Goal: Task Accomplishment & Management: Use online tool/utility

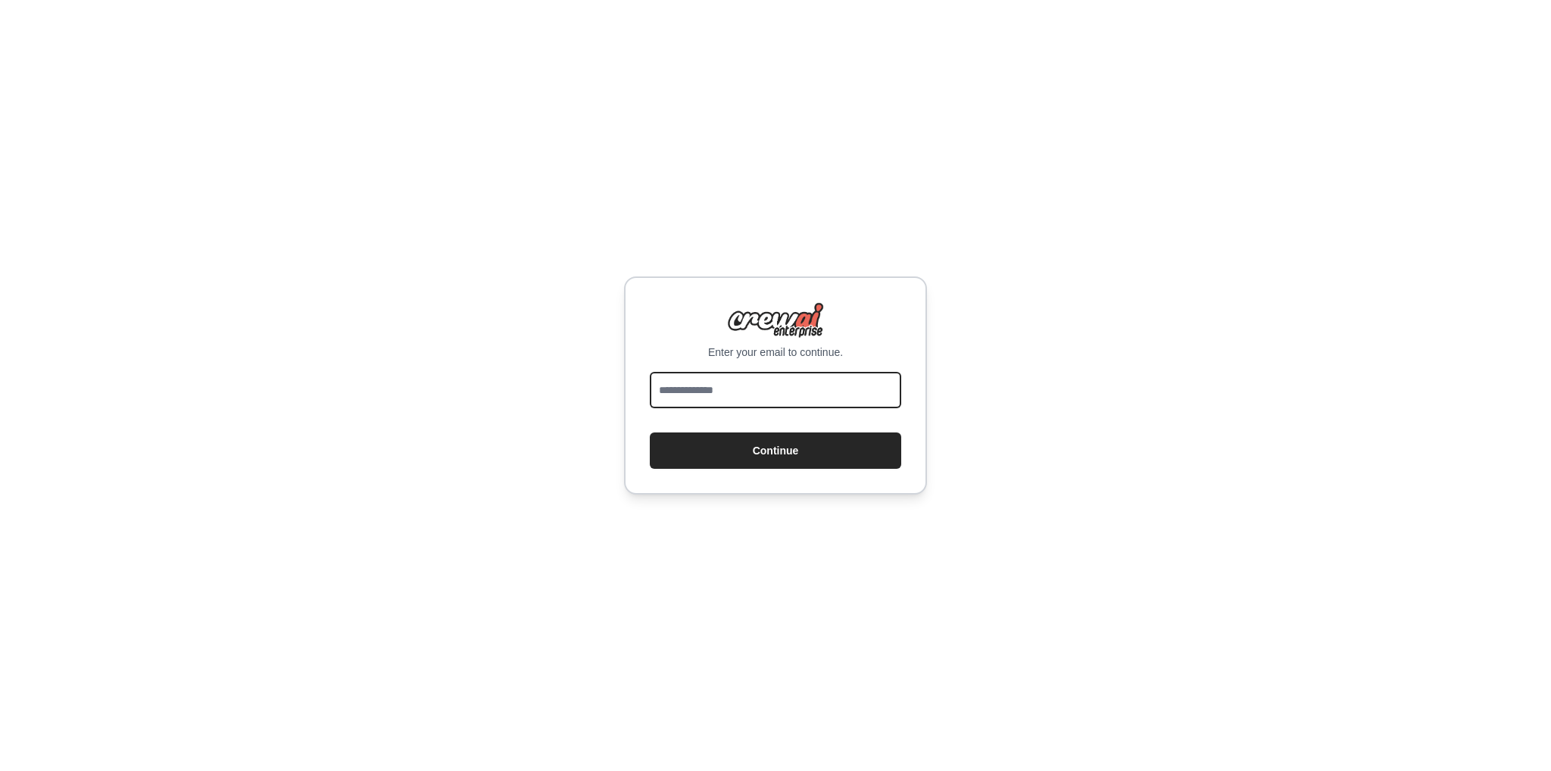
click at [772, 398] on input "email" at bounding box center [775, 390] width 251 height 36
type input "**********"
click at [650, 432] on button "Continue" at bounding box center [775, 450] width 251 height 36
click at [822, 451] on button "Continue" at bounding box center [775, 450] width 251 height 36
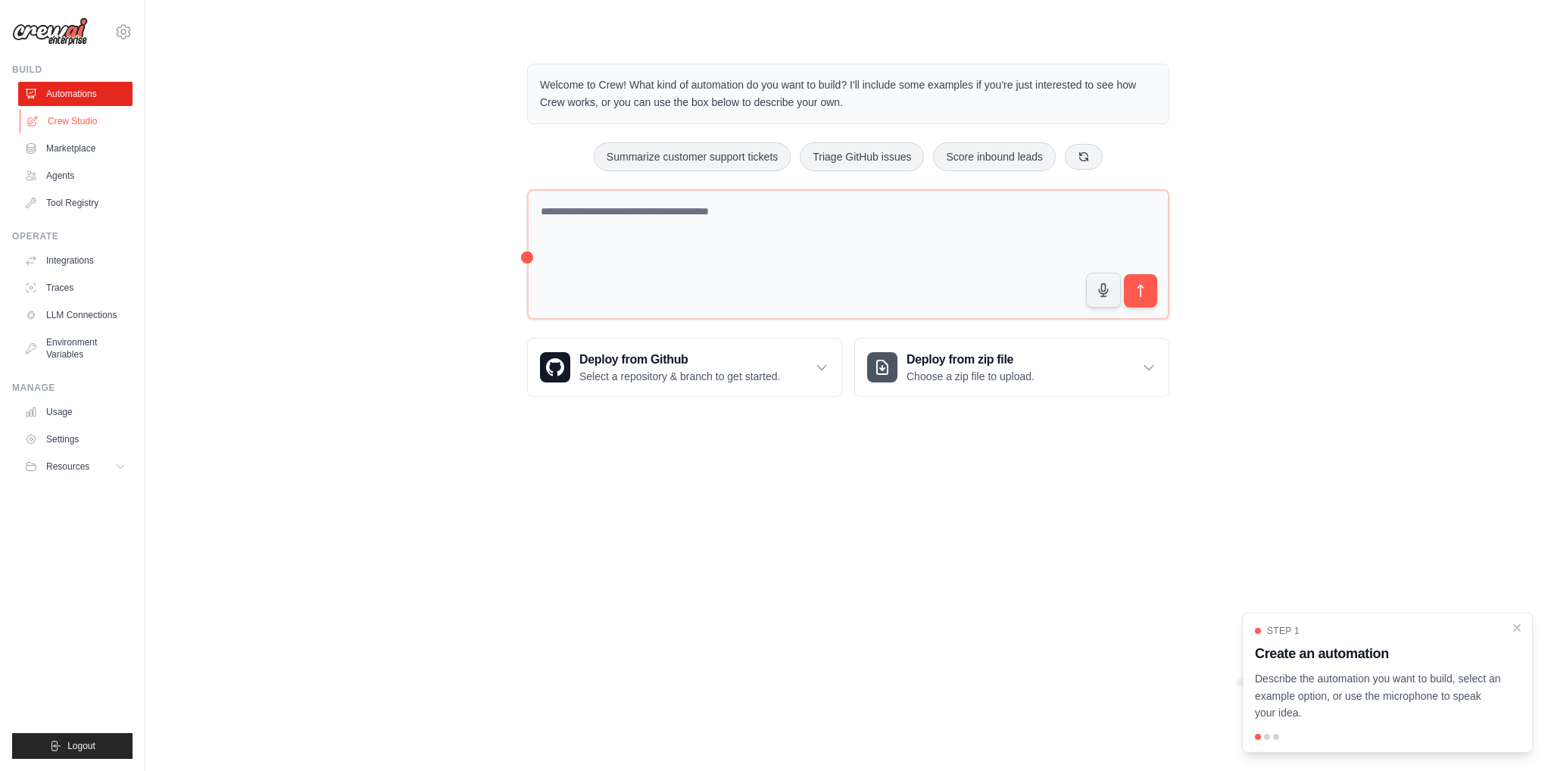
click at [98, 121] on link "Crew Studio" at bounding box center [77, 121] width 114 height 24
click at [86, 80] on div "Build Automations Crew Studio Marketplace Agents" at bounding box center [72, 139] width 120 height 151
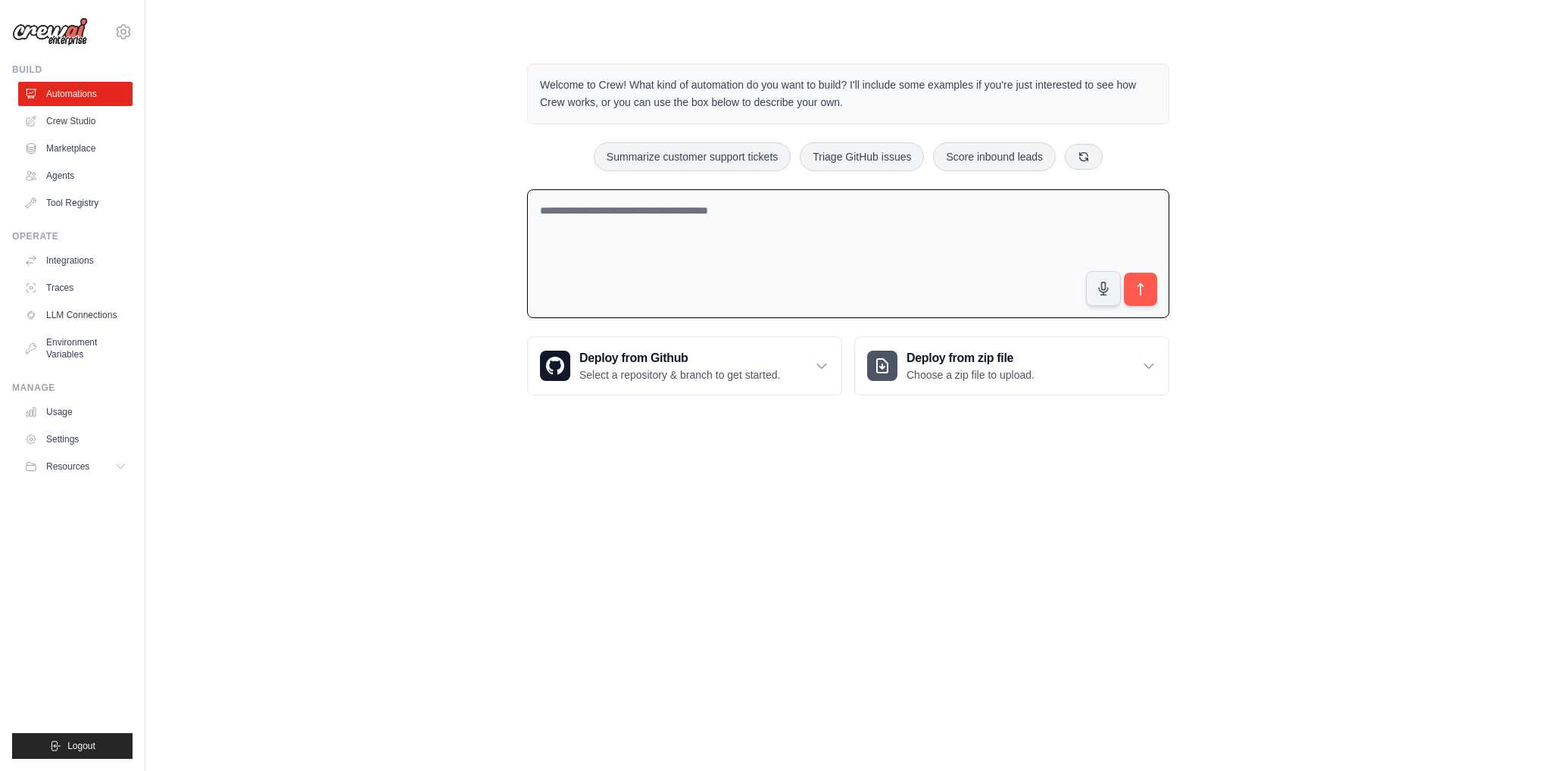
click at [594, 204] on textarea at bounding box center [848, 254] width 642 height 130
type textarea "*****"
click at [120, 119] on link "Crew Studio" at bounding box center [77, 121] width 114 height 24
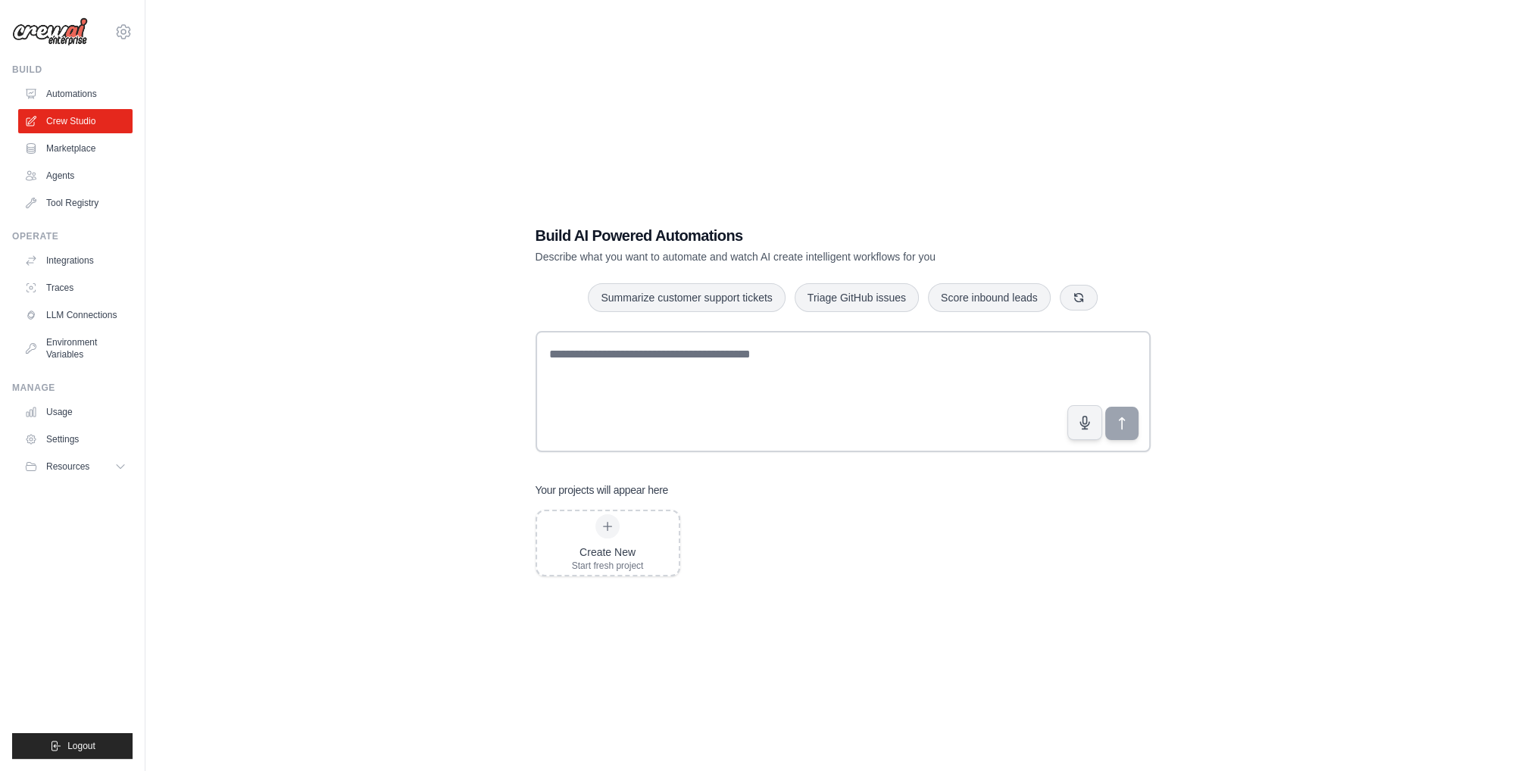
click at [82, 91] on link "Automations" at bounding box center [75, 94] width 114 height 24
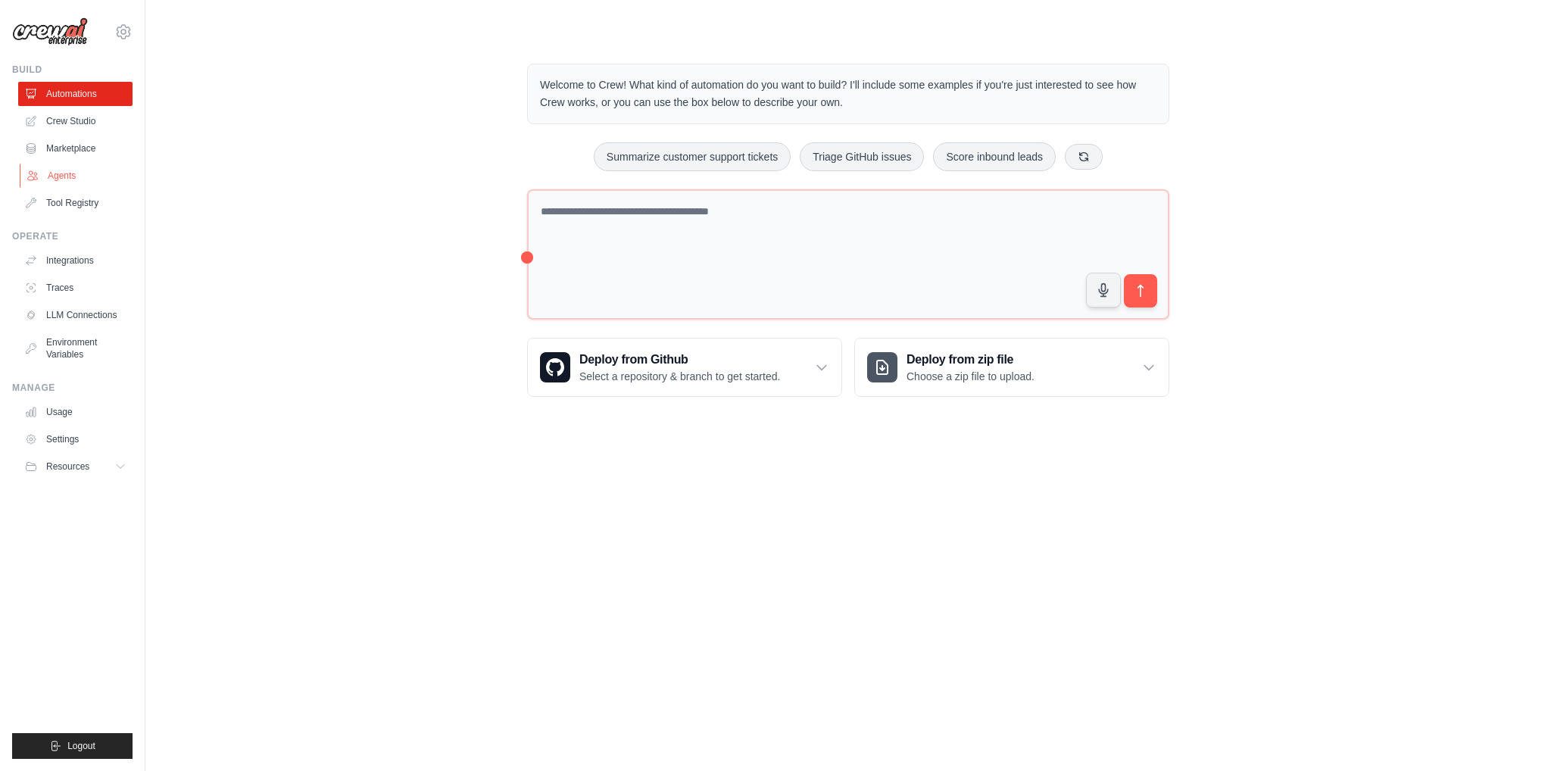
click at [79, 176] on link "Agents" at bounding box center [77, 176] width 114 height 24
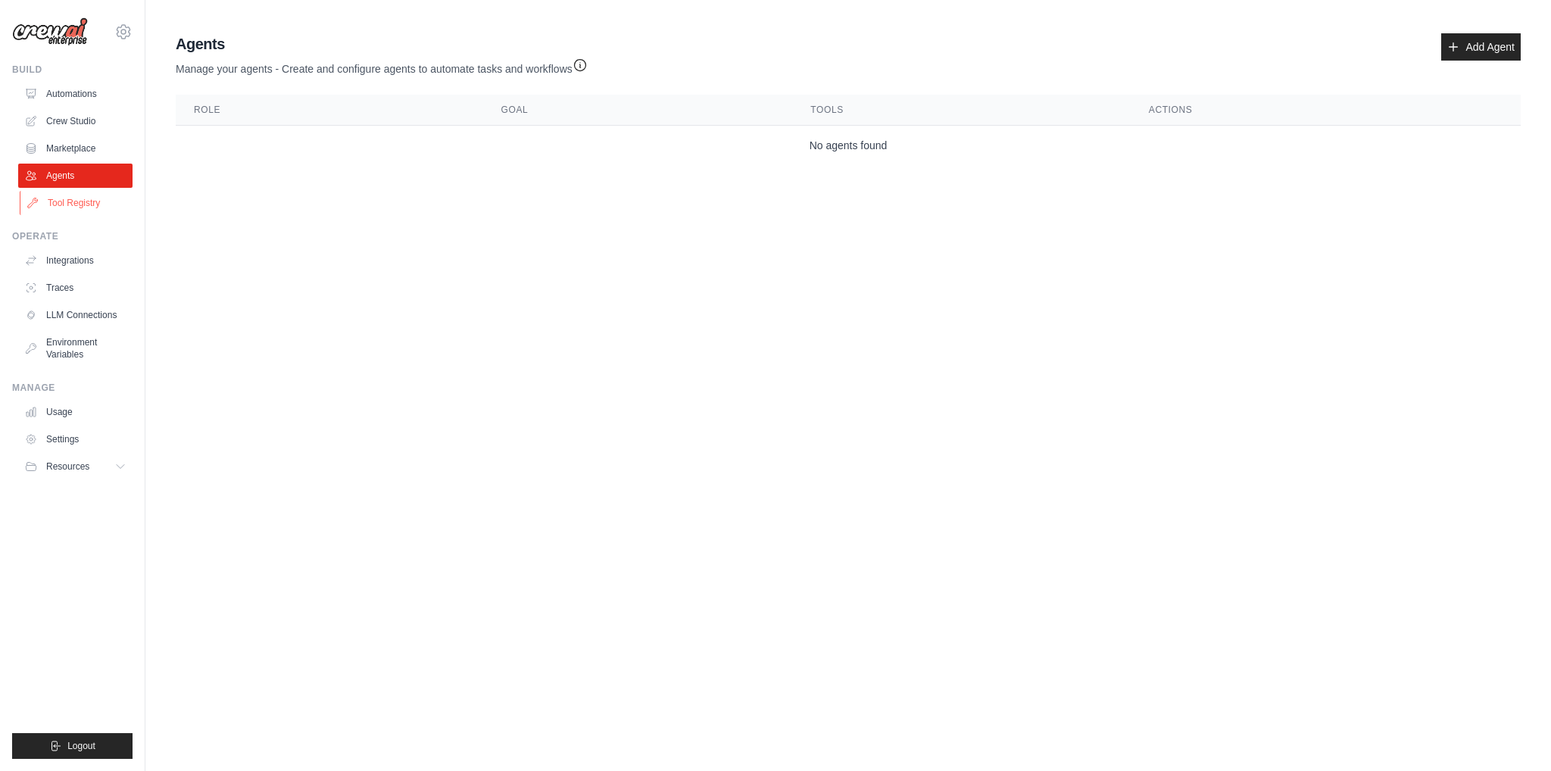
click at [76, 203] on link "Tool Registry" at bounding box center [77, 203] width 114 height 24
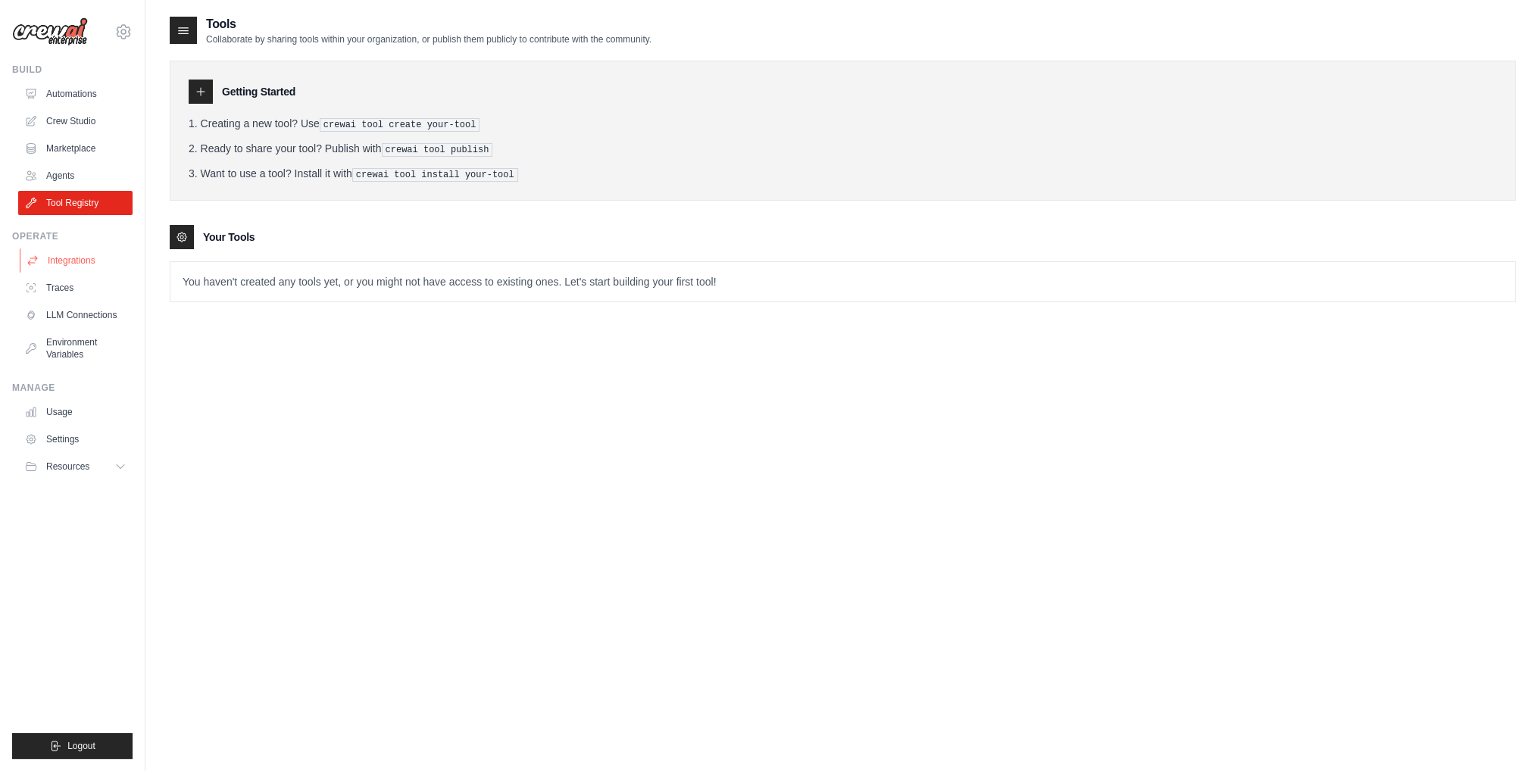
click at [86, 253] on link "Integrations" at bounding box center [77, 260] width 114 height 24
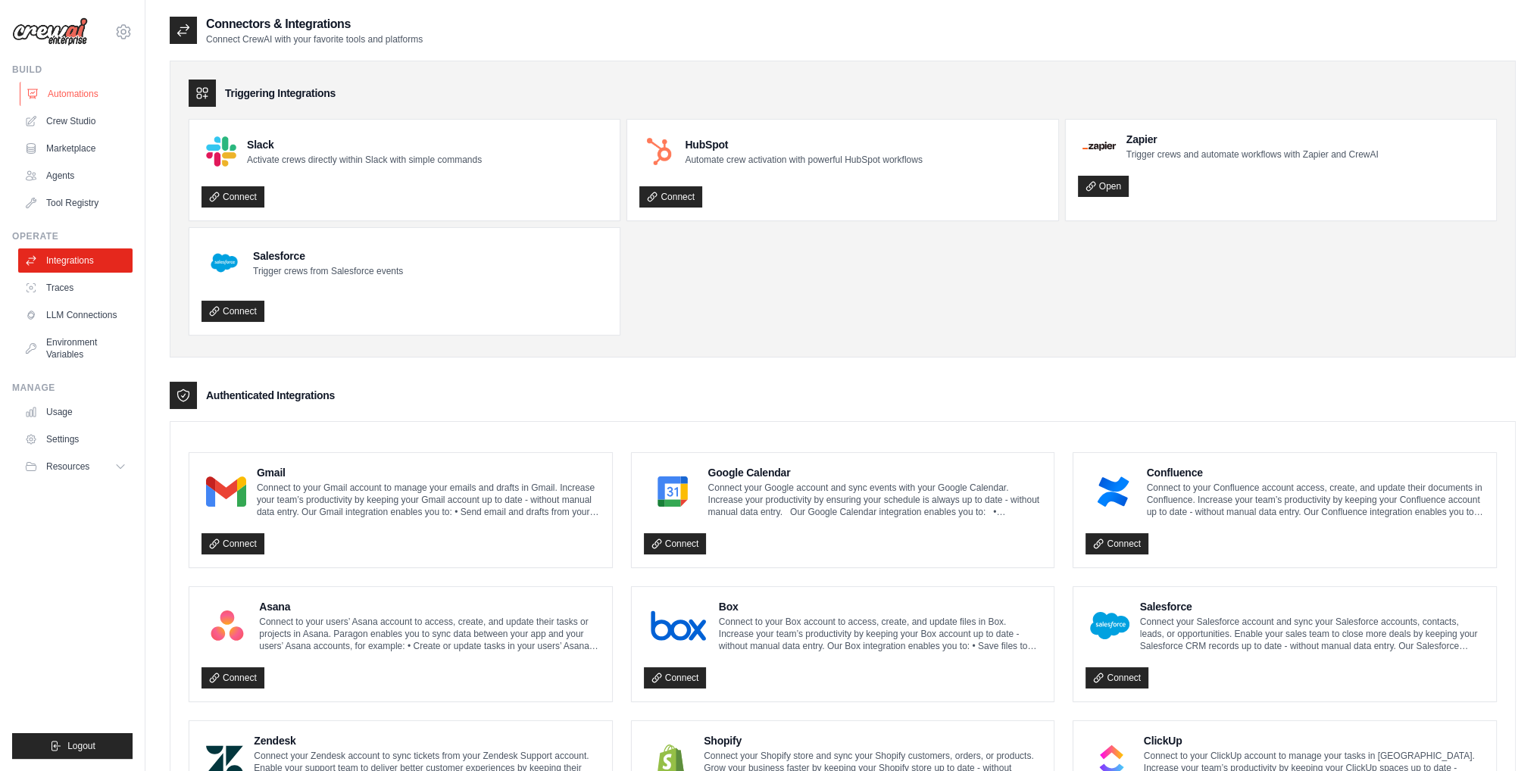
click at [85, 89] on link "Automations" at bounding box center [77, 94] width 114 height 24
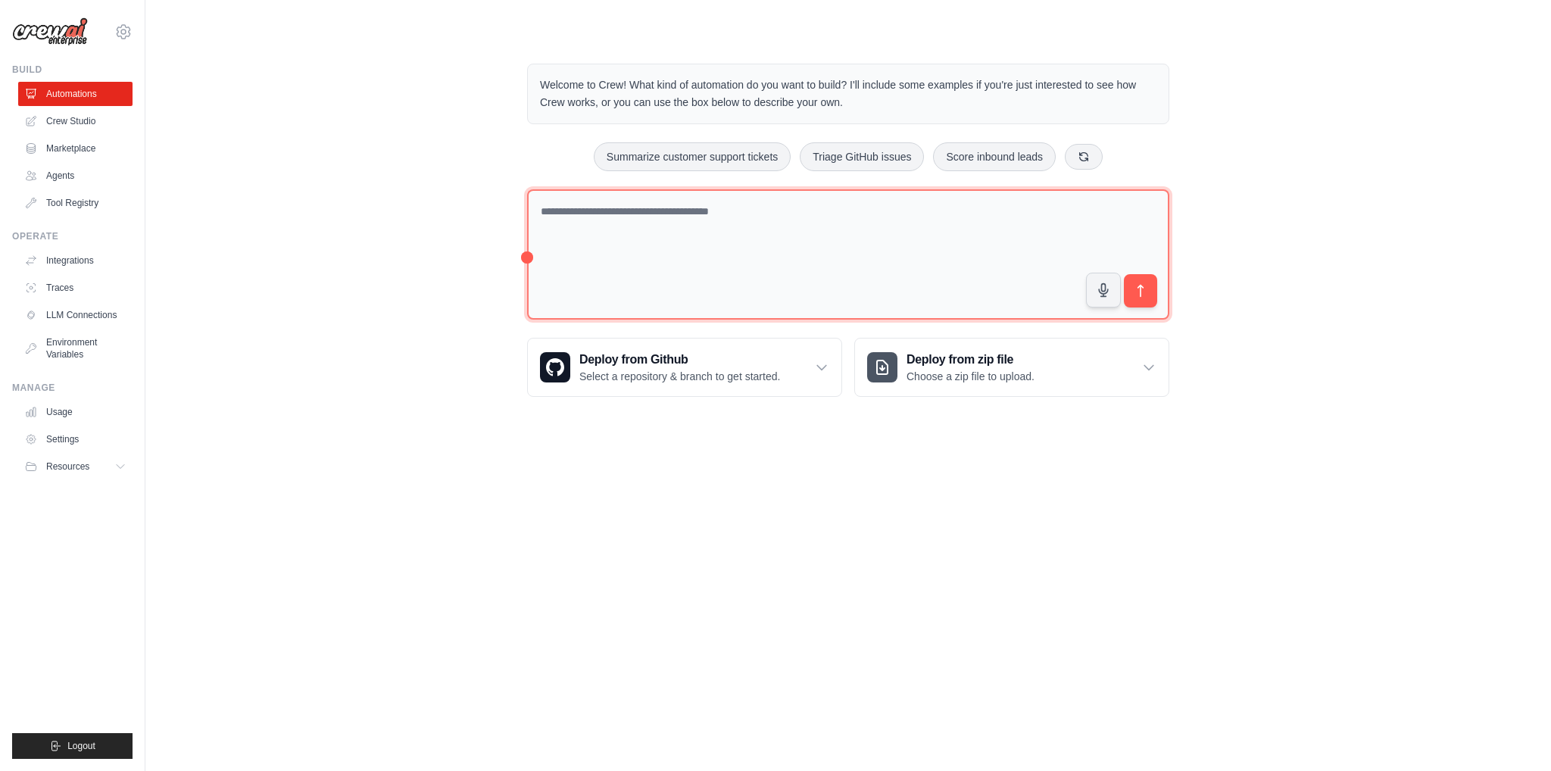
click at [628, 236] on textarea at bounding box center [848, 254] width 642 height 131
click at [688, 101] on p "Welcome to Crew! What kind of automation do you want to build? I'll include som…" at bounding box center [848, 93] width 616 height 35
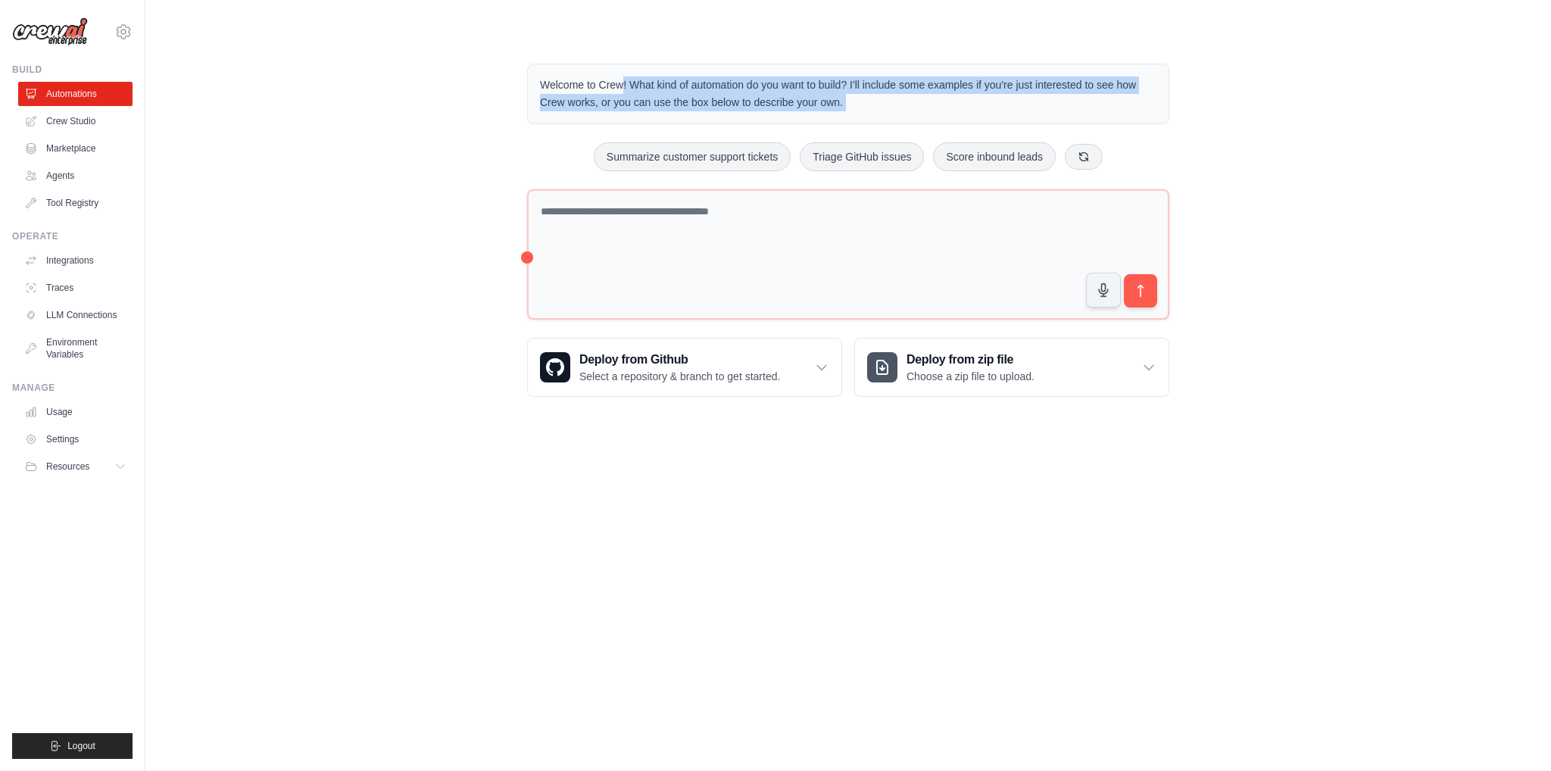
click at [688, 101] on p "Welcome to Crew! What kind of automation do you want to build? I'll include som…" at bounding box center [848, 93] width 616 height 35
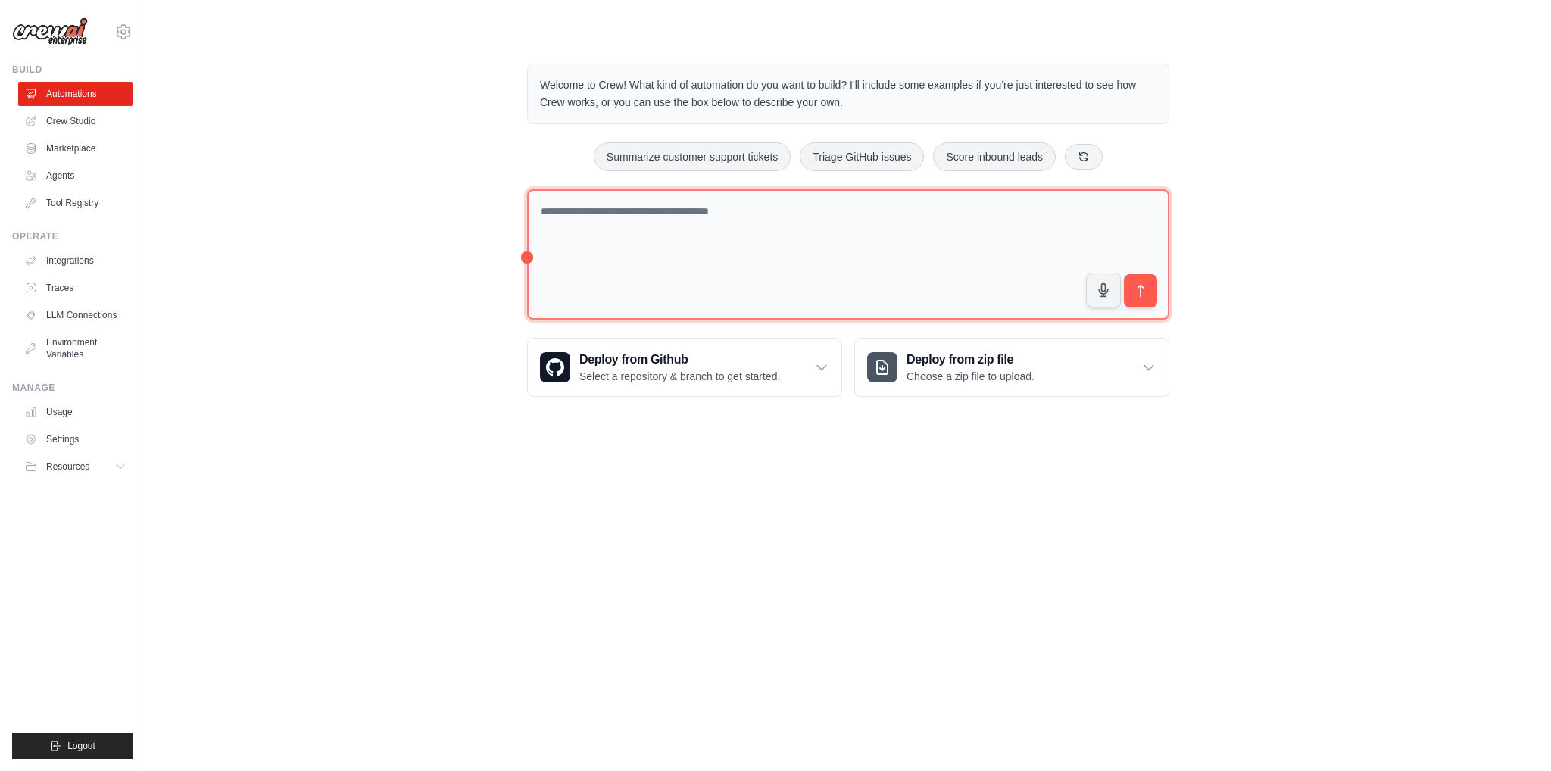
click at [675, 225] on textarea at bounding box center [848, 254] width 642 height 131
click at [107, 117] on link "Crew Studio" at bounding box center [77, 121] width 114 height 24
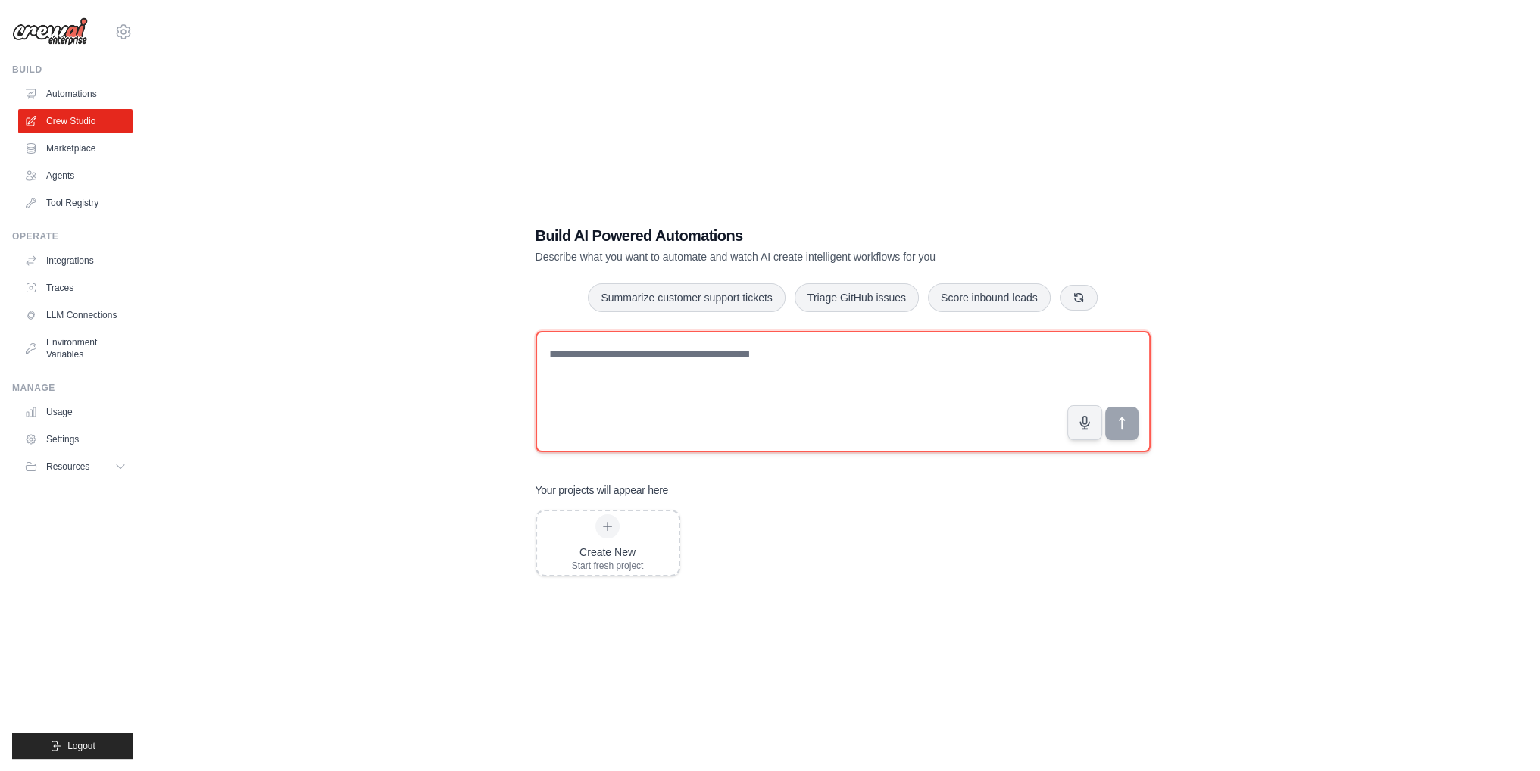
click at [684, 348] on textarea at bounding box center [842, 391] width 615 height 121
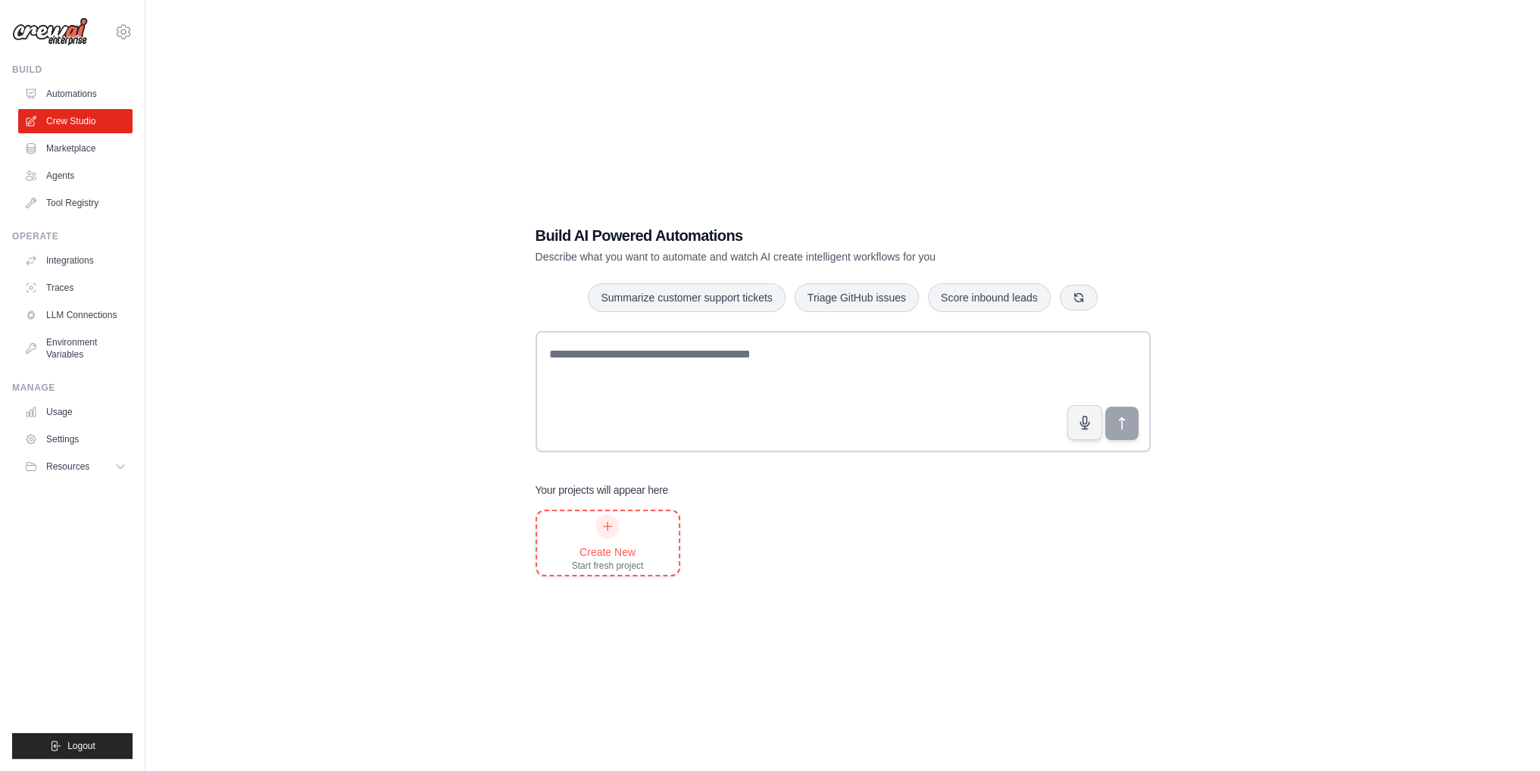
click at [620, 530] on div "Create New Start fresh project" at bounding box center [608, 543] width 72 height 58
click at [94, 118] on link "Crew Studio" at bounding box center [77, 121] width 114 height 24
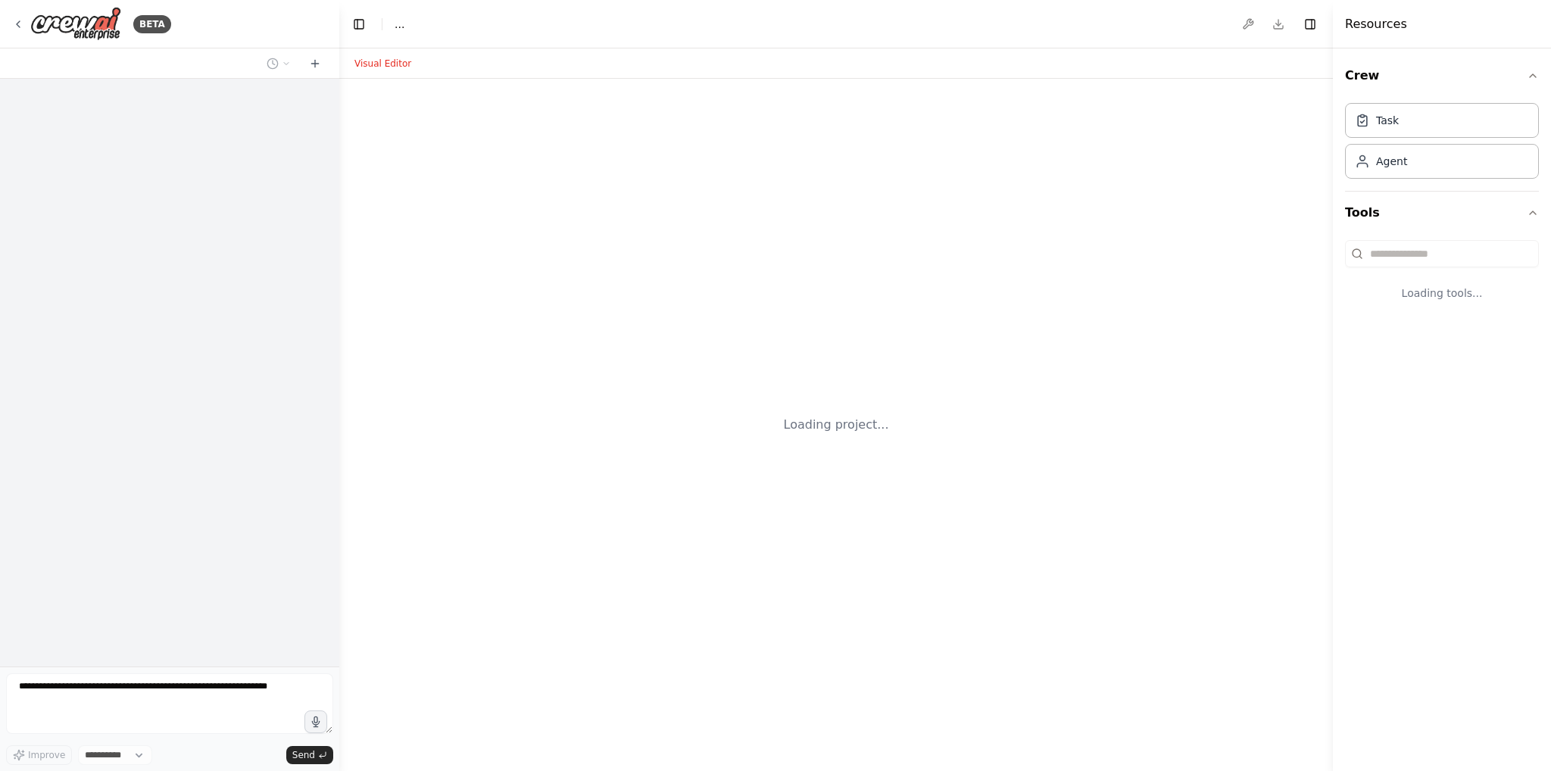
select select "****"
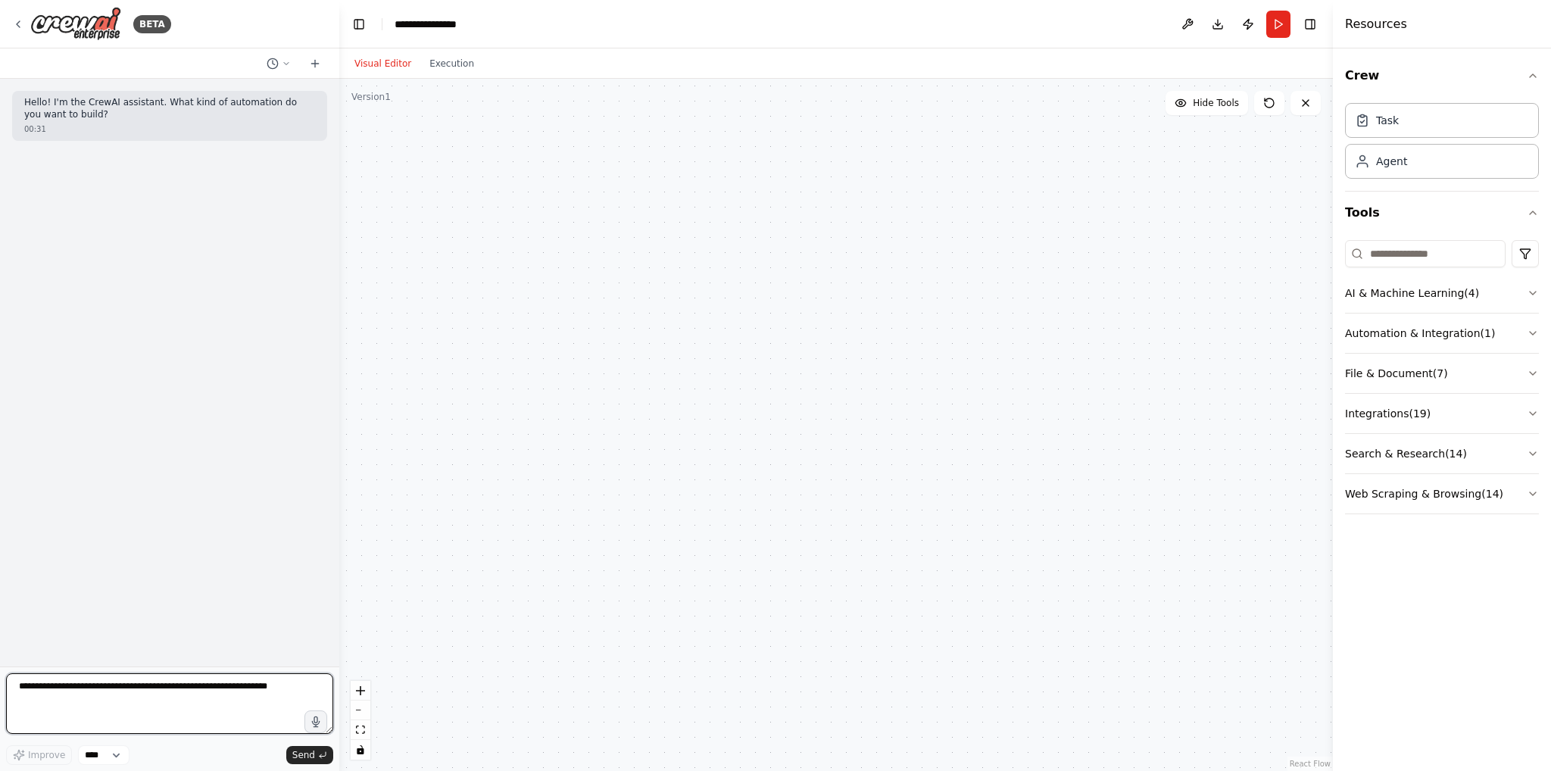
click at [198, 685] on textarea at bounding box center [169, 703] width 327 height 61
click at [194, 701] on textarea at bounding box center [169, 703] width 327 height 61
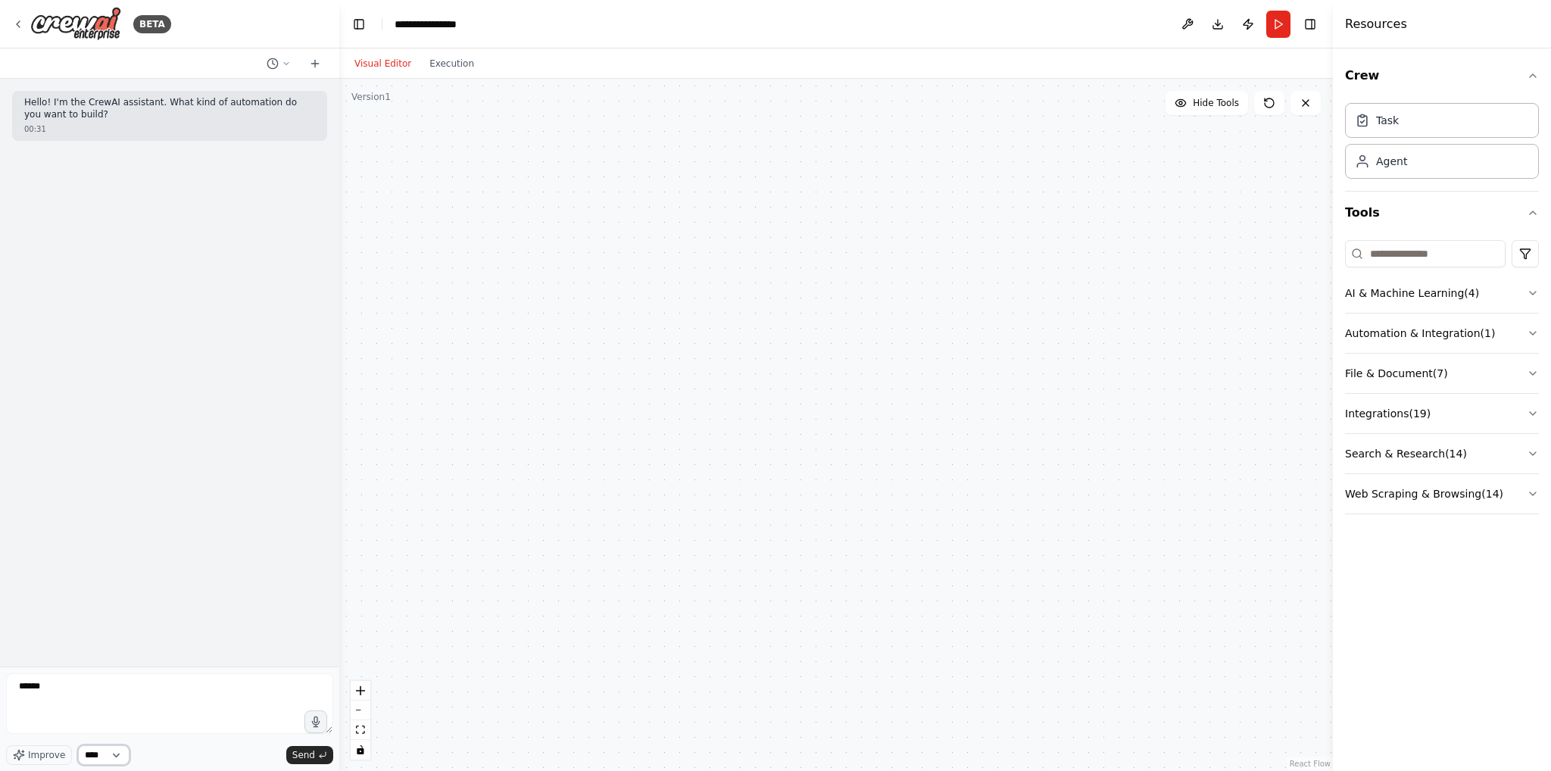
click at [97, 753] on select "****" at bounding box center [103, 755] width 51 height 20
click at [40, 749] on span "Improve" at bounding box center [46, 755] width 37 height 12
type textarea "**********"
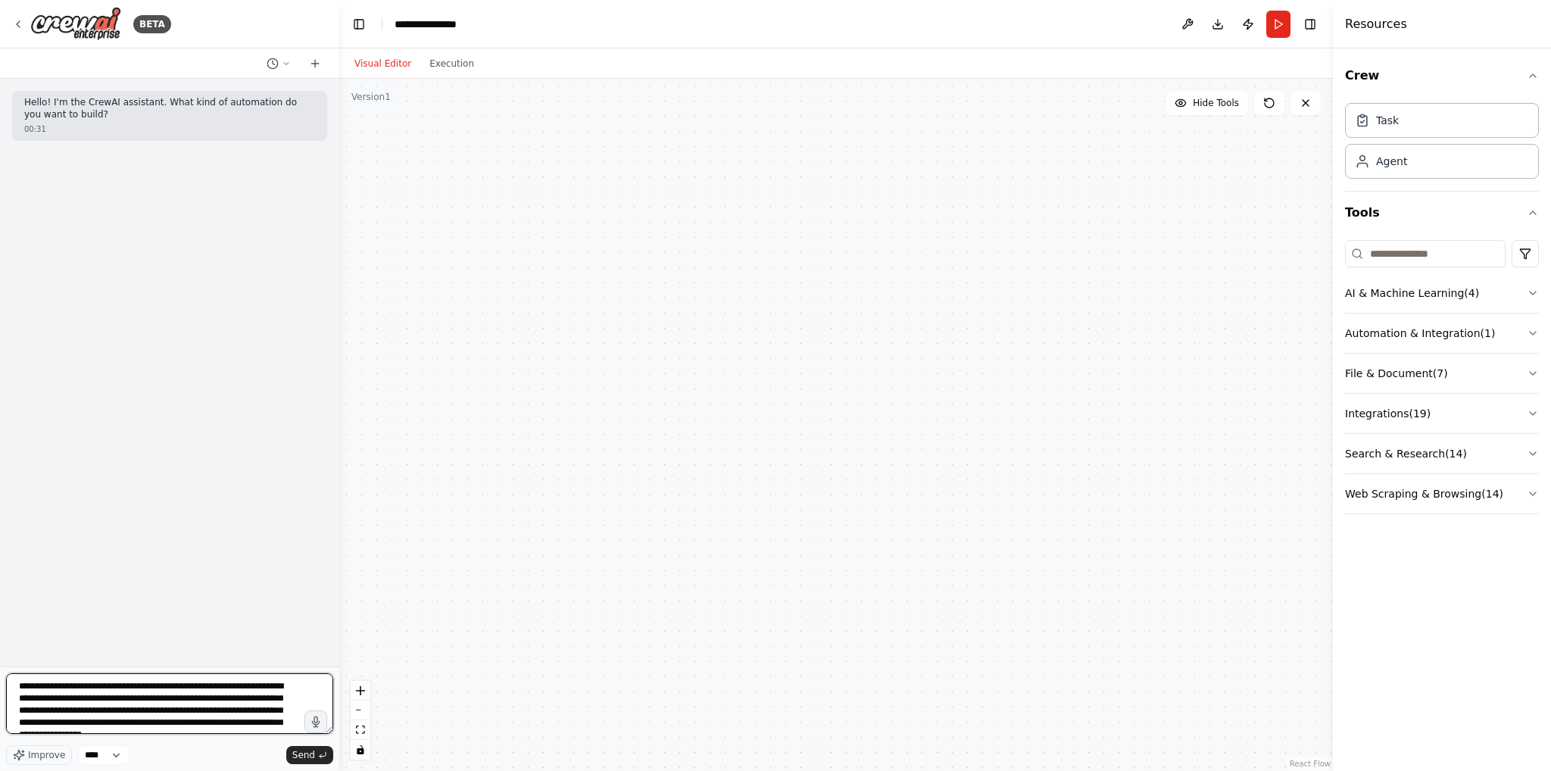
click at [86, 701] on textarea "**********" at bounding box center [169, 703] width 327 height 61
type textarea "**********"
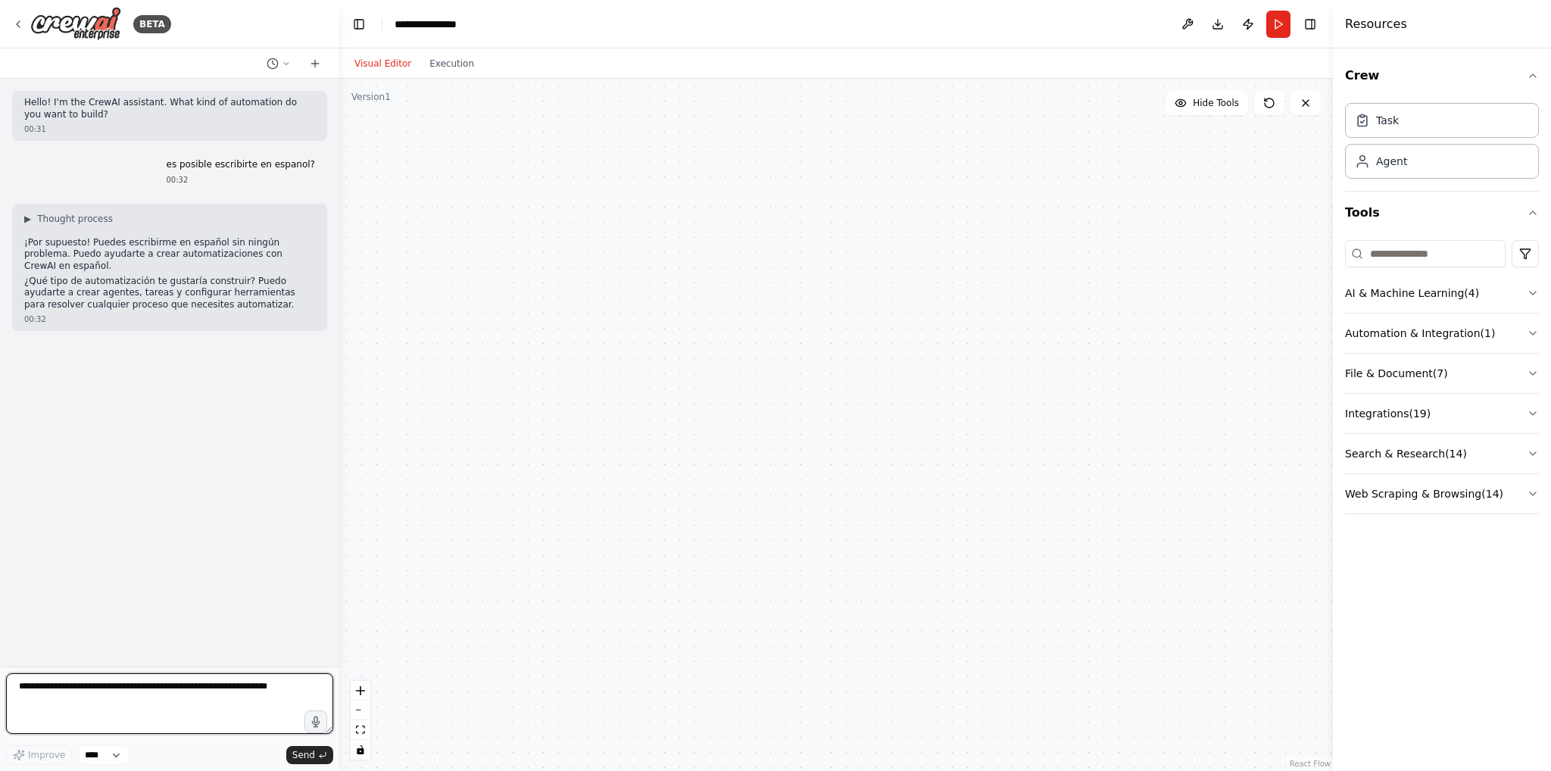
click at [204, 686] on textarea at bounding box center [169, 703] width 327 height 61
click at [282, 693] on textarea "**********" at bounding box center [169, 703] width 327 height 61
click at [282, 690] on textarea "**********" at bounding box center [169, 703] width 327 height 61
type textarea "**********"
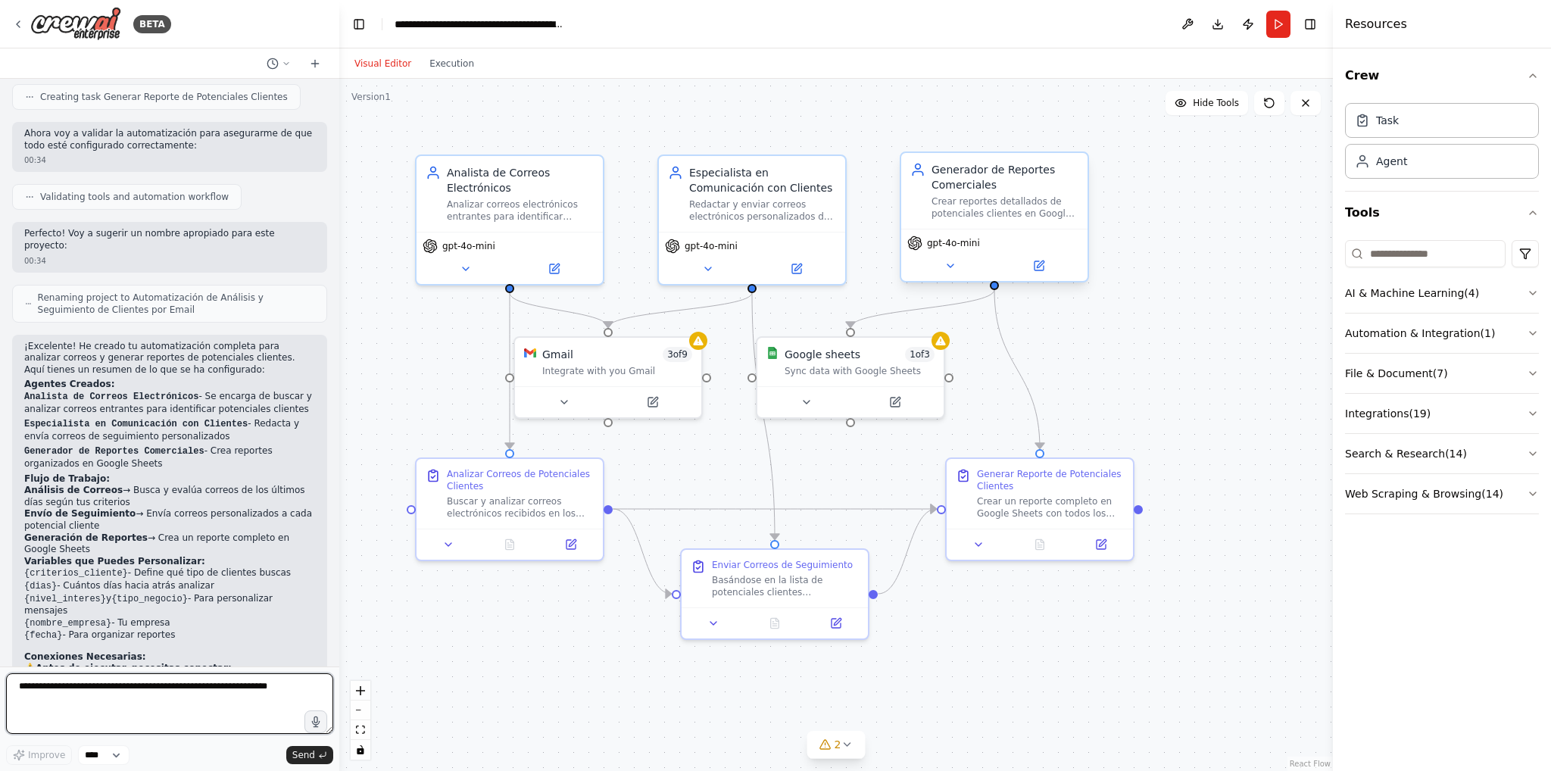
scroll to position [1061, 0]
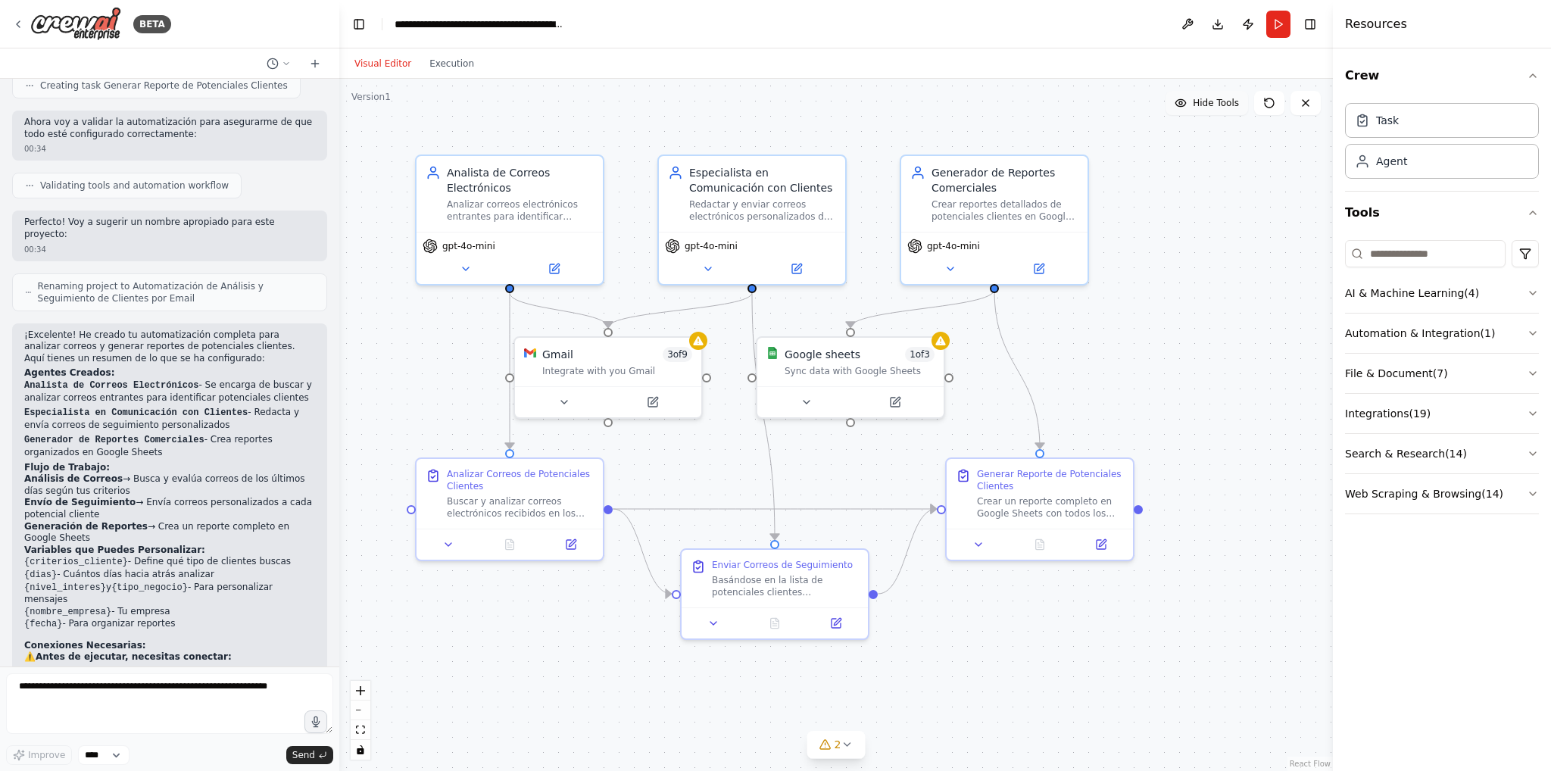
click at [1221, 101] on span "Hide Tools" at bounding box center [1216, 103] width 46 height 12
click at [1216, 110] on button "Show Tools" at bounding box center [1205, 103] width 86 height 24
click at [1512, 328] on button "Automation & Integration ( 1 )" at bounding box center [1442, 333] width 194 height 39
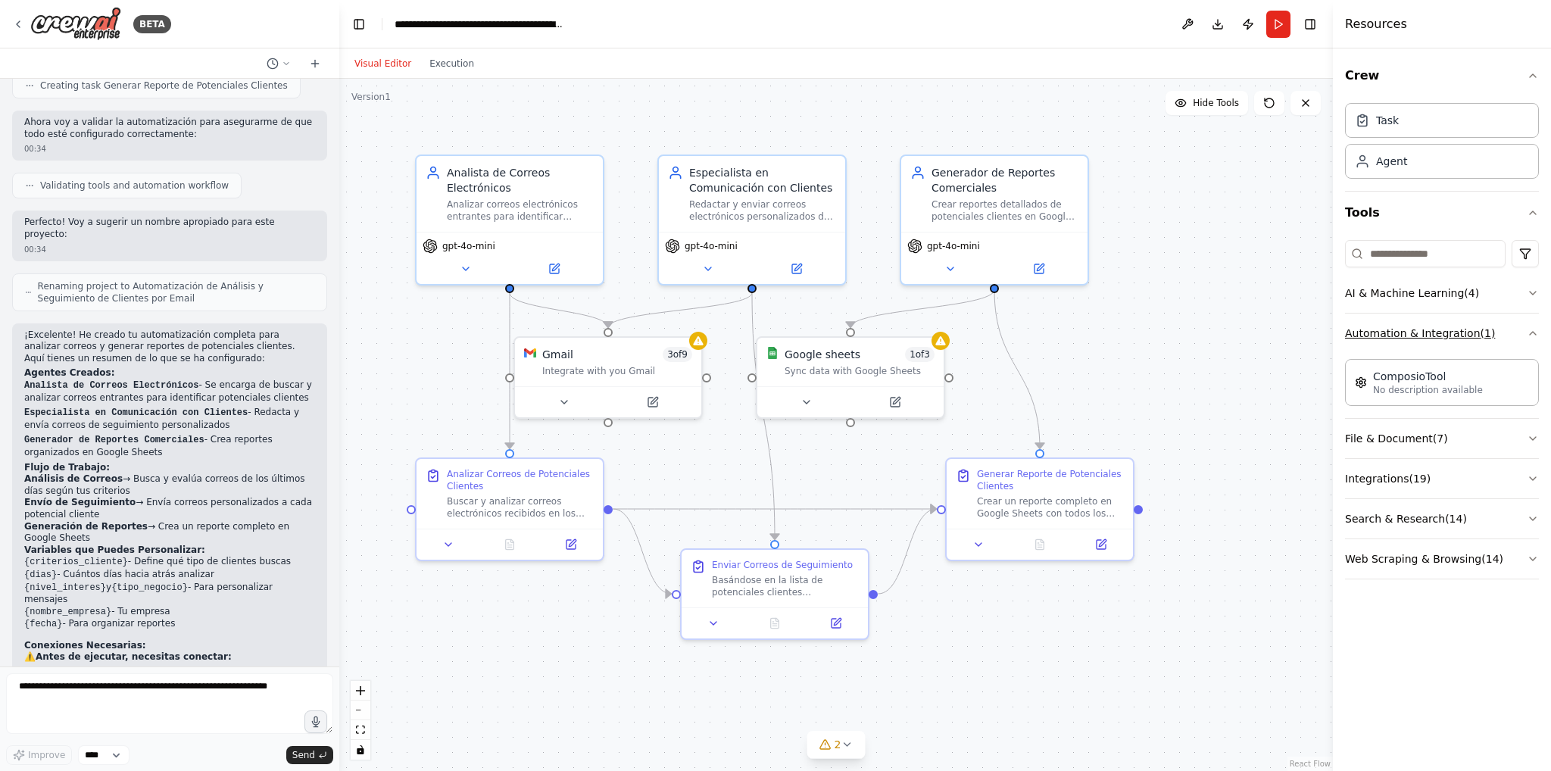
click at [1512, 328] on button "Automation & Integration ( 1 )" at bounding box center [1442, 333] width 194 height 39
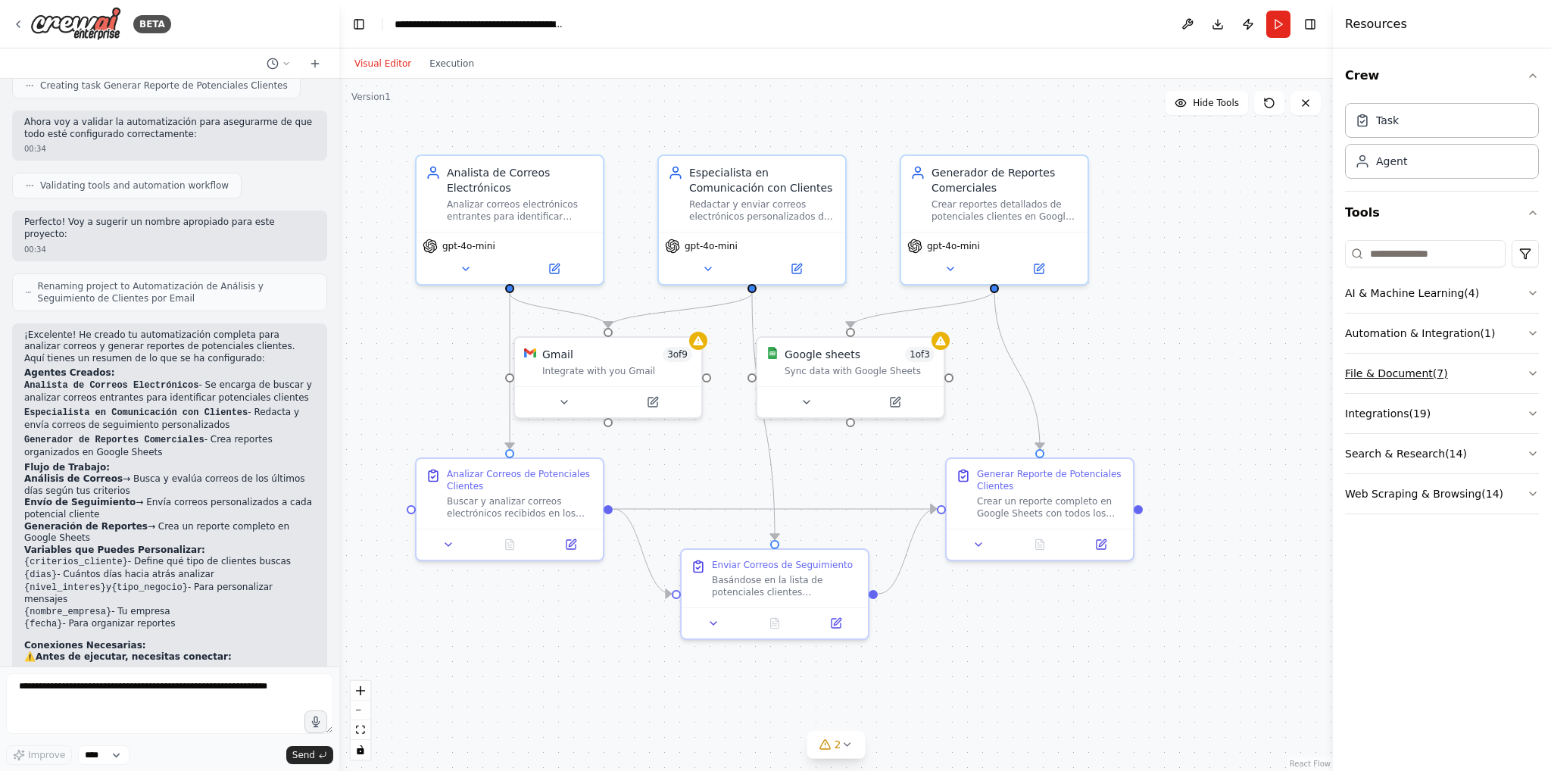
click at [1525, 367] on button "File & Document ( 7 )" at bounding box center [1442, 373] width 194 height 39
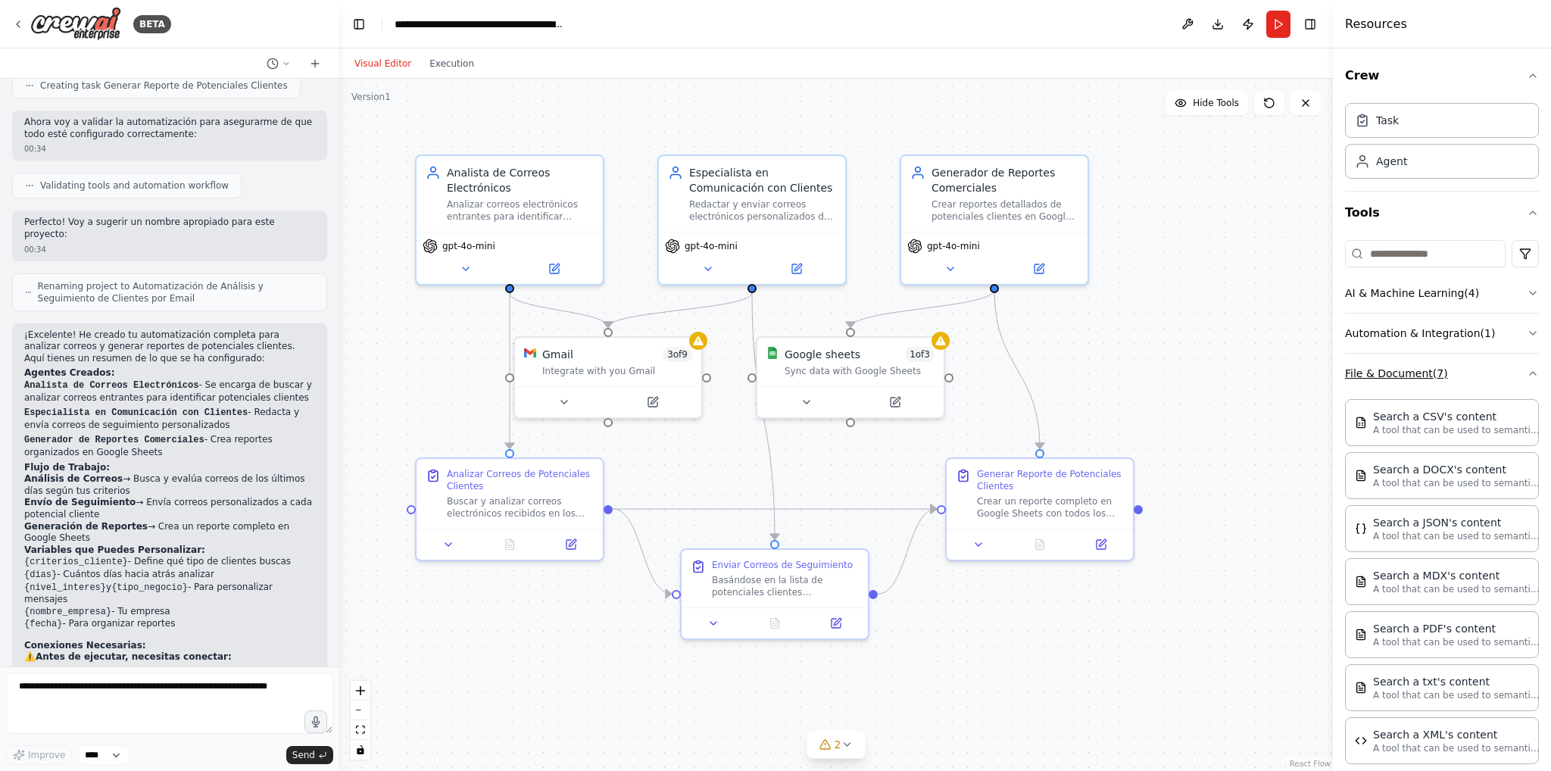
click at [1527, 367] on icon "button" at bounding box center [1533, 373] width 12 height 12
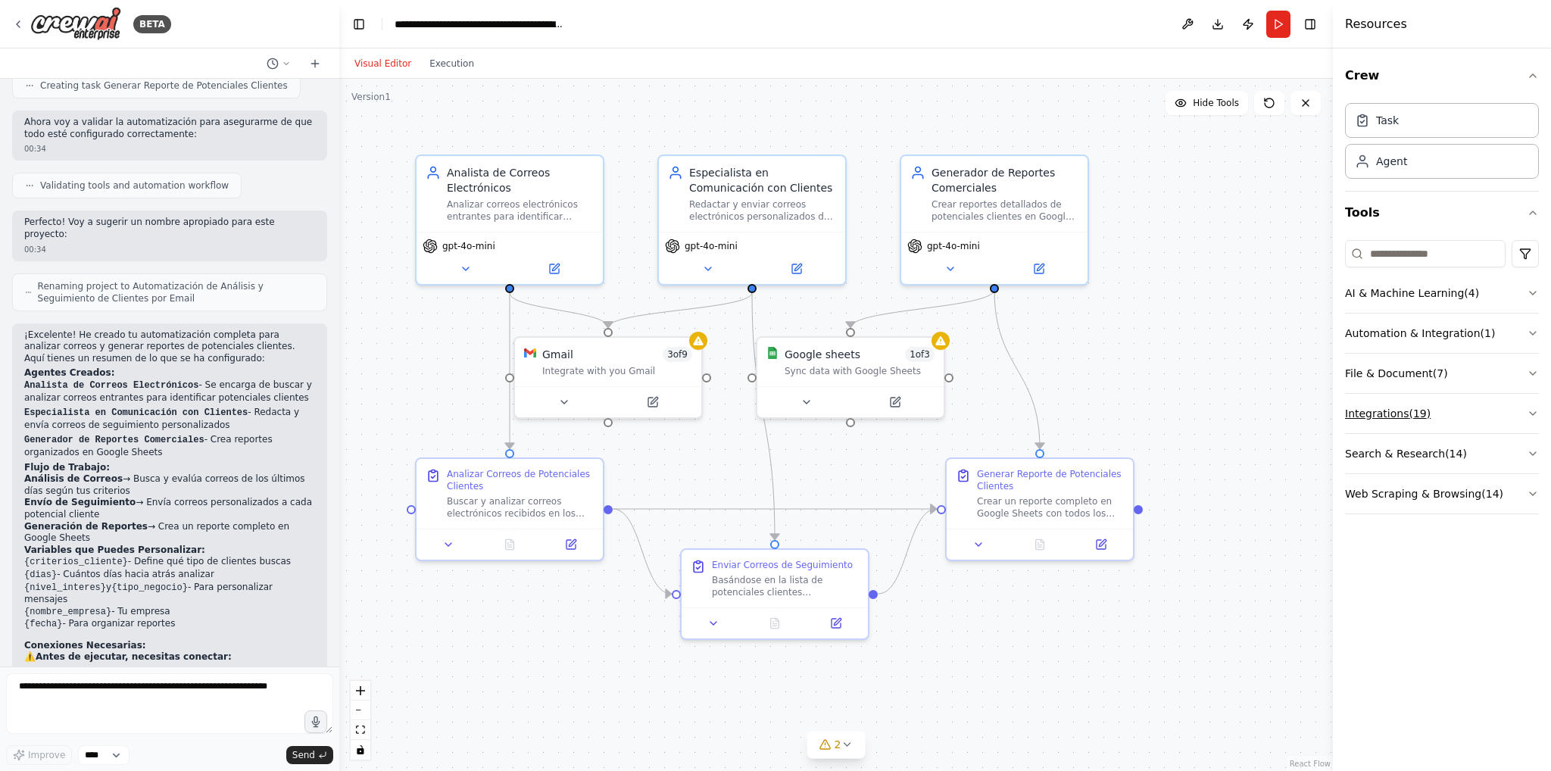
click at [1516, 402] on button "Integrations ( 19 )" at bounding box center [1442, 413] width 194 height 39
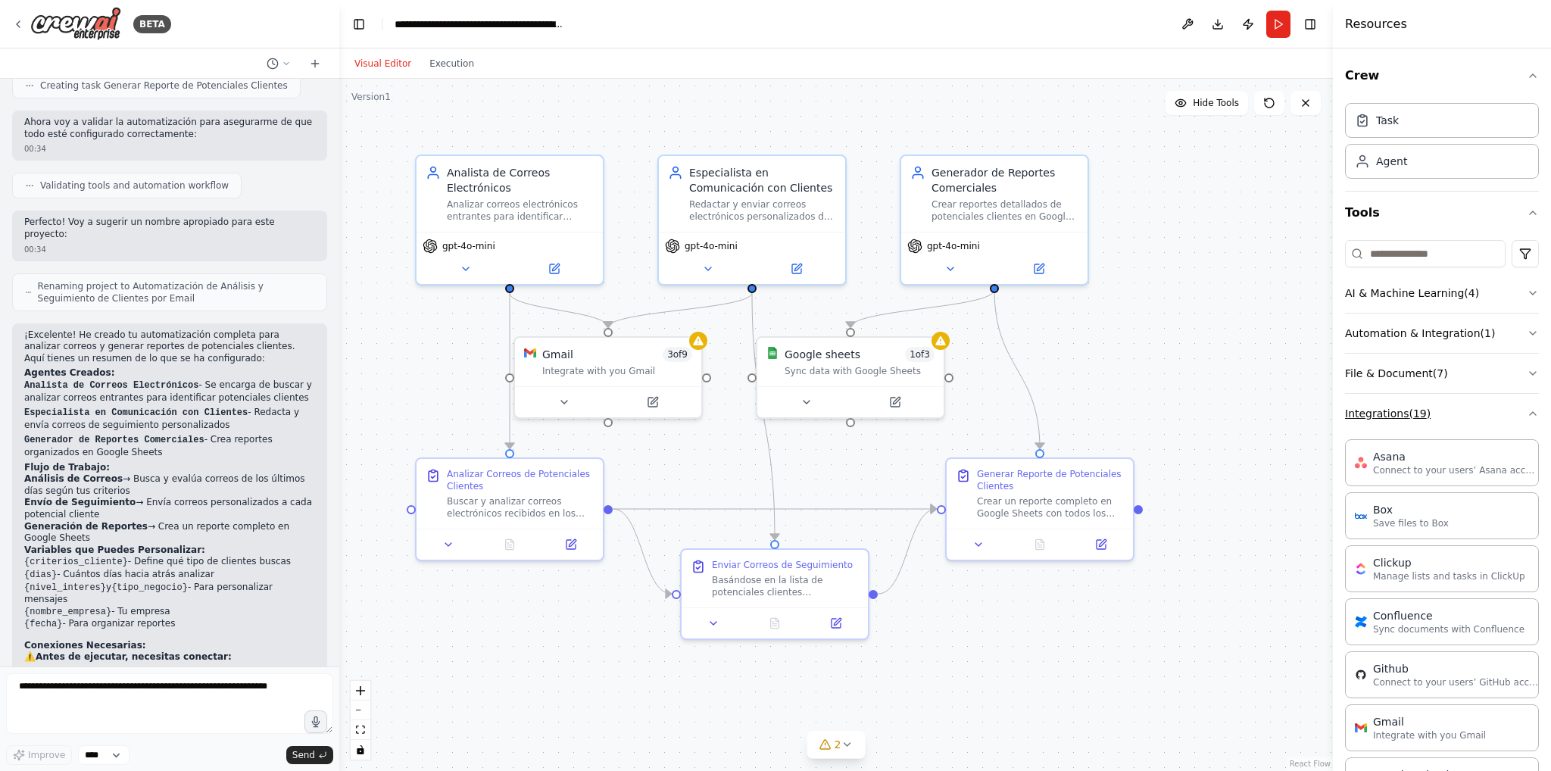
click at [1516, 402] on button "Integrations ( 19 )" at bounding box center [1442, 413] width 194 height 39
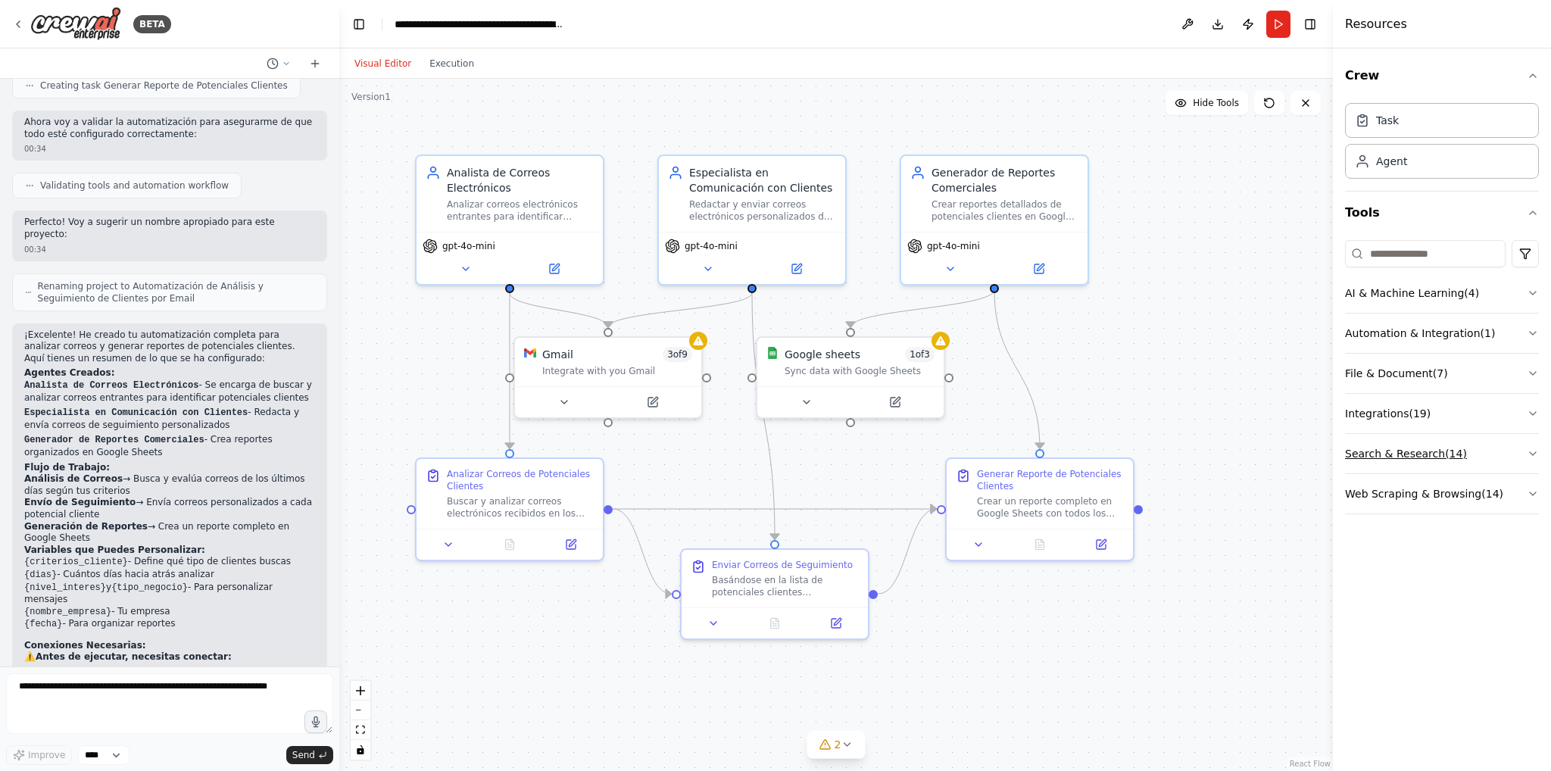
click at [1518, 435] on button "Search & Research ( 14 )" at bounding box center [1442, 453] width 194 height 39
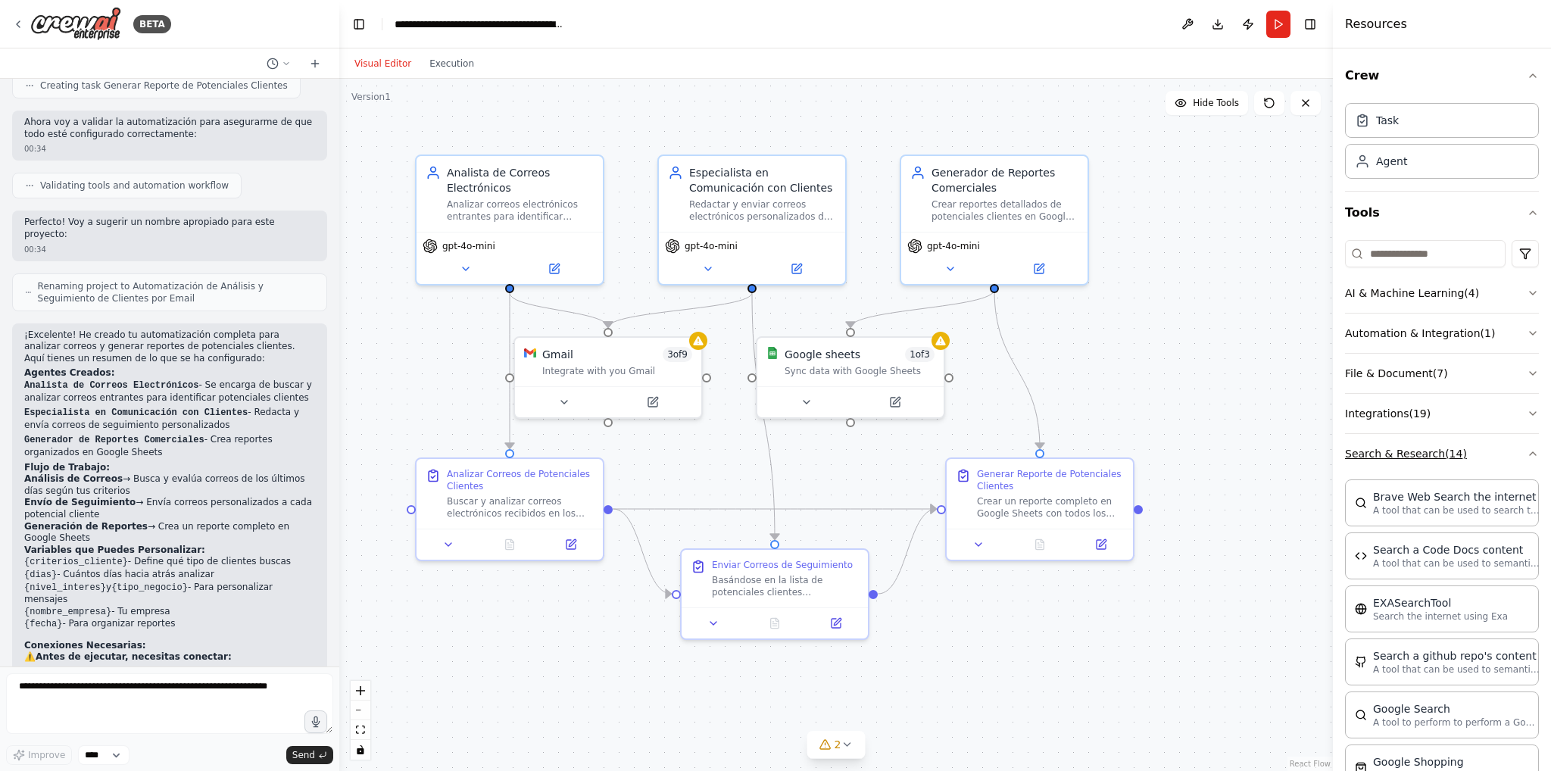
click at [1518, 435] on button "Search & Research ( 14 )" at bounding box center [1442, 453] width 194 height 39
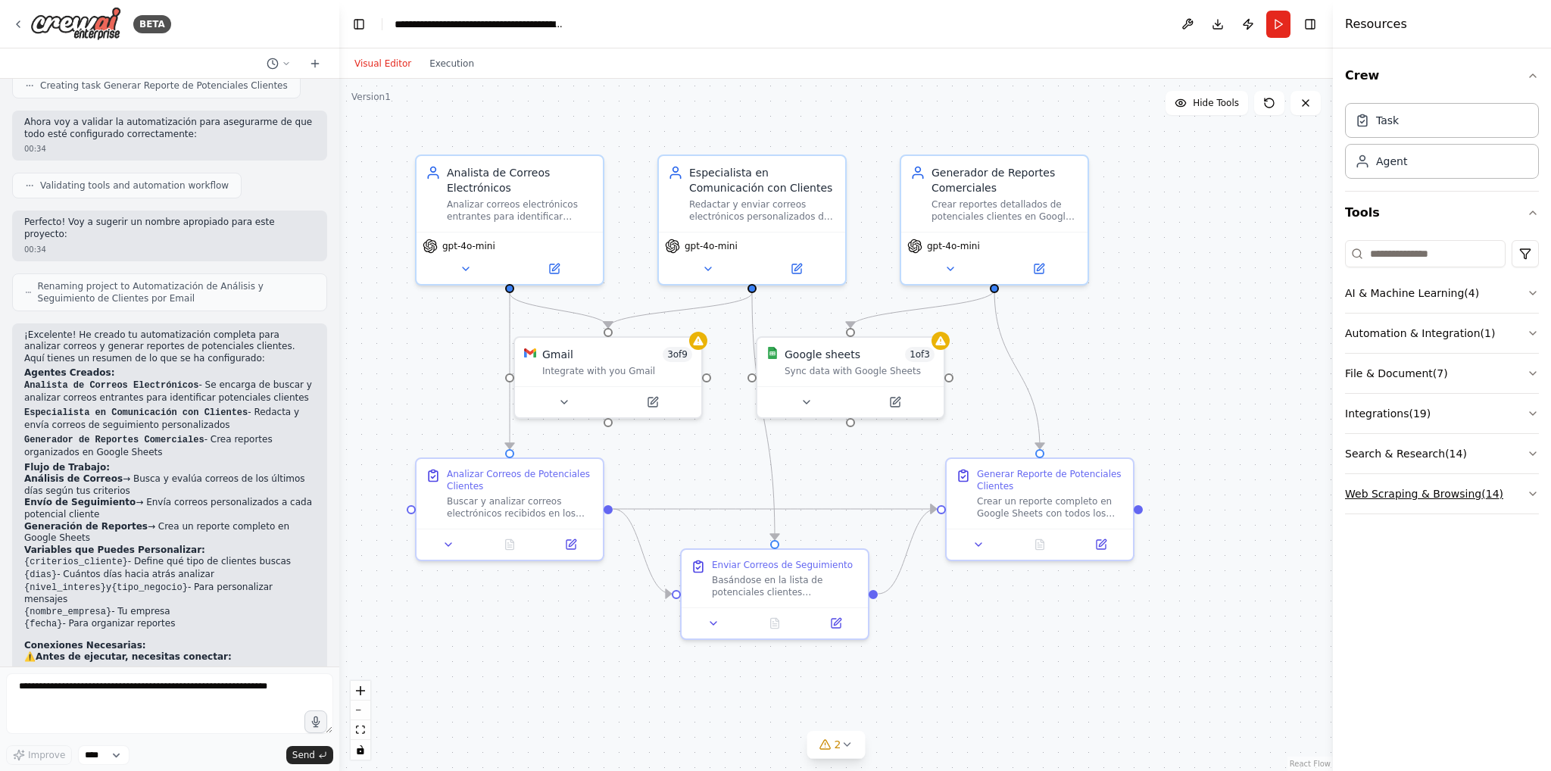
click at [1509, 492] on button "Web Scraping & Browsing ( 14 )" at bounding box center [1442, 493] width 194 height 39
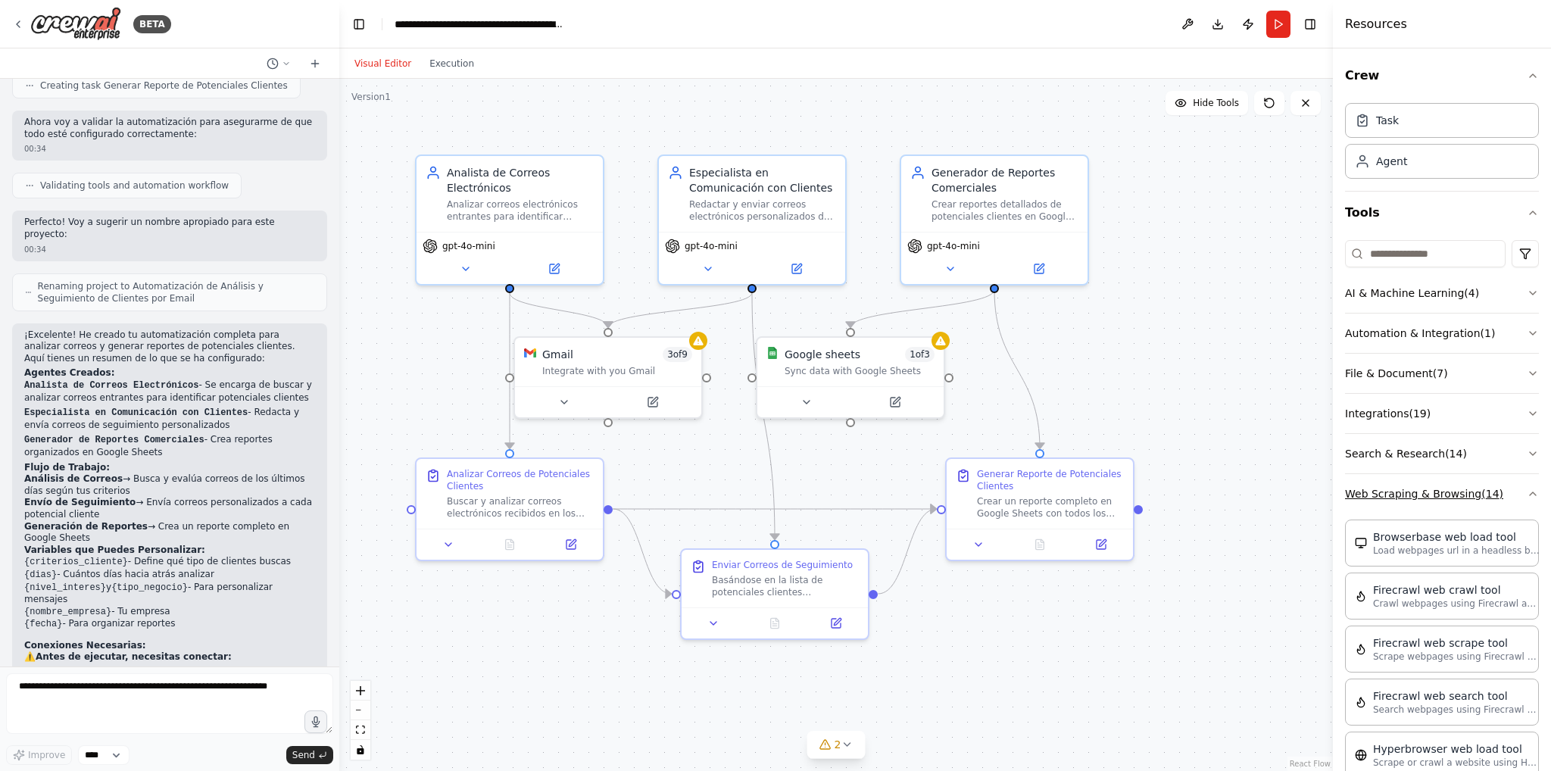
click at [1509, 492] on button "Web Scraping & Browsing ( 14 )" at bounding box center [1442, 493] width 194 height 39
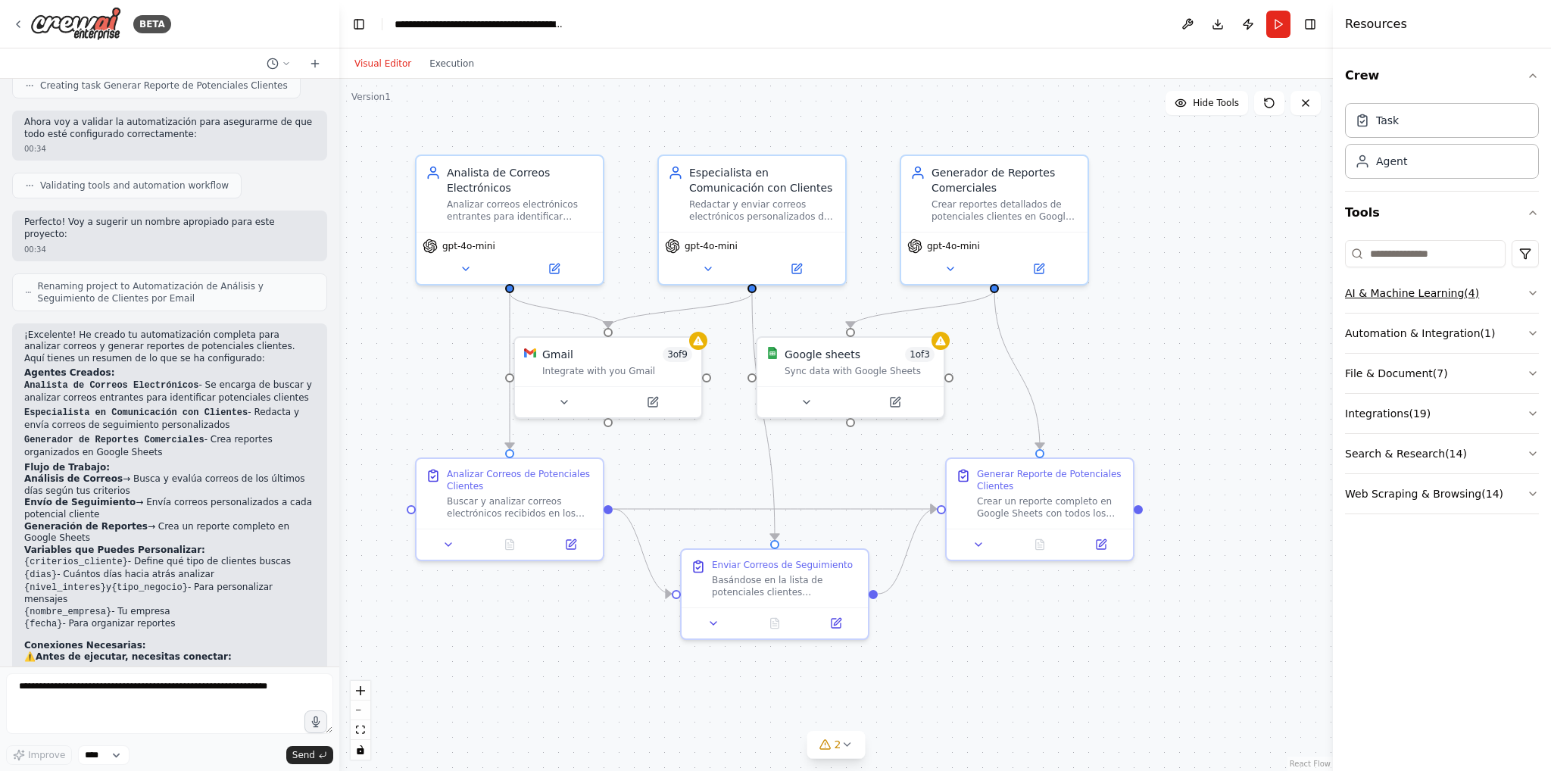
click at [1485, 292] on button "AI & Machine Learning ( 4 )" at bounding box center [1442, 292] width 194 height 39
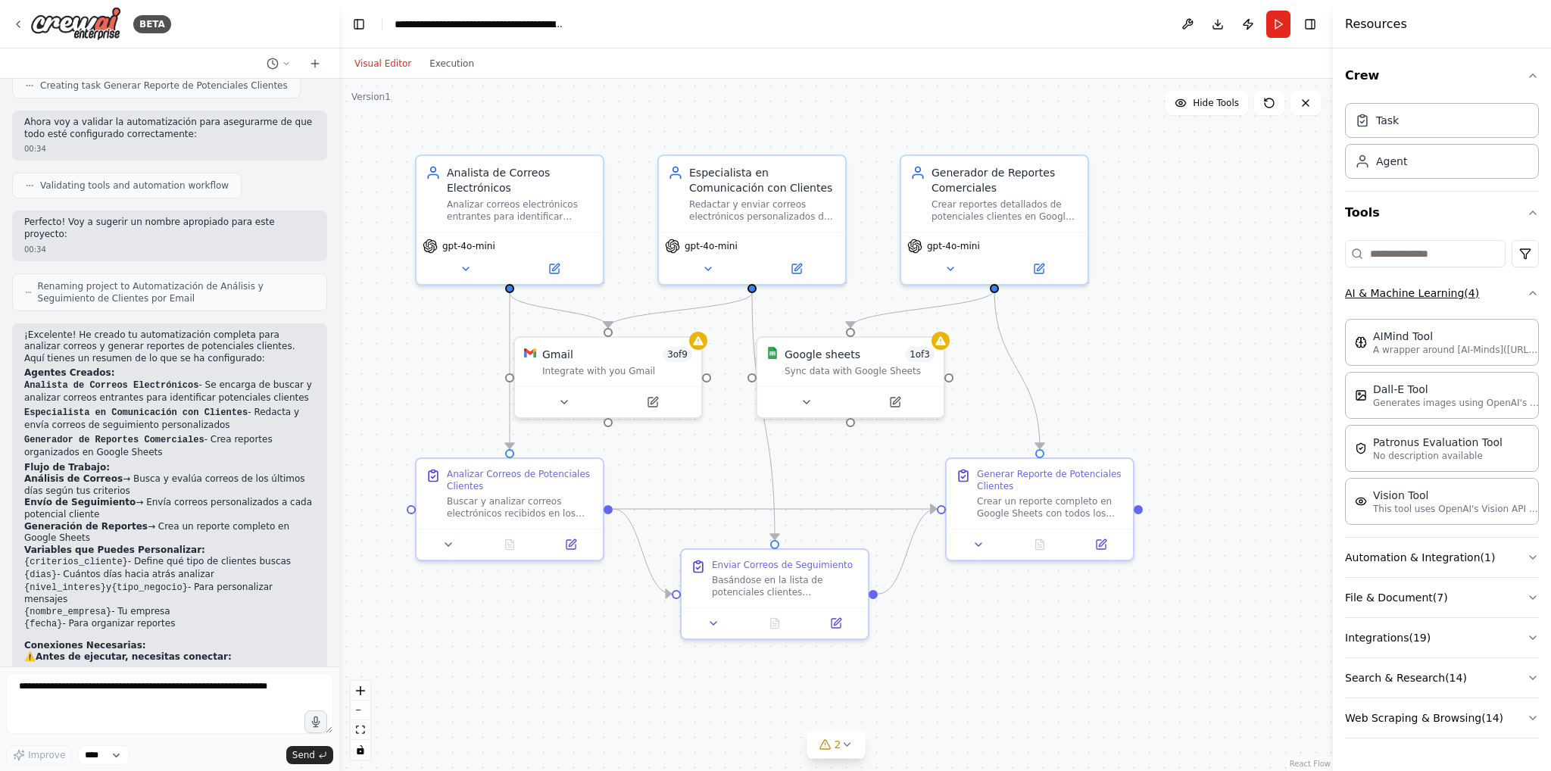
click at [1485, 292] on button "AI & Machine Learning ( 4 )" at bounding box center [1442, 292] width 194 height 39
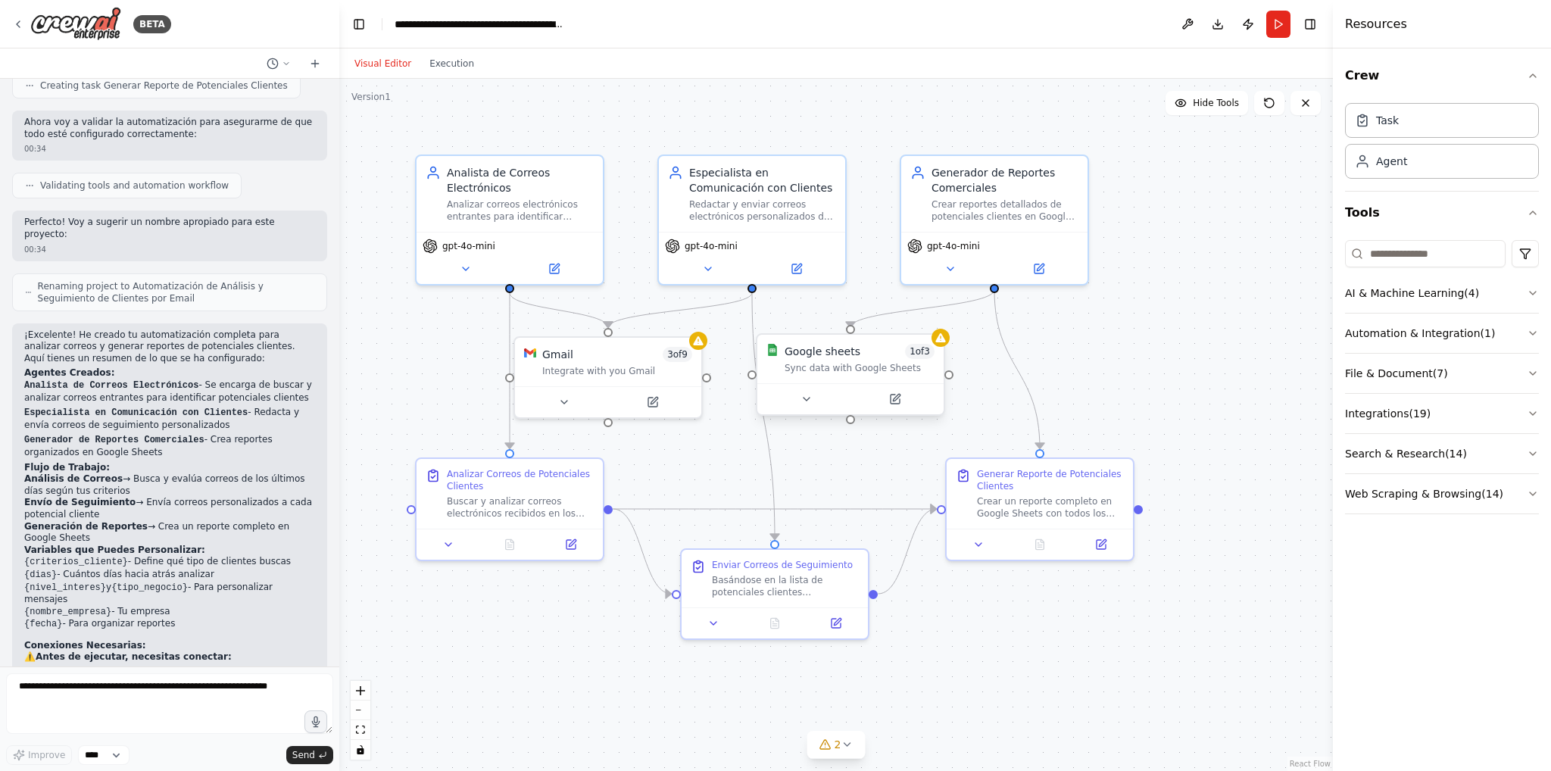
click at [886, 367] on div "Sync data with Google Sheets" at bounding box center [860, 368] width 150 height 12
click at [939, 340] on icon at bounding box center [940, 337] width 10 height 9
click at [197, 701] on textarea at bounding box center [169, 703] width 327 height 61
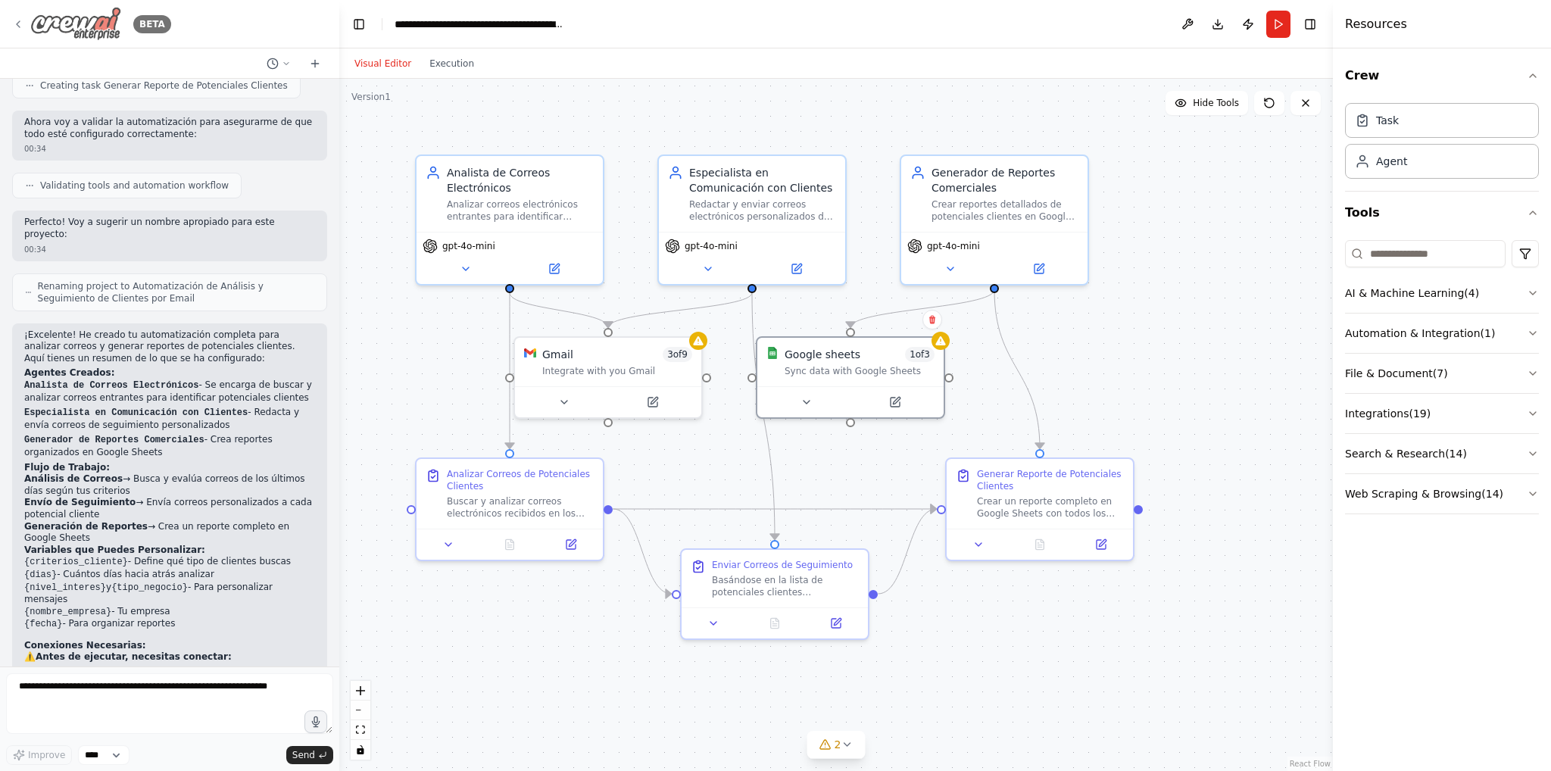
click at [91, 18] on img at bounding box center [75, 24] width 91 height 34
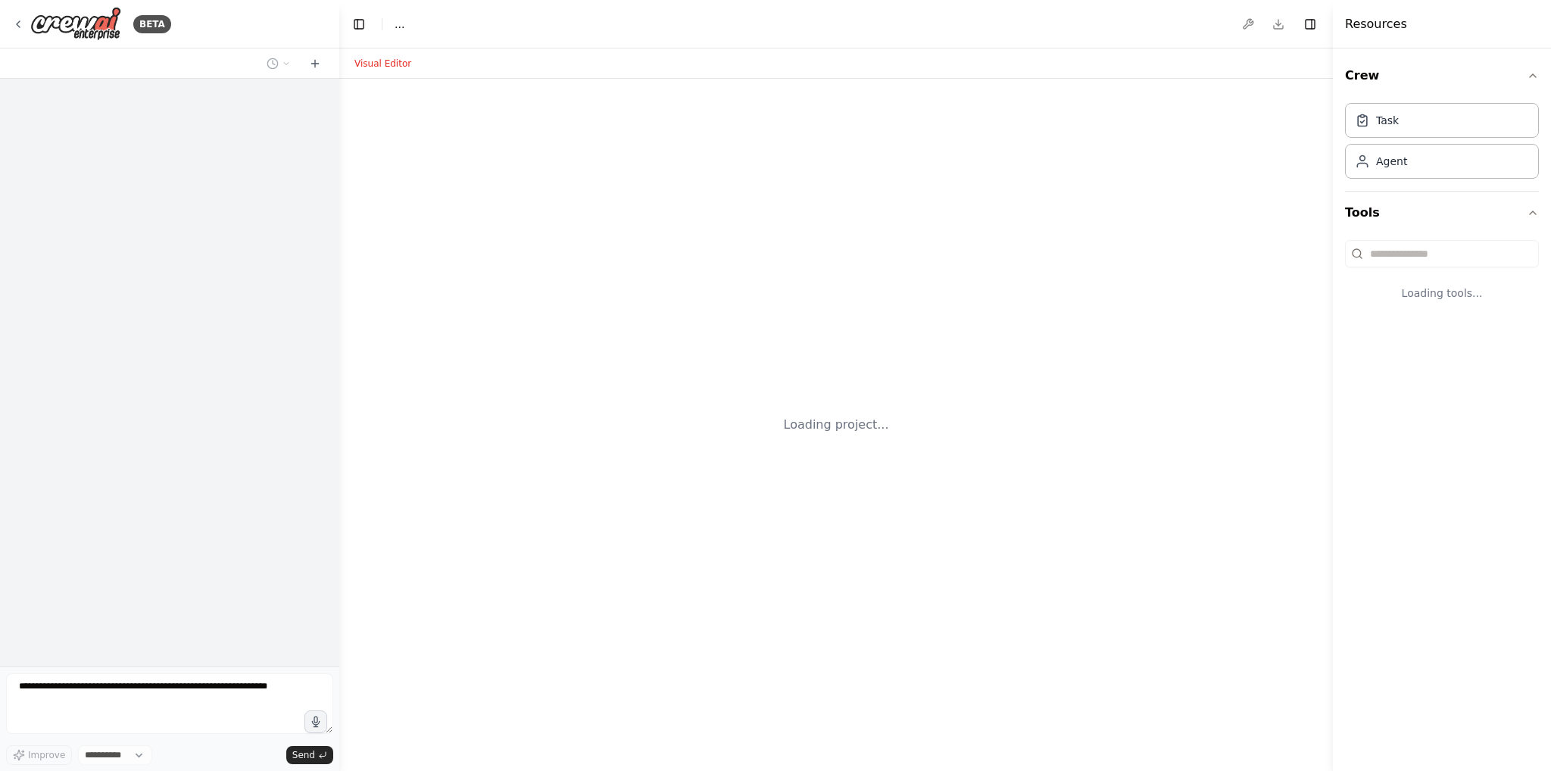
select select "****"
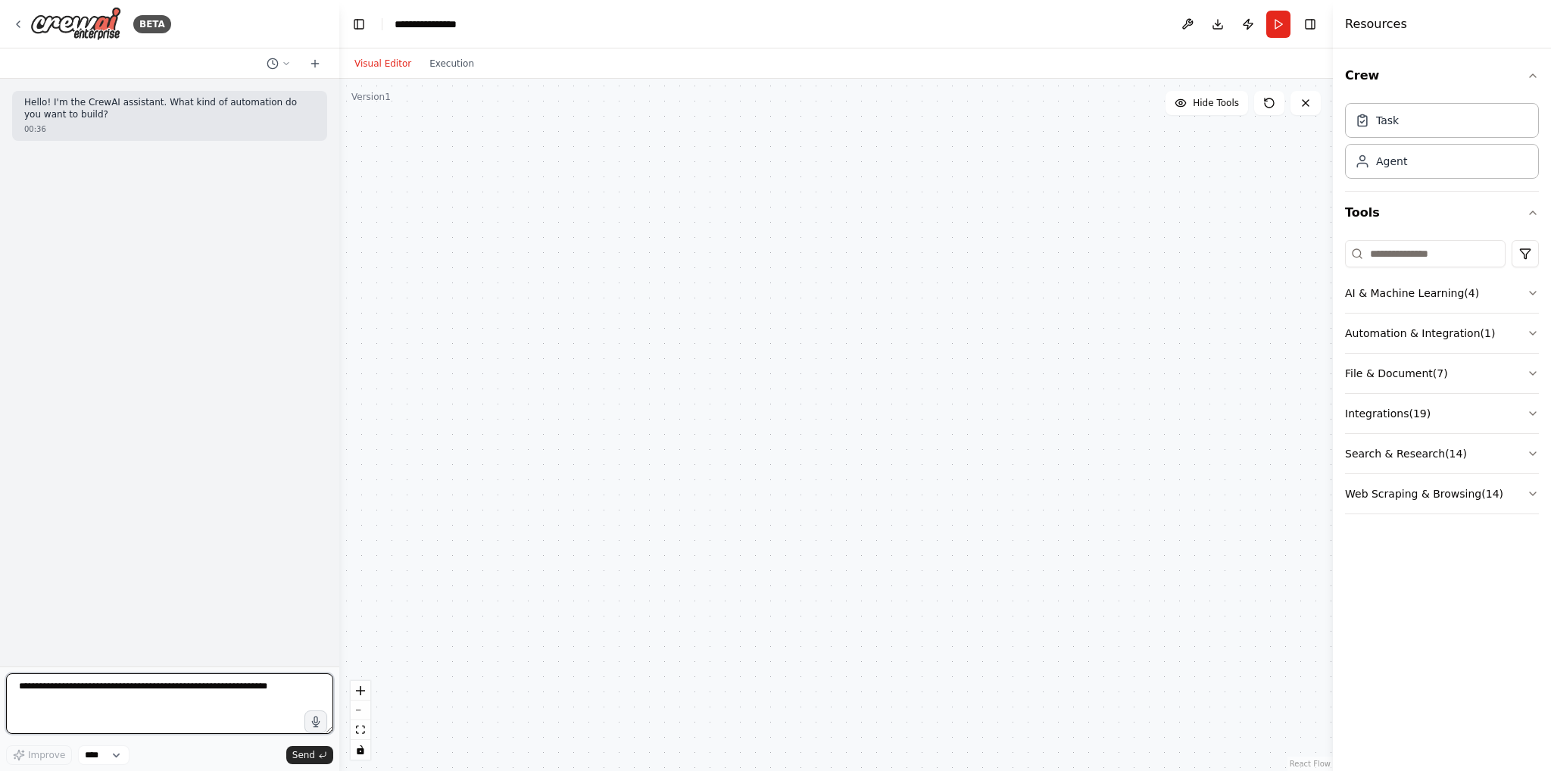
click at [257, 687] on textarea at bounding box center [169, 703] width 327 height 61
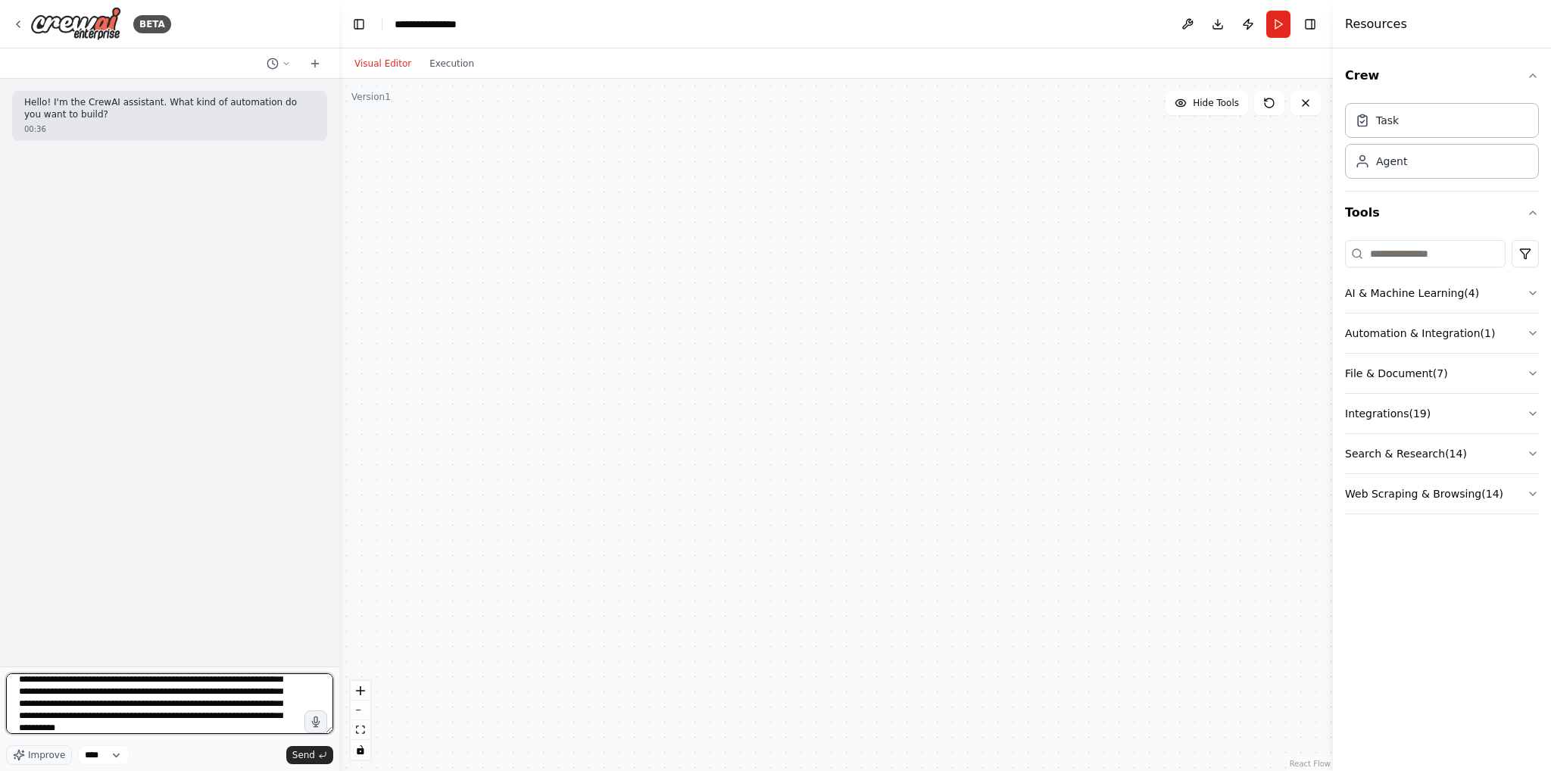
scroll to position [43, 0]
type textarea "**********"
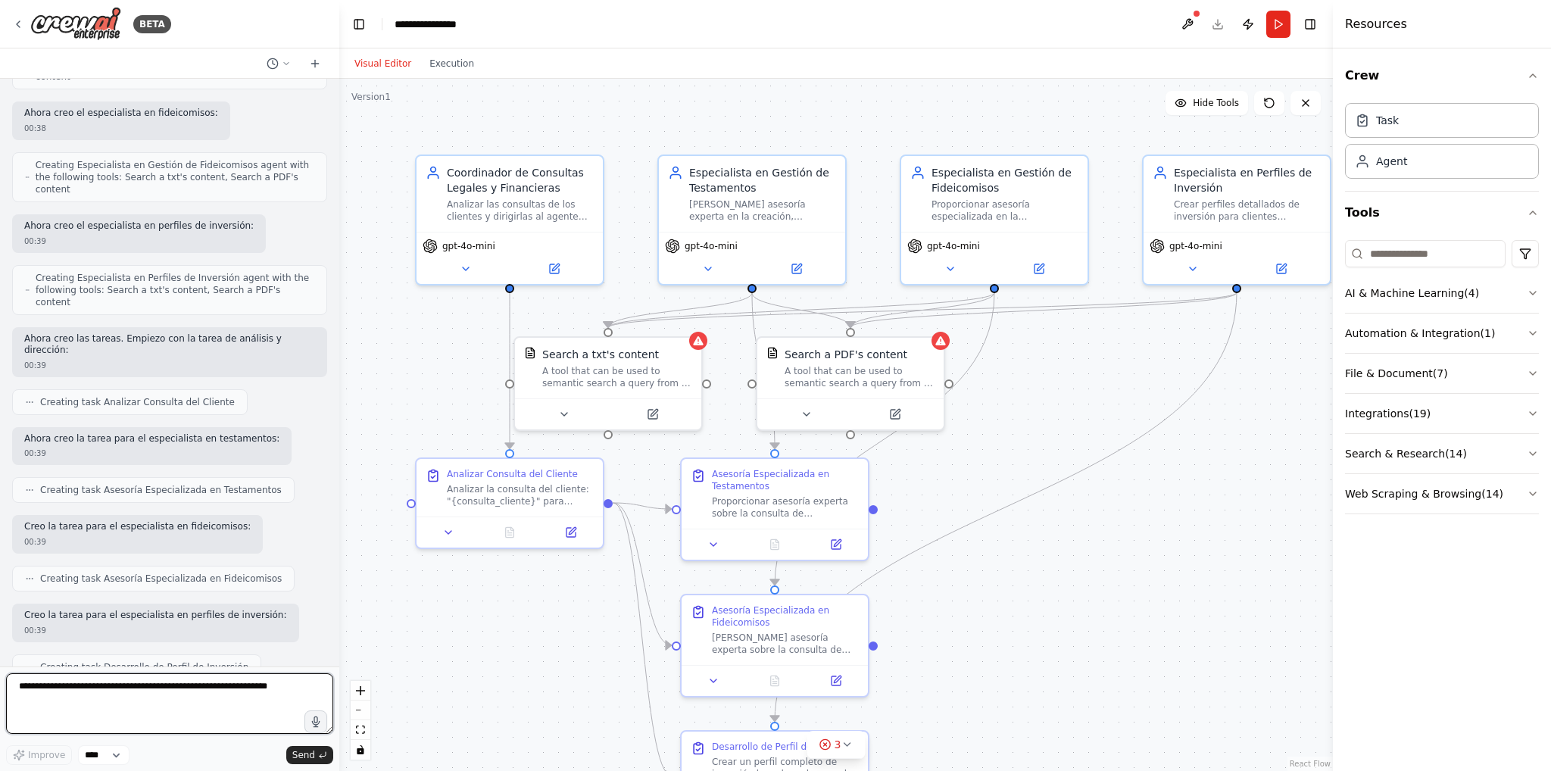
scroll to position [770, 0]
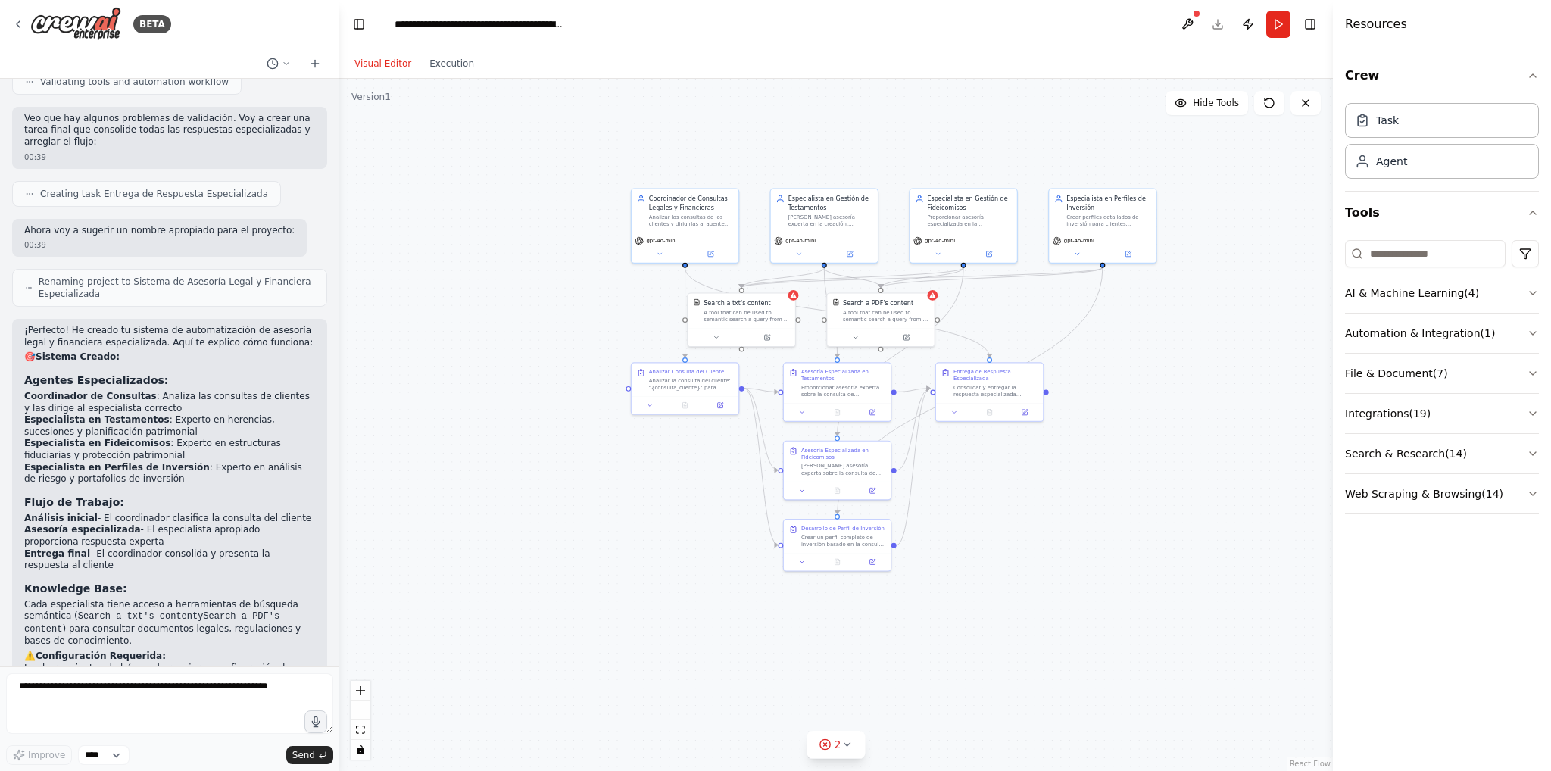
drag, startPoint x: 1301, startPoint y: 554, endPoint x: 1206, endPoint y: 445, distance: 143.8
click at [1206, 445] on div ".deletable-edge-delete-btn { width: 20px; height: 20px; border: 0px solid #ffff…" at bounding box center [836, 425] width 994 height 692
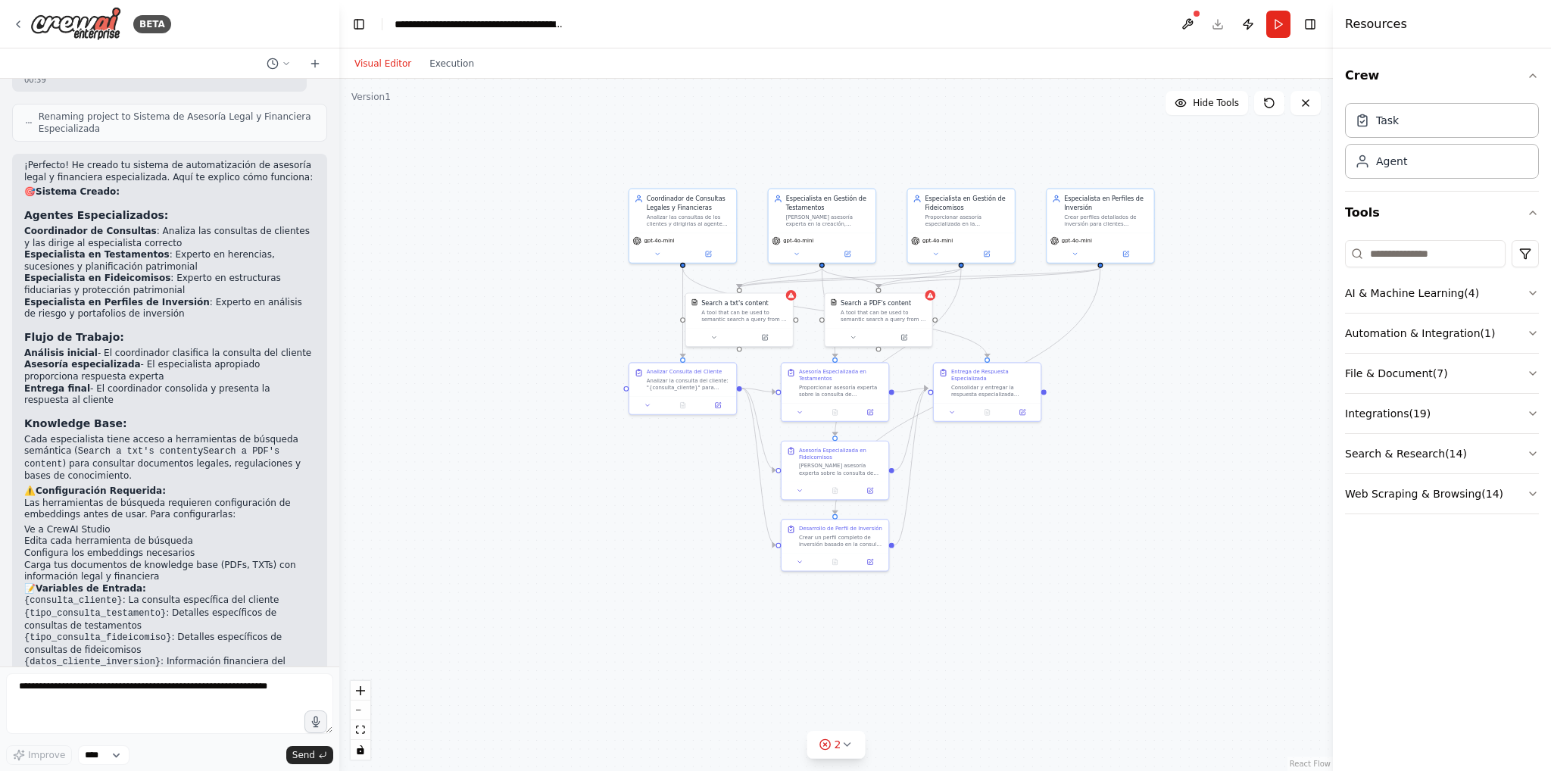
scroll to position [1622, 0]
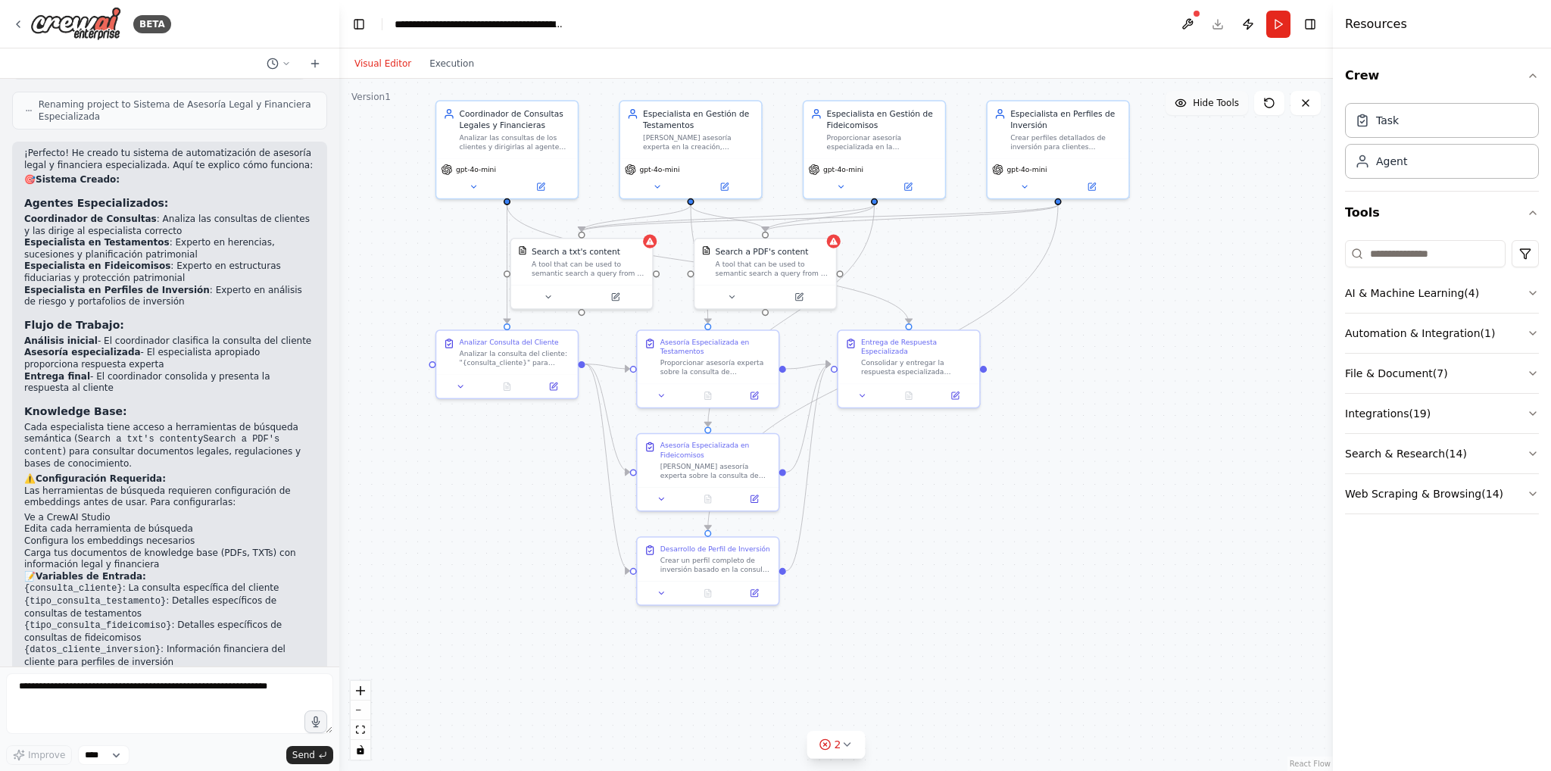
click at [1217, 105] on span "Hide Tools" at bounding box center [1216, 103] width 46 height 12
click at [1221, 101] on span "Show Tools" at bounding box center [1214, 103] width 50 height 12
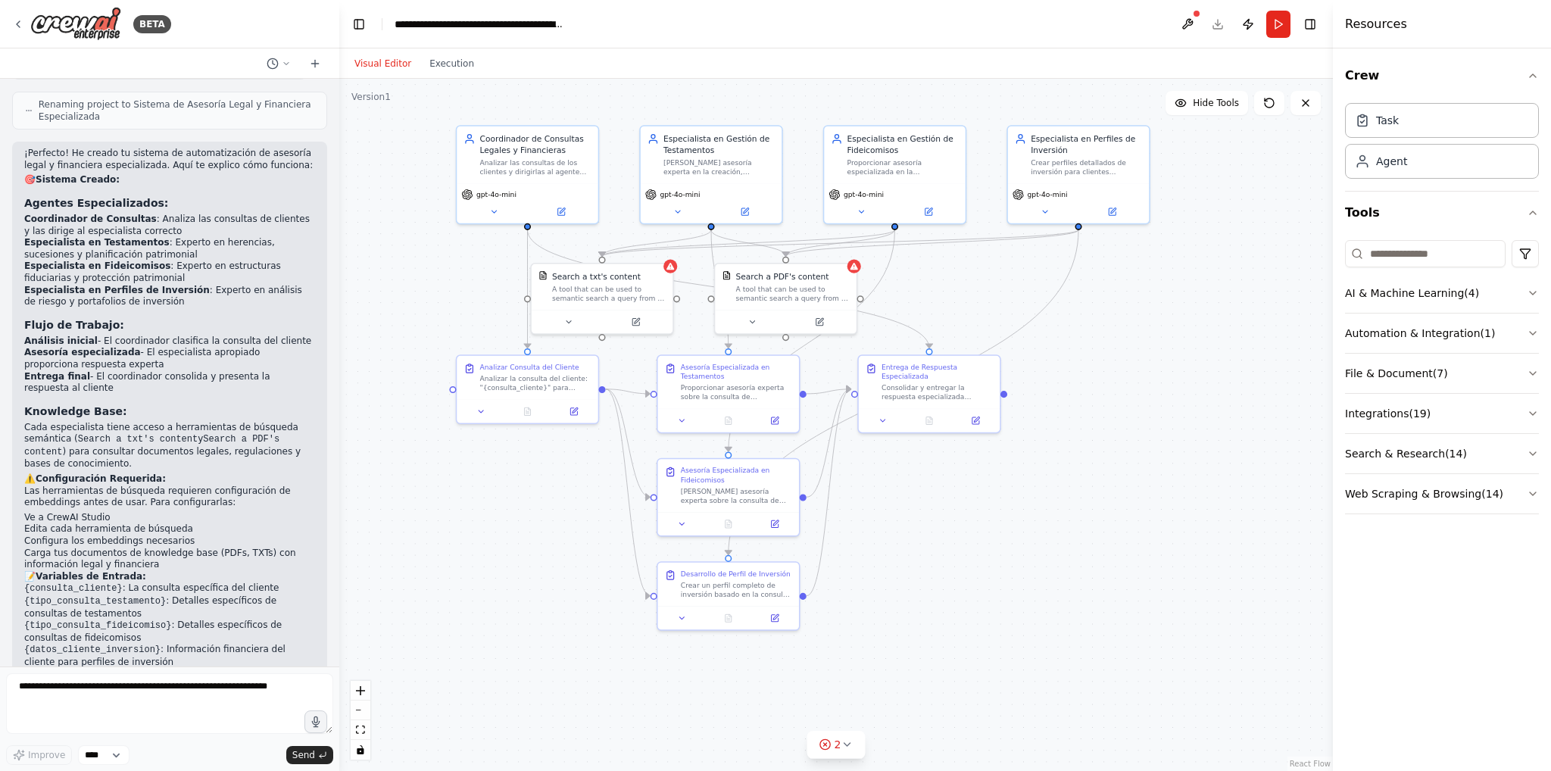
drag, startPoint x: 1100, startPoint y: 323, endPoint x: 1121, endPoint y: 348, distance: 32.3
click at [1121, 348] on div ".deletable-edge-delete-btn { width: 20px; height: 20px; border: 0px solid #ffff…" at bounding box center [836, 425] width 994 height 692
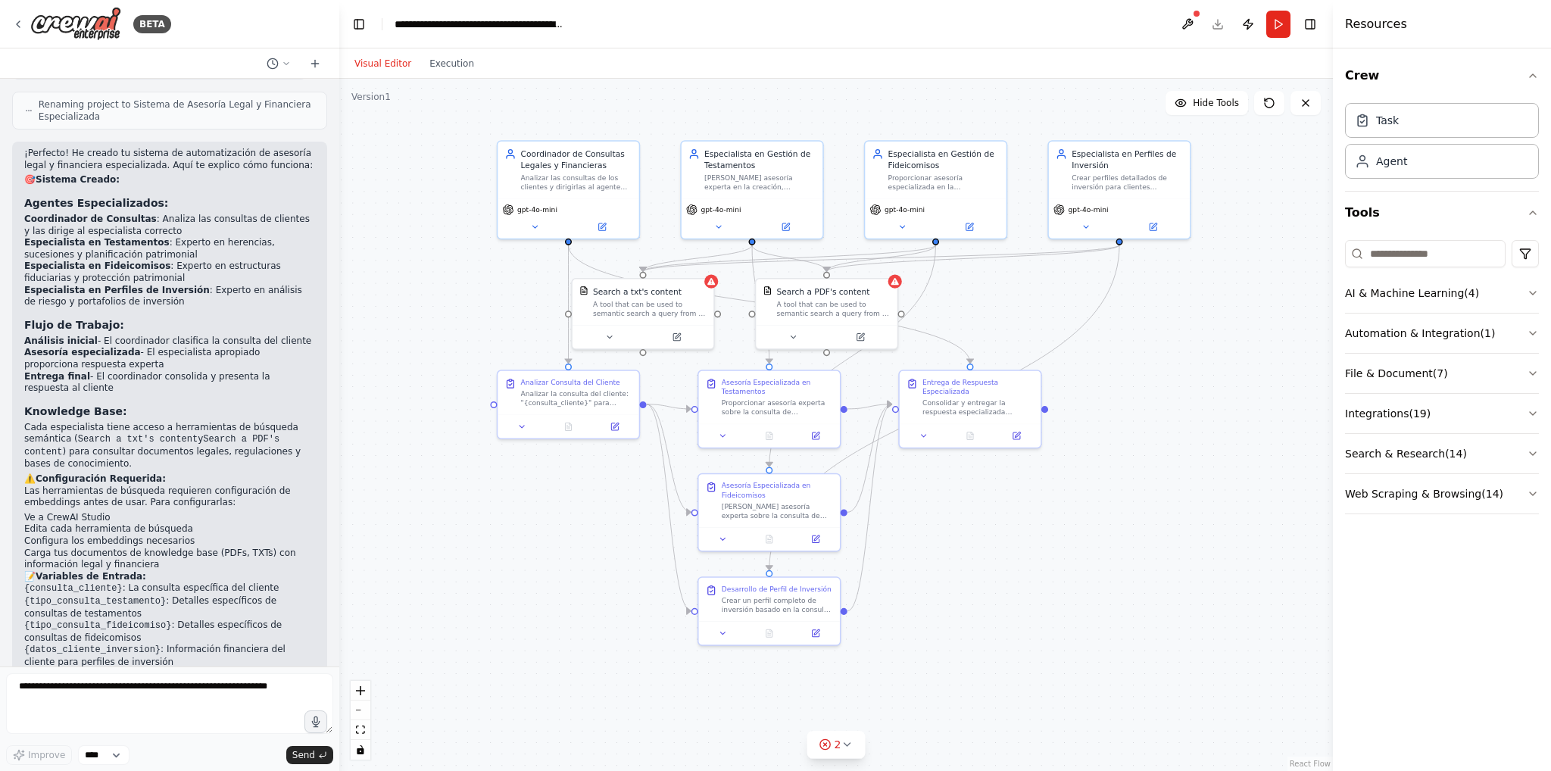
drag, startPoint x: 1128, startPoint y: 351, endPoint x: 1167, endPoint y: 366, distance: 41.9
click at [1167, 366] on div ".deletable-edge-delete-btn { width: 20px; height: 20px; border: 0px solid #ffff…" at bounding box center [836, 425] width 994 height 692
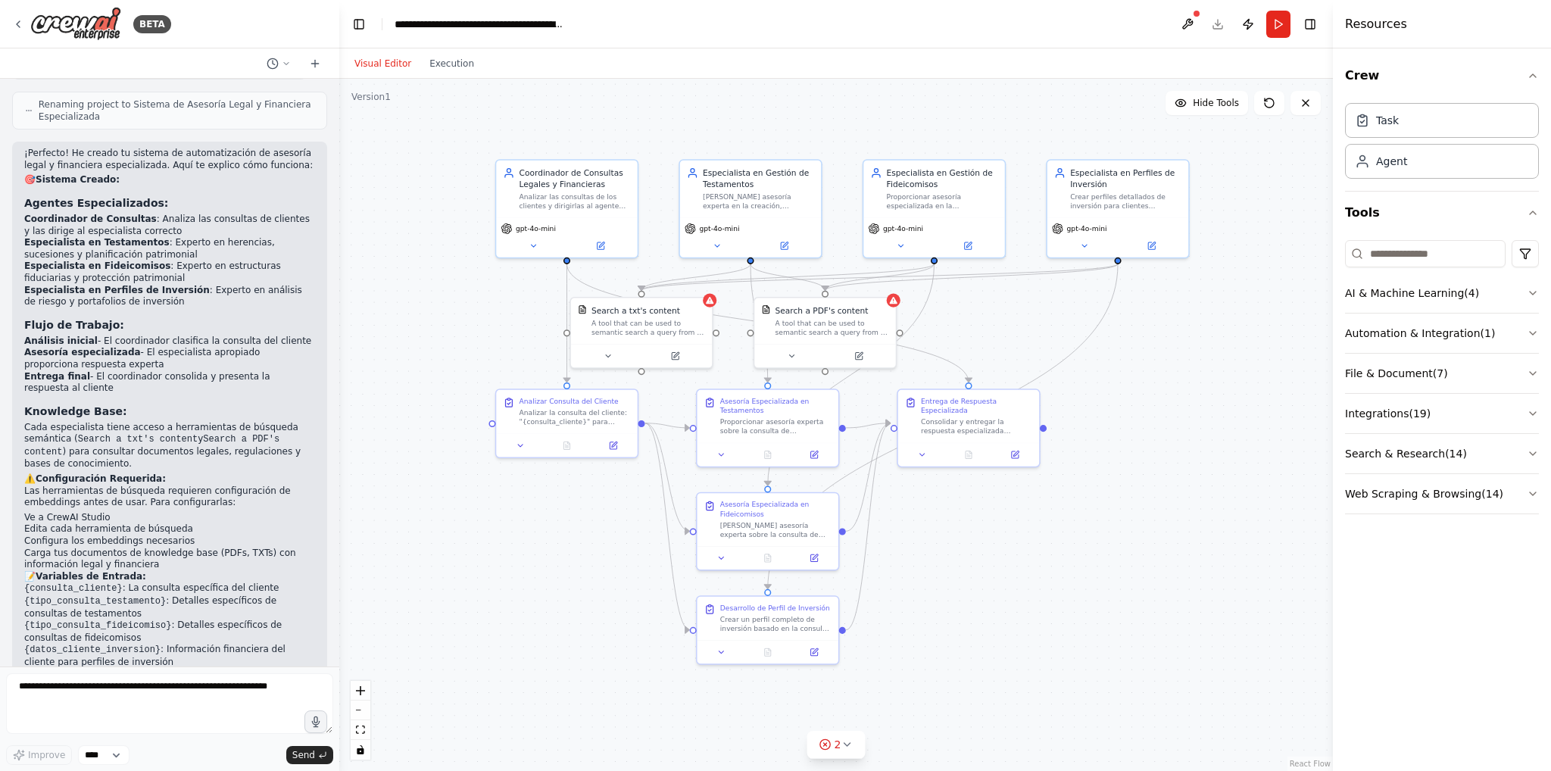
drag, startPoint x: 1177, startPoint y: 389, endPoint x: 1175, endPoint y: 408, distance: 19.0
click at [1175, 408] on div ".deletable-edge-delete-btn { width: 20px; height: 20px; border: 0px solid #ffff…" at bounding box center [836, 425] width 994 height 692
click at [846, 749] on icon at bounding box center [847, 744] width 12 height 12
click at [830, 729] on div "Tool TXTSearchTool requires embedding configuration" at bounding box center [836, 723] width 263 height 20
click at [833, 725] on span "Tool TXTSearchTool requires embedding configuration" at bounding box center [845, 722] width 244 height 12
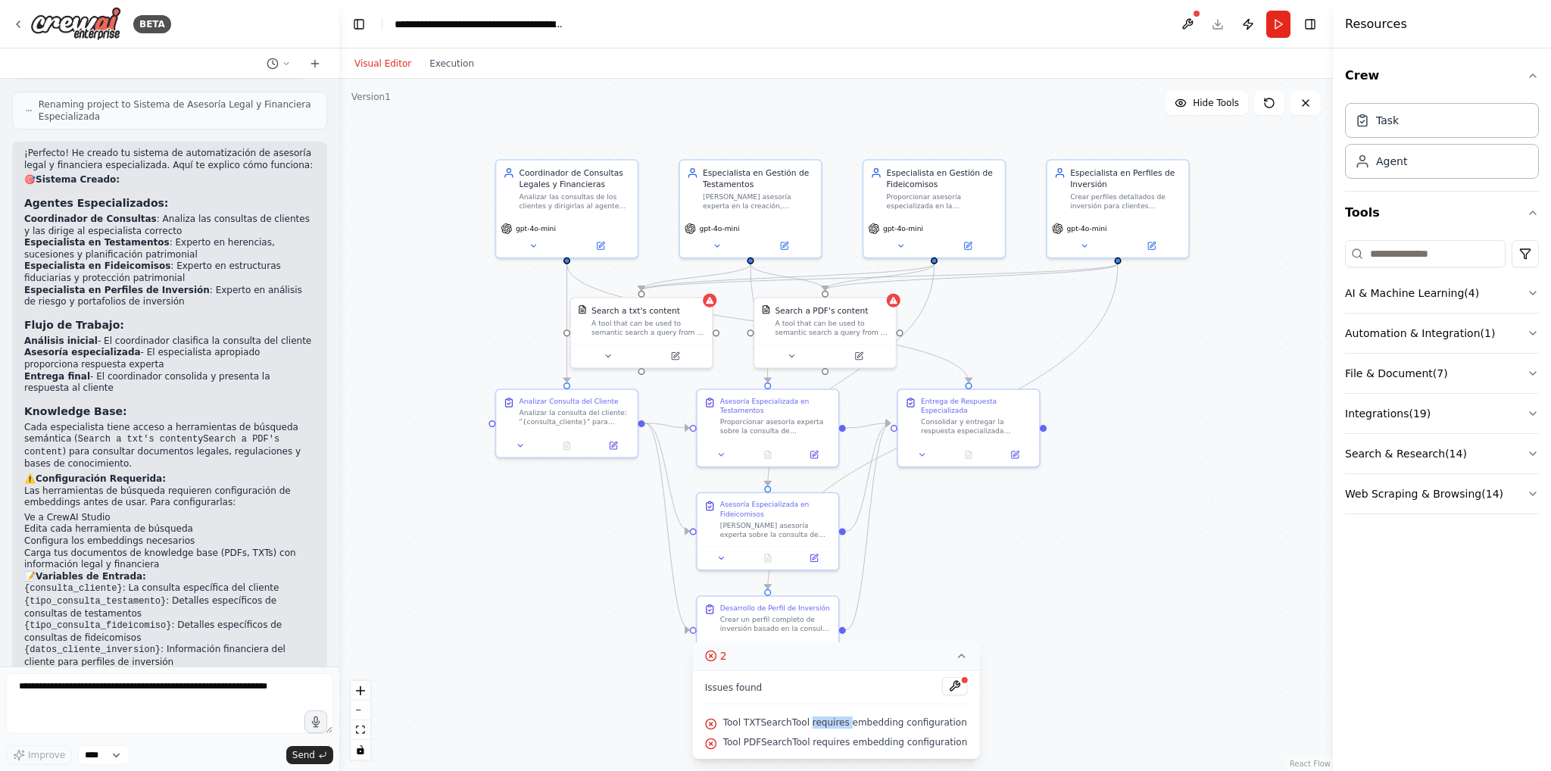
click at [833, 725] on span "Tool TXTSearchTool requires embedding configuration" at bounding box center [845, 722] width 244 height 12
click at [960, 676] on div at bounding box center [964, 680] width 9 height 9
click at [949, 685] on button at bounding box center [954, 686] width 26 height 18
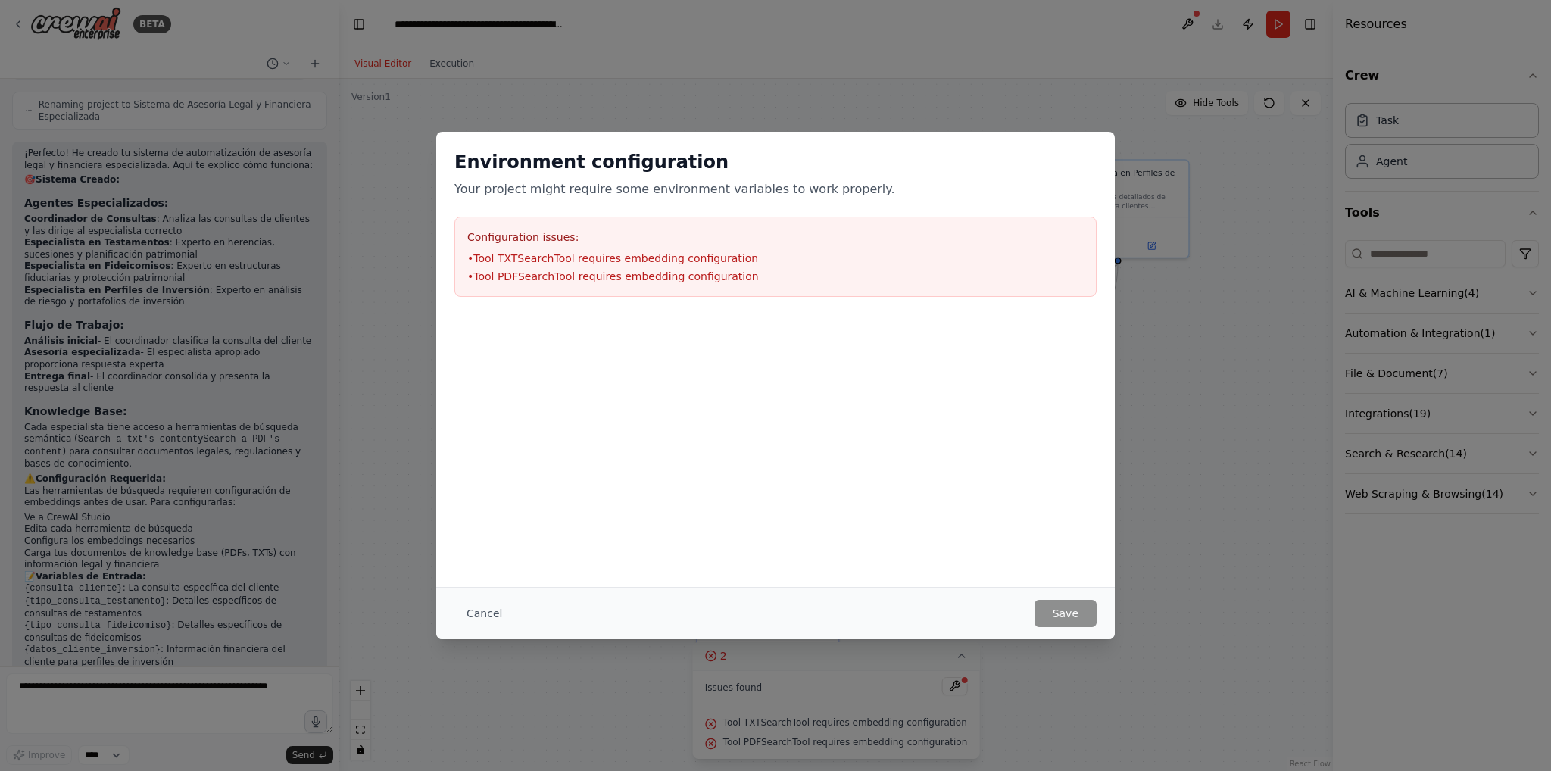
click at [435, 108] on div "Environment configuration Your project might require some environment variables…" at bounding box center [775, 385] width 1551 height 771
click at [494, 605] on button "Cancel" at bounding box center [484, 613] width 60 height 27
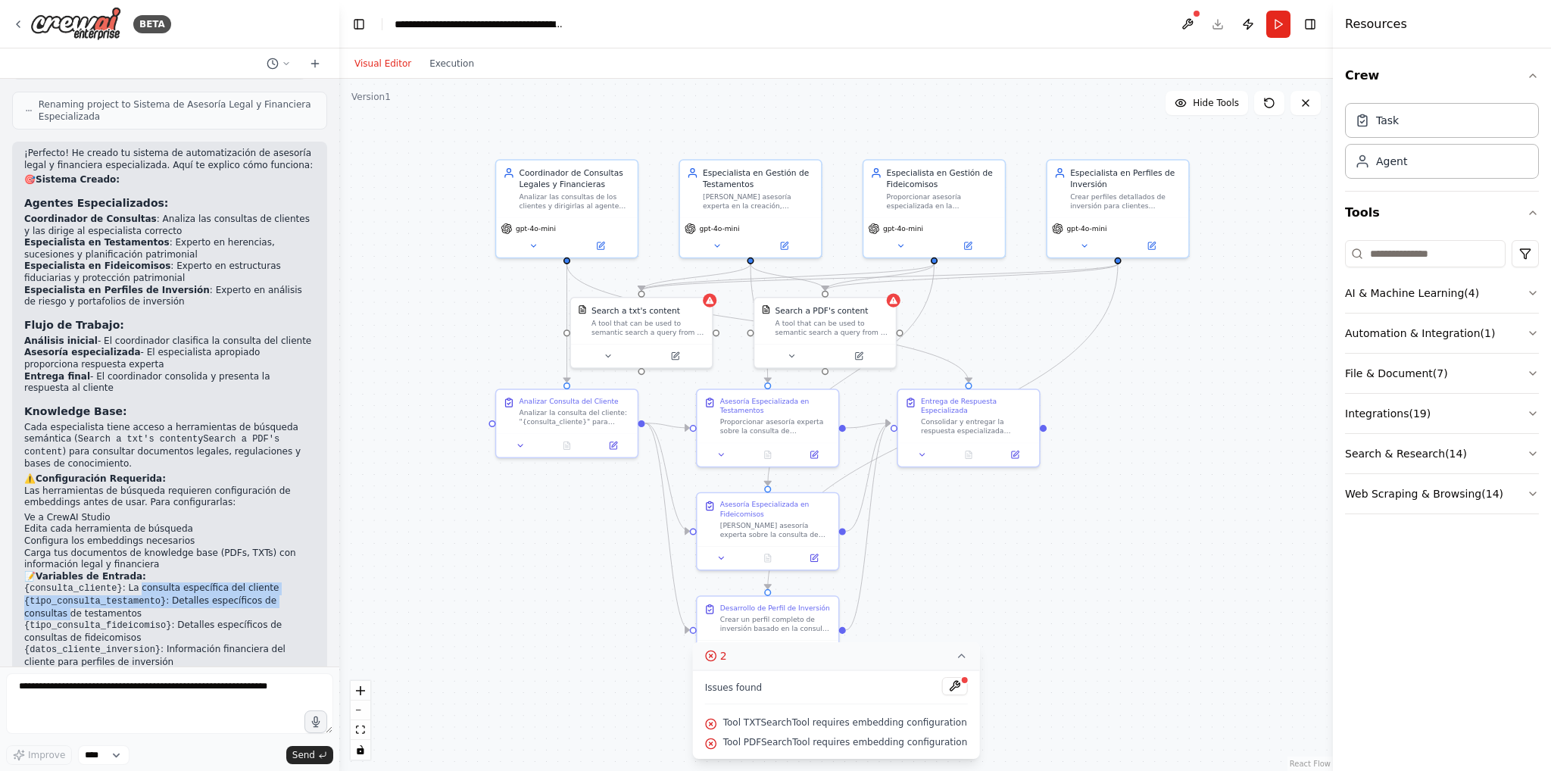
drag, startPoint x: 131, startPoint y: 526, endPoint x: 292, endPoint y: 541, distance: 162.0
click at [292, 582] on ul "{consulta_cliente} : La consulta específica del cliente {tipo_consulta_testamen…" at bounding box center [169, 625] width 291 height 86
click at [281, 620] on li "{tipo_consulta_fideicomiso} : Detalles específicos de consultas de fideicomisos" at bounding box center [169, 632] width 291 height 24
click at [530, 243] on icon at bounding box center [533, 243] width 9 height 9
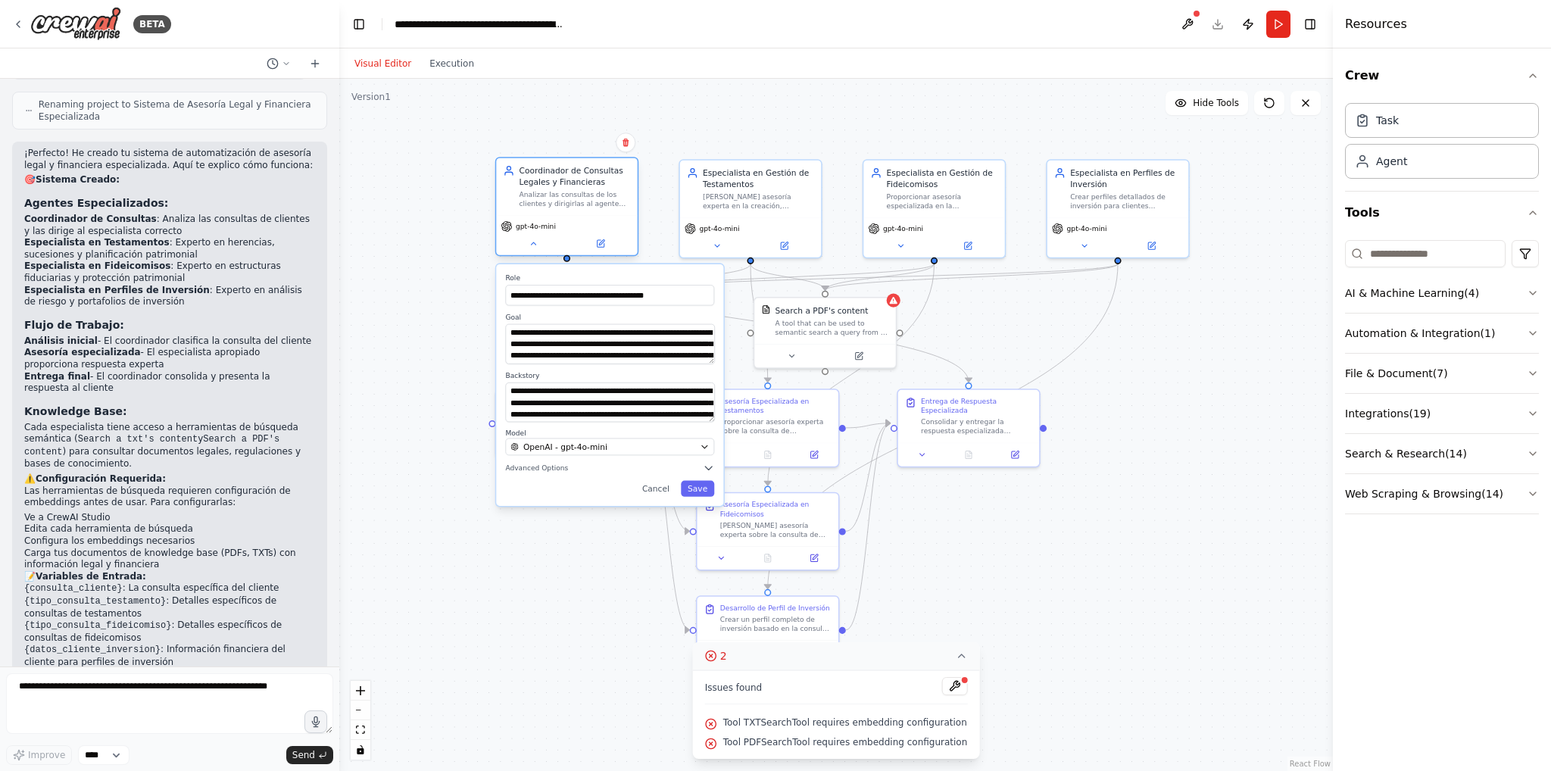
click at [529, 225] on span "gpt-4o-mini" at bounding box center [536, 226] width 40 height 9
click at [529, 231] on div "gpt-4o-mini" at bounding box center [528, 225] width 55 height 11
click at [442, 201] on div ".deletable-edge-delete-btn { width: 20px; height: 20px; border: 0px solid #ffff…" at bounding box center [836, 425] width 994 height 692
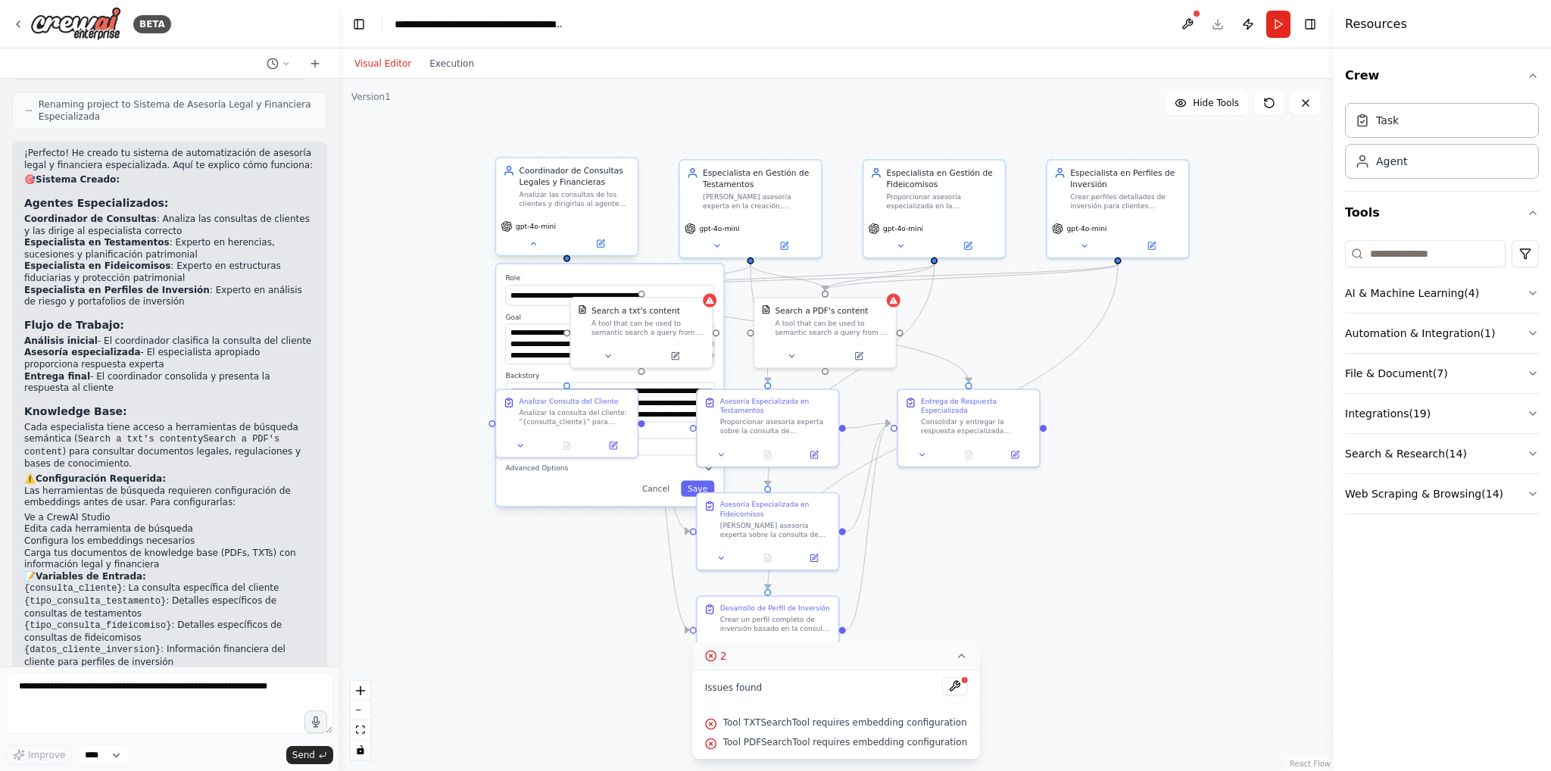
click at [514, 229] on div "gpt-4o-mini" at bounding box center [528, 225] width 55 height 11
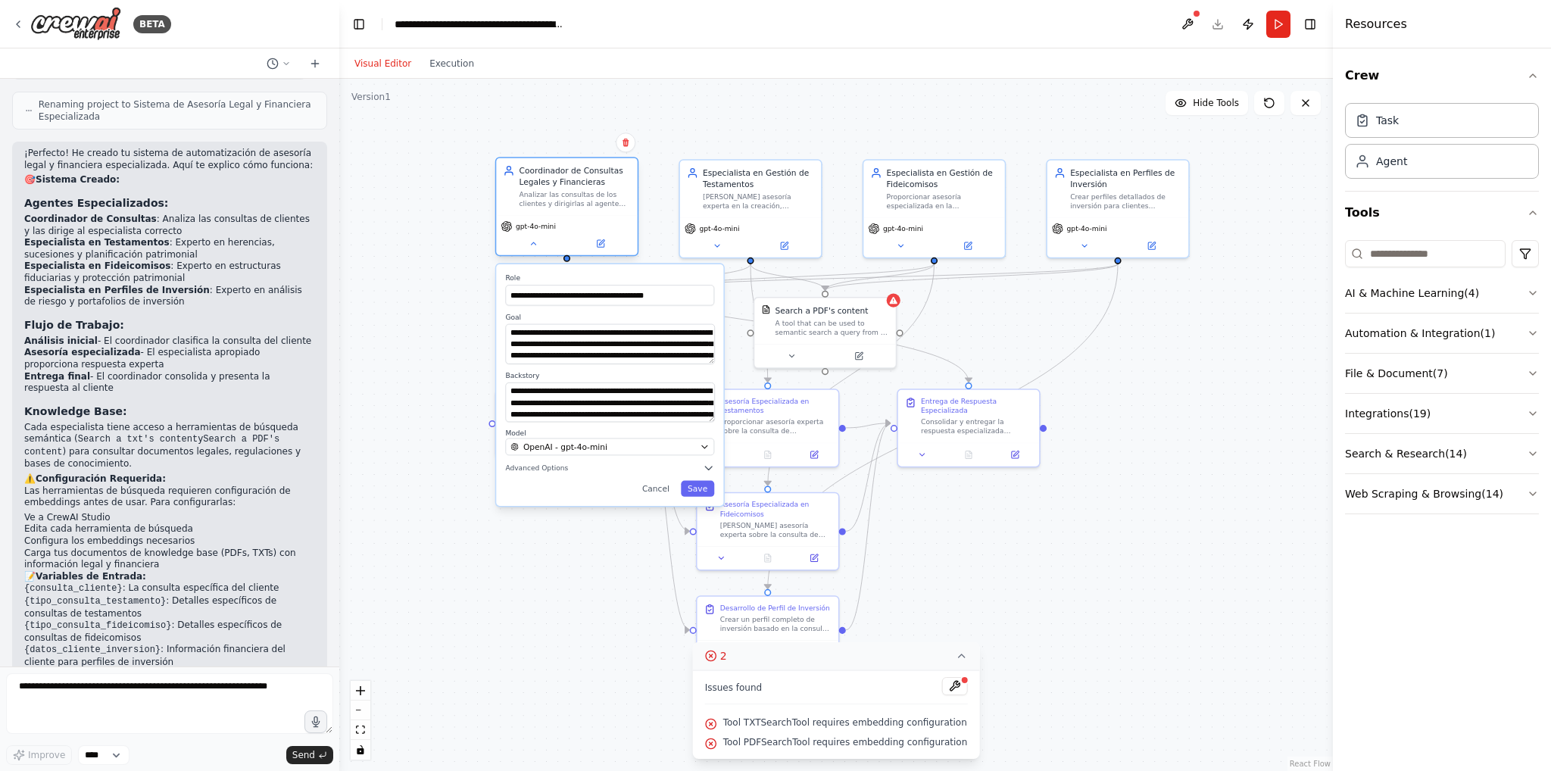
click at [514, 229] on div "gpt-4o-mini" at bounding box center [528, 225] width 55 height 11
click at [612, 451] on div "OpenAI - gpt-4o-mini" at bounding box center [602, 446] width 185 height 11
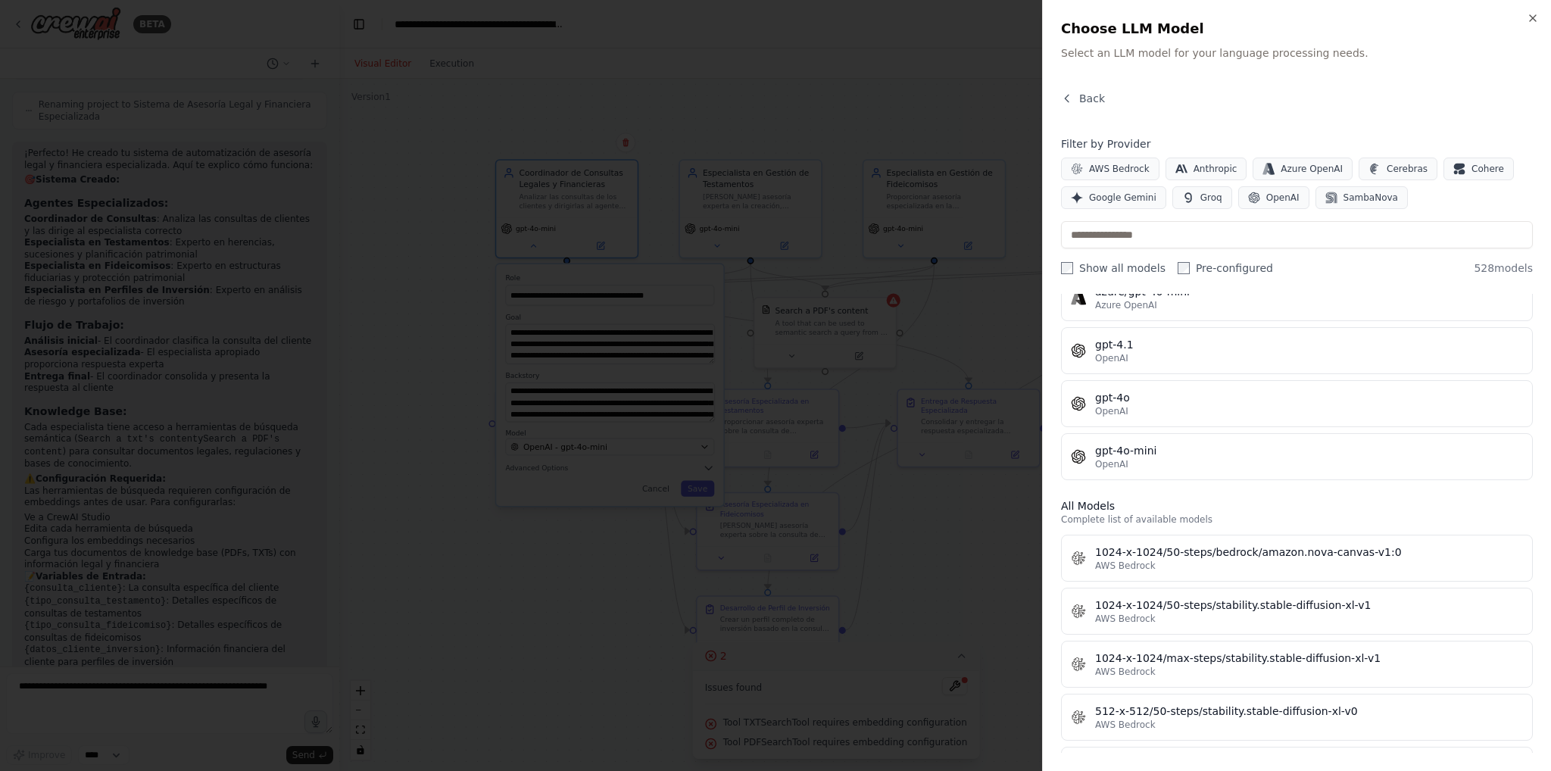
scroll to position [0, 0]
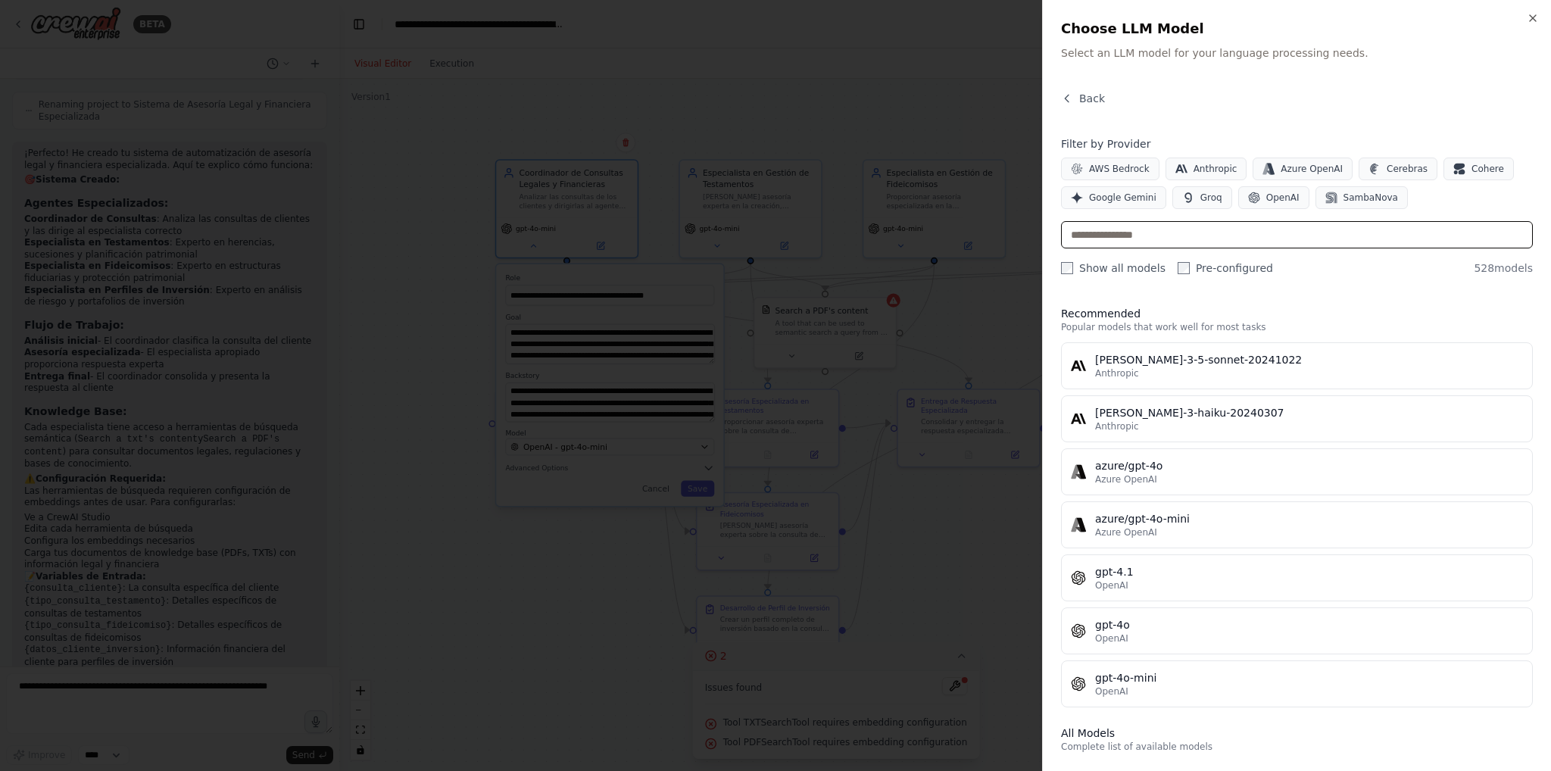
click at [1254, 234] on input "text" at bounding box center [1297, 234] width 472 height 27
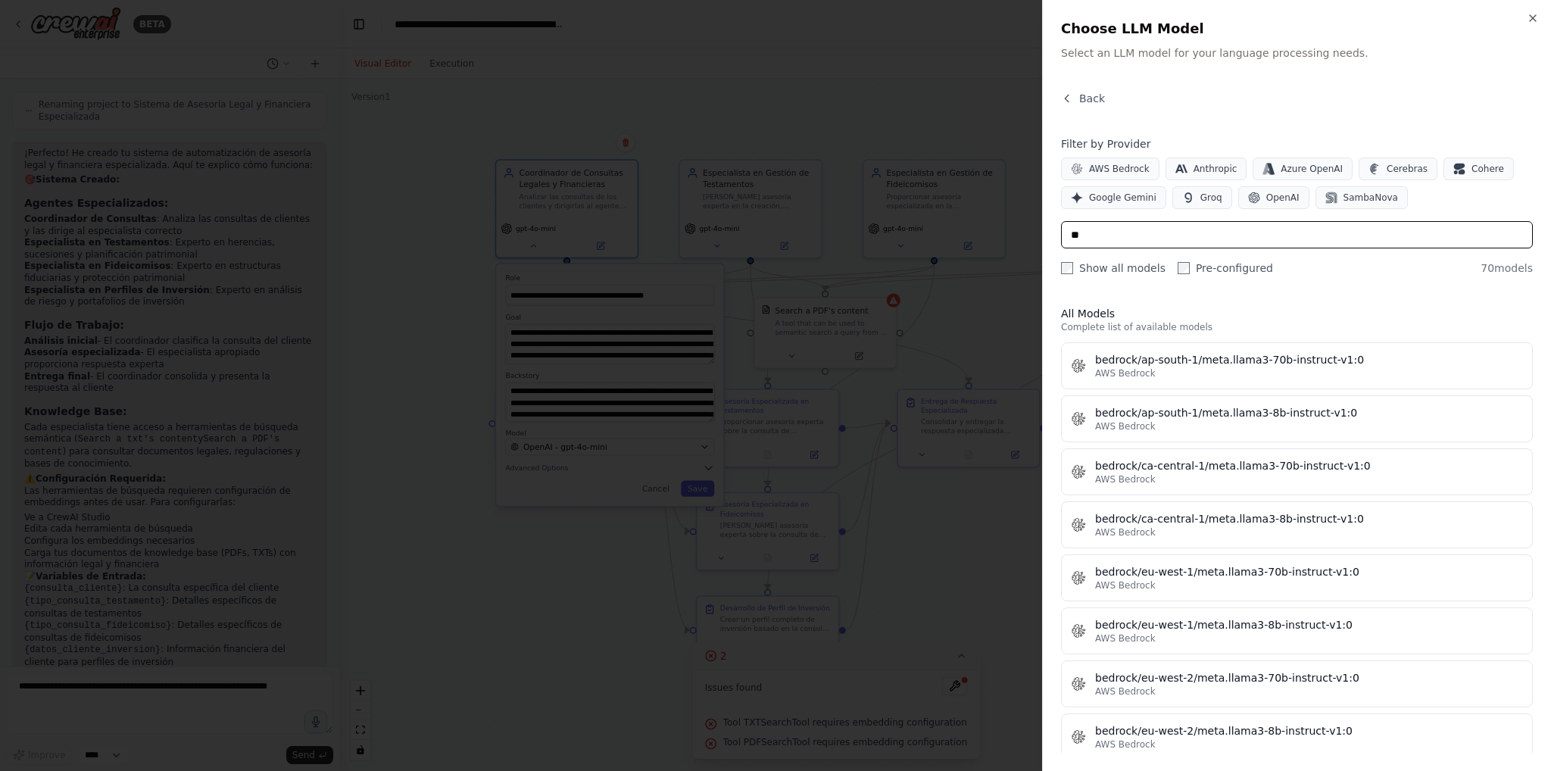
type input "*"
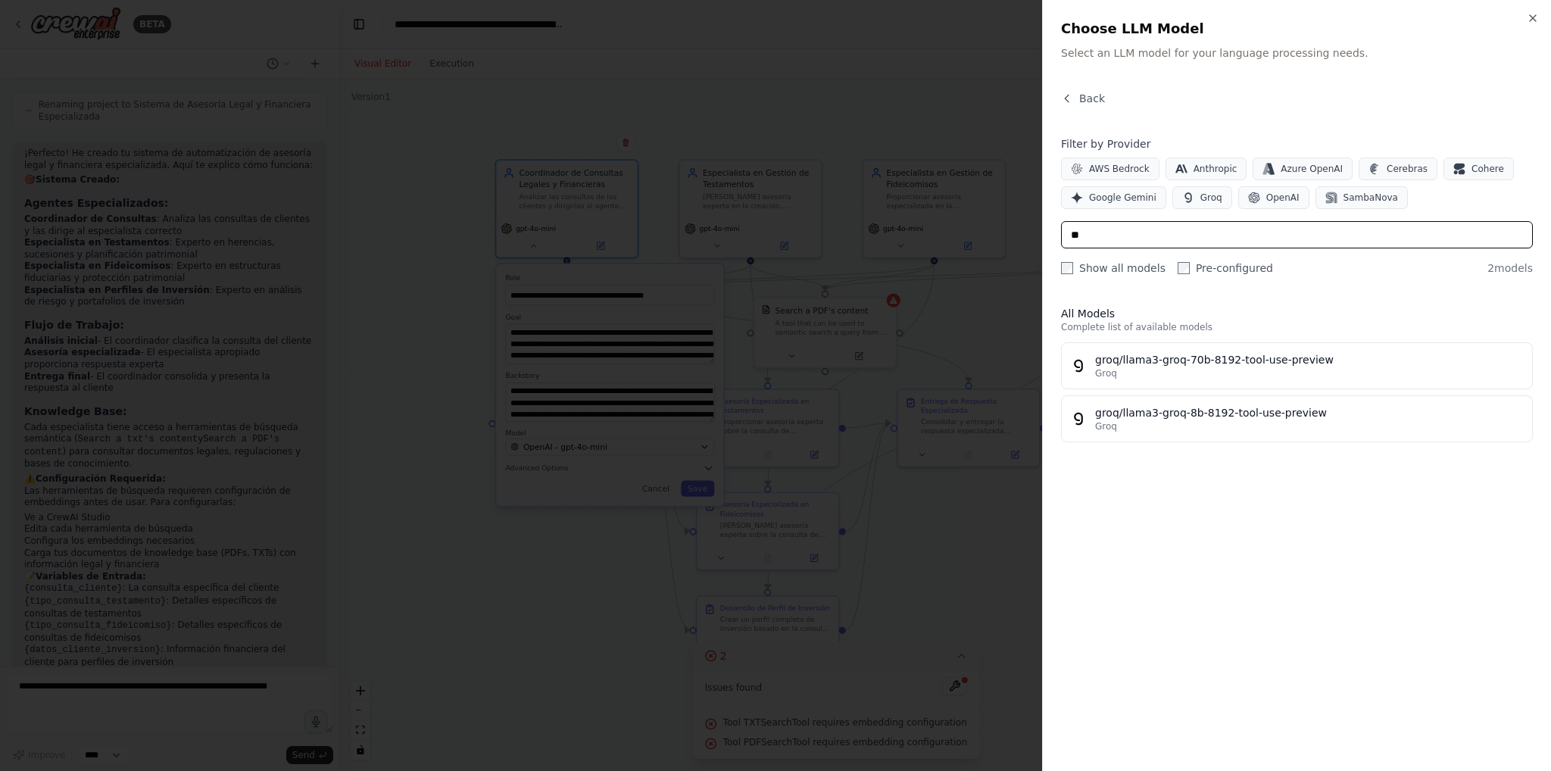
type input "*"
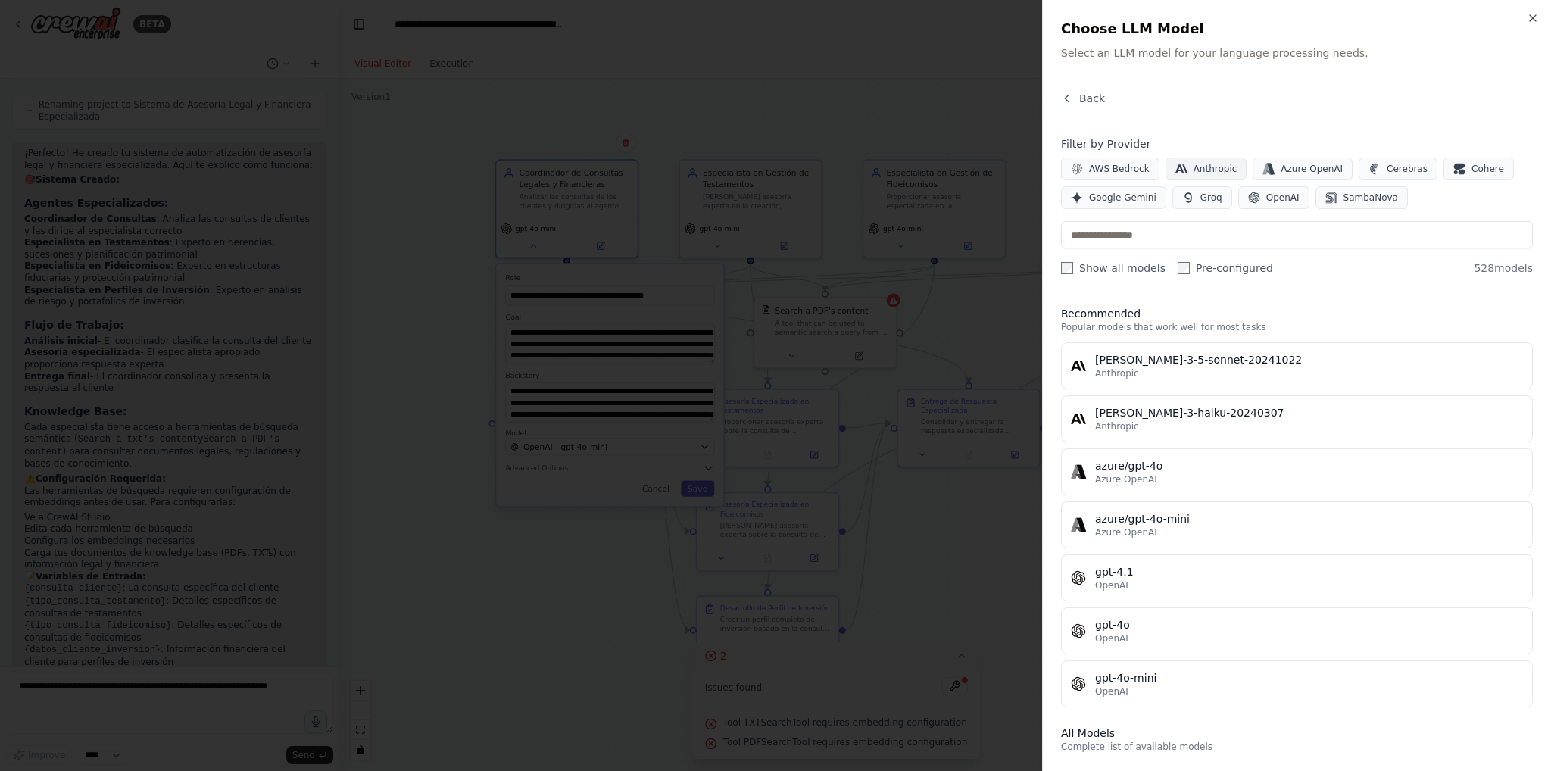
click at [1181, 162] on button "Anthropic" at bounding box center [1207, 169] width 82 height 23
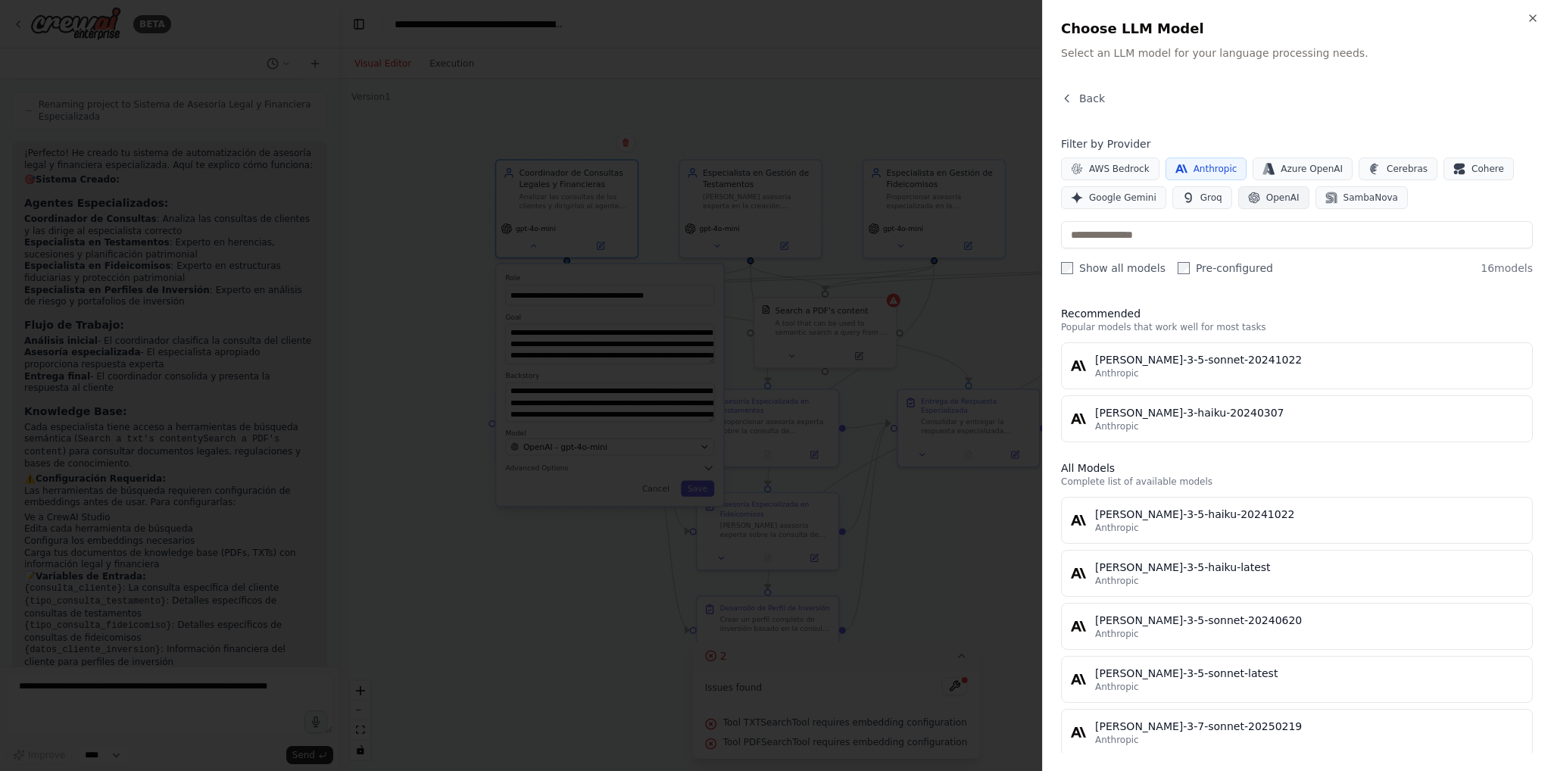
click at [1266, 198] on span "OpenAI" at bounding box center [1282, 198] width 33 height 12
click at [913, 373] on div at bounding box center [775, 385] width 1551 height 771
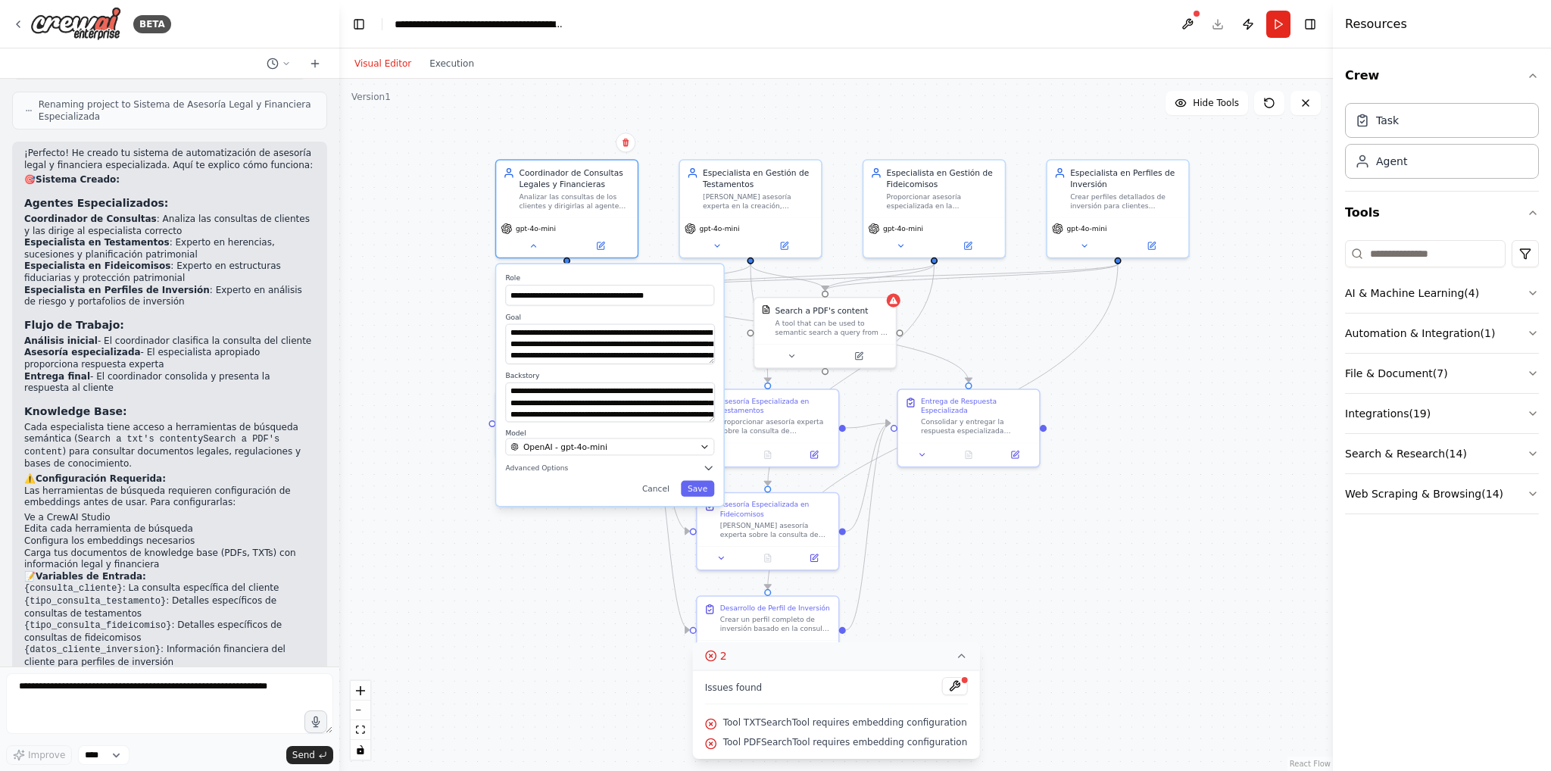
click at [1041, 348] on div ".deletable-edge-delete-btn { width: 20px; height: 20px; border: 0px solid #ffff…" at bounding box center [836, 425] width 994 height 692
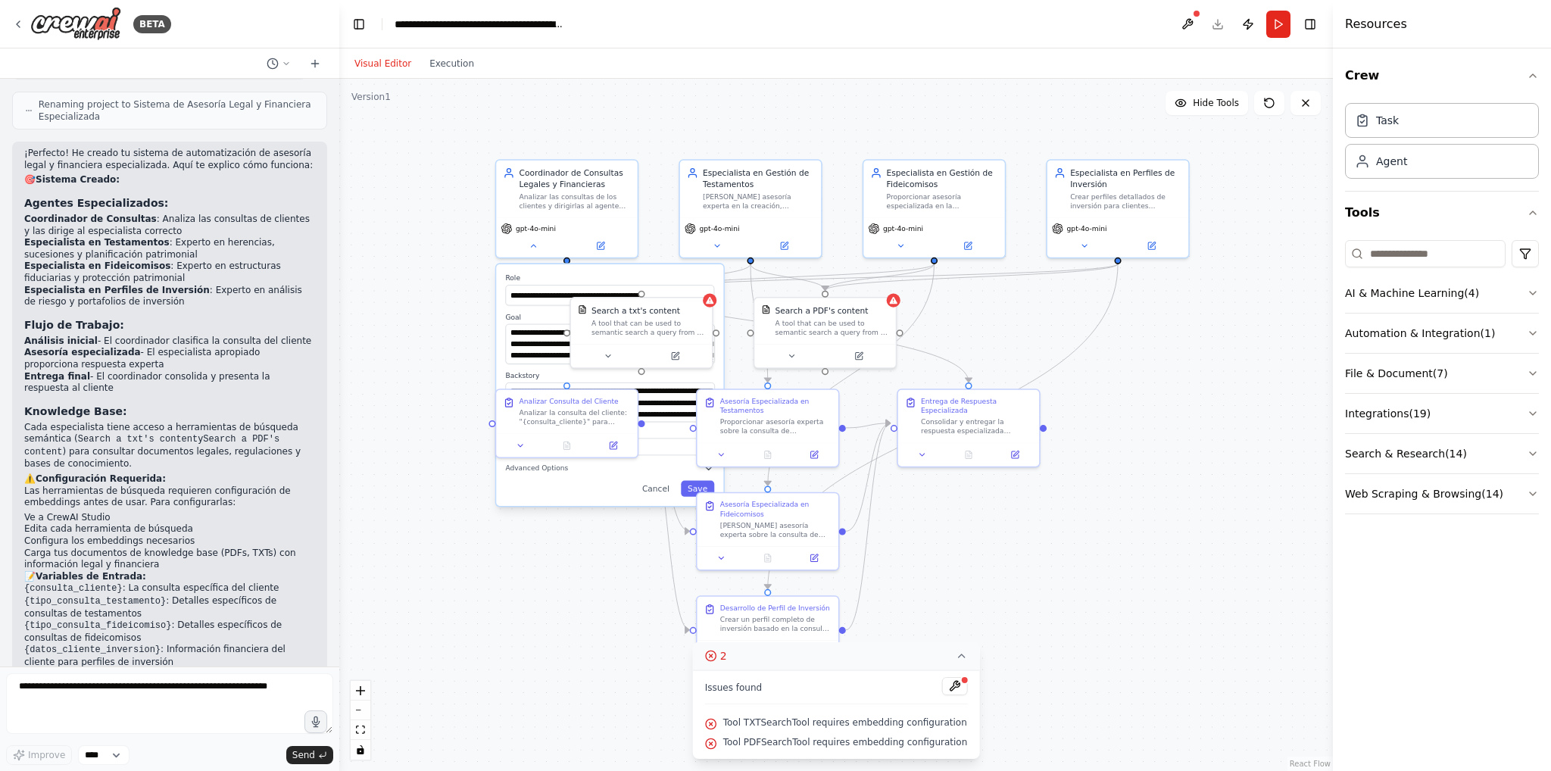
click at [404, 291] on div ".deletable-edge-delete-btn { width: 20px; height: 20px; border: 0px solid #ffff…" at bounding box center [836, 425] width 994 height 692
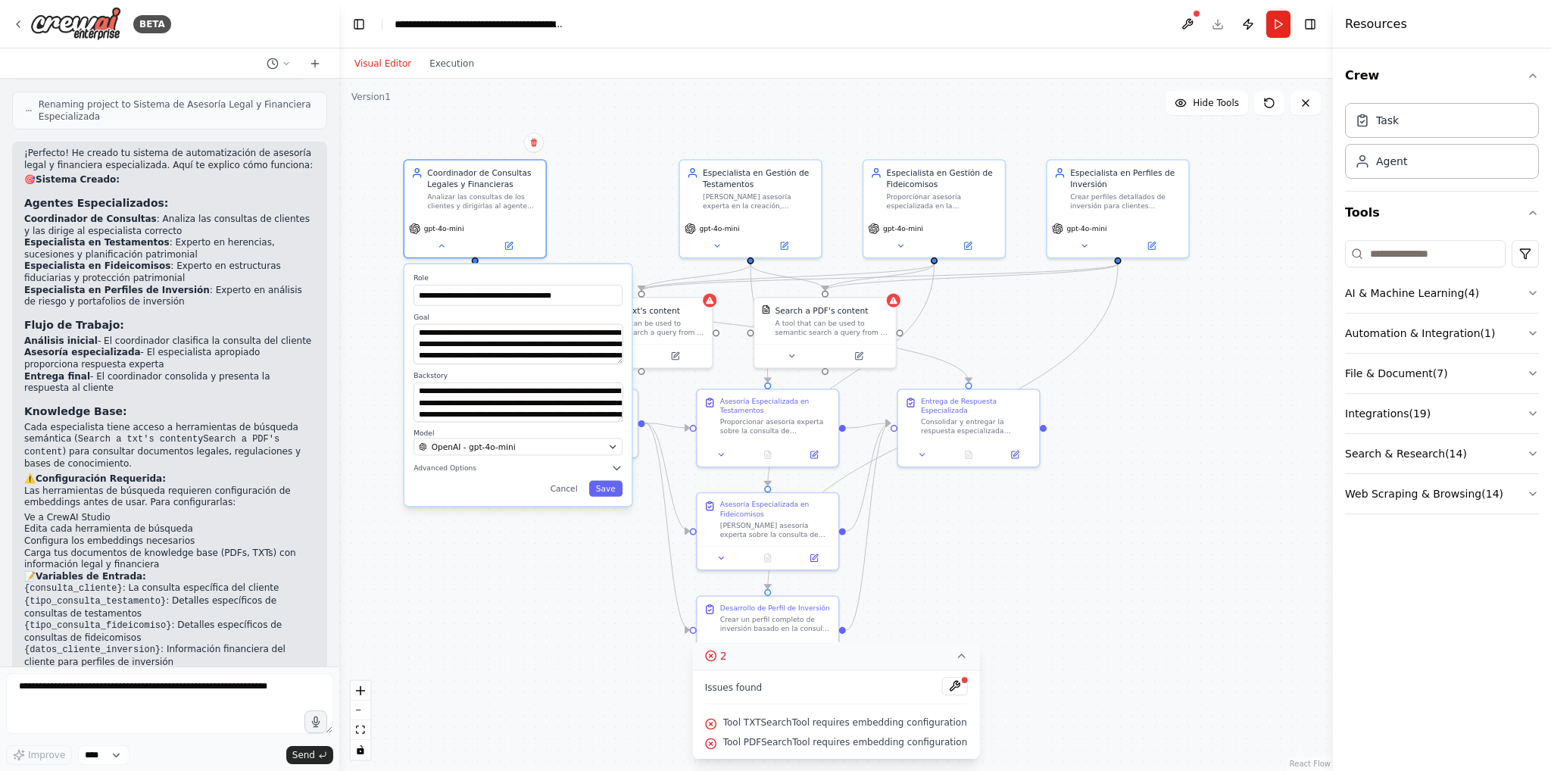
drag, startPoint x: 573, startPoint y: 276, endPoint x: 518, endPoint y: 257, distance: 57.7
click at [517, 273] on label "Role" at bounding box center [518, 277] width 209 height 9
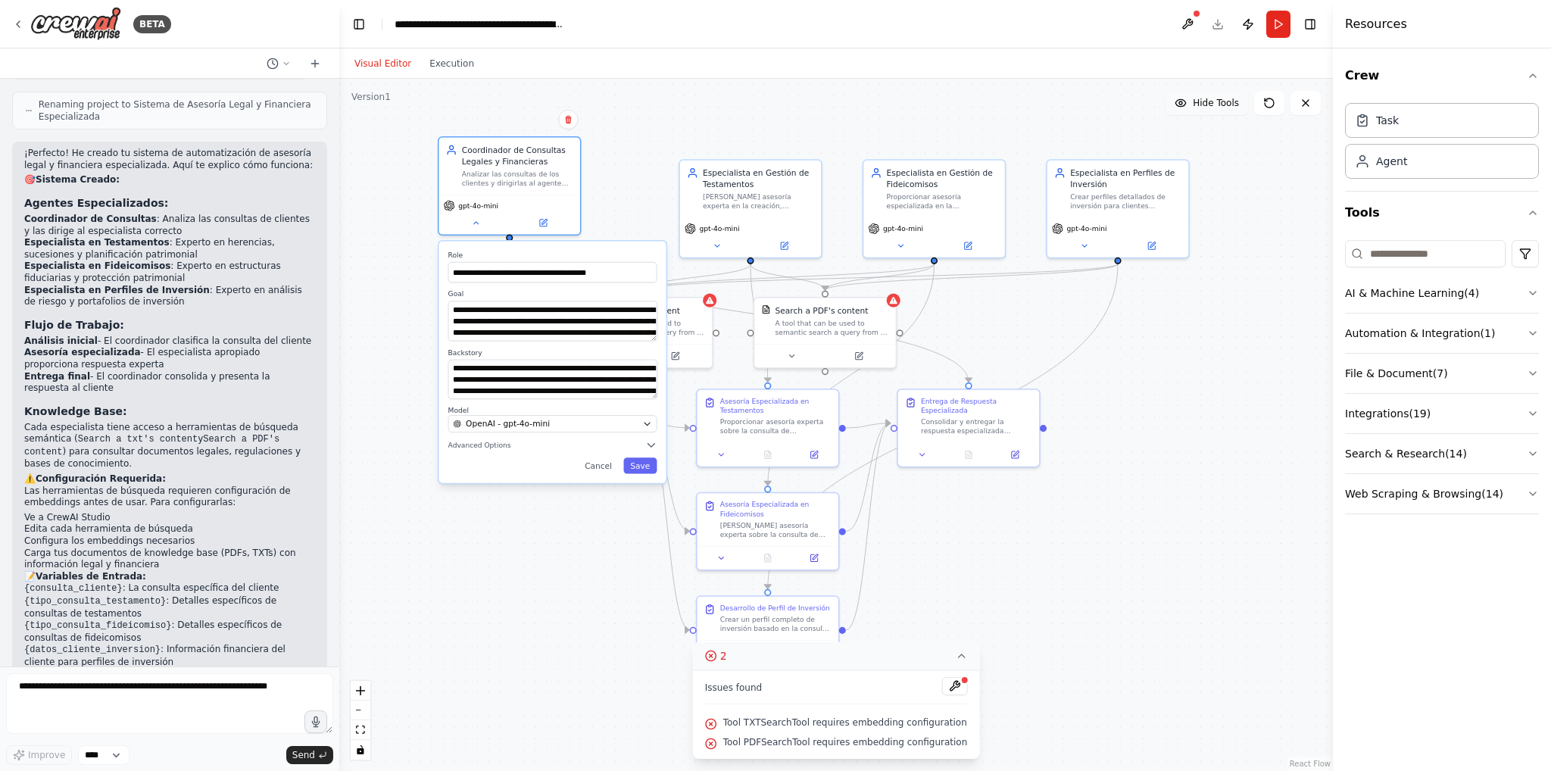
click at [1206, 107] on span "Hide Tools" at bounding box center [1216, 103] width 46 height 12
click at [609, 463] on button "Cancel" at bounding box center [598, 465] width 41 height 16
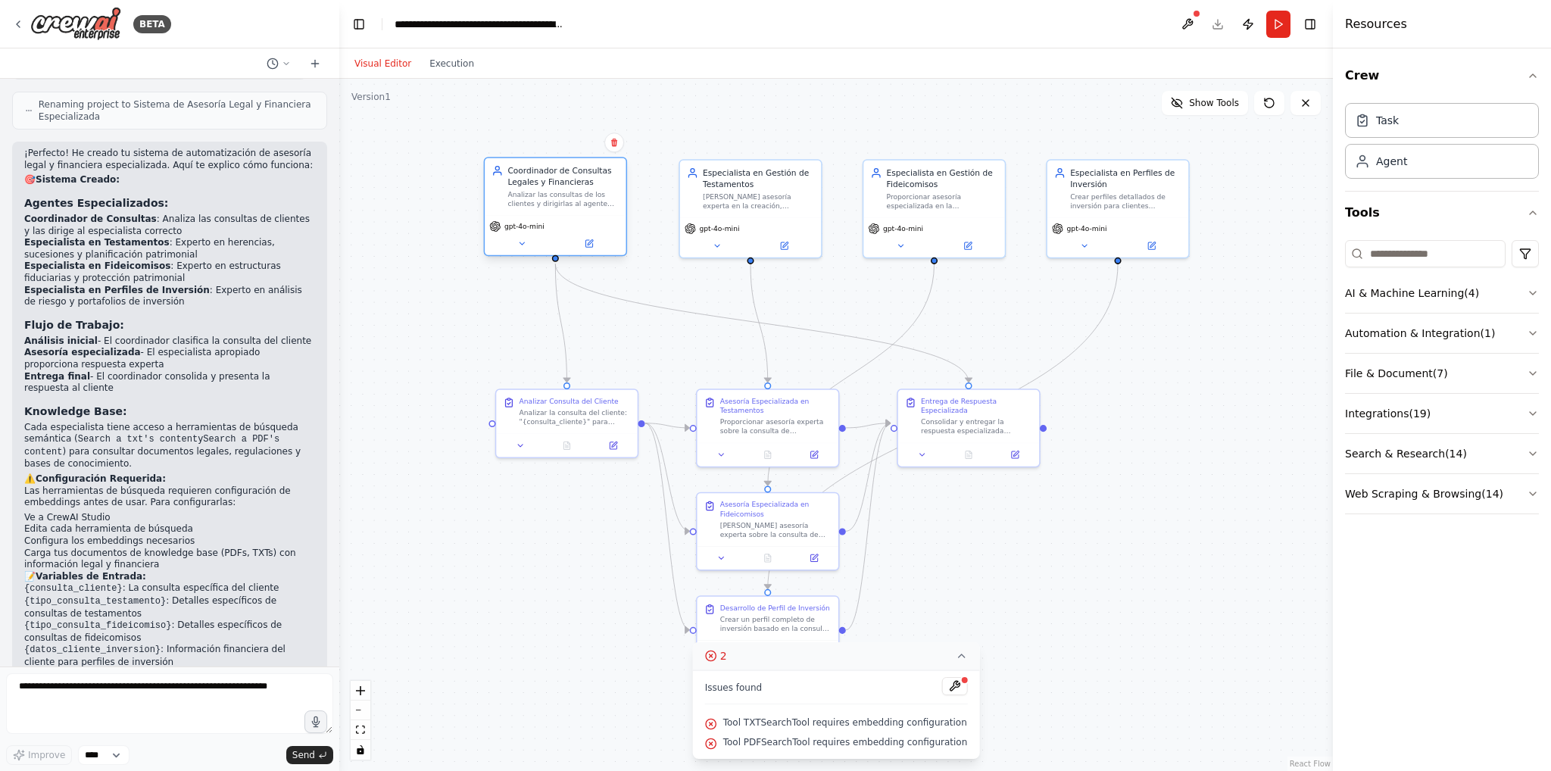
drag, startPoint x: 560, startPoint y: 195, endPoint x: 606, endPoint y: 219, distance: 51.5
click at [606, 219] on div "gpt-4o-mini" at bounding box center [555, 234] width 141 height 39
click at [1209, 113] on button "Show Tools" at bounding box center [1205, 103] width 86 height 24
click at [713, 304] on div at bounding box center [710, 299] width 14 height 14
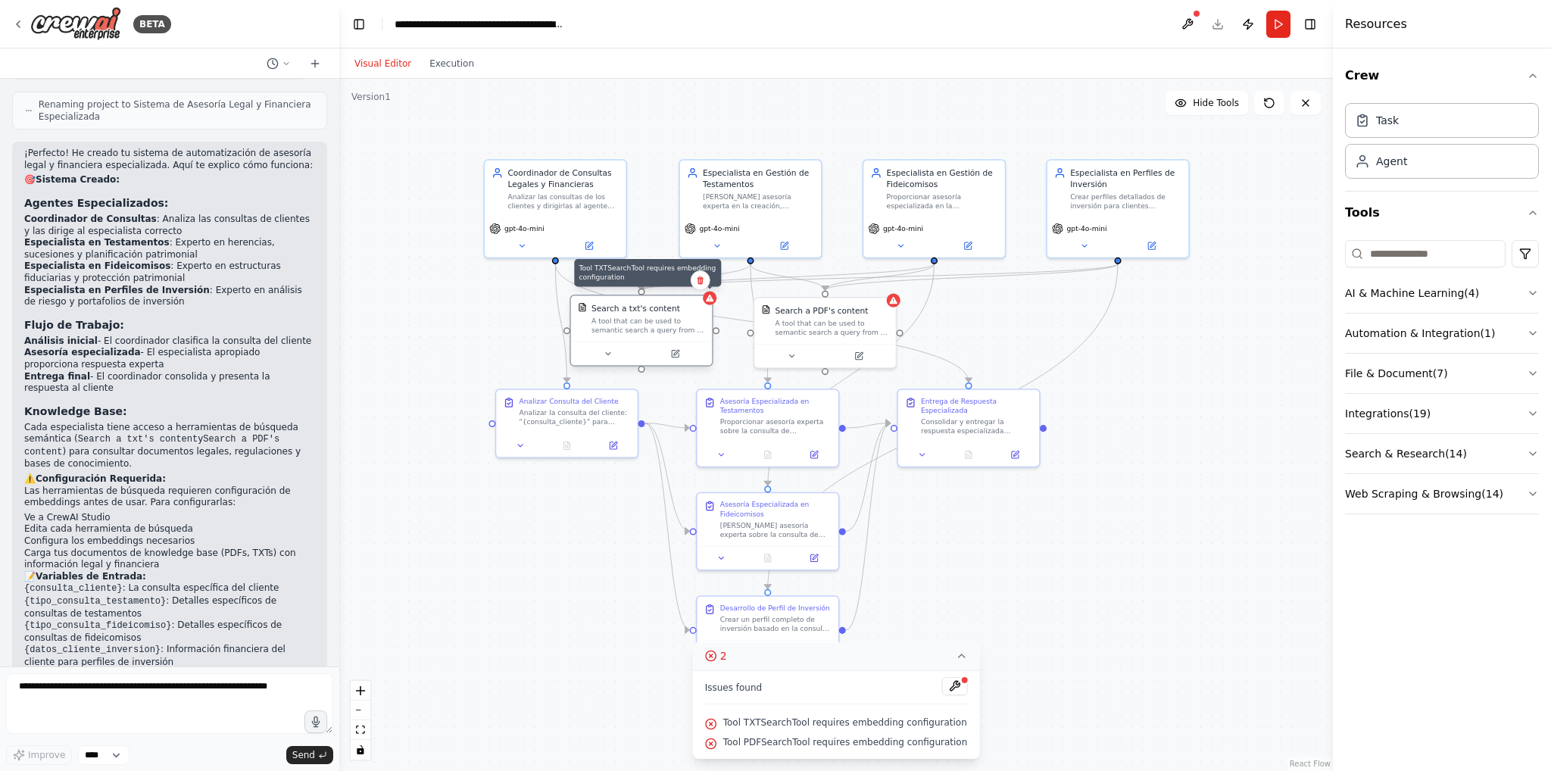
click at [713, 304] on div at bounding box center [710, 299] width 14 height 14
click at [1275, 23] on button "Run" at bounding box center [1278, 24] width 24 height 27
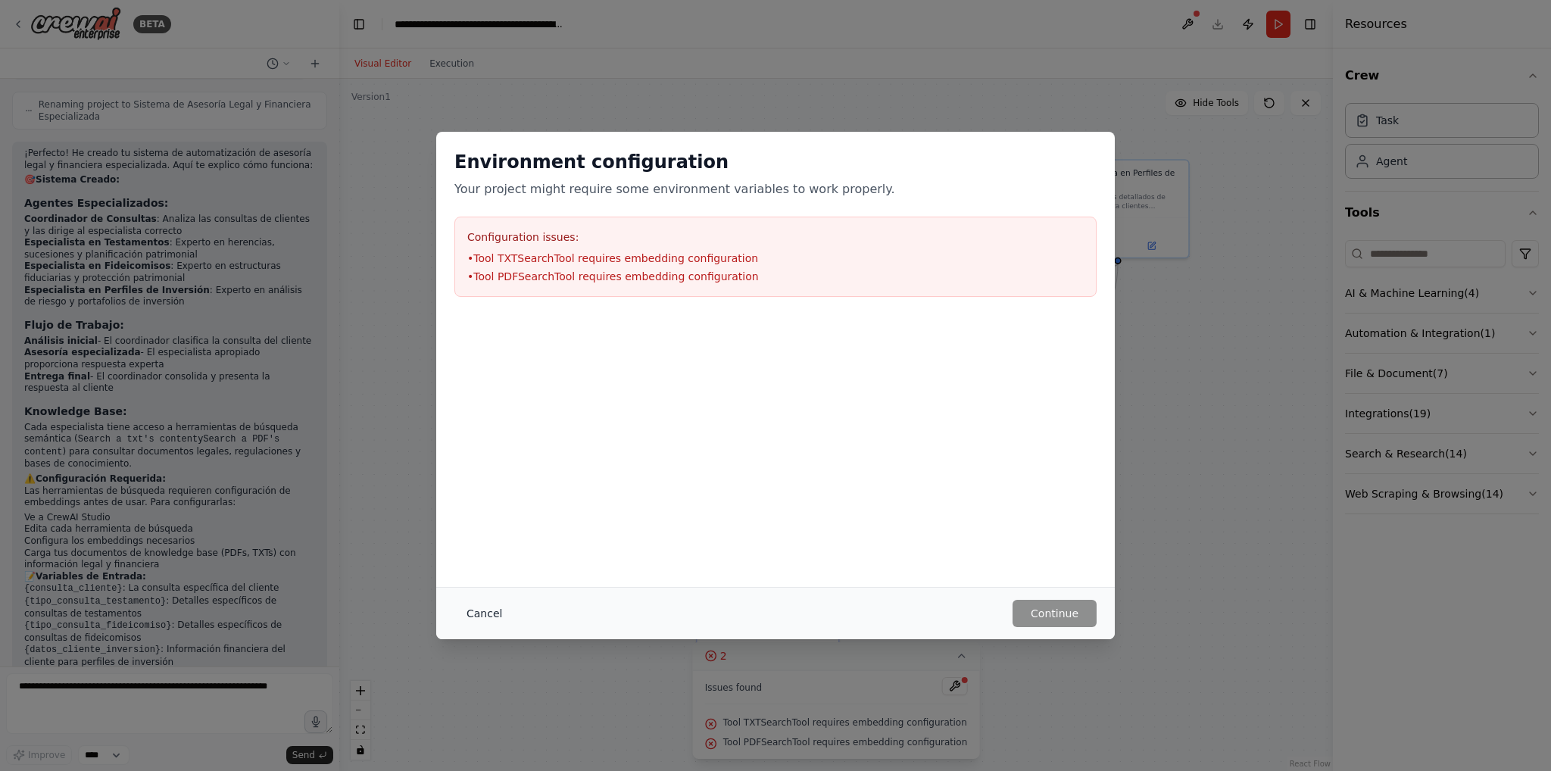
click at [476, 619] on button "Cancel" at bounding box center [484, 613] width 60 height 27
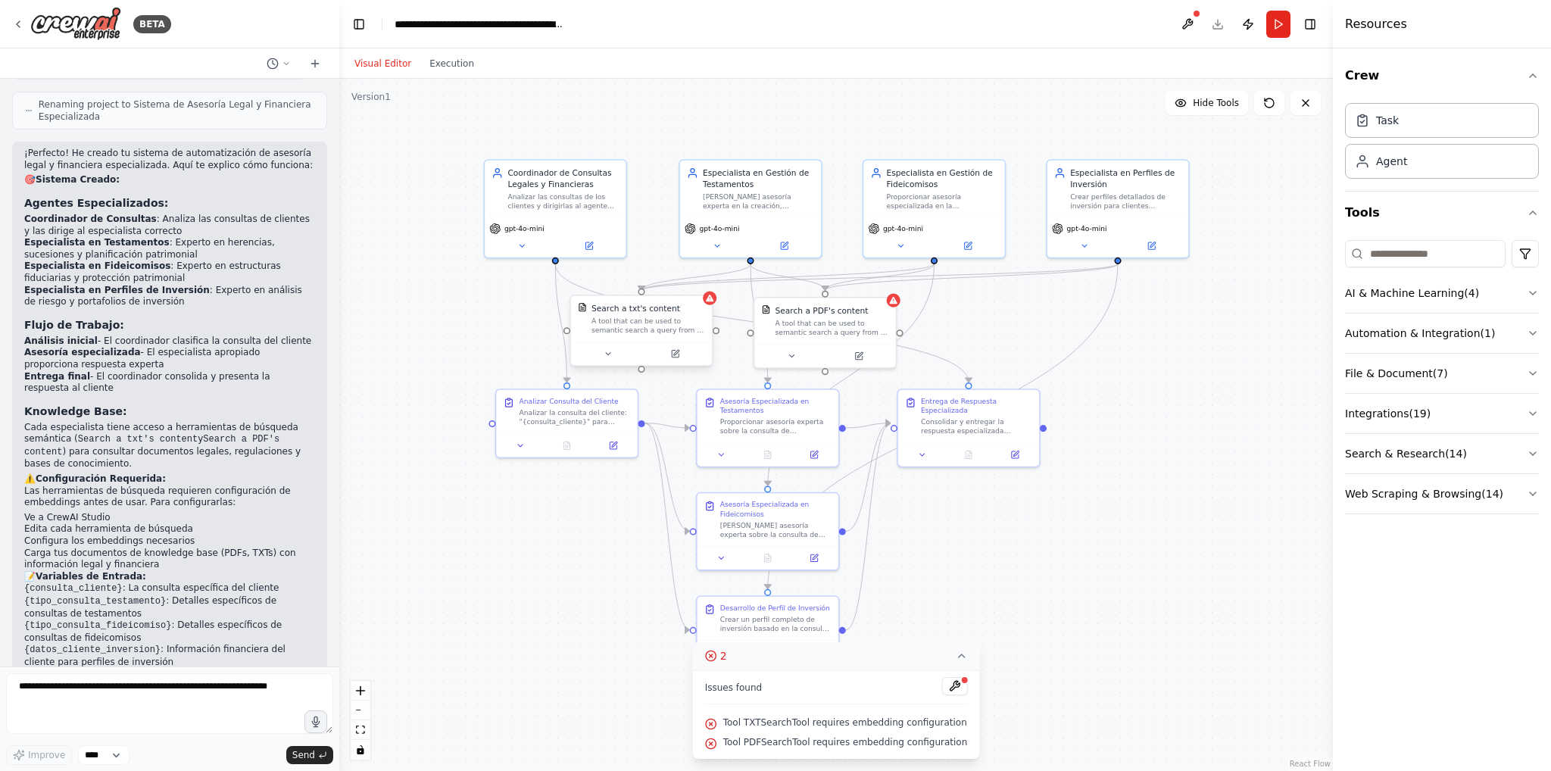
click at [636, 332] on div "A tool that can be used to semantic search a query from a txt's content." at bounding box center [648, 326] width 114 height 18
click at [610, 357] on icon at bounding box center [608, 353] width 9 height 9
click at [613, 355] on icon at bounding box center [613, 353] width 9 height 9
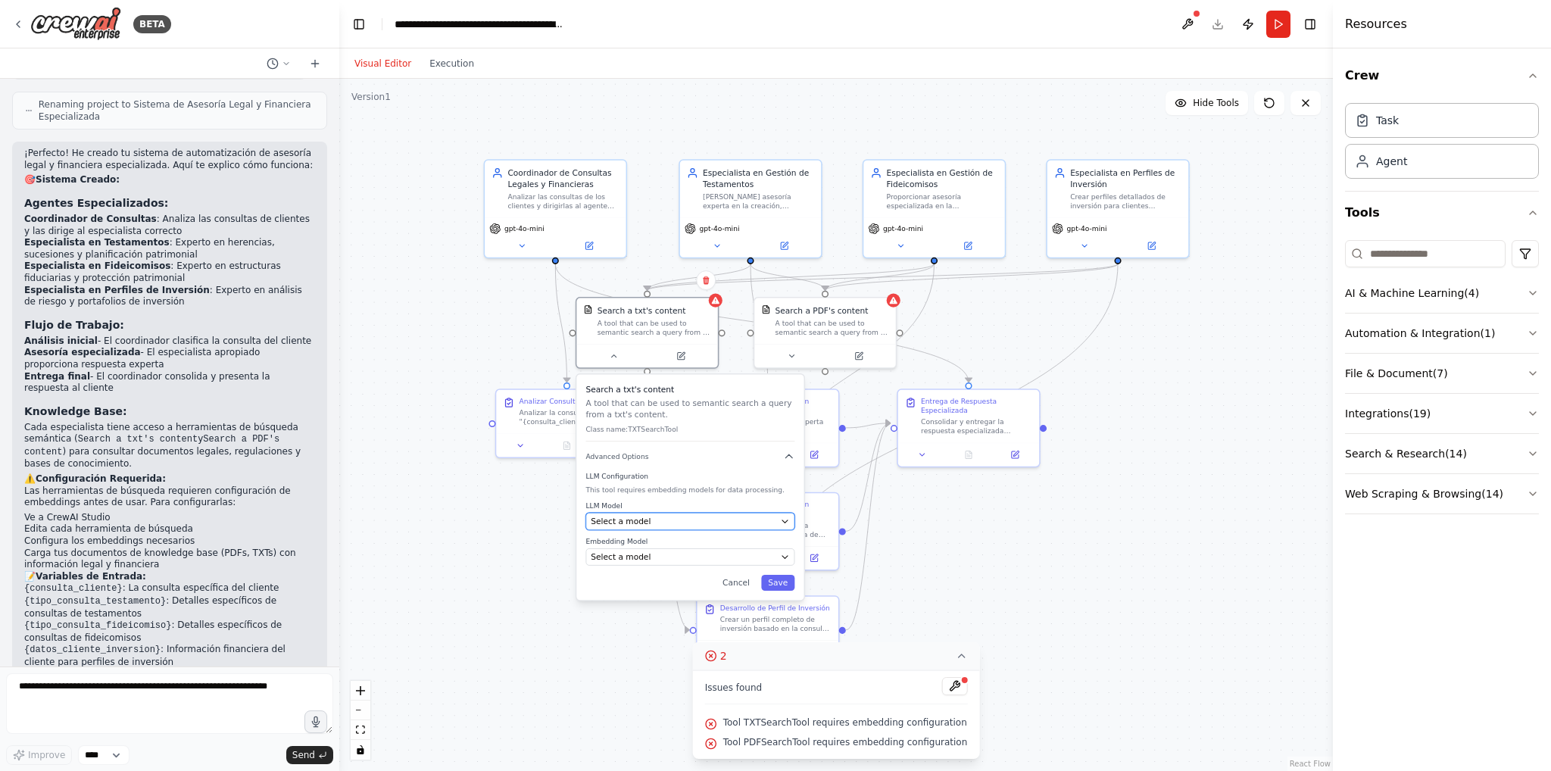
click at [705, 528] on button "Select a model" at bounding box center [690, 521] width 209 height 17
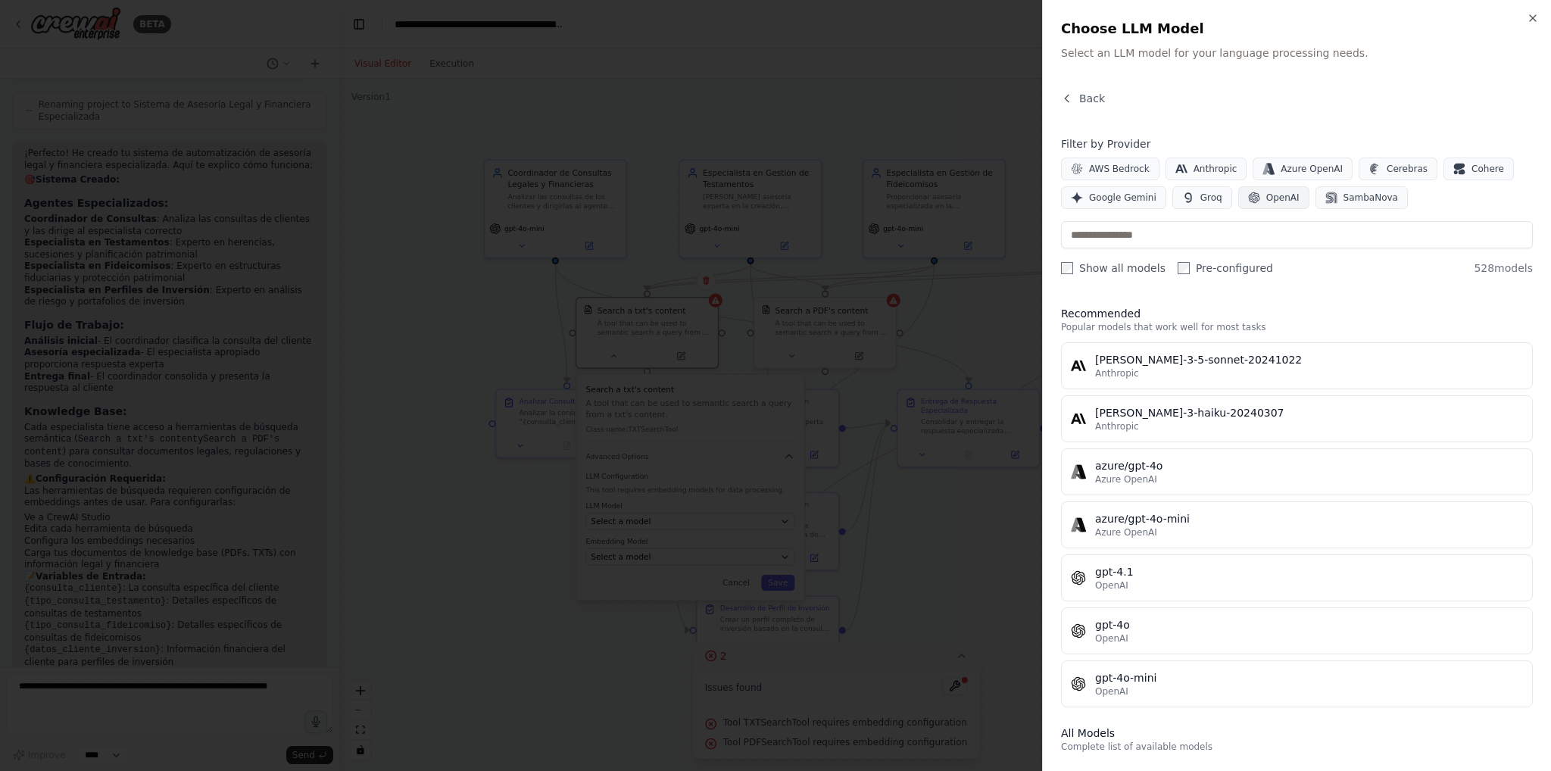
click at [1281, 192] on span "OpenAI" at bounding box center [1282, 198] width 33 height 12
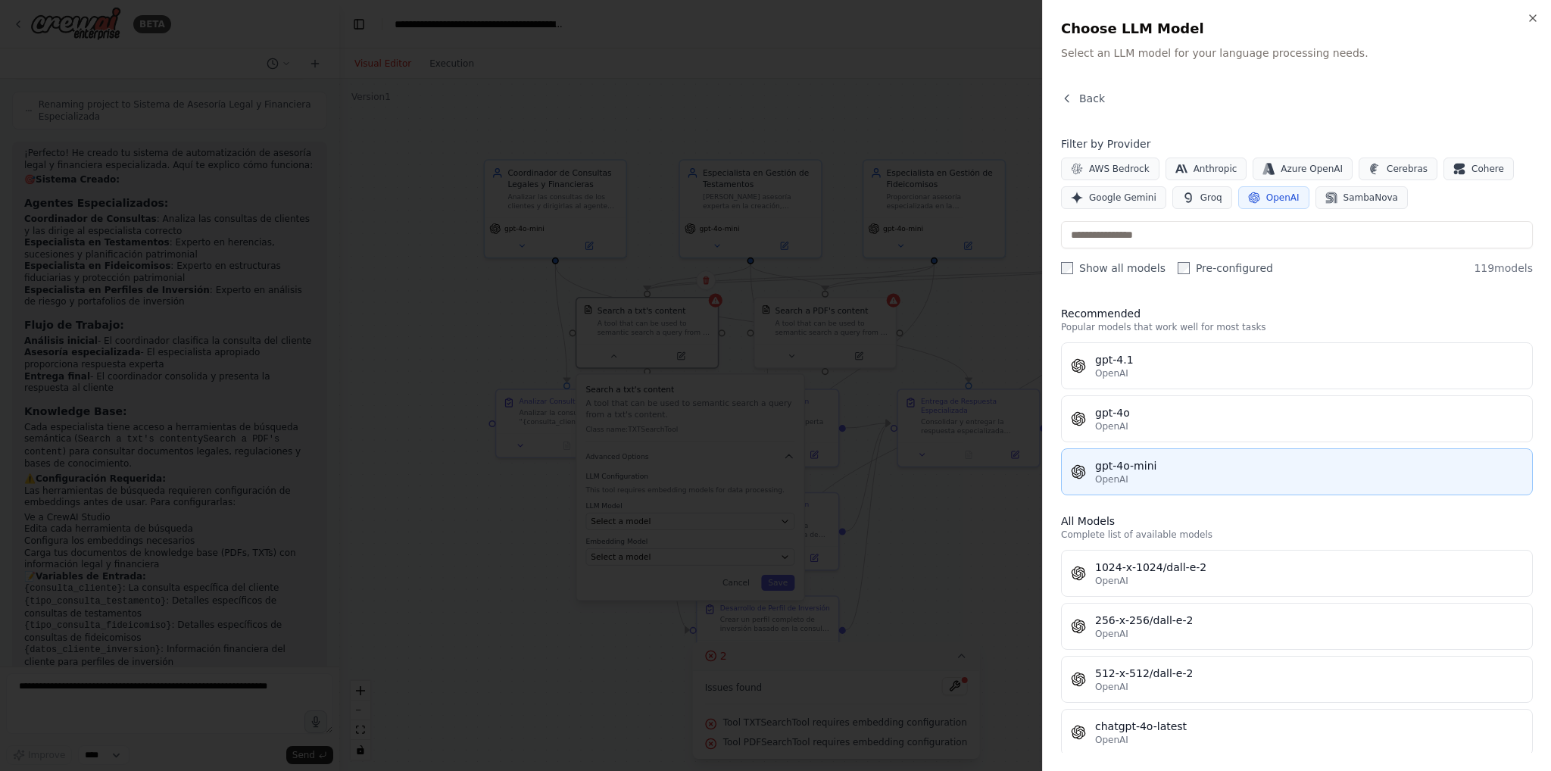
click at [1224, 458] on div "gpt-4o-mini" at bounding box center [1309, 465] width 428 height 15
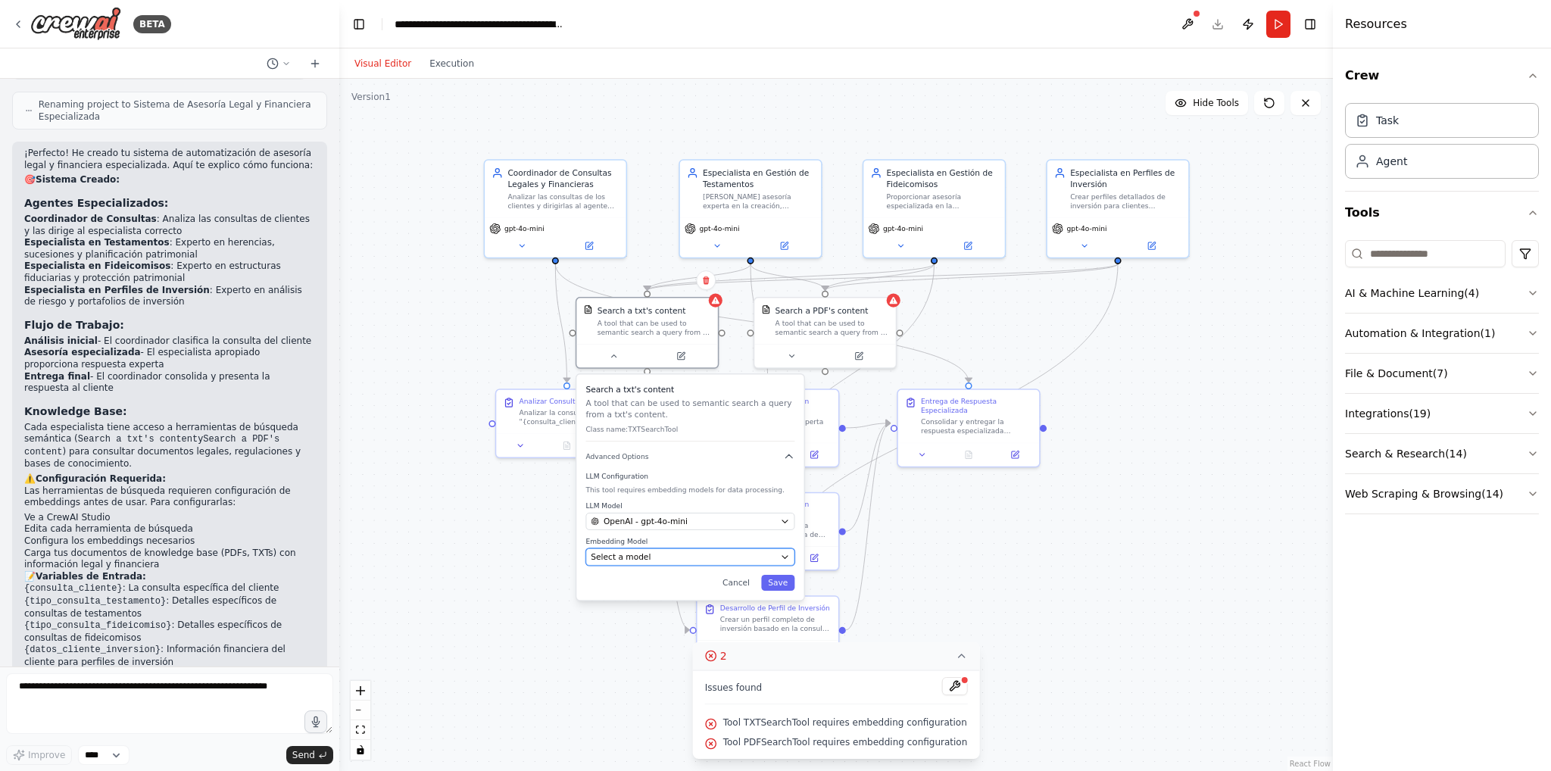
click at [710, 553] on div "Select a model" at bounding box center [683, 556] width 185 height 11
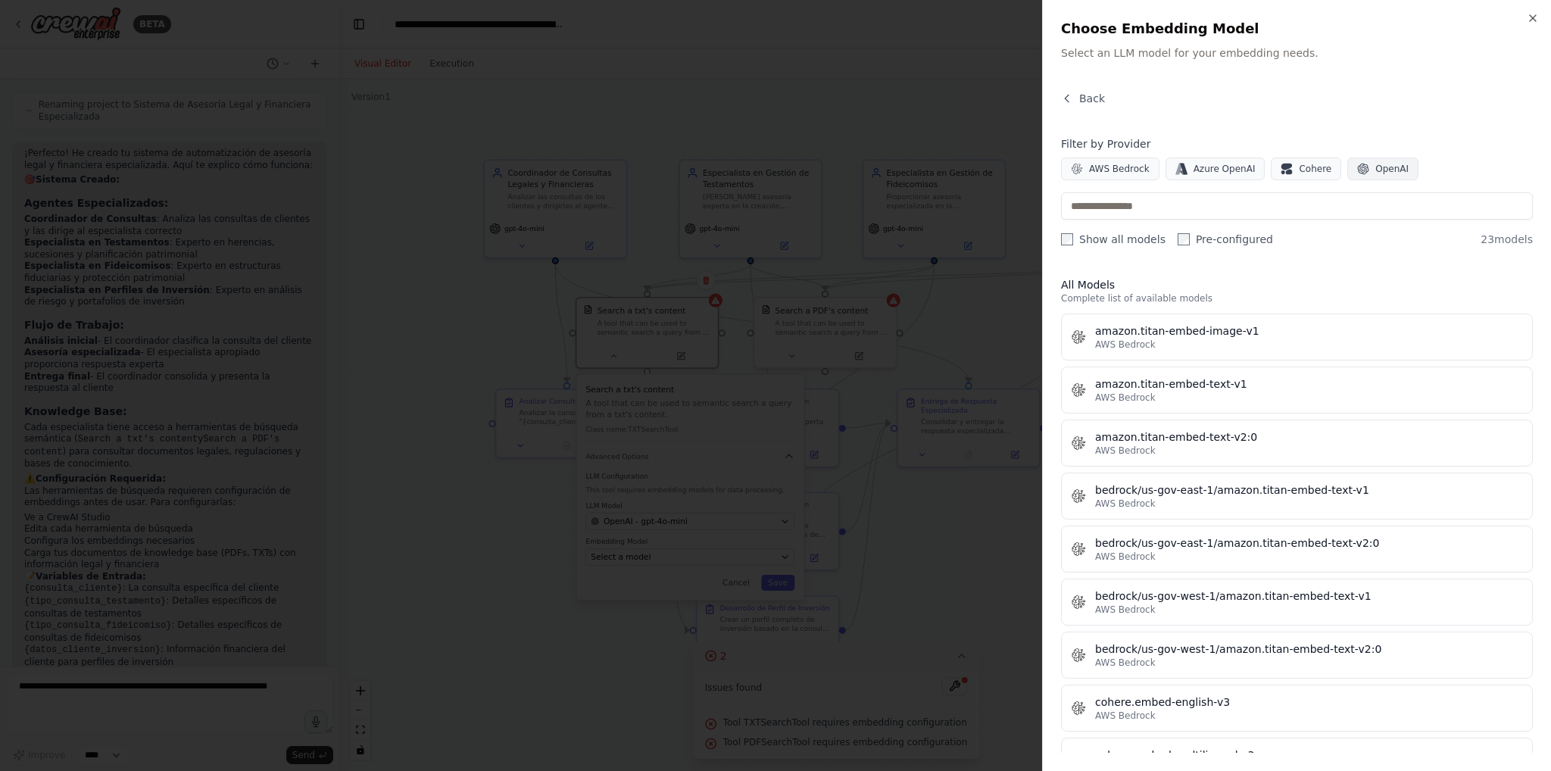
click at [1357, 172] on icon "button" at bounding box center [1363, 169] width 12 height 12
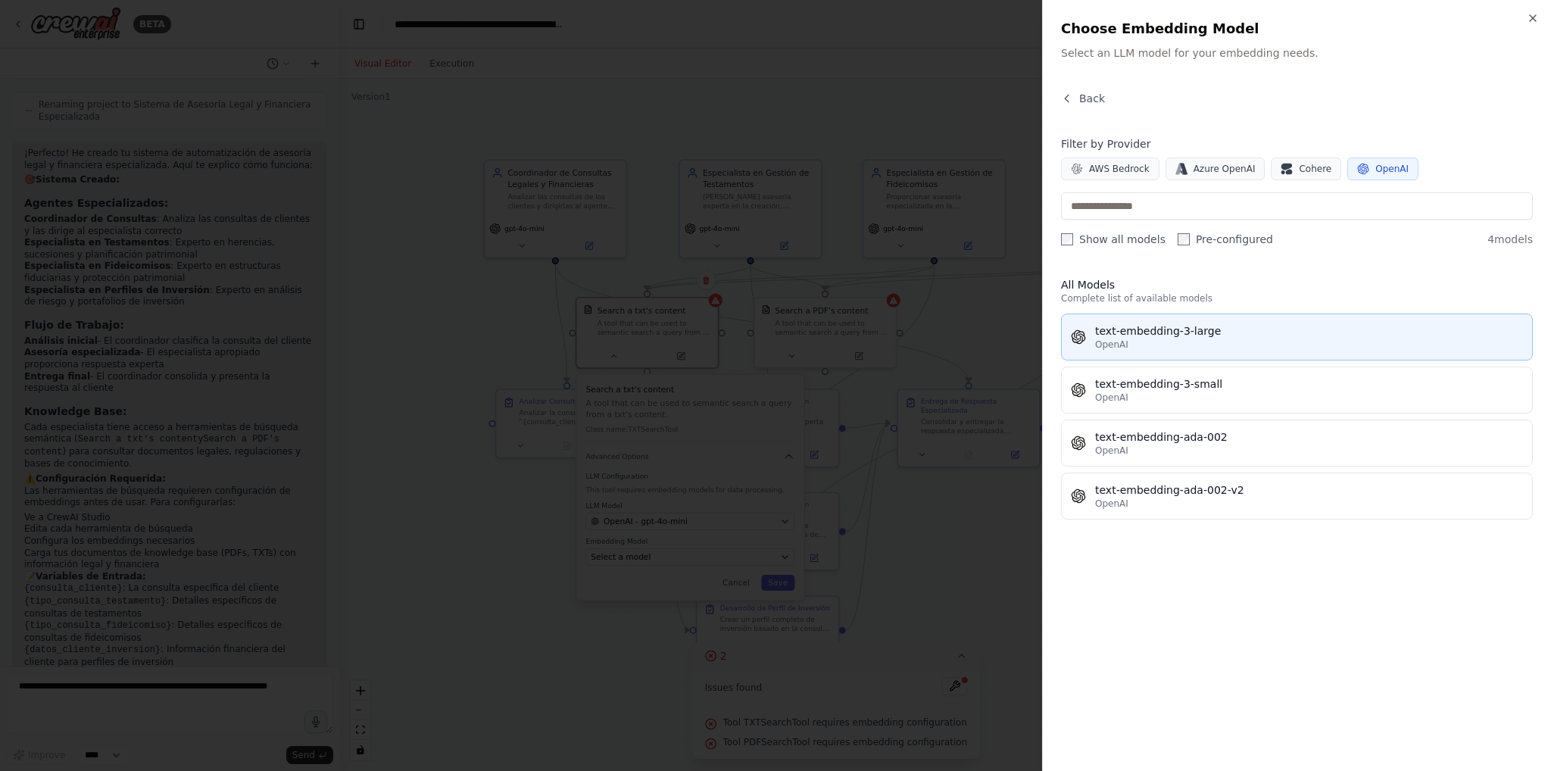
click at [1234, 329] on div "text-embedding-3-large" at bounding box center [1309, 330] width 428 height 15
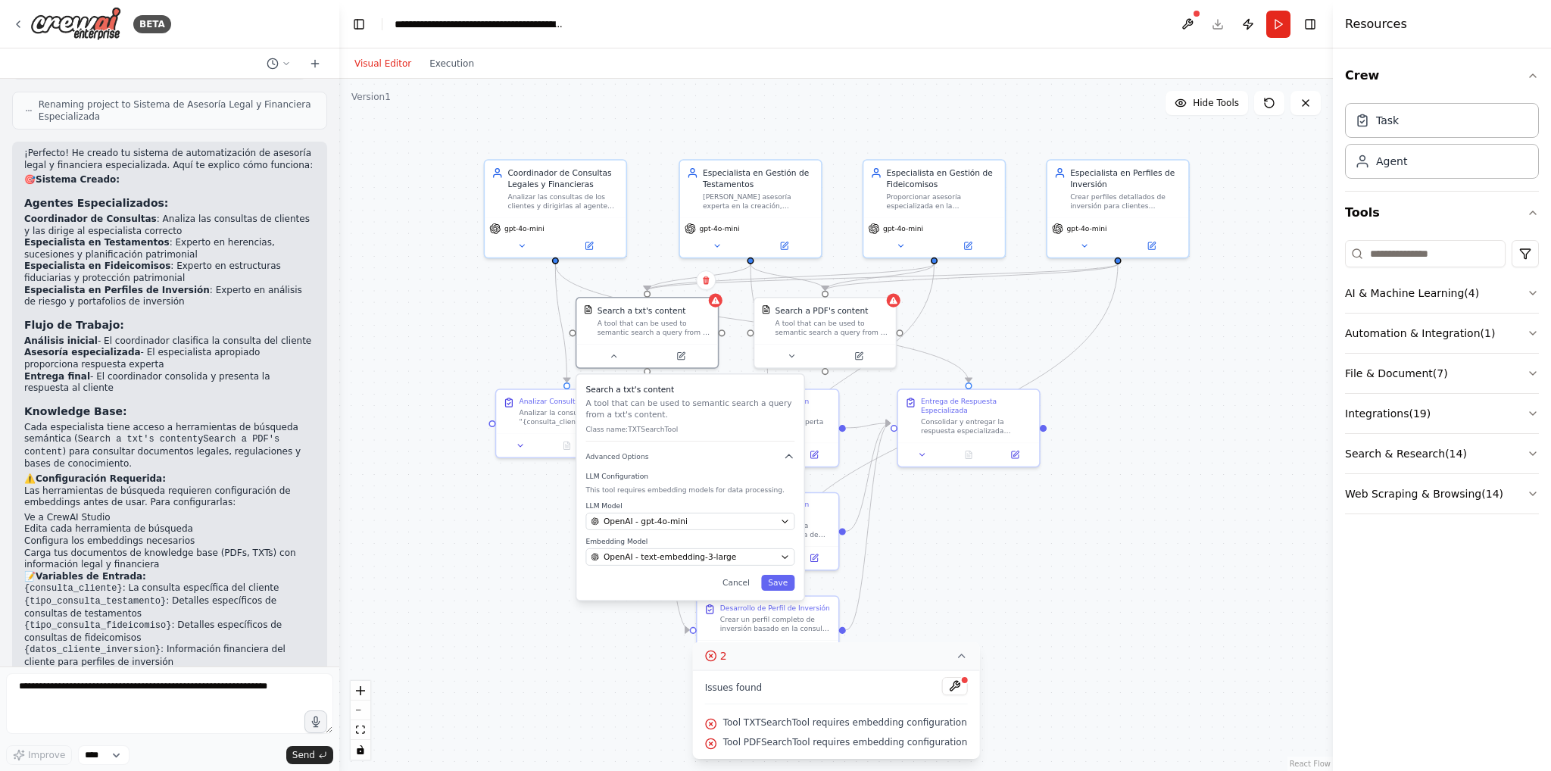
click at [1125, 409] on div ".deletable-edge-delete-btn { width: 20px; height: 20px; border: 0px solid #ffff…" at bounding box center [836, 425] width 994 height 692
click at [623, 349] on button at bounding box center [613, 354] width 65 height 14
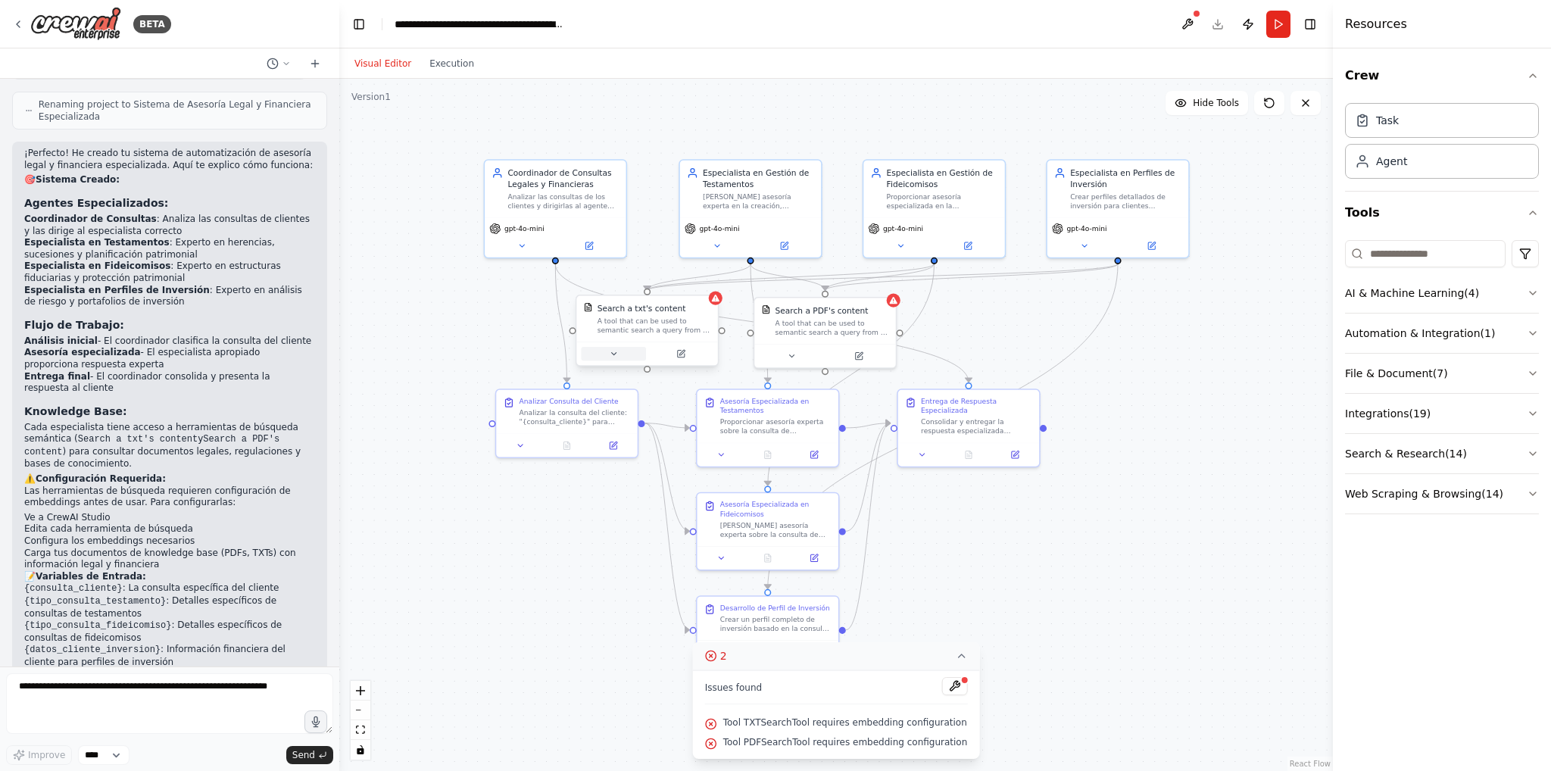
click at [623, 350] on button at bounding box center [613, 354] width 65 height 14
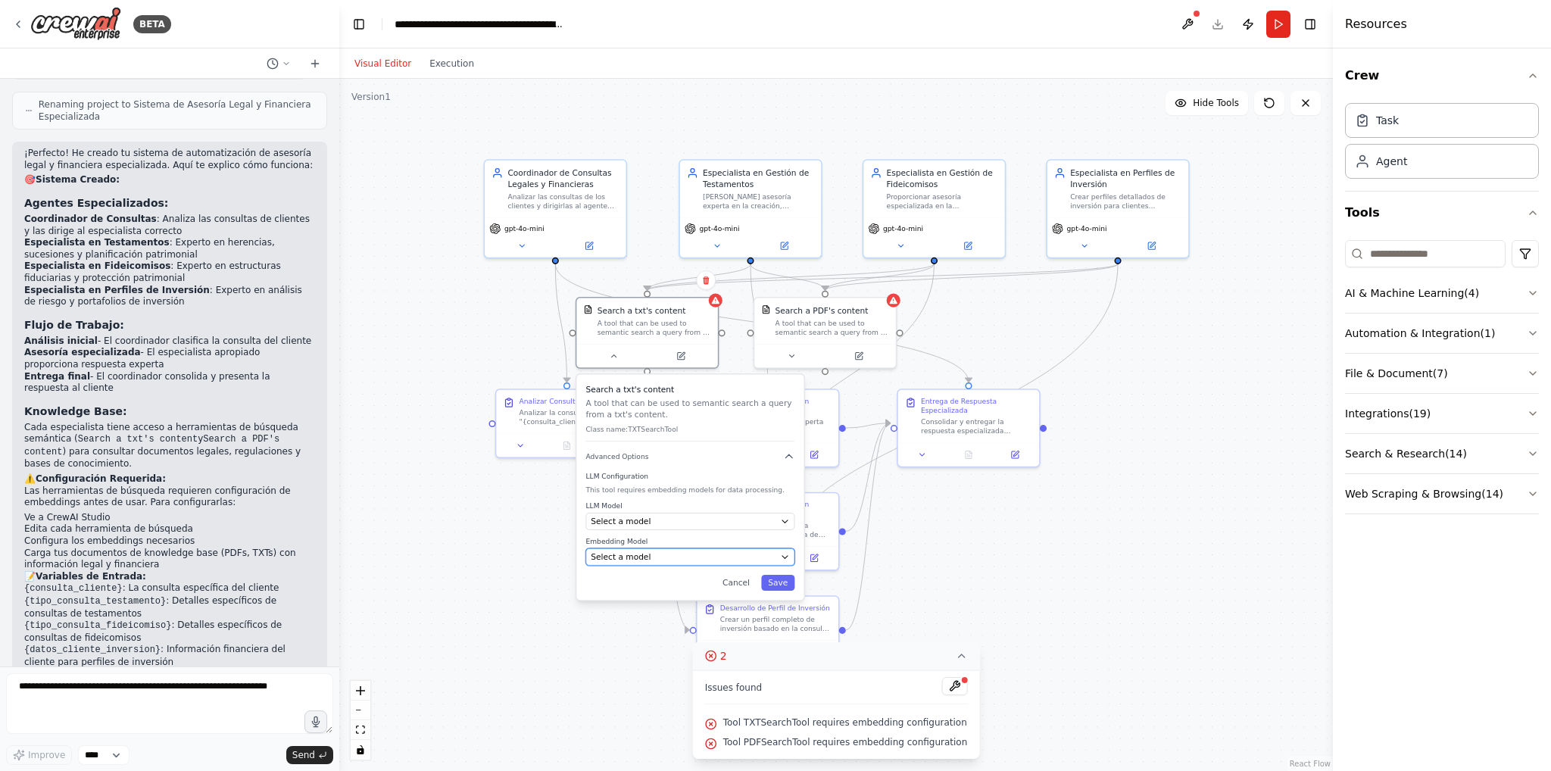
click at [675, 551] on div "Select a model" at bounding box center [683, 556] width 185 height 11
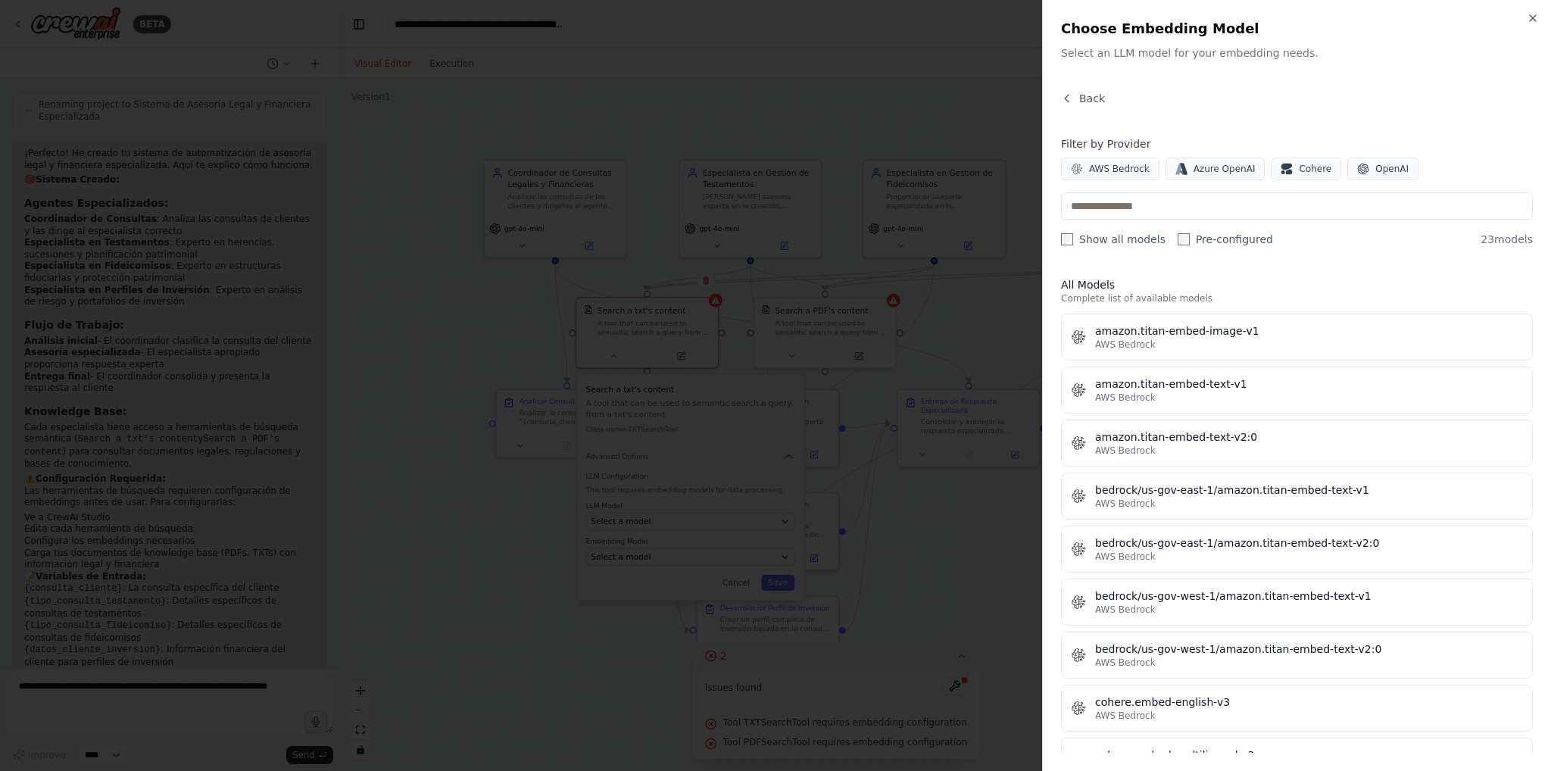
click at [701, 530] on div at bounding box center [775, 385] width 1551 height 771
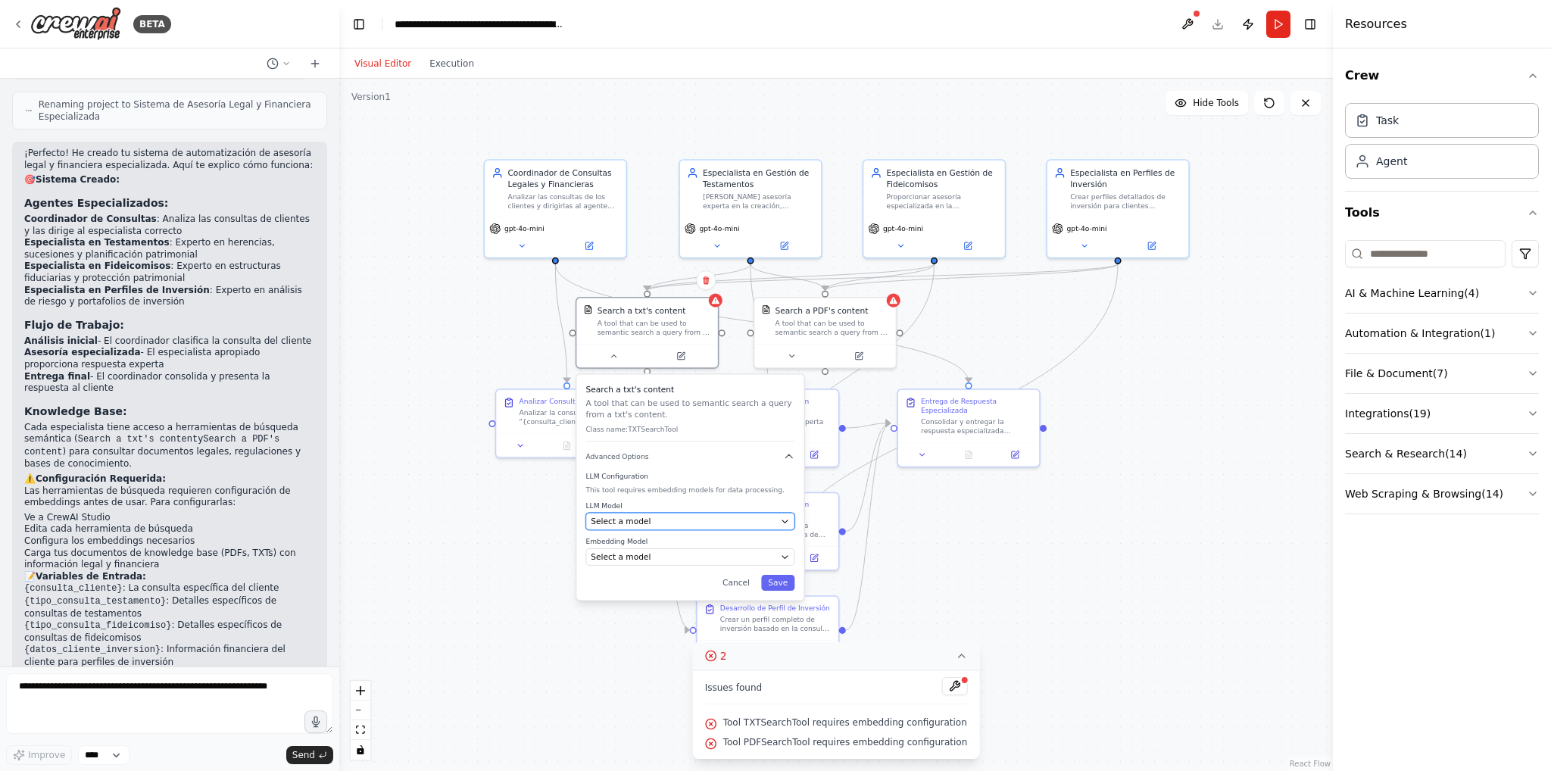
click at [679, 513] on button "Select a model" at bounding box center [690, 521] width 209 height 17
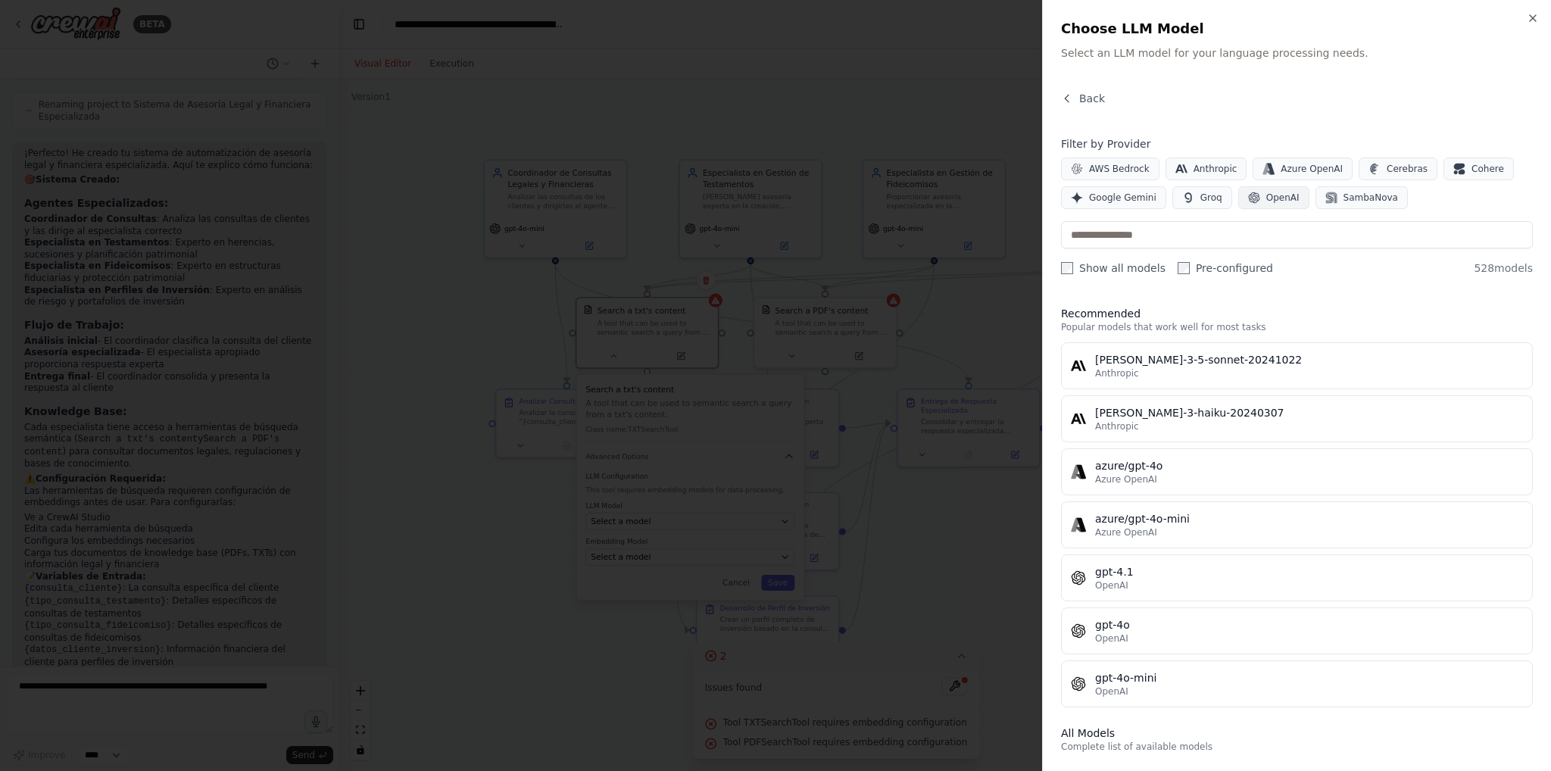
click at [1275, 201] on span "OpenAI" at bounding box center [1282, 198] width 33 height 12
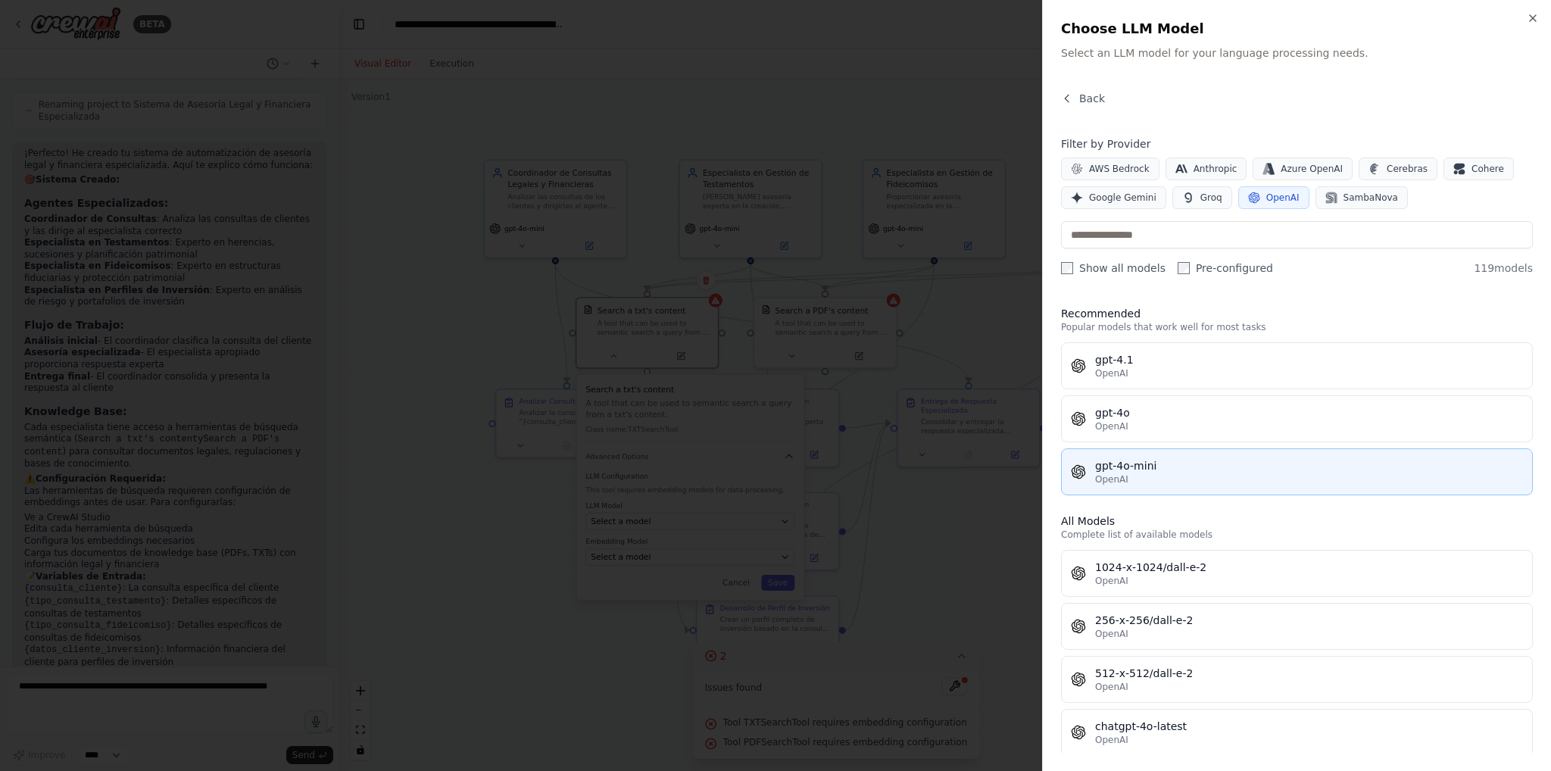
click at [1163, 473] on div "OpenAI" at bounding box center [1309, 479] width 428 height 12
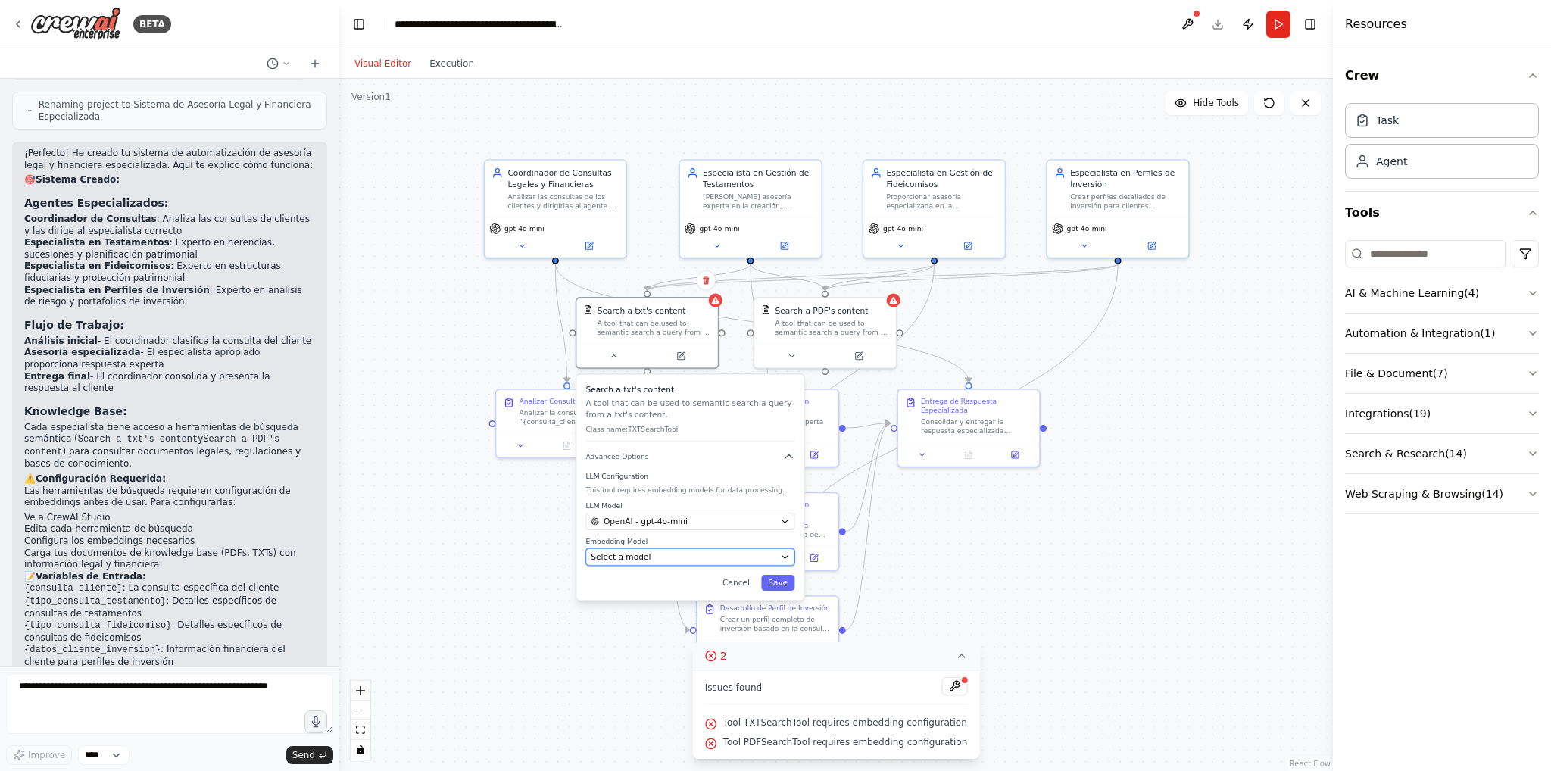
click at [682, 551] on div "Select a model" at bounding box center [683, 556] width 185 height 11
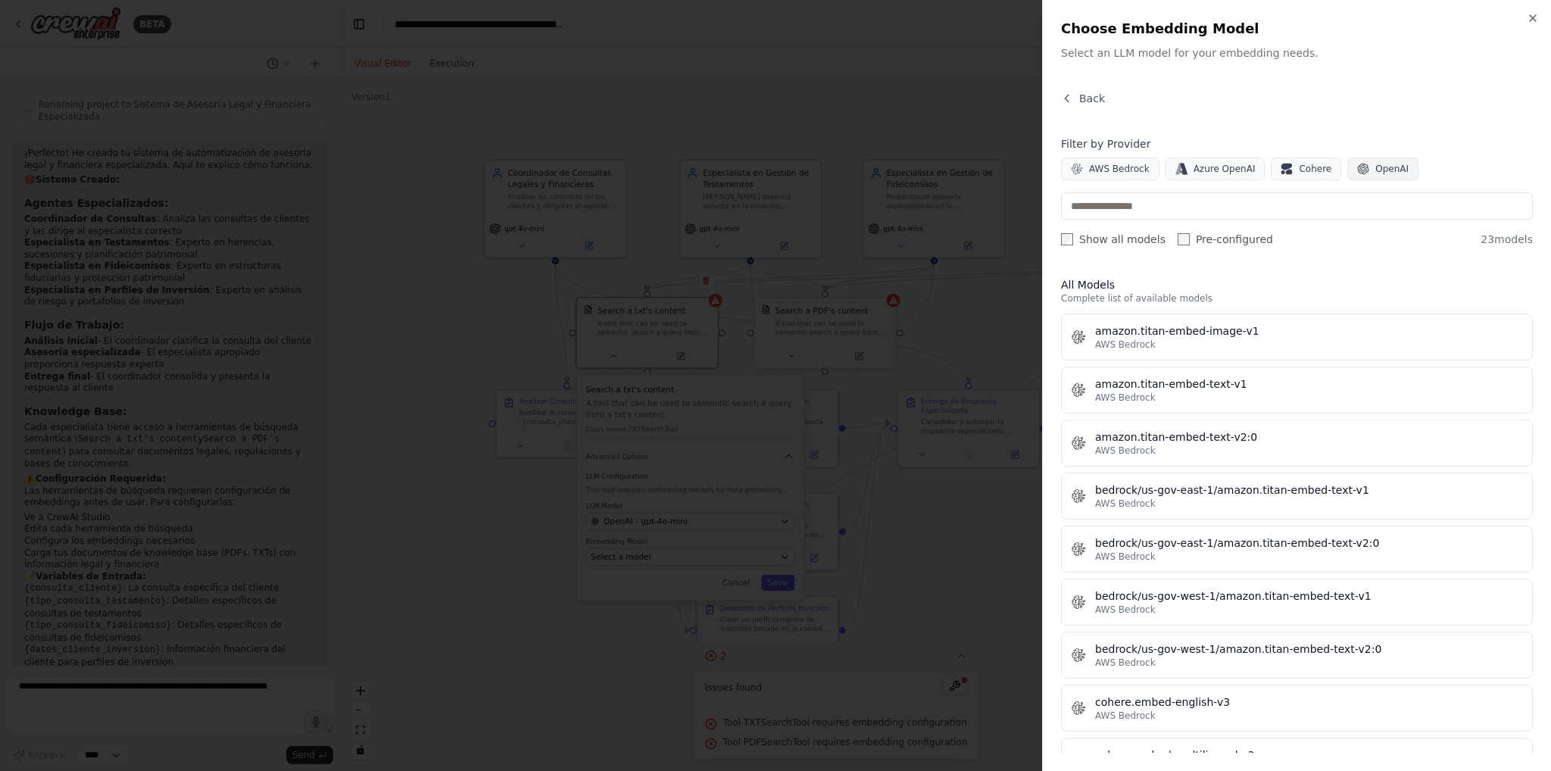
click at [1375, 163] on span "OpenAI" at bounding box center [1391, 169] width 33 height 12
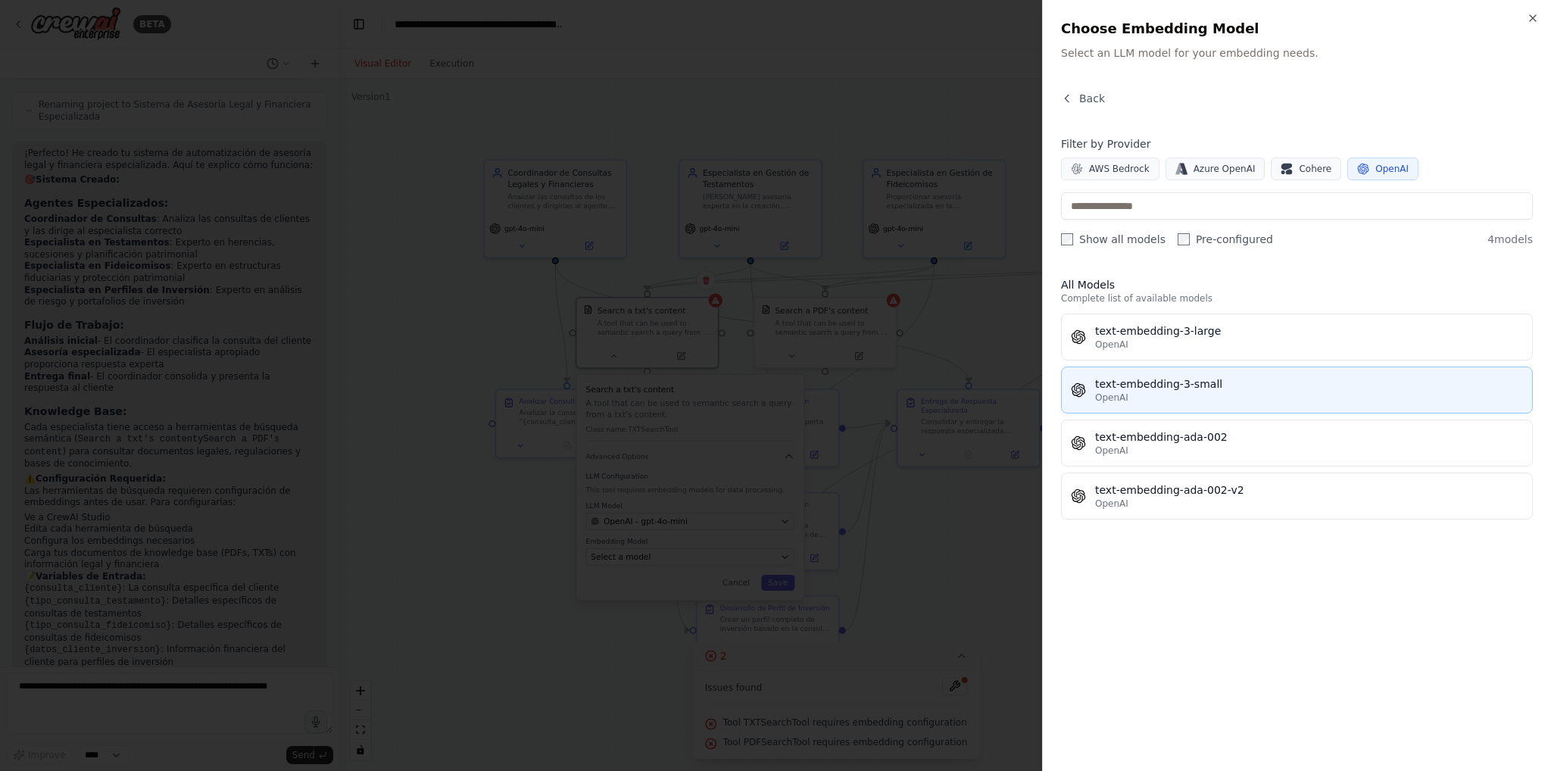
click at [1204, 382] on div "text-embedding-3-small" at bounding box center [1309, 383] width 428 height 15
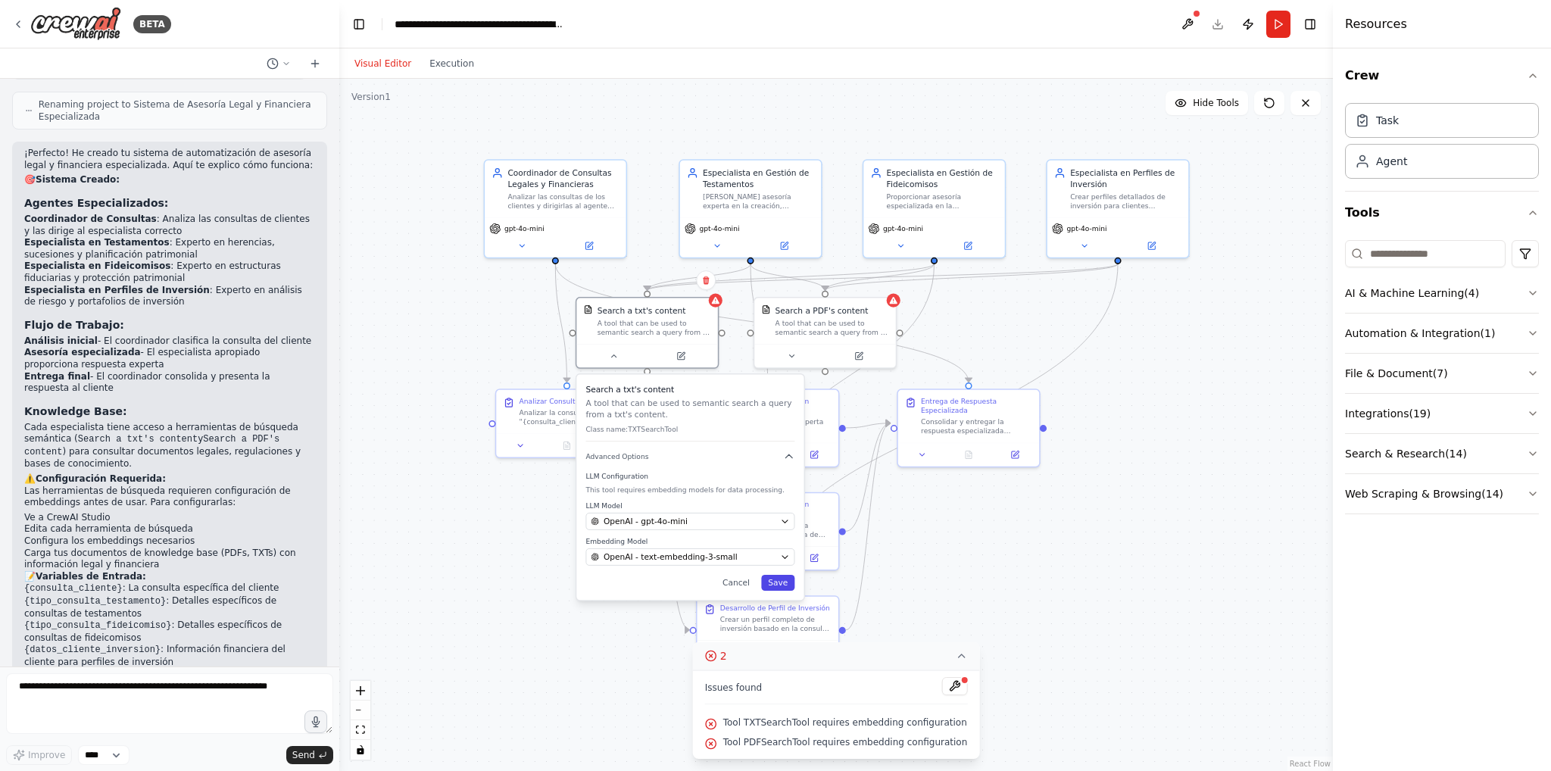
click at [783, 588] on button "Save" at bounding box center [777, 583] width 33 height 16
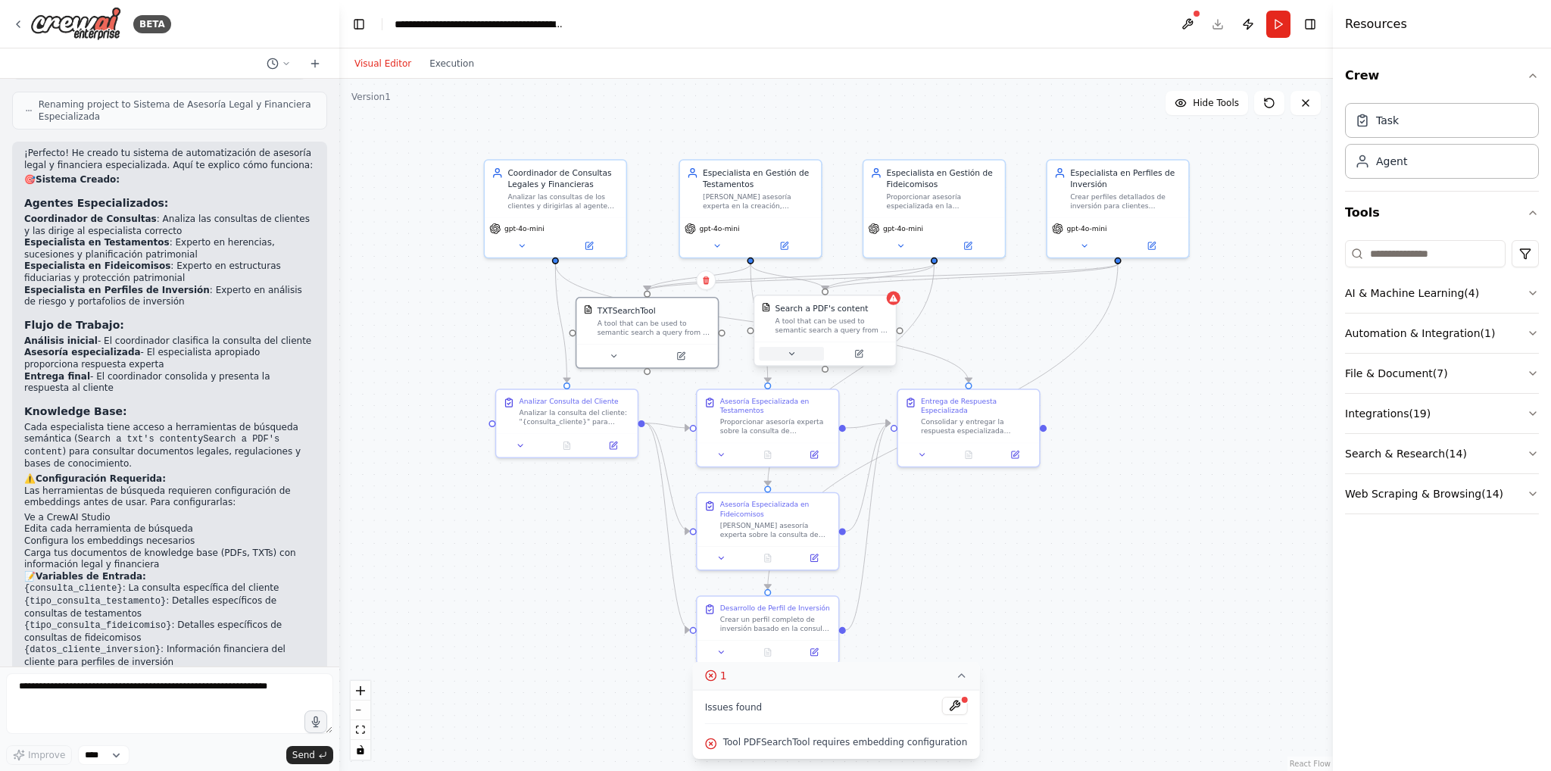
click at [791, 351] on icon at bounding box center [791, 353] width 9 height 9
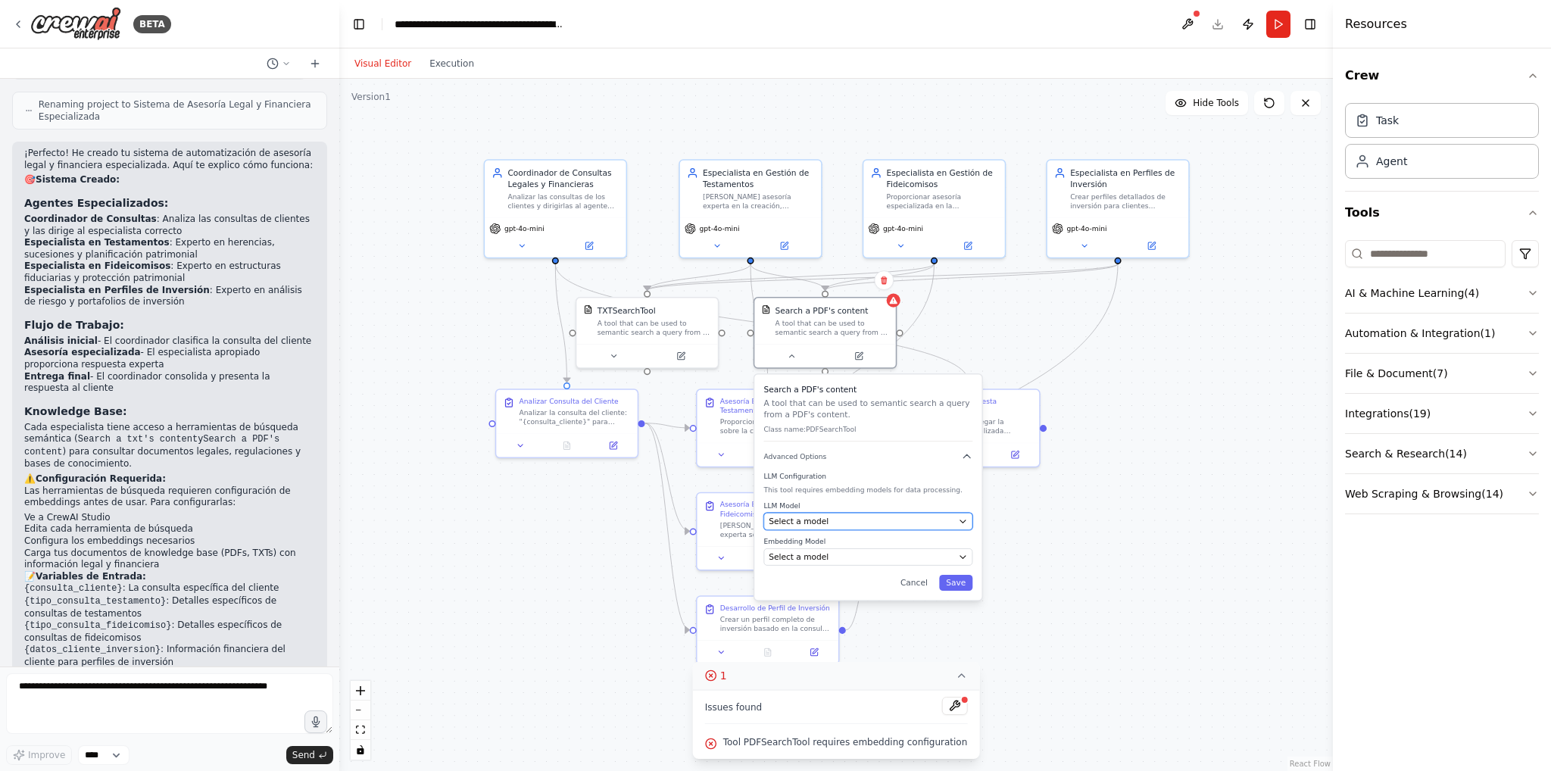
click at [854, 516] on div "Select a model" at bounding box center [861, 521] width 185 height 11
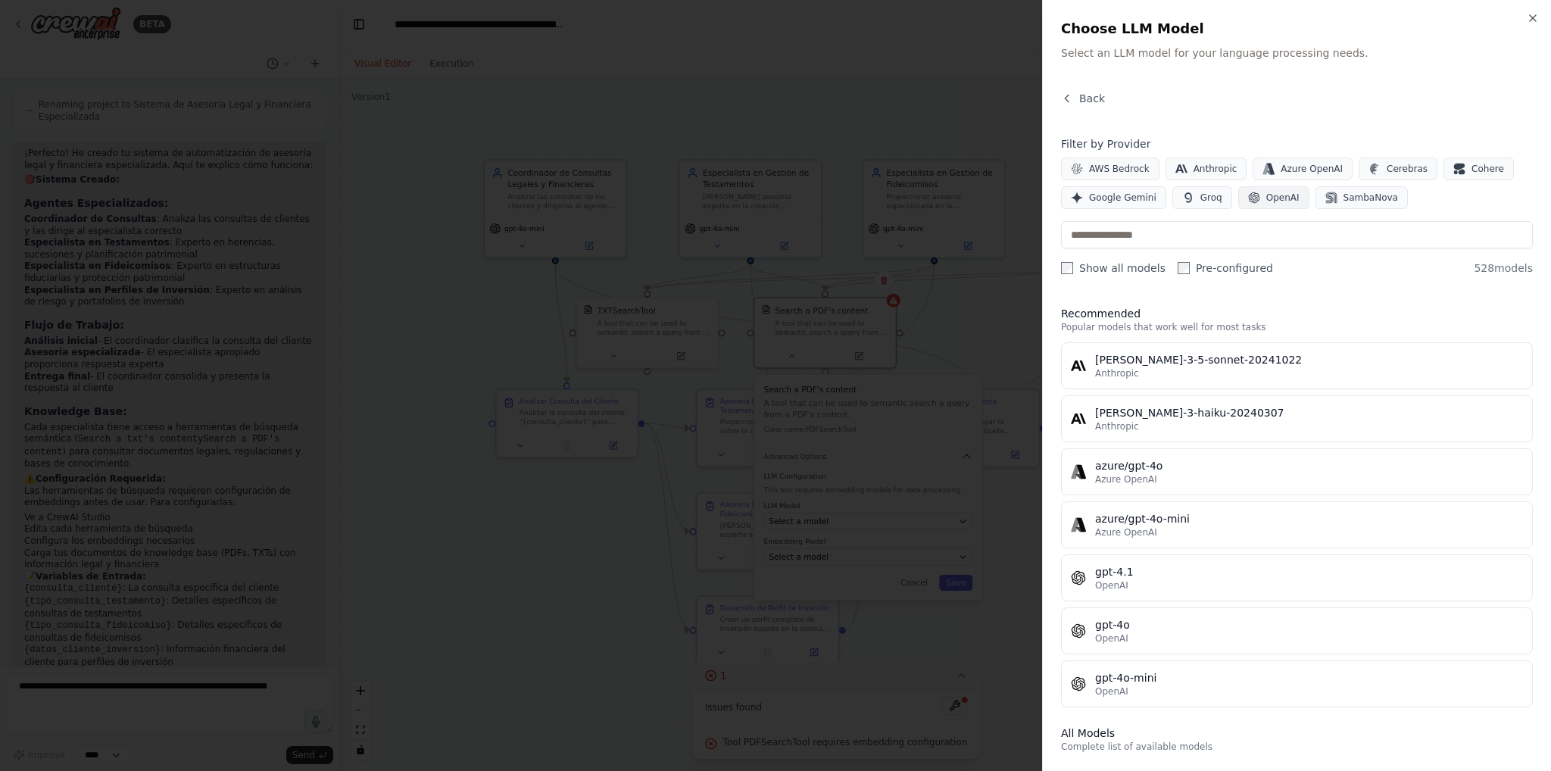
click at [1272, 192] on span "OpenAI" at bounding box center [1282, 198] width 33 height 12
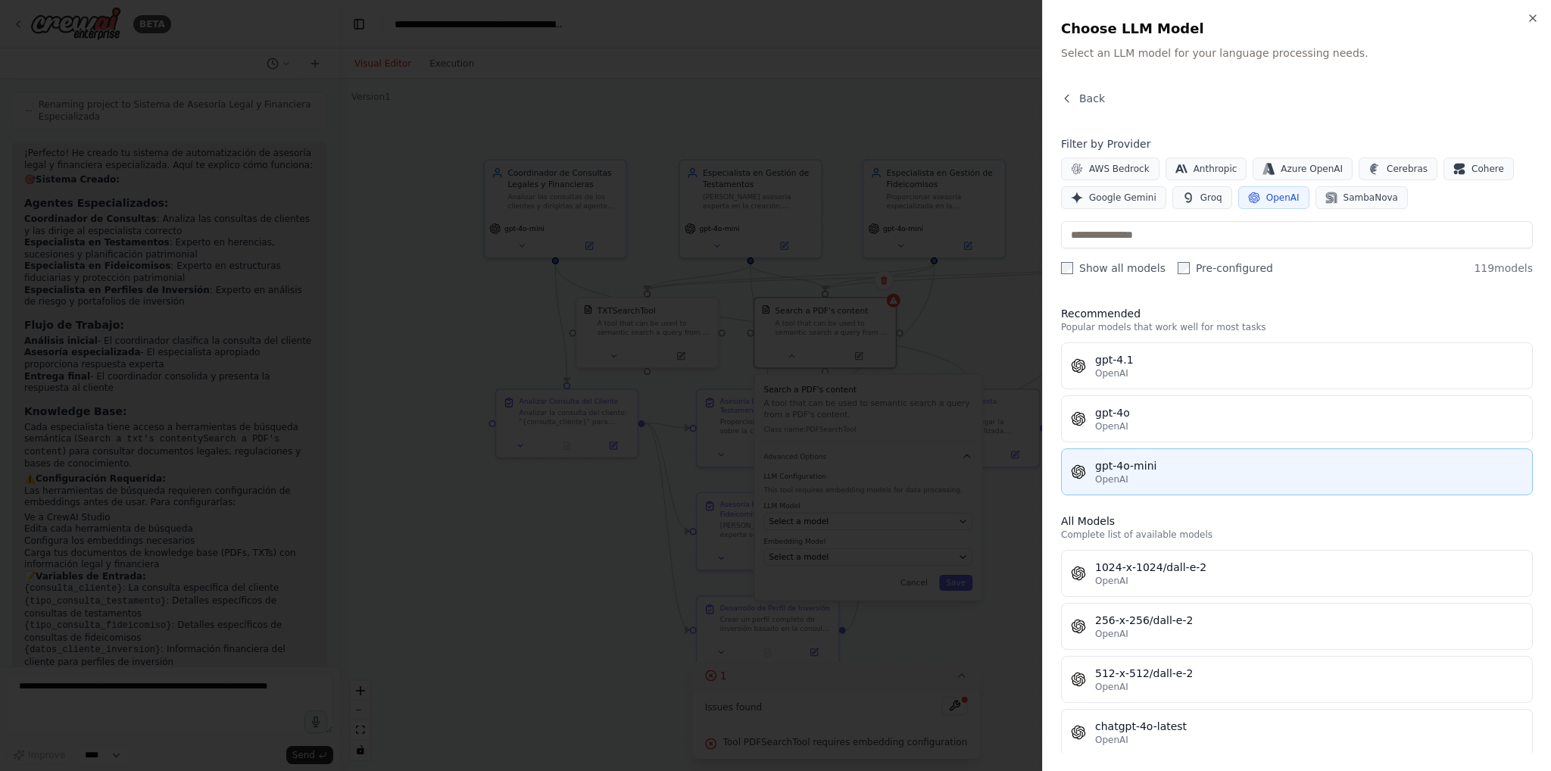
click at [1178, 458] on div "gpt-4o-mini" at bounding box center [1309, 465] width 428 height 15
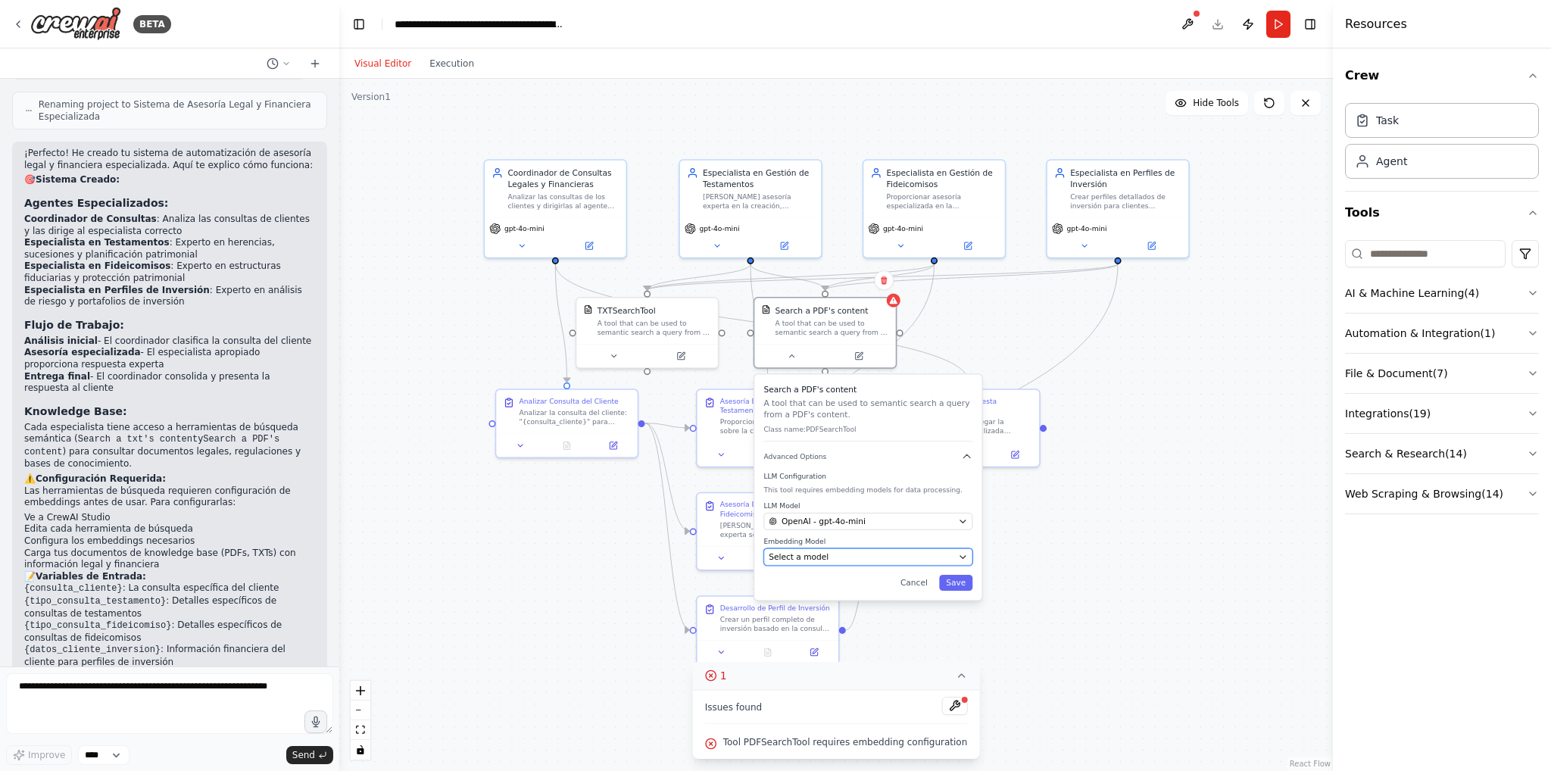
click at [844, 556] on div "Select a model" at bounding box center [861, 556] width 185 height 11
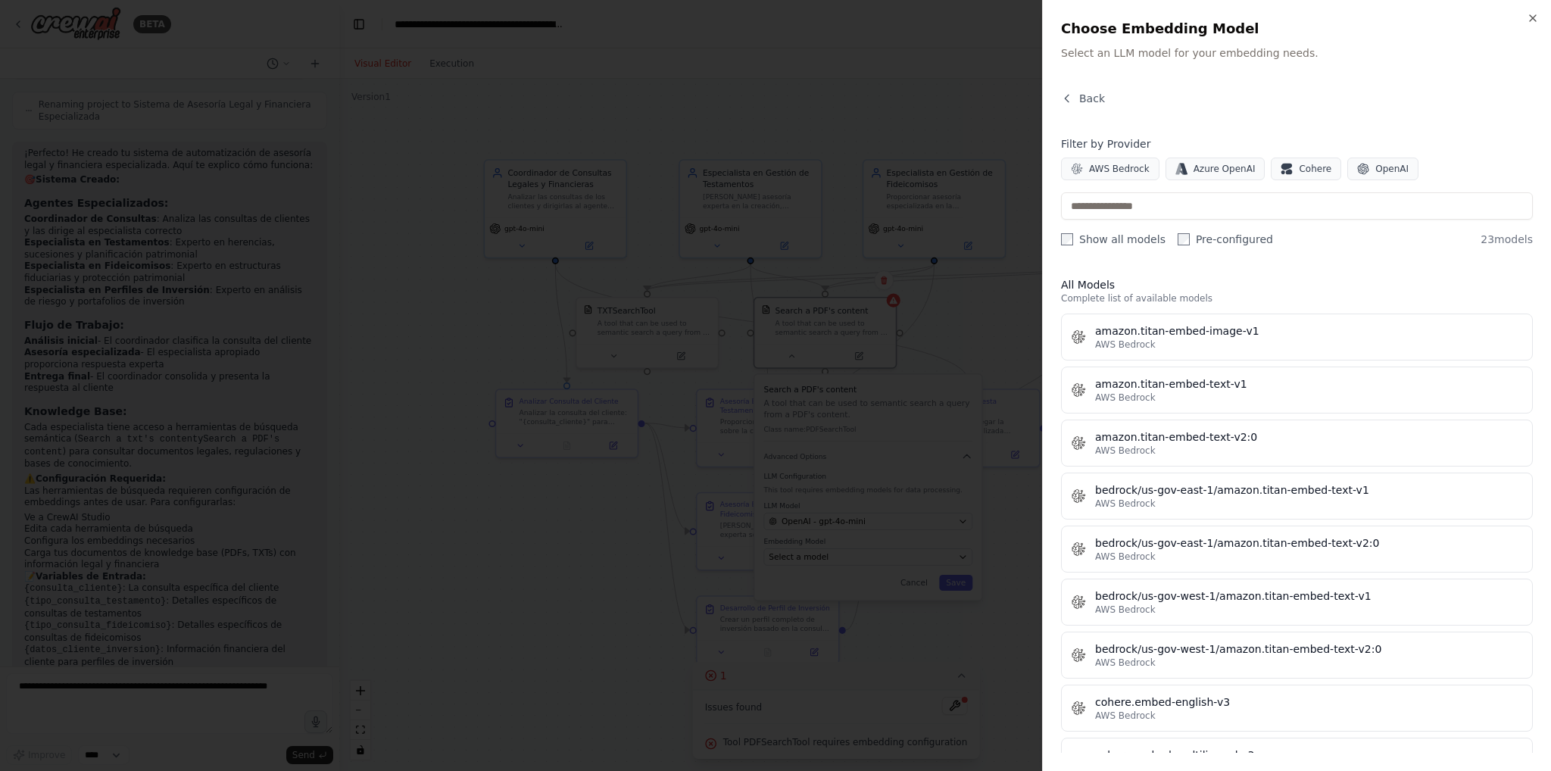
click at [1366, 179] on button "OpenAI" at bounding box center [1382, 169] width 71 height 23
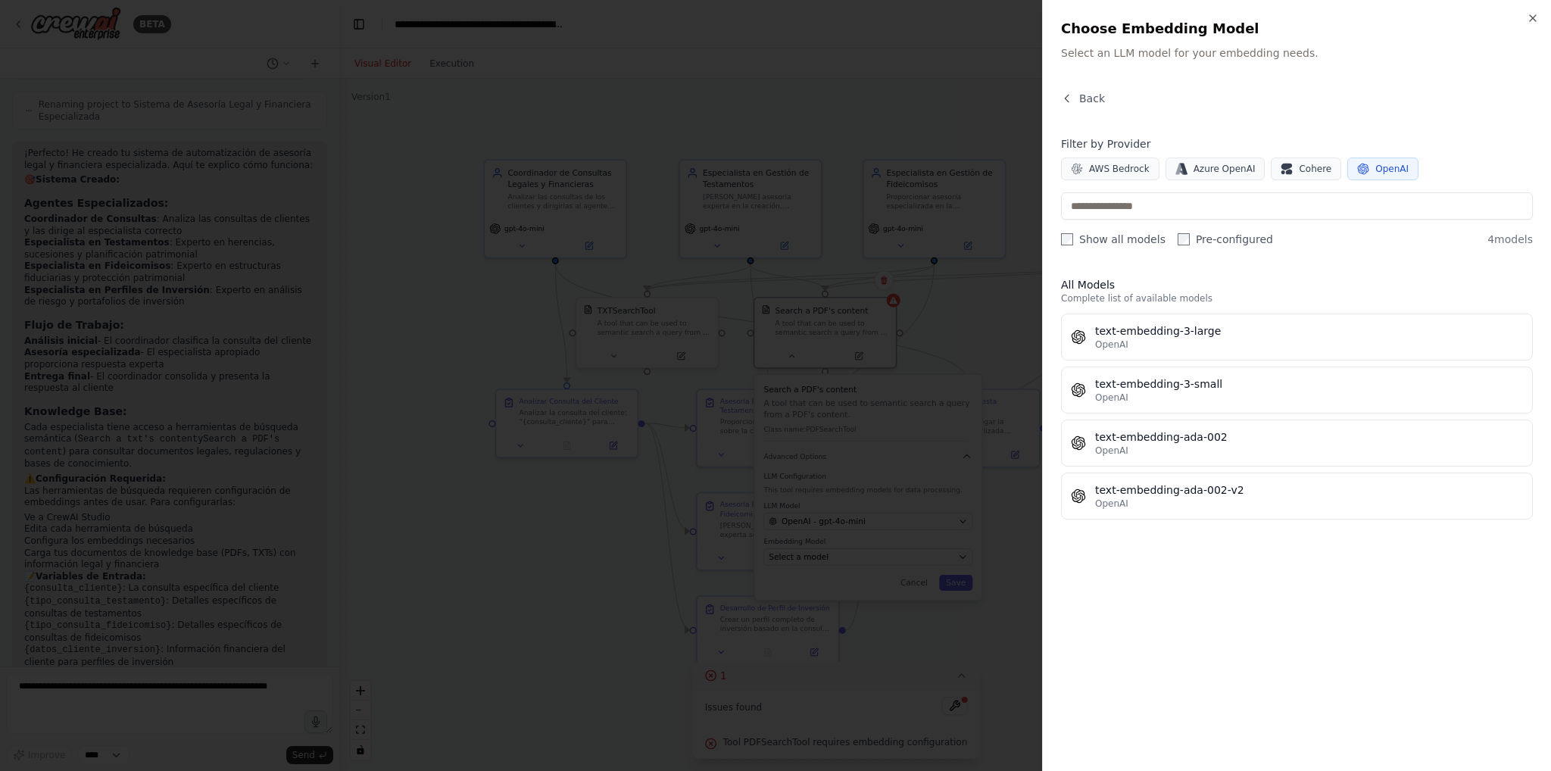
click at [1375, 171] on span "OpenAI" at bounding box center [1391, 169] width 33 height 12
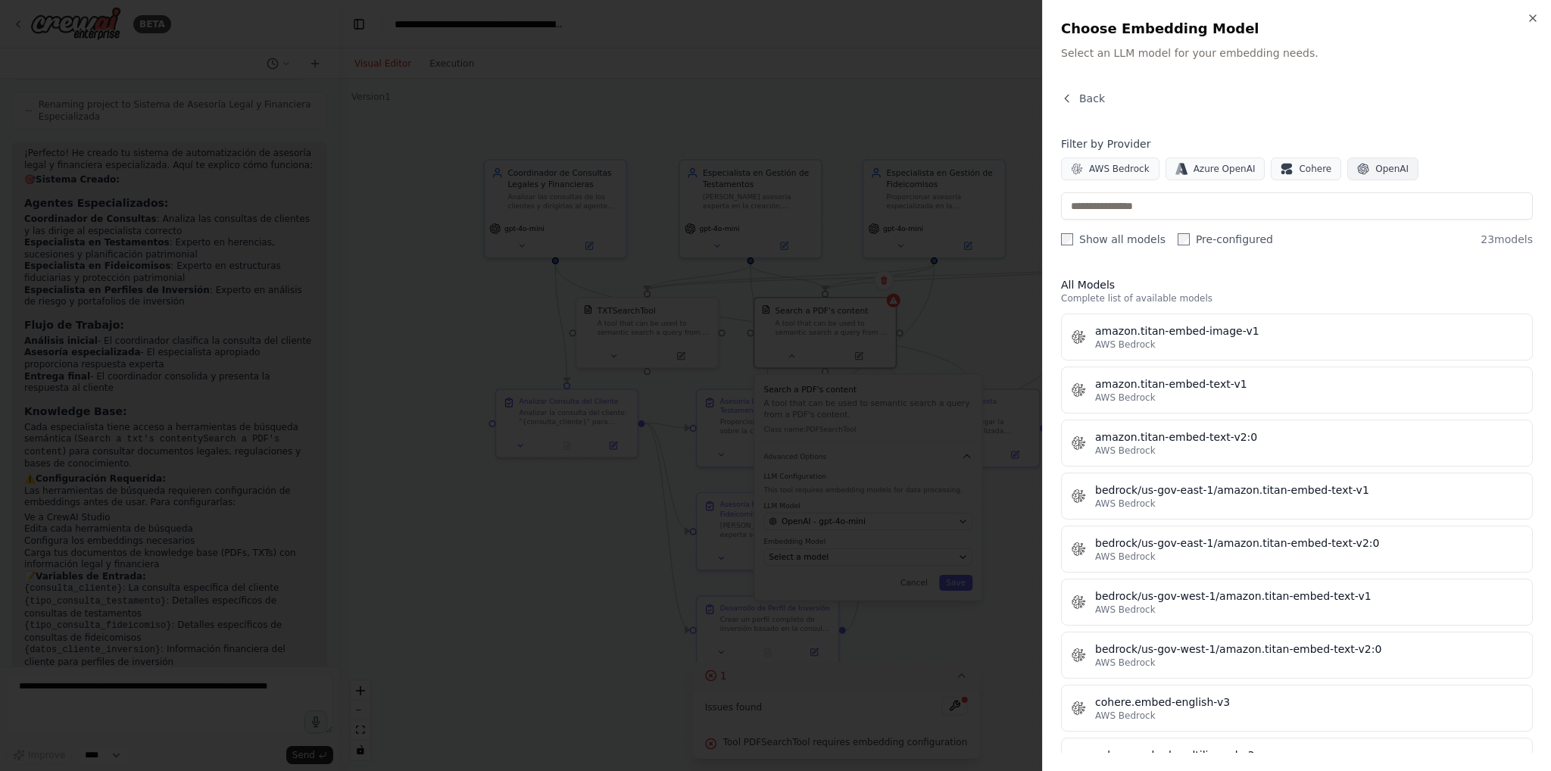
click at [1375, 171] on span "OpenAI" at bounding box center [1391, 169] width 33 height 12
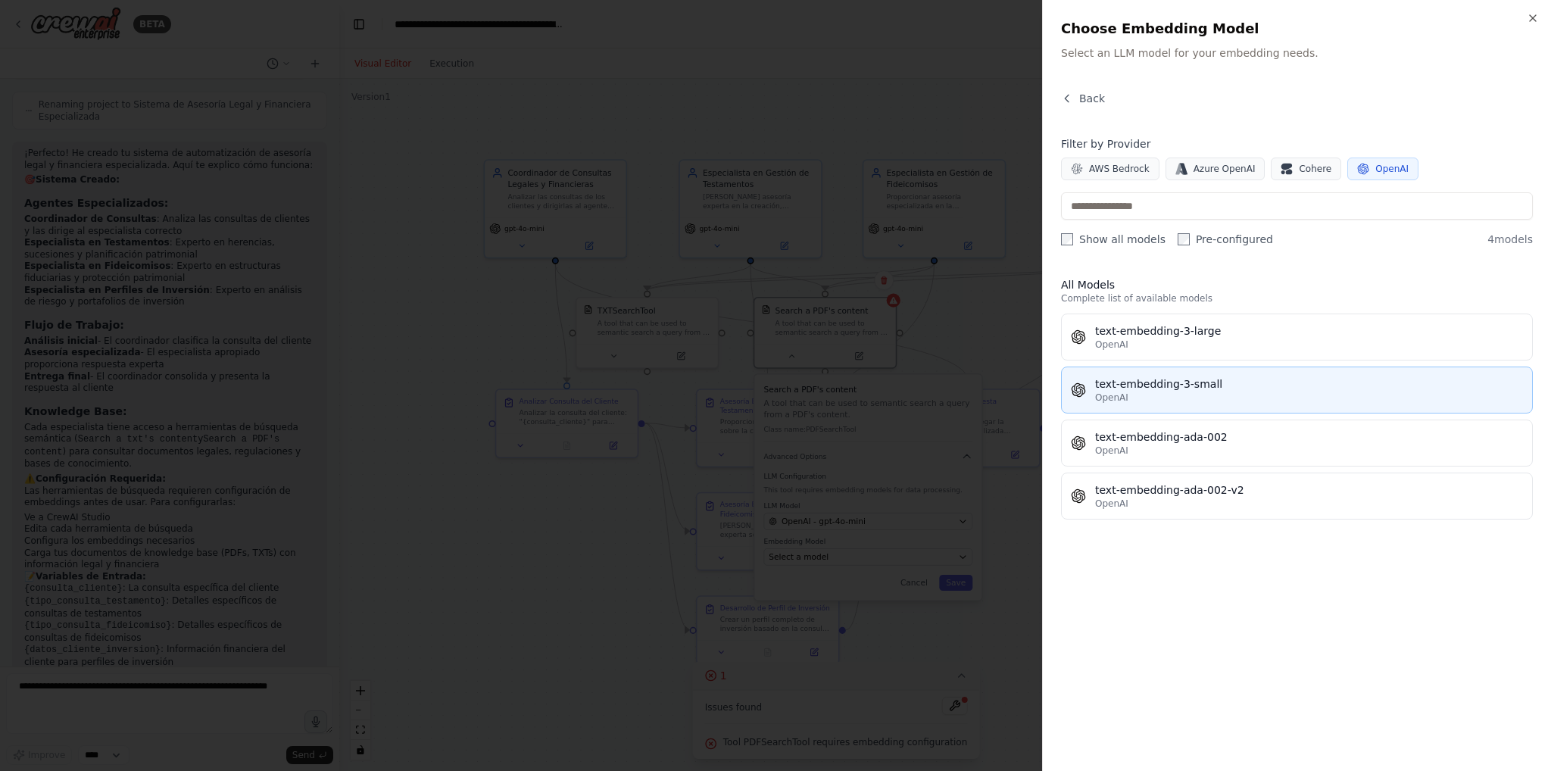
click at [1209, 384] on div "text-embedding-3-small" at bounding box center [1309, 383] width 428 height 15
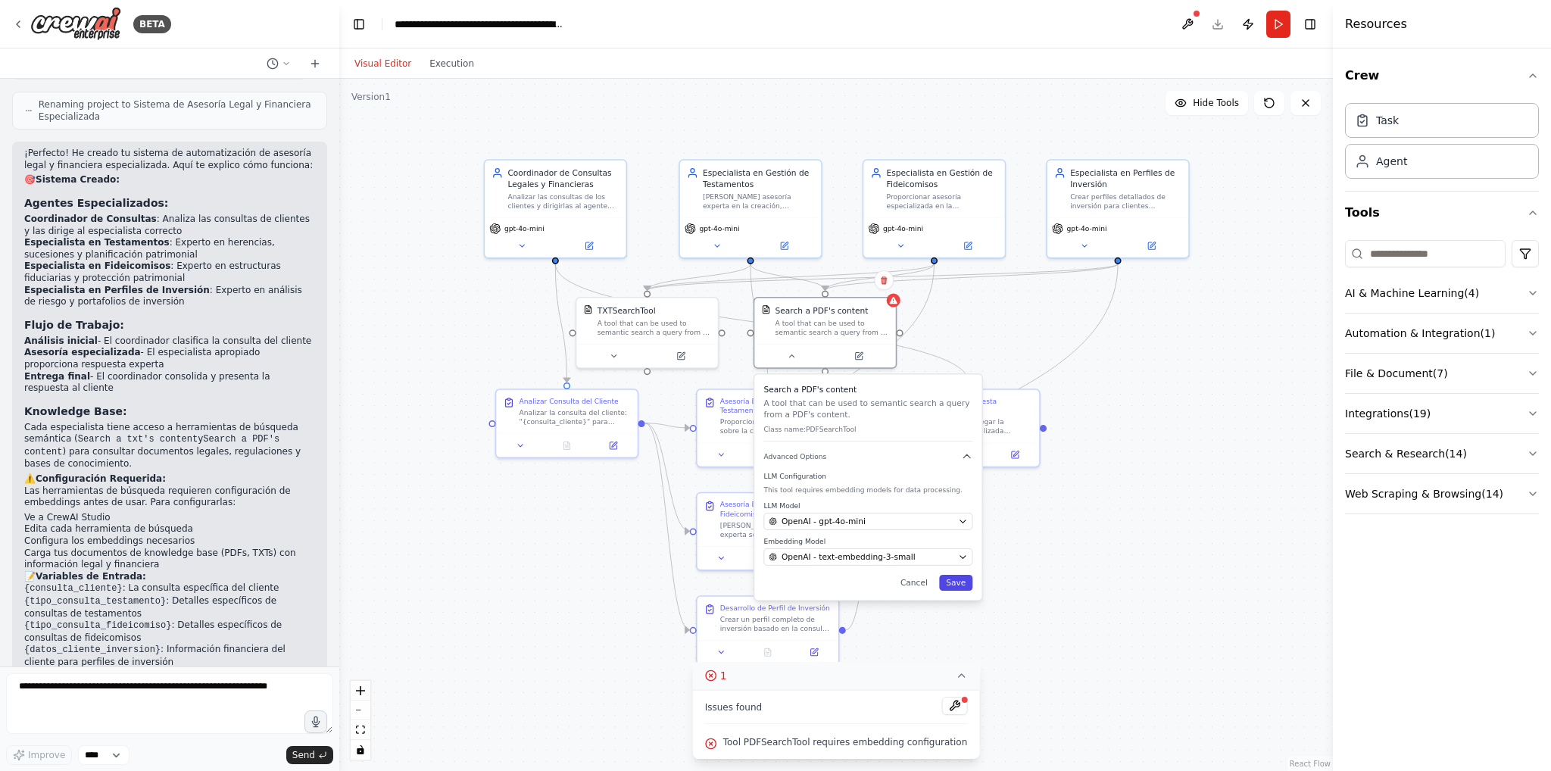
click at [952, 582] on button "Save" at bounding box center [955, 583] width 33 height 16
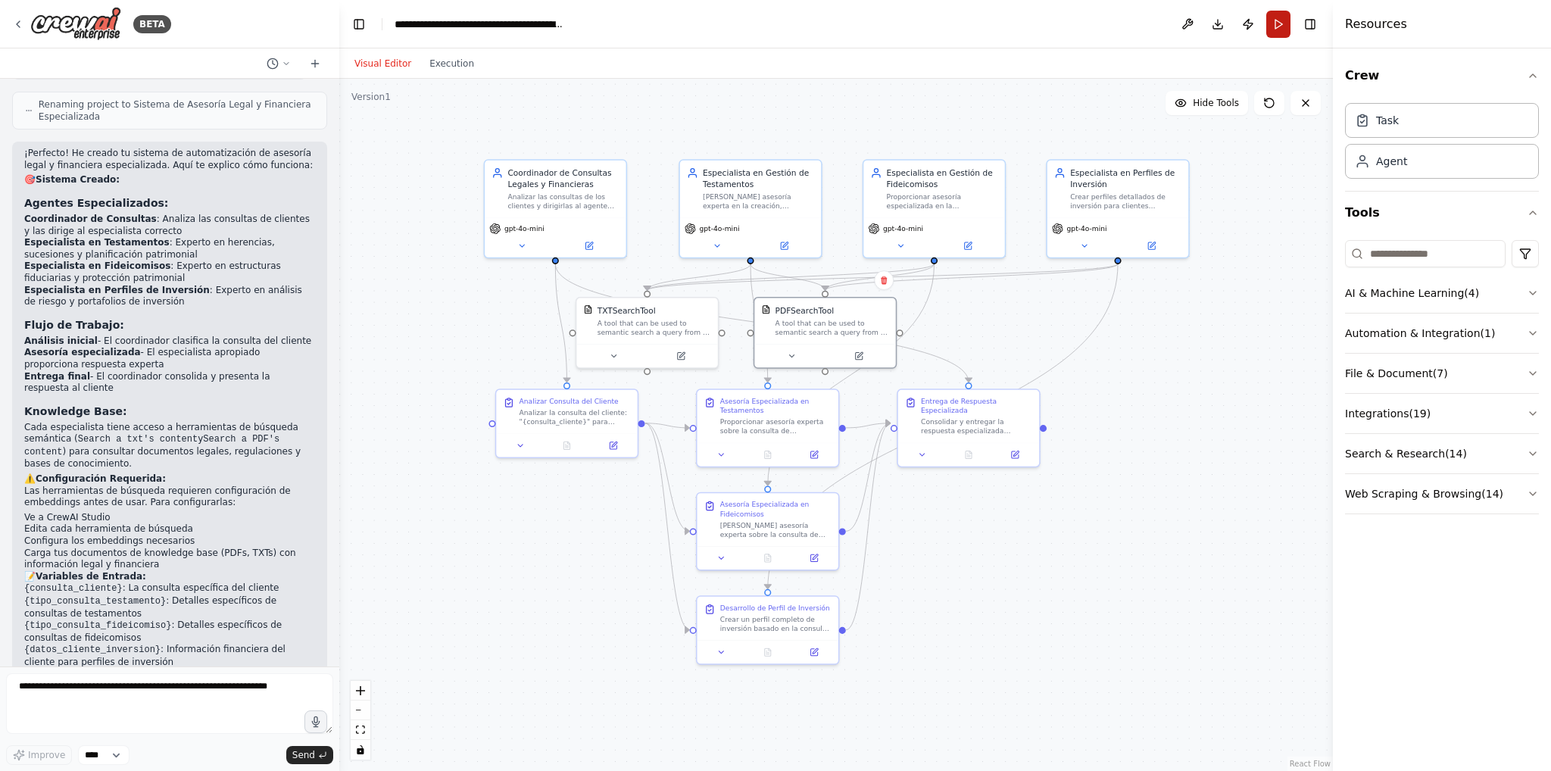
click at [1275, 36] on button "Run" at bounding box center [1278, 24] width 24 height 27
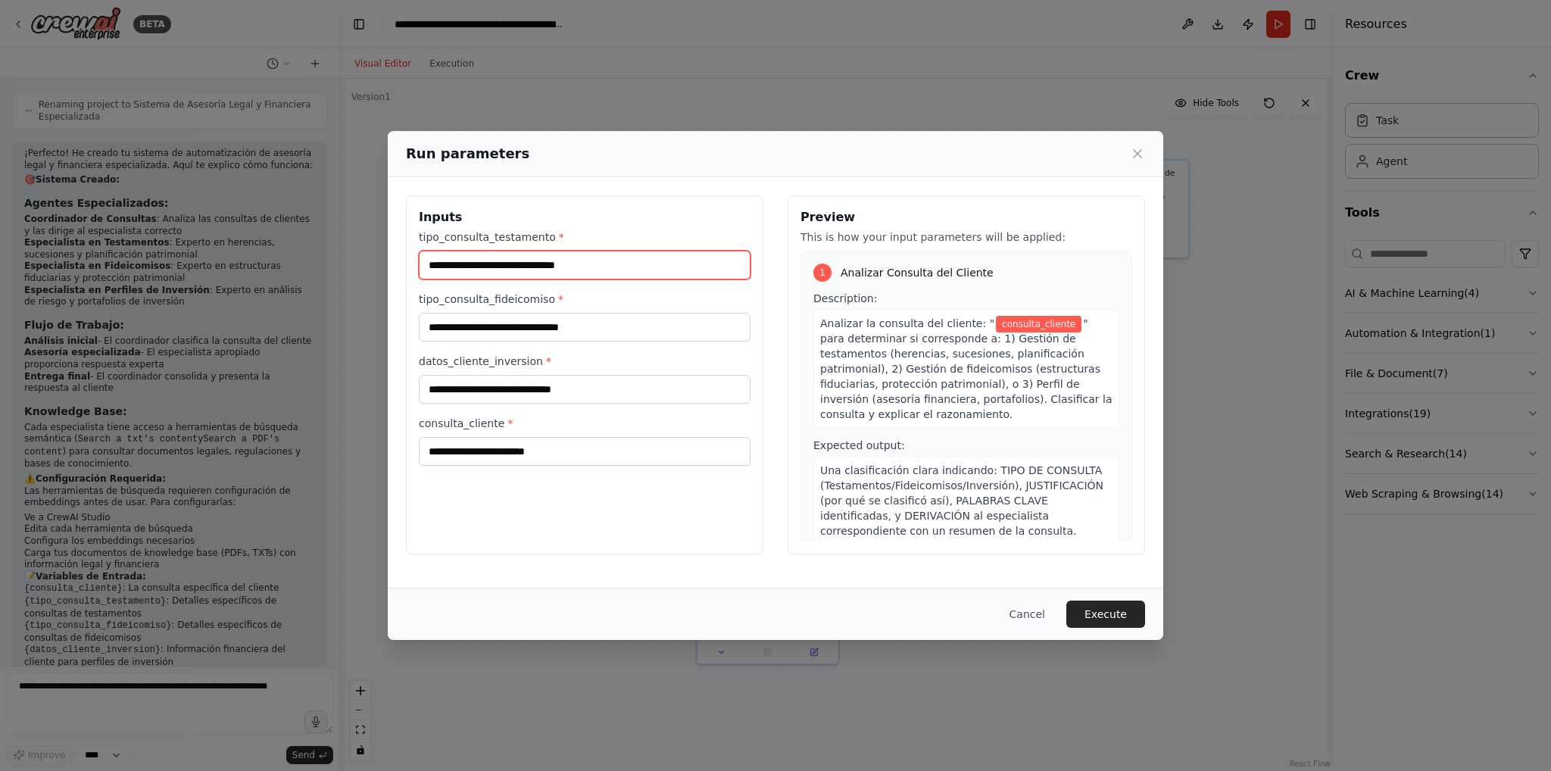
click at [639, 275] on input "tipo_consulta_testamento *" at bounding box center [585, 265] width 332 height 29
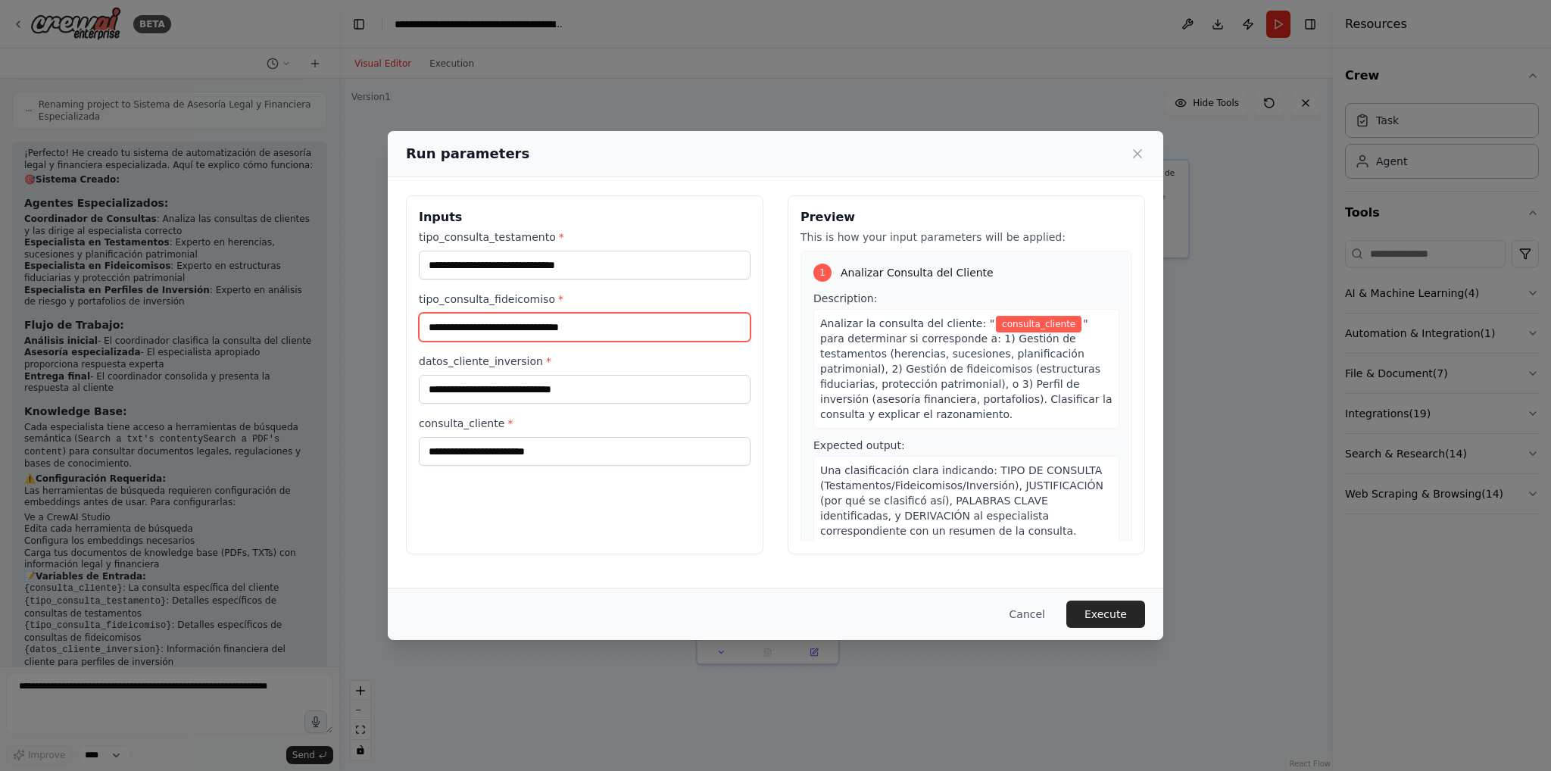
click at [623, 328] on input "tipo_consulta_fideicomiso *" at bounding box center [585, 327] width 332 height 29
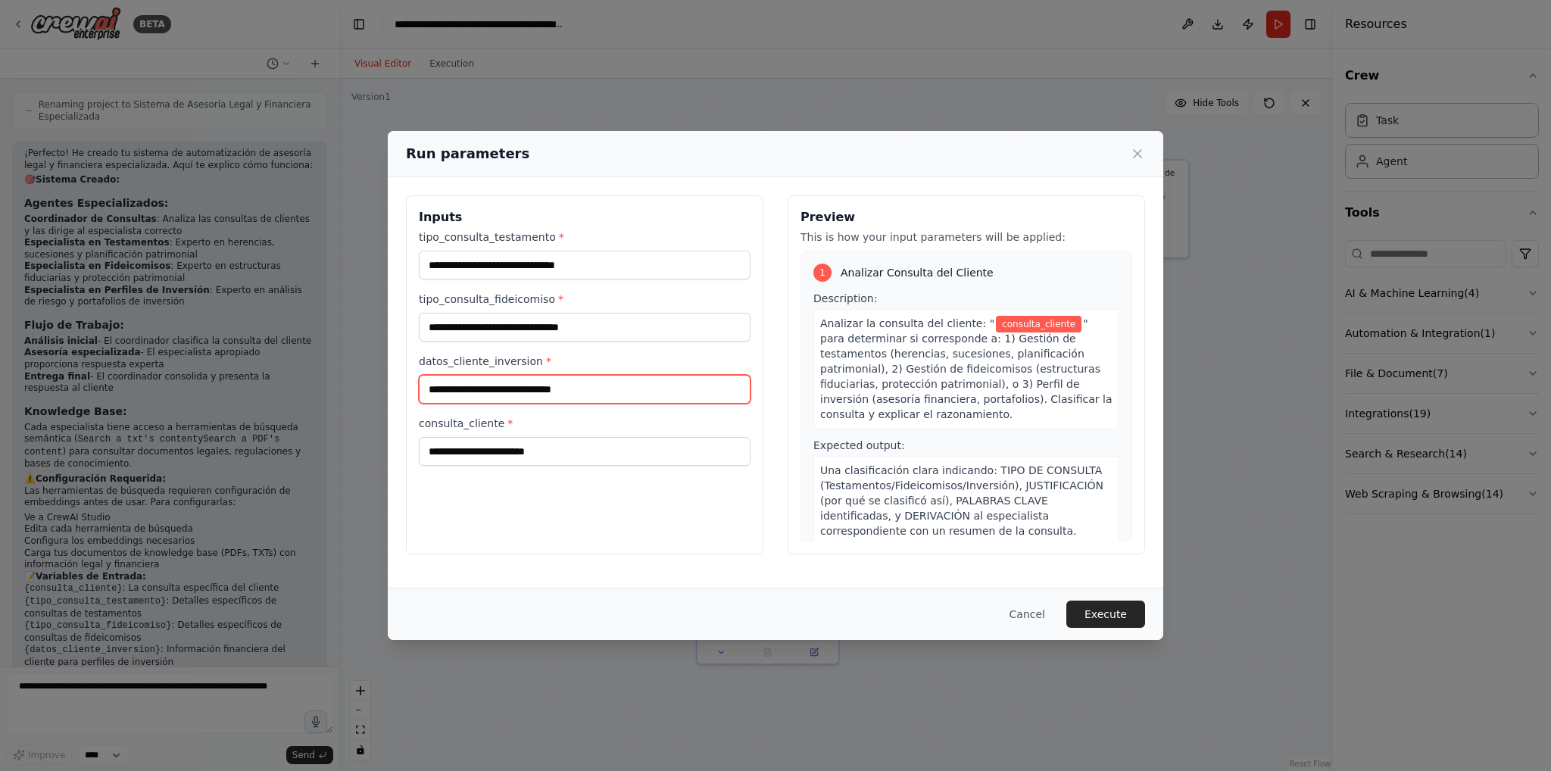
click at [634, 381] on input "datos_cliente_inversion *" at bounding box center [585, 389] width 332 height 29
click at [646, 455] on input "consulta_cliente *" at bounding box center [585, 451] width 332 height 29
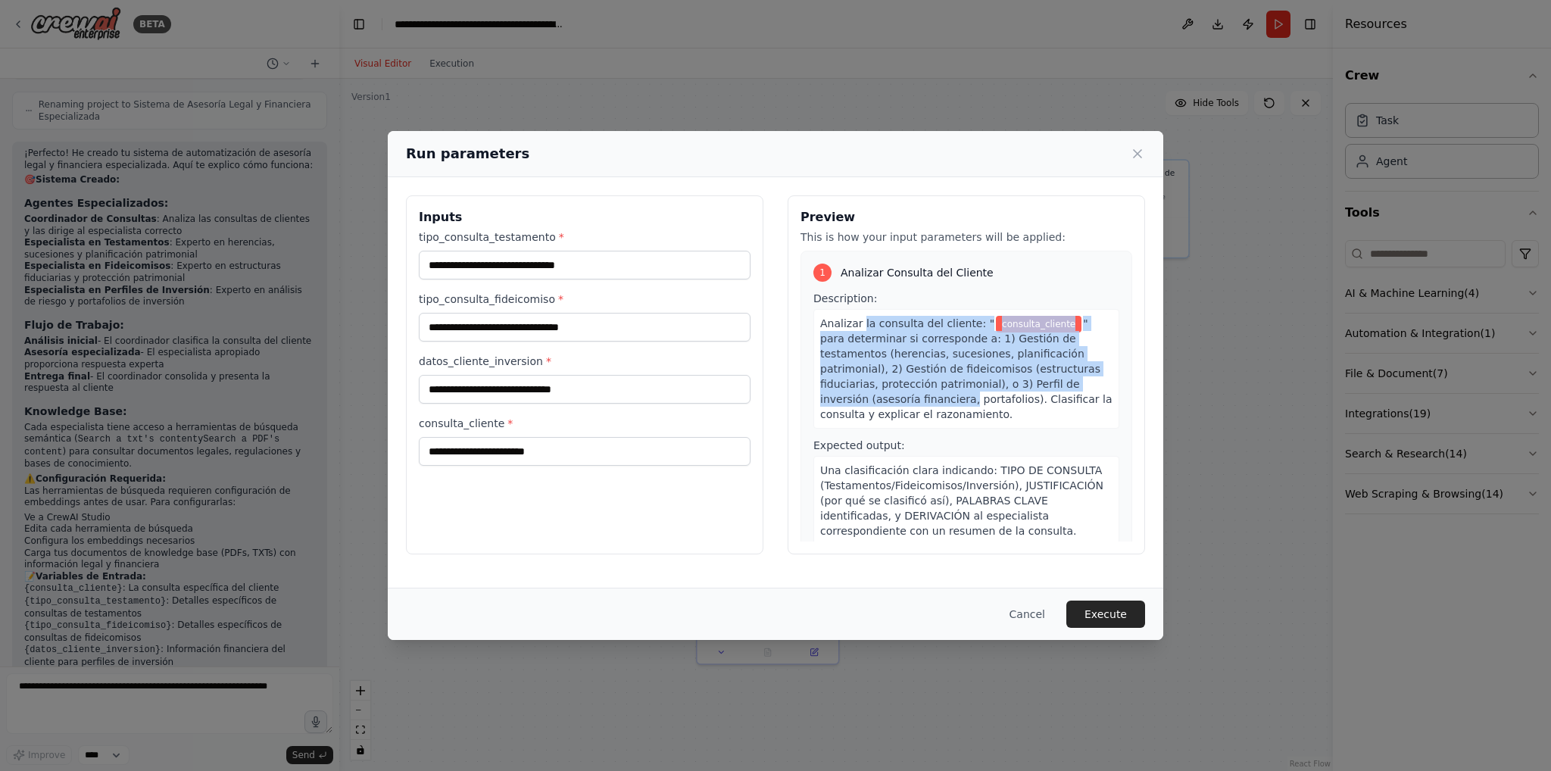
drag, startPoint x: 860, startPoint y: 316, endPoint x: 1091, endPoint y: 380, distance: 239.8
click at [1091, 380] on div "Analizar la consulta del cliente: " consulta_cliente " para determinar si corre…" at bounding box center [966, 369] width 306 height 120
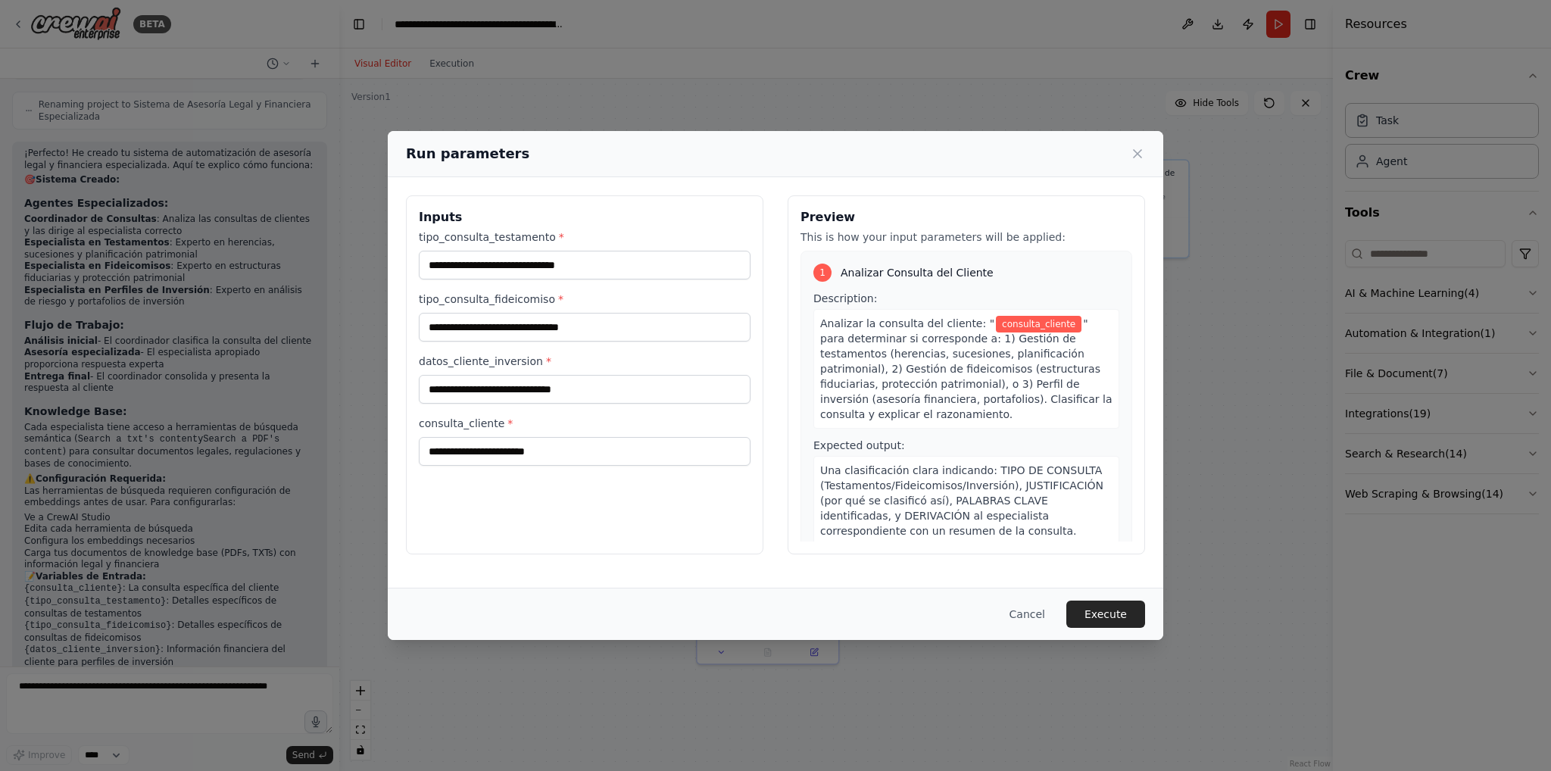
click at [1053, 416] on div "Description: Analizar la consulta del cliente: " consulta_cliente " para determ…" at bounding box center [966, 418] width 306 height 254
click at [582, 258] on input "tipo_consulta_testamento *" at bounding box center [585, 265] width 332 height 29
click at [612, 210] on h3 "Inputs" at bounding box center [585, 217] width 332 height 18
click at [622, 252] on input "tipo_consulta_testamento *" at bounding box center [585, 265] width 332 height 29
click at [604, 446] on input "consulta_cliente *" at bounding box center [585, 451] width 332 height 29
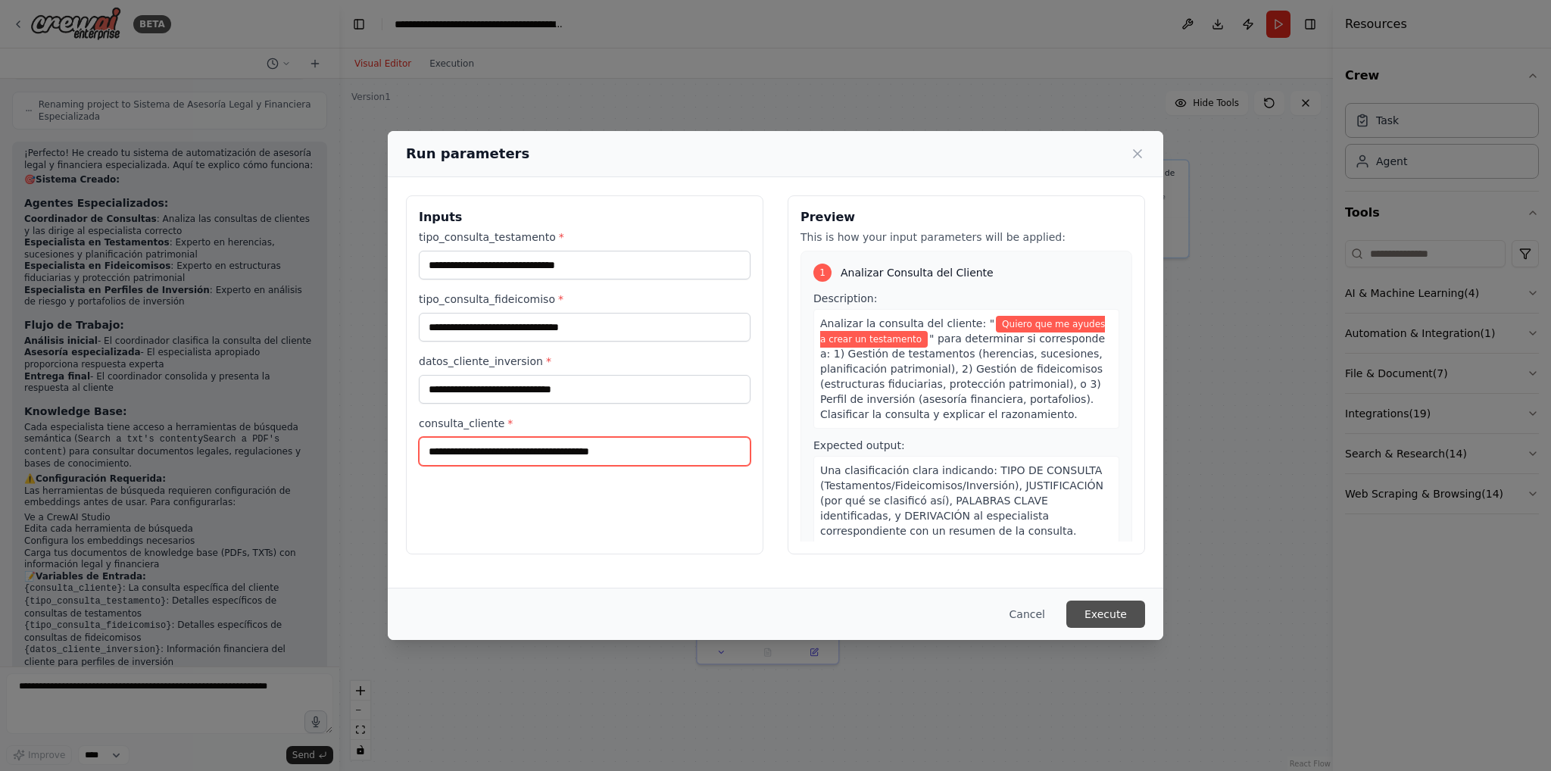
type input "**********"
click at [1103, 611] on button "Execute" at bounding box center [1105, 614] width 79 height 27
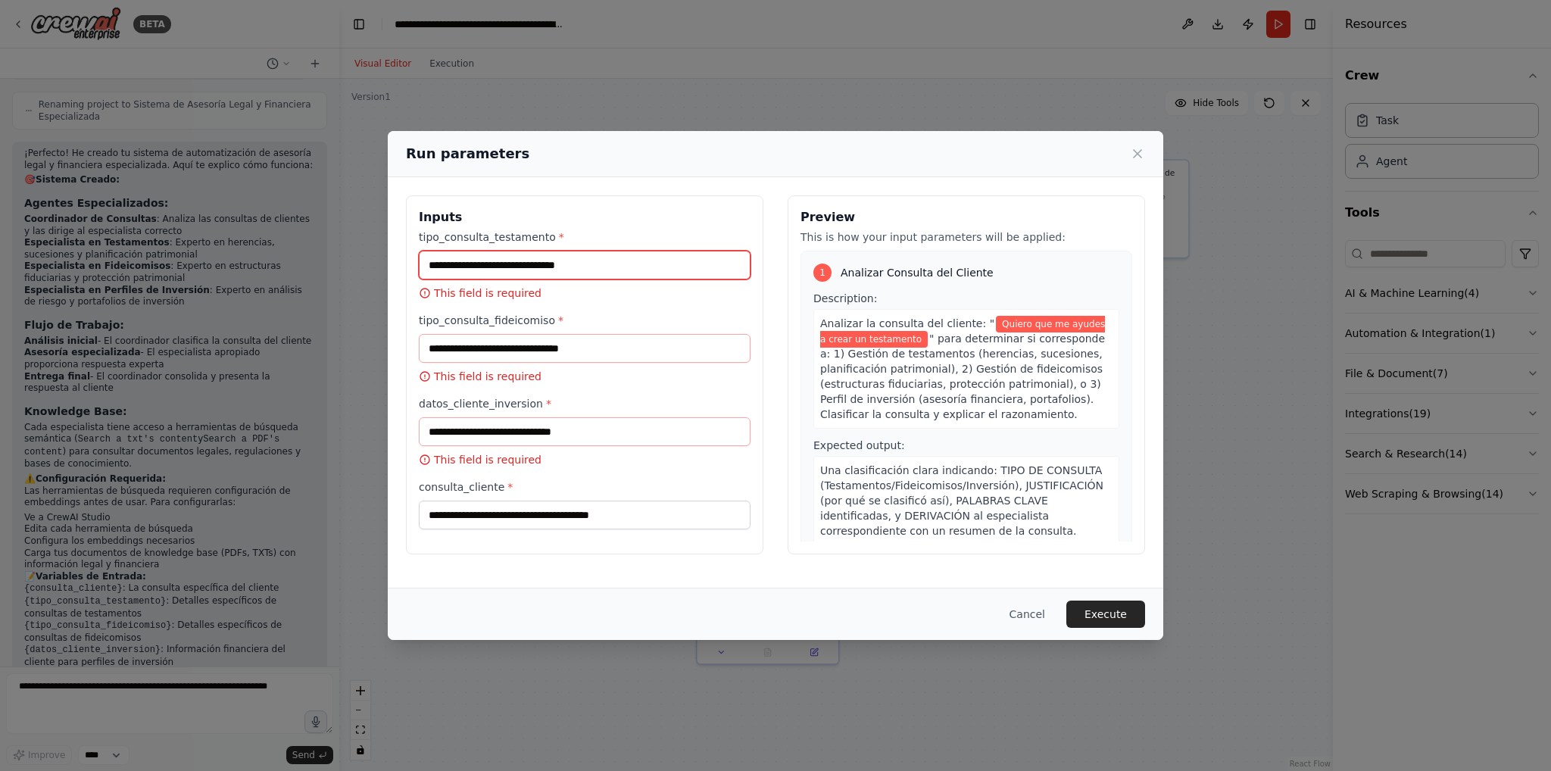
click at [594, 272] on input "tipo_consulta_testamento *" at bounding box center [585, 265] width 332 height 29
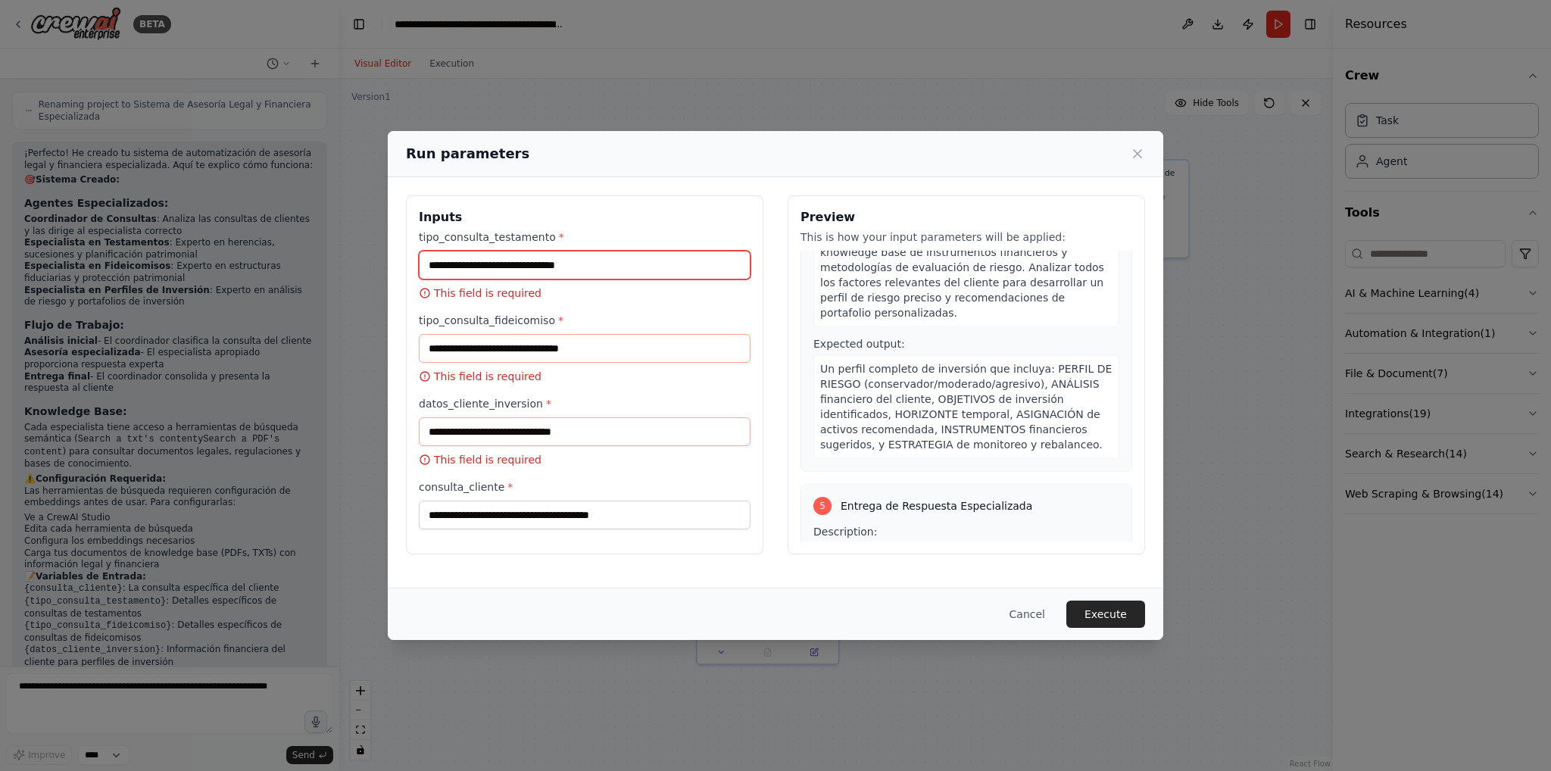
scroll to position [1260, 0]
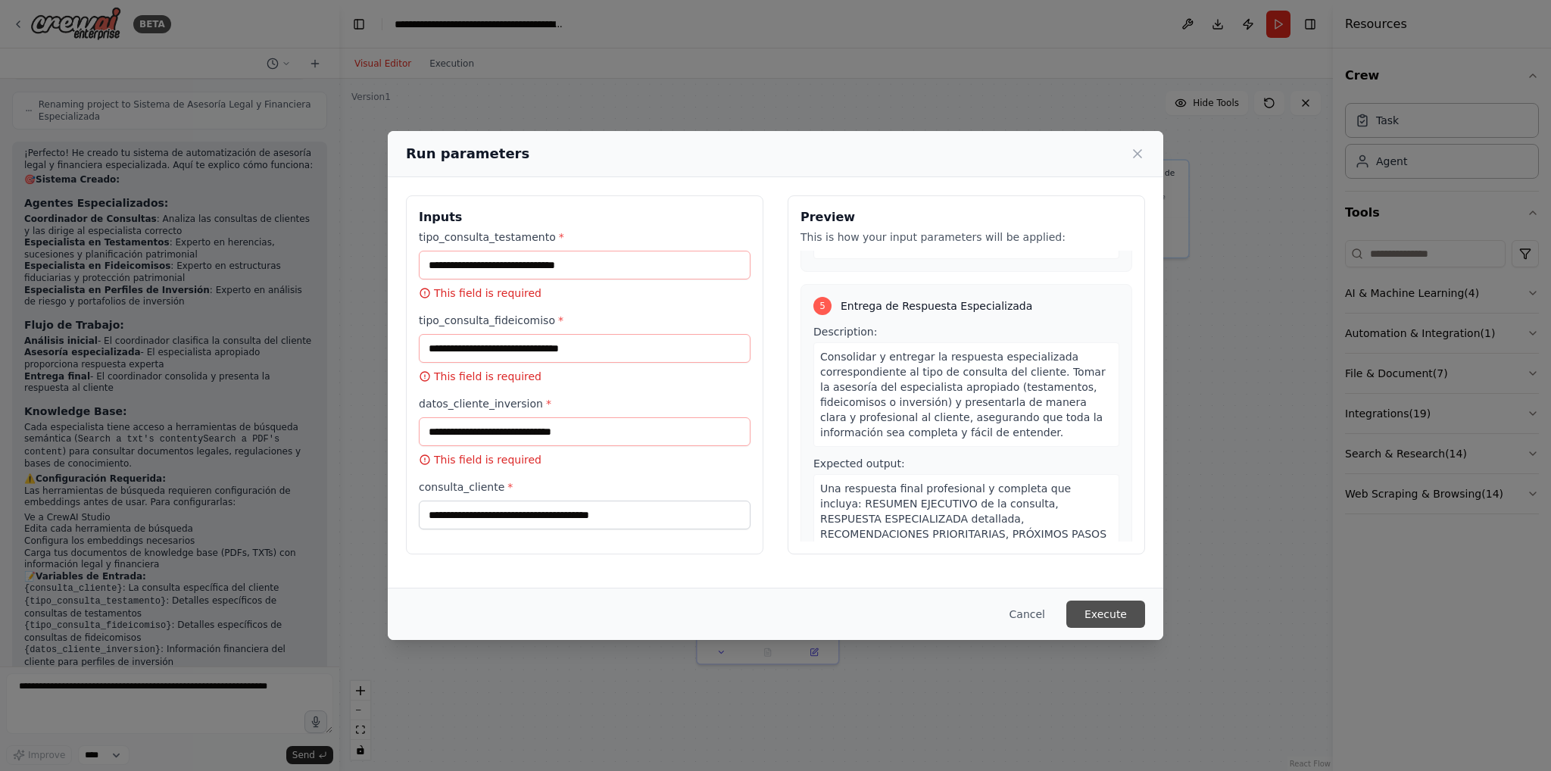
click at [1111, 607] on button "Execute" at bounding box center [1105, 614] width 79 height 27
click at [1038, 616] on button "Cancel" at bounding box center [1027, 614] width 60 height 27
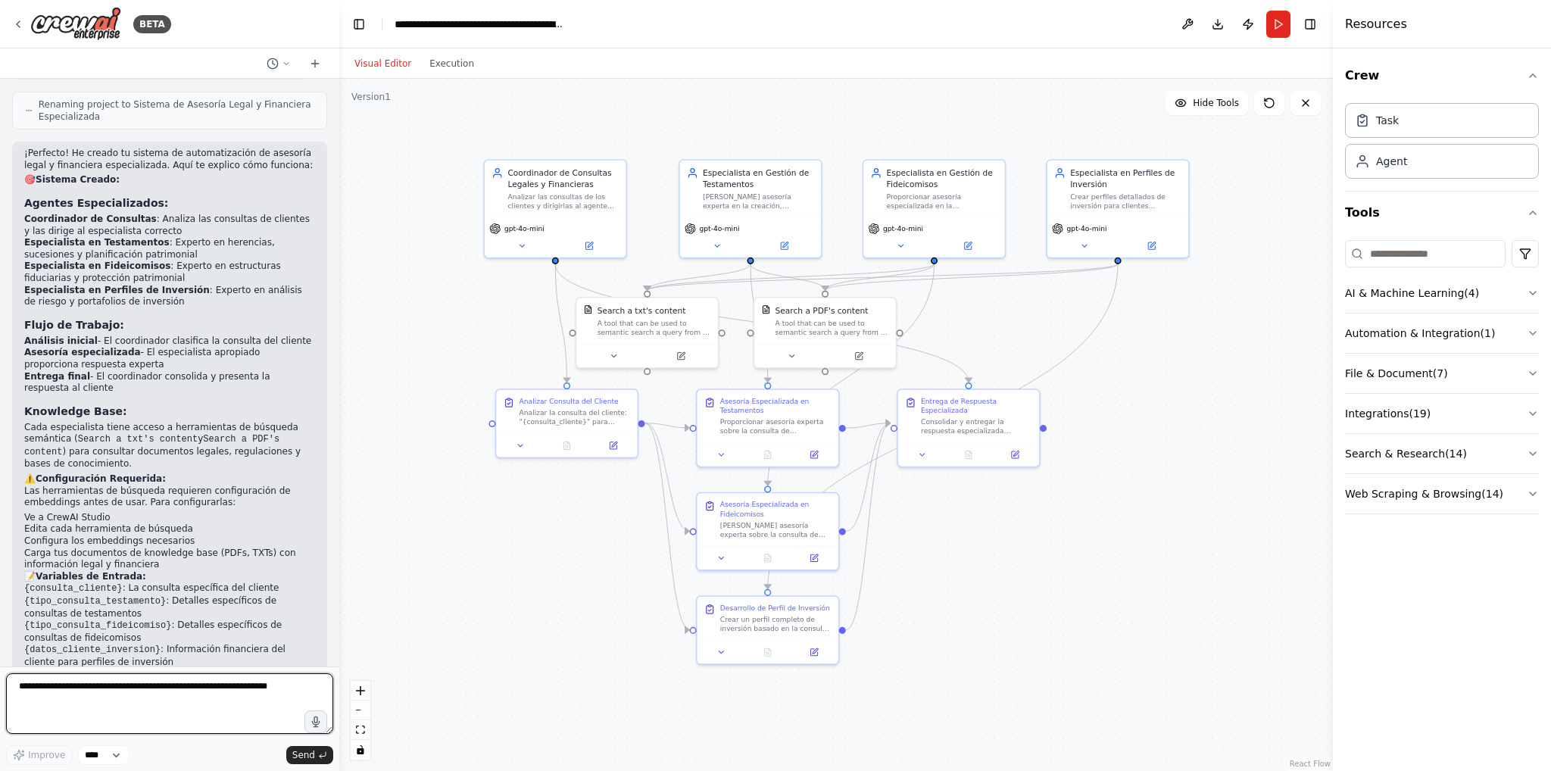
click at [206, 701] on textarea at bounding box center [169, 703] width 327 height 61
type textarea "**********"
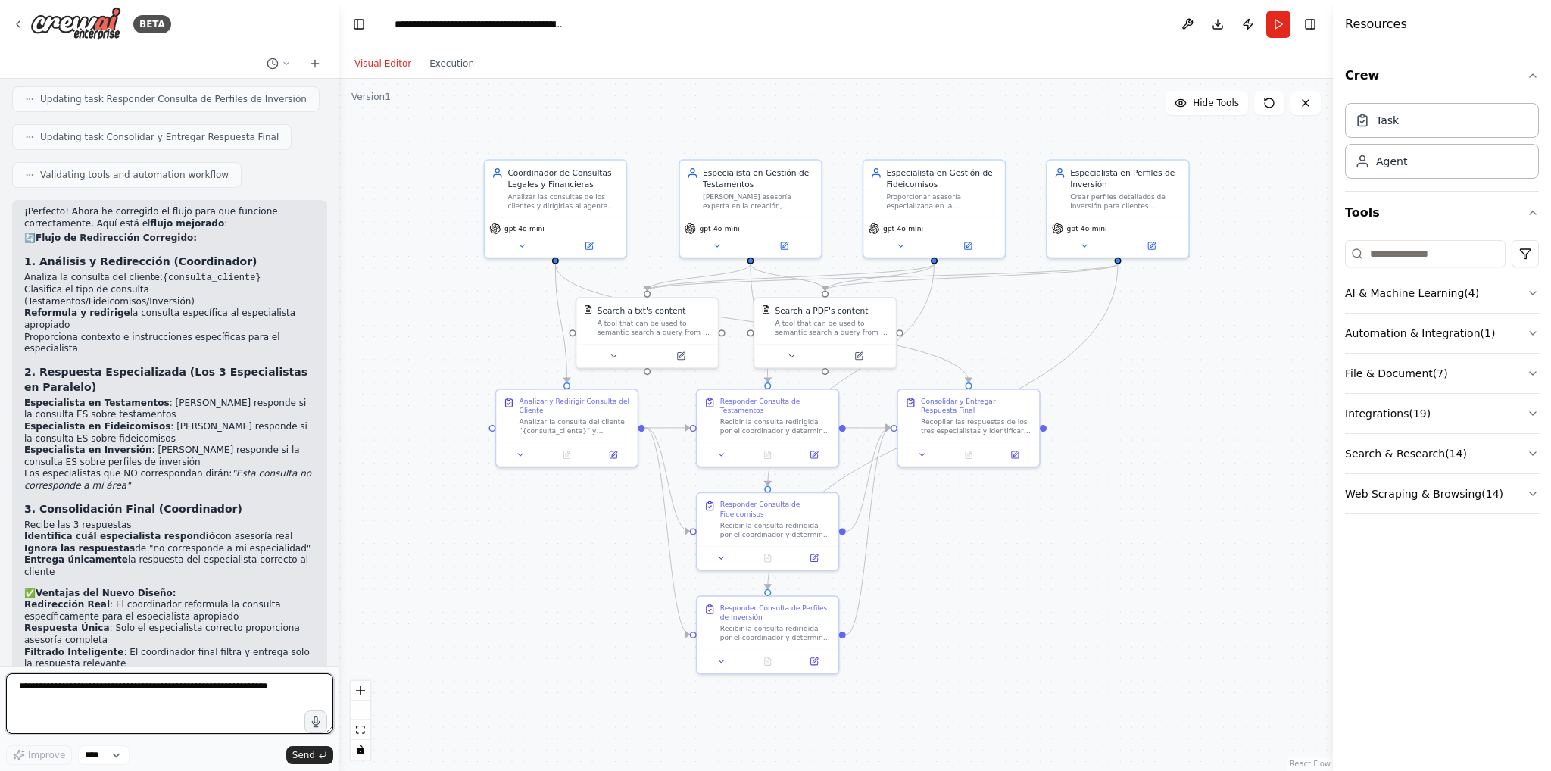
scroll to position [2586, 0]
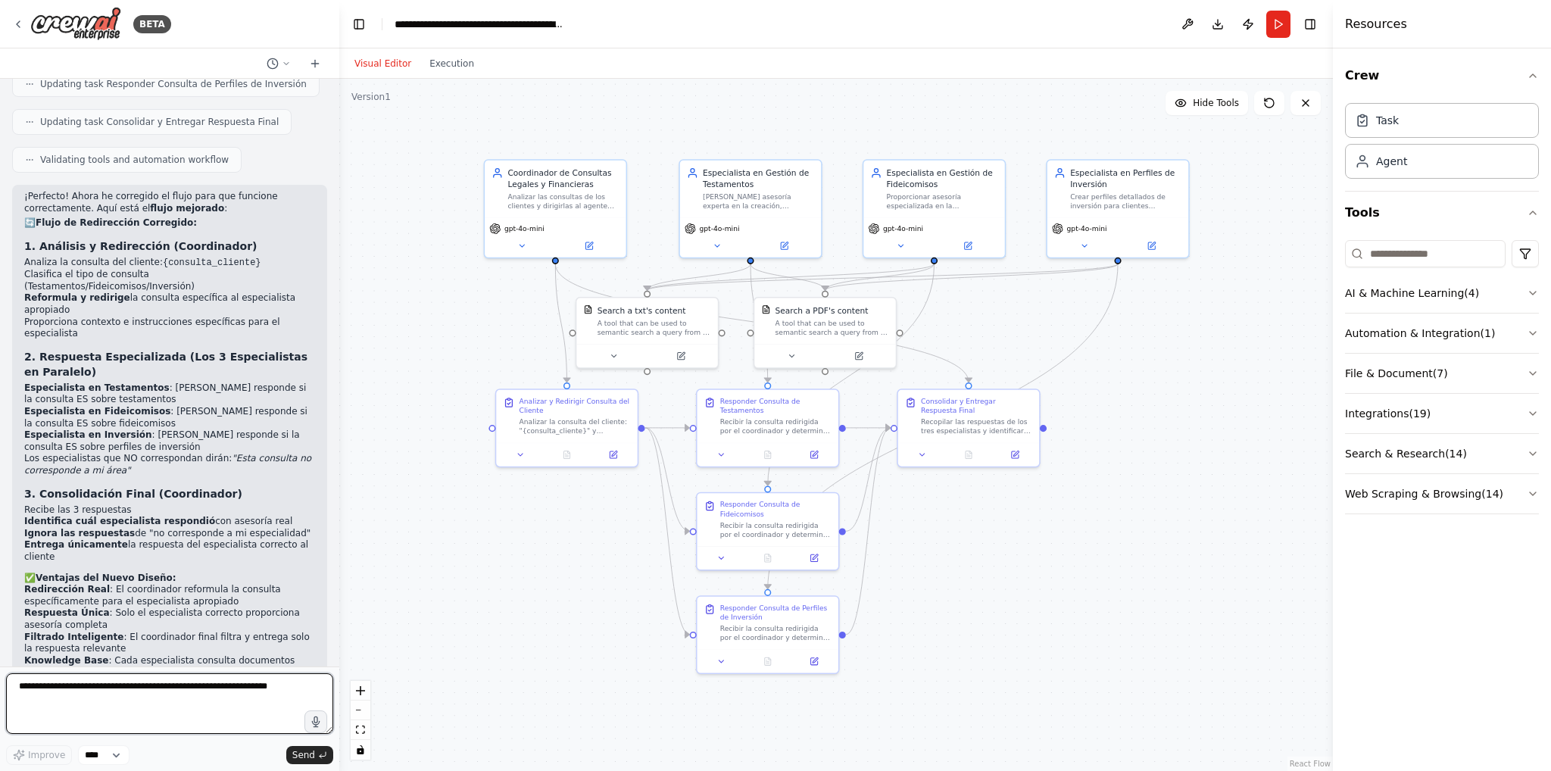
click at [210, 688] on textarea at bounding box center [169, 703] width 327 height 61
type textarea "**"
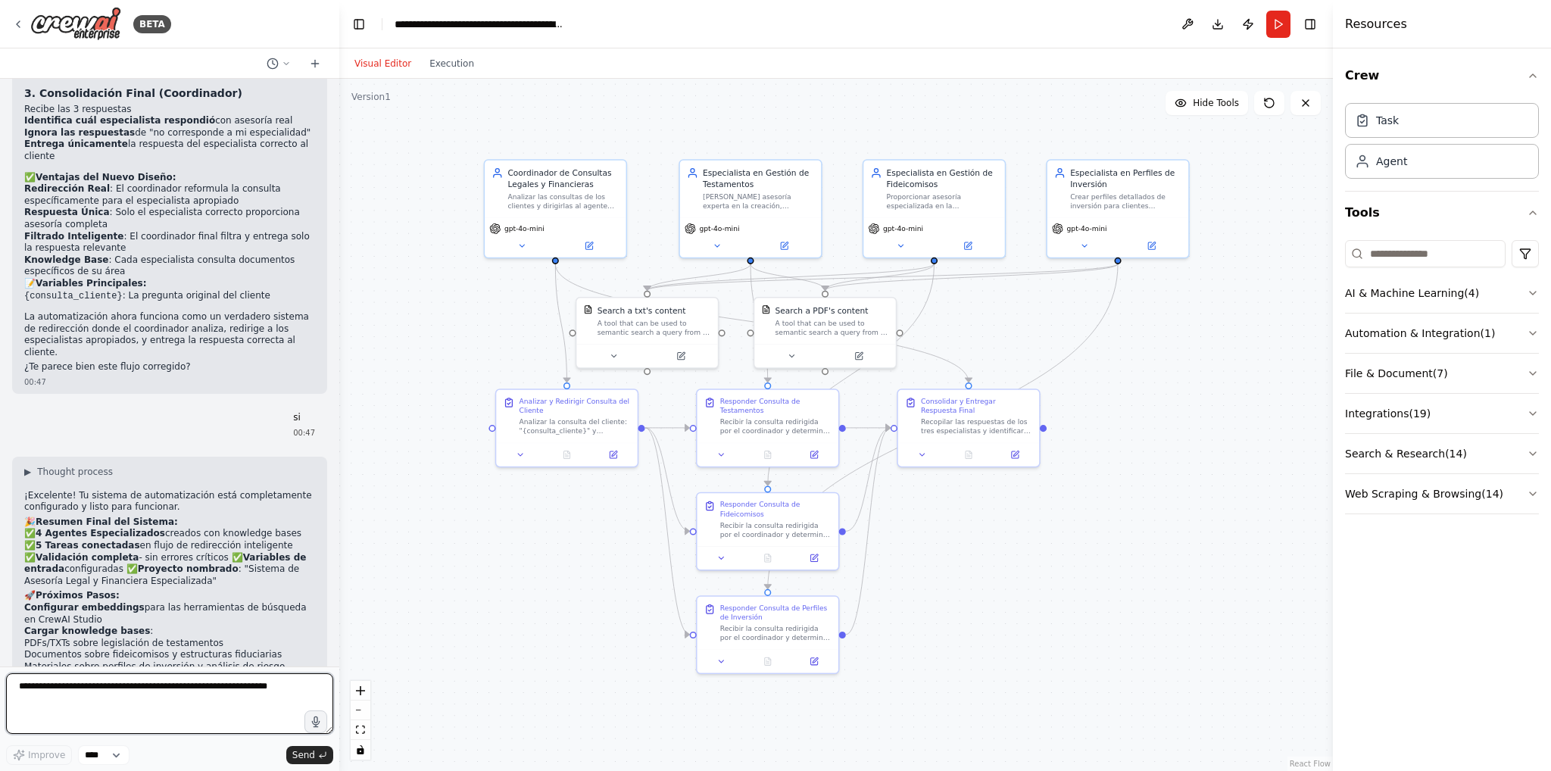
scroll to position [2998, 0]
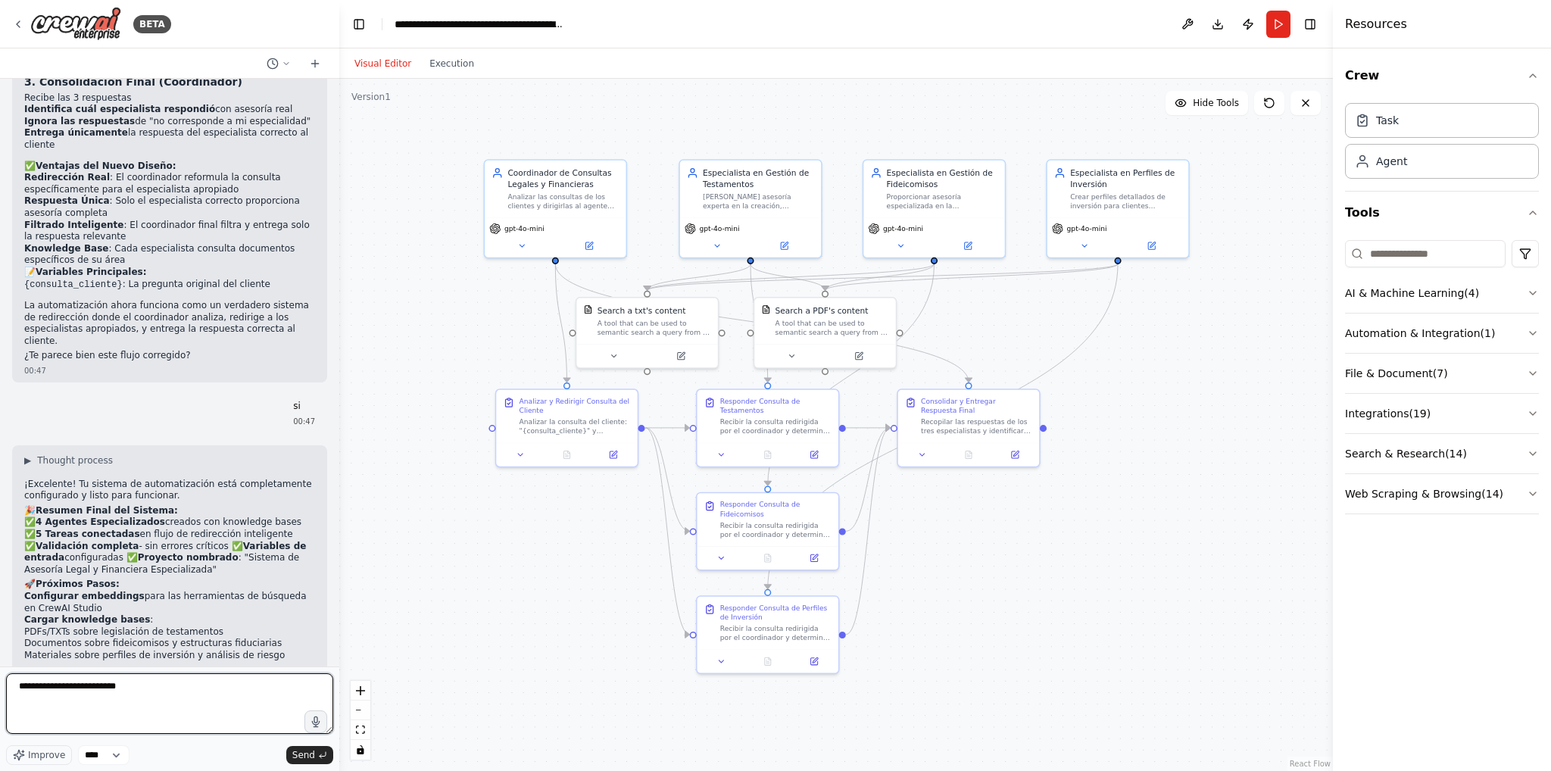
type textarea "**********"
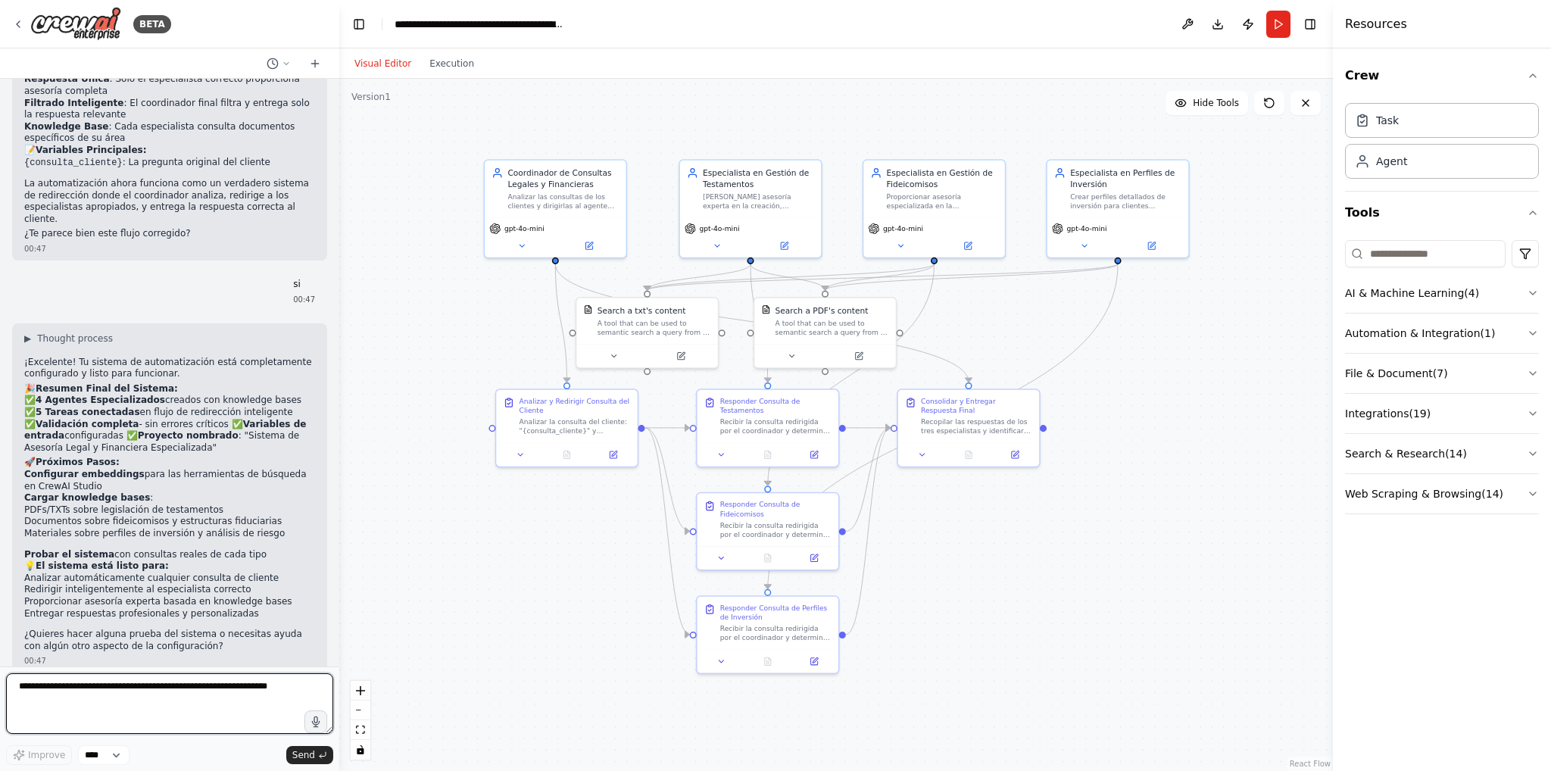
scroll to position [3271, 0]
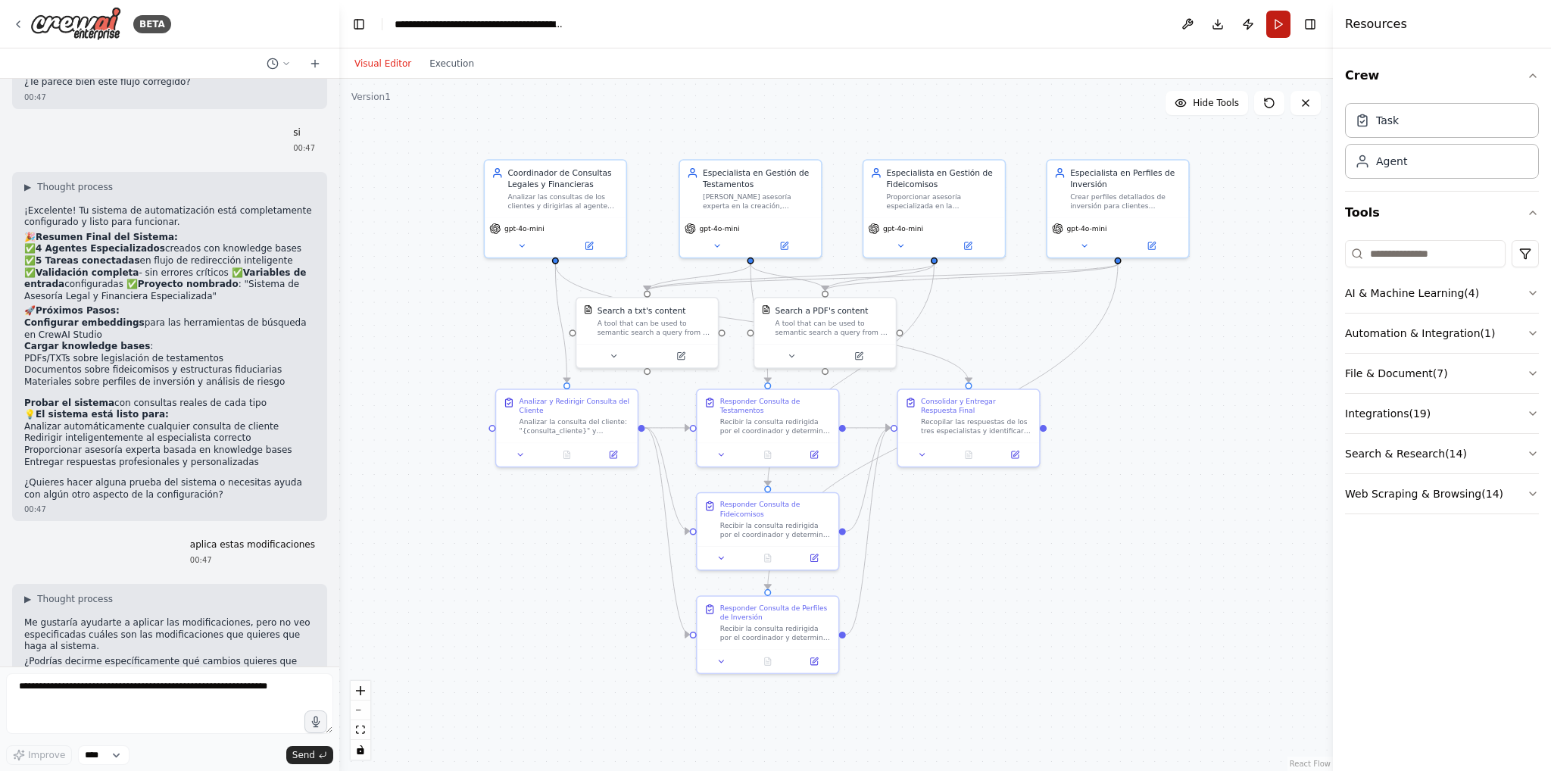
click at [1269, 27] on button "Run" at bounding box center [1278, 24] width 24 height 27
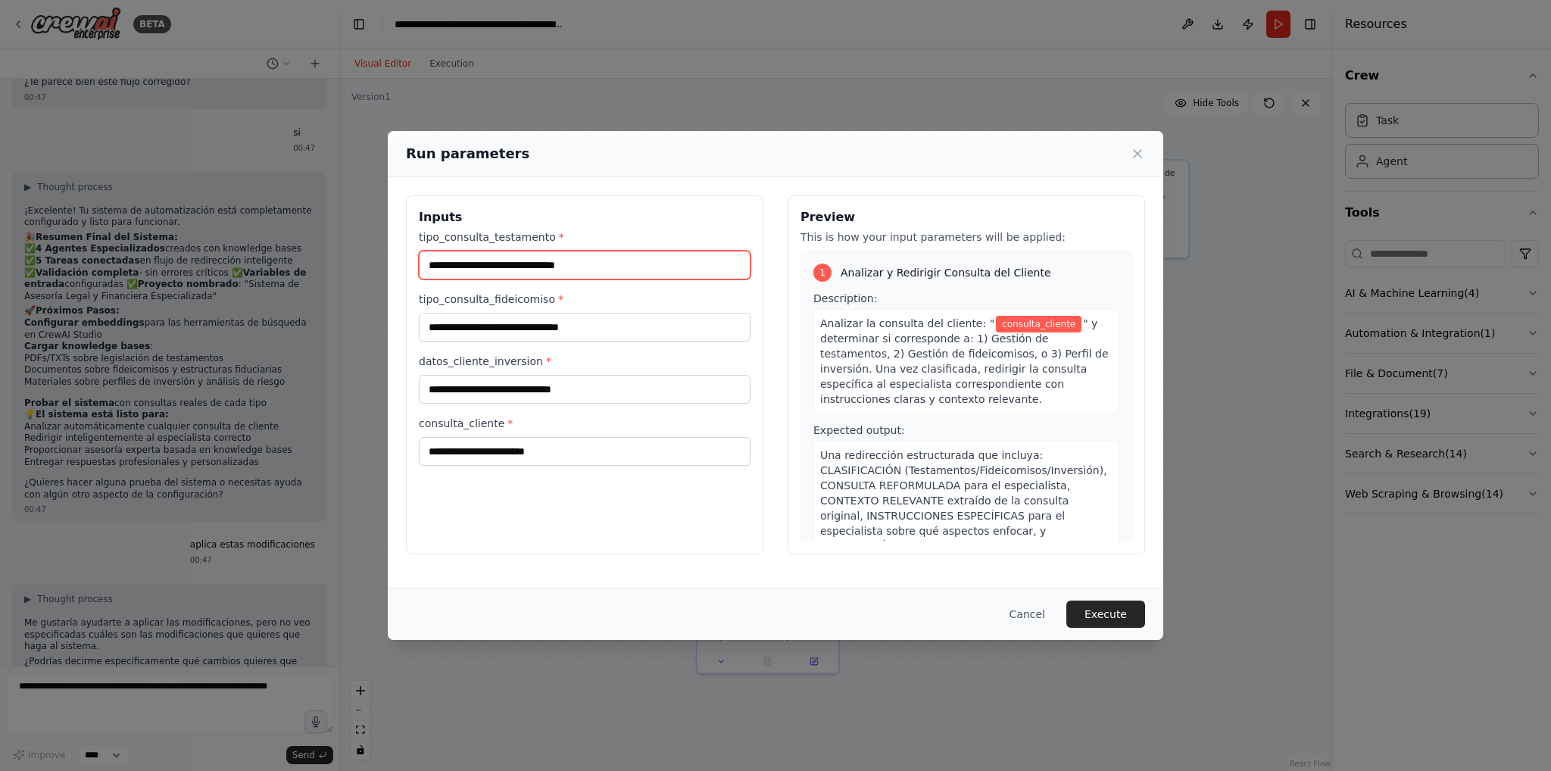
click at [651, 273] on input "tipo_consulta_testamento *" at bounding box center [585, 265] width 332 height 29
click at [618, 347] on div "tipo_consulta_testamento * tipo_consulta_fideicomiso * datos_cliente_inversion …" at bounding box center [585, 347] width 332 height 236
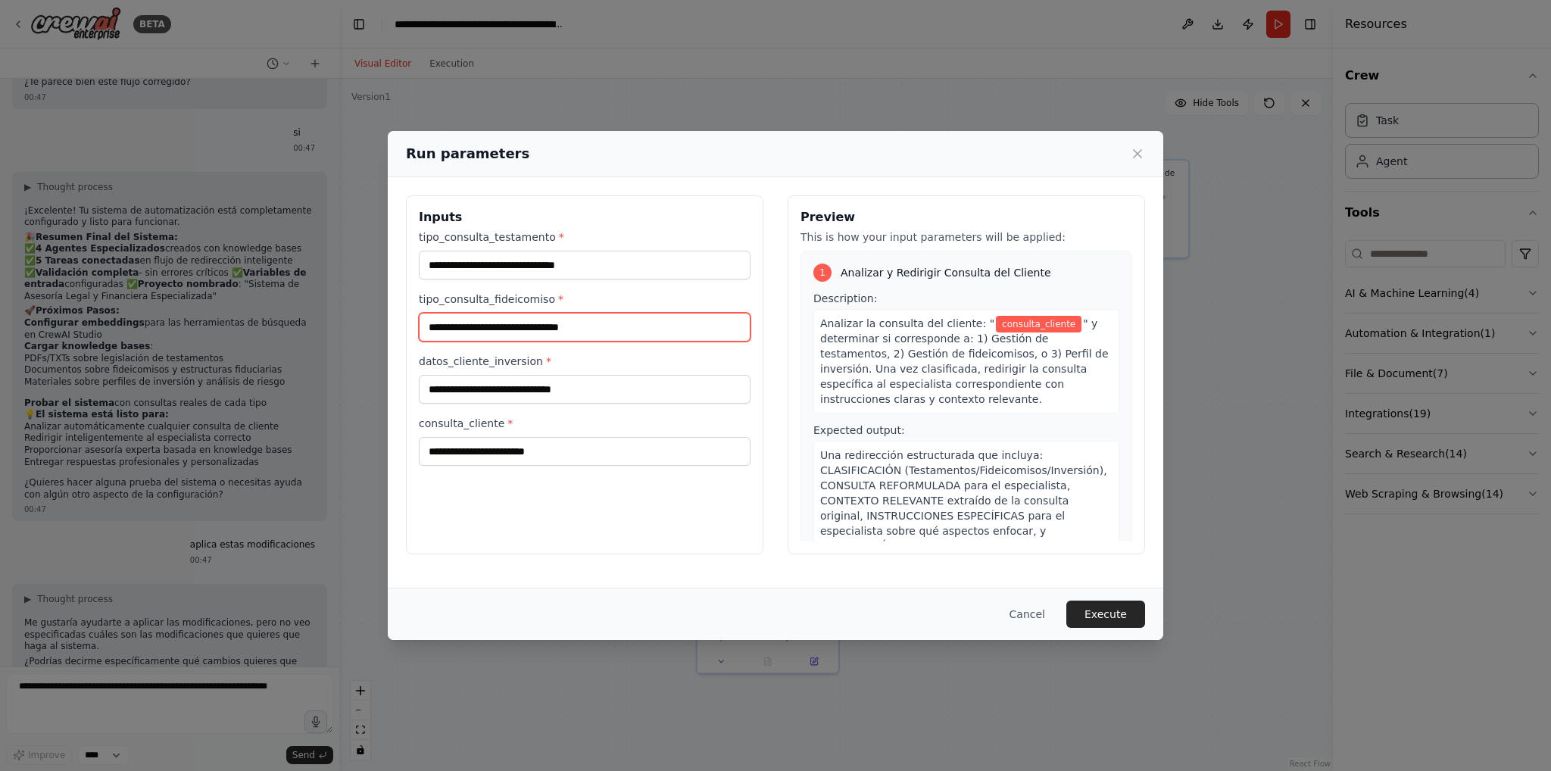
click at [613, 336] on input "tipo_consulta_fideicomiso *" at bounding box center [585, 327] width 332 height 29
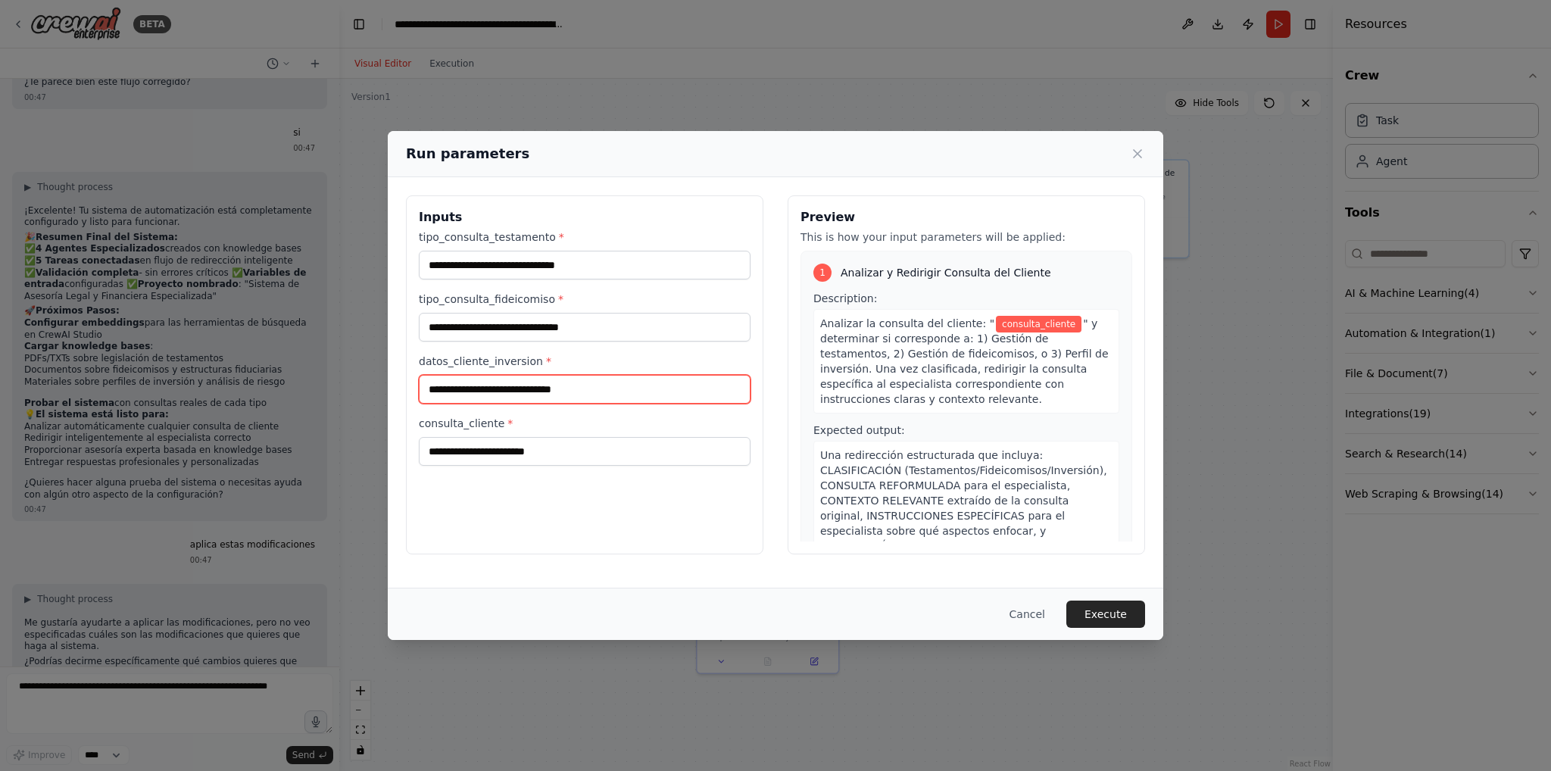
click at [597, 401] on input "datos_cliente_inversion *" at bounding box center [585, 389] width 332 height 29
click at [597, 458] on input "consulta_cliente *" at bounding box center [585, 451] width 332 height 29
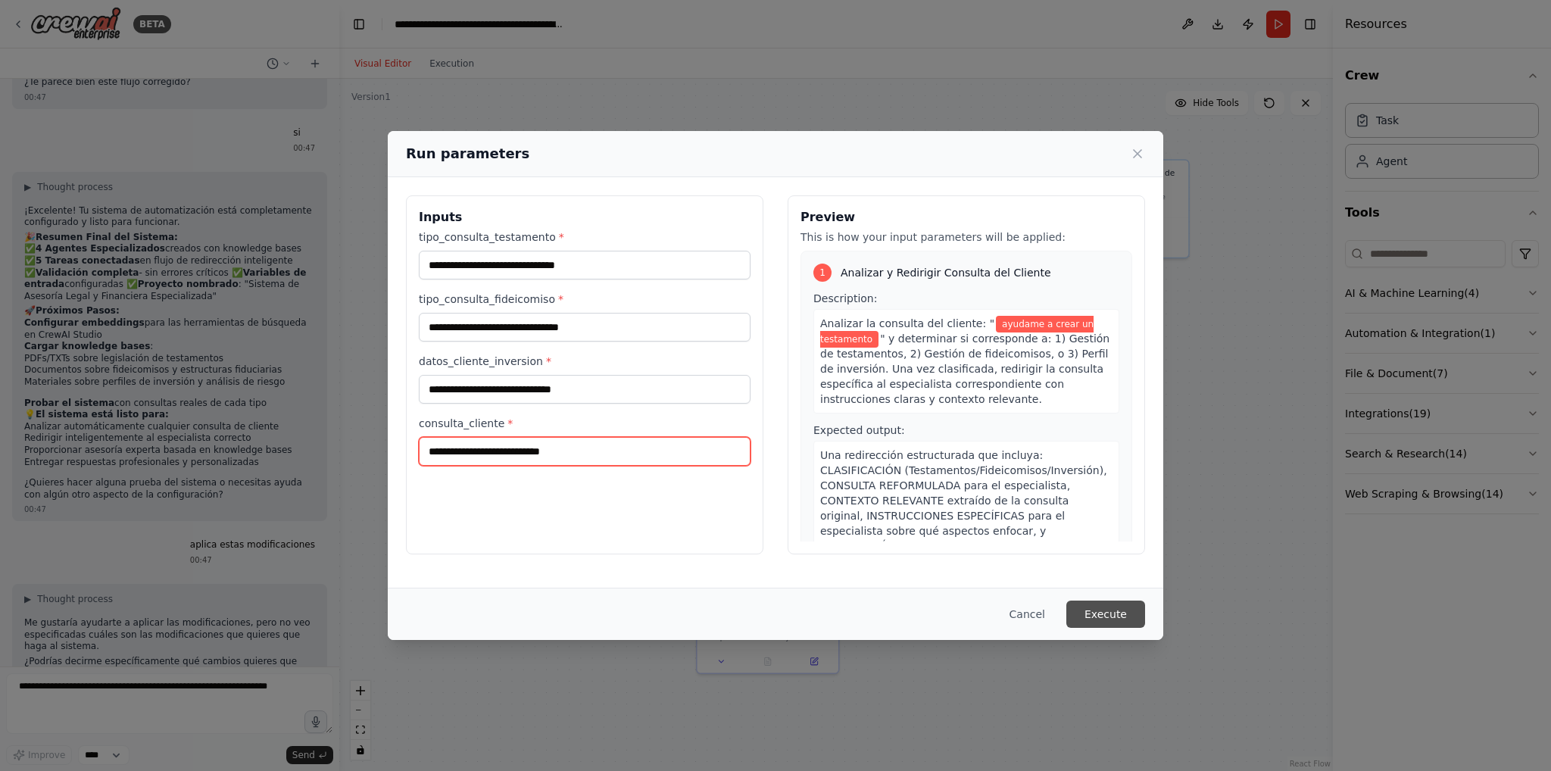
type input "**********"
click at [1140, 620] on button "Execute" at bounding box center [1105, 614] width 79 height 27
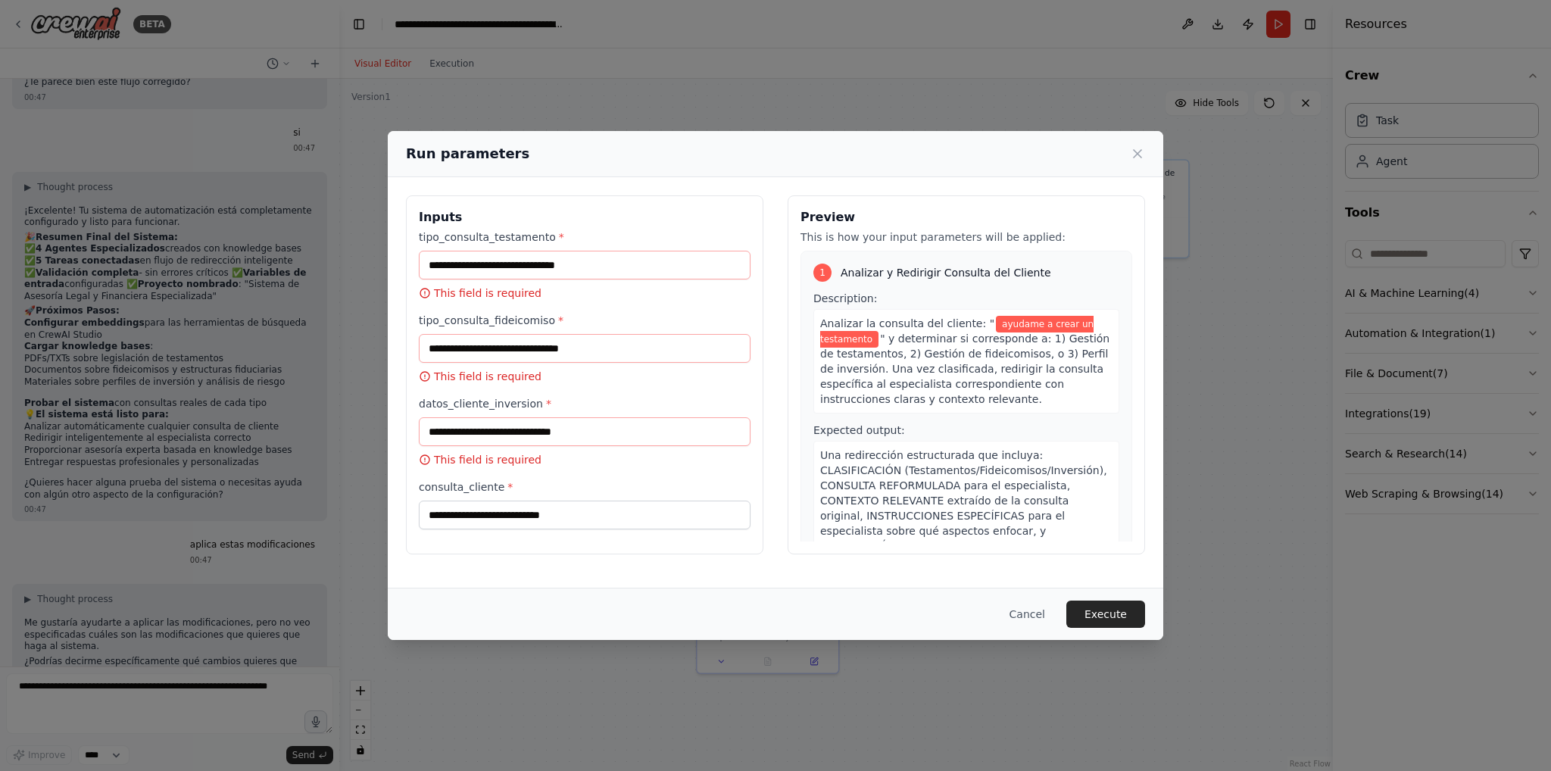
click at [1121, 701] on div "**********" at bounding box center [775, 385] width 1551 height 771
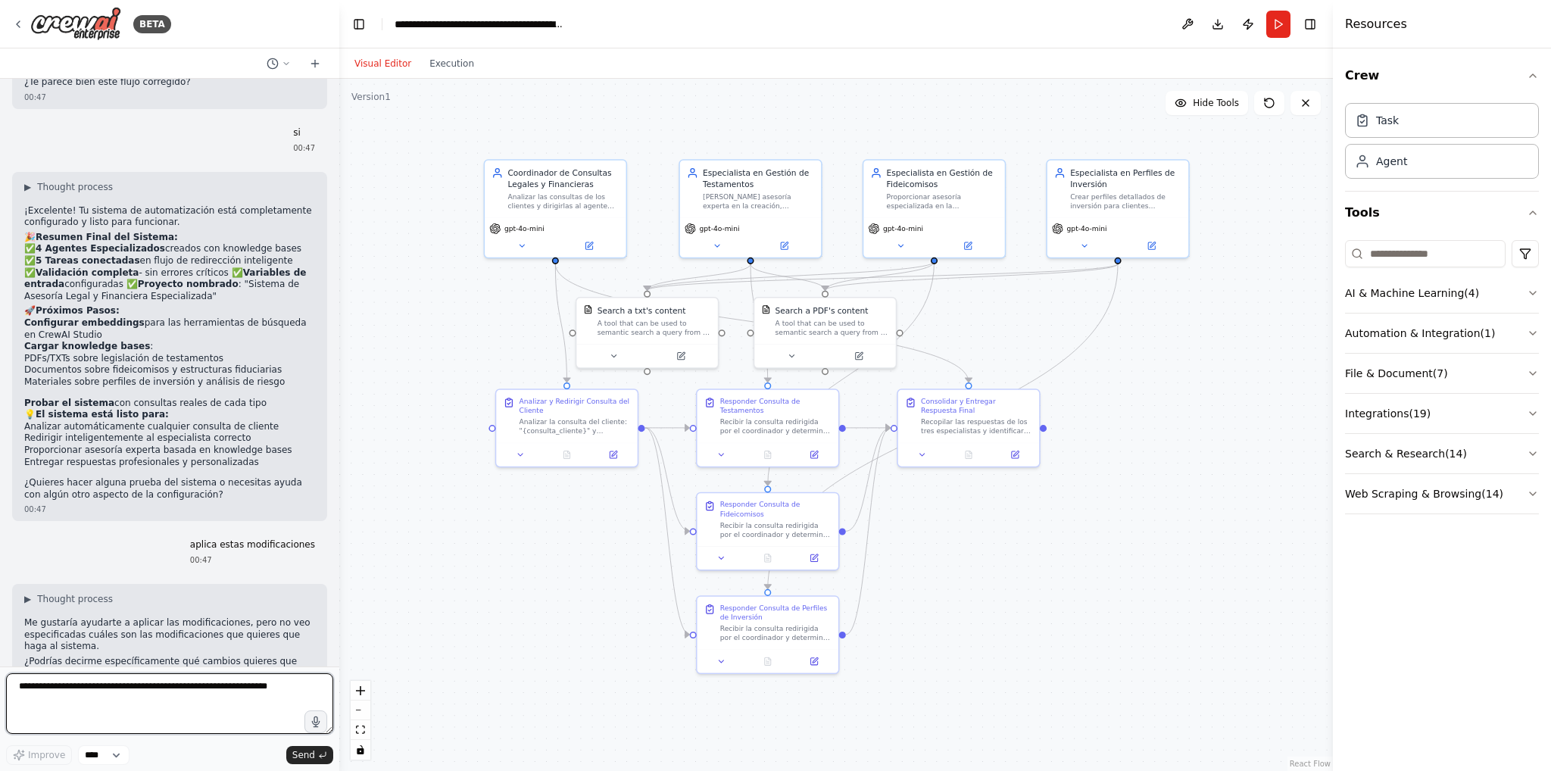
click at [205, 698] on textarea at bounding box center [169, 703] width 327 height 61
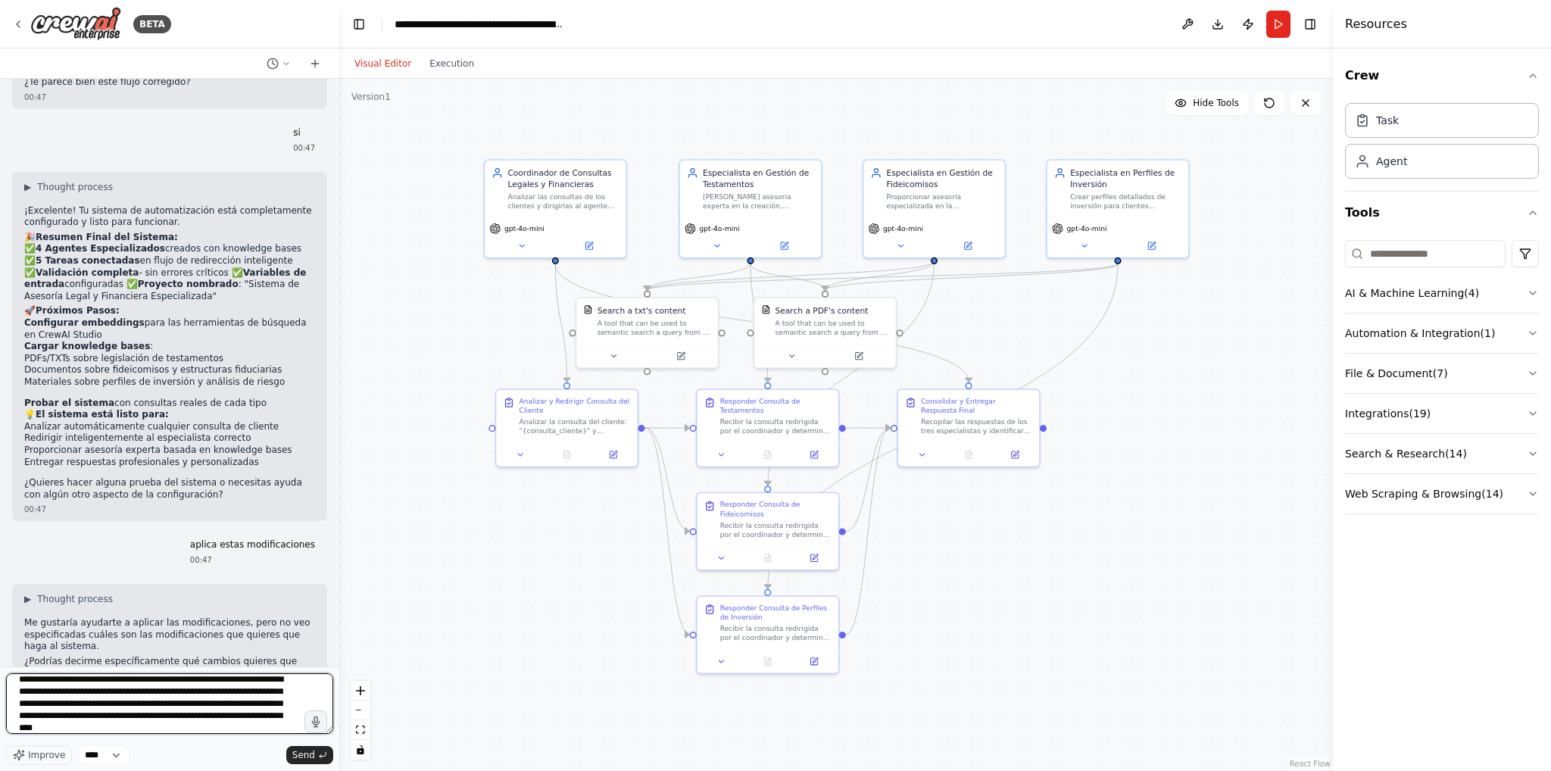
scroll to position [6, 0]
type textarea "**********"
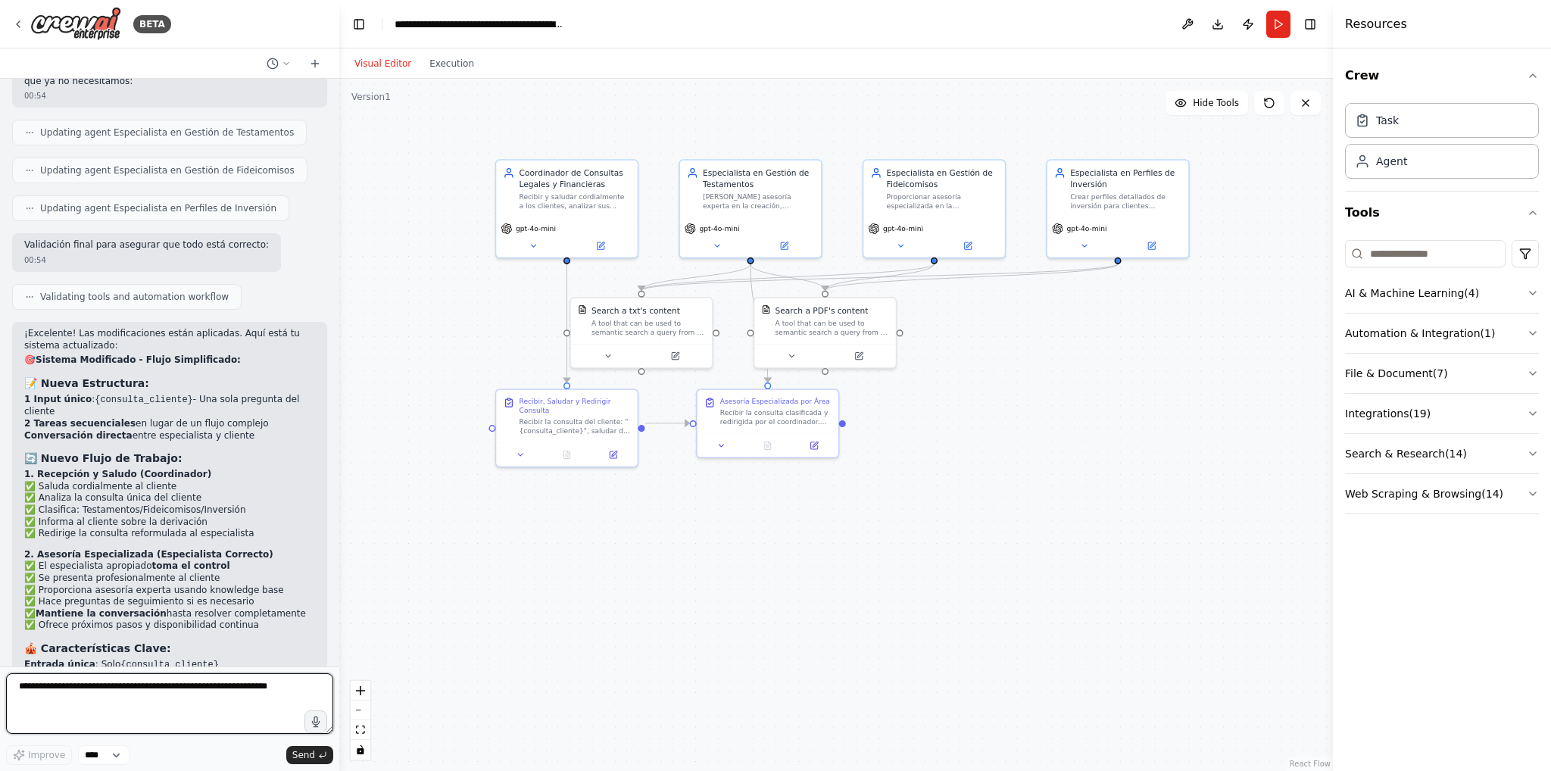
scroll to position [5193, 0]
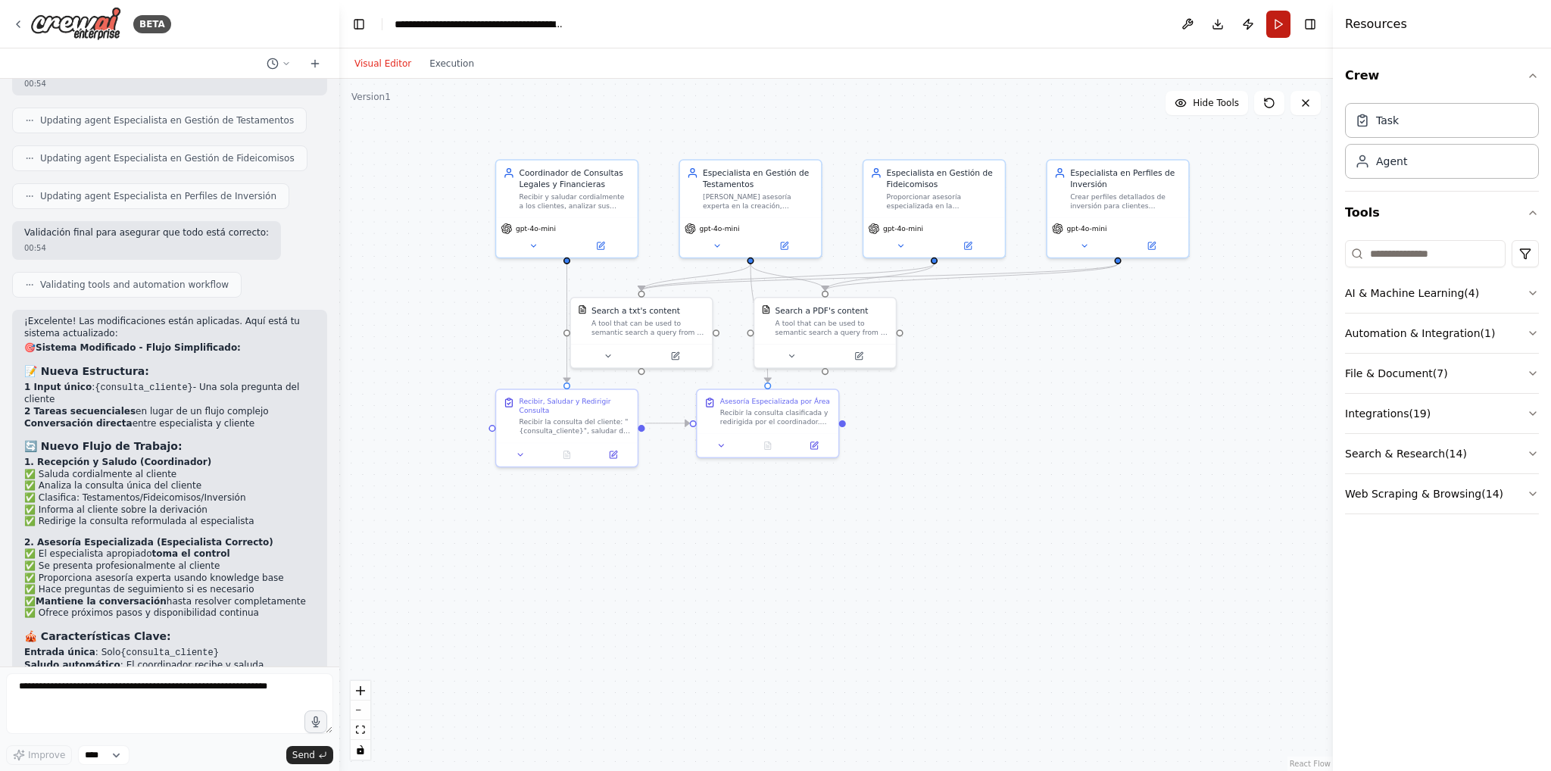
click at [1282, 25] on button "Run" at bounding box center [1278, 24] width 24 height 27
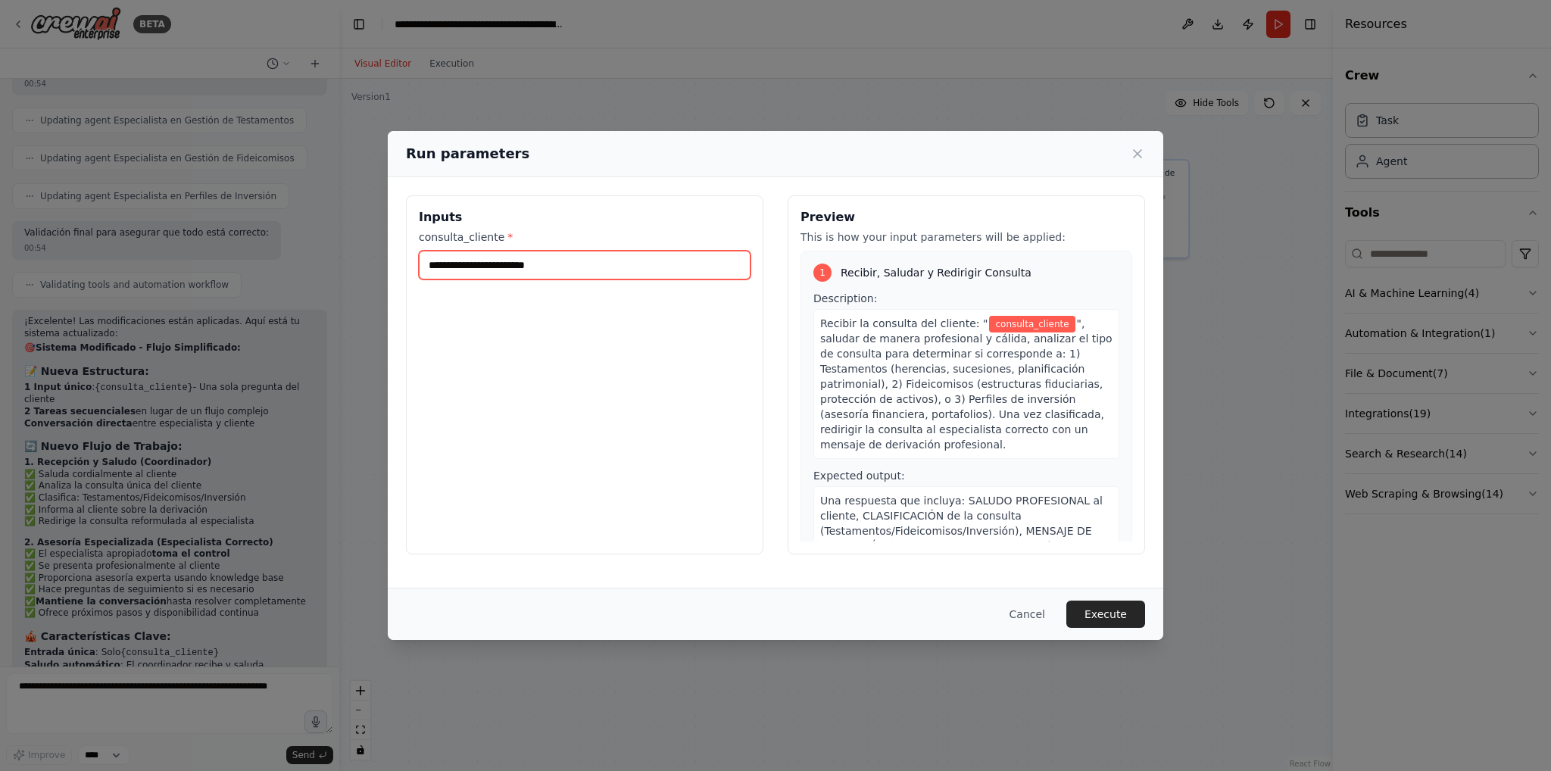
click at [622, 270] on input "consulta_cliente *" at bounding box center [585, 265] width 332 height 29
type input "****"
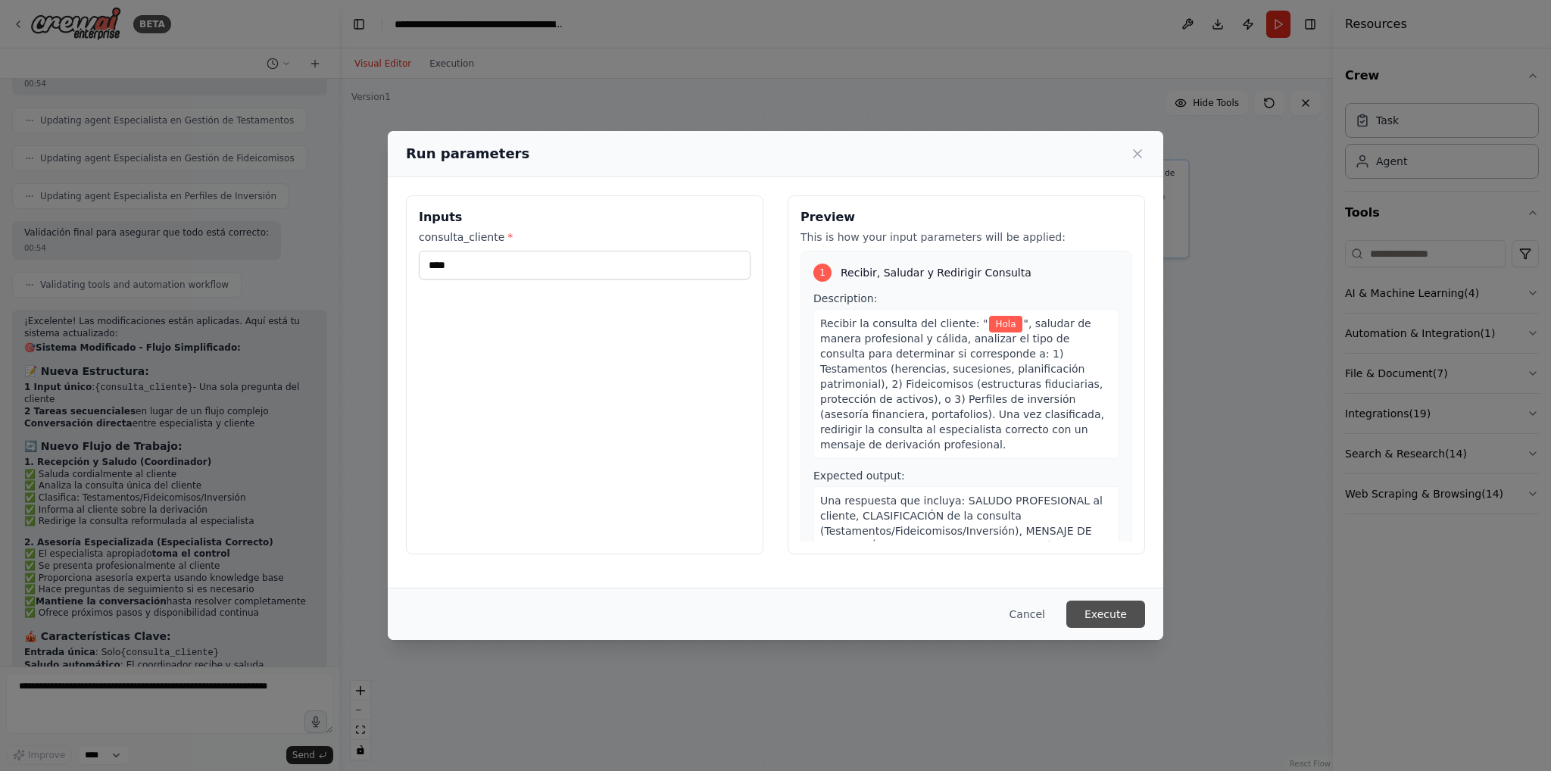
click at [1112, 616] on button "Execute" at bounding box center [1105, 614] width 79 height 27
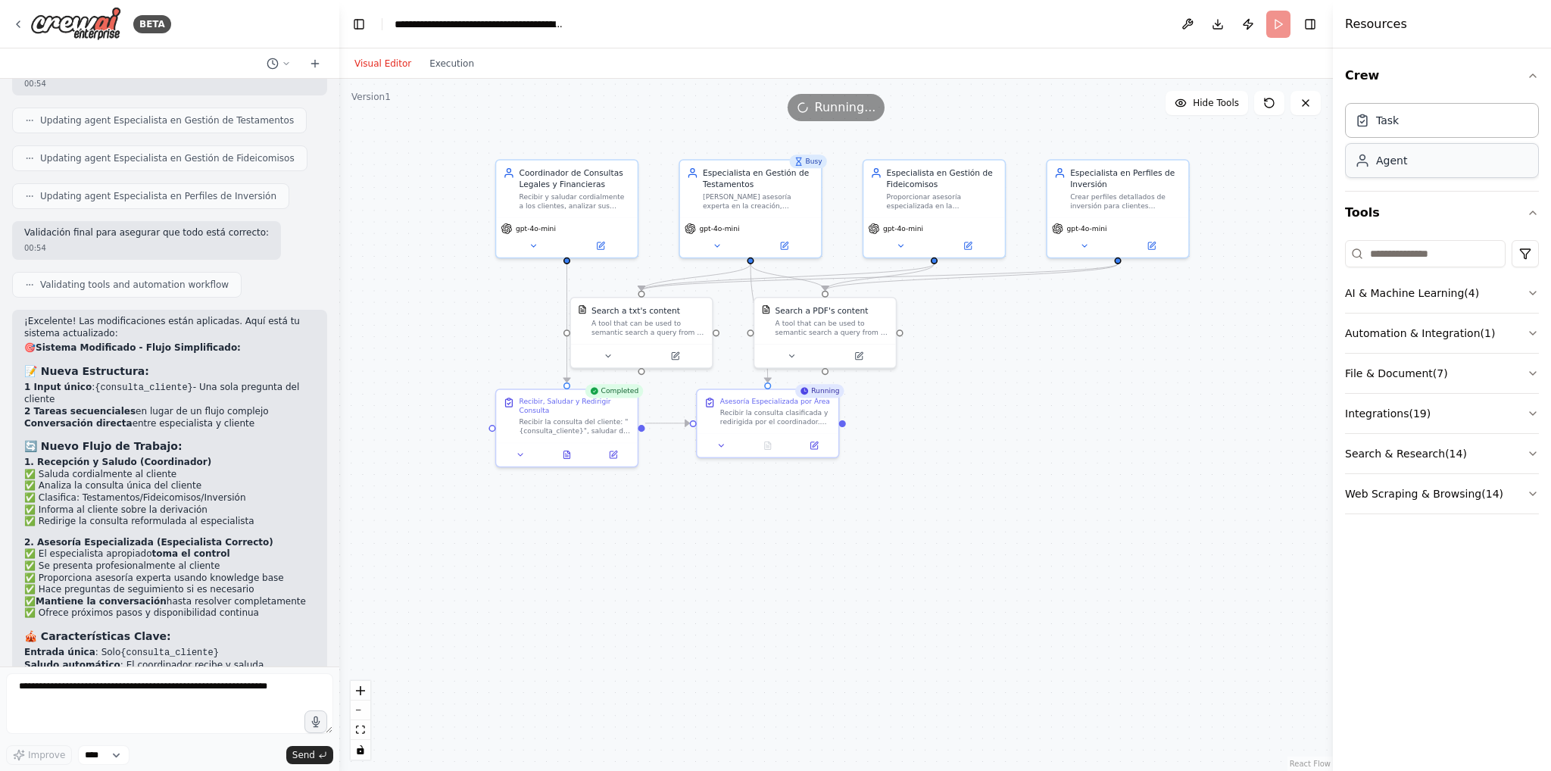
click at [1408, 164] on div "Agent" at bounding box center [1442, 160] width 194 height 35
click at [1412, 126] on div "Task" at bounding box center [1442, 119] width 194 height 35
click at [765, 419] on div "Recibir la consulta clasificada y redirigida por el coordinador. Basándose en l…" at bounding box center [775, 415] width 111 height 18
click at [572, 446] on button at bounding box center [566, 452] width 48 height 14
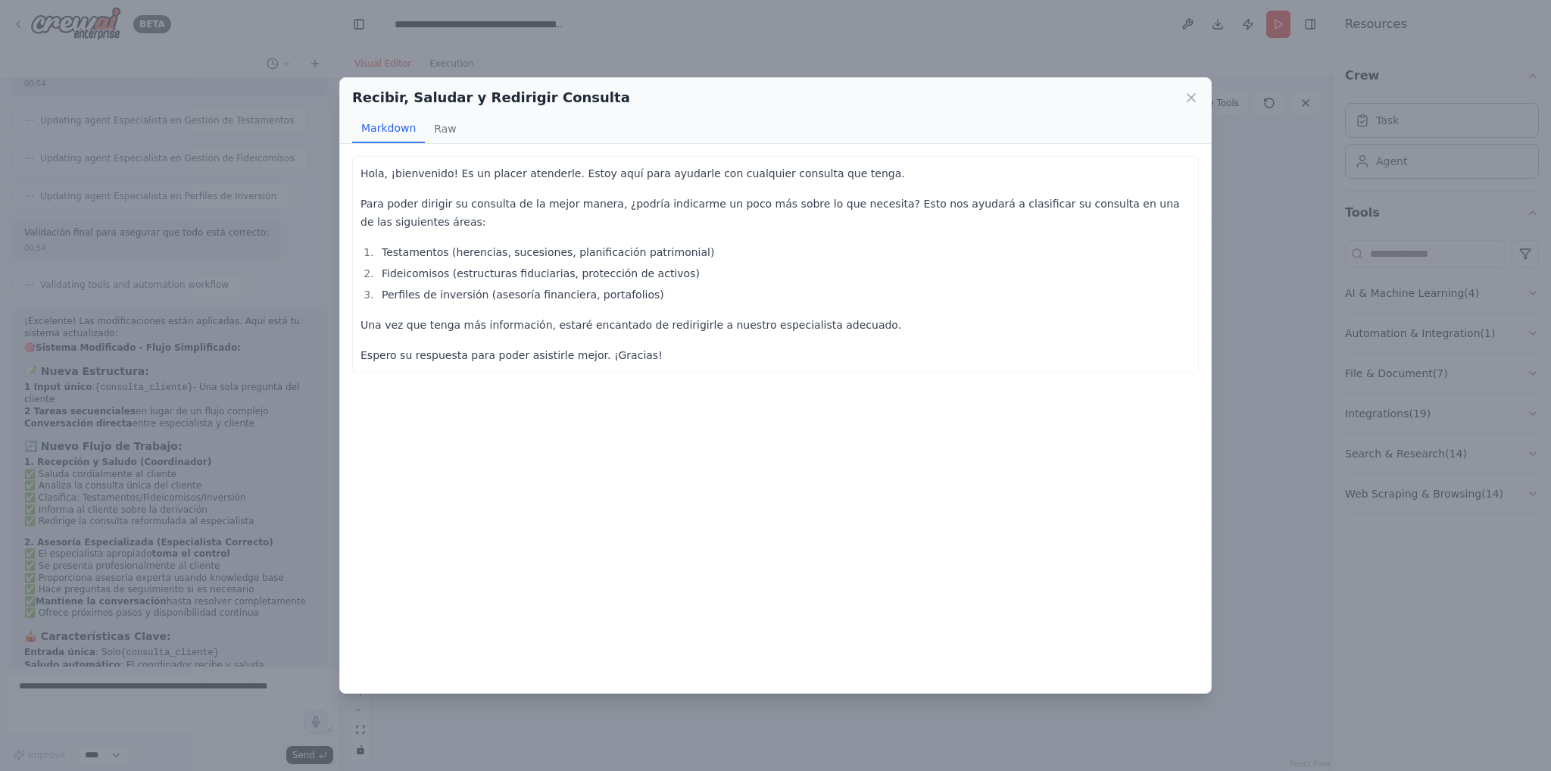
click at [447, 146] on div "Hola, ¡bienvenido! Es un placer atenderle. Estoy aquí para ayudarle con cualqui…" at bounding box center [775, 418] width 871 height 549
click at [448, 134] on button "Raw" at bounding box center [445, 128] width 40 height 29
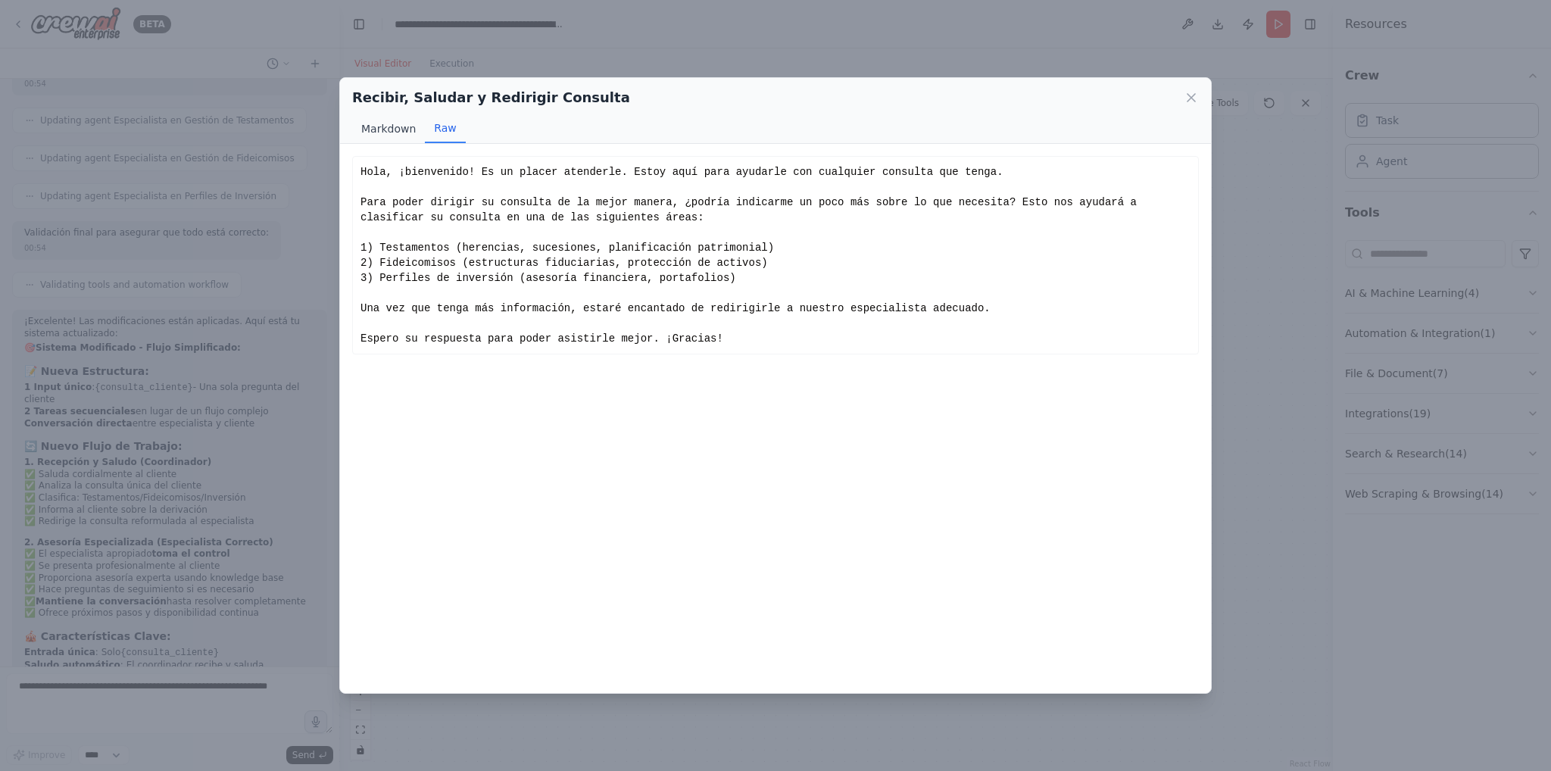
click at [377, 118] on button "Markdown" at bounding box center [388, 128] width 73 height 29
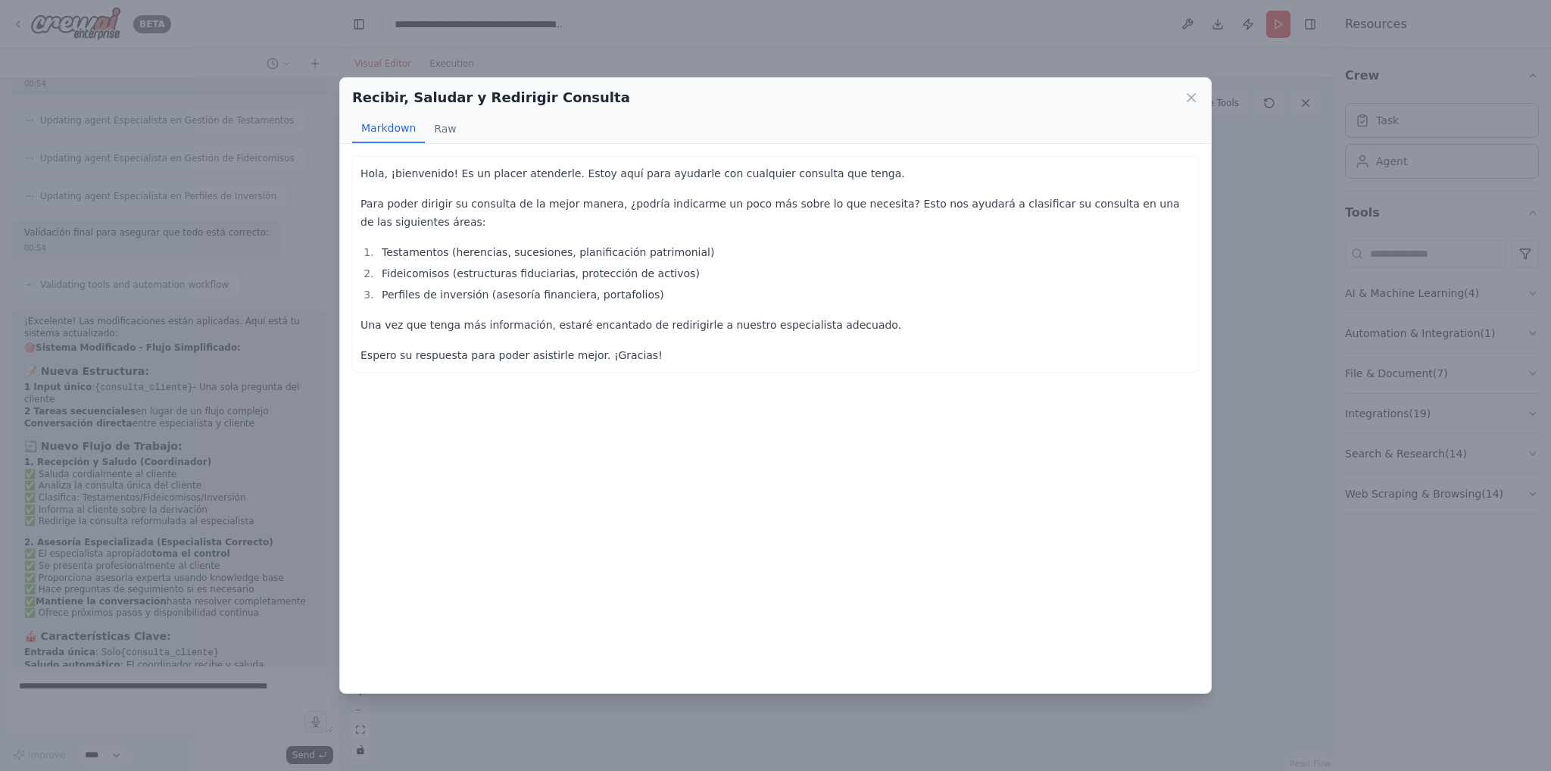
click at [509, 124] on div "Markdown Raw" at bounding box center [775, 128] width 847 height 29
click at [563, 73] on div "Recibir, Saludar y Redirigir Consulta Markdown Raw Hola, ¡bienvenido! Es un pla…" at bounding box center [775, 385] width 1551 height 771
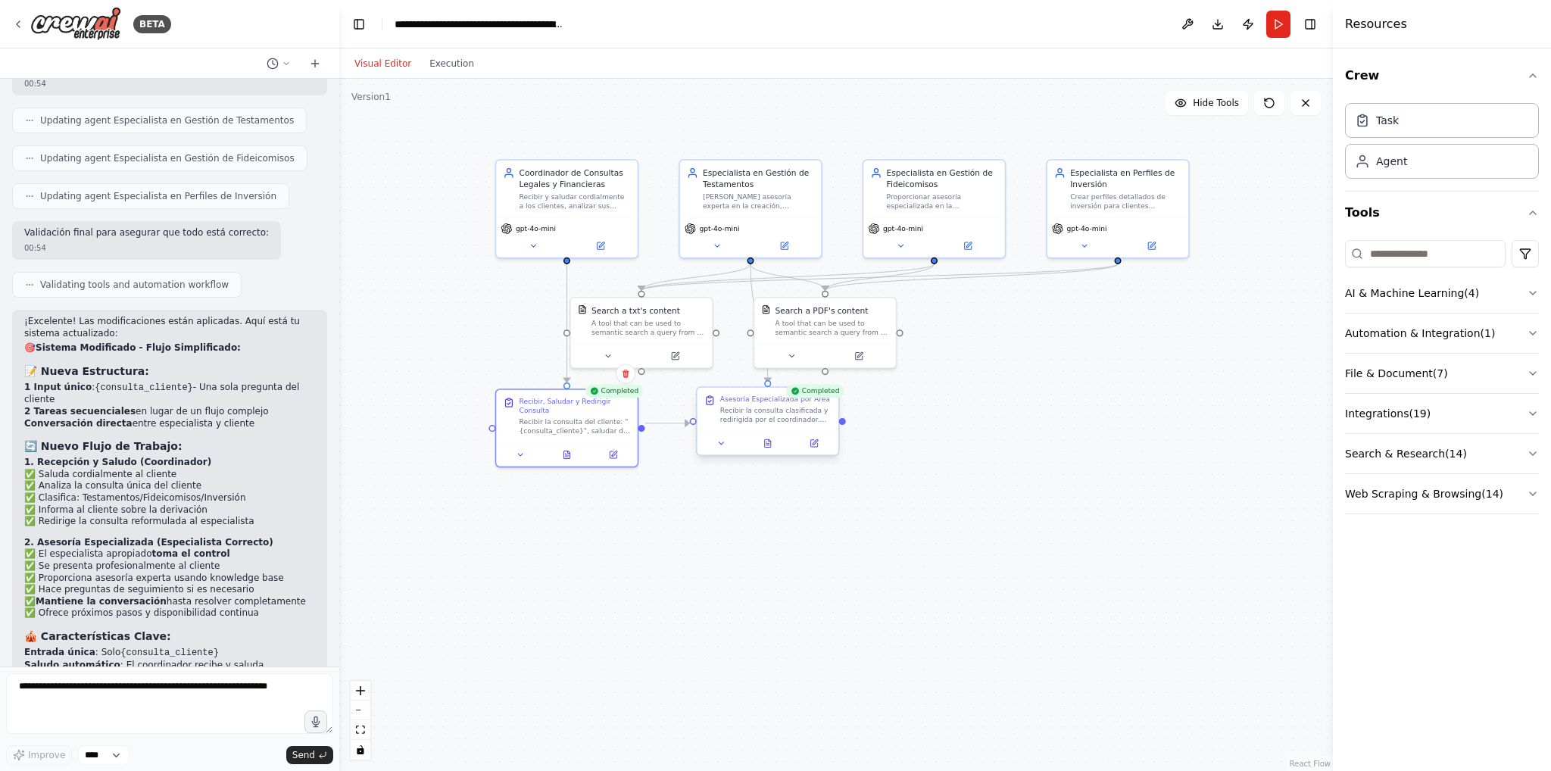
click at [722, 406] on div "Recibir la consulta clasificada y redirigida por el coordinador. Basándose en l…" at bounding box center [775, 415] width 111 height 18
click at [776, 446] on button at bounding box center [768, 443] width 48 height 14
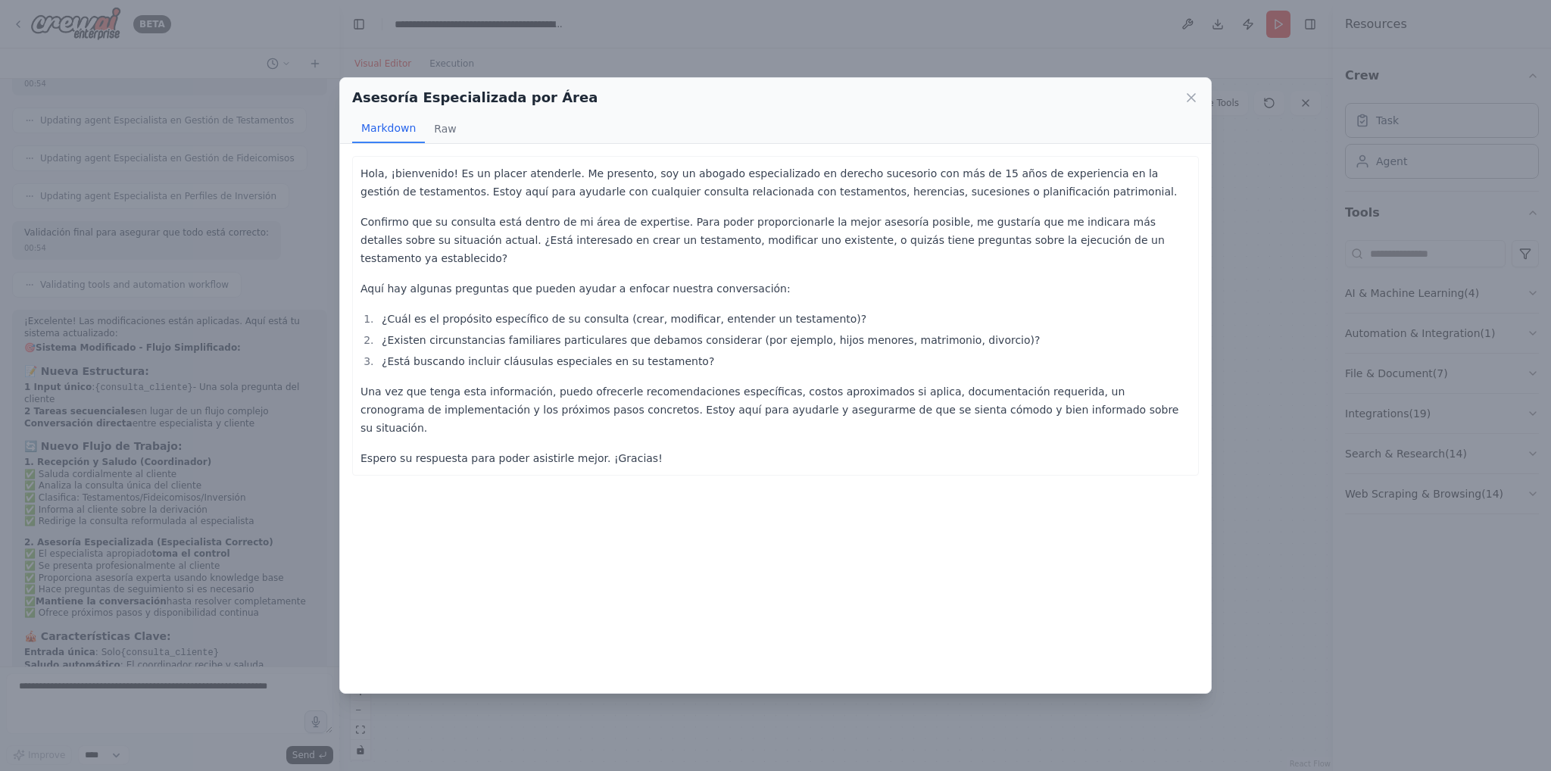
click at [615, 44] on div "Asesoría Especializada por Área Markdown Raw Hola, ¡bienvenido! Es un placer at…" at bounding box center [775, 385] width 1551 height 771
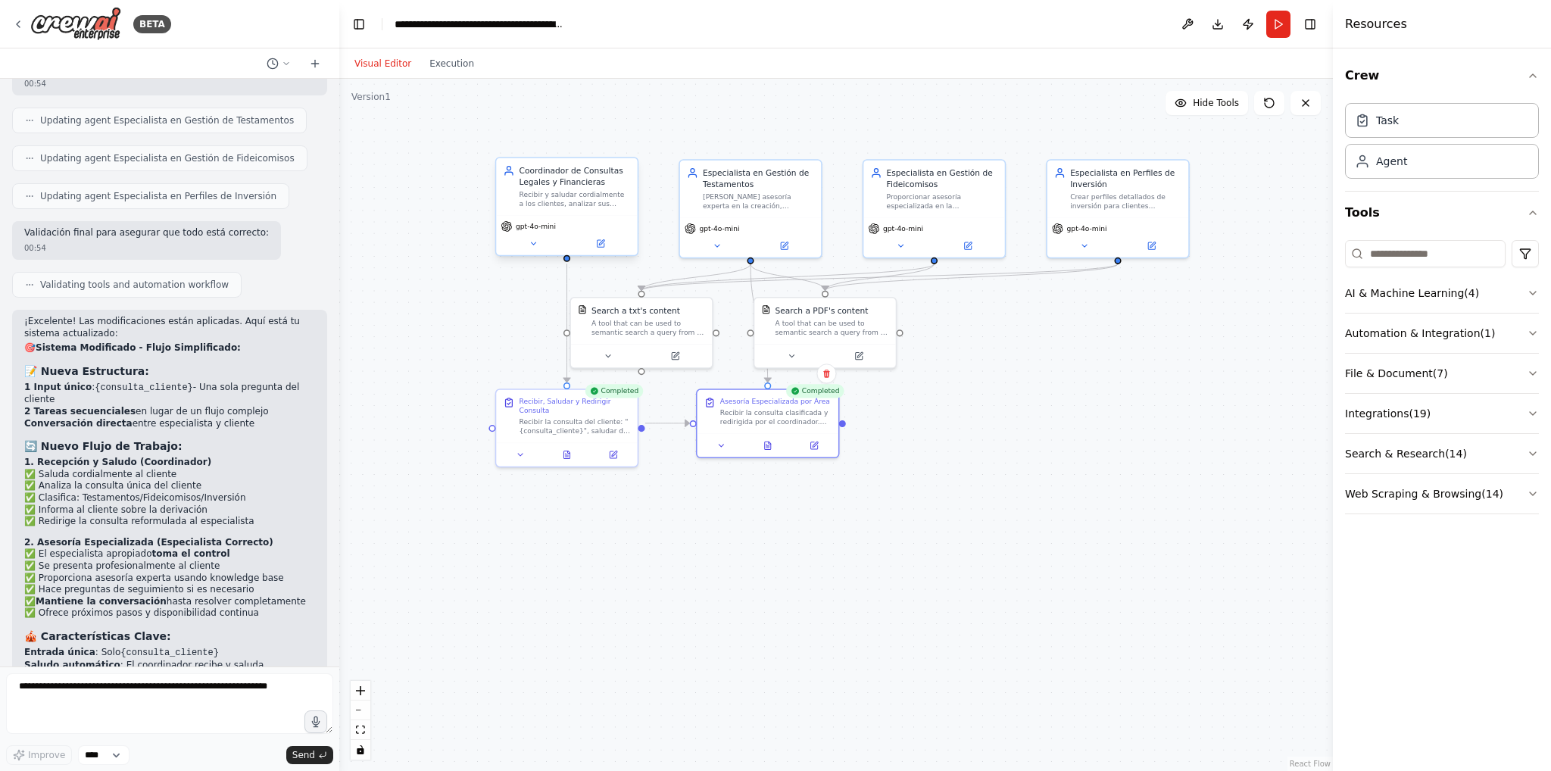
click at [573, 211] on div "Coordinador de Consultas Legales y Financieras Recibir y saludar cordialmente a…" at bounding box center [566, 187] width 141 height 58
click at [1275, 23] on button "Run" at bounding box center [1278, 24] width 24 height 27
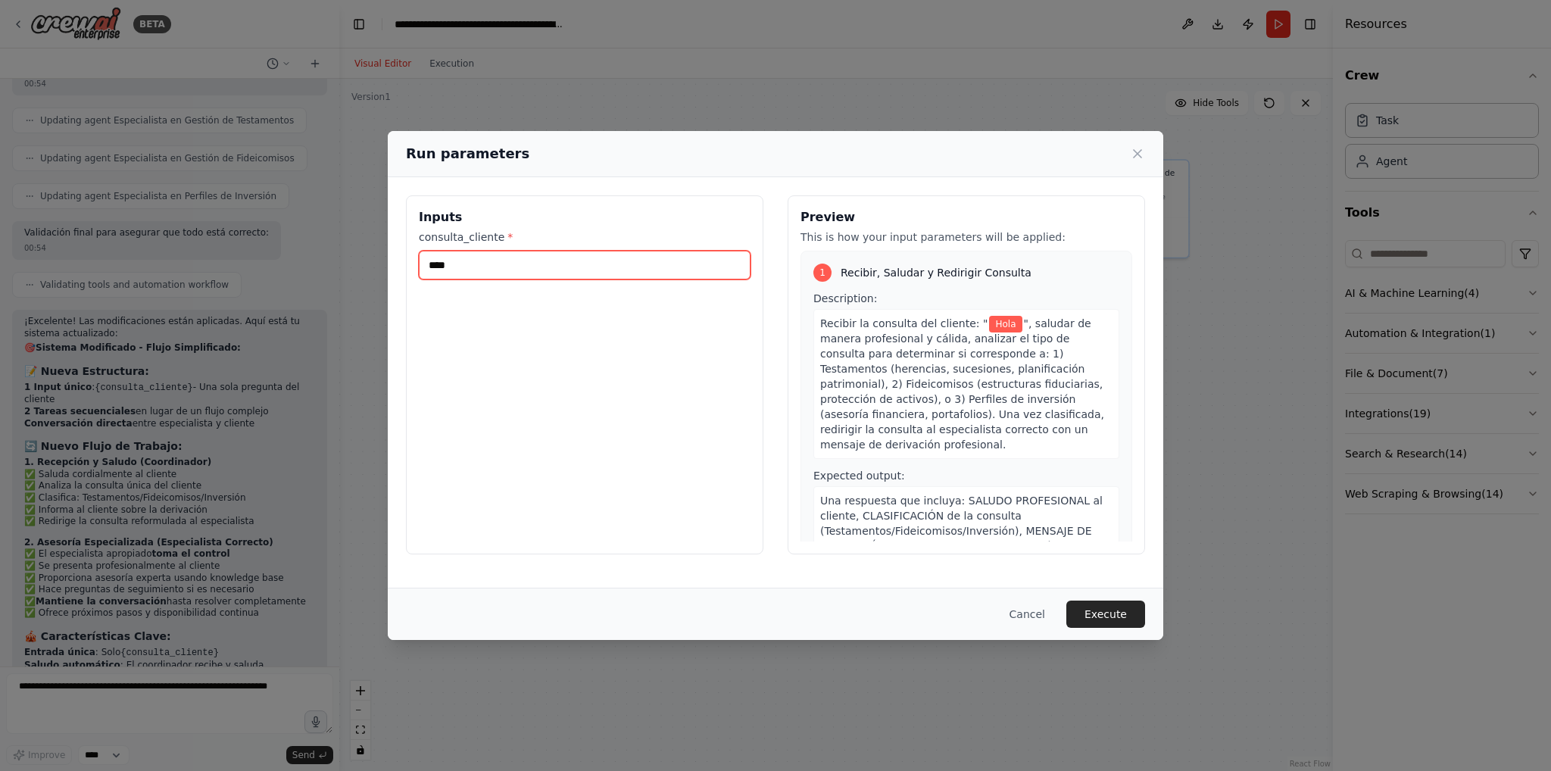
click at [649, 258] on input "****" at bounding box center [585, 265] width 332 height 29
drag, startPoint x: 649, startPoint y: 258, endPoint x: 412, endPoint y: 308, distance: 242.3
click at [412, 308] on div "Inputs consulta_cliente * ****" at bounding box center [584, 374] width 357 height 359
click at [494, 266] on input "****" at bounding box center [585, 265] width 332 height 29
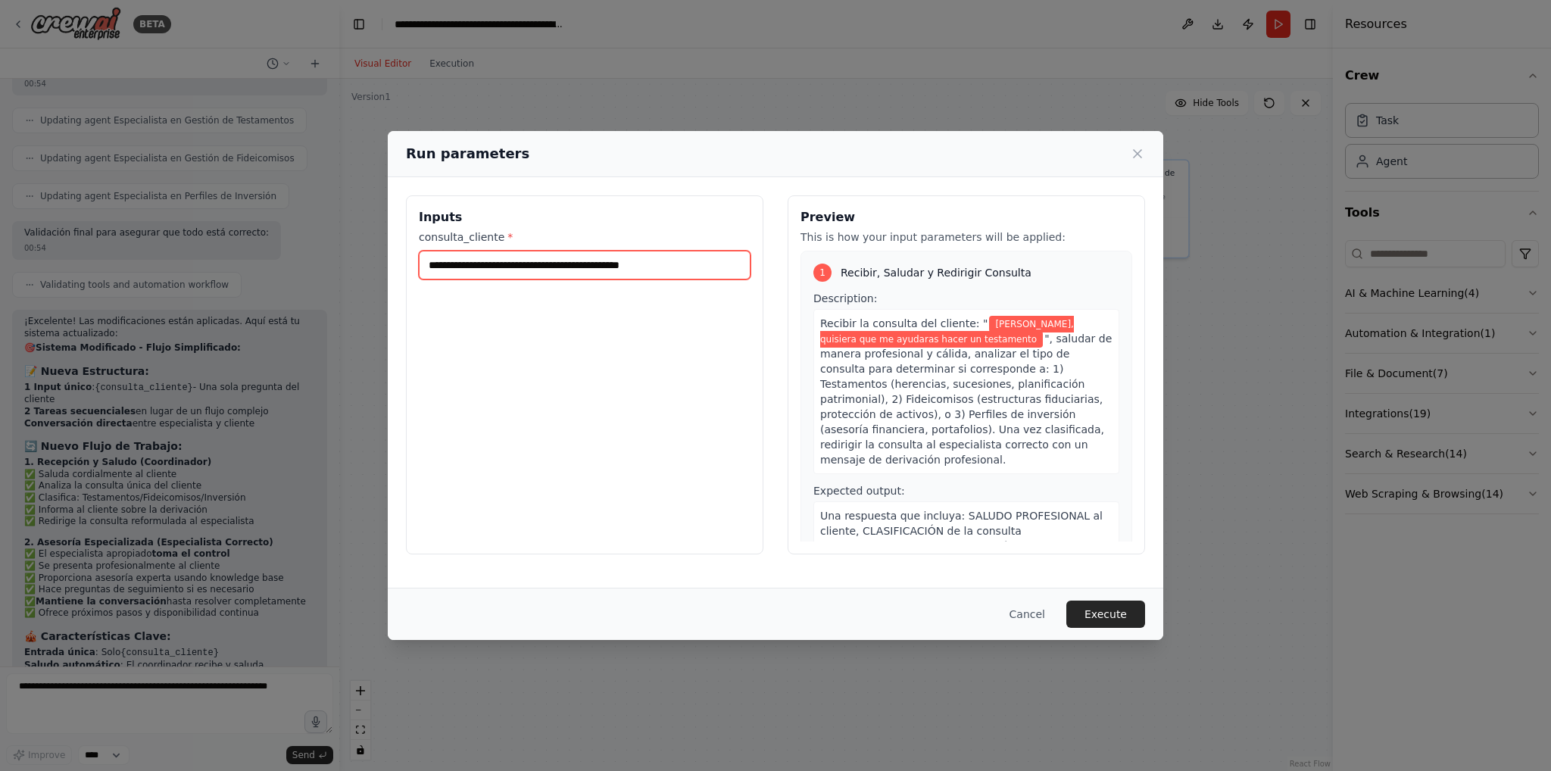
type input "**********"
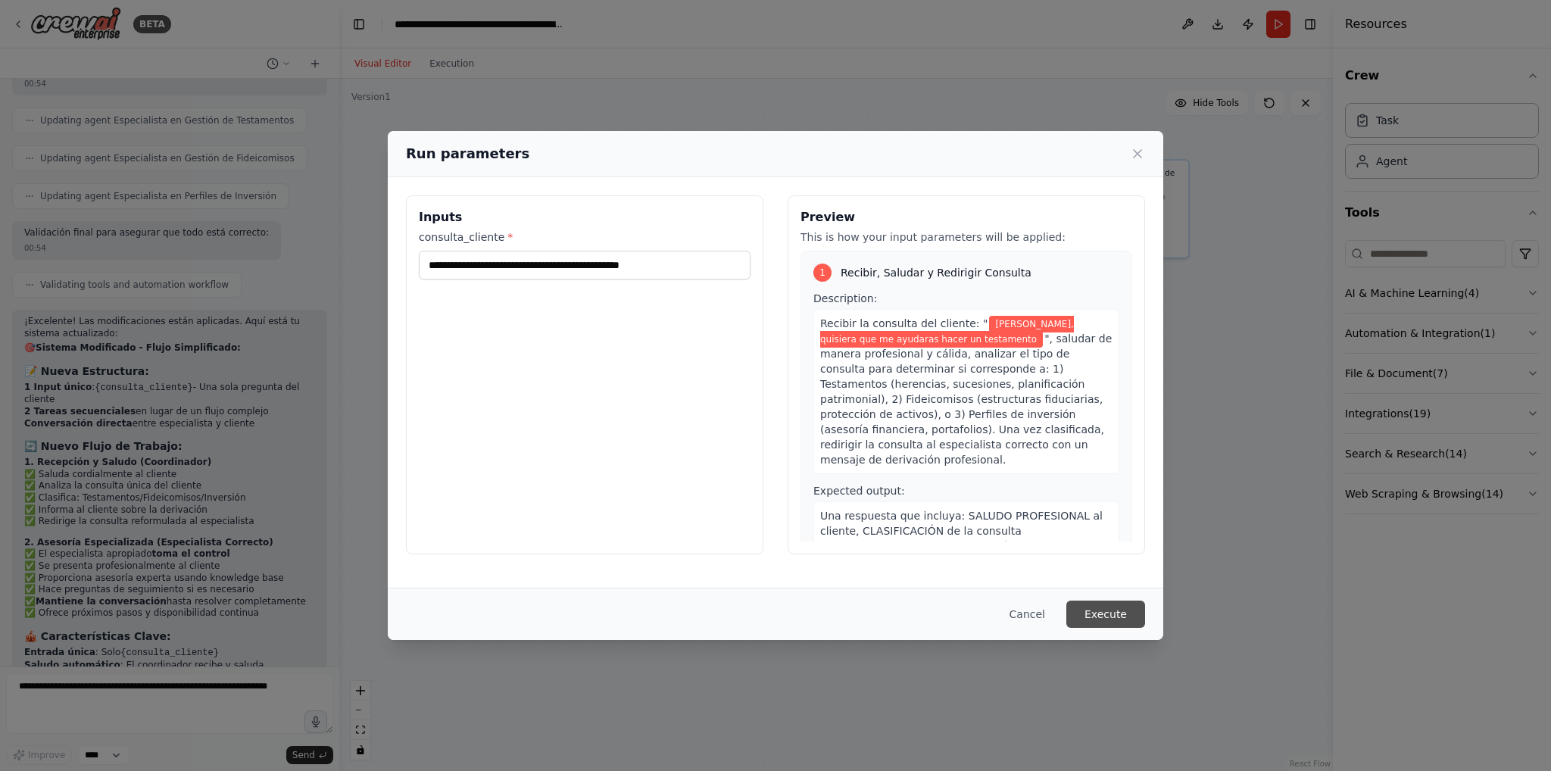
click at [1112, 617] on button "Execute" at bounding box center [1105, 614] width 79 height 27
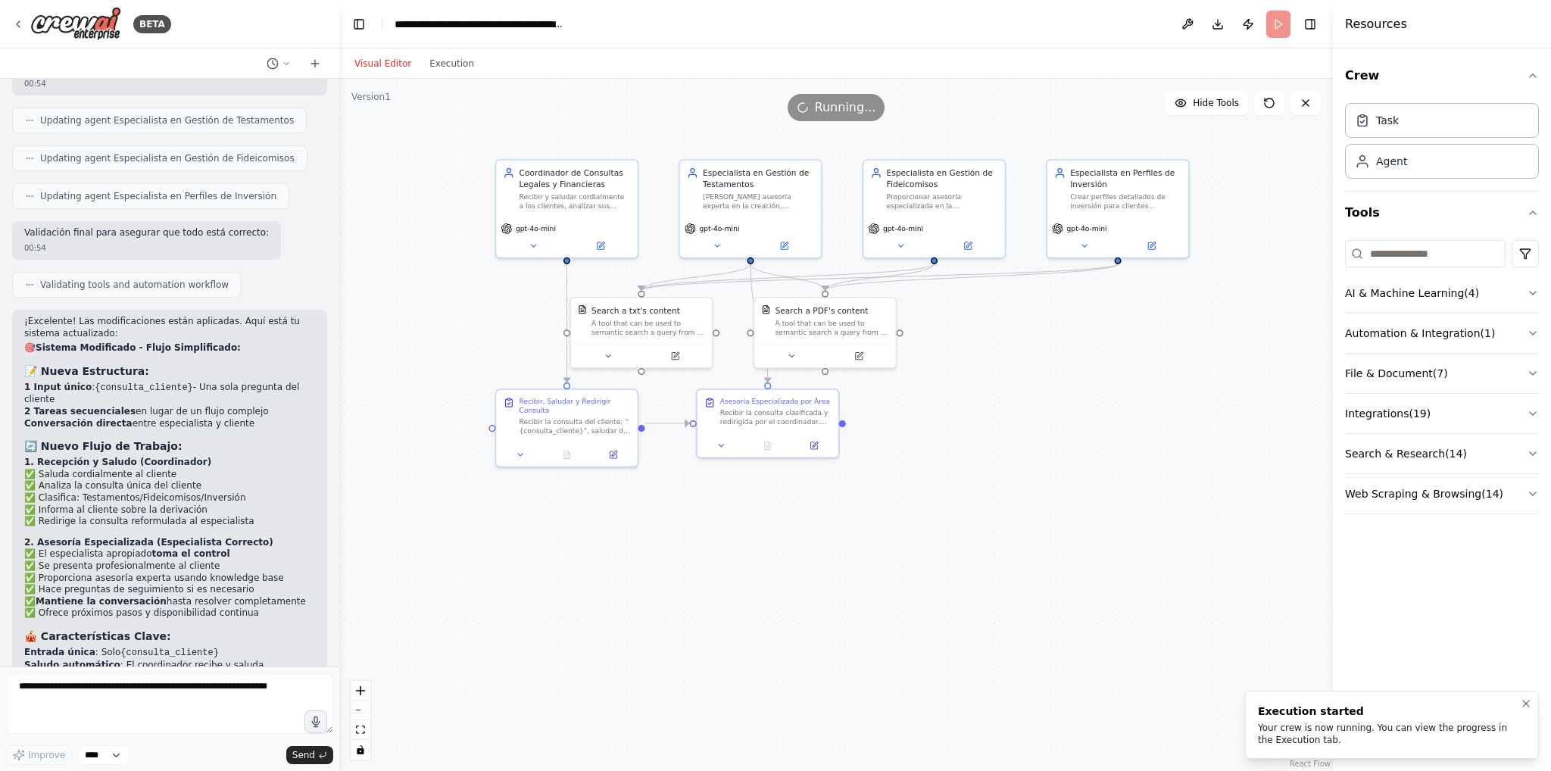
click at [1319, 725] on div "Your crew is now running. You can view the progress in the Execution tab." at bounding box center [1389, 734] width 262 height 24
click at [764, 447] on button at bounding box center [768, 443] width 48 height 14
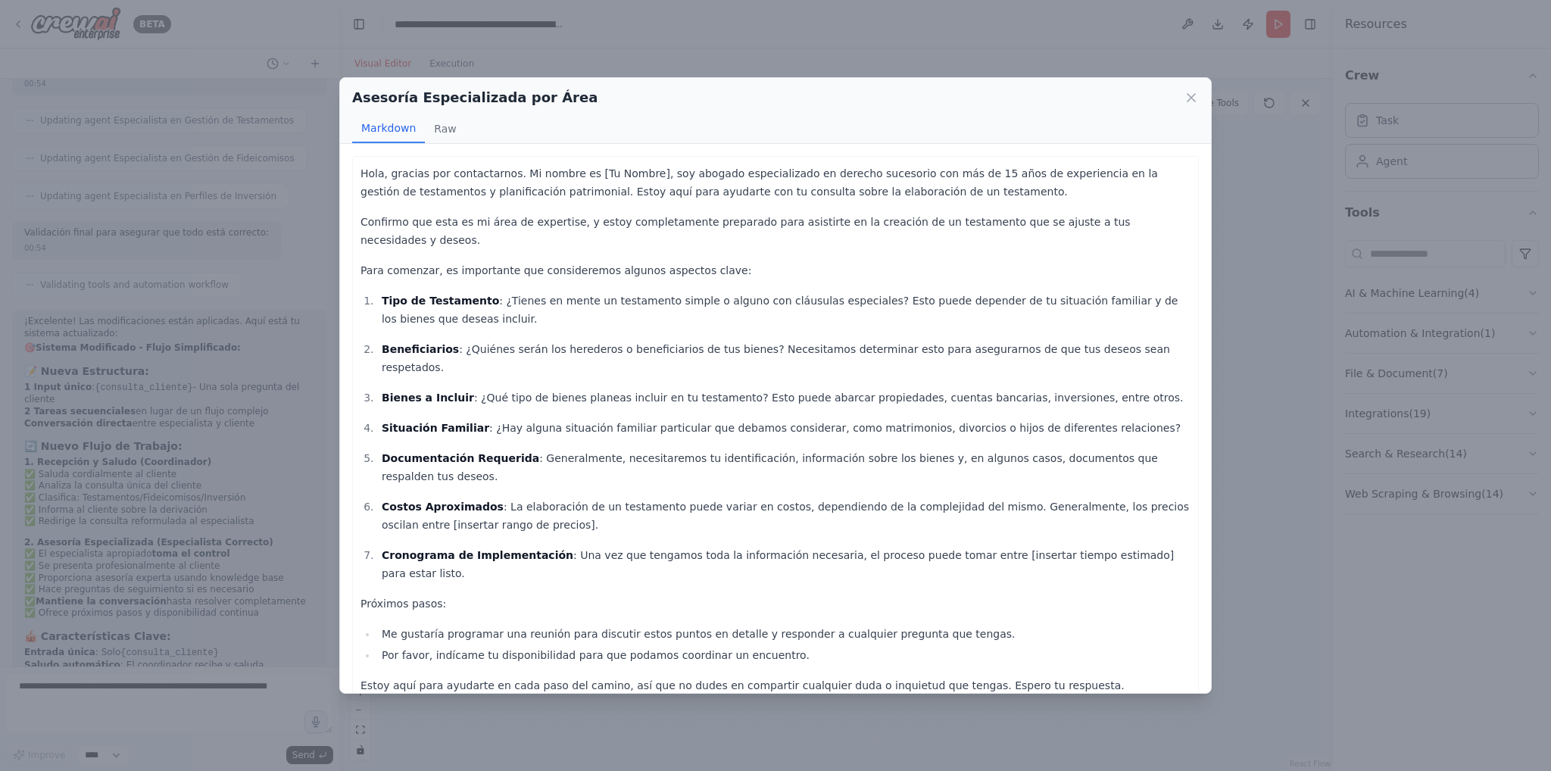
click at [1240, 486] on div "Asesoría Especializada por Área Markdown Raw Hola, gracias por contactarnos. Mi…" at bounding box center [775, 385] width 1551 height 771
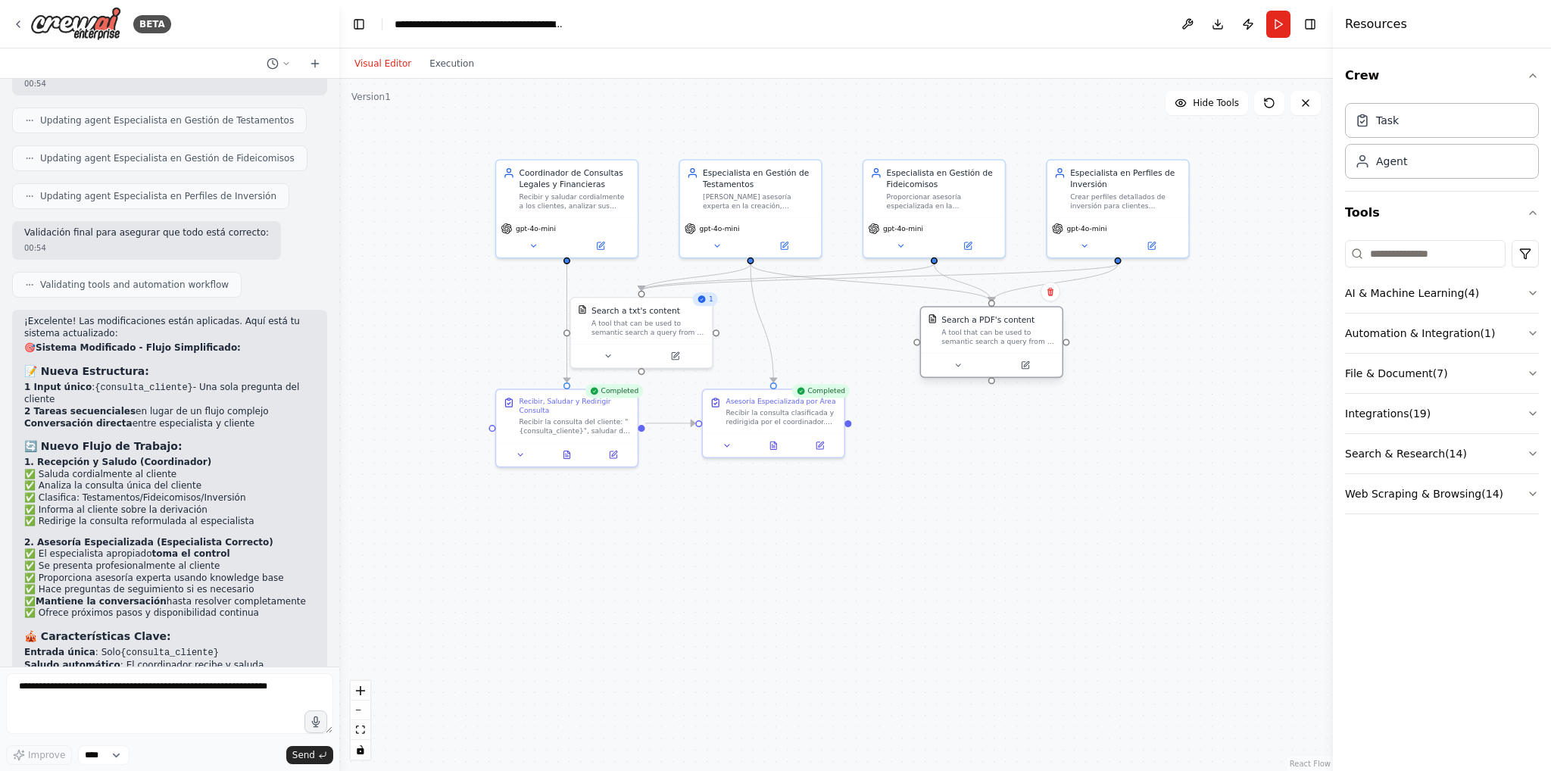
drag, startPoint x: 919, startPoint y: 329, endPoint x: 993, endPoint y: 339, distance: 74.9
click at [1022, 335] on div "A tool that can be used to semantic search a query from a PDF's content." at bounding box center [998, 337] width 114 height 18
drag, startPoint x: 685, startPoint y: 334, endPoint x: 903, endPoint y: 336, distance: 218.1
click at [903, 336] on div "Search a txt's content A tool that can be used to semantic search a query from …" at bounding box center [853, 319] width 141 height 46
drag, startPoint x: 1007, startPoint y: 337, endPoint x: 1131, endPoint y: 331, distance: 124.4
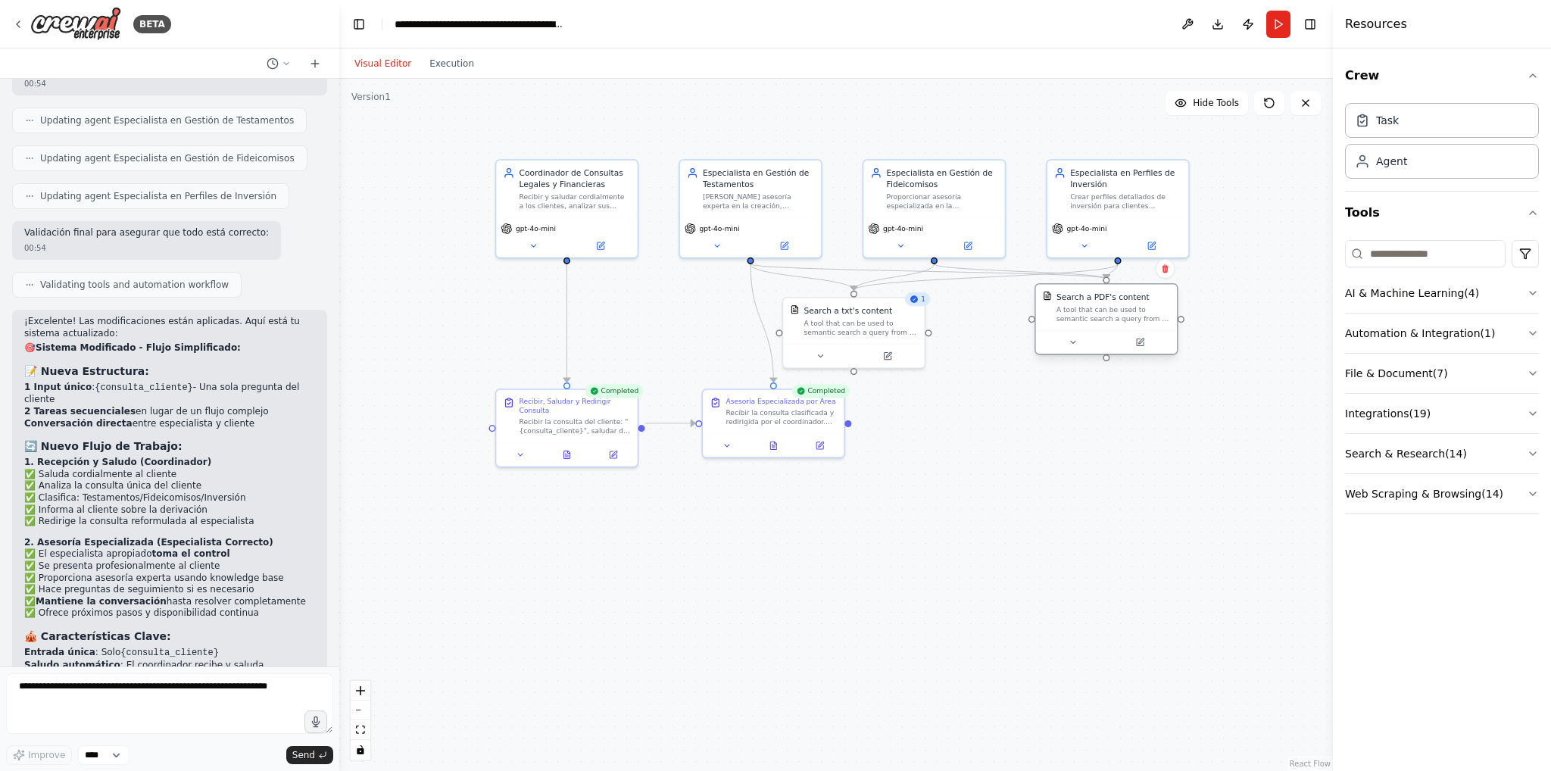
click at [1131, 331] on div "Search a PDF's content A tool that can be used to semantic search a query from …" at bounding box center [1106, 319] width 143 height 72
drag, startPoint x: 842, startPoint y: 352, endPoint x: 897, endPoint y: 350, distance: 54.6
click at [897, 350] on button at bounding box center [866, 354] width 65 height 14
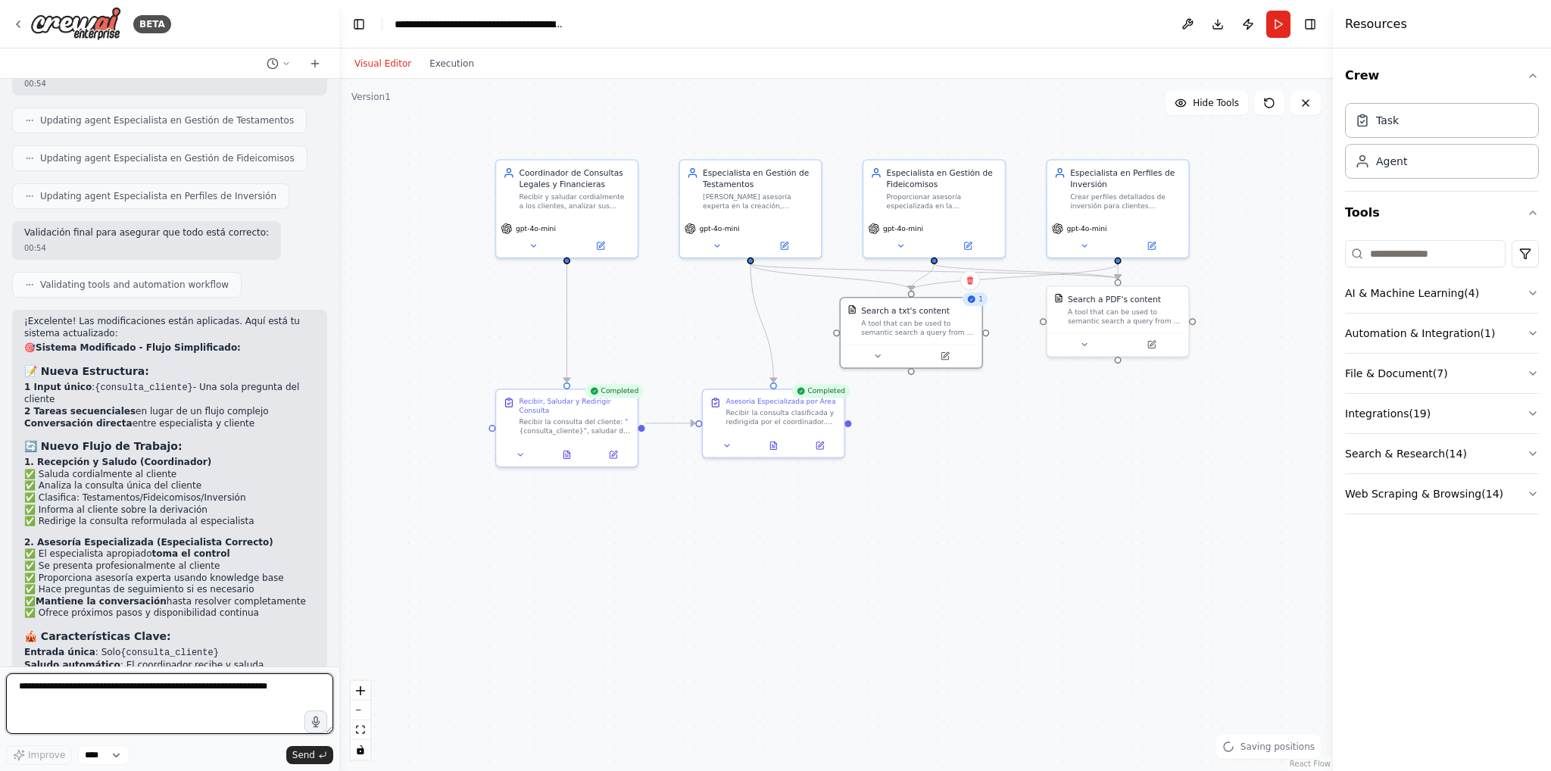
click at [168, 710] on textarea at bounding box center [169, 703] width 327 height 61
type textarea "**********"
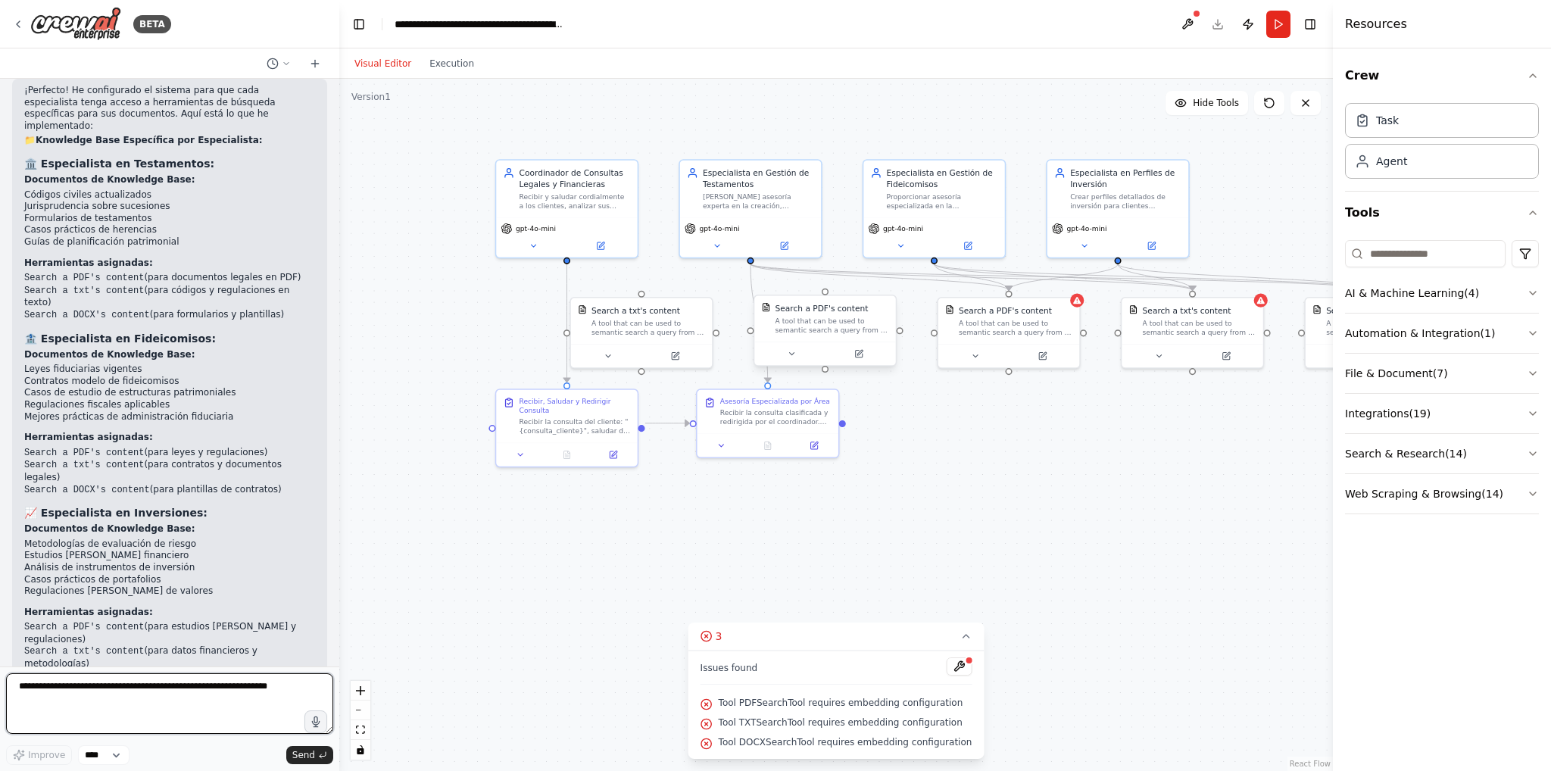
scroll to position [7004, 0]
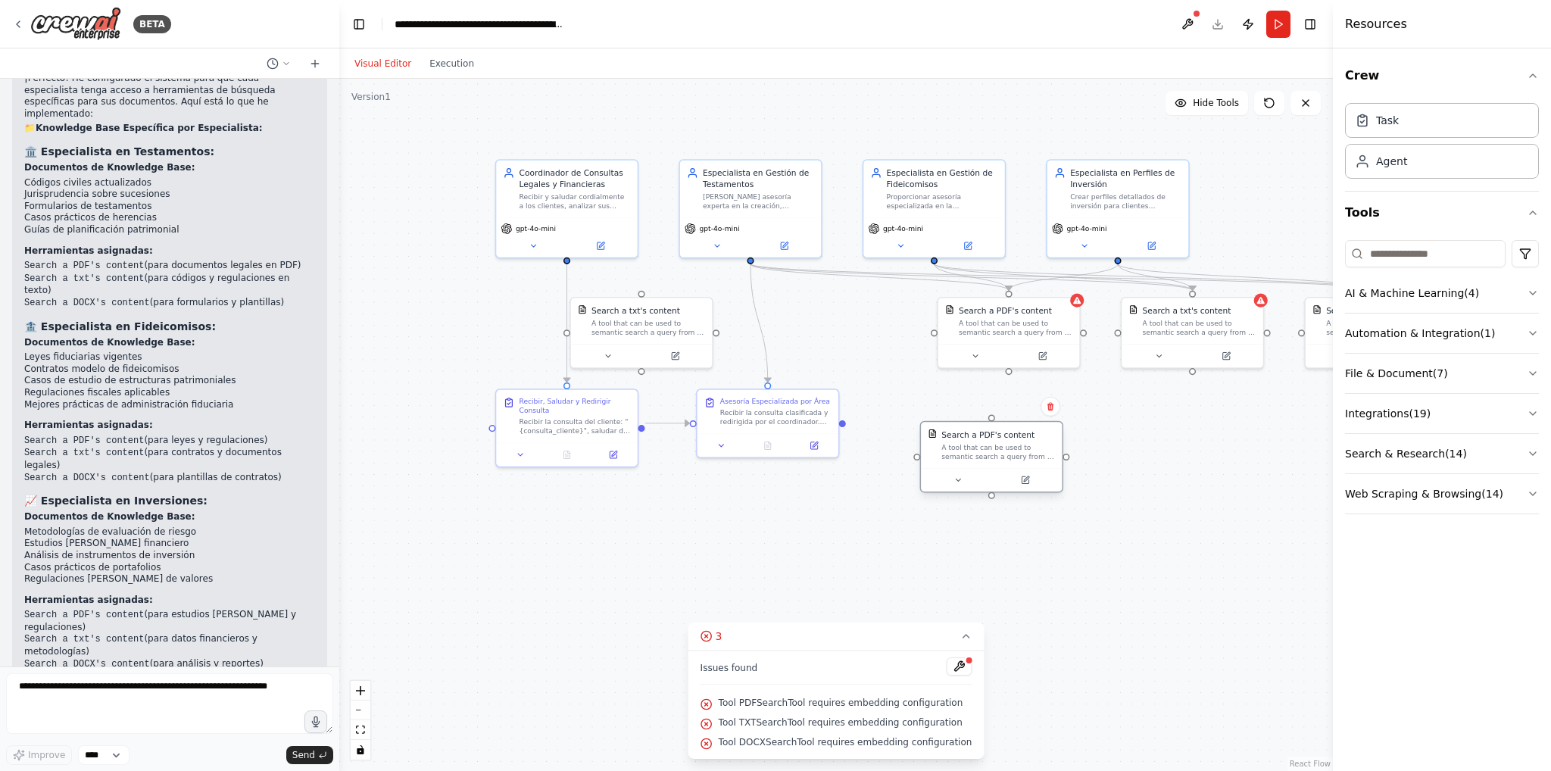
drag, startPoint x: 872, startPoint y: 337, endPoint x: 1025, endPoint y: 467, distance: 200.4
click at [1025, 467] on div "Search a PDF's content A tool that can be used to semantic search a query from …" at bounding box center [991, 457] width 143 height 72
drag, startPoint x: 1022, startPoint y: 323, endPoint x: 918, endPoint y: 338, distance: 104.8
click at [918, 338] on div "A tool that can be used to semantic search a query from a PDF's content." at bounding box center [907, 337] width 114 height 18
drag, startPoint x: 1188, startPoint y: 331, endPoint x: 1306, endPoint y: 313, distance: 118.8
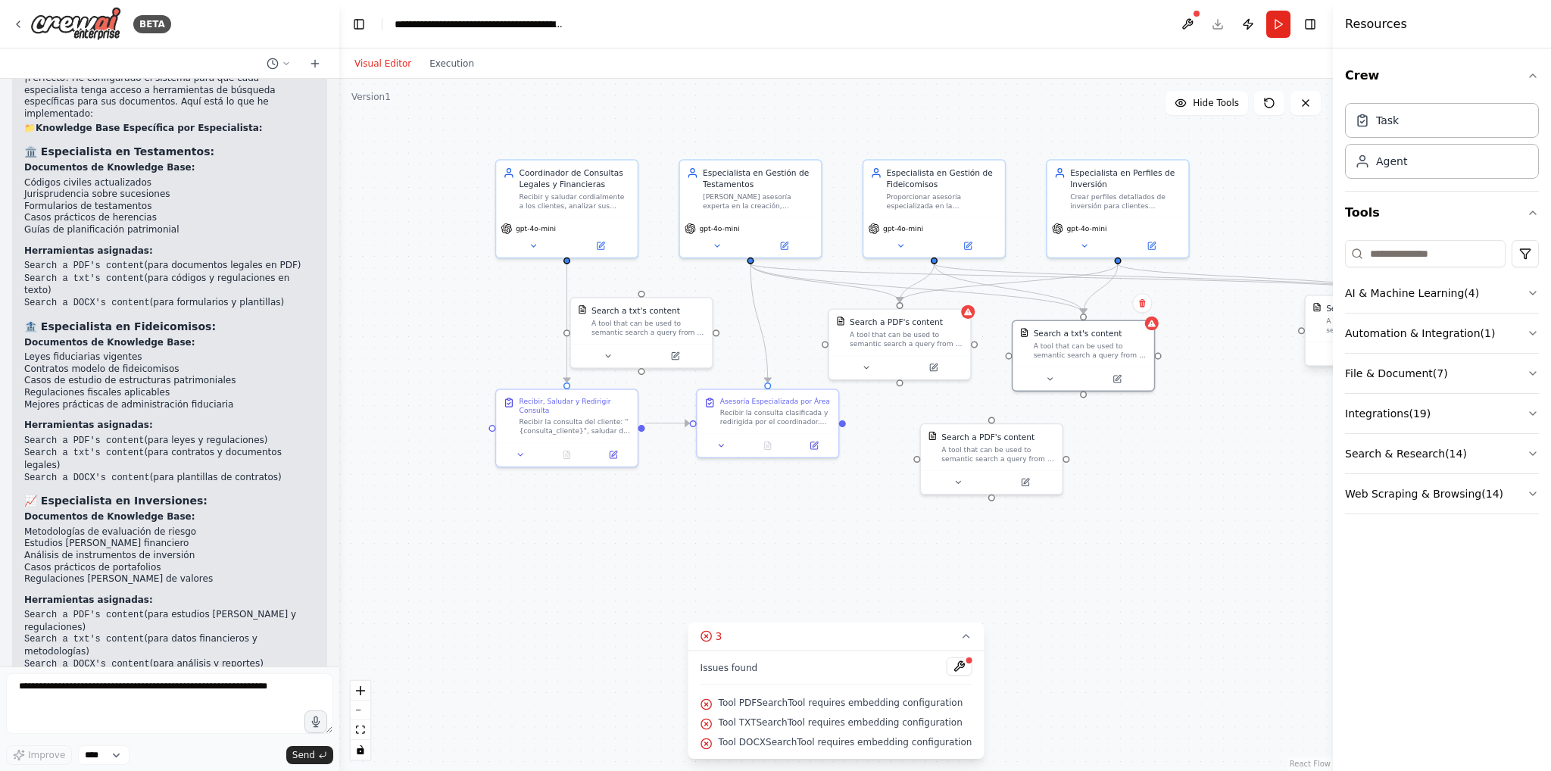
click at [1085, 351] on div "A tool that can be used to semantic search a query from a txt's content." at bounding box center [1091, 351] width 114 height 18
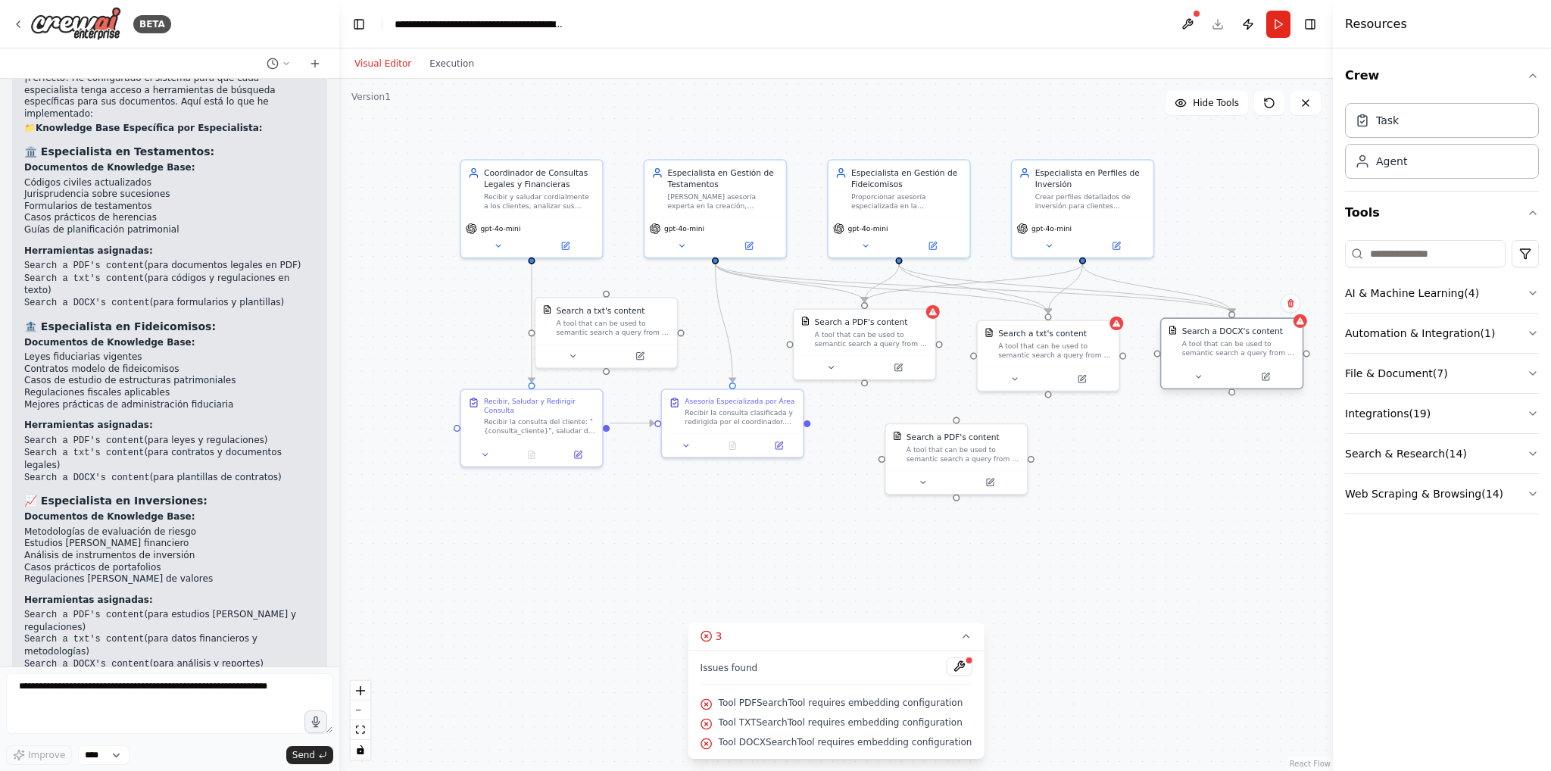
drag, startPoint x: 1323, startPoint y: 323, endPoint x: 1178, endPoint y: 342, distance: 145.9
click at [1178, 342] on div "Search a DOCX's content A tool that can be used to semantic search a query from…" at bounding box center [1231, 342] width 127 height 32
click at [205, 701] on textarea at bounding box center [169, 703] width 327 height 61
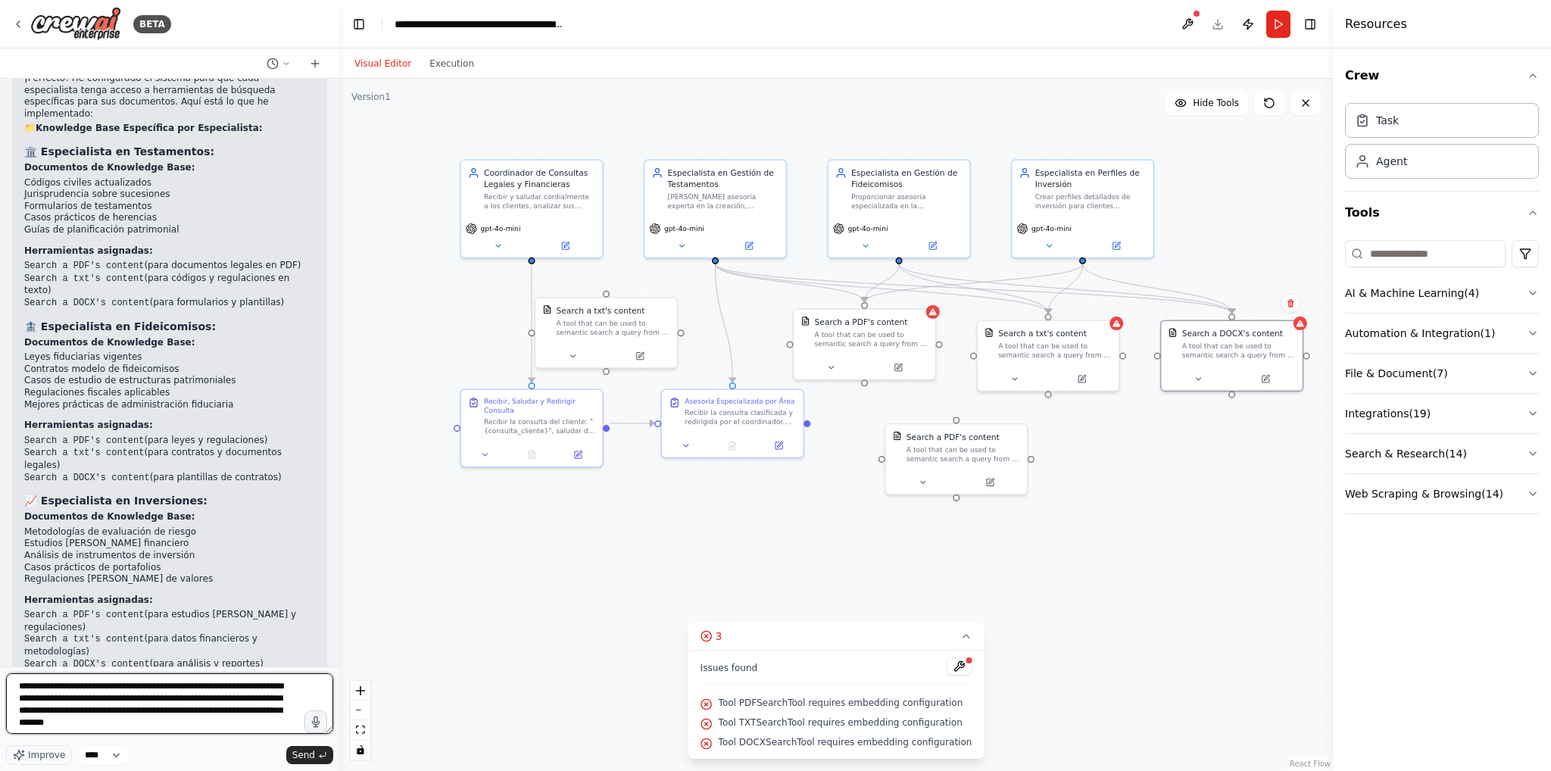
type textarea "**********"
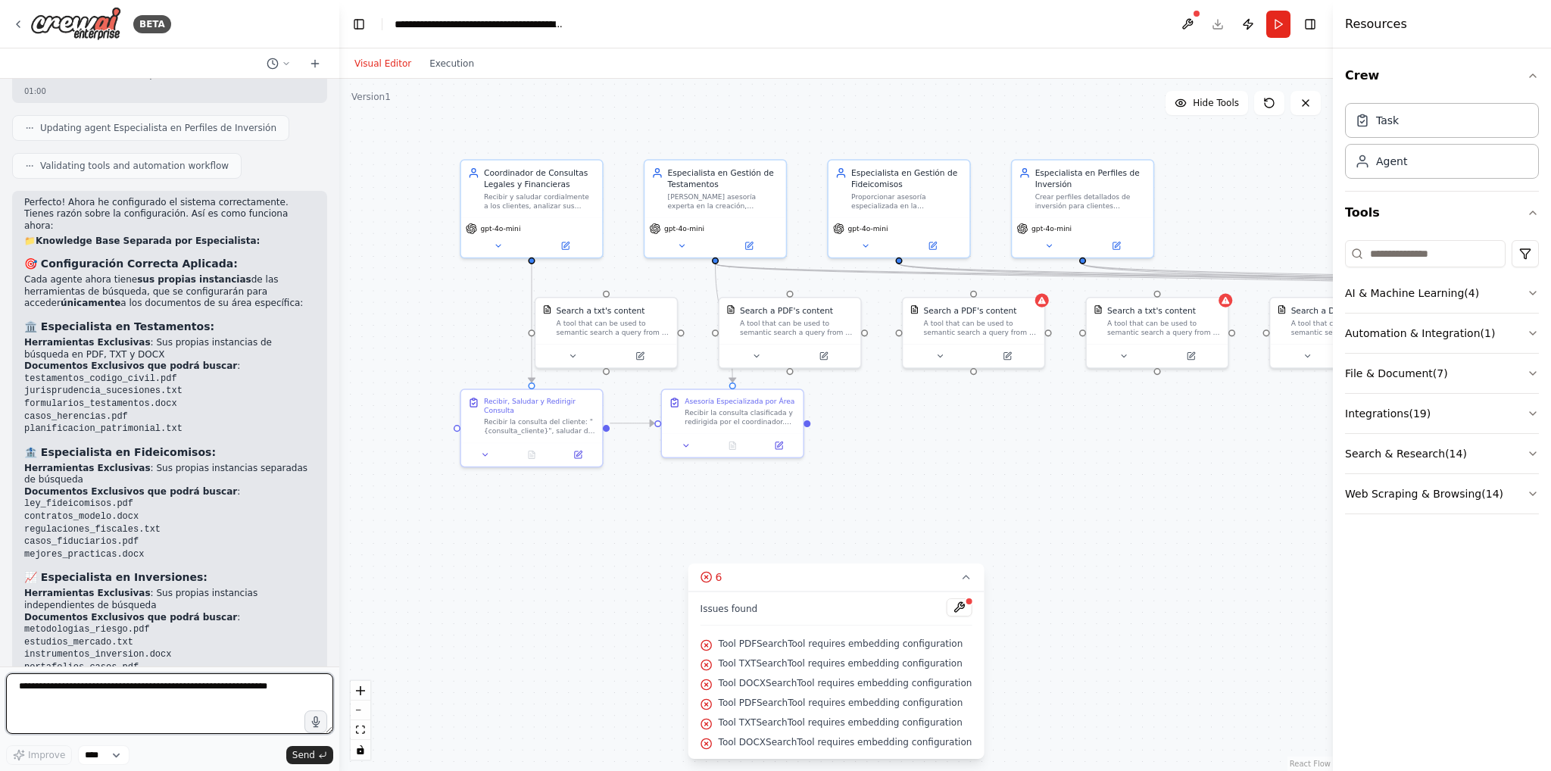
scroll to position [8634, 0]
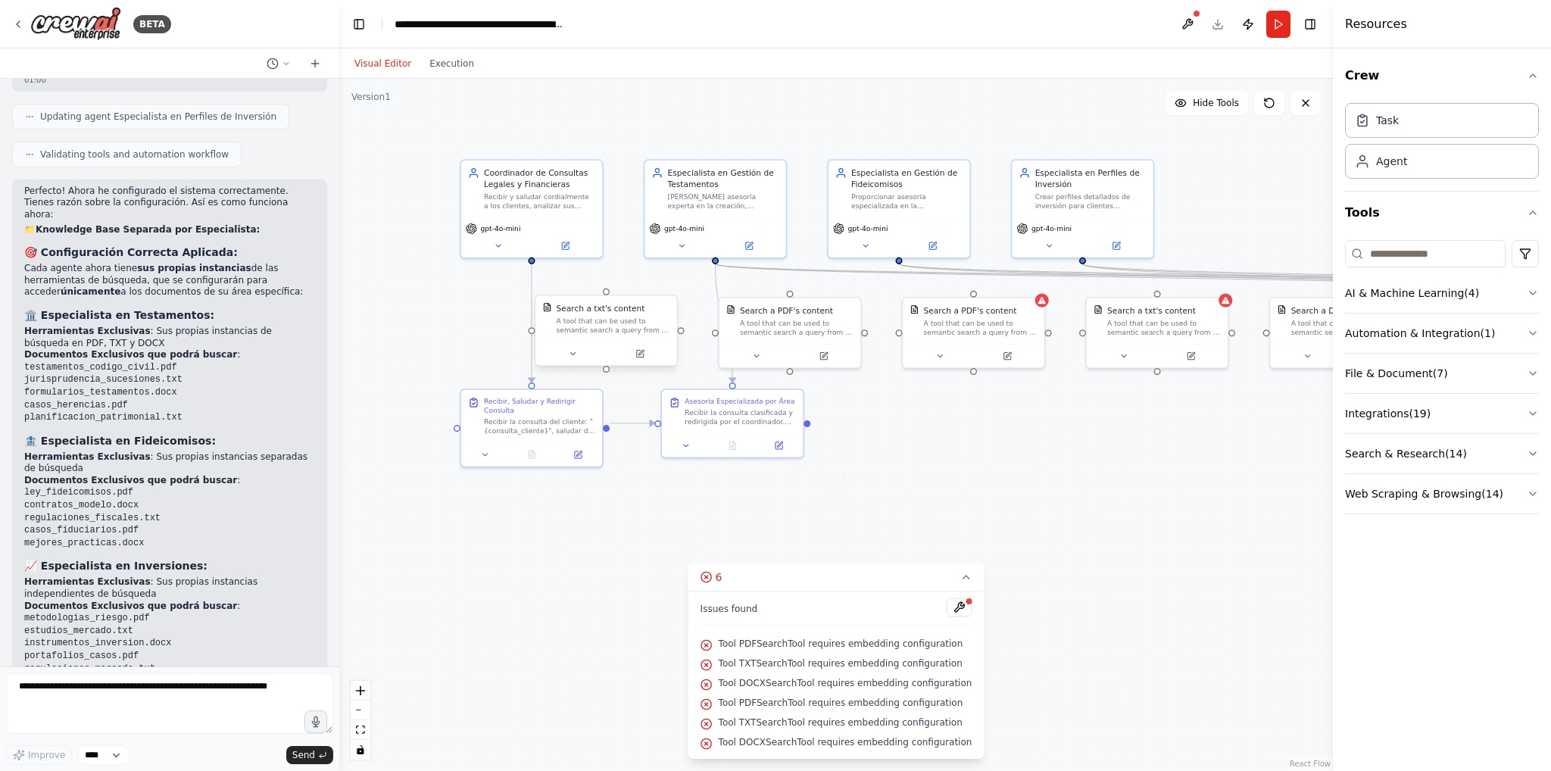
click at [564, 334] on div "A tool that can be used to semantic search a query from a txt's content." at bounding box center [614, 326] width 114 height 18
click at [782, 326] on div "A tool that can be used to semantic search a query from a PDF's content." at bounding box center [797, 326] width 114 height 18
drag, startPoint x: 787, startPoint y: 313, endPoint x: 840, endPoint y: 328, distance: 55.1
click at [840, 328] on div "Search a PDF's content A tool that can be used to semantic search a query from …" at bounding box center [848, 330] width 114 height 32
click at [900, 292] on icon at bounding box center [900, 292] width 6 height 8
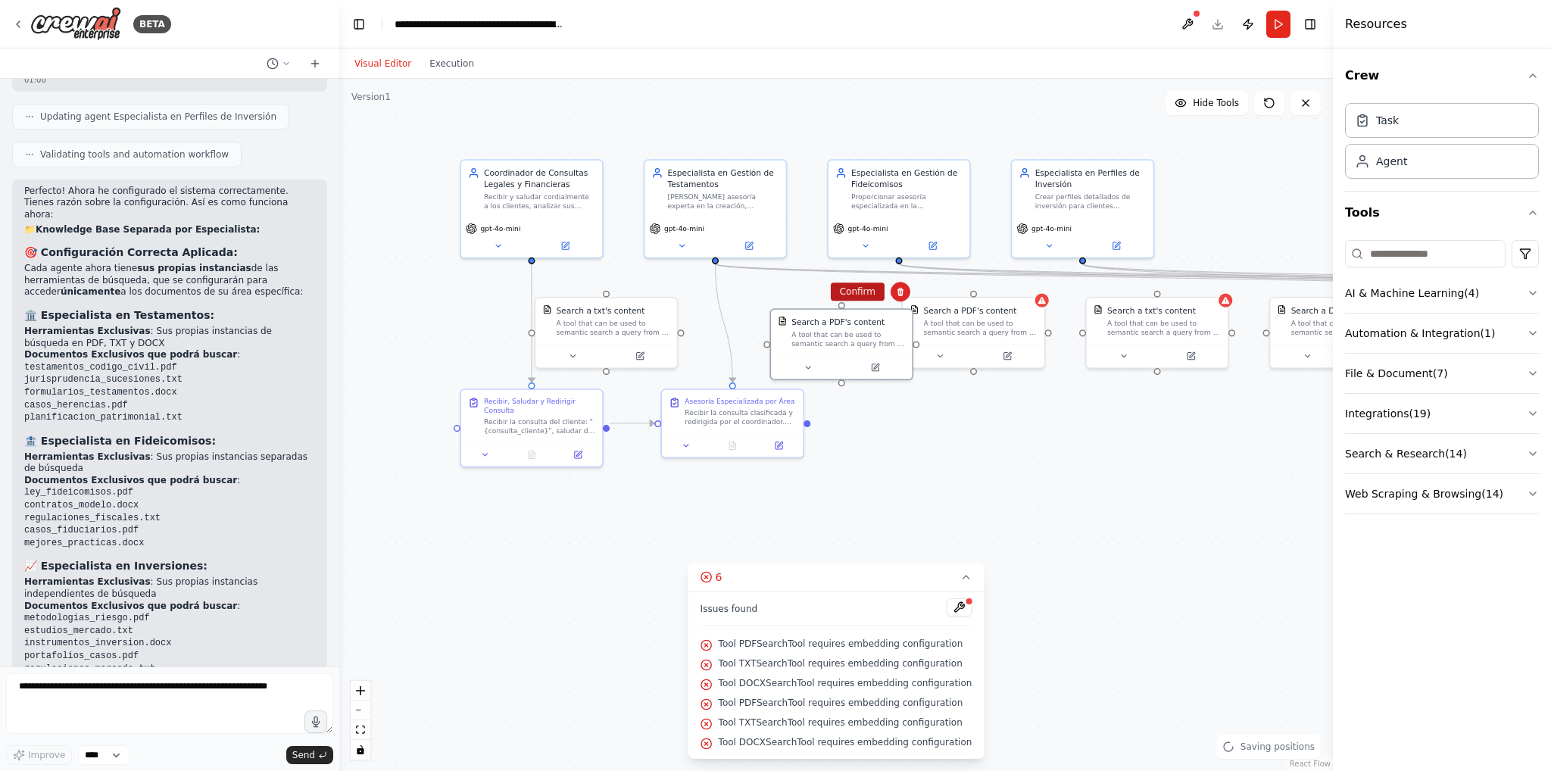
click at [845, 293] on button "Confirm" at bounding box center [858, 291] width 54 height 18
click at [658, 310] on div "Search a txt's content" at bounding box center [614, 308] width 114 height 11
click at [666, 286] on button at bounding box center [665, 280] width 20 height 20
click at [634, 281] on button "Confirm" at bounding box center [622, 280] width 54 height 18
drag, startPoint x: 975, startPoint y: 331, endPoint x: 931, endPoint y: 328, distance: 44.0
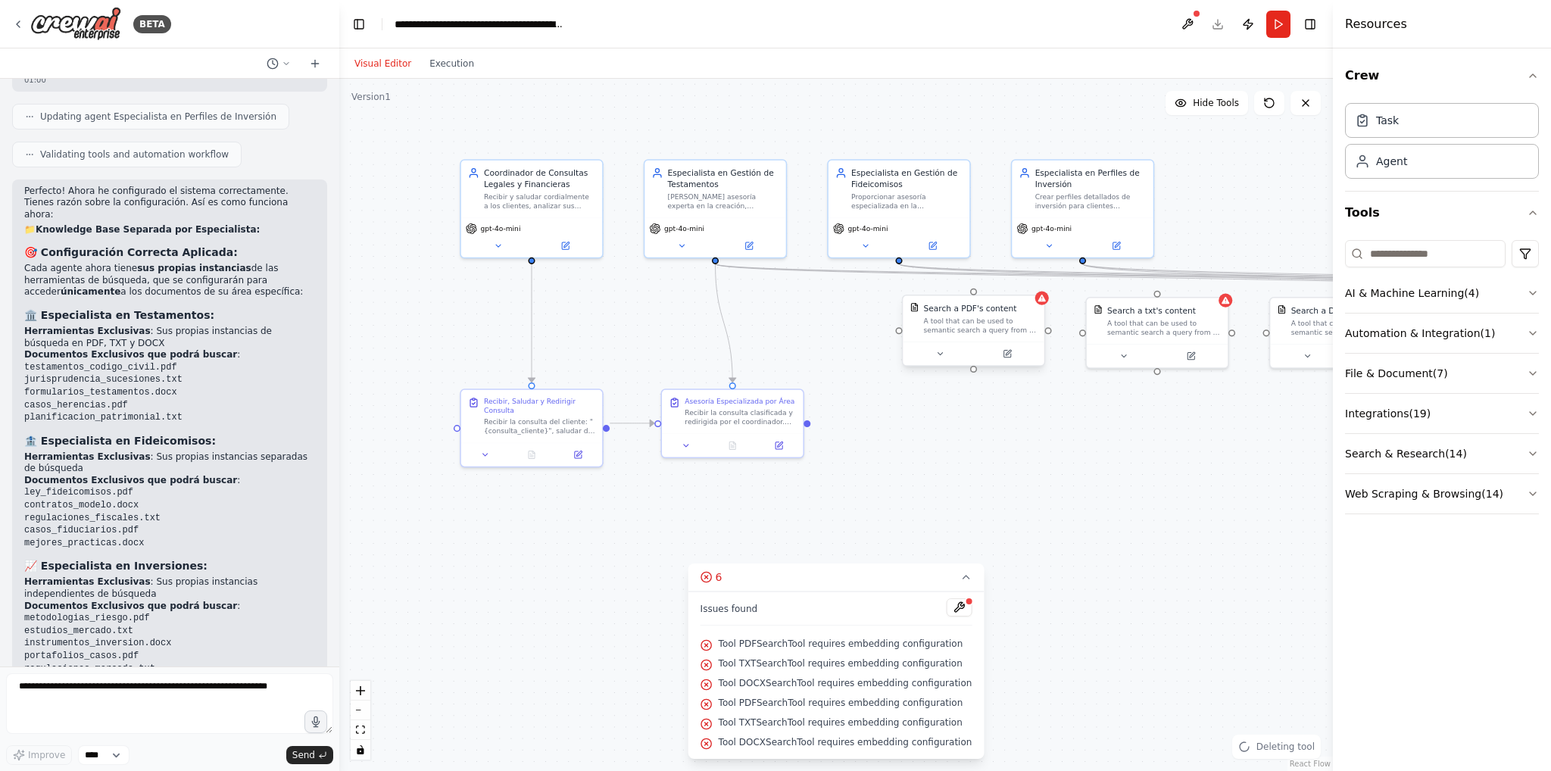
click at [931, 328] on div "A tool that can be used to semantic search a query from a PDF's content." at bounding box center [981, 326] width 114 height 18
click at [995, 282] on icon at bounding box center [992, 280] width 9 height 9
click at [965, 289] on button "Confirm" at bounding box center [949, 280] width 54 height 18
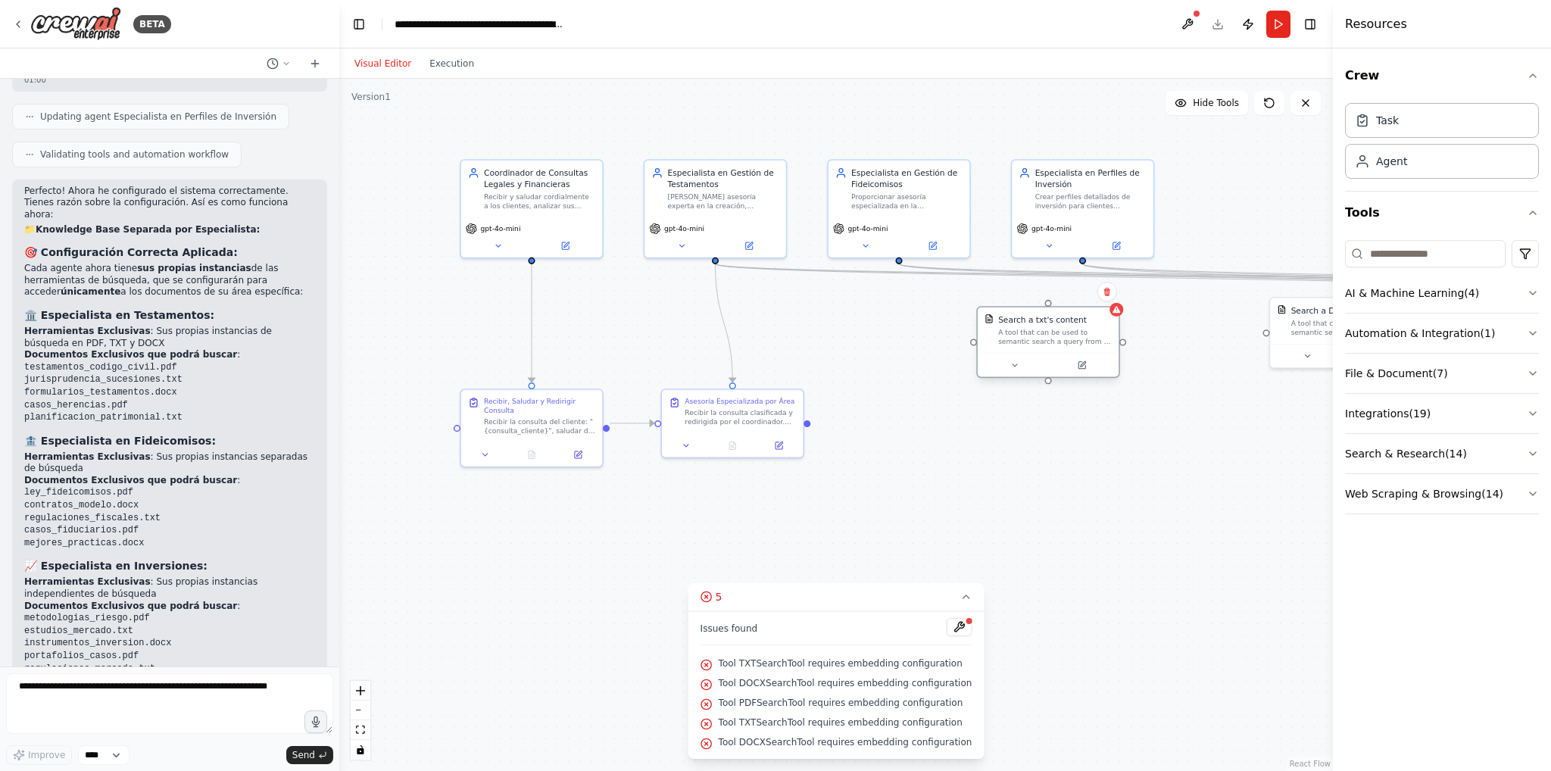
drag, startPoint x: 1154, startPoint y: 325, endPoint x: 1041, endPoint y: 336, distance: 113.4
click at [1041, 336] on div "A tool that can be used to semantic search a query from a txt's content." at bounding box center [1055, 337] width 114 height 18
click at [1105, 294] on icon at bounding box center [1107, 292] width 6 height 8
click at [1074, 297] on button "Confirm" at bounding box center [1065, 291] width 54 height 18
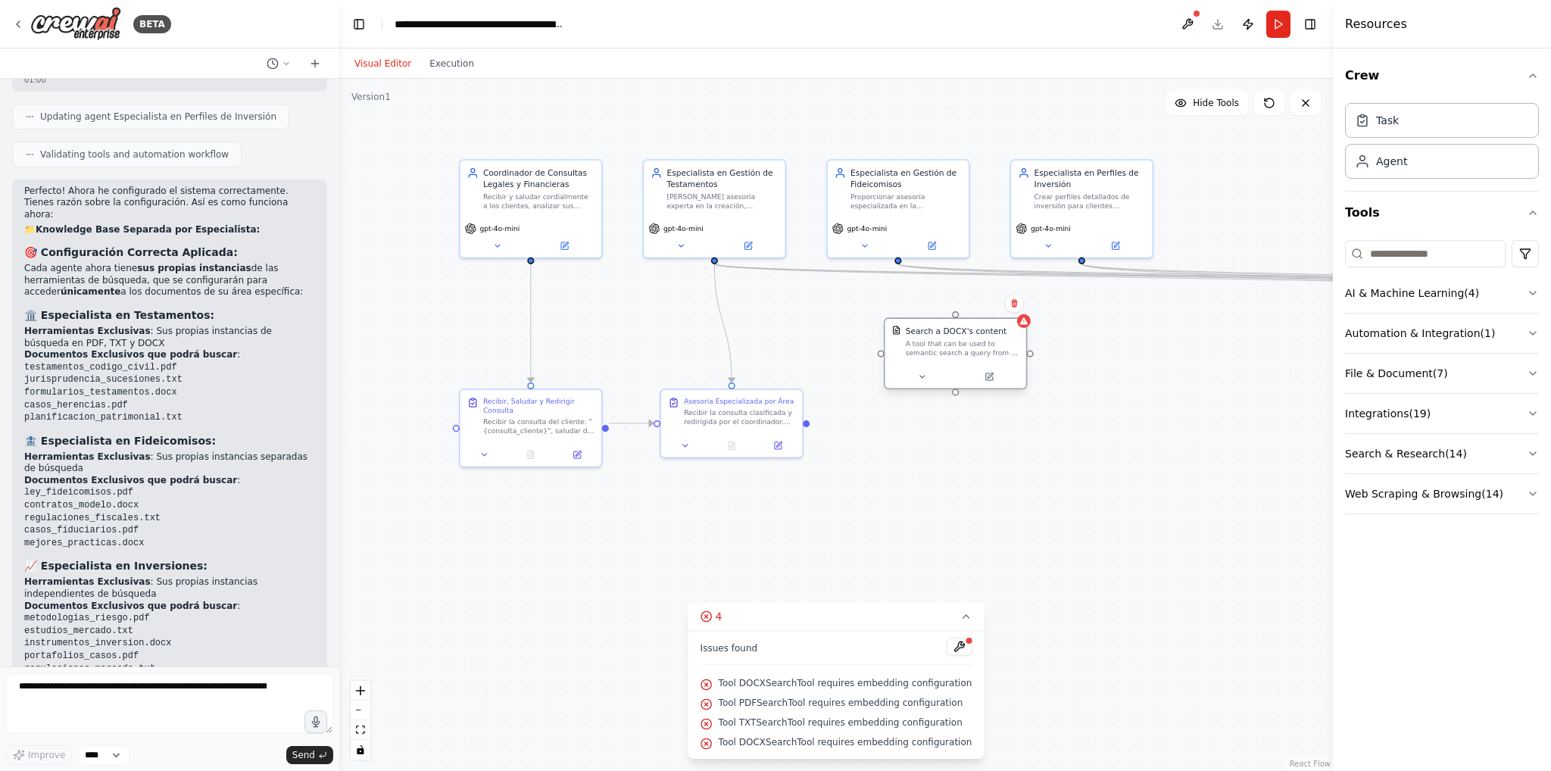
drag, startPoint x: 1308, startPoint y: 320, endPoint x: 909, endPoint y: 343, distance: 399.8
click at [909, 343] on div "A tool that can be used to semantic search a query from a DOCX's content." at bounding box center [963, 348] width 114 height 18
click at [1009, 298] on button at bounding box center [1003, 303] width 20 height 20
click at [966, 307] on button "Confirm" at bounding box center [960, 303] width 54 height 18
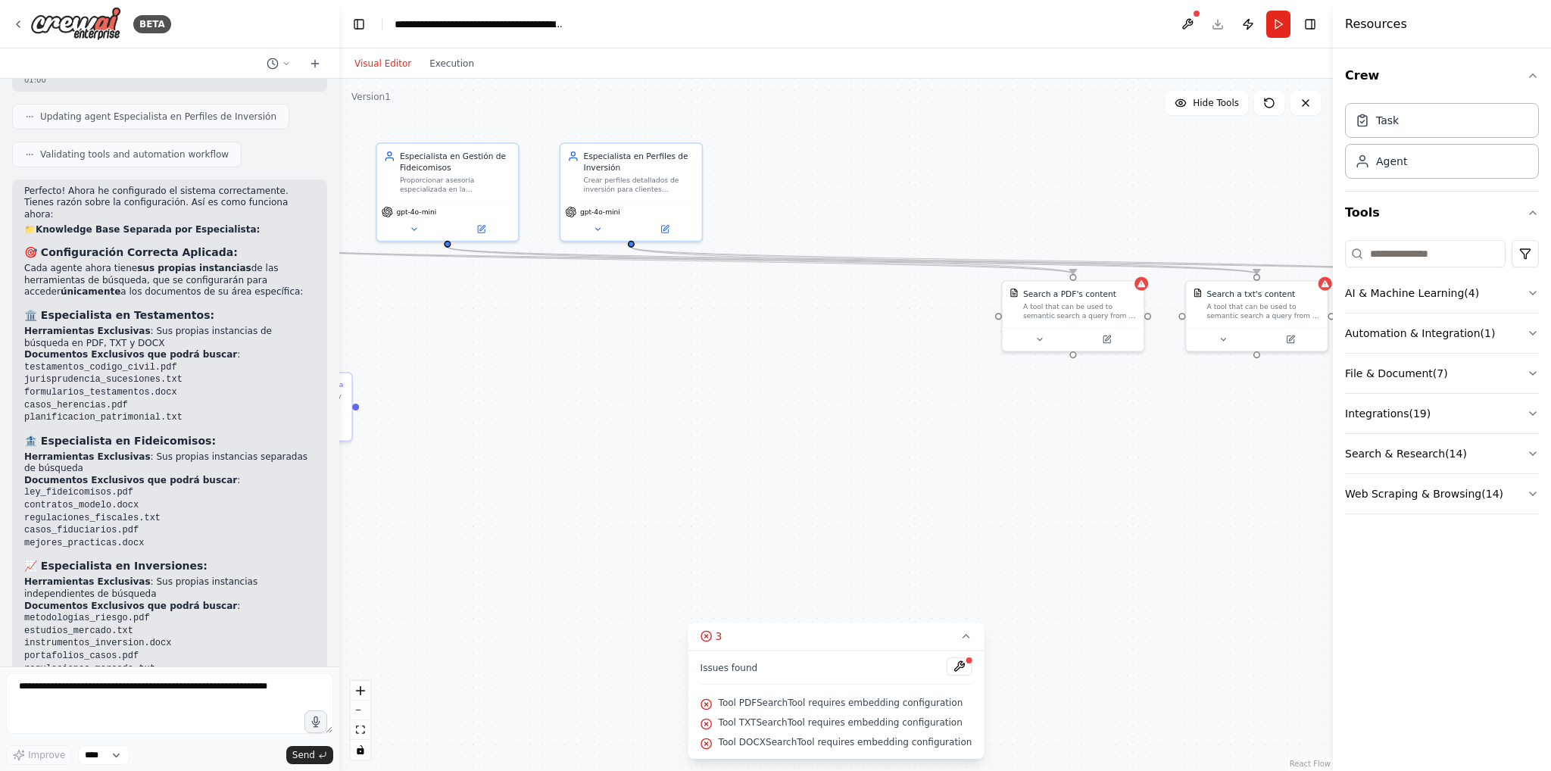
drag, startPoint x: 1251, startPoint y: 553, endPoint x: 794, endPoint y: 533, distance: 457.9
click at [794, 537] on div ".deletable-edge-delete-btn { width: 20px; height: 20px; border: 0px solid #ffff…" at bounding box center [836, 425] width 994 height 692
drag, startPoint x: 1091, startPoint y: 316, endPoint x: 460, endPoint y: 407, distance: 636.6
click at [529, 407] on div "A tool that can be used to semantic search a query from a PDF's content." at bounding box center [586, 401] width 114 height 18
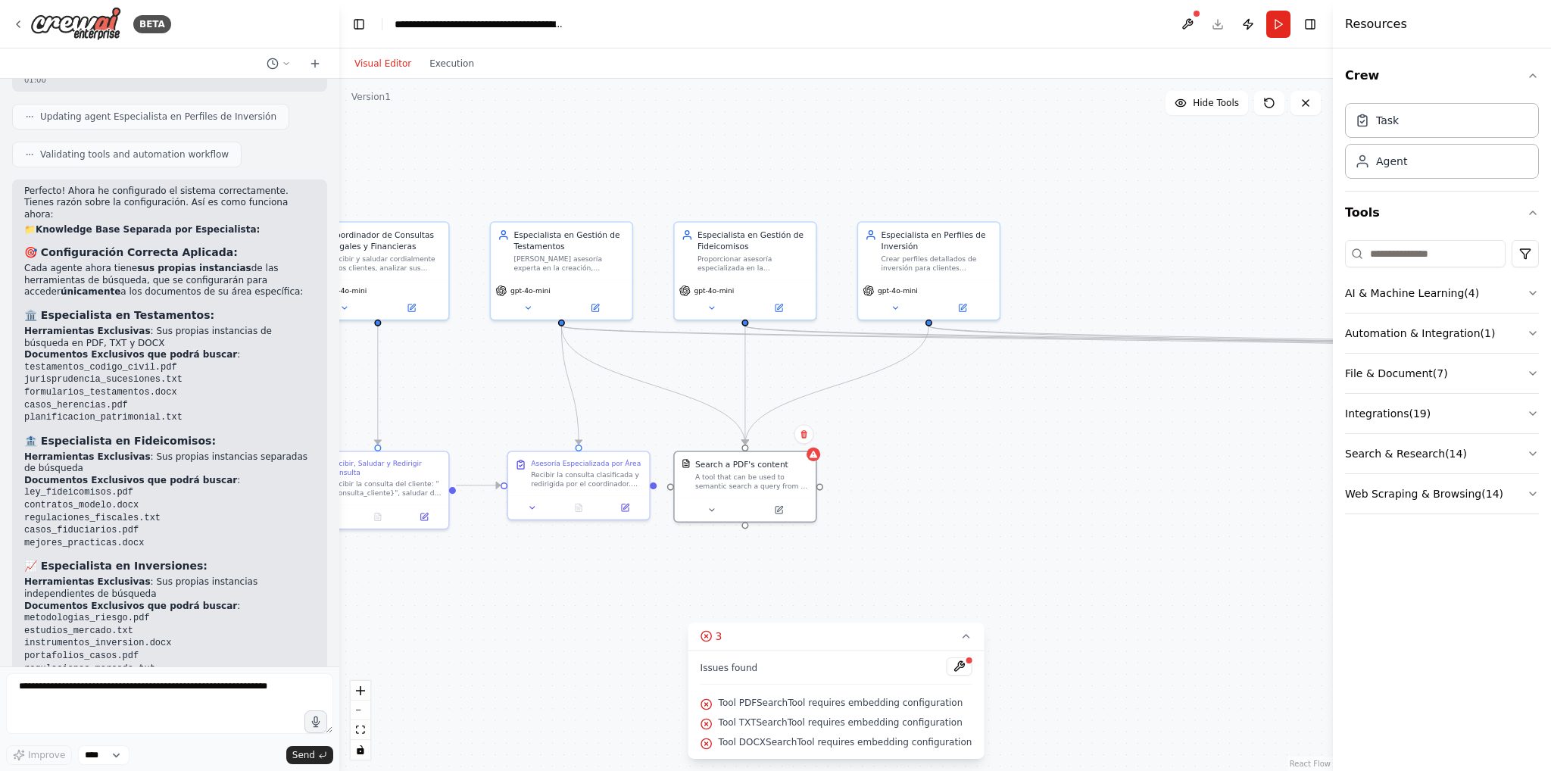
drag, startPoint x: 785, startPoint y: 476, endPoint x: 1097, endPoint y: 528, distance: 315.6
click at [1085, 549] on div ".deletable-edge-delete-btn { width: 20px; height: 20px; border: 0px solid #ffff…" at bounding box center [836, 425] width 994 height 692
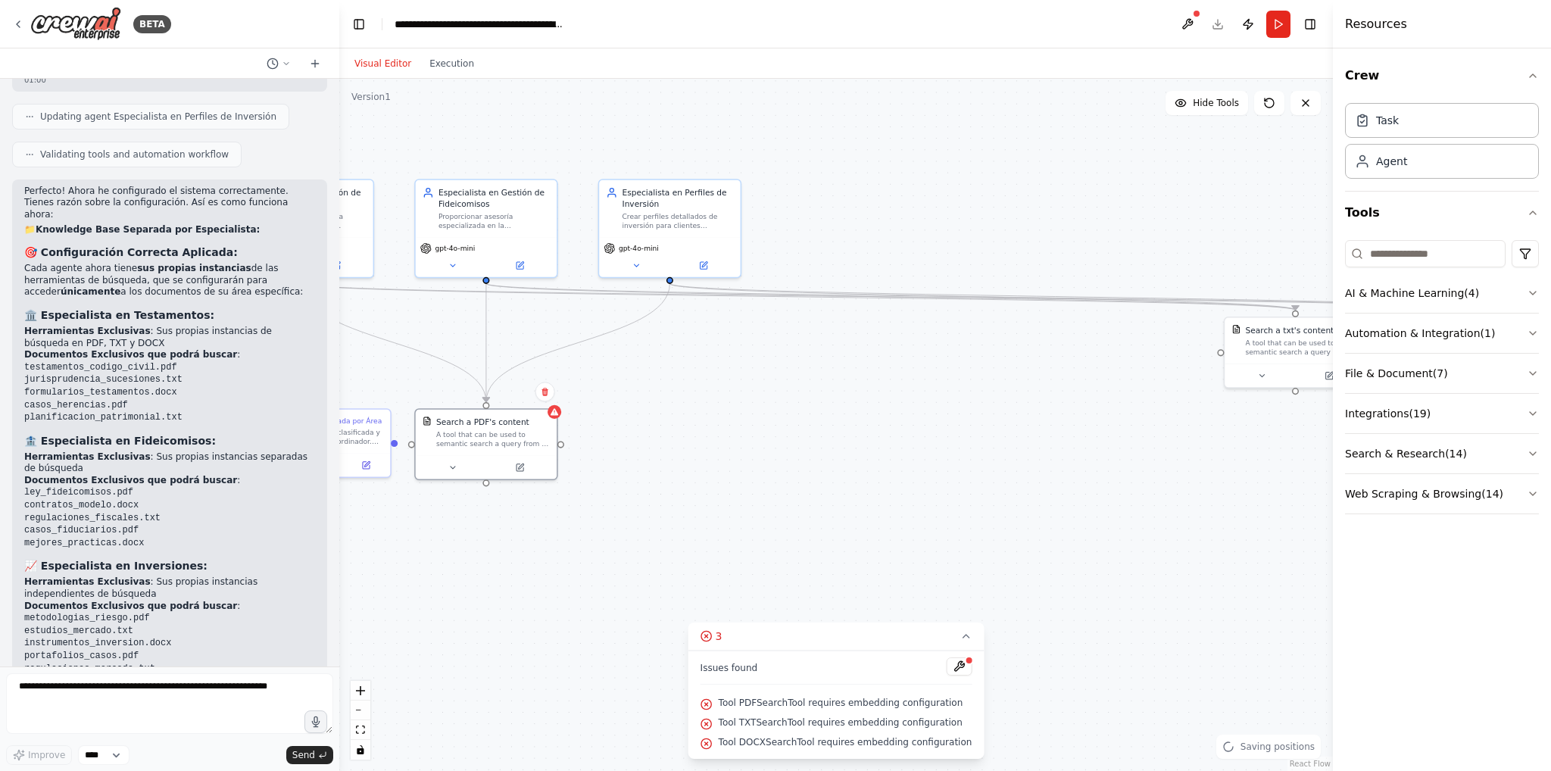
drag, startPoint x: 1105, startPoint y: 516, endPoint x: 816, endPoint y: 476, distance: 291.2
click at [816, 476] on div ".deletable-edge-delete-btn { width: 20px; height: 20px; border: 0px solid #ffff…" at bounding box center [836, 425] width 994 height 692
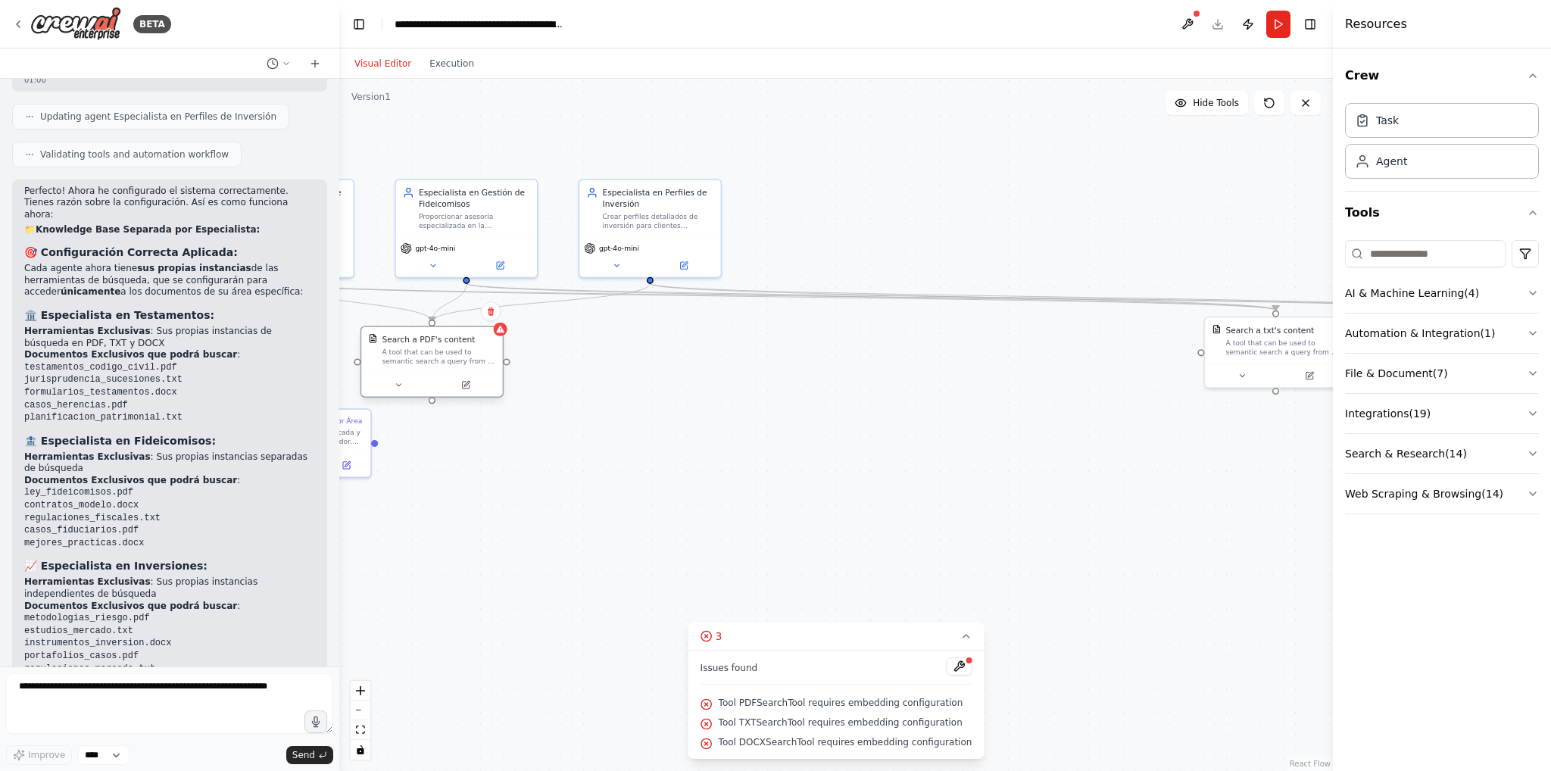
drag, startPoint x: 454, startPoint y: 408, endPoint x: 432, endPoint y: 367, distance: 47.1
click at [432, 367] on div "Search a PDF's content A tool that can be used to semantic search a query from …" at bounding box center [431, 350] width 141 height 46
drag, startPoint x: 1281, startPoint y: 357, endPoint x: 614, endPoint y: 388, distance: 667.9
click at [614, 388] on div "Search a txt's content A tool that can be used to semantic search a query from …" at bounding box center [569, 373] width 141 height 46
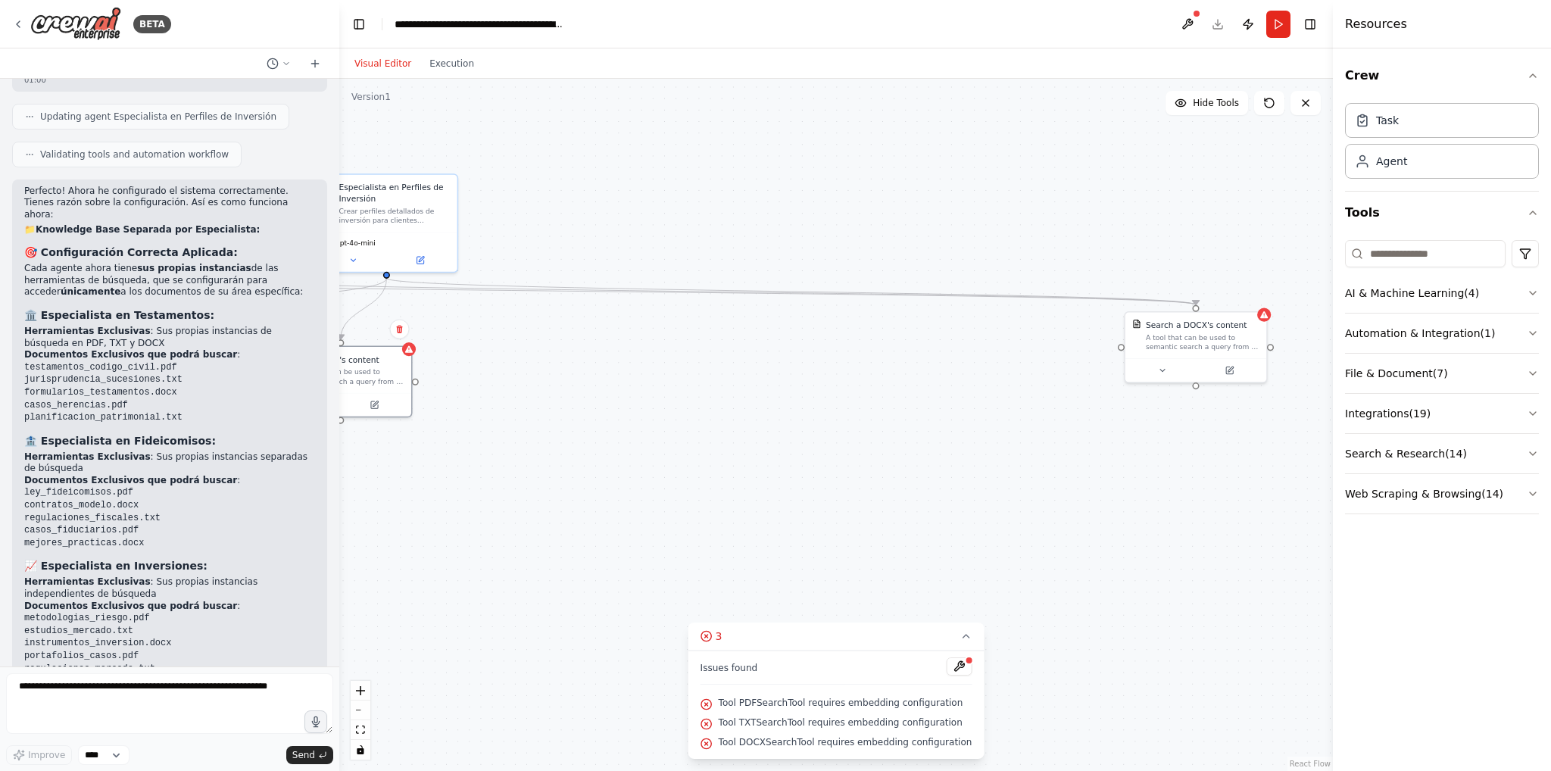
drag, startPoint x: 1072, startPoint y: 487, endPoint x: 771, endPoint y: 479, distance: 301.5
click at [776, 480] on div ".deletable-edge-delete-btn { width: 20px; height: 20px; border: 0px solid #ffff…" at bounding box center [836, 425] width 994 height 692
drag, startPoint x: 1138, startPoint y: 334, endPoint x: 536, endPoint y: 349, distance: 601.5
click at [536, 350] on div "Search a DOCX's content" at bounding box center [521, 355] width 114 height 11
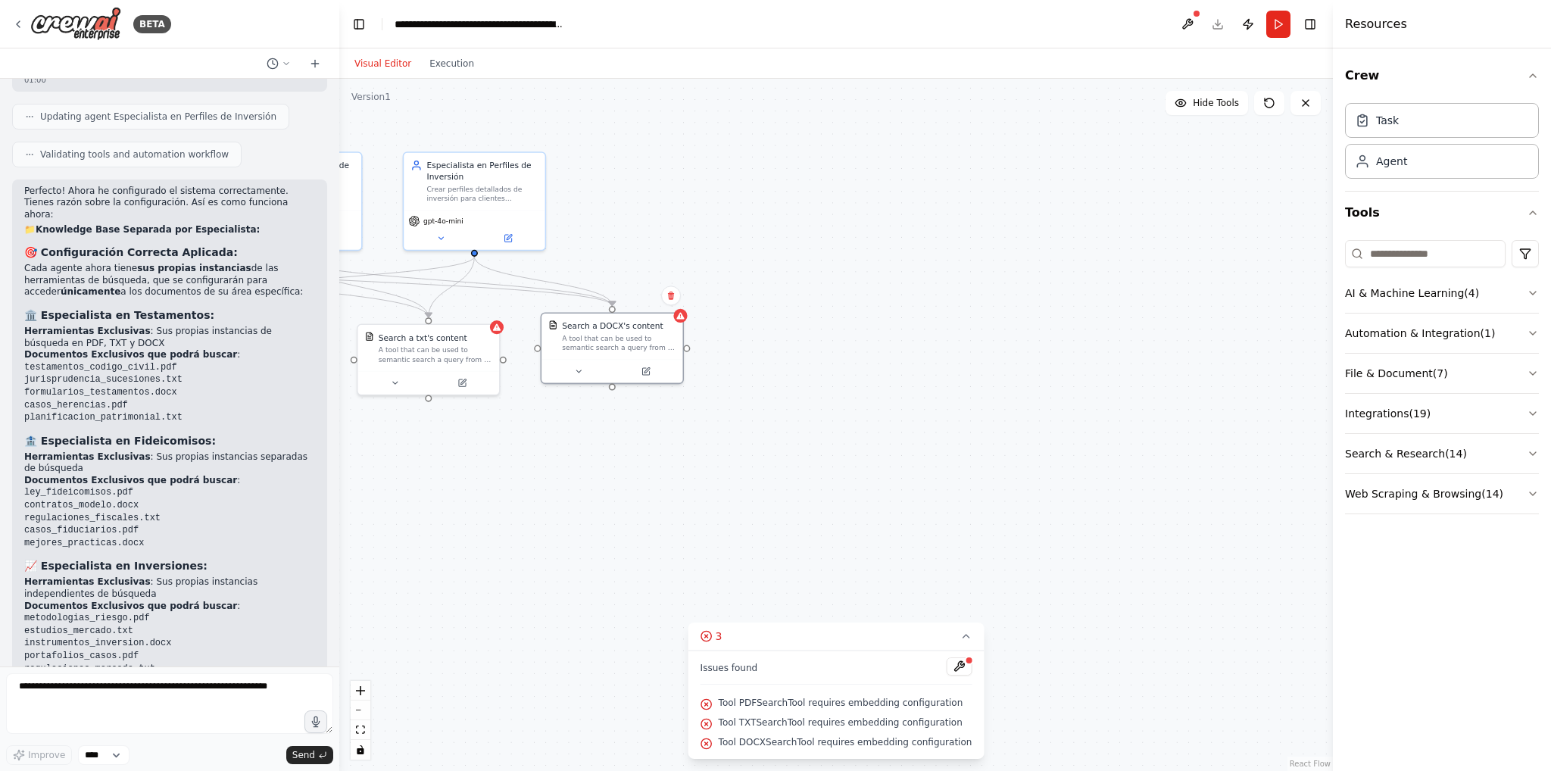
drag, startPoint x: 1049, startPoint y: 710, endPoint x: 1512, endPoint y: 667, distance: 465.4
click at [1522, 675] on div "BETA Hello! I'm the CrewAI assistant. What kind of automation do you want to bu…" at bounding box center [775, 385] width 1551 height 771
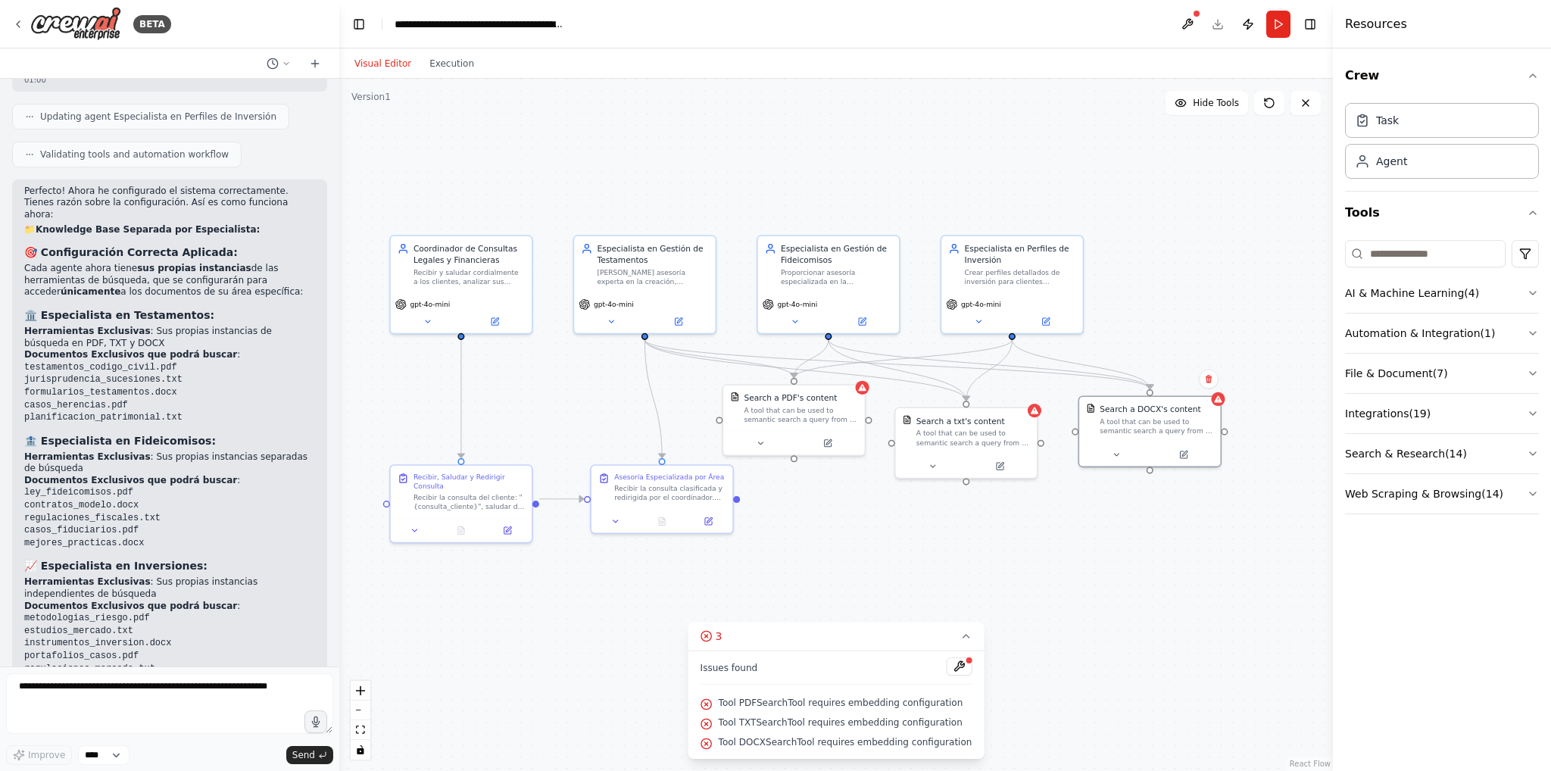
drag, startPoint x: 1016, startPoint y: 504, endPoint x: 1021, endPoint y: 516, distance: 12.9
click at [1175, 584] on div ".deletable-edge-delete-btn { width: 20px; height: 20px; border: 0px solid #ffff…" at bounding box center [836, 425] width 994 height 692
click at [735, 354] on icon "Edge from 247e0f58-88b2-47e5-89d2-cfdffa0c72f8 to cdcf6de8-0621-42b3-a25f-bceb7…" at bounding box center [898, 364] width 505 height 49
click at [896, 361] on icon at bounding box center [898, 365] width 9 height 10
click at [891, 362] on icon "Edge from 83062f8b-df51-4642-9789-389a0f1dc2cf to 084b7f65-9f89-4227-972b-03594…" at bounding box center [904, 359] width 218 height 38
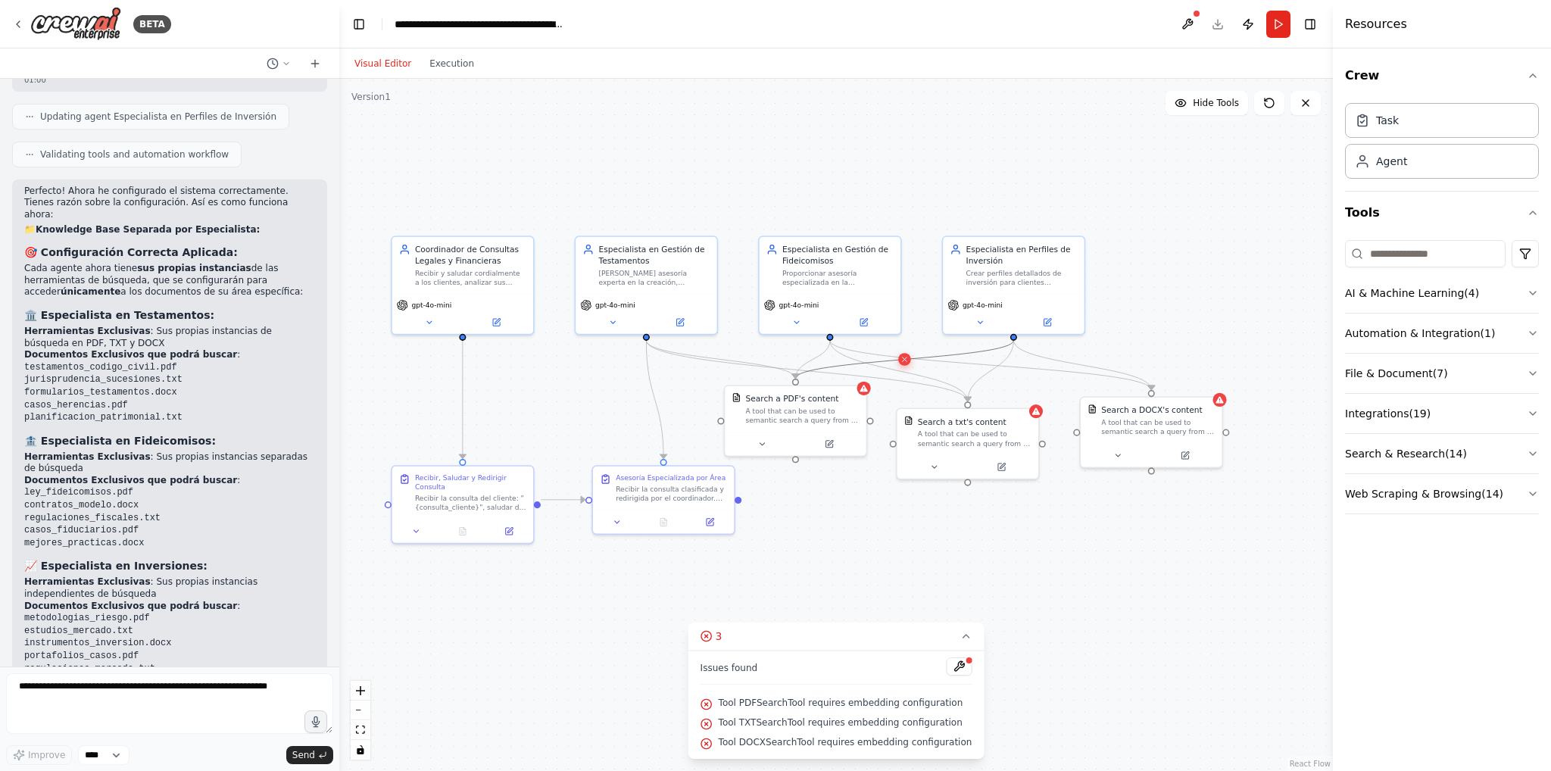
click at [905, 355] on icon at bounding box center [904, 359] width 9 height 10
click at [818, 356] on icon "Edge from 41e1fa0d-5273-4df4-a3a7-256cd60c60e8 to 084b7f65-9f89-4227-972b-03594…" at bounding box center [812, 359] width 34 height 38
click at [816, 357] on icon at bounding box center [812, 359] width 9 height 10
drag, startPoint x: 809, startPoint y: 414, endPoint x: 570, endPoint y: 405, distance: 238.7
click at [570, 405] on div "A tool that can be used to semantic search a query from a PDF's content." at bounding box center [561, 402] width 114 height 18
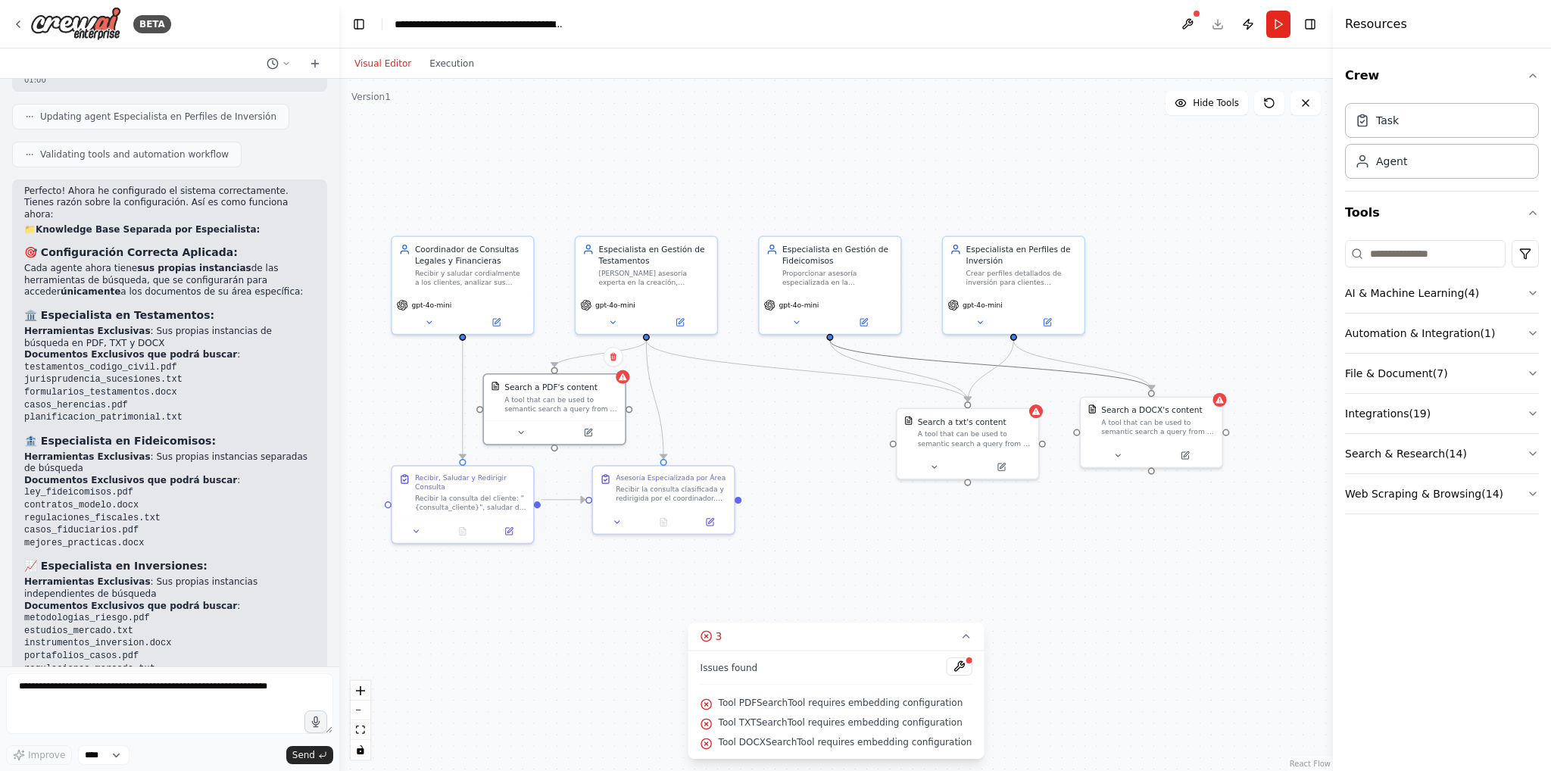
click at [970, 365] on icon "Edge from 41e1fa0d-5273-4df4-a3a7-256cd60c60e8 to cdcf6de8-0621-42b3-a25f-bceb7…" at bounding box center [990, 364] width 321 height 49
click at [994, 364] on icon at bounding box center [990, 365] width 9 height 10
click at [836, 375] on icon "Edge from 247e0f58-88b2-47e5-89d2-cfdffa0c72f8 to b7270ba7-24e1-4b2f-9596-844b3…" at bounding box center [806, 370] width 321 height 61
click at [809, 376] on div ".deletable-edge-delete-btn { width: 20px; height: 20px; border: 0px solid #ffff…" at bounding box center [836, 425] width 994 height 692
click at [819, 367] on icon "Edge from 247e0f58-88b2-47e5-89d2-cfdffa0c72f8 to b7270ba7-24e1-4b2f-9596-844b3…" at bounding box center [806, 370] width 321 height 61
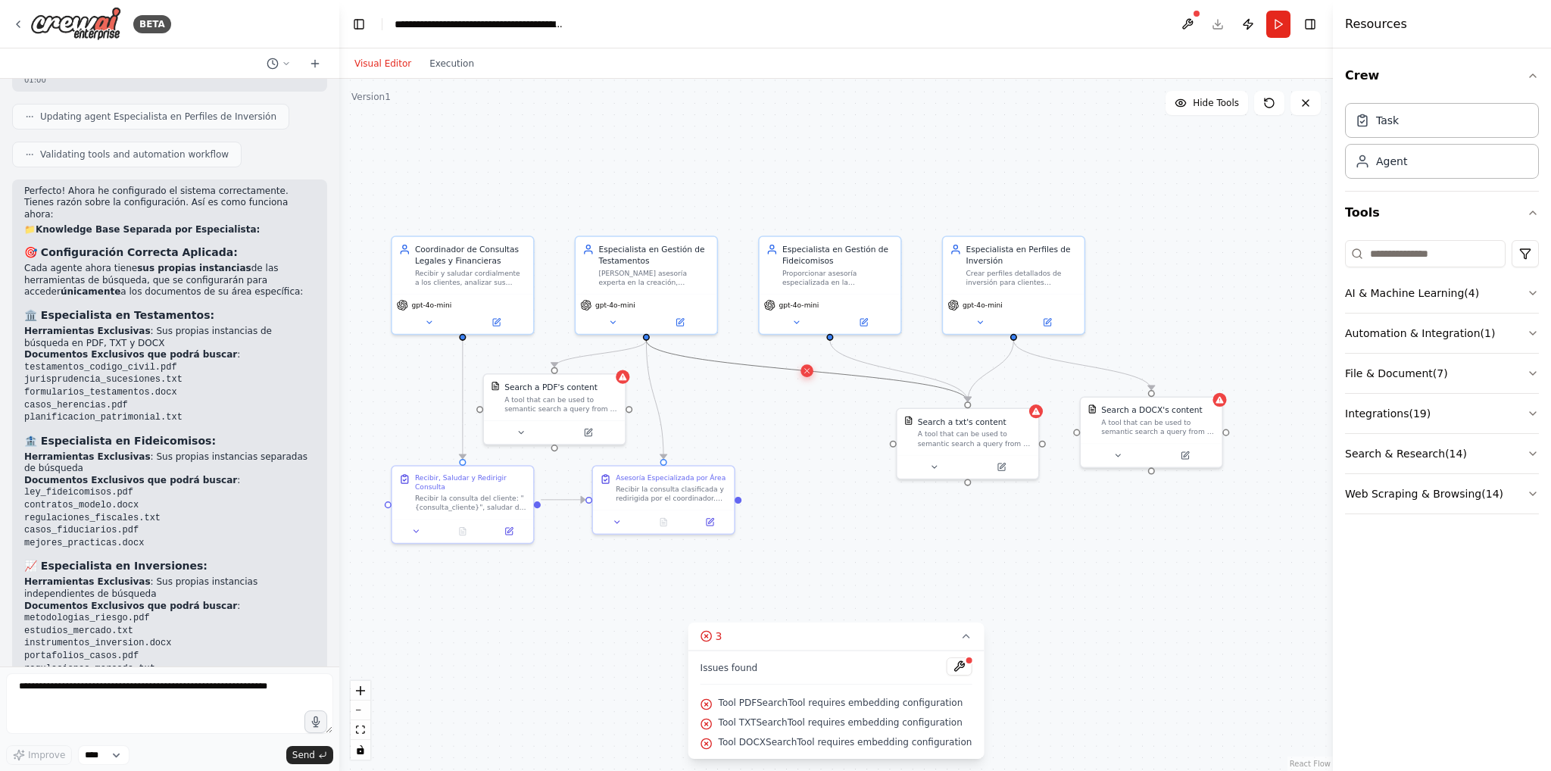
click at [807, 370] on icon at bounding box center [807, 371] width 5 height 5
drag, startPoint x: 938, startPoint y: 432, endPoint x: 825, endPoint y: 417, distance: 114.0
click at [825, 417] on div "A tool that can be used to semantic search a query from a txt's content." at bounding box center [860, 425] width 114 height 18
click at [949, 370] on div ".deletable-edge-delete-btn { width: 20px; height: 20px; border: 0px solid #ffff…" at bounding box center [836, 425] width 994 height 692
click at [929, 361] on icon "Edge from 83062f8b-df51-4642-9789-389a0f1dc2cf to b7270ba7-24e1-4b2f-9596-844b3…" at bounding box center [933, 364] width 161 height 49
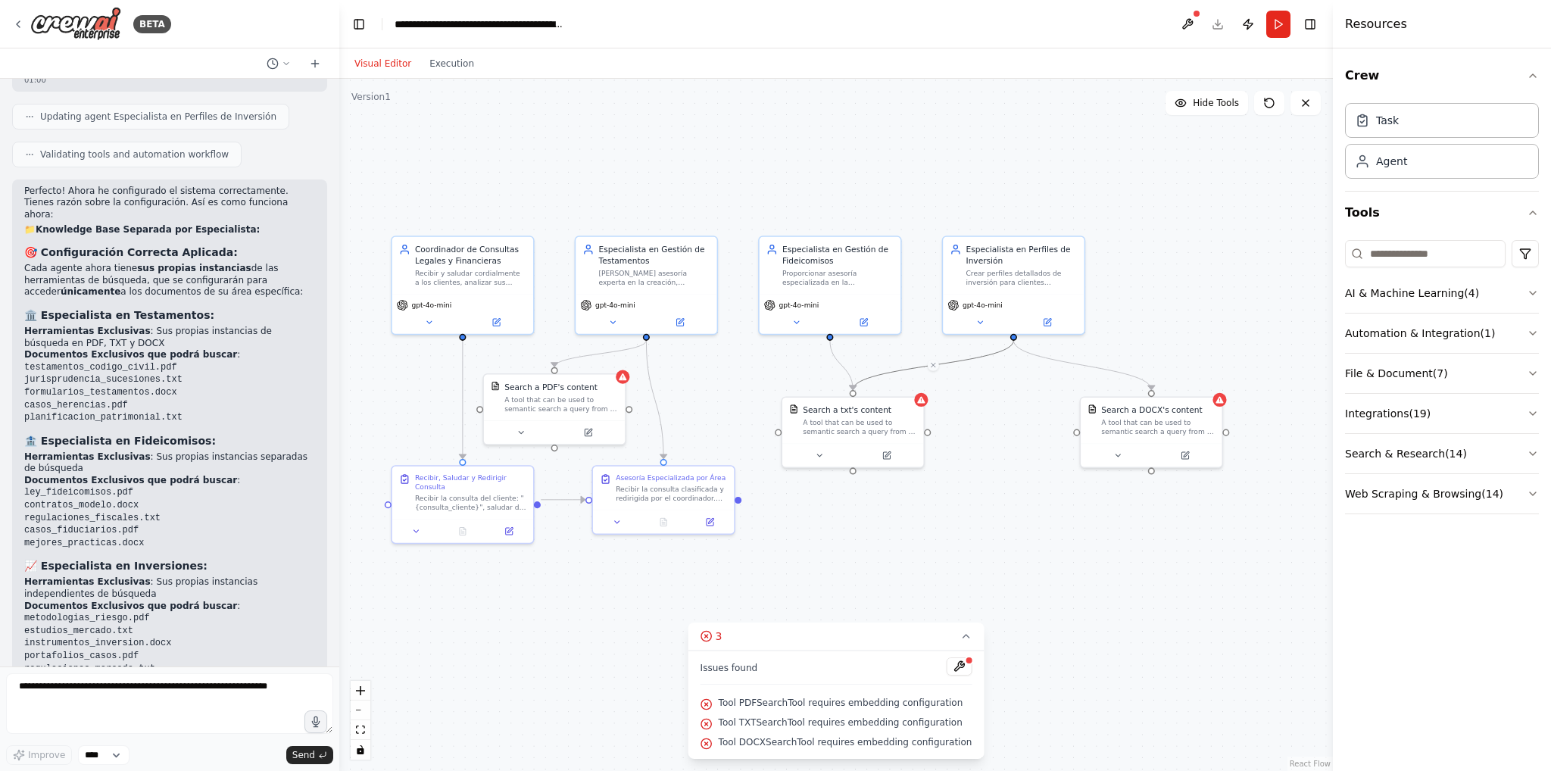
click at [928, 360] on div at bounding box center [933, 365] width 11 height 11
click at [929, 364] on icon at bounding box center [933, 365] width 9 height 10
drag, startPoint x: 833, startPoint y: 334, endPoint x: 663, endPoint y: 462, distance: 212.5
click at [663, 462] on div "Coordinador de Consultas Legales y Financieras Recibir y saludar cordialmente a…" at bounding box center [709, 440] width 753 height 525
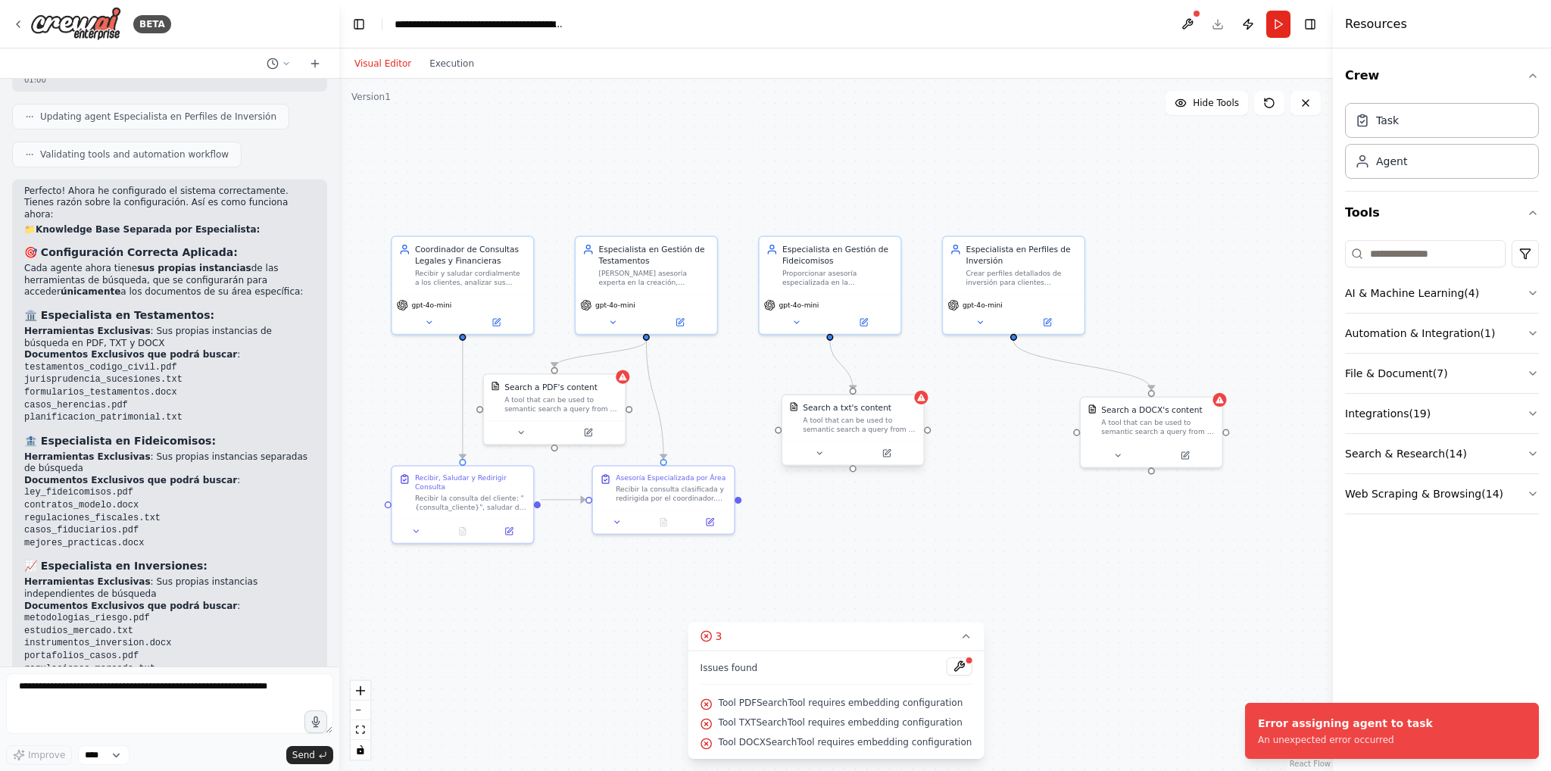
drag, startPoint x: 848, startPoint y: 428, endPoint x: 898, endPoint y: 448, distance: 53.7
click at [903, 434] on div "A tool that can be used to semantic search a query from a txt's content." at bounding box center [860, 425] width 114 height 18
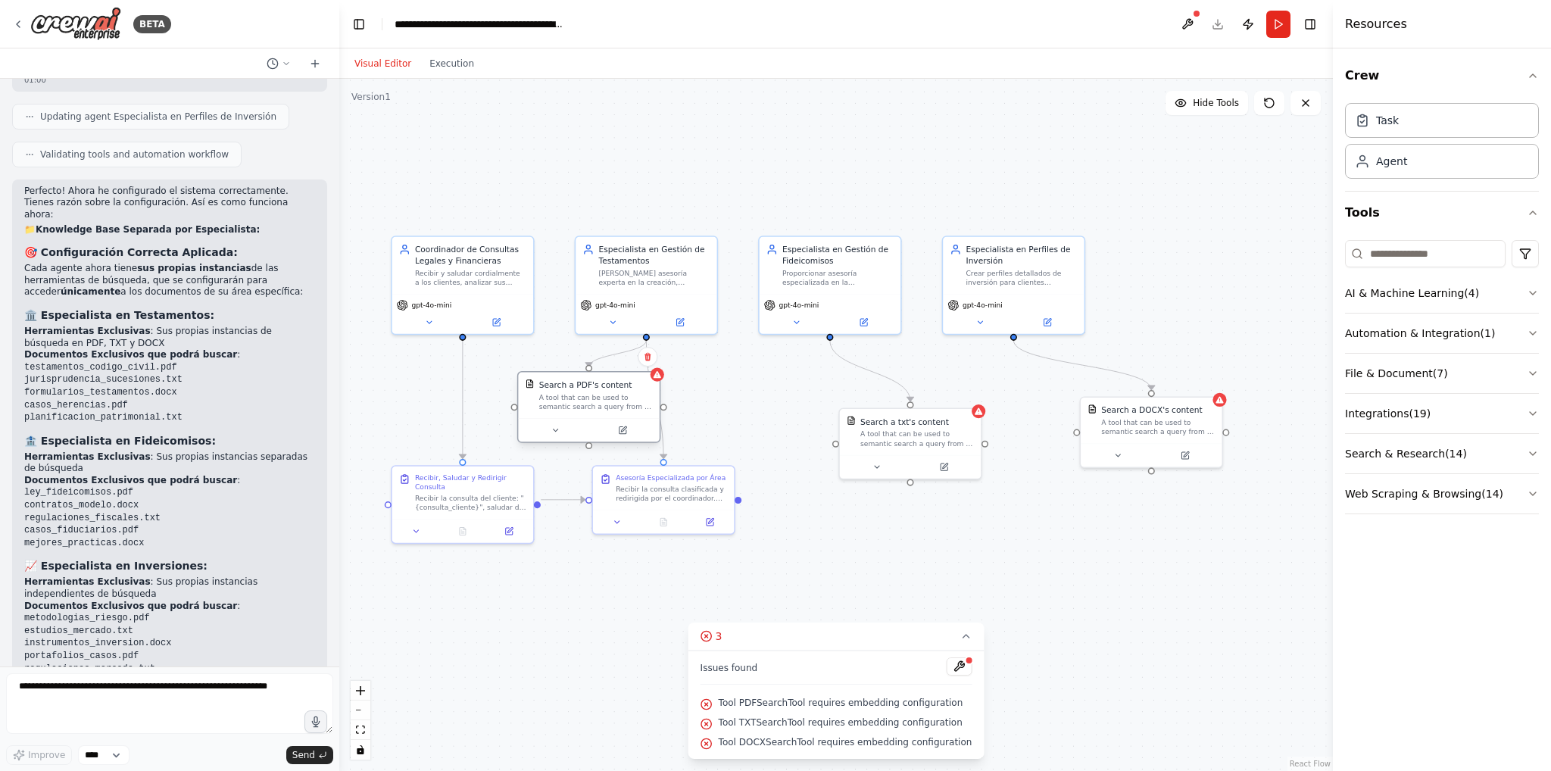
drag, startPoint x: 585, startPoint y: 410, endPoint x: 604, endPoint y: 408, distance: 19.0
click at [604, 408] on div "A tool that can be used to semantic search a query from a PDF's content." at bounding box center [596, 402] width 114 height 18
drag, startPoint x: 630, startPoint y: 404, endPoint x: 918, endPoint y: 542, distance: 319.1
click at [918, 542] on div "A tool that can be used to semantic search a query from a PDF's content." at bounding box center [871, 540] width 114 height 18
click at [707, 485] on div "Recibir la consulta clasificada y redirigida por el coordinador. Basándose en l…" at bounding box center [671, 491] width 111 height 18
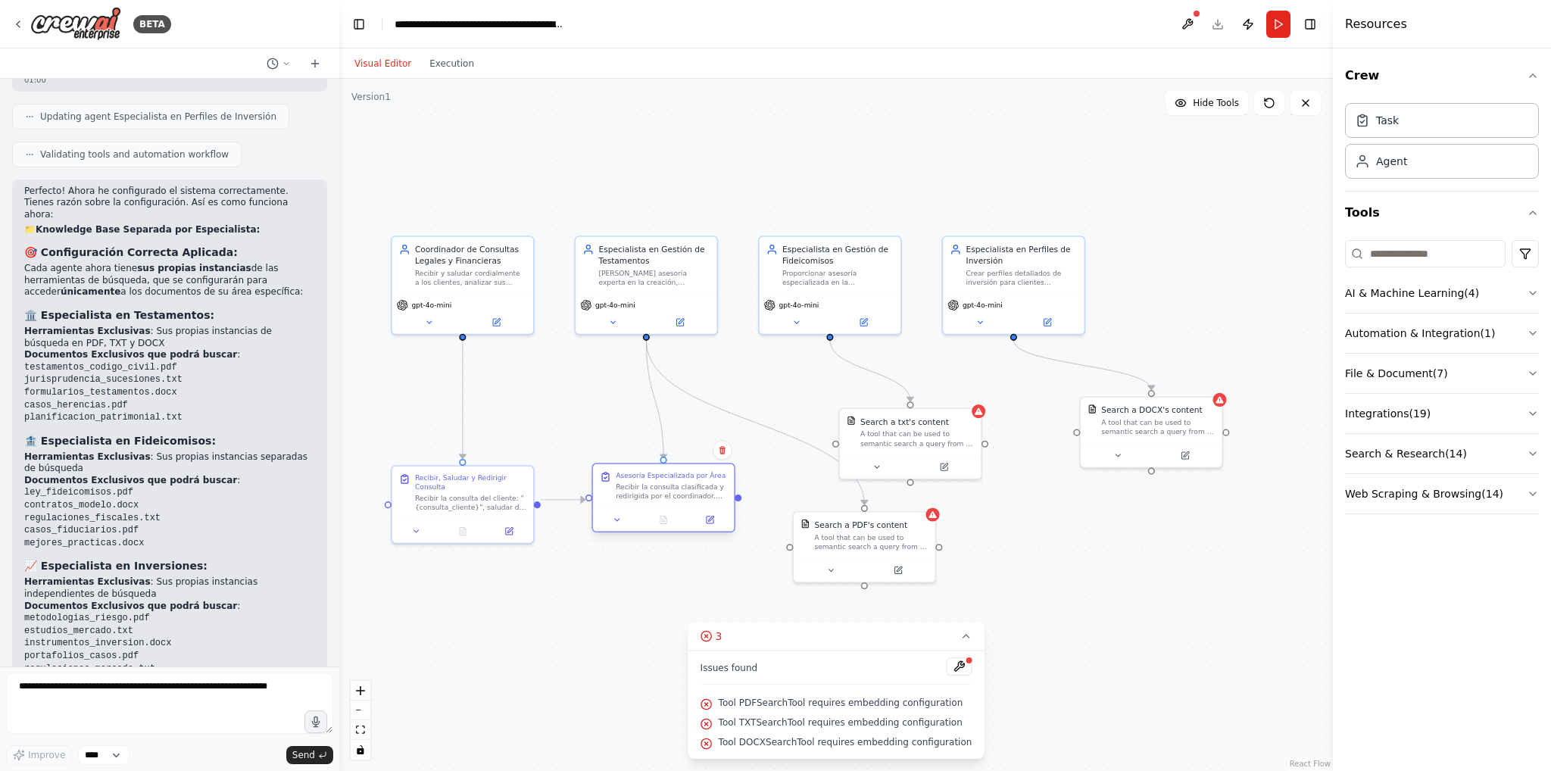
click at [707, 485] on div "Recibir la consulta clasificada y redirigida por el coordinador. Basándose en l…" at bounding box center [671, 491] width 111 height 18
click at [618, 517] on icon at bounding box center [617, 519] width 9 height 9
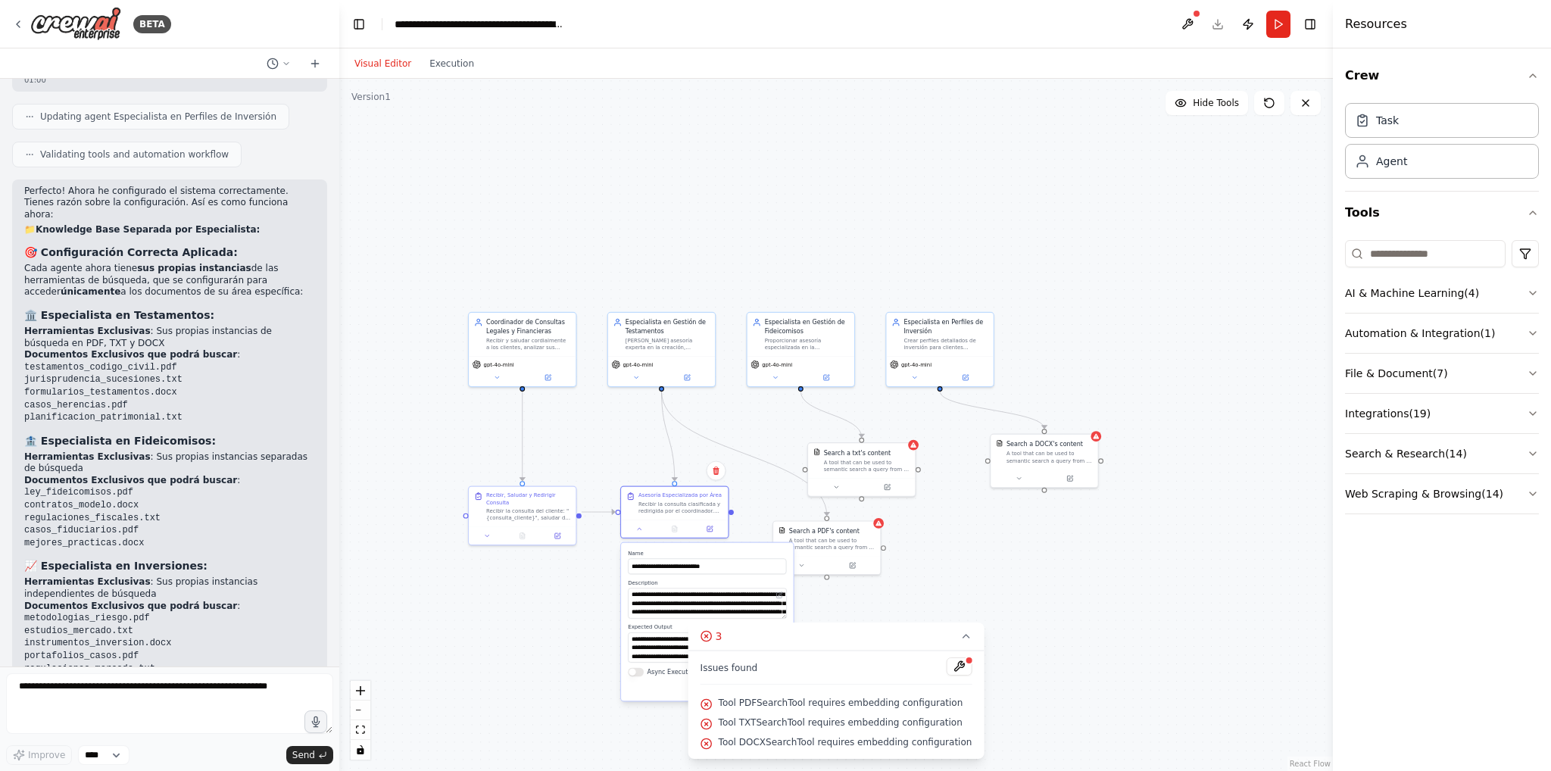
drag, startPoint x: 592, startPoint y: 608, endPoint x: 603, endPoint y: 601, distance: 12.6
click at [592, 607] on div ".deletable-edge-delete-btn { width: 20px; height: 20px; border: 0px solid #ffff…" at bounding box center [836, 425] width 994 height 692
drag, startPoint x: 670, startPoint y: 604, endPoint x: 675, endPoint y: 632, distance: 27.6
click at [679, 628] on div "**********" at bounding box center [707, 621] width 172 height 158
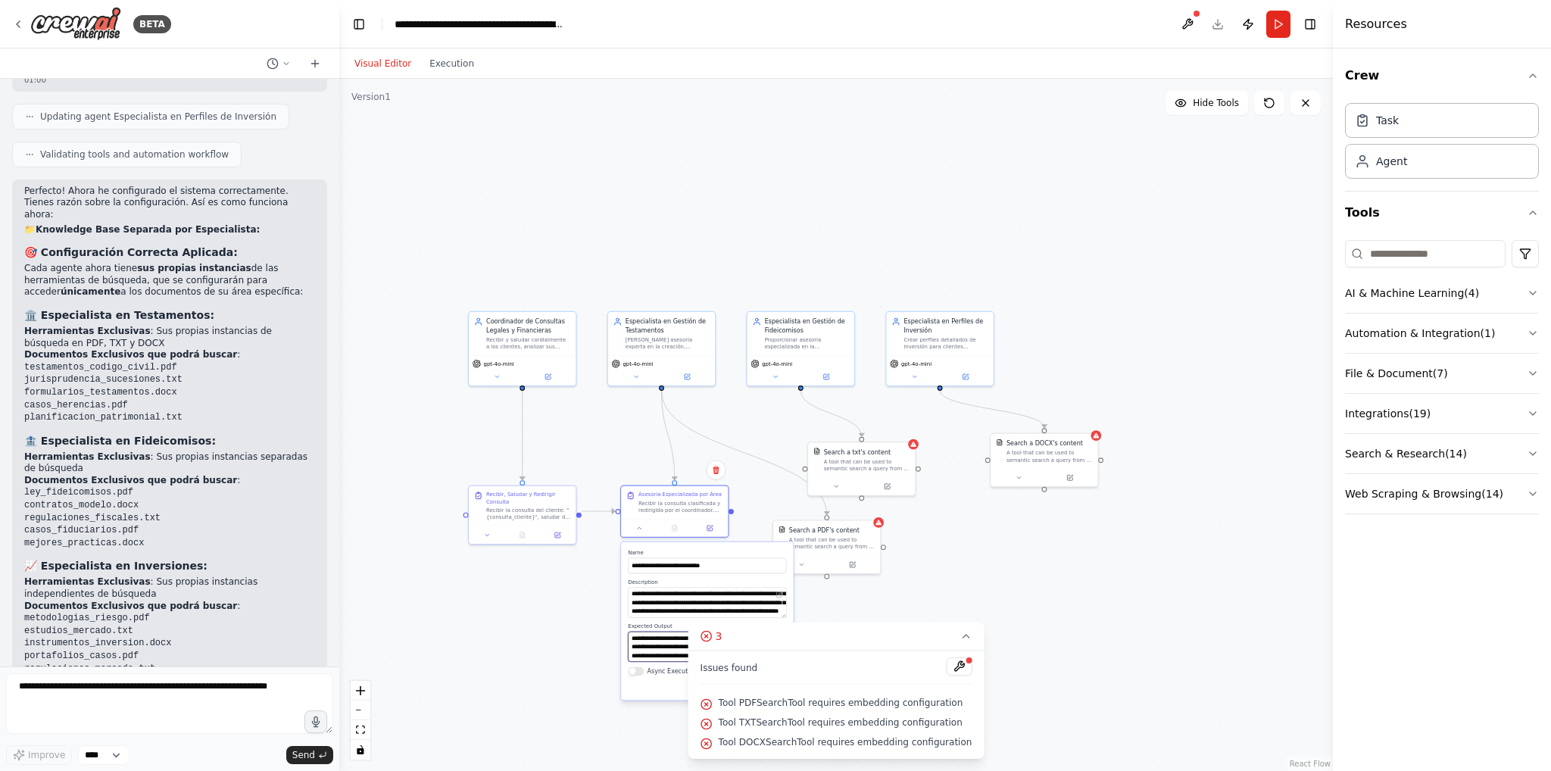
scroll to position [136, 0]
drag, startPoint x: 657, startPoint y: 651, endPoint x: 673, endPoint y: 695, distance: 46.5
click at [673, 695] on div "**********" at bounding box center [707, 621] width 172 height 158
click at [960, 632] on icon at bounding box center [966, 636] width 12 height 12
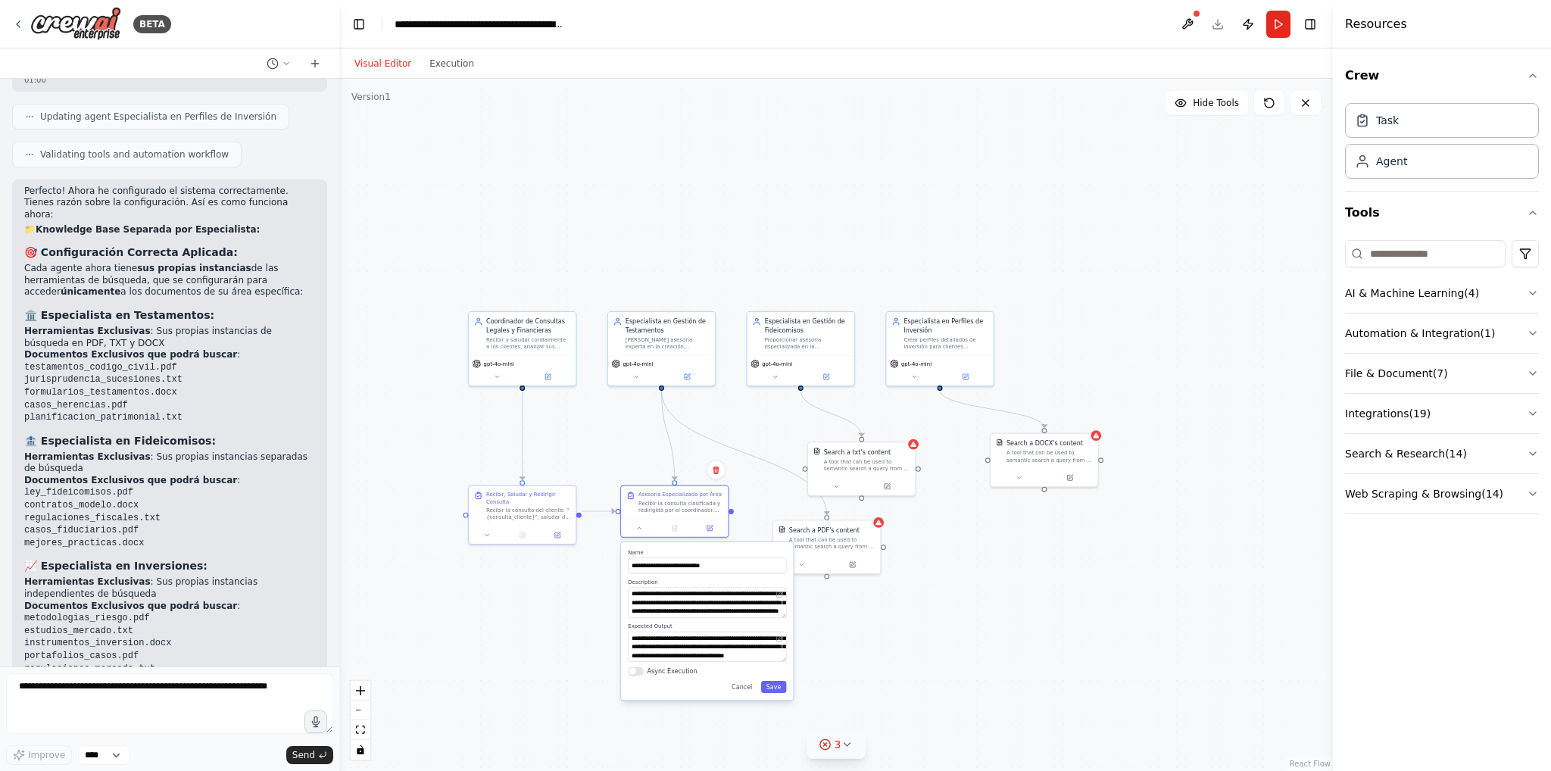
click at [969, 625] on div ".deletable-edge-delete-btn { width: 20px; height: 20px; border: 0px solid #ffff…" at bounding box center [836, 425] width 994 height 692
drag, startPoint x: 830, startPoint y: 544, endPoint x: 760, endPoint y: 432, distance: 131.3
click at [760, 432] on div "A tool that can be used to semantic search a query from a PDF's content." at bounding box center [762, 429] width 86 height 14
drag, startPoint x: 860, startPoint y: 472, endPoint x: 898, endPoint y: 443, distance: 47.6
click at [898, 443] on div "Search a txt's content A tool that can be used to semantic search a query from …" at bounding box center [922, 431] width 107 height 35
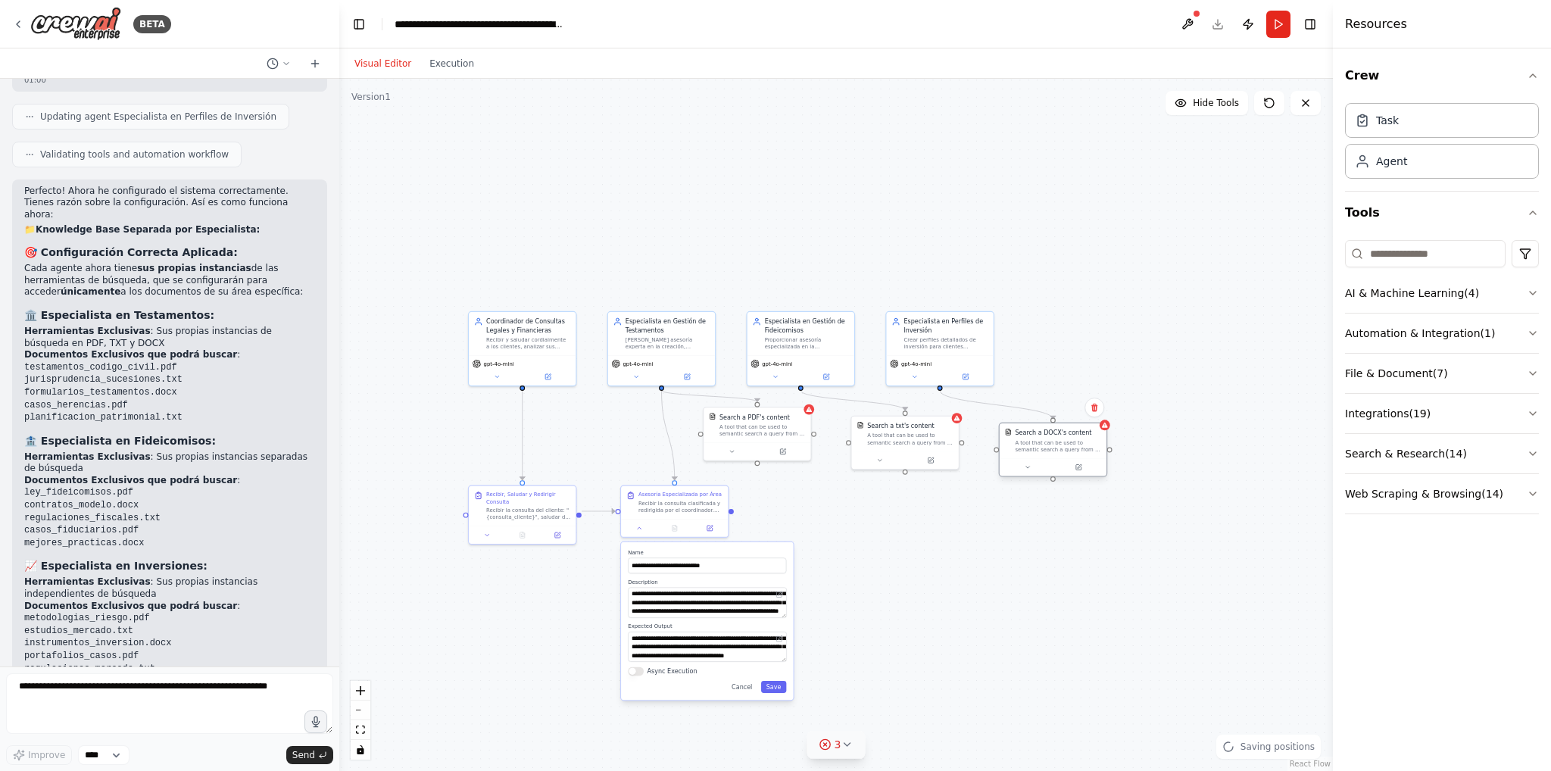
drag, startPoint x: 1020, startPoint y: 458, endPoint x: 1025, endPoint y: 448, distance: 10.8
click at [1025, 448] on div "A tool that can be used to semantic search a query from a DOCX's content." at bounding box center [1058, 446] width 86 height 14
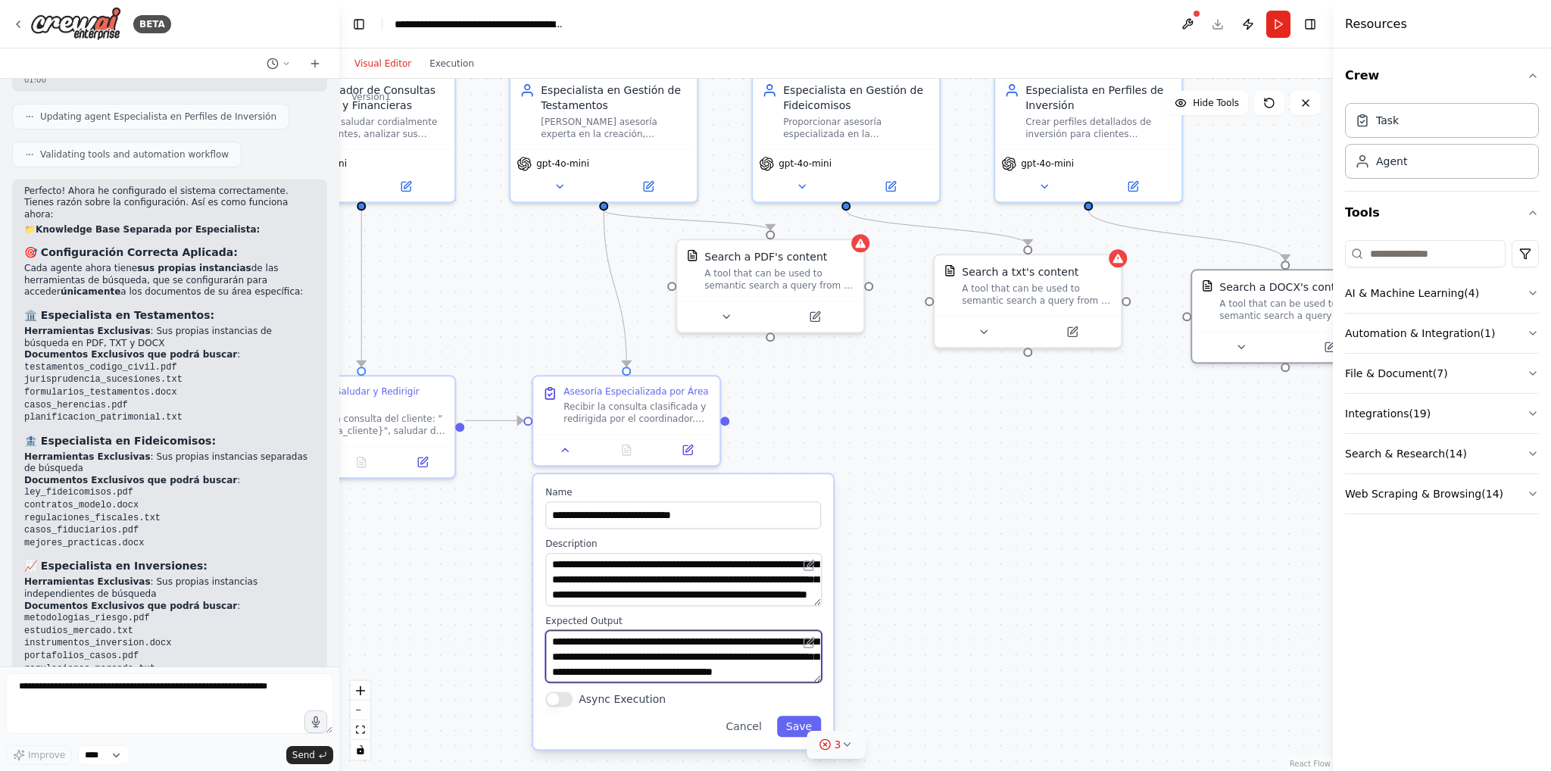
click at [692, 655] on textarea "**********" at bounding box center [683, 656] width 276 height 53
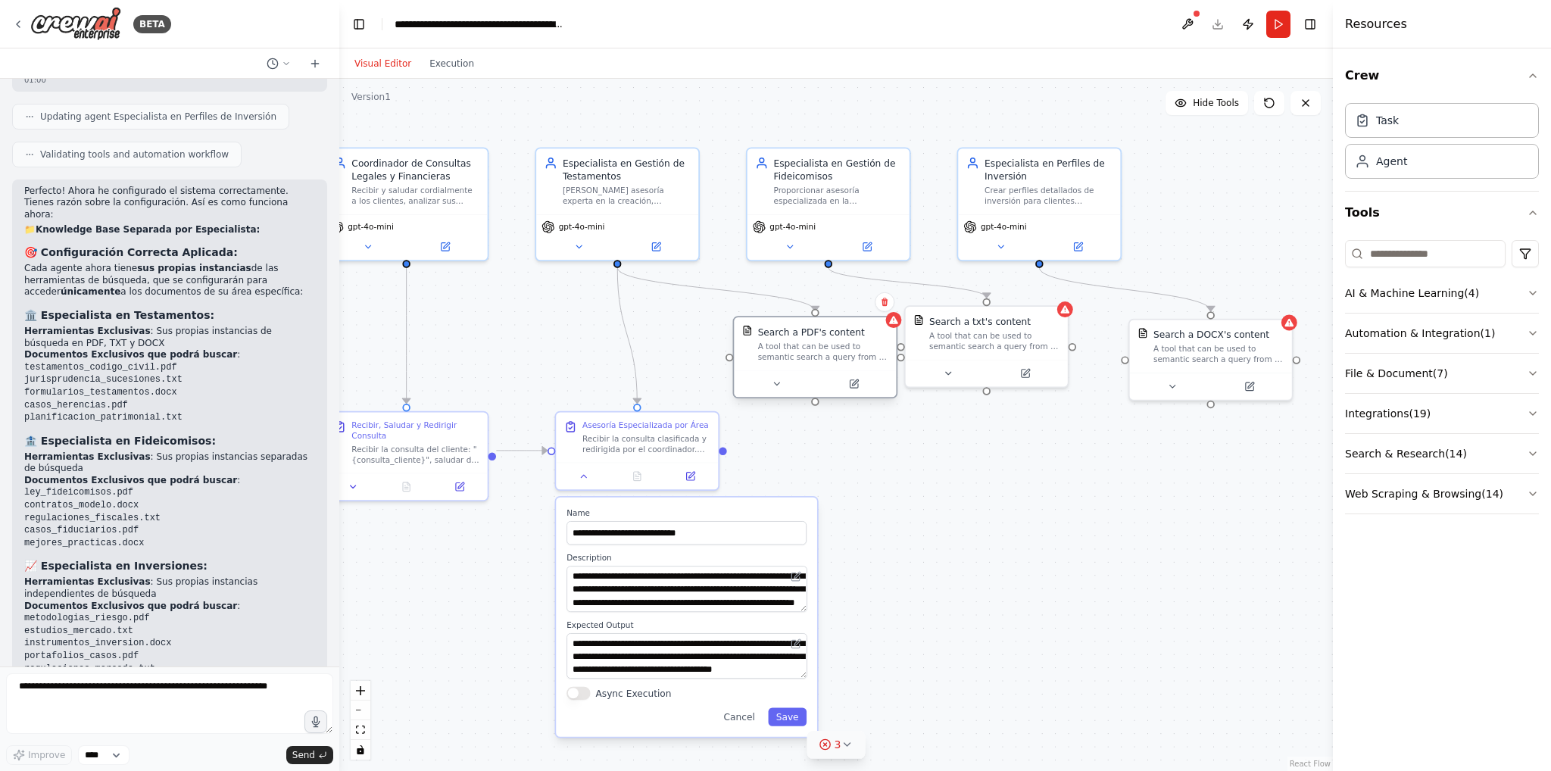
drag, startPoint x: 792, startPoint y: 359, endPoint x: 800, endPoint y: 364, distance: 9.2
click at [800, 364] on div "Search a PDF's content A tool that can be used to semantic search a query from …" at bounding box center [815, 343] width 162 height 53
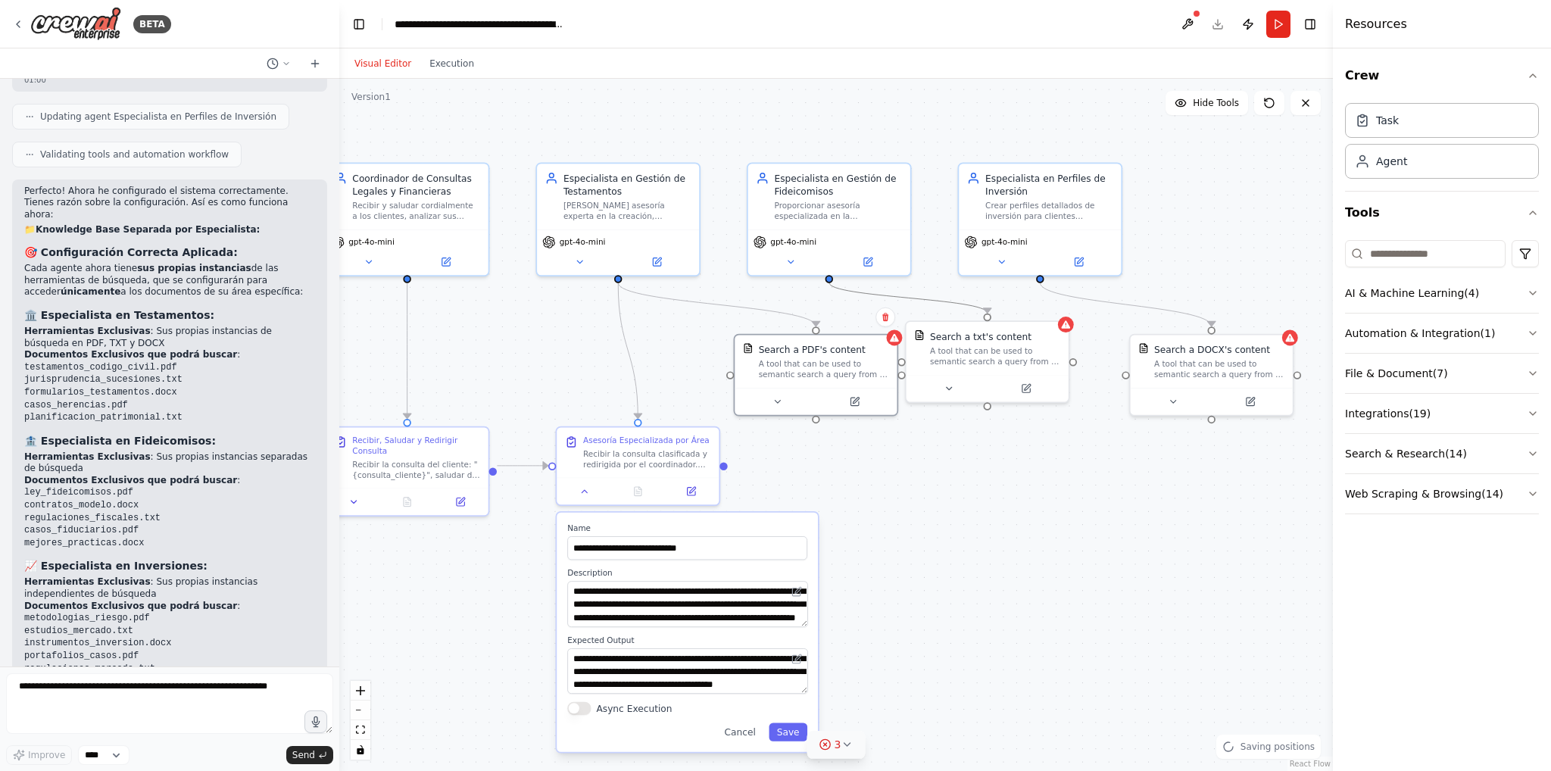
drag, startPoint x: 827, startPoint y: 267, endPoint x: 826, endPoint y: 300, distance: 33.4
click at [826, 300] on div ".deletable-edge-delete-btn { width: 20px; height: 20px; border: 0px solid #ffff…" at bounding box center [836, 425] width 994 height 692
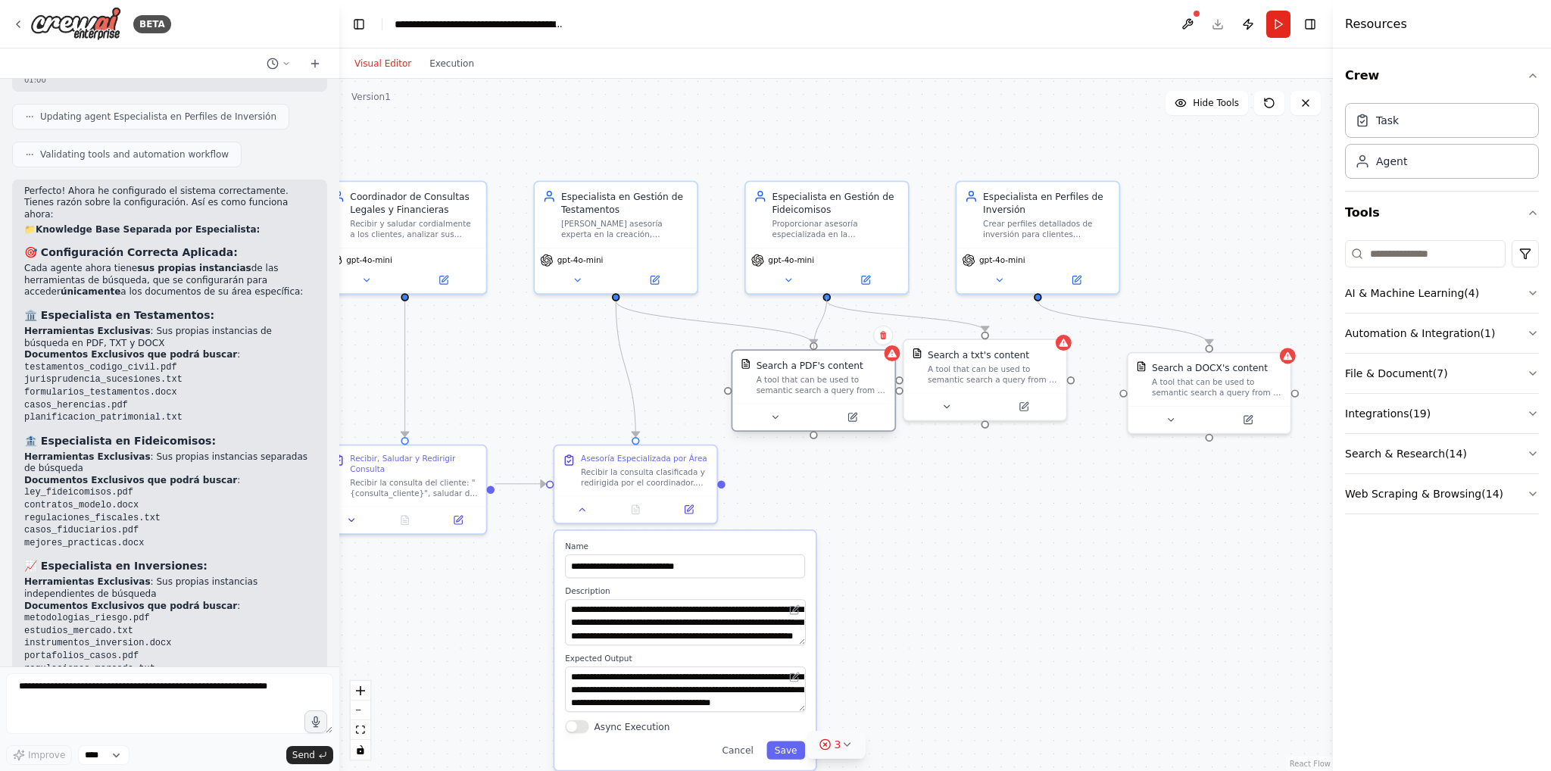
drag, startPoint x: 826, startPoint y: 292, endPoint x: 812, endPoint y: 344, distance: 54.0
click at [812, 344] on div "**********" at bounding box center [689, 415] width 865 height 603
click at [821, 320] on icon "Edge from 41e1fa0d-5273-4df4-a3a7-256cd60c60e8 to 084b7f65-9f89-4227-972b-03594…" at bounding box center [819, 323] width 13 height 44
click at [823, 321] on icon at bounding box center [820, 322] width 10 height 11
drag, startPoint x: 827, startPoint y: 299, endPoint x: 638, endPoint y: 443, distance: 237.8
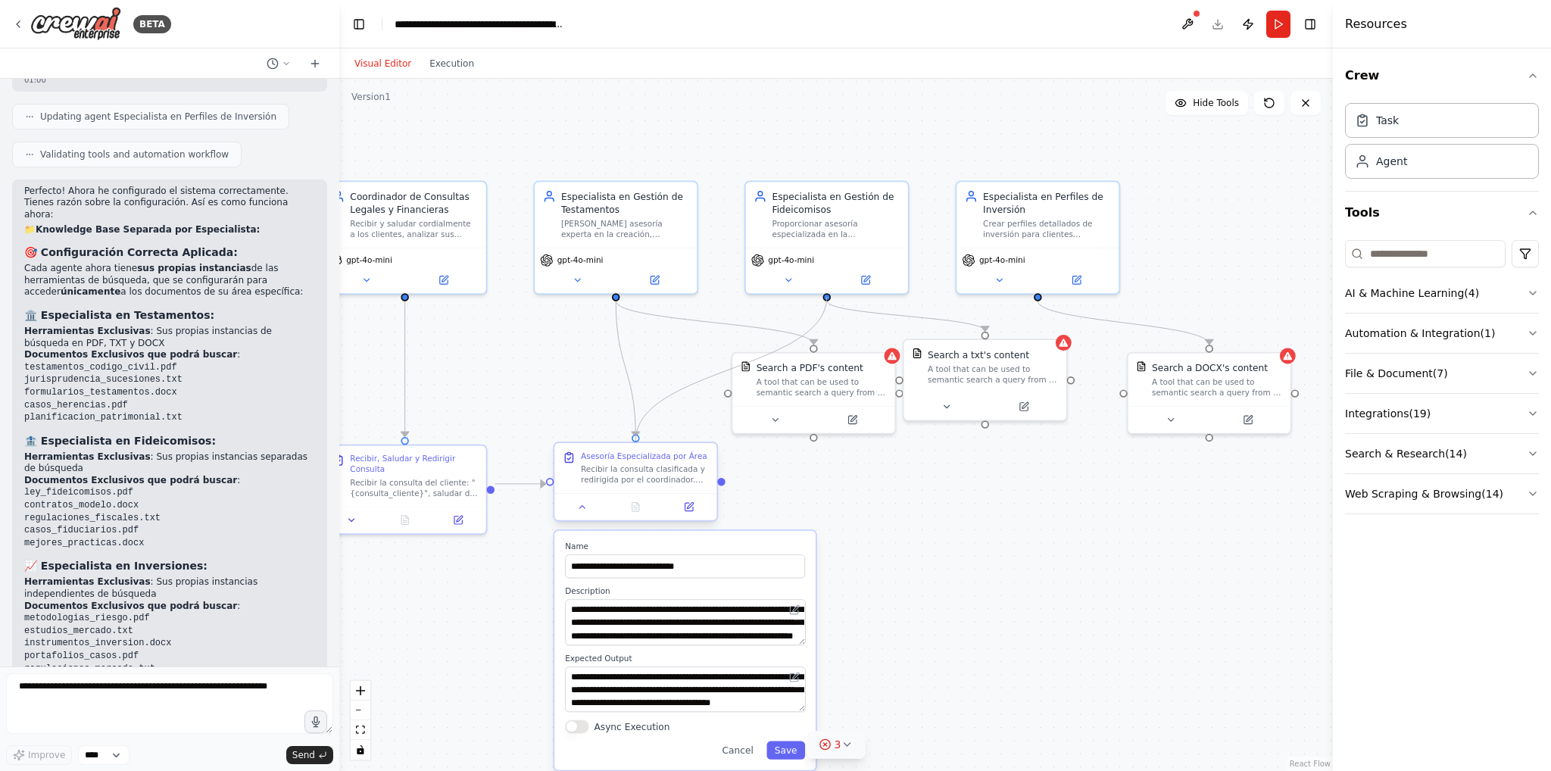
click at [638, 443] on div "**********" at bounding box center [689, 415] width 865 height 603
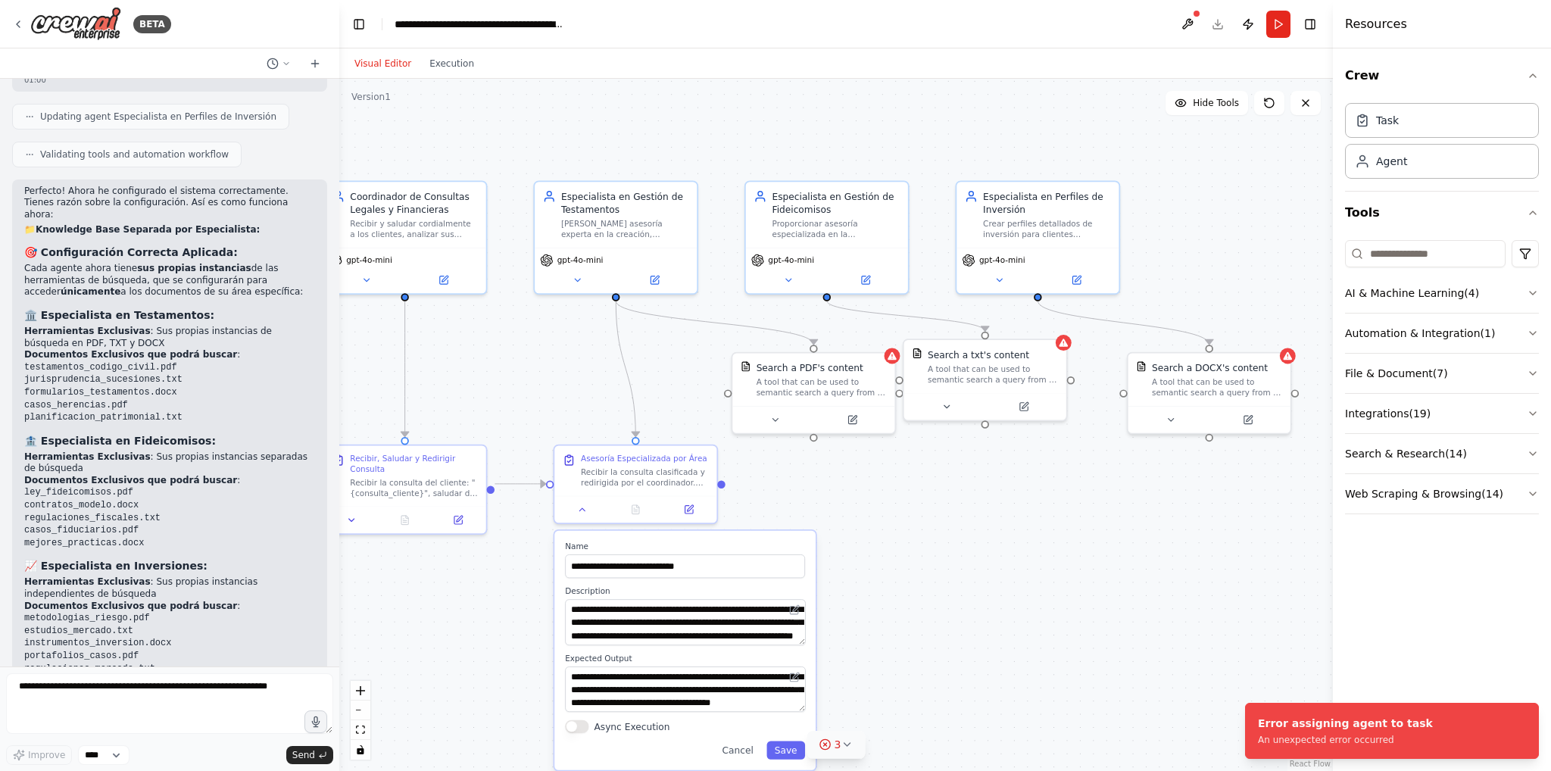
drag, startPoint x: 631, startPoint y: 437, endPoint x: 666, endPoint y: 409, distance: 44.7
click at [666, 409] on div ".deletable-edge-delete-btn { width: 20px; height: 20px; border: 0px solid #ffff…" at bounding box center [836, 425] width 994 height 692
drag, startPoint x: 634, startPoint y: 440, endPoint x: 828, endPoint y: 297, distance: 241.0
click at [828, 297] on div "**********" at bounding box center [689, 415] width 865 height 603
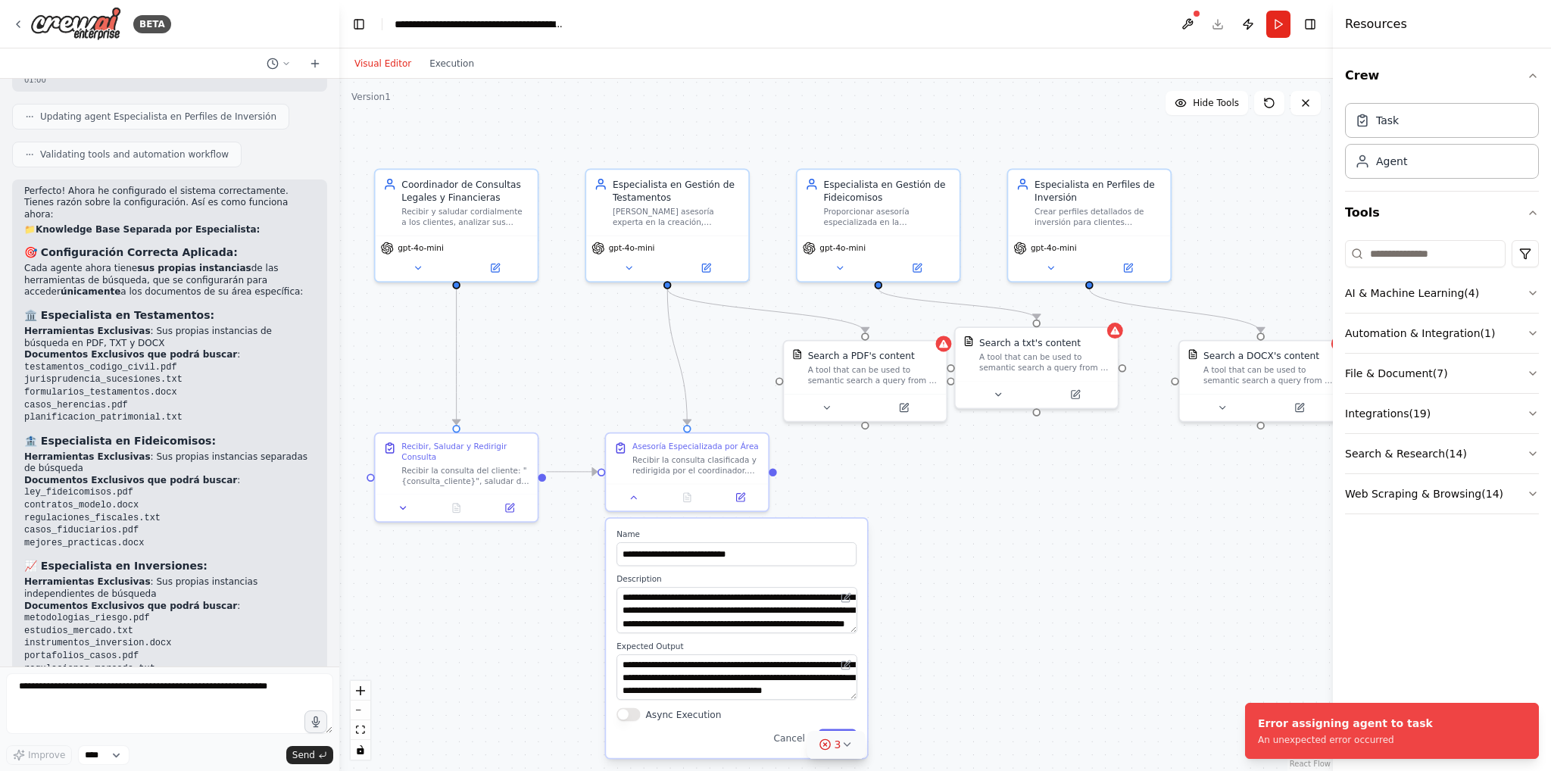
drag, startPoint x: 862, startPoint y: 510, endPoint x: 872, endPoint y: 498, distance: 15.6
click at [872, 498] on div ".deletable-edge-delete-btn { width: 20px; height: 20px; border: 0px solid #ffff…" at bounding box center [836, 425] width 994 height 692
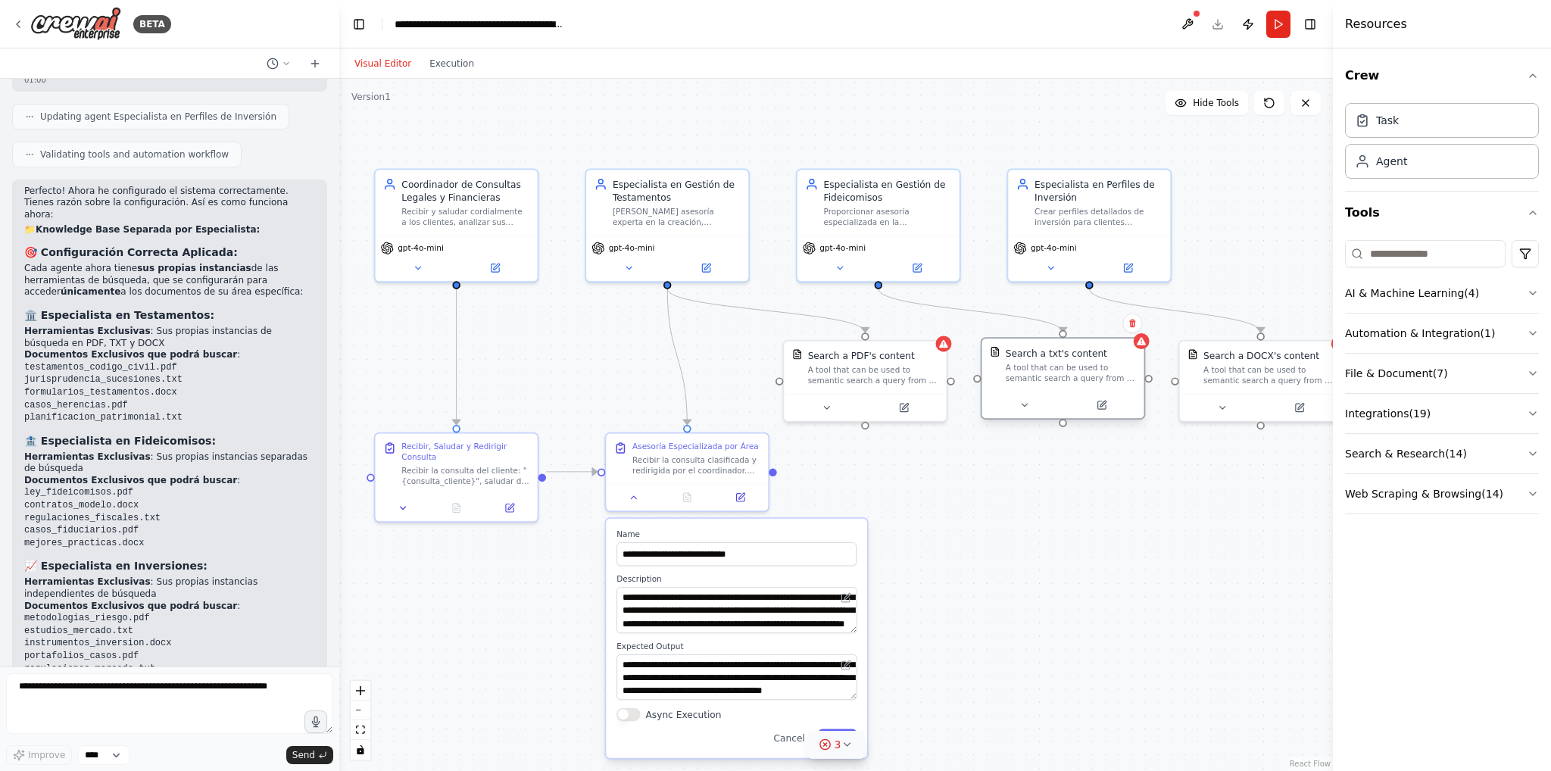
drag, startPoint x: 1035, startPoint y: 346, endPoint x: 1060, endPoint y: 354, distance: 25.4
click at [1060, 354] on div "Search a txt's content" at bounding box center [1056, 352] width 101 height 13
click at [239, 713] on textarea at bounding box center [169, 703] width 327 height 61
type textarea "**********"
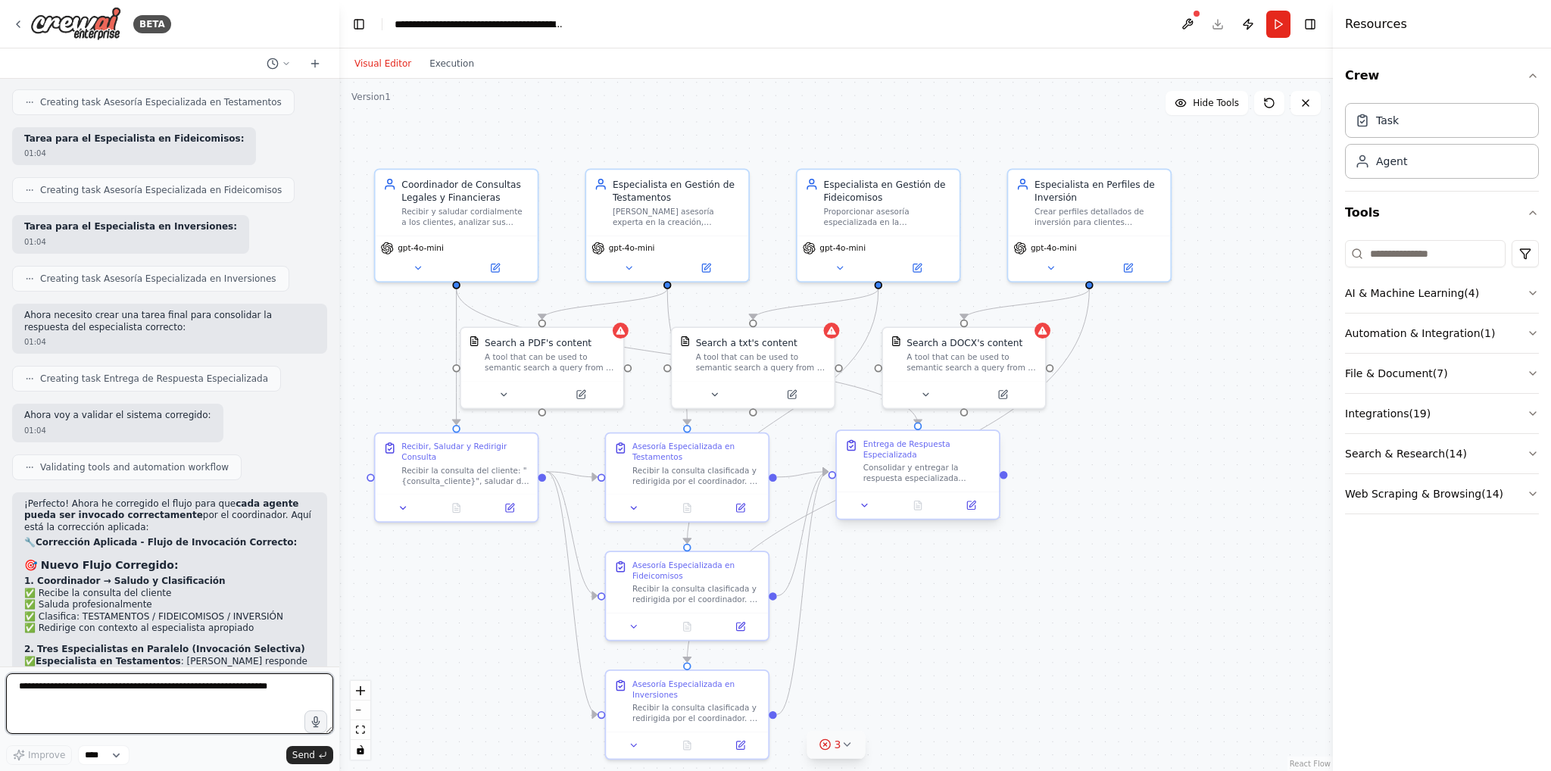
scroll to position [9946, 0]
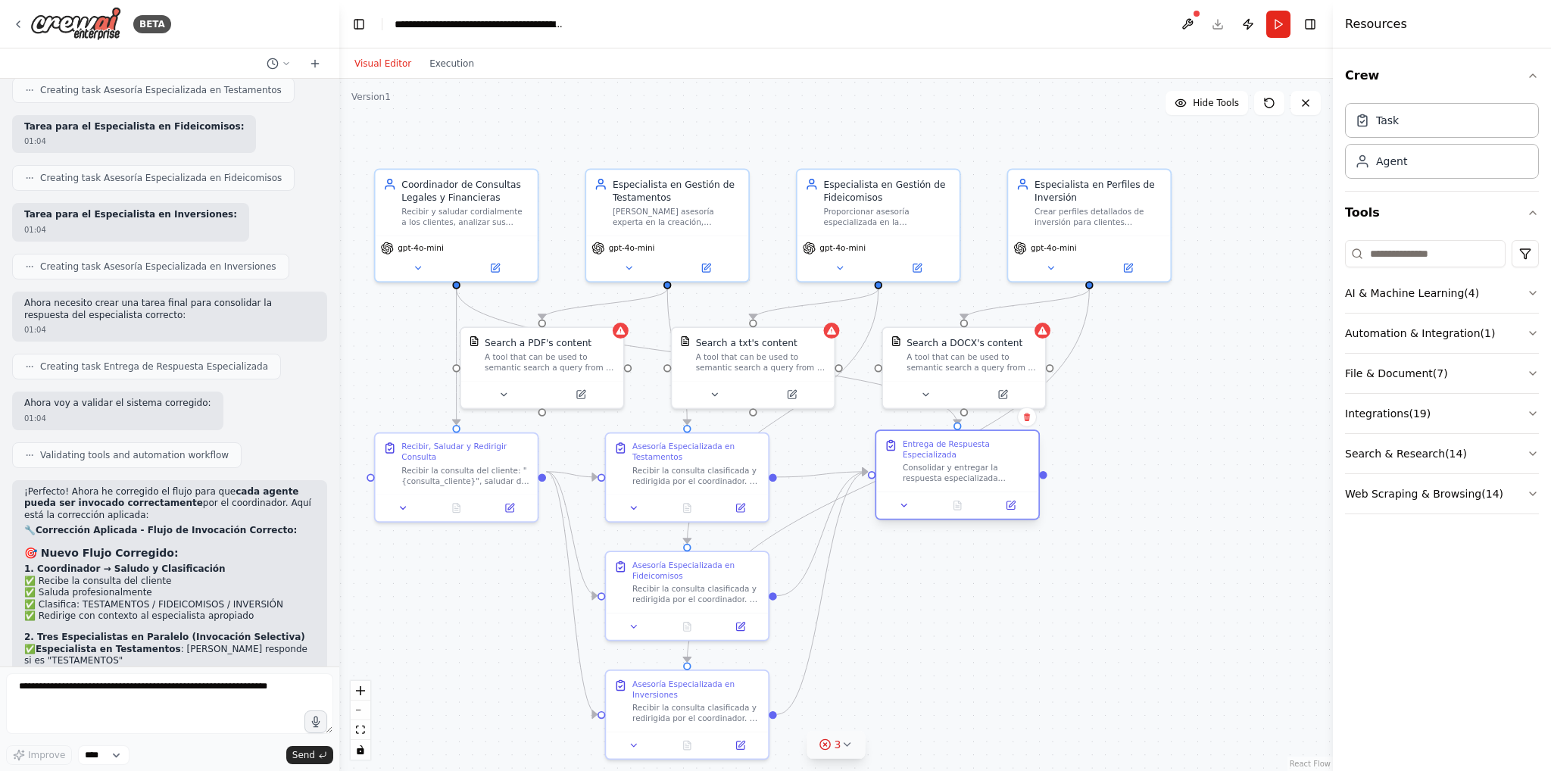
drag, startPoint x: 945, startPoint y: 477, endPoint x: 988, endPoint y: 482, distance: 43.5
click at [988, 482] on div "Entrega de Respuesta Especializada Consolidar y entregar la respuesta especiali…" at bounding box center [957, 474] width 165 height 90
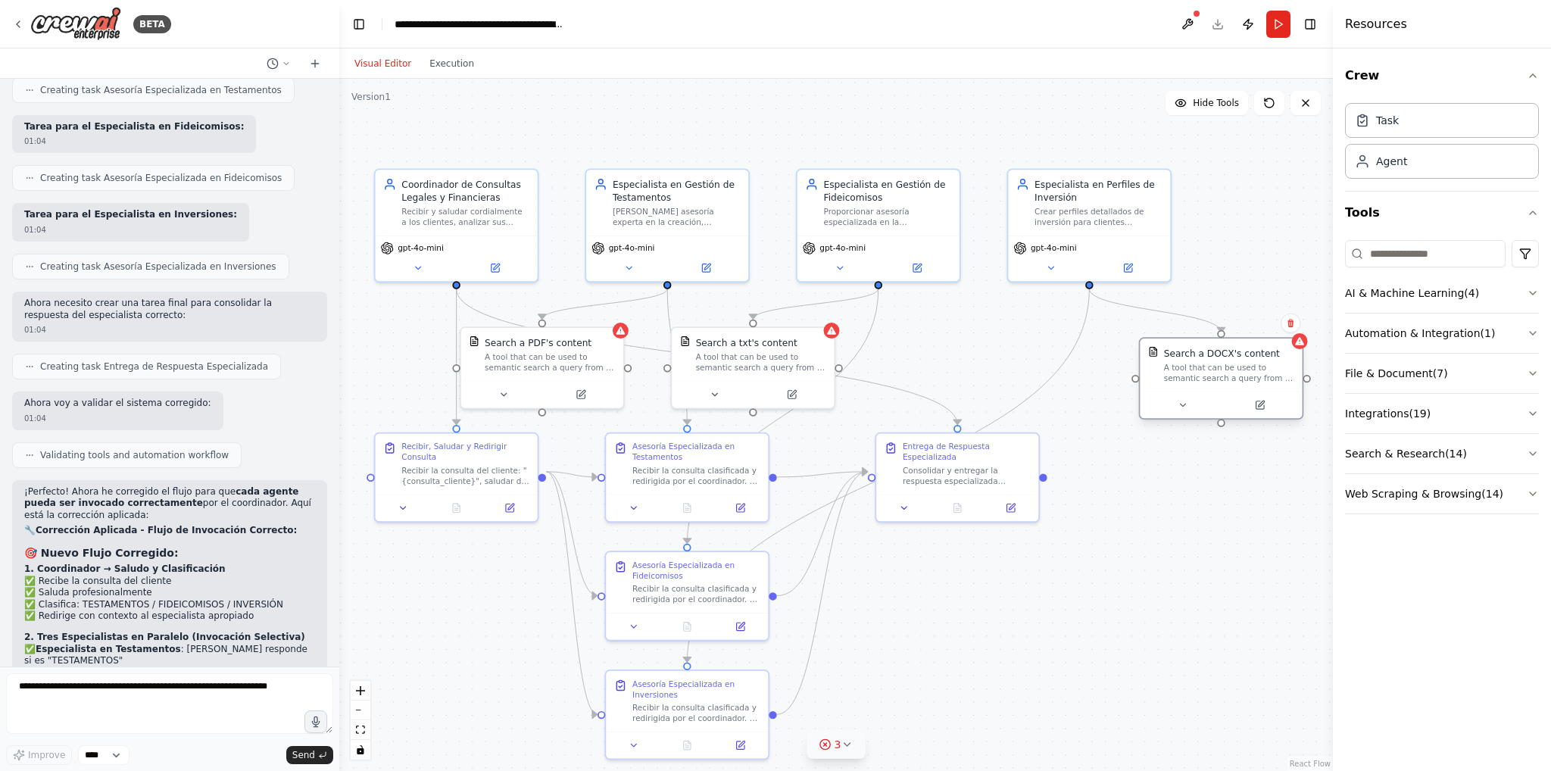
drag, startPoint x: 1000, startPoint y: 361, endPoint x: 1233, endPoint y: 376, distance: 233.8
click at [1233, 376] on div "A tool that can be used to semantic search a query from a DOCX's content." at bounding box center [1229, 372] width 130 height 21
drag, startPoint x: 972, startPoint y: 370, endPoint x: 857, endPoint y: 374, distance: 114.4
click at [857, 374] on div "Search a txt's content A tool that can be used to semantic search a query from …" at bounding box center [838, 352] width 162 height 53
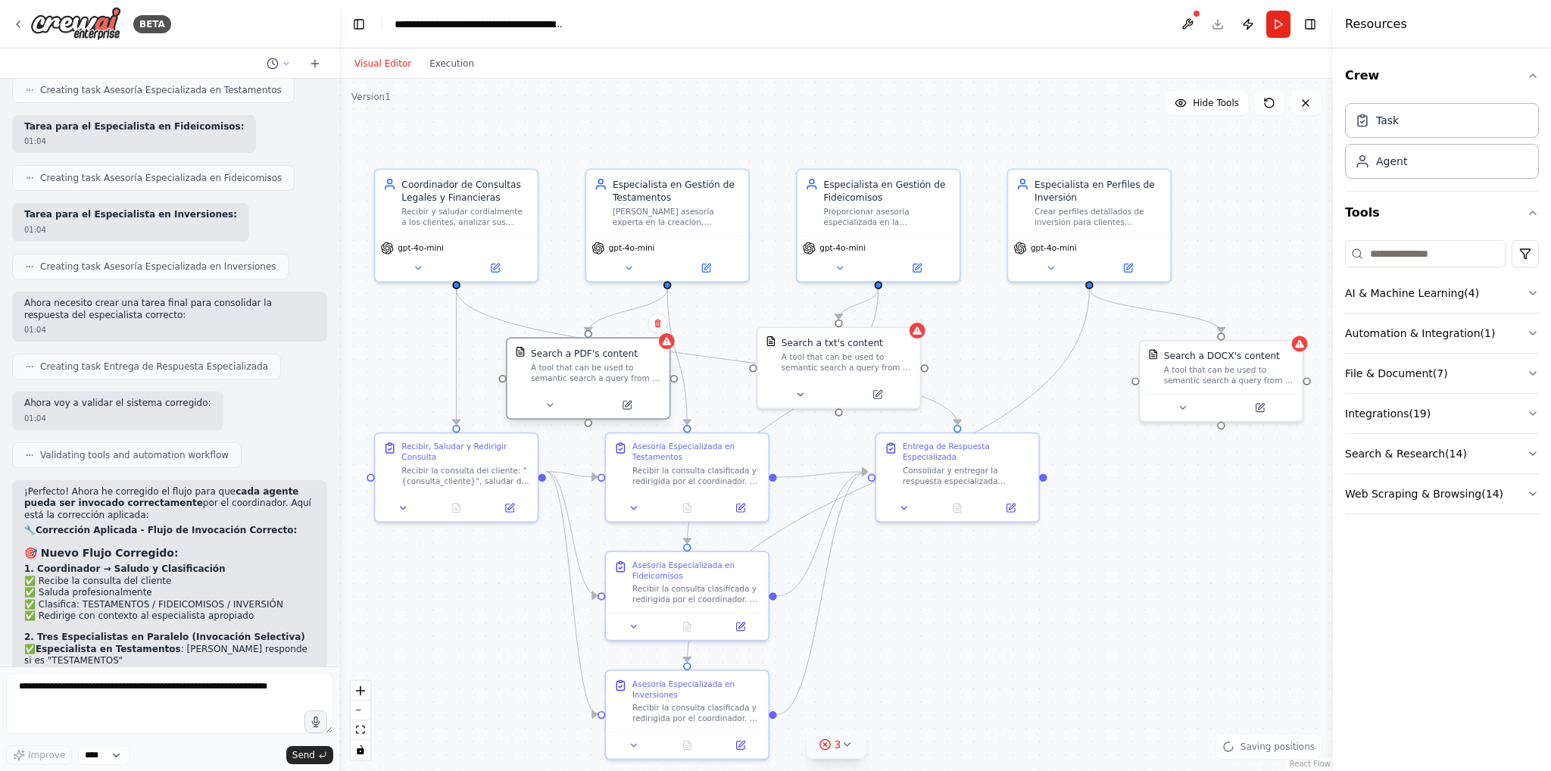
drag, startPoint x: 579, startPoint y: 378, endPoint x: 618, endPoint y: 390, distance: 40.5
click at [618, 390] on div "Search a PDF's content A tool that can be used to semantic search a query from …" at bounding box center [588, 378] width 165 height 83
drag, startPoint x: 618, startPoint y: 390, endPoint x: 627, endPoint y: 380, distance: 13.4
click at [627, 380] on div "Search a PDF's content A tool that can be used to semantic search a query from …" at bounding box center [627, 378] width 165 height 83
click at [570, 386] on button at bounding box center [563, 392] width 74 height 16
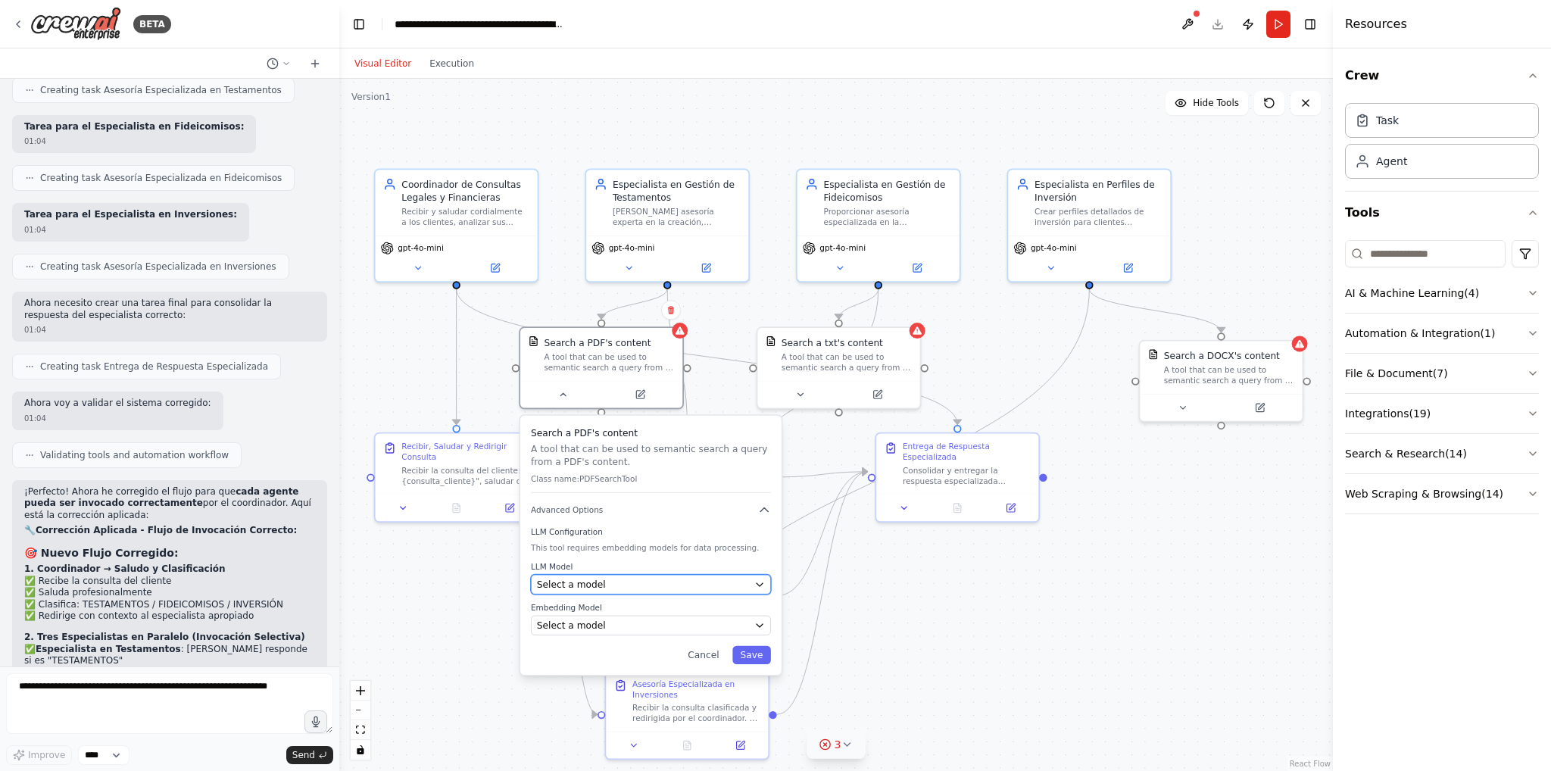
click at [612, 578] on div "Select a model" at bounding box center [643, 584] width 212 height 13
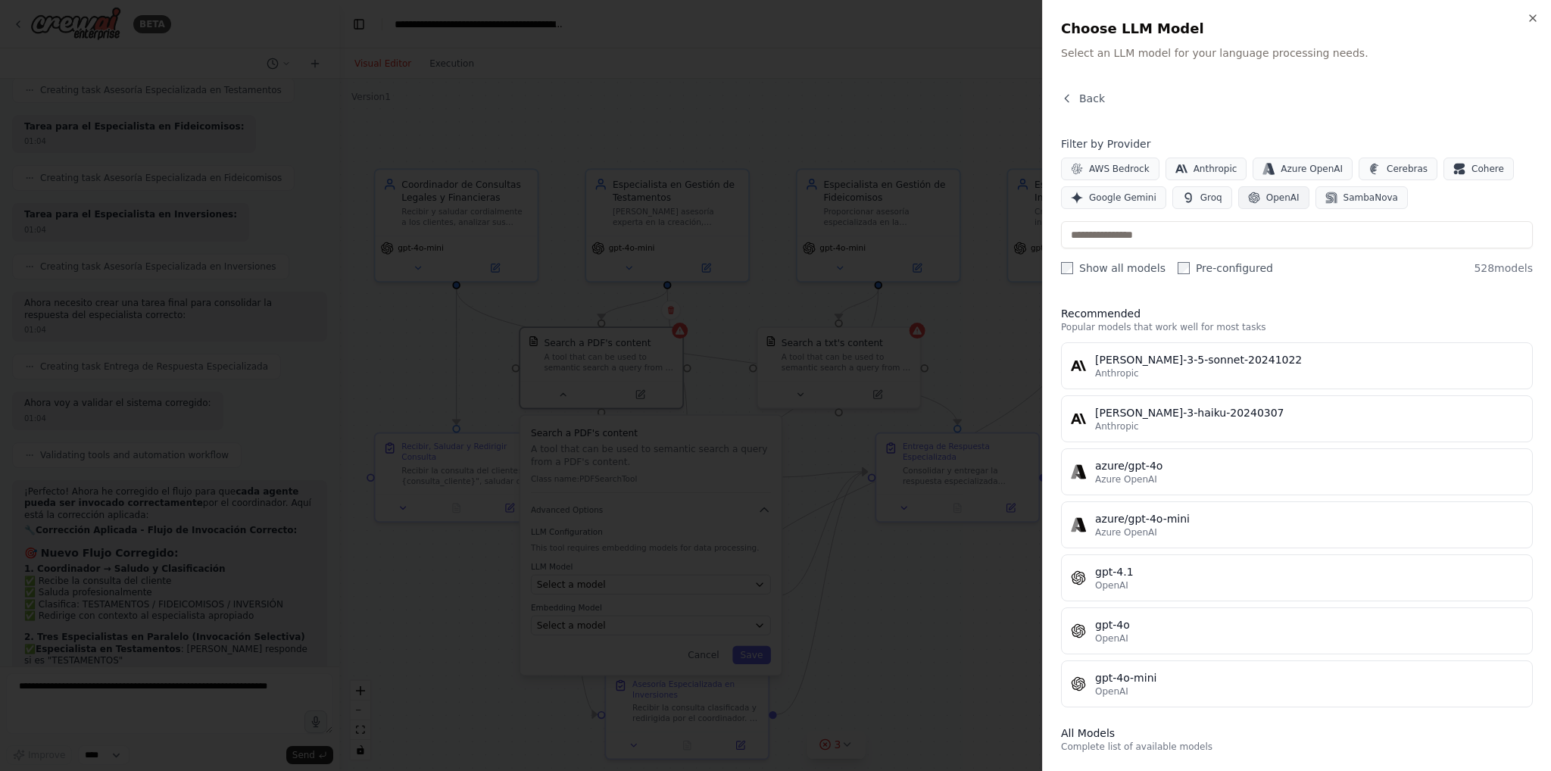
click at [1271, 198] on span "OpenAI" at bounding box center [1282, 198] width 33 height 12
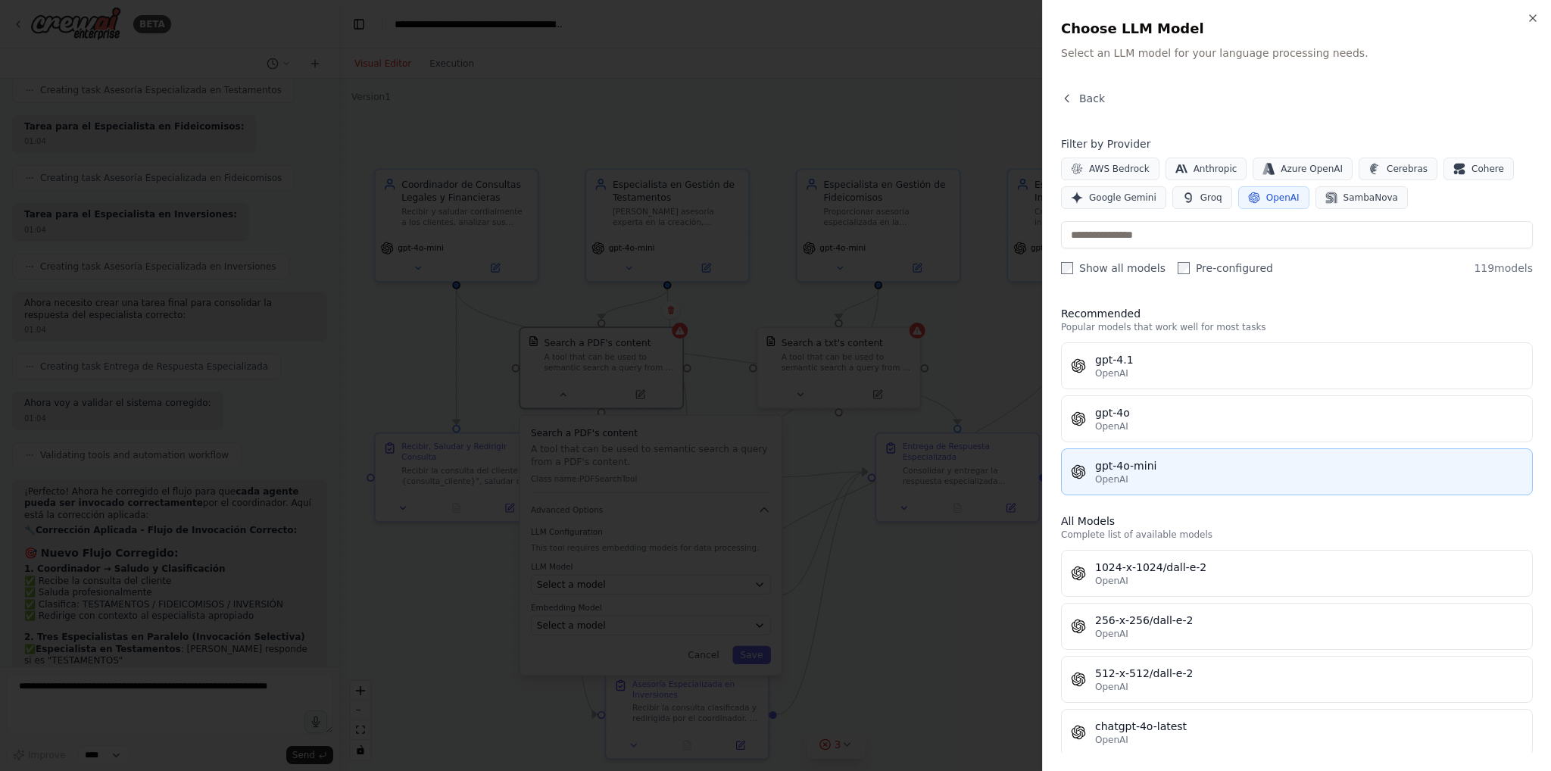
click at [1144, 458] on div "gpt-4o-mini" at bounding box center [1309, 465] width 428 height 15
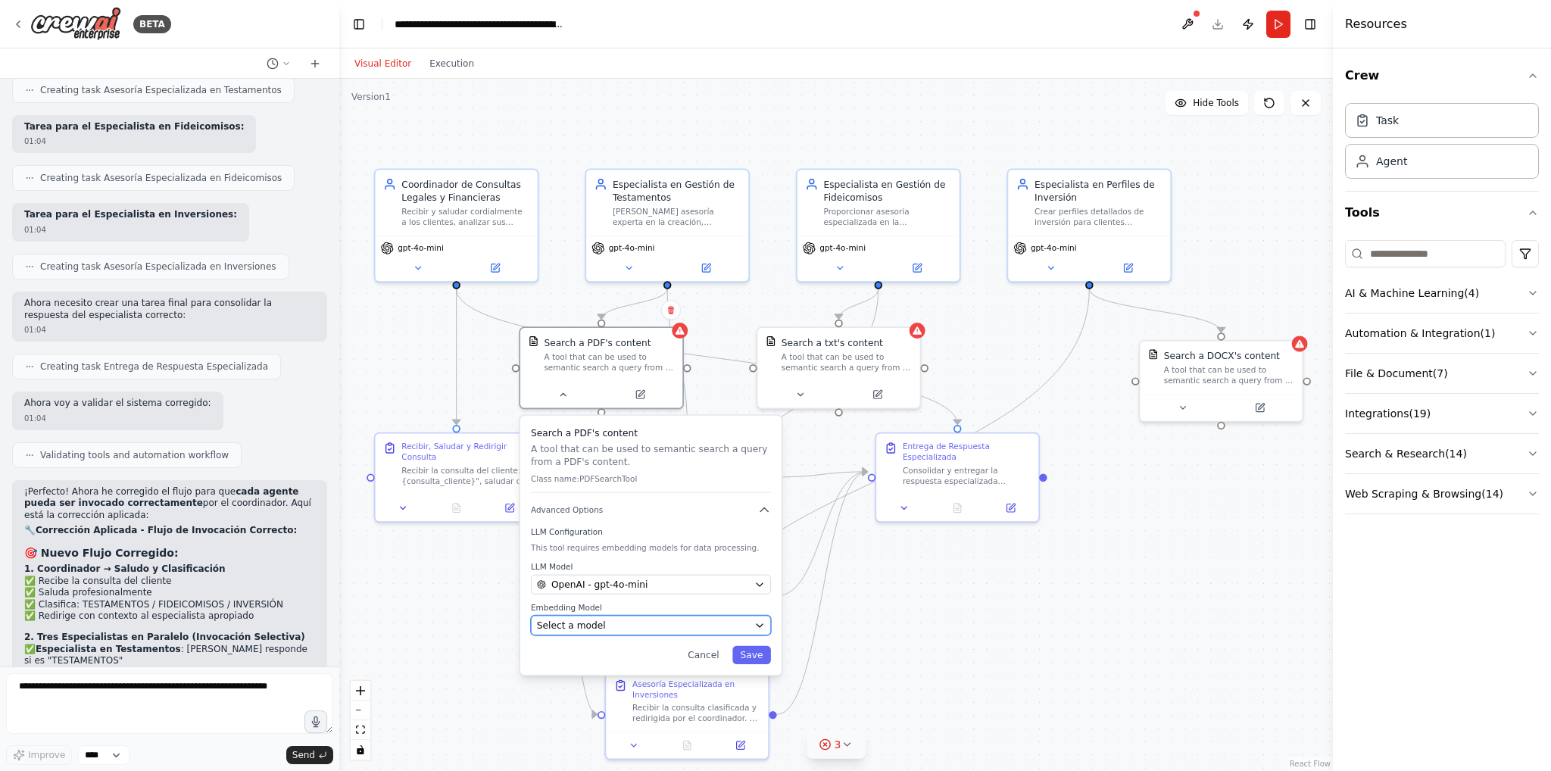
click at [621, 625] on div "Select a model" at bounding box center [643, 625] width 212 height 13
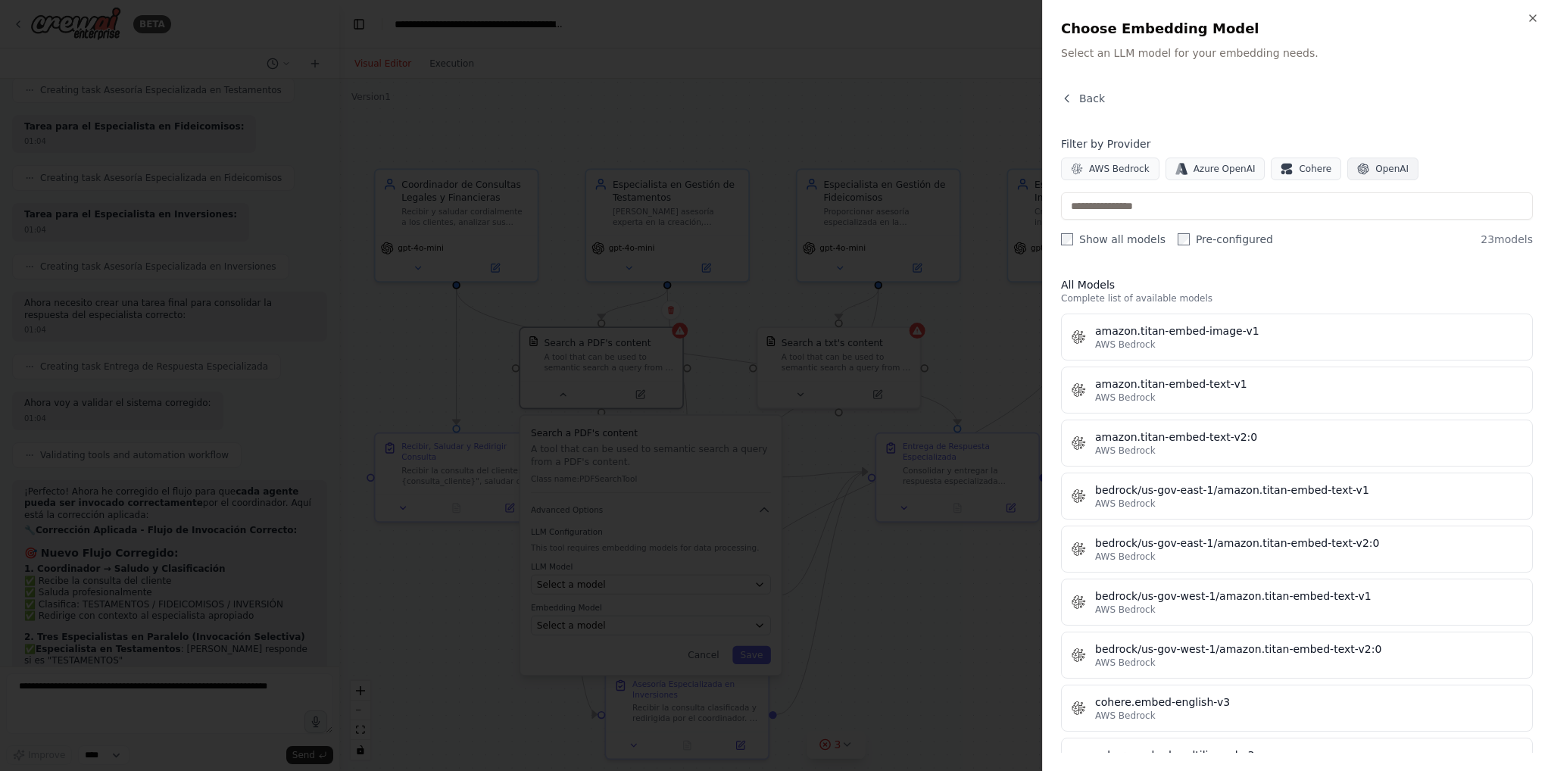
click at [1375, 164] on span "OpenAI" at bounding box center [1391, 169] width 33 height 12
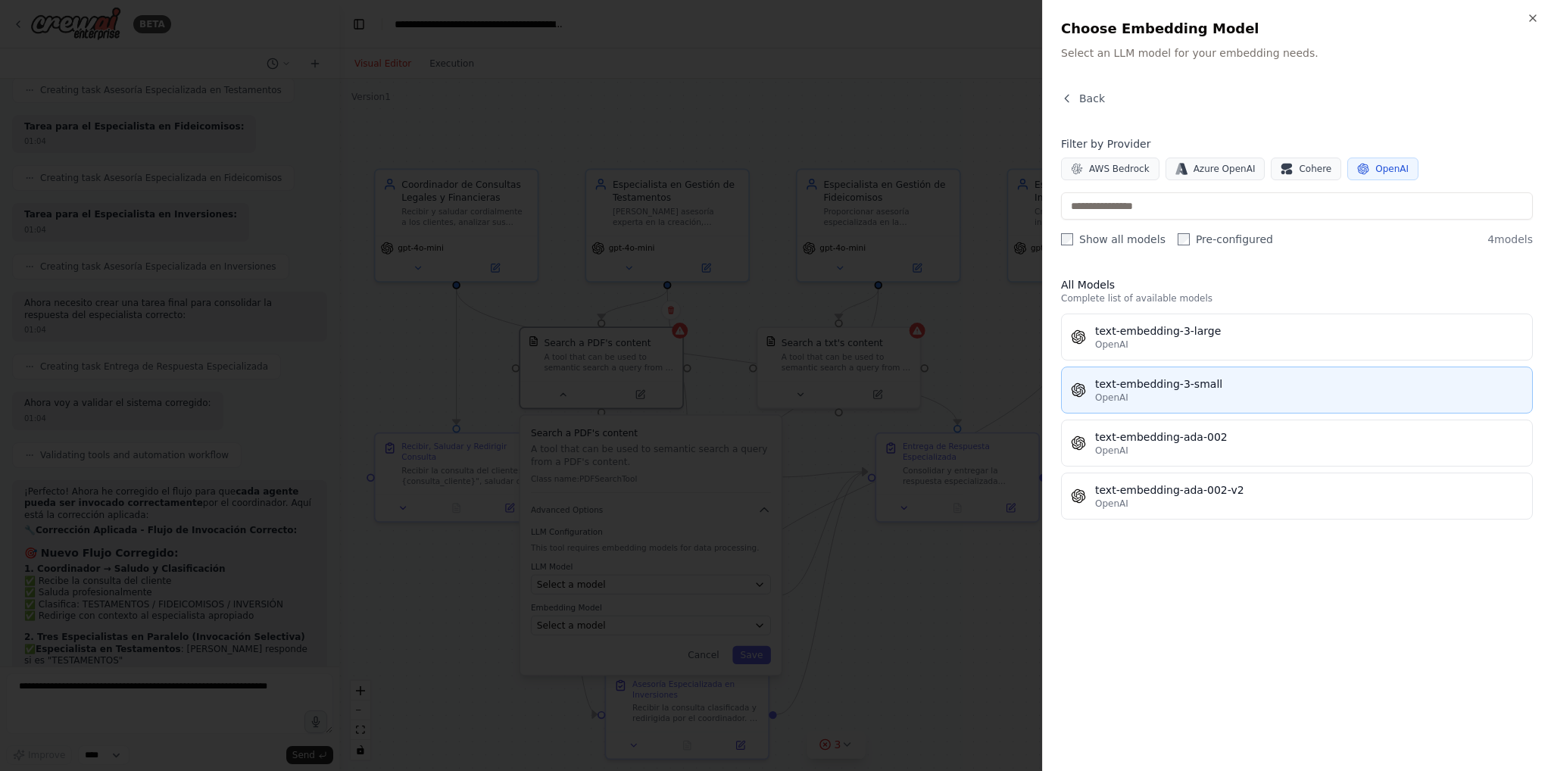
click at [1205, 399] on div "OpenAI" at bounding box center [1309, 398] width 428 height 12
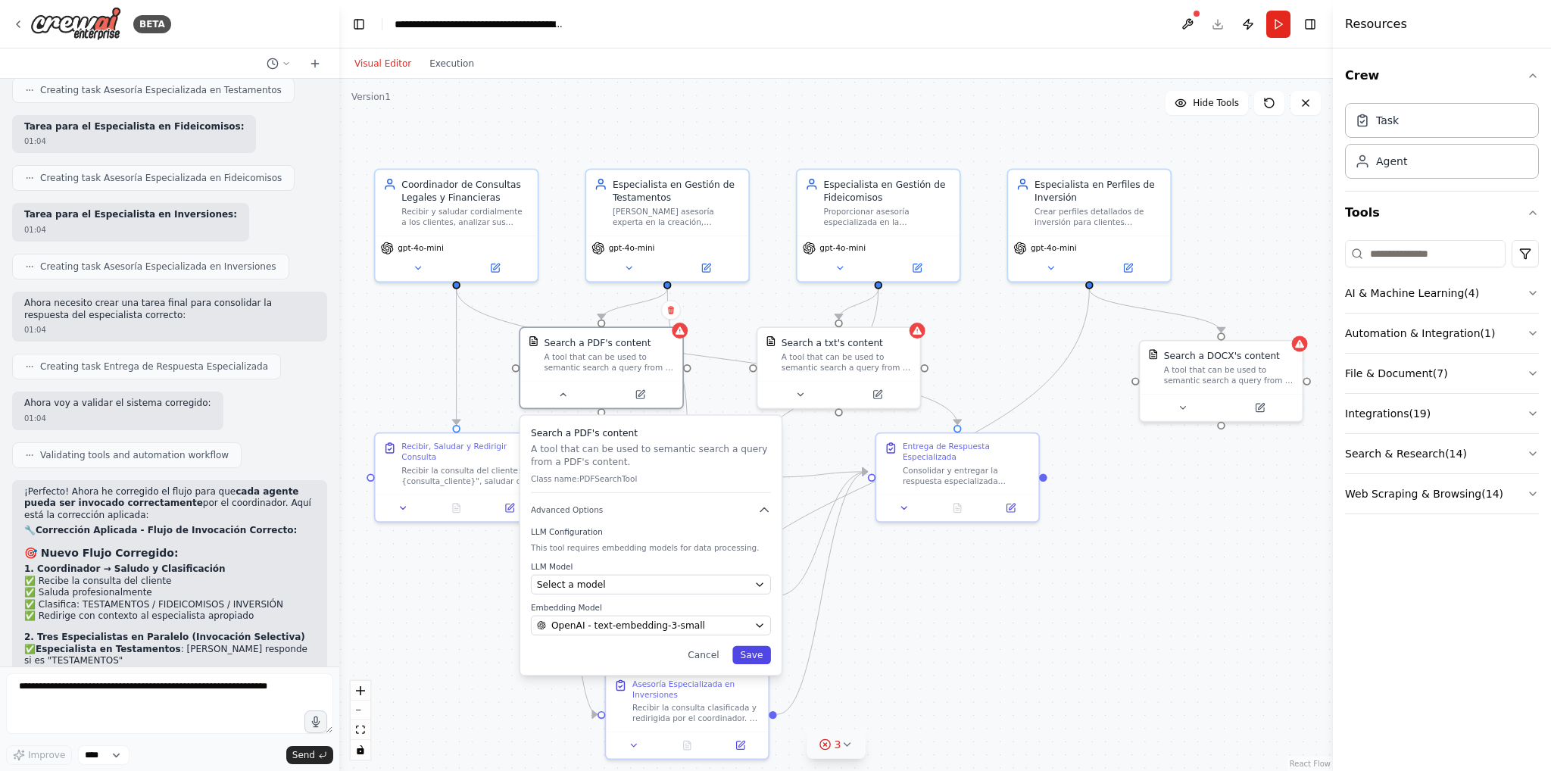
click at [756, 652] on button "Save" at bounding box center [751, 655] width 39 height 18
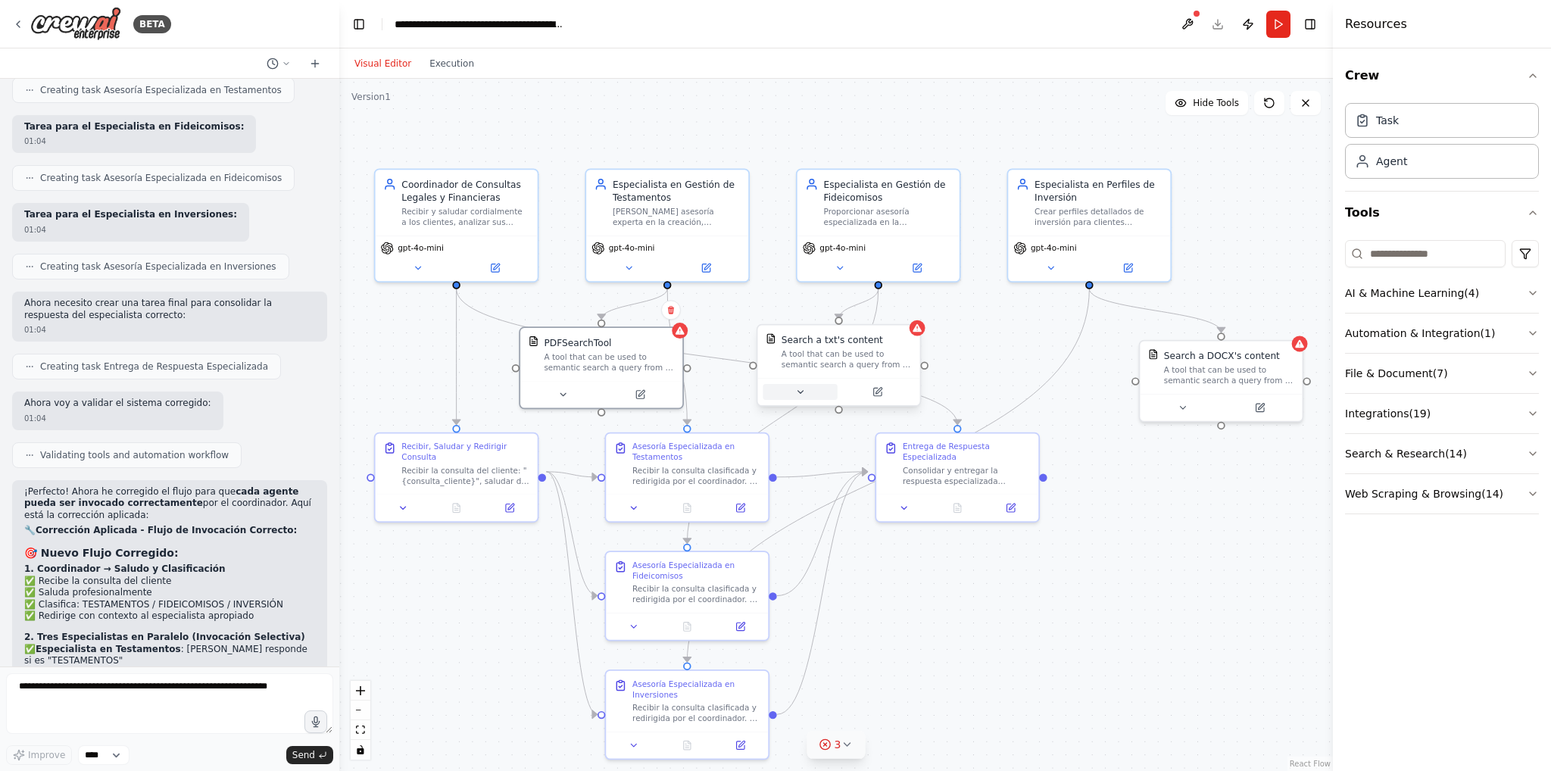
click at [808, 386] on button at bounding box center [800, 392] width 74 height 16
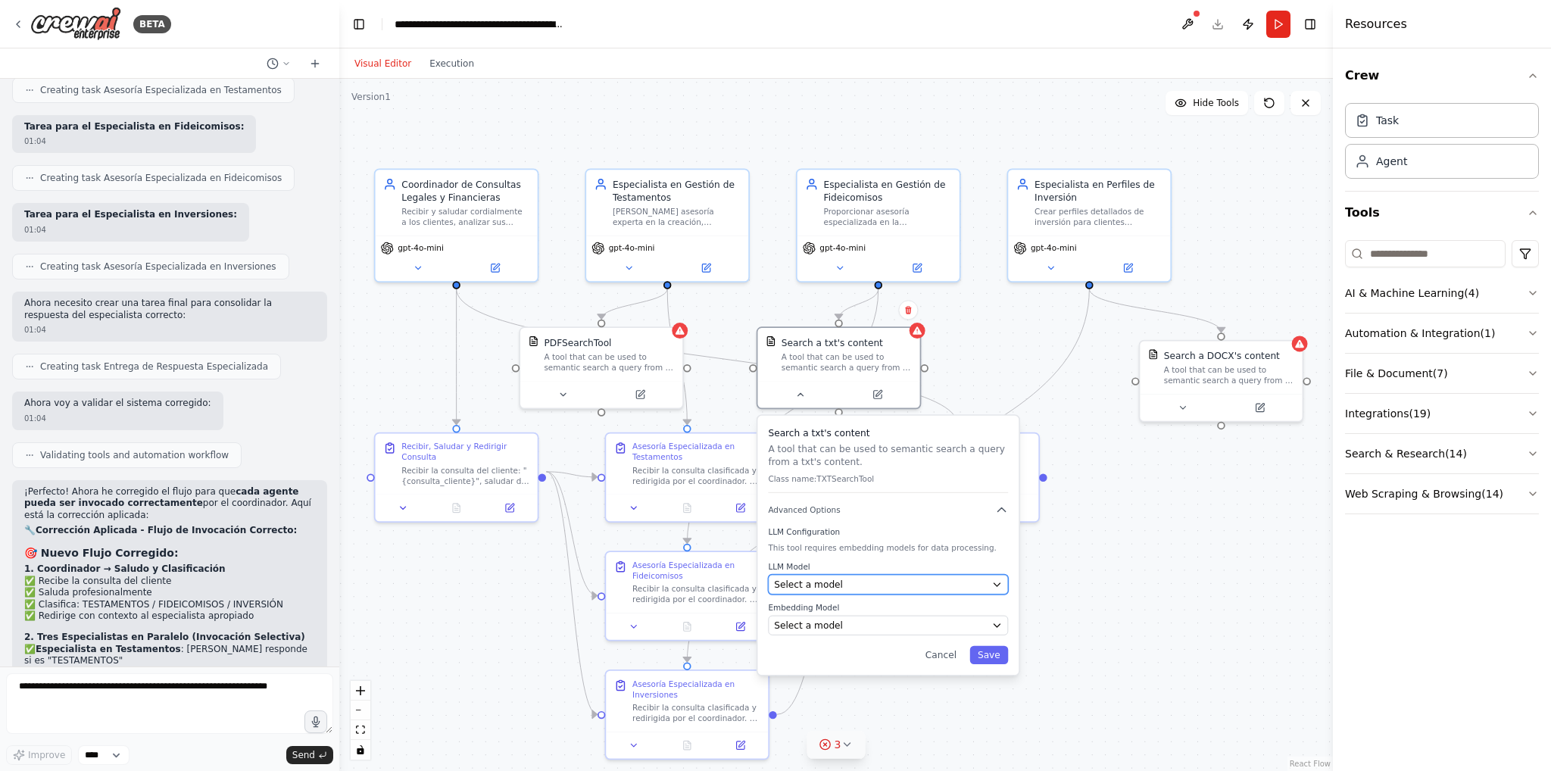
click at [865, 575] on button "Select a model" at bounding box center [888, 585] width 240 height 20
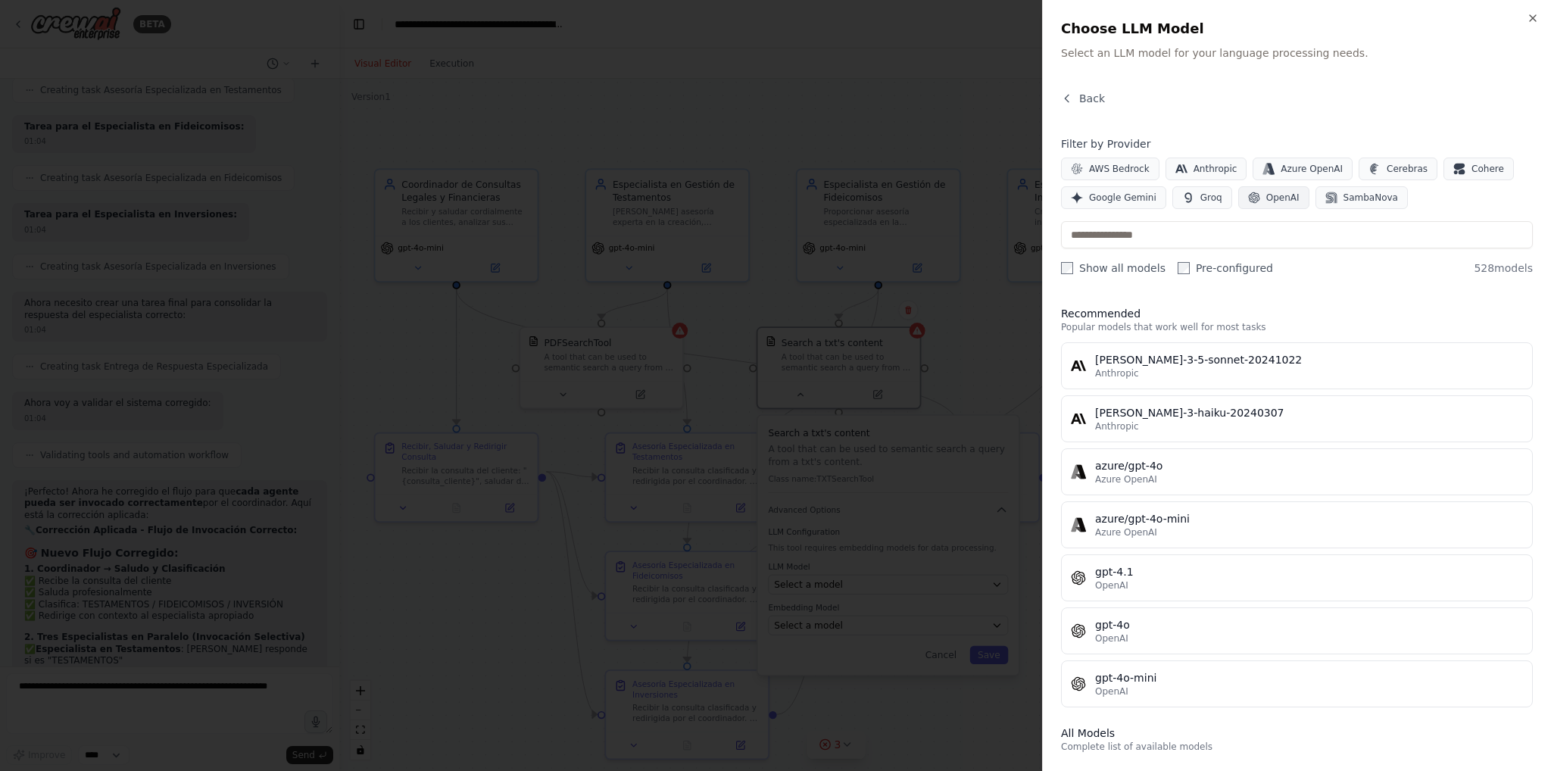
click at [1277, 195] on span "OpenAI" at bounding box center [1282, 198] width 33 height 12
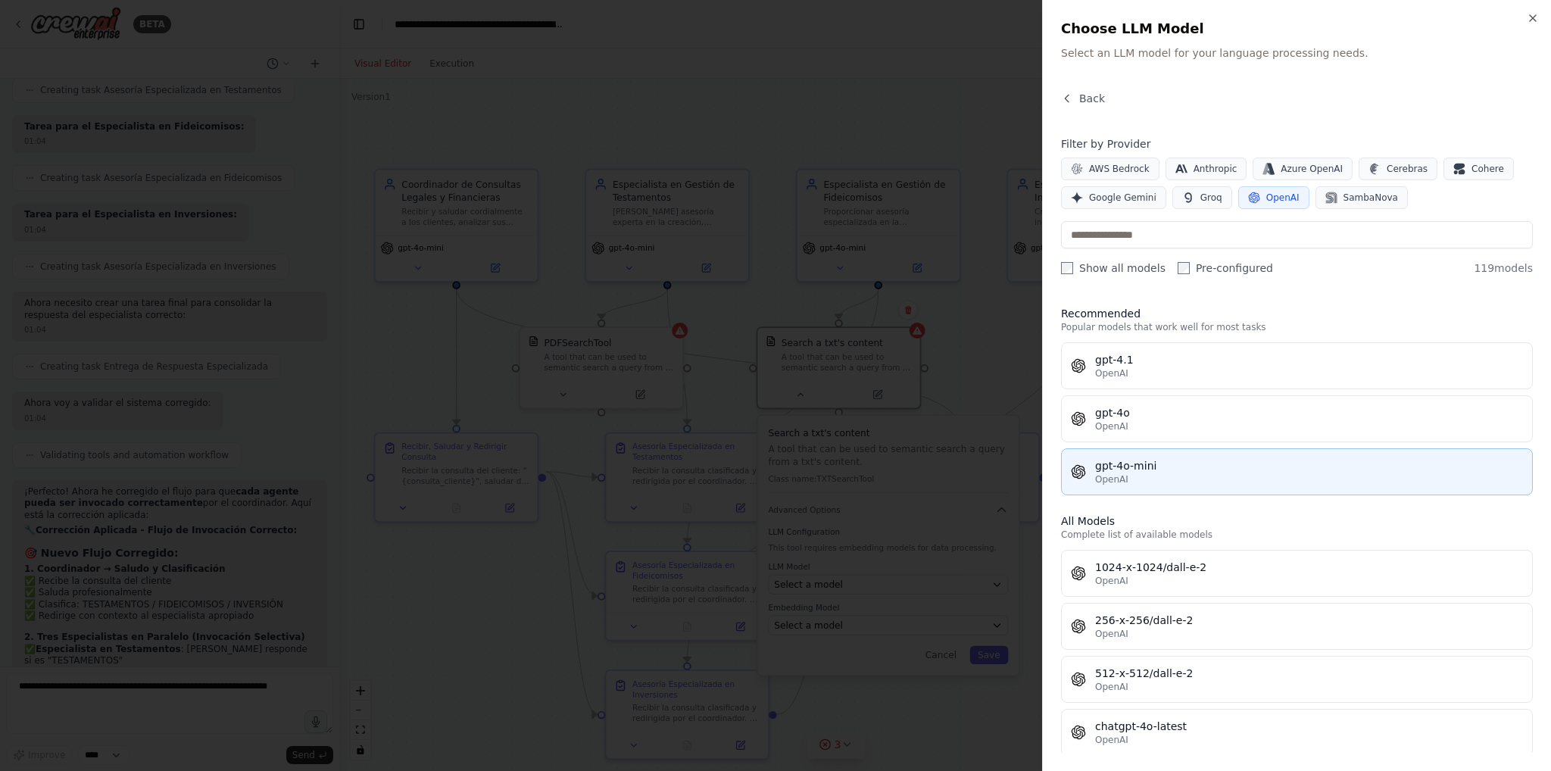
click at [1160, 459] on div "gpt-4o-mini" at bounding box center [1309, 465] width 428 height 15
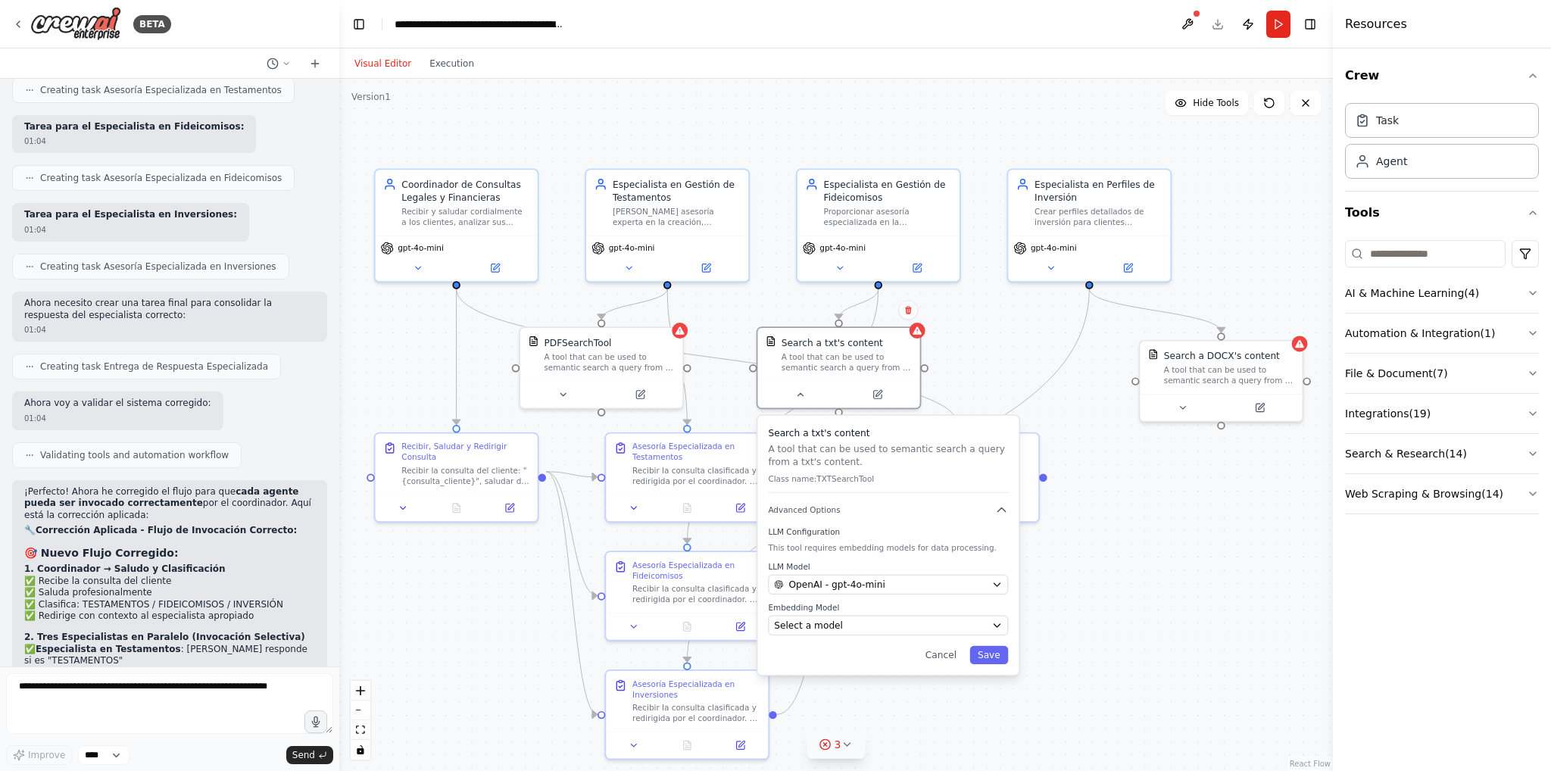
click at [860, 635] on div "Search a txt's content A tool that can be used to semantic search a query from …" at bounding box center [887, 545] width 261 height 259
click at [863, 627] on div "Select a model" at bounding box center [880, 625] width 212 height 13
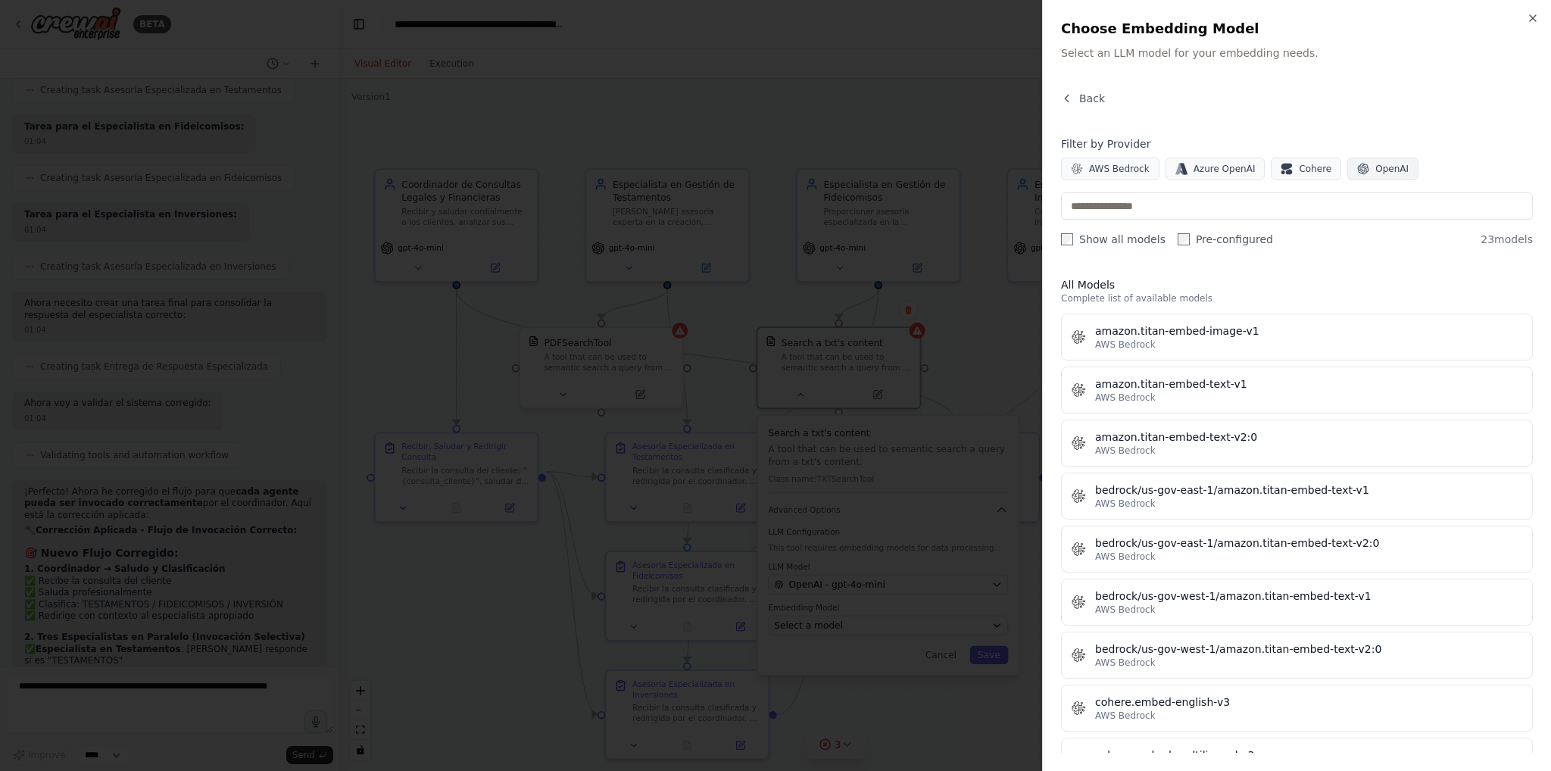
click at [1375, 164] on span "OpenAI" at bounding box center [1391, 169] width 33 height 12
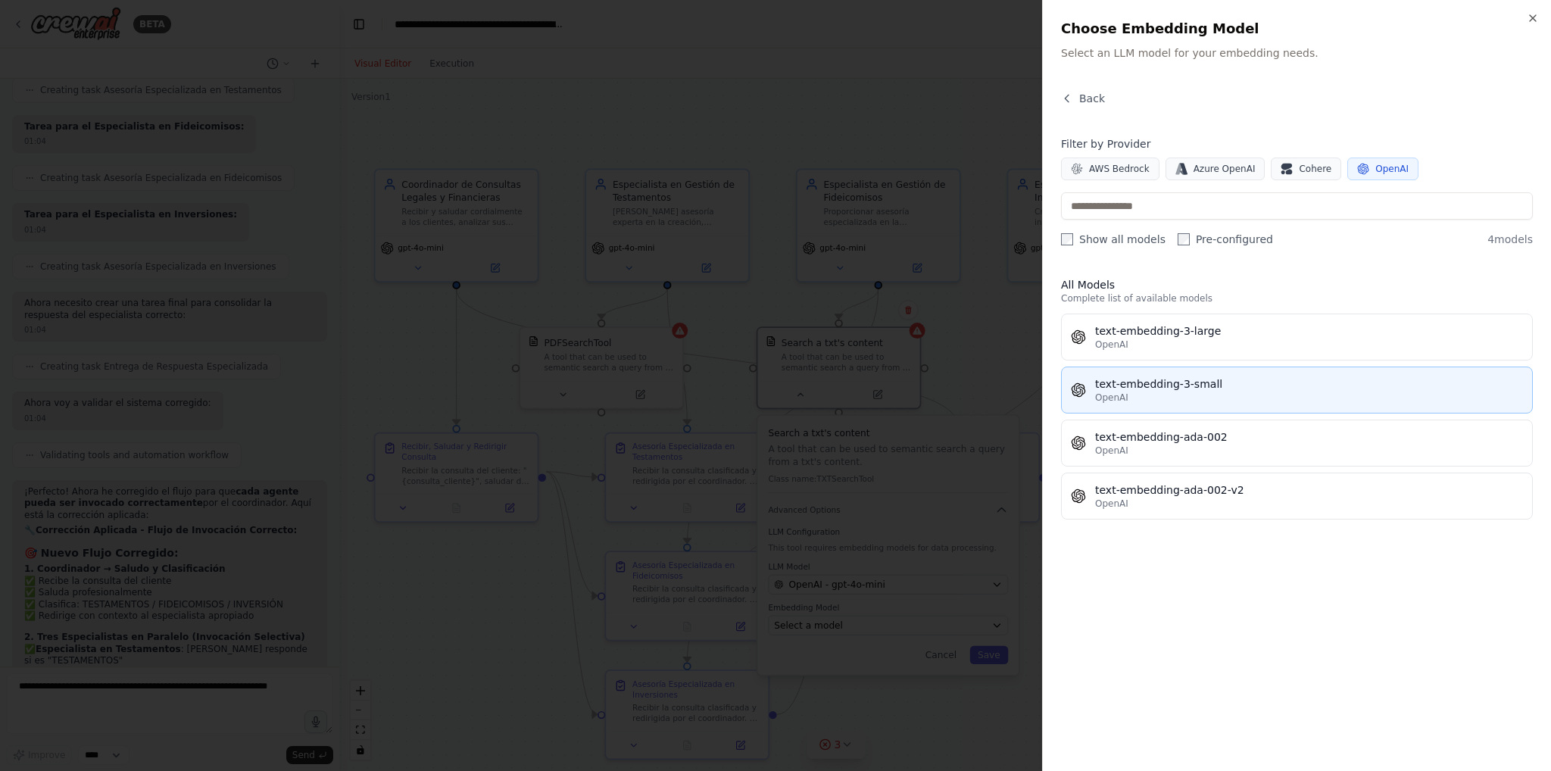
click at [1162, 383] on div "text-embedding-3-small" at bounding box center [1309, 383] width 428 height 15
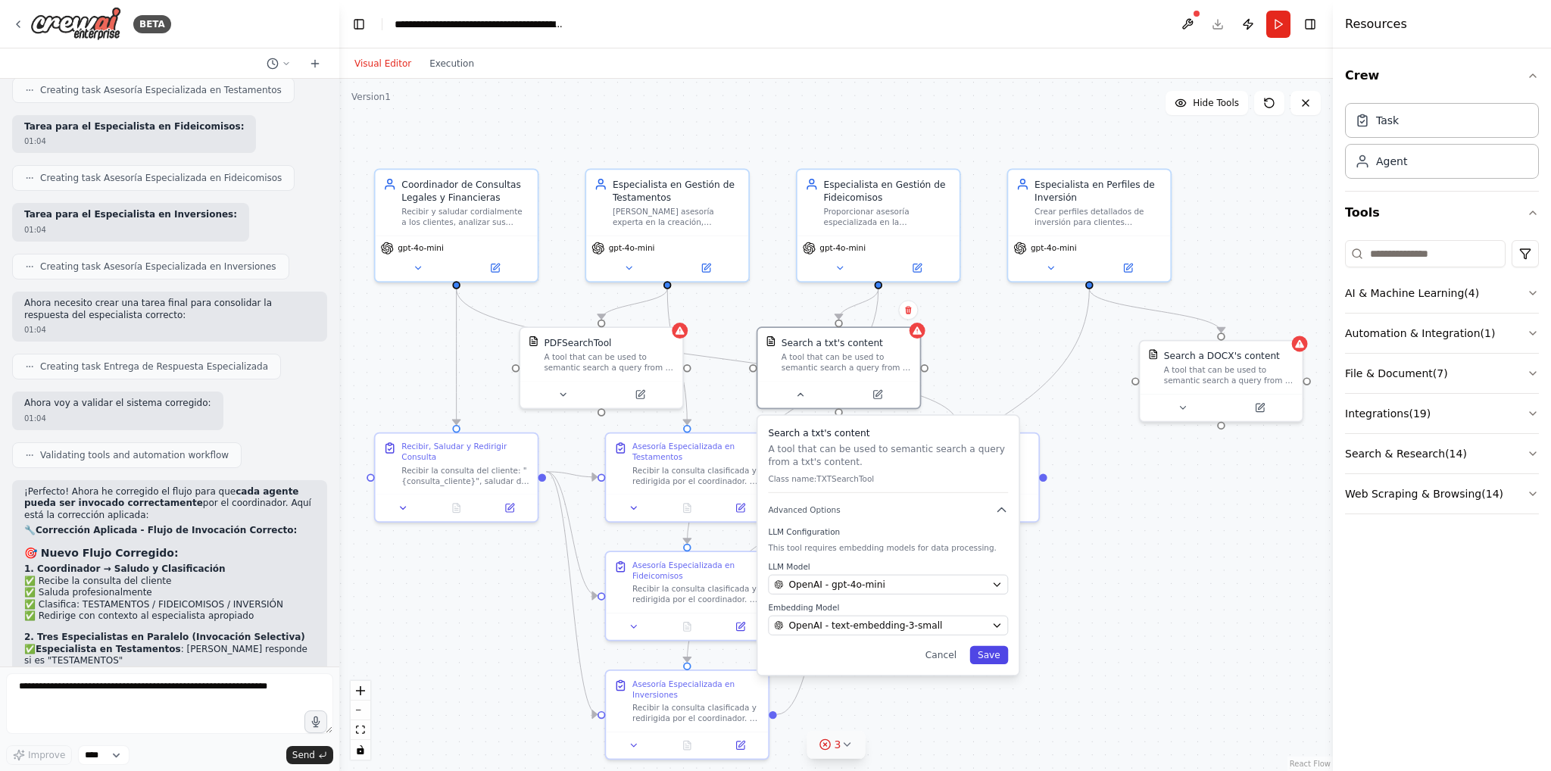
click at [985, 648] on button "Save" at bounding box center [988, 655] width 39 height 18
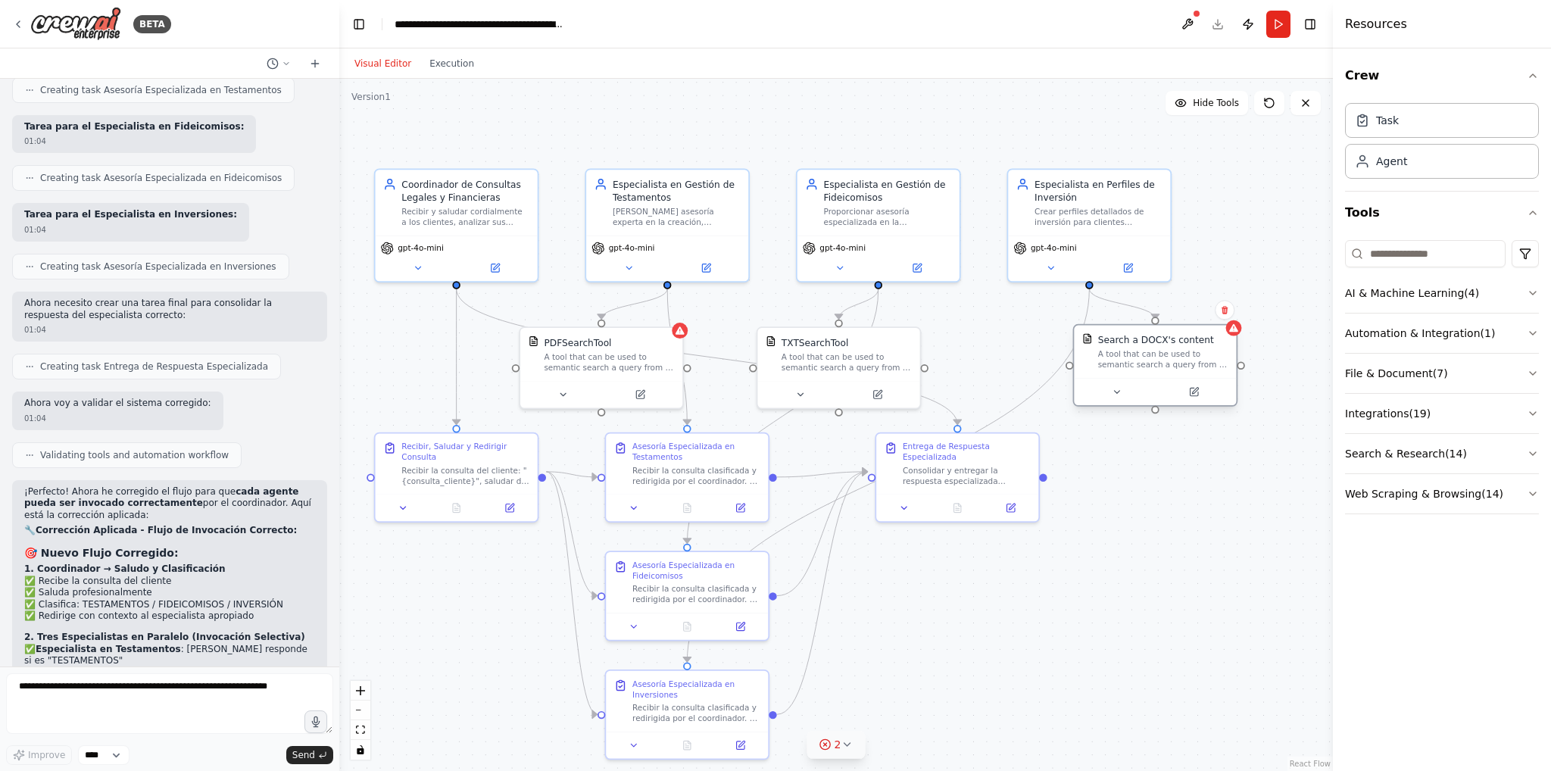
drag, startPoint x: 1216, startPoint y: 361, endPoint x: 1165, endPoint y: 356, distance: 51.8
click at [1154, 352] on div "Search a DOCX's content A tool that can be used to semantic search a query from…" at bounding box center [1163, 351] width 130 height 37
click at [1123, 392] on button at bounding box center [1116, 392] width 74 height 16
click at [1170, 588] on div "Select a model" at bounding box center [1197, 584] width 212 height 13
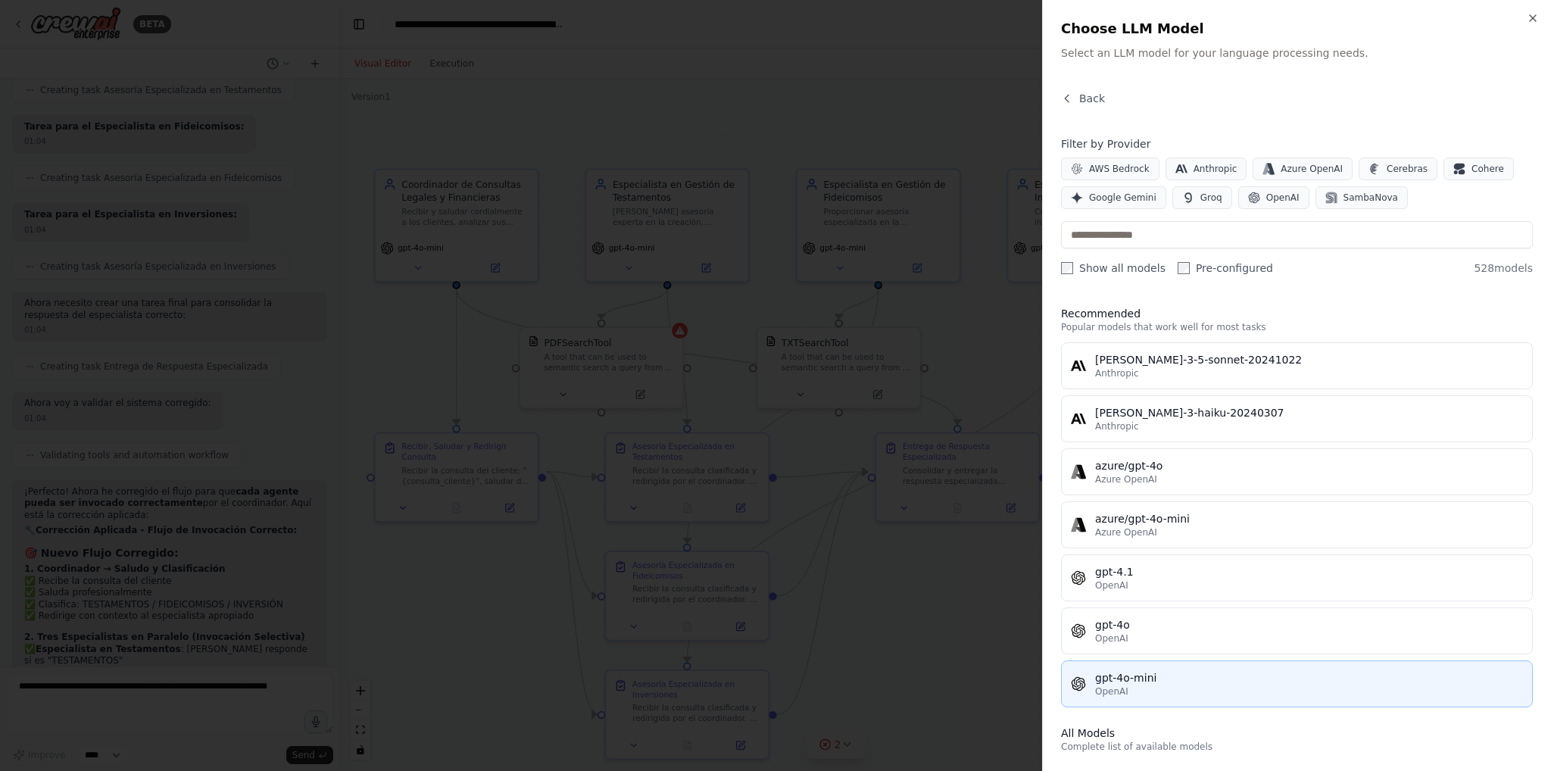
click at [1178, 660] on button "gpt-4o-mini OpenAI" at bounding box center [1297, 683] width 472 height 47
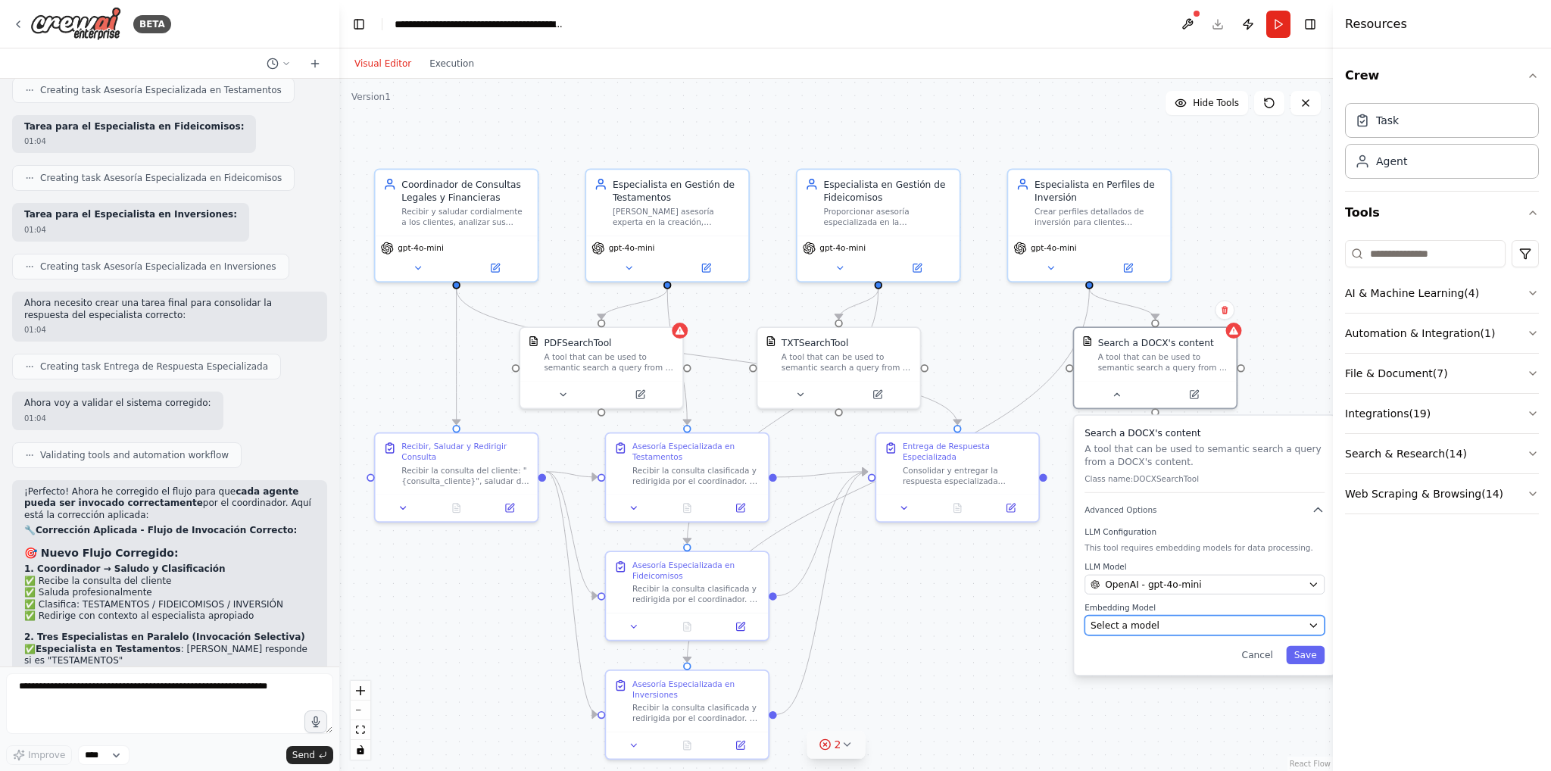
click at [1205, 619] on div "Select a model" at bounding box center [1197, 625] width 212 height 13
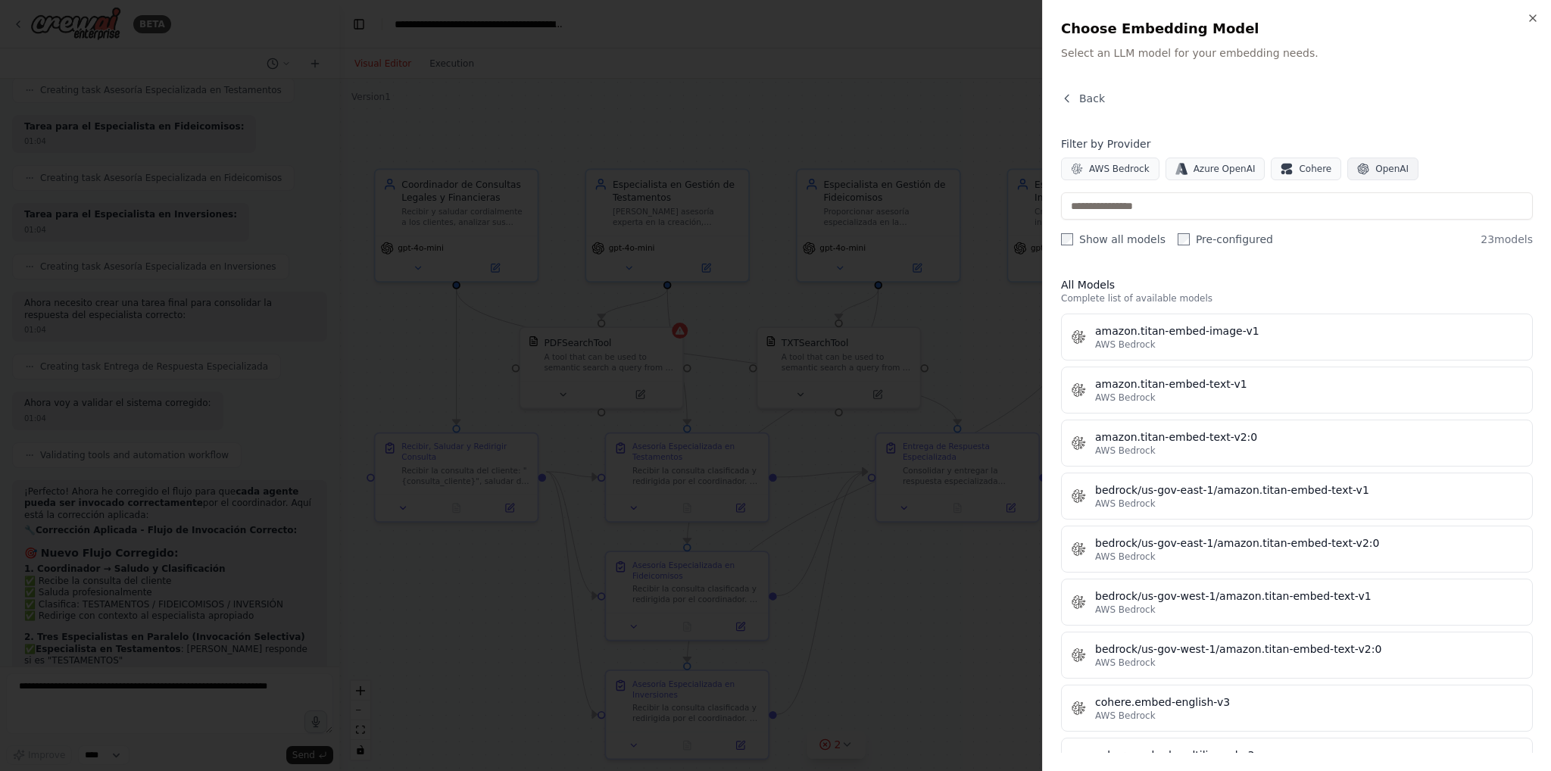
click at [1375, 164] on span "OpenAI" at bounding box center [1391, 169] width 33 height 12
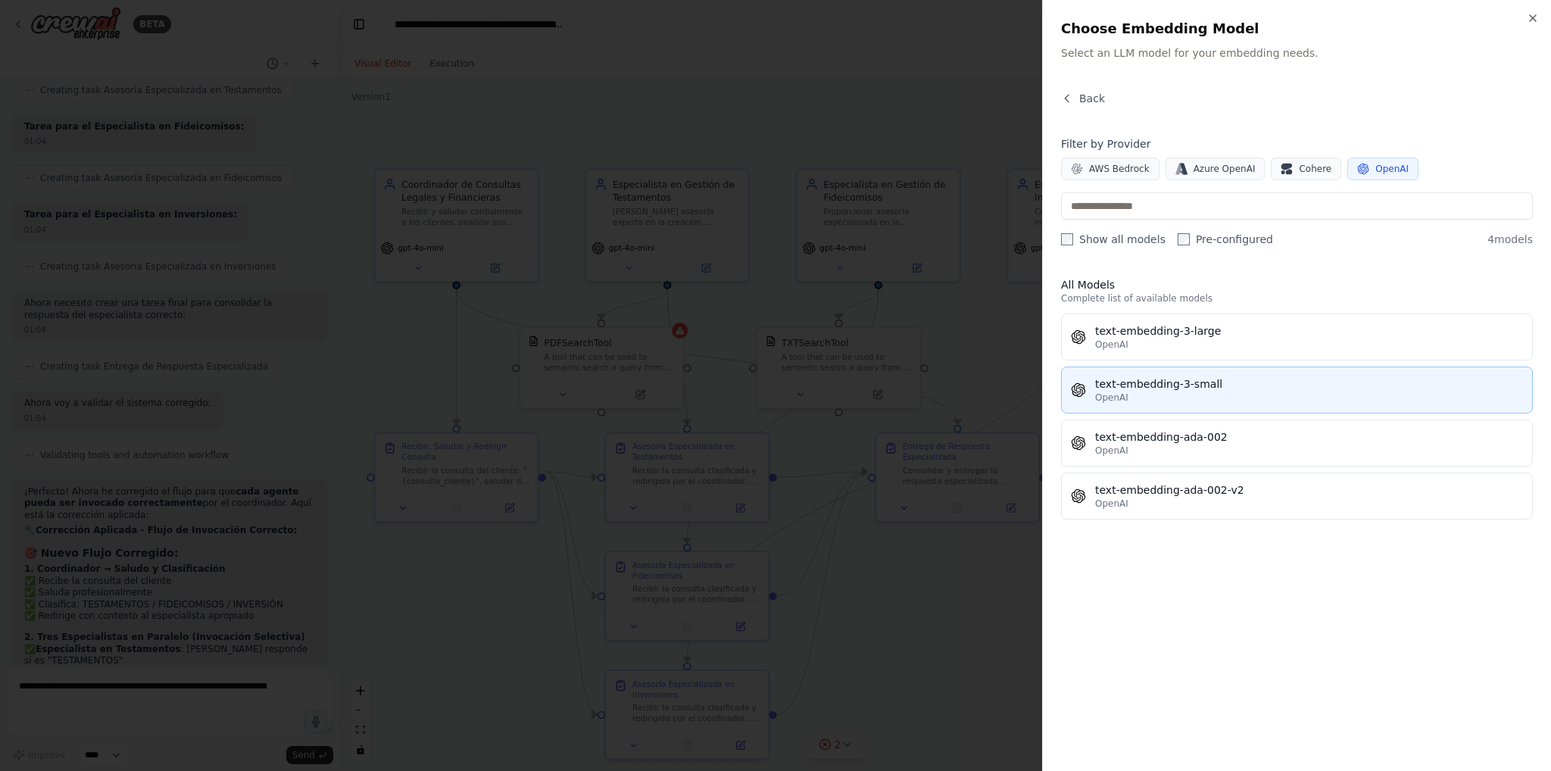
click at [1166, 382] on div "text-embedding-3-small" at bounding box center [1309, 383] width 428 height 15
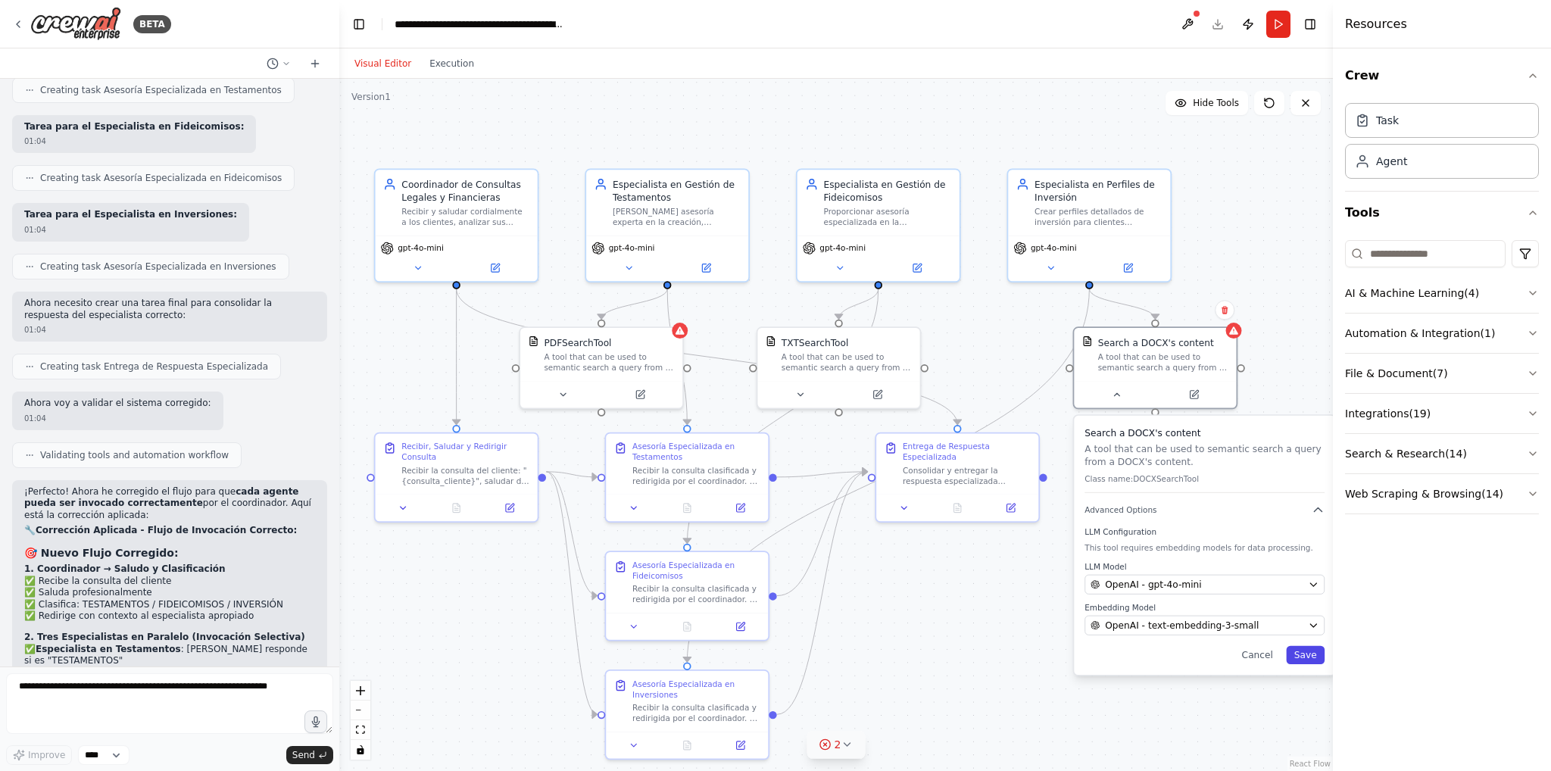
click at [1302, 649] on button "Save" at bounding box center [1305, 655] width 39 height 18
click at [570, 392] on button at bounding box center [563, 392] width 74 height 16
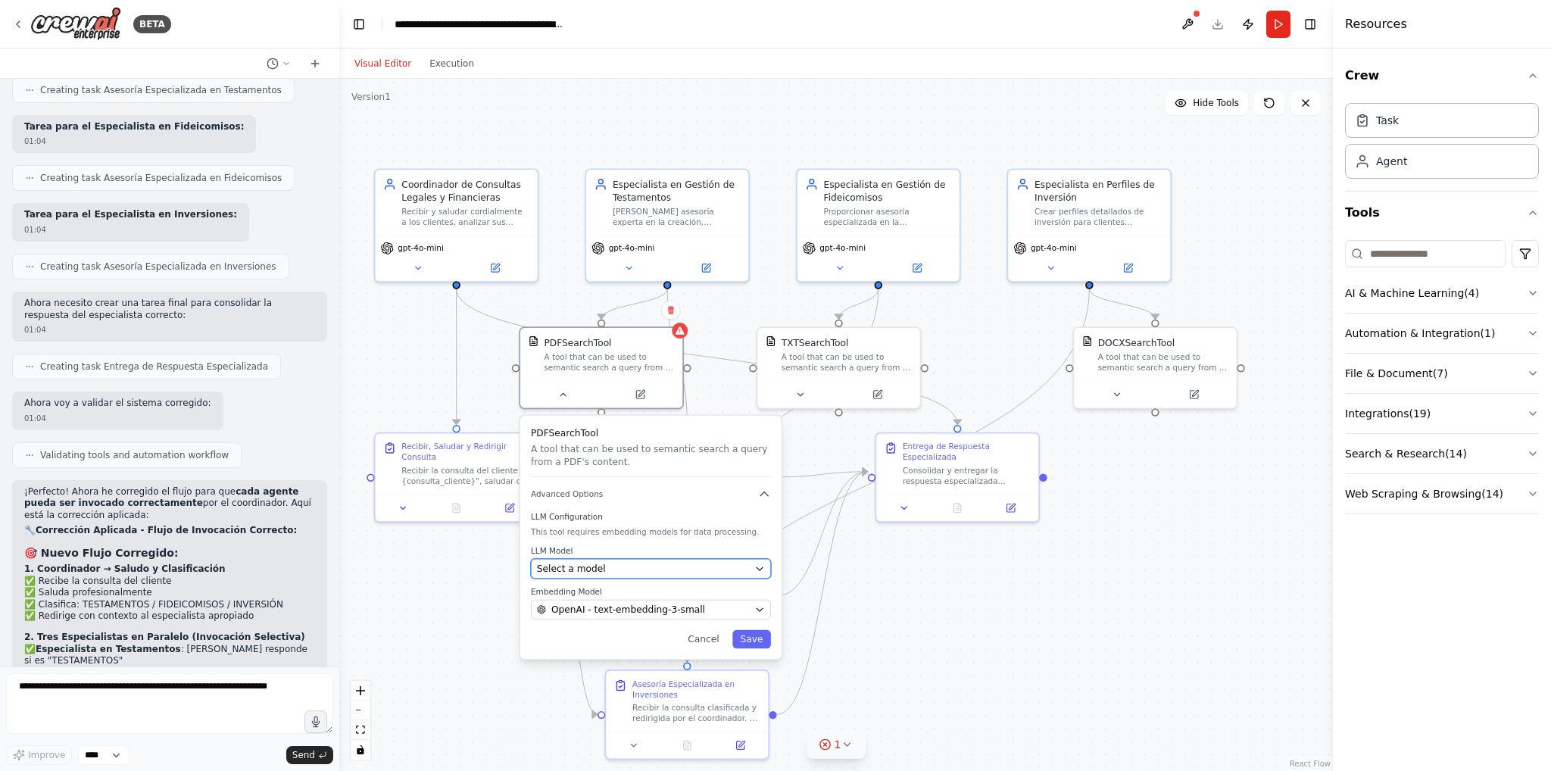
click at [645, 573] on div "Select a model" at bounding box center [643, 568] width 212 height 13
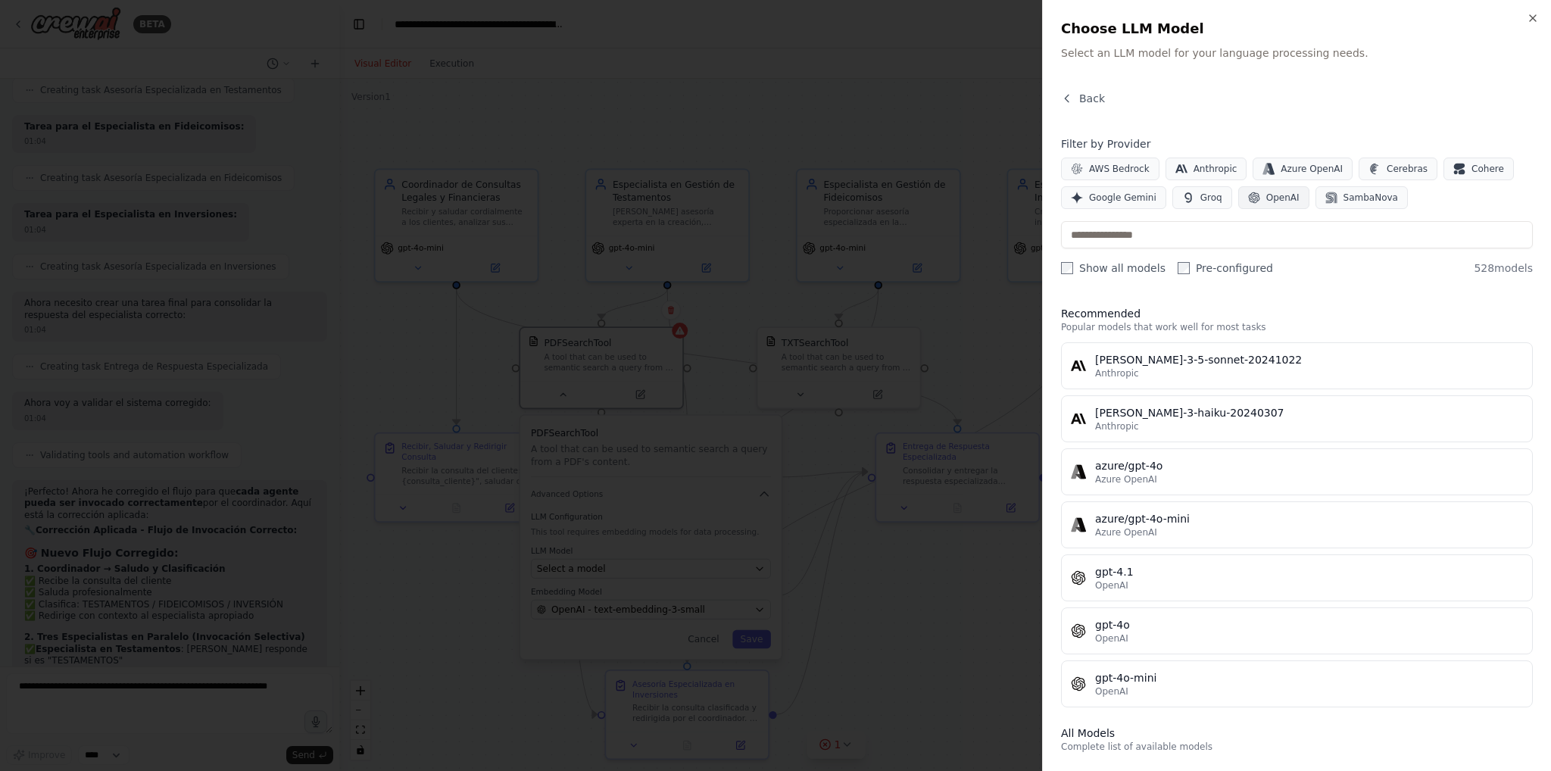
click at [1270, 198] on span "OpenAI" at bounding box center [1282, 198] width 33 height 12
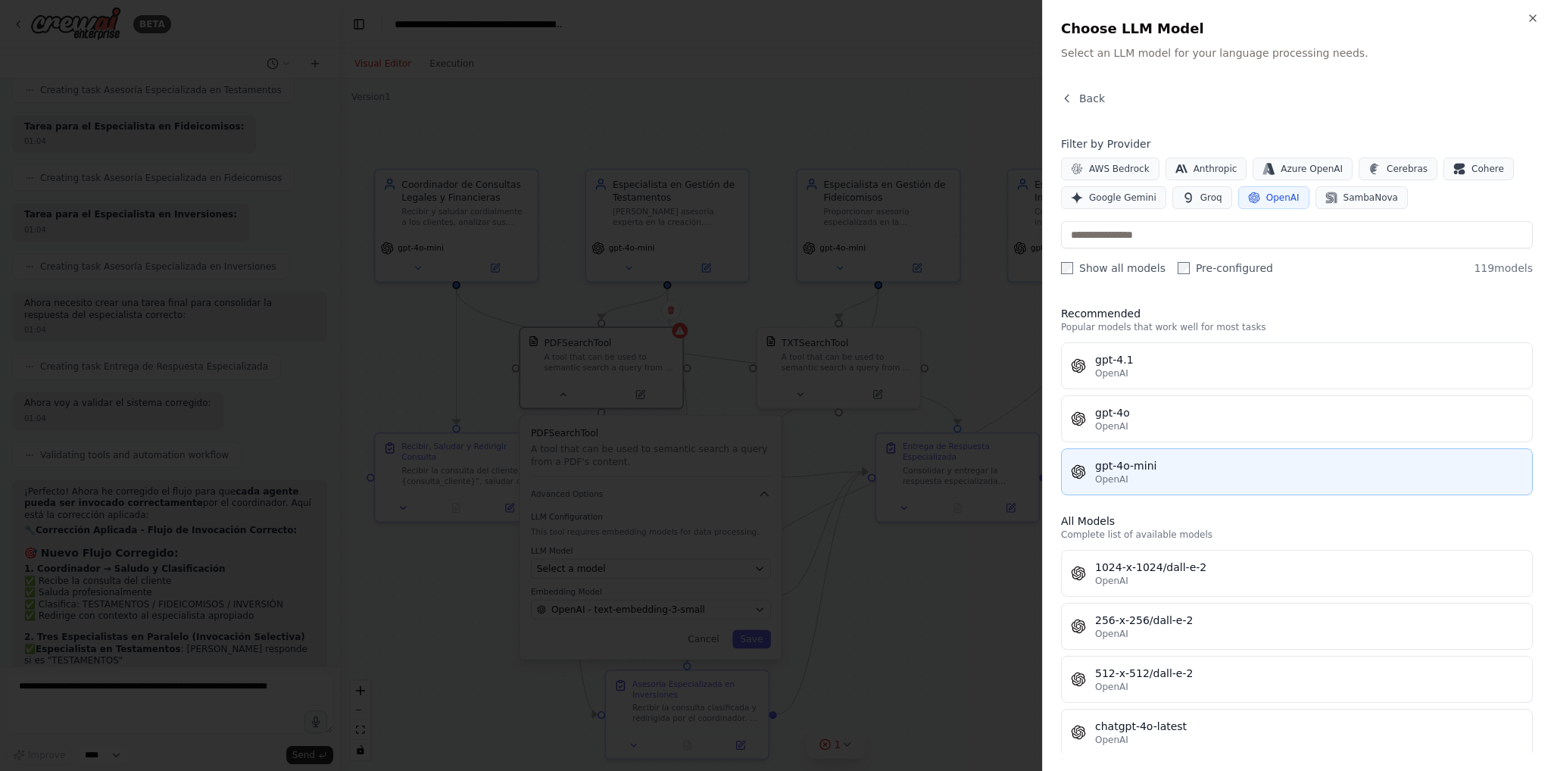
click at [1153, 482] on div "OpenAI" at bounding box center [1309, 479] width 428 height 12
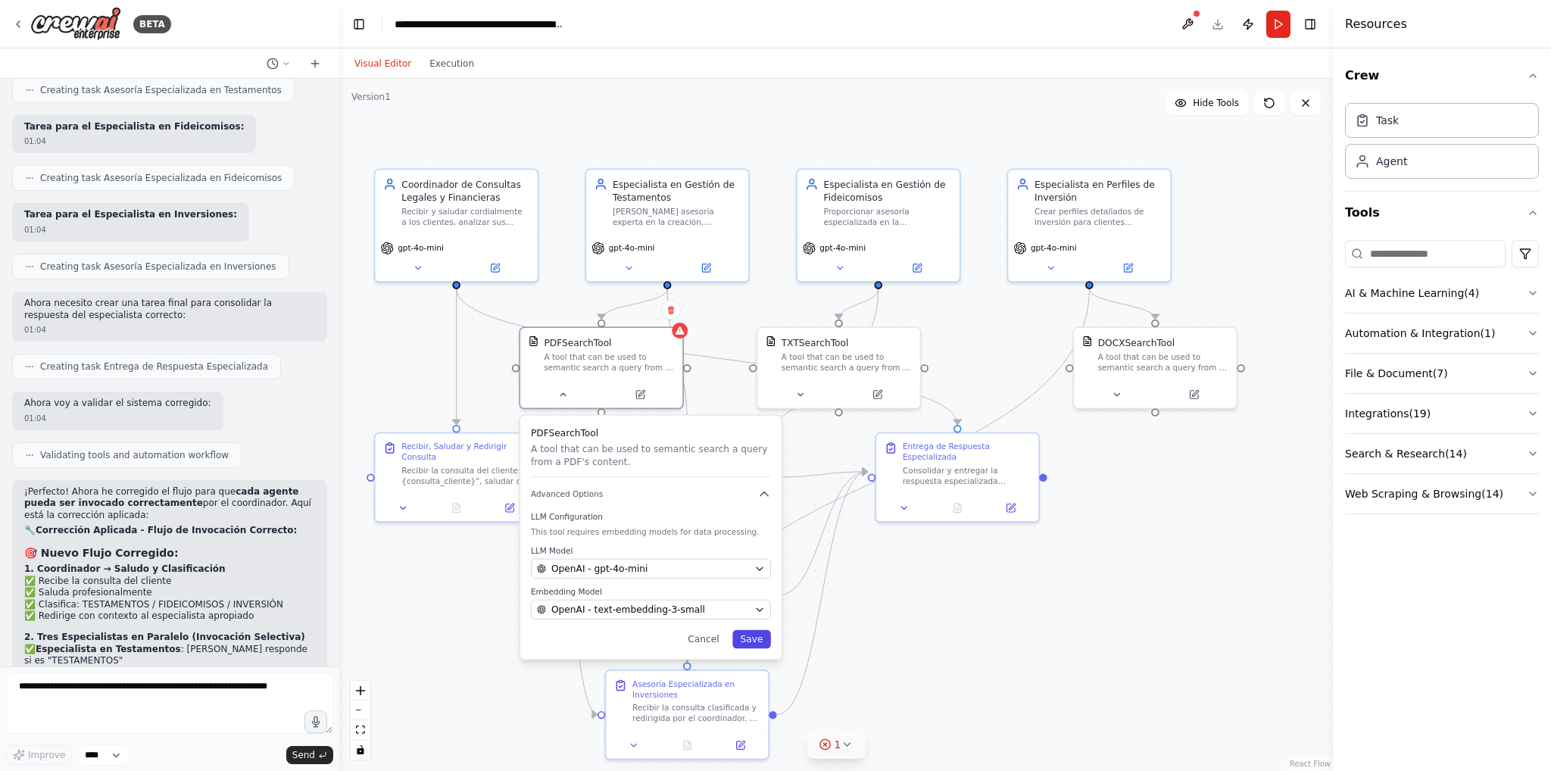
click at [752, 633] on button "Save" at bounding box center [751, 639] width 39 height 18
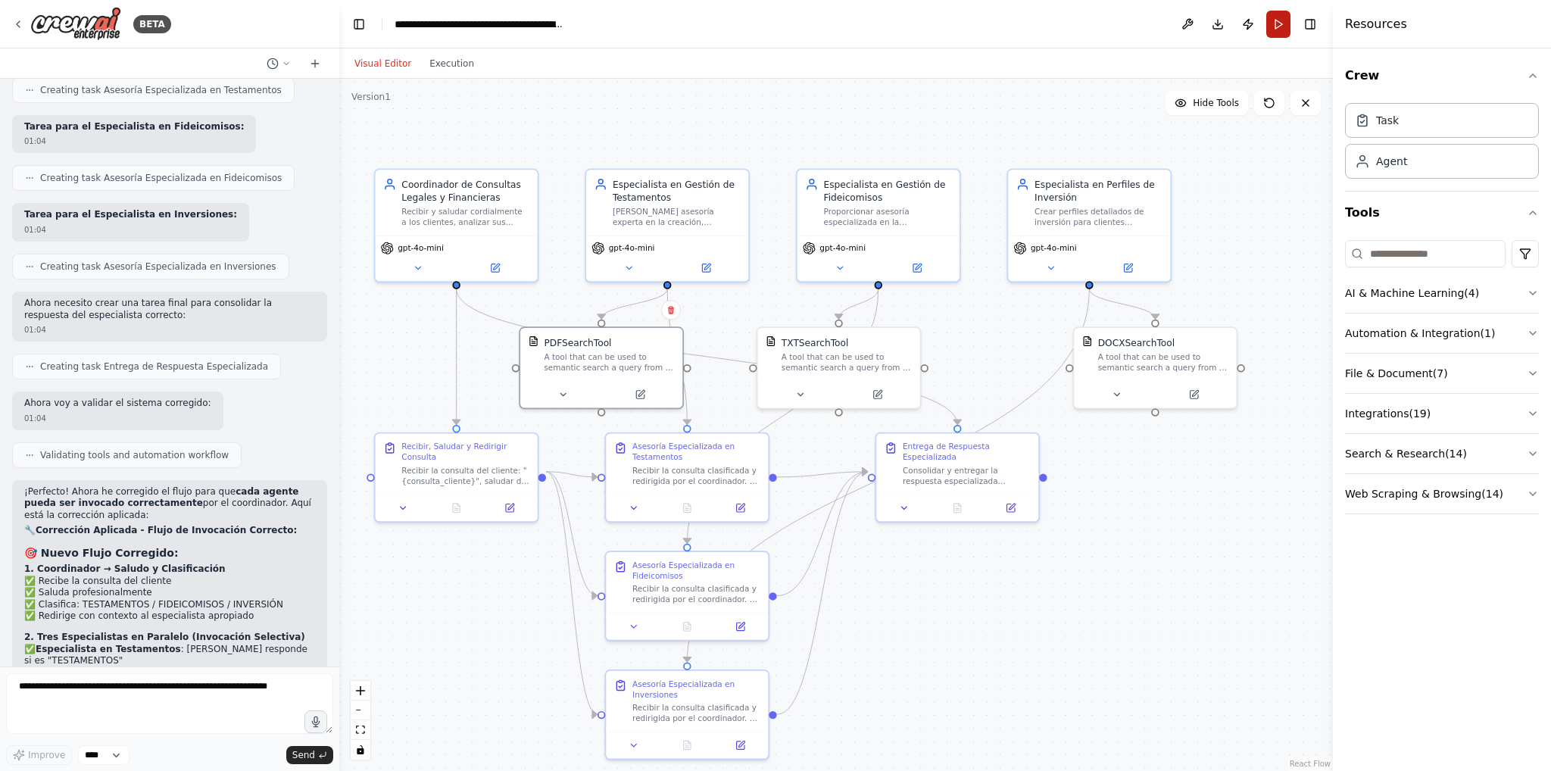
click at [1284, 31] on button "Run" at bounding box center [1278, 24] width 24 height 27
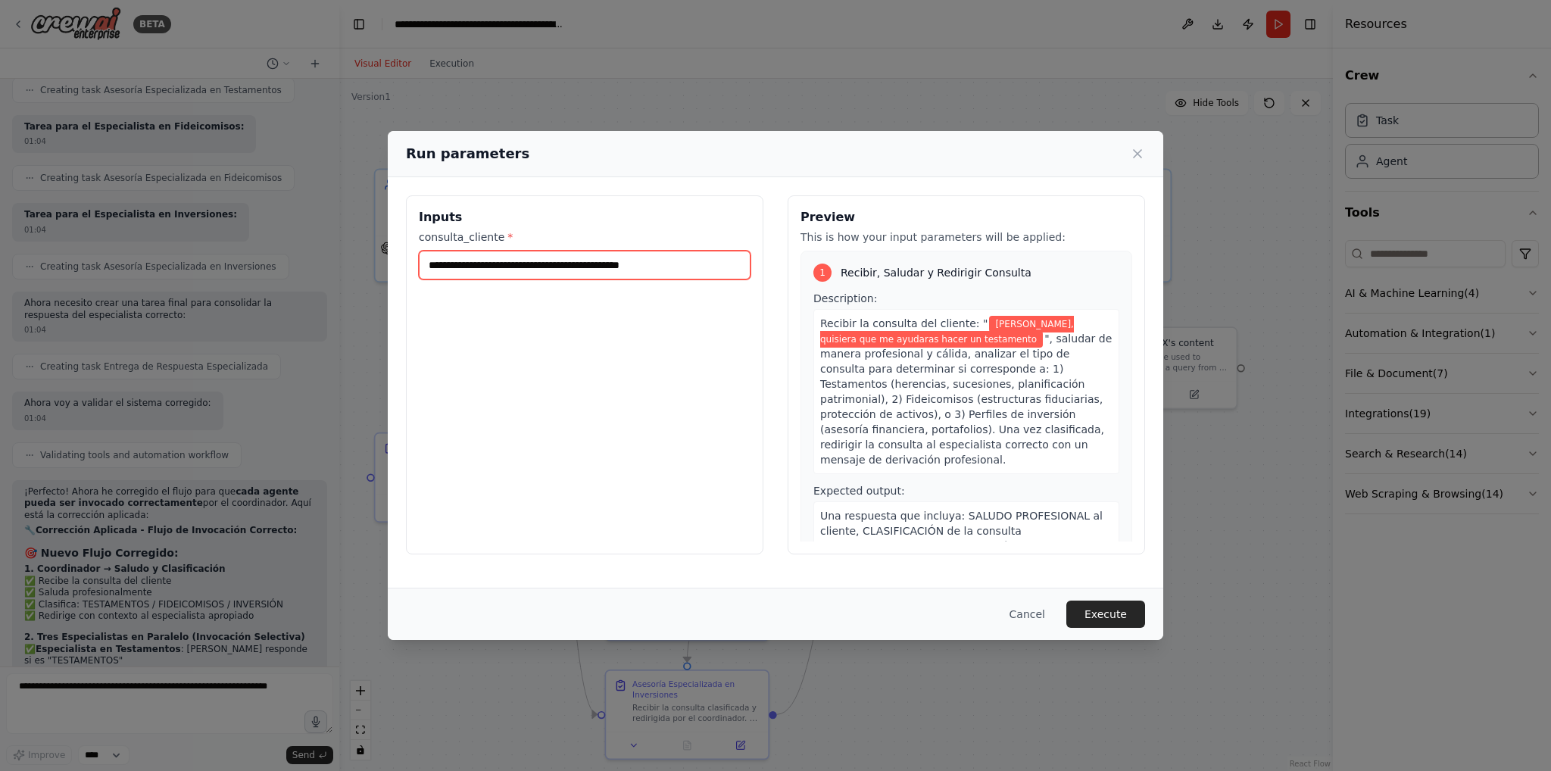
click at [554, 267] on input "**********" at bounding box center [585, 265] width 332 height 29
click at [703, 261] on input "**********" at bounding box center [585, 265] width 332 height 29
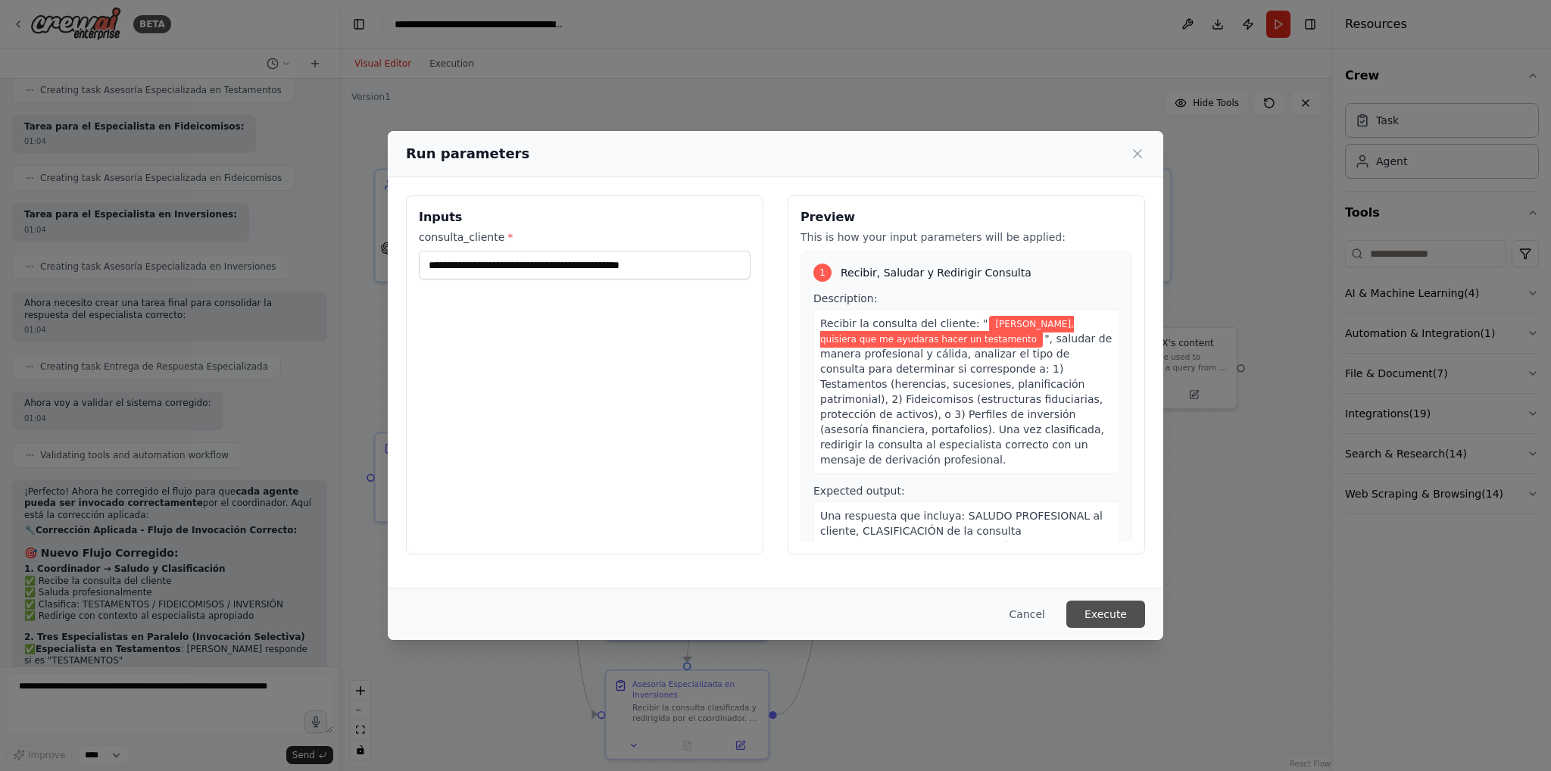
click at [1105, 616] on button "Execute" at bounding box center [1105, 614] width 79 height 27
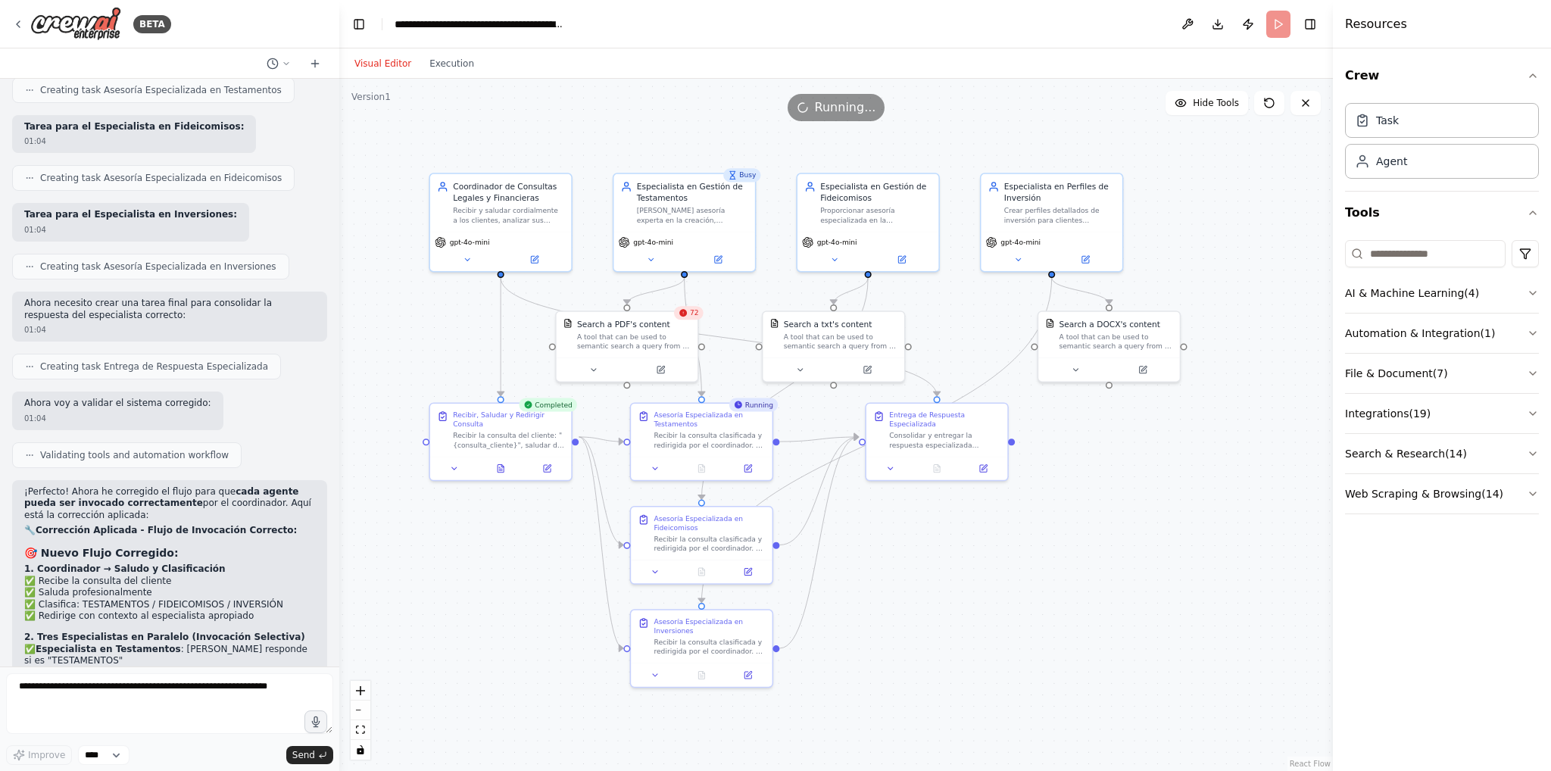
drag, startPoint x: 1103, startPoint y: 642, endPoint x: 1085, endPoint y: 597, distance: 48.9
click at [1085, 597] on div ".deletable-edge-delete-btn { width: 20px; height: 20px; border: 0px solid #ffff…" at bounding box center [836, 425] width 994 height 692
click at [944, 459] on button at bounding box center [937, 466] width 48 height 14
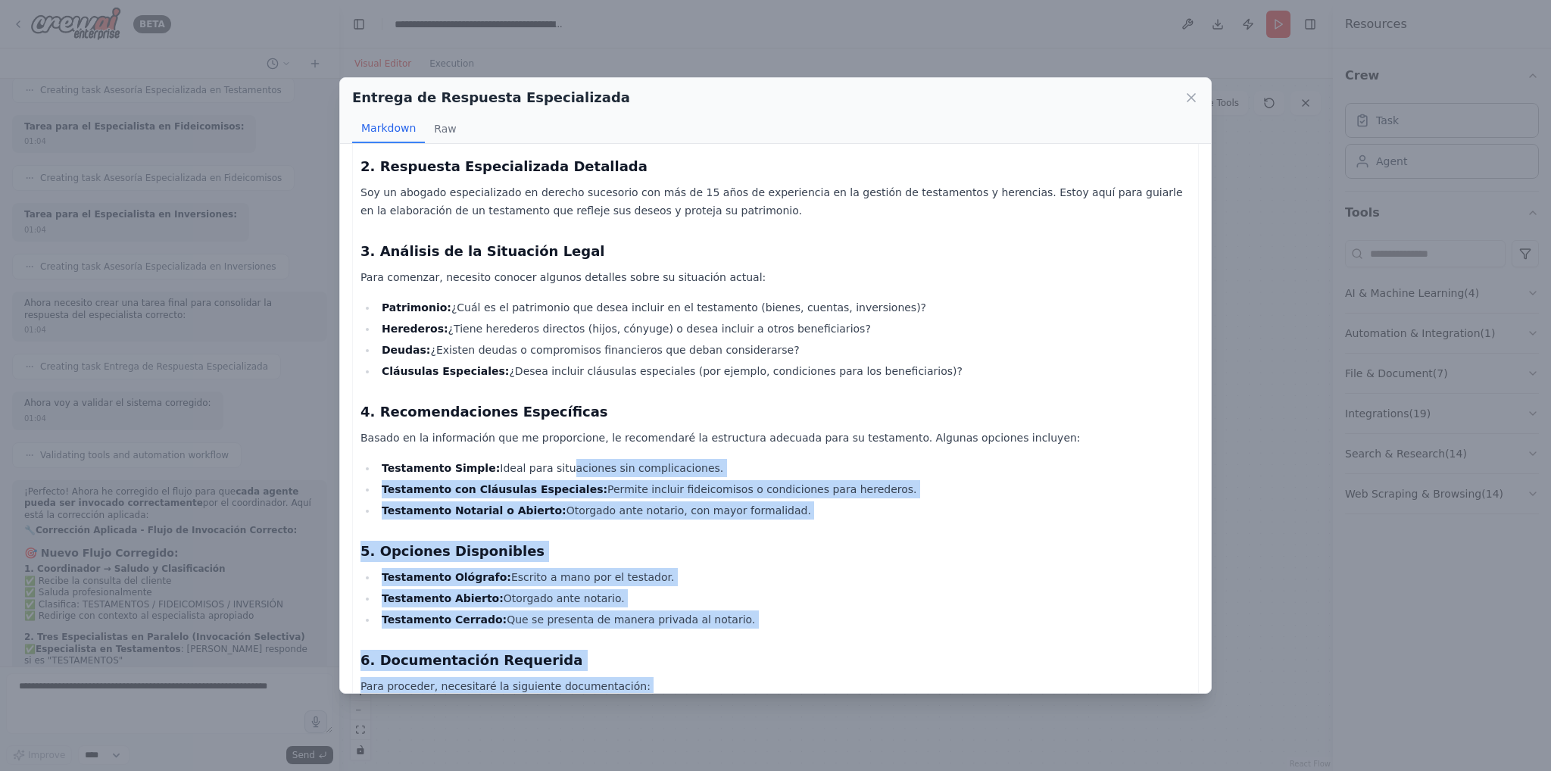
scroll to position [0, 0]
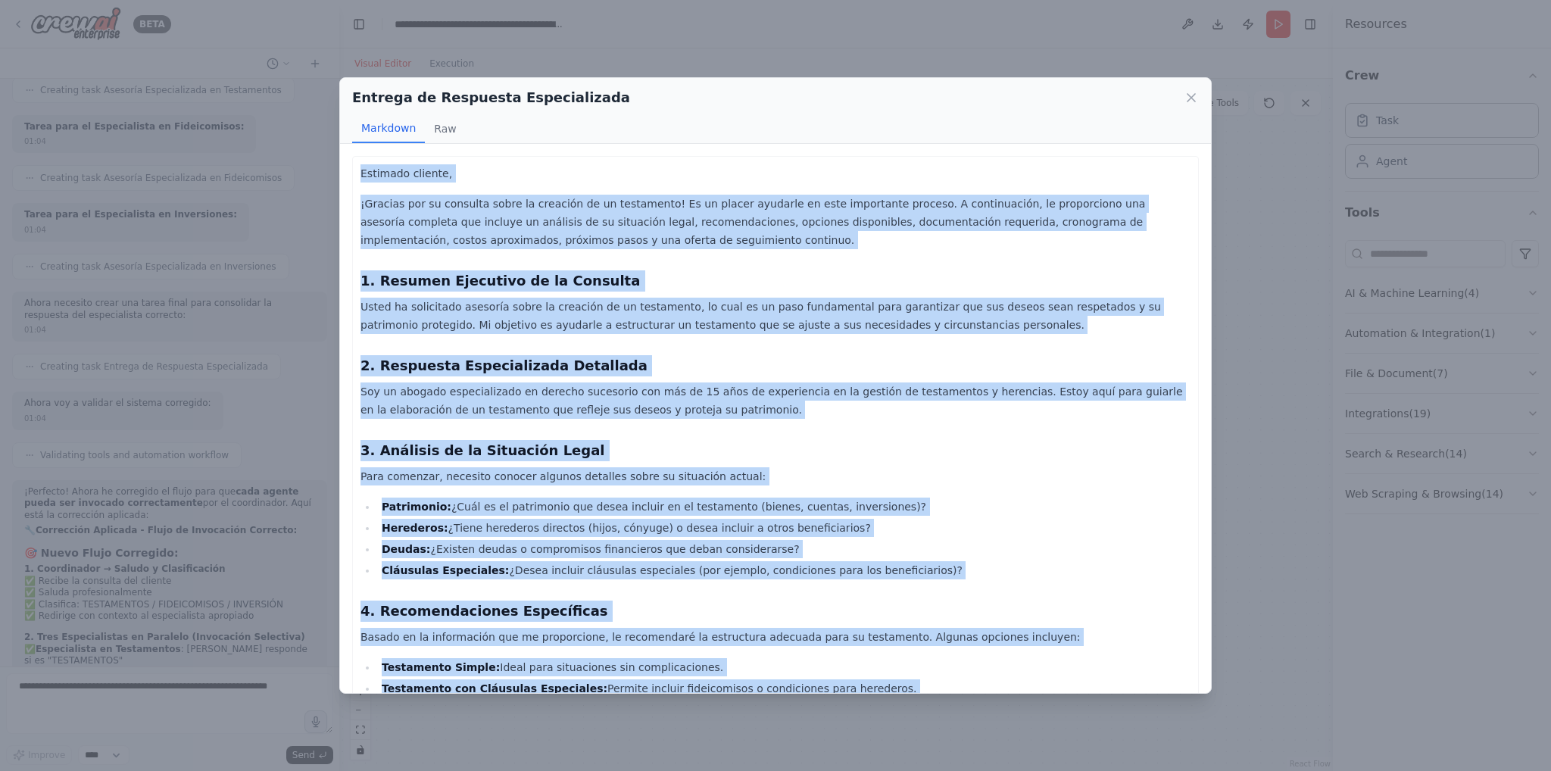
drag, startPoint x: 566, startPoint y: 666, endPoint x: 354, endPoint y: 153, distance: 554.8
click at [354, 153] on div "Estimado cliente, ¡Gracias por su consulta sobre la creación de un testamento! …" at bounding box center [775, 418] width 871 height 549
click at [432, 134] on button "Raw" at bounding box center [445, 128] width 40 height 29
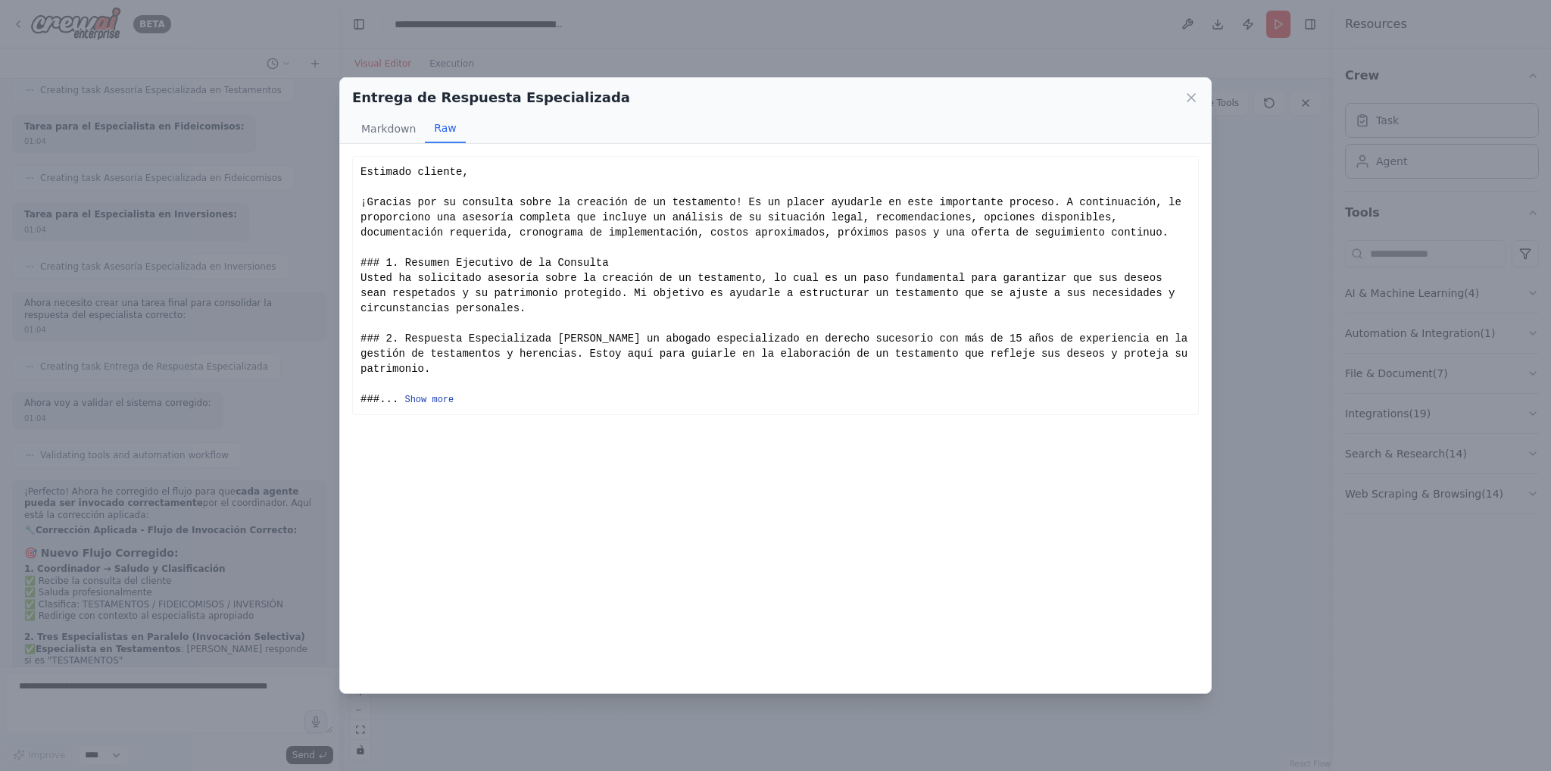
click at [435, 394] on button "Show more" at bounding box center [428, 400] width 49 height 12
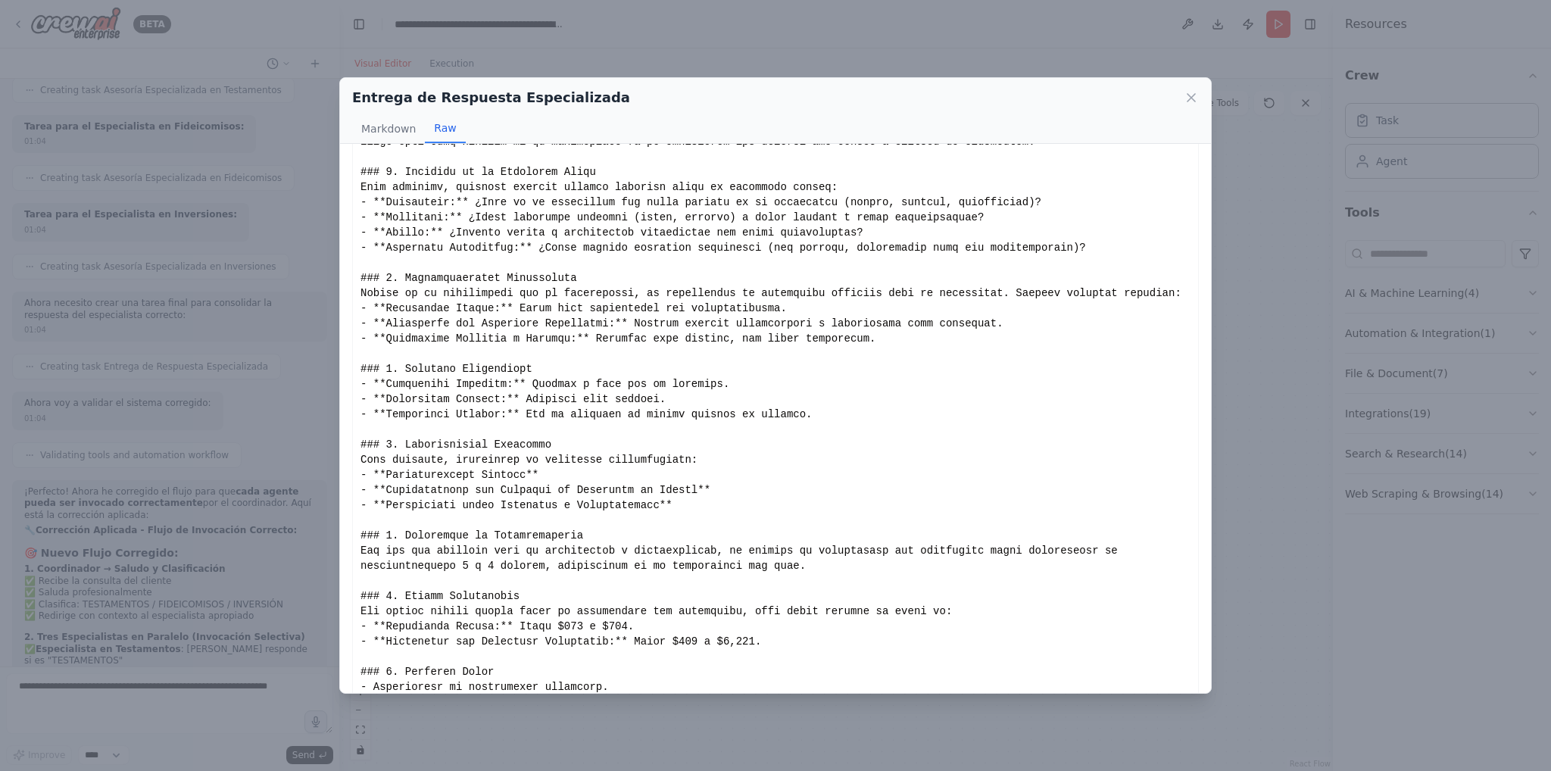
scroll to position [445, 0]
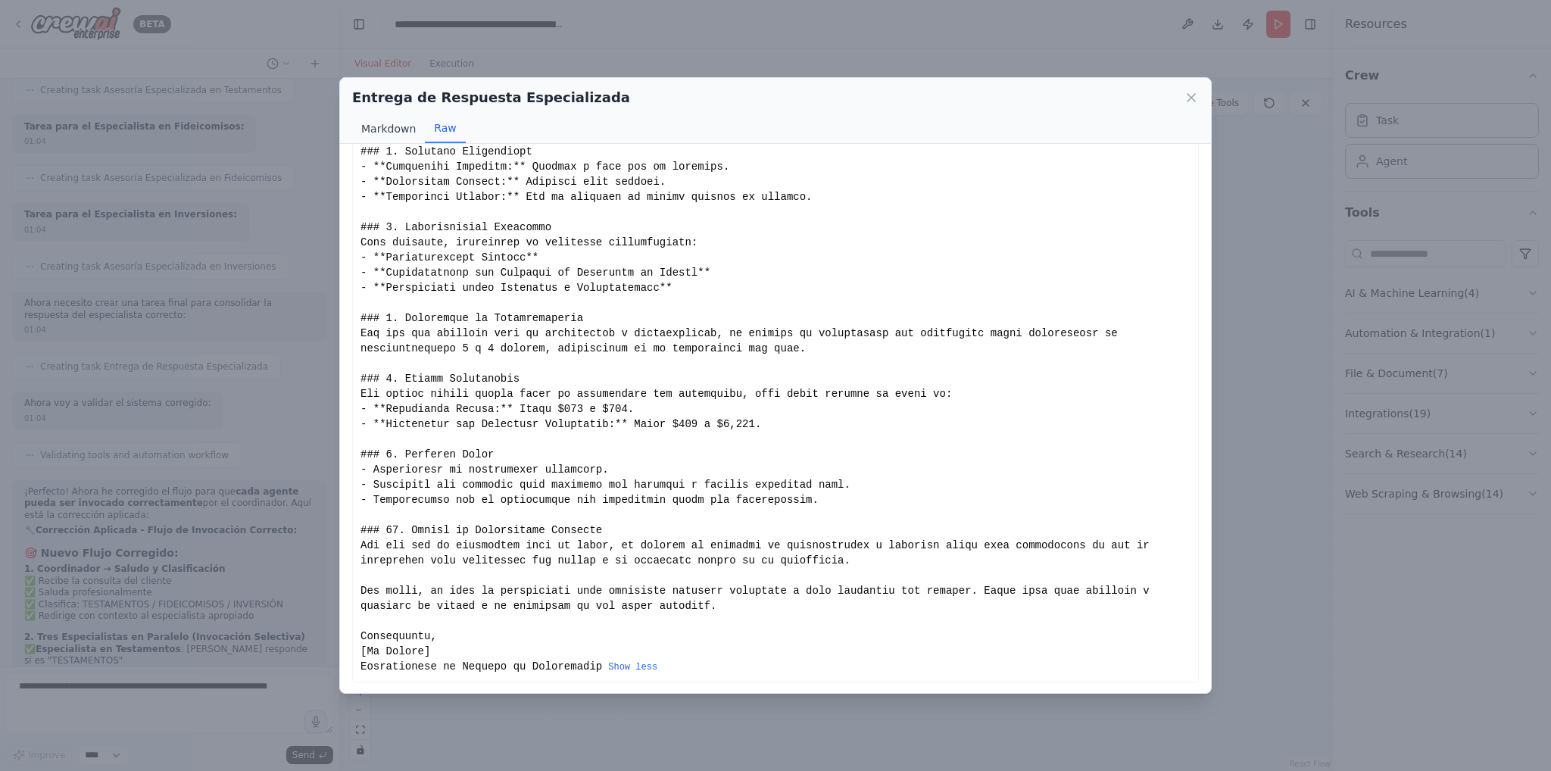
click at [382, 136] on button "Markdown" at bounding box center [388, 128] width 73 height 29
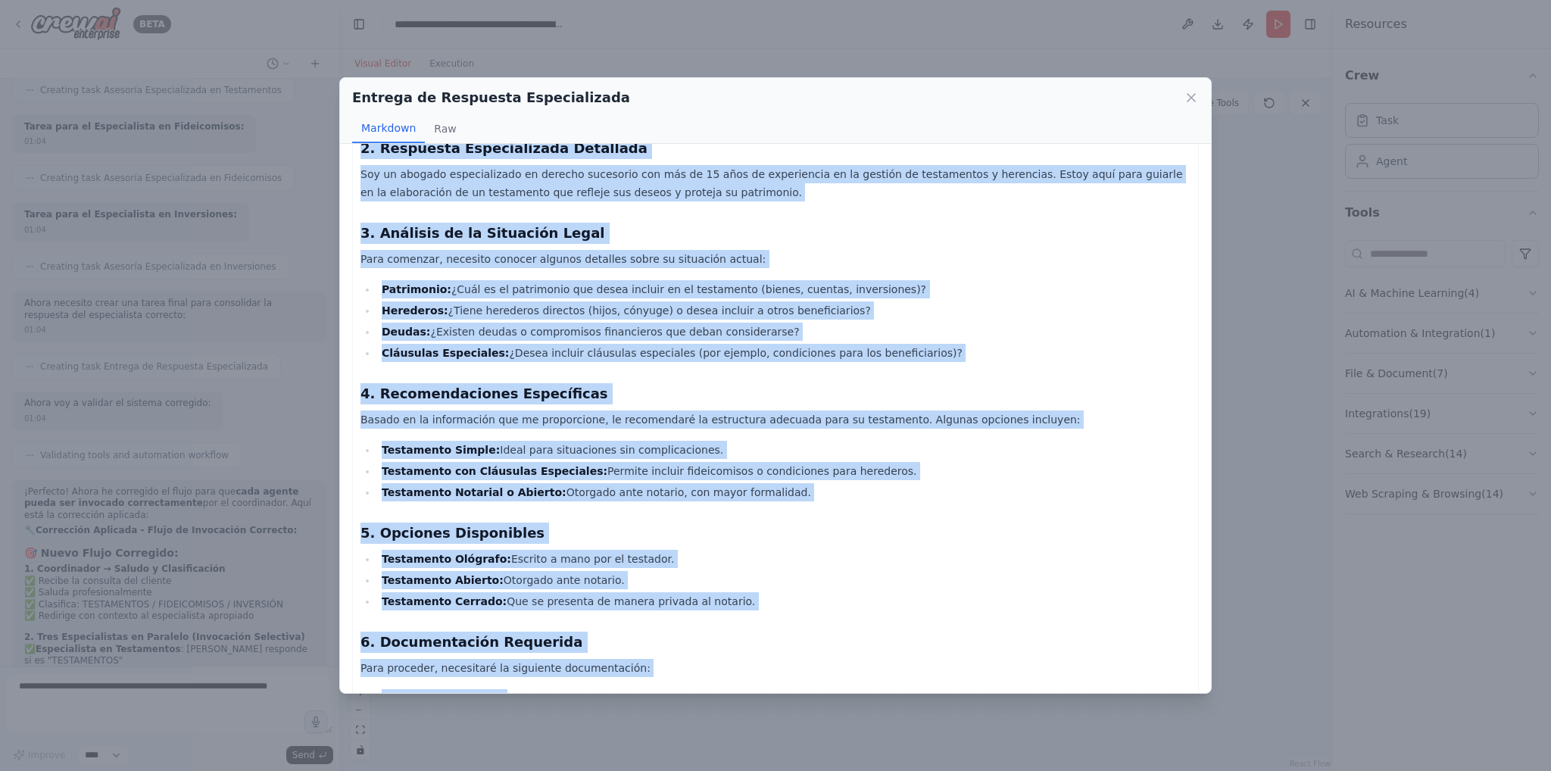
scroll to position [0, 0]
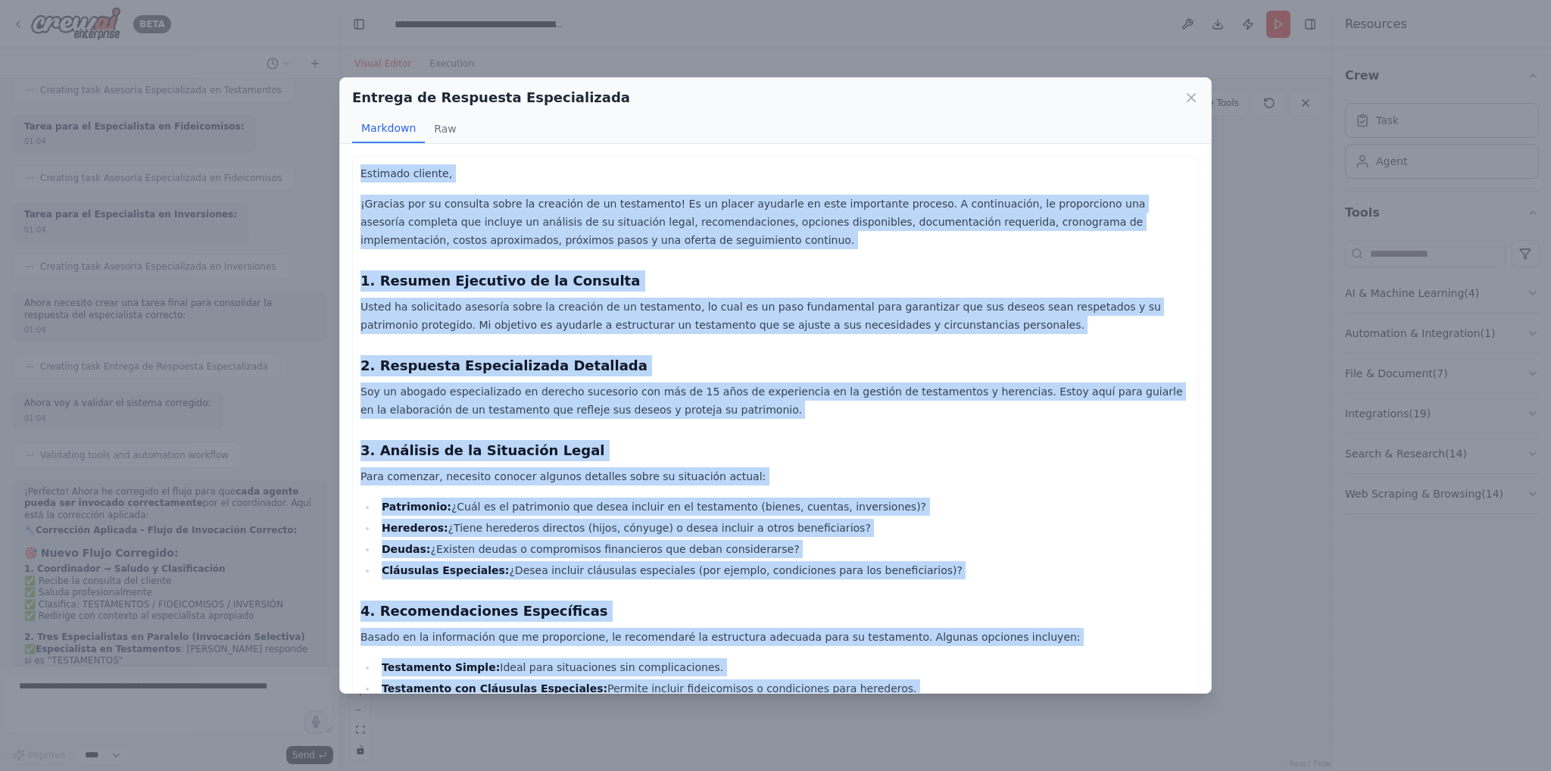
click at [592, 358] on h3 "2. Respuesta Especializada Detallada" at bounding box center [775, 365] width 830 height 21
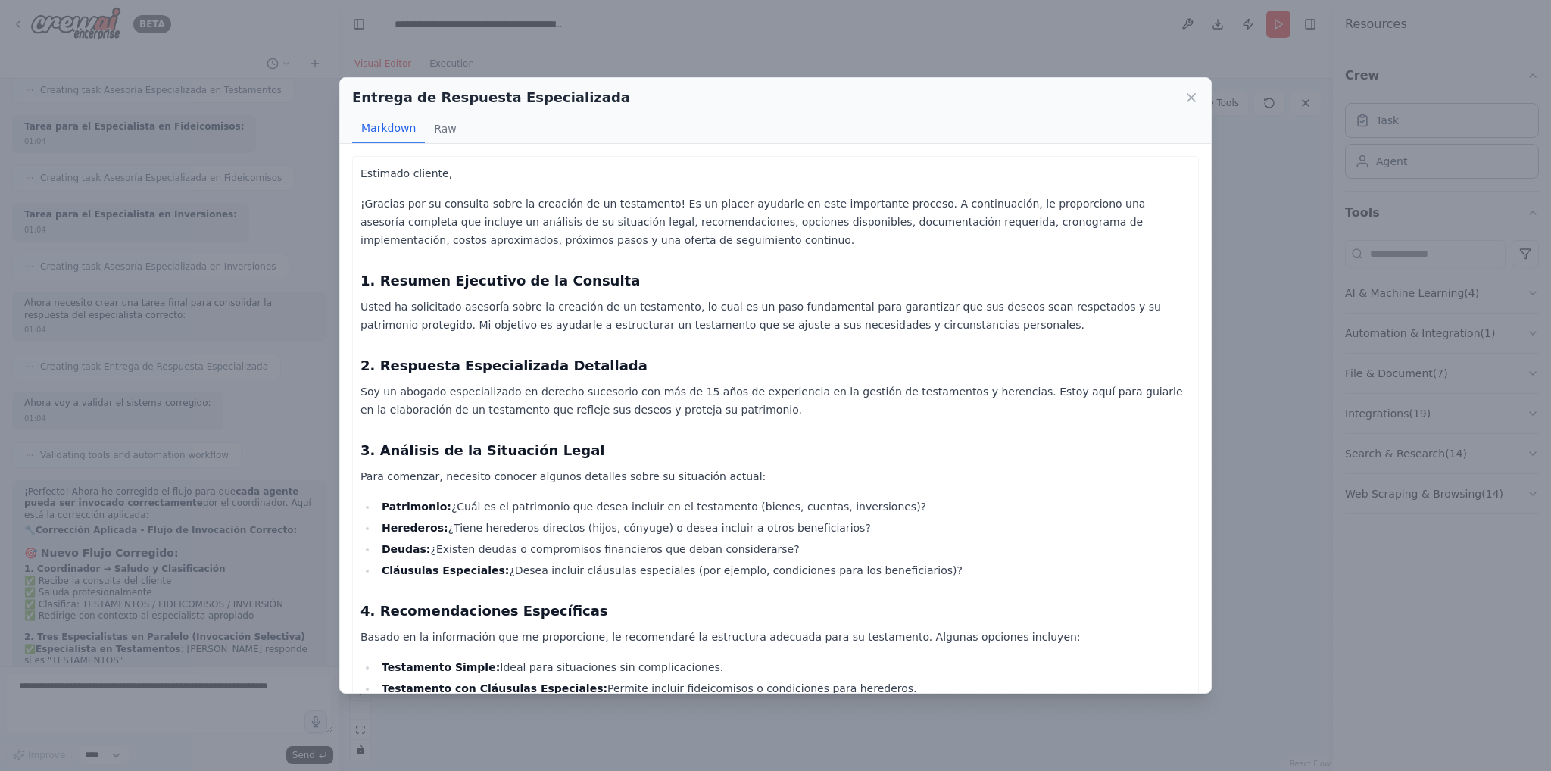
click at [741, 39] on div "Entrega de Respuesta Especializada Markdown Raw Estimado cliente, ¡Gracias por …" at bounding box center [775, 385] width 1551 height 771
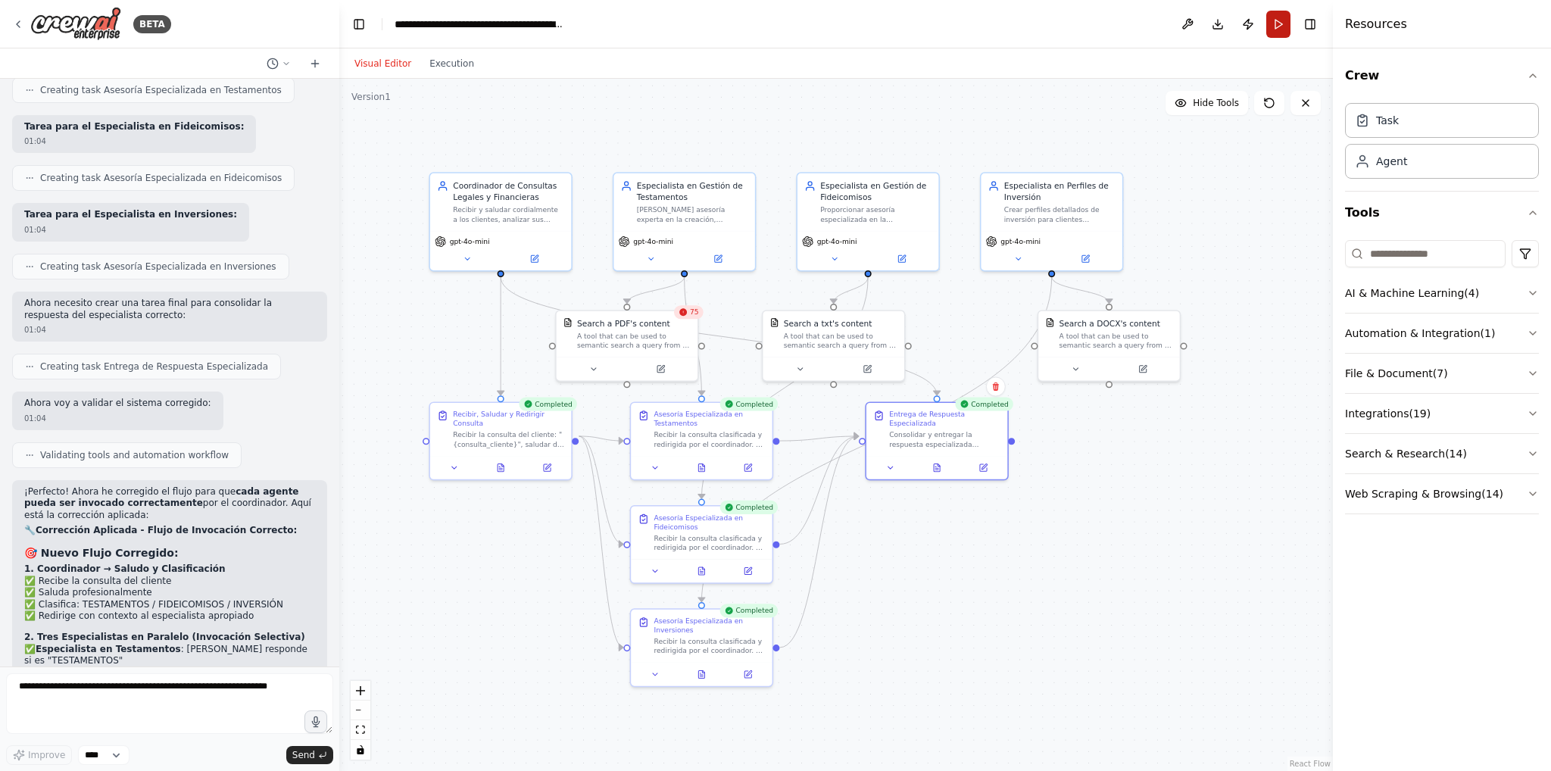
click at [1285, 36] on button "Run" at bounding box center [1278, 24] width 24 height 27
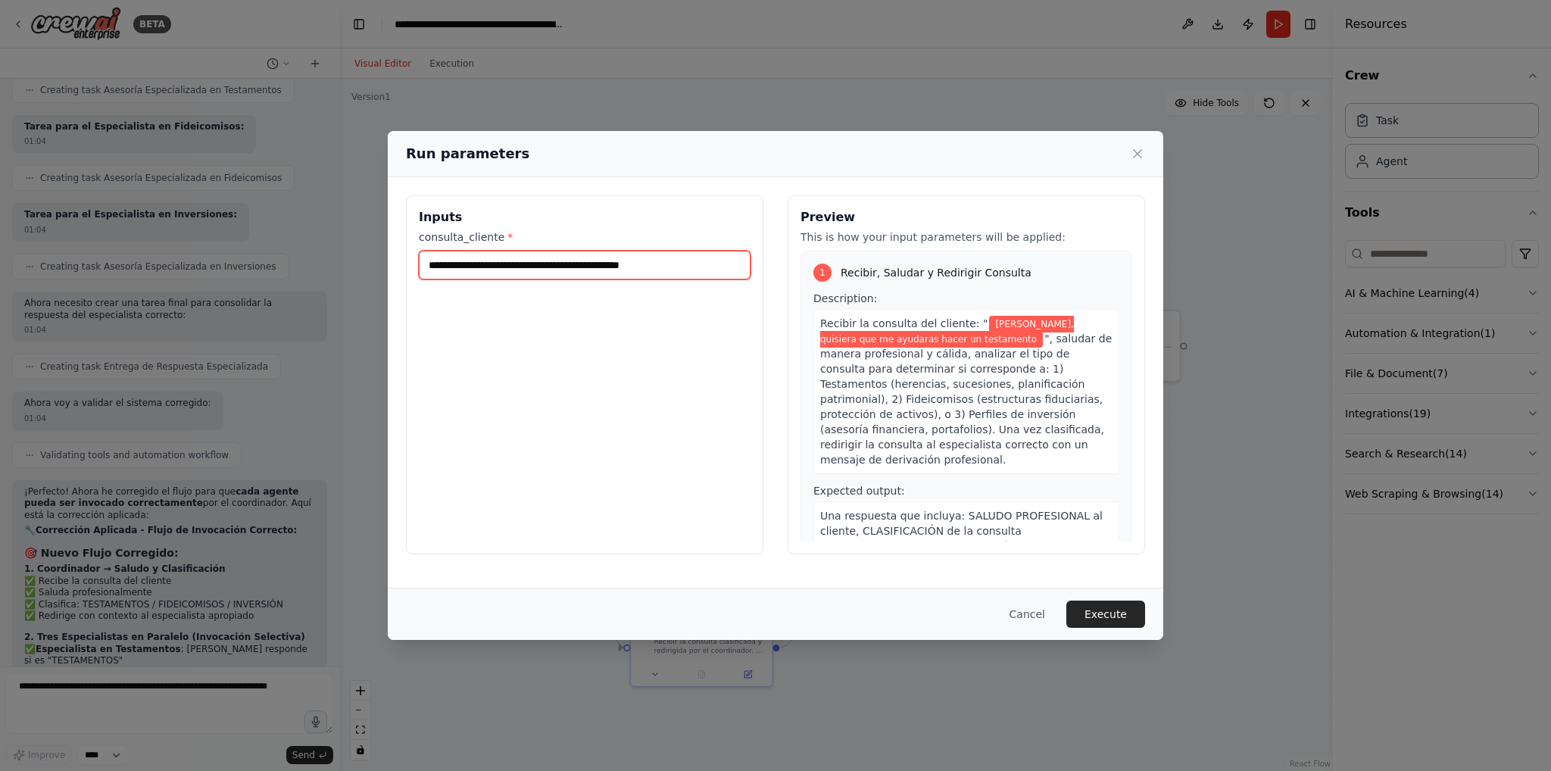
drag, startPoint x: 682, startPoint y: 267, endPoint x: 621, endPoint y: 267, distance: 61.3
click at [621, 267] on input "**********" at bounding box center [585, 265] width 332 height 29
type input "**********"
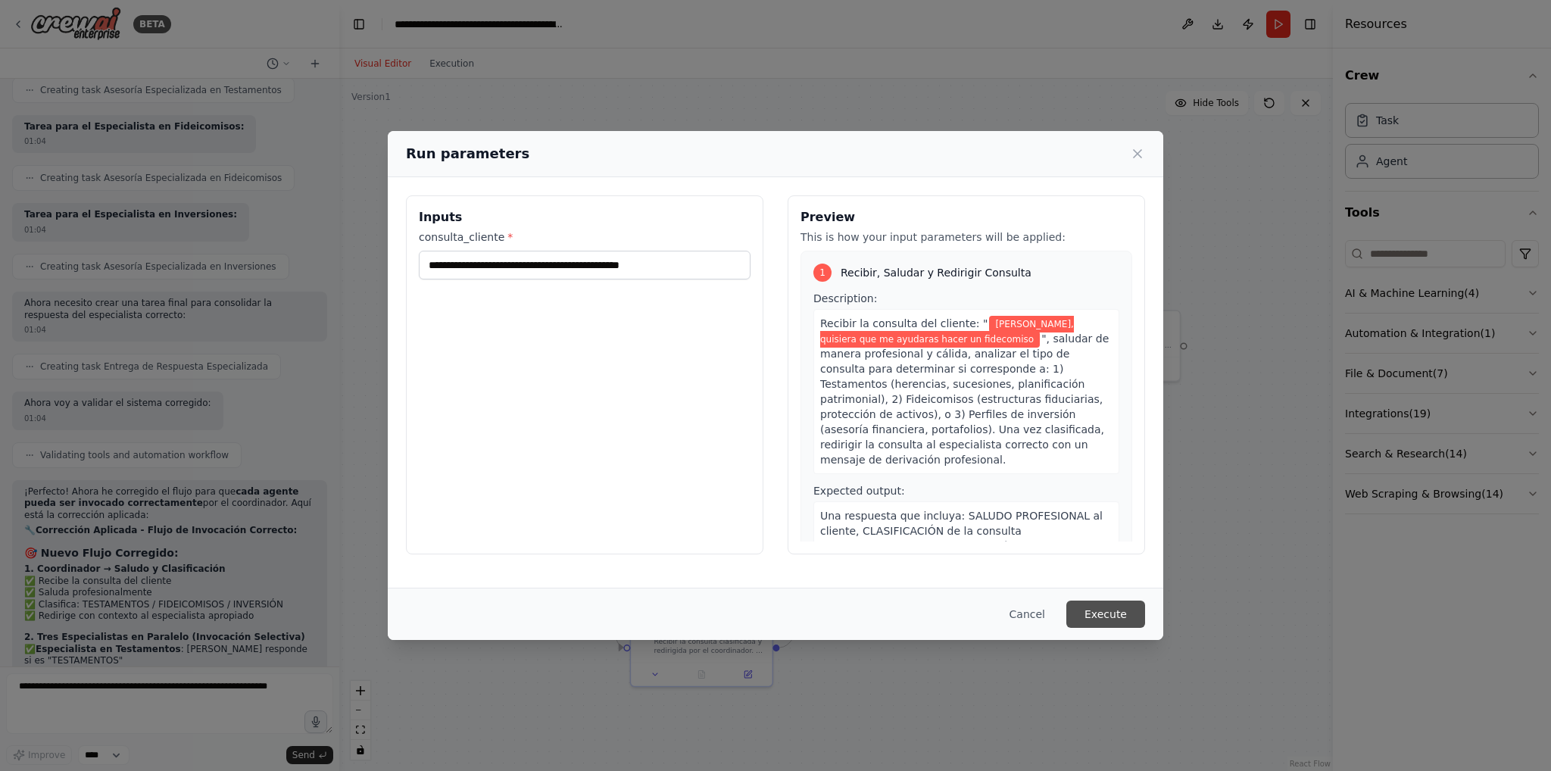
click at [1124, 604] on button "Execute" at bounding box center [1105, 614] width 79 height 27
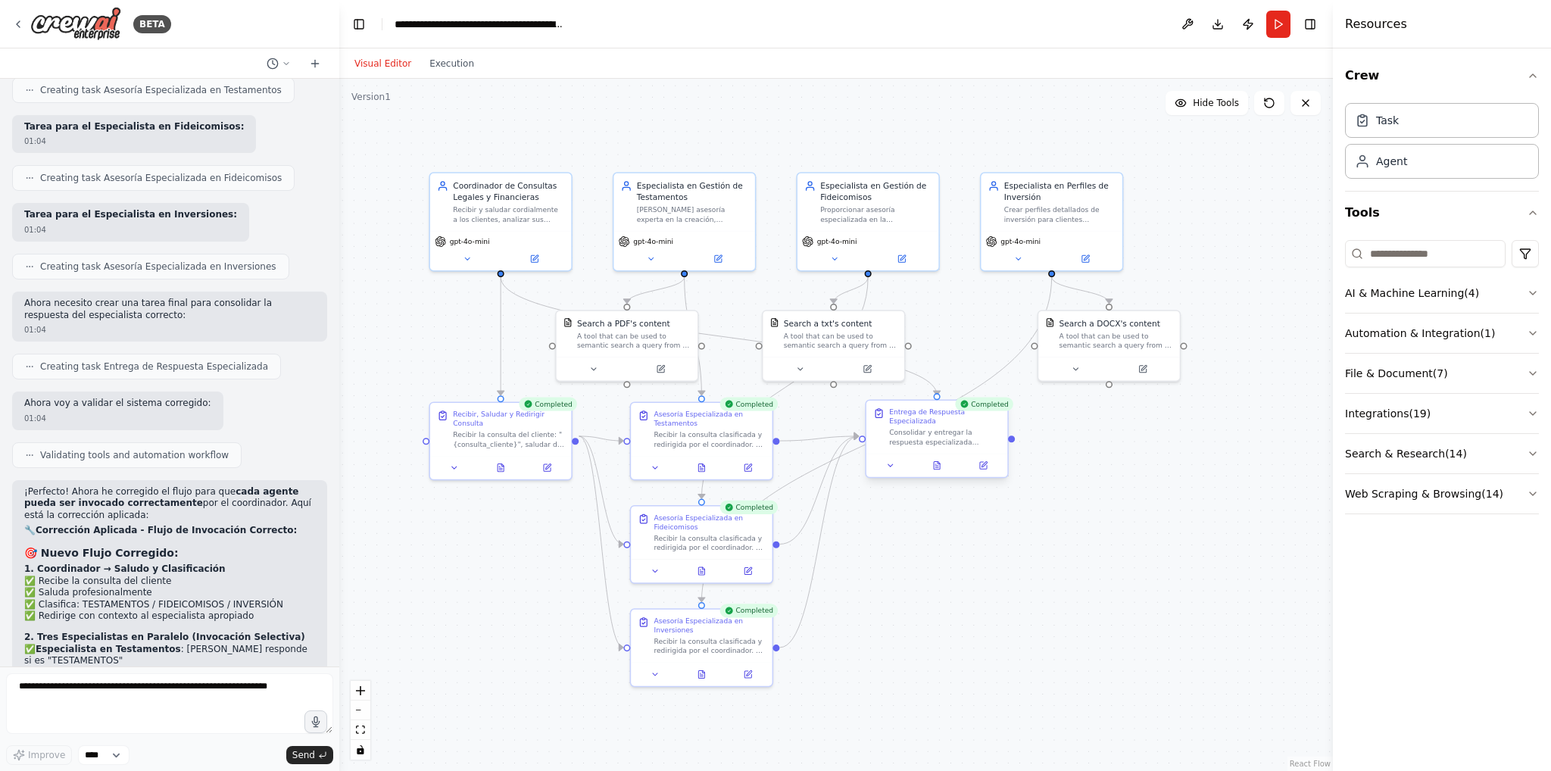
click at [983, 431] on div "Consolidar y entregar la respuesta especializada correspondiente al tipo de con…" at bounding box center [944, 437] width 111 height 18
click at [940, 462] on icon at bounding box center [939, 463] width 2 height 2
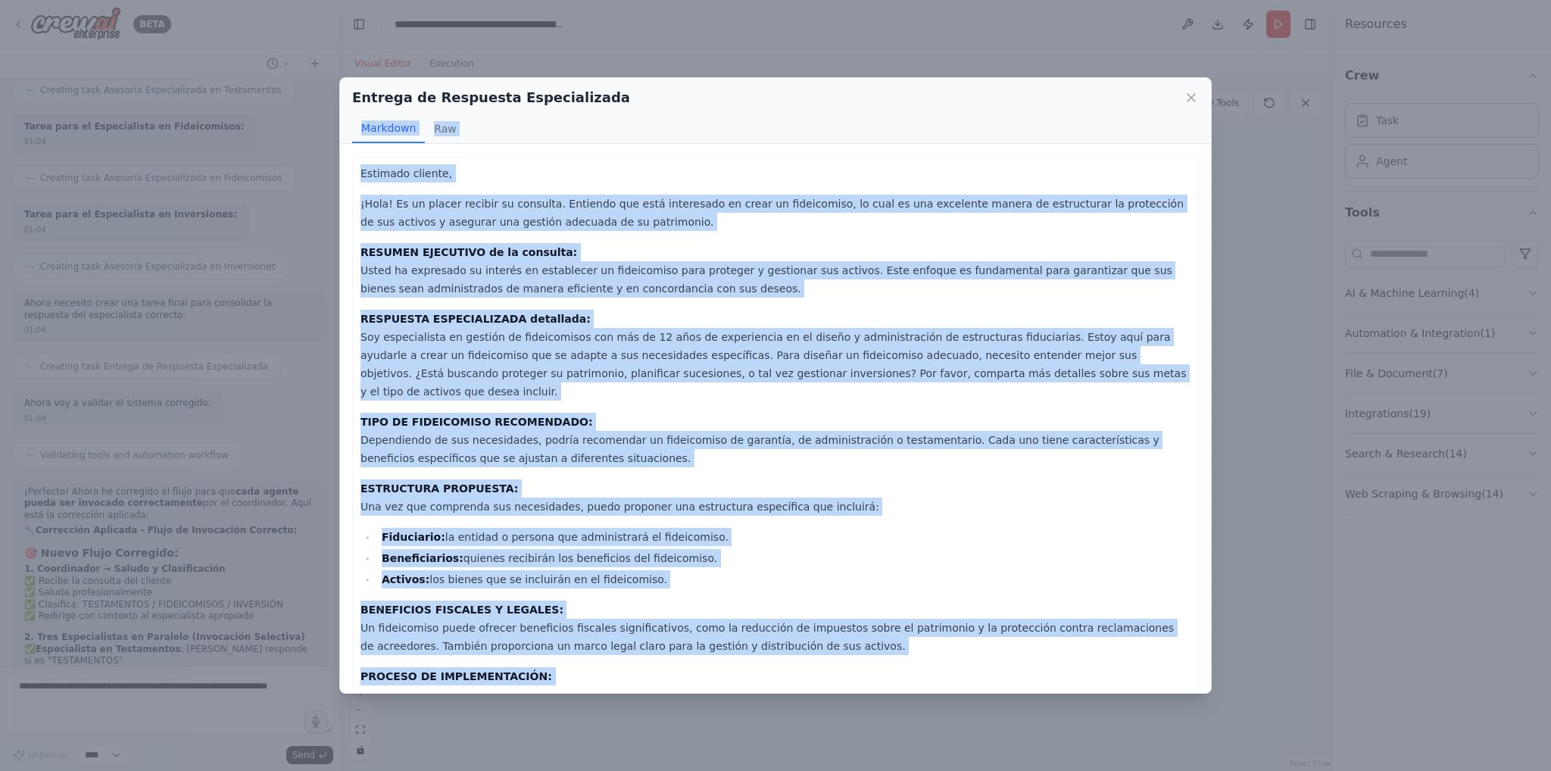
drag, startPoint x: 551, startPoint y: 661, endPoint x: 303, endPoint y: 125, distance: 591.0
click at [303, 125] on div "Entrega de Respuesta Especializada Markdown Raw Estimado cliente, ¡Hola! Es un …" at bounding box center [775, 385] width 1551 height 771
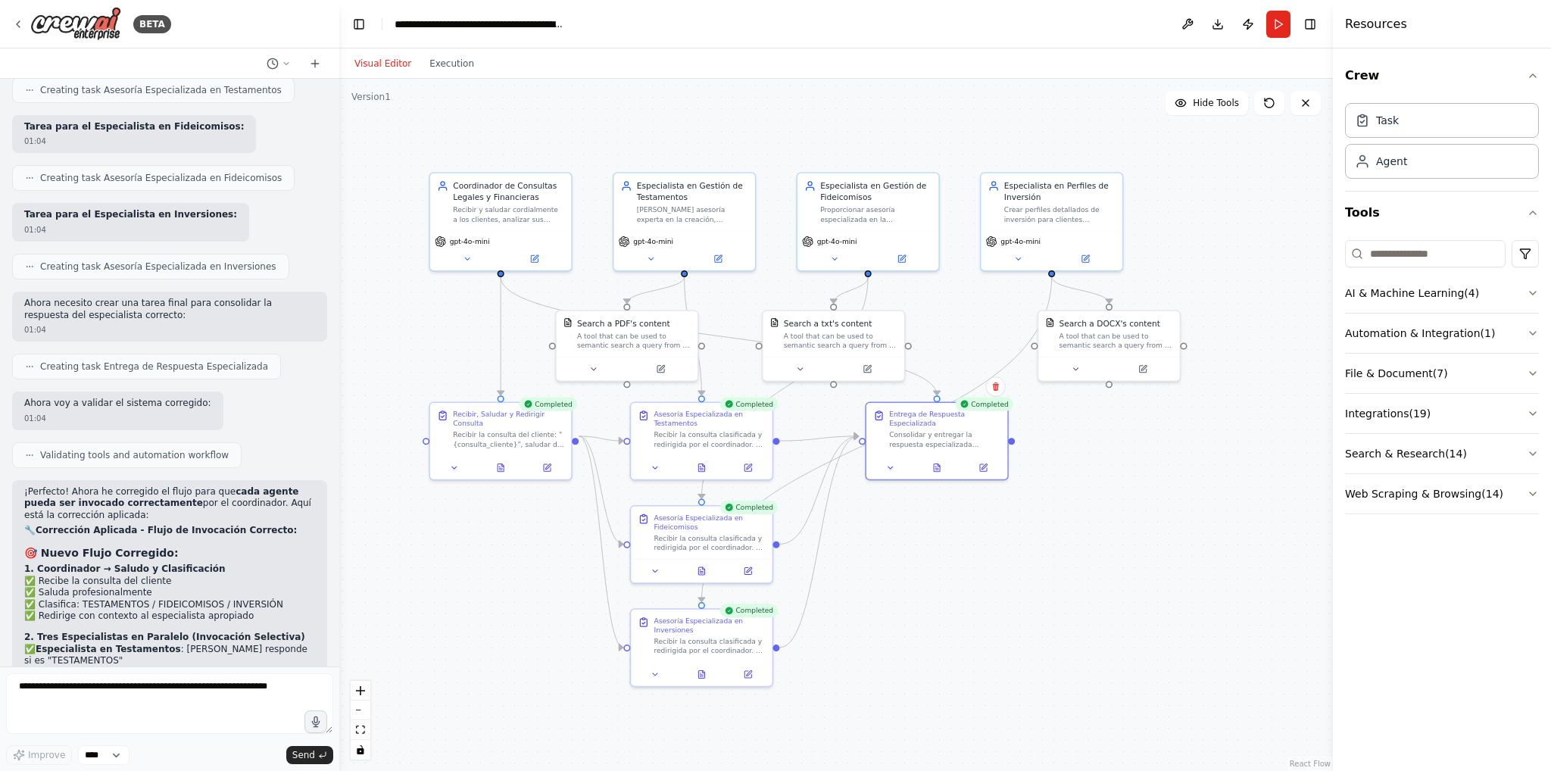
click at [1218, 40] on header "**********" at bounding box center [836, 24] width 994 height 48
click at [1424, 130] on div "Task" at bounding box center [1442, 119] width 194 height 35
click at [1419, 292] on button "AI & Machine Learning ( 4 )" at bounding box center [1442, 292] width 194 height 39
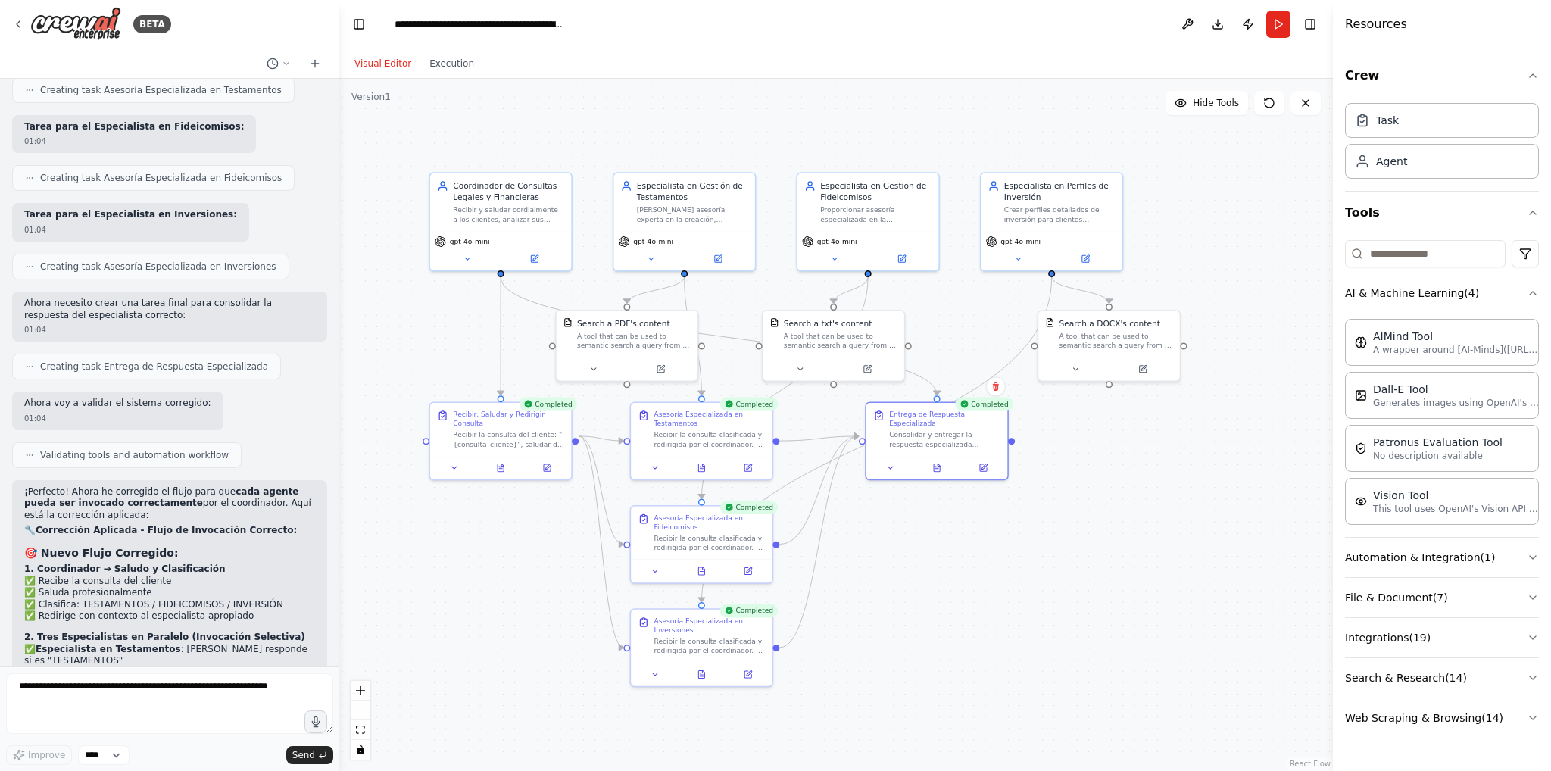
click at [1410, 301] on button "AI & Machine Learning ( 4 )" at bounding box center [1442, 292] width 194 height 39
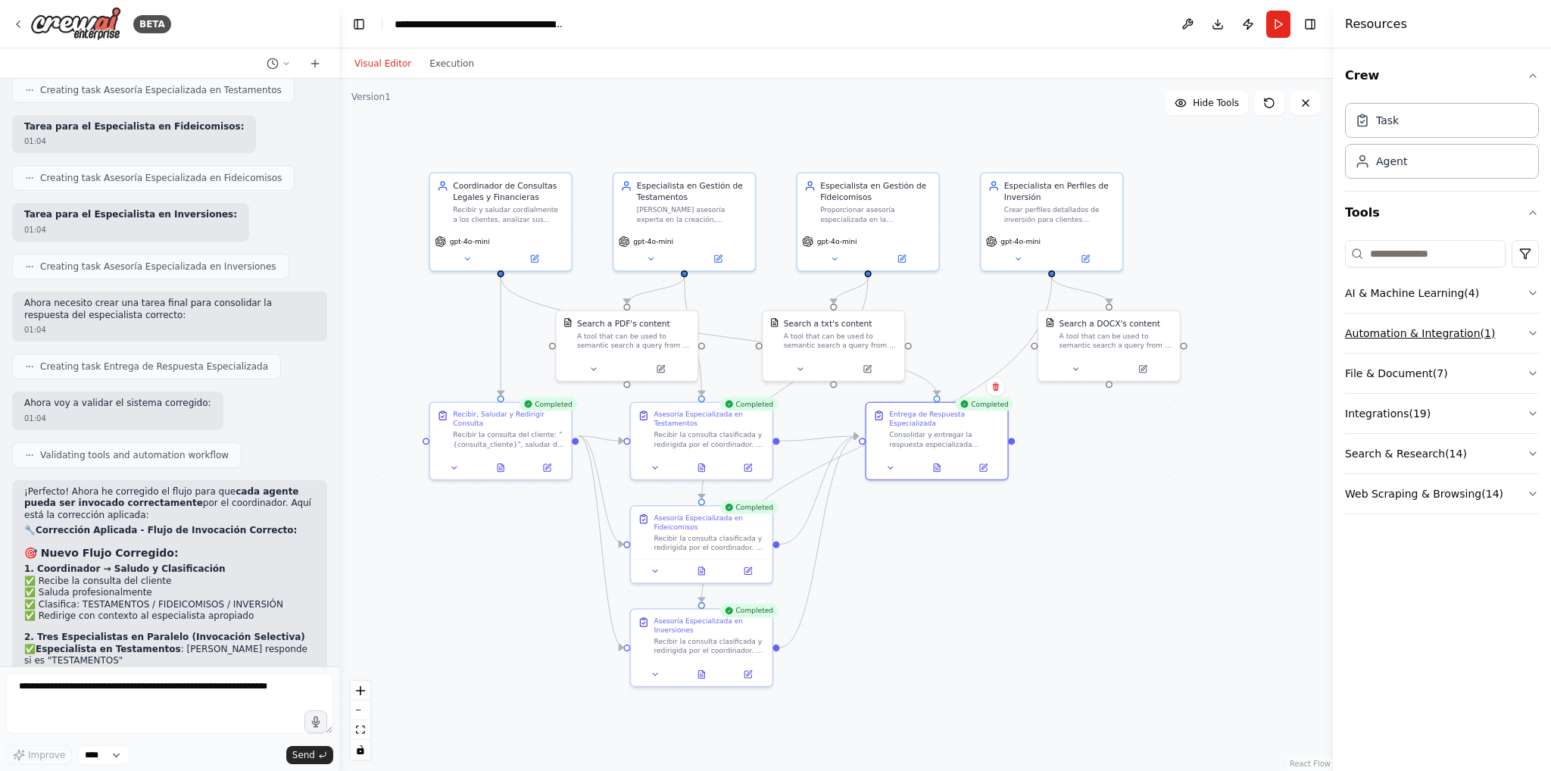
click at [1410, 328] on button "Automation & Integration ( 1 )" at bounding box center [1442, 333] width 194 height 39
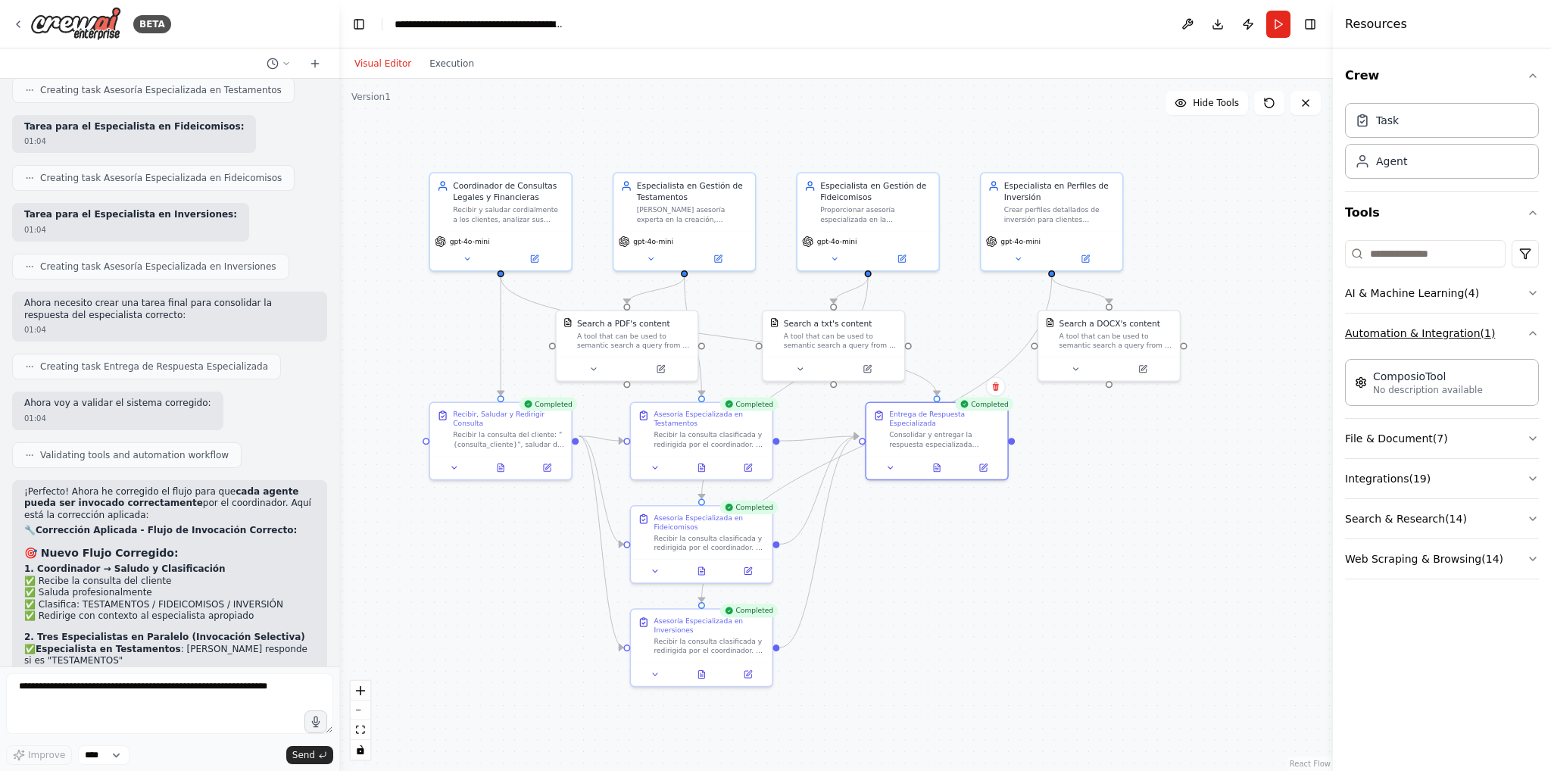
click at [1410, 328] on button "Automation & Integration ( 1 )" at bounding box center [1442, 333] width 194 height 39
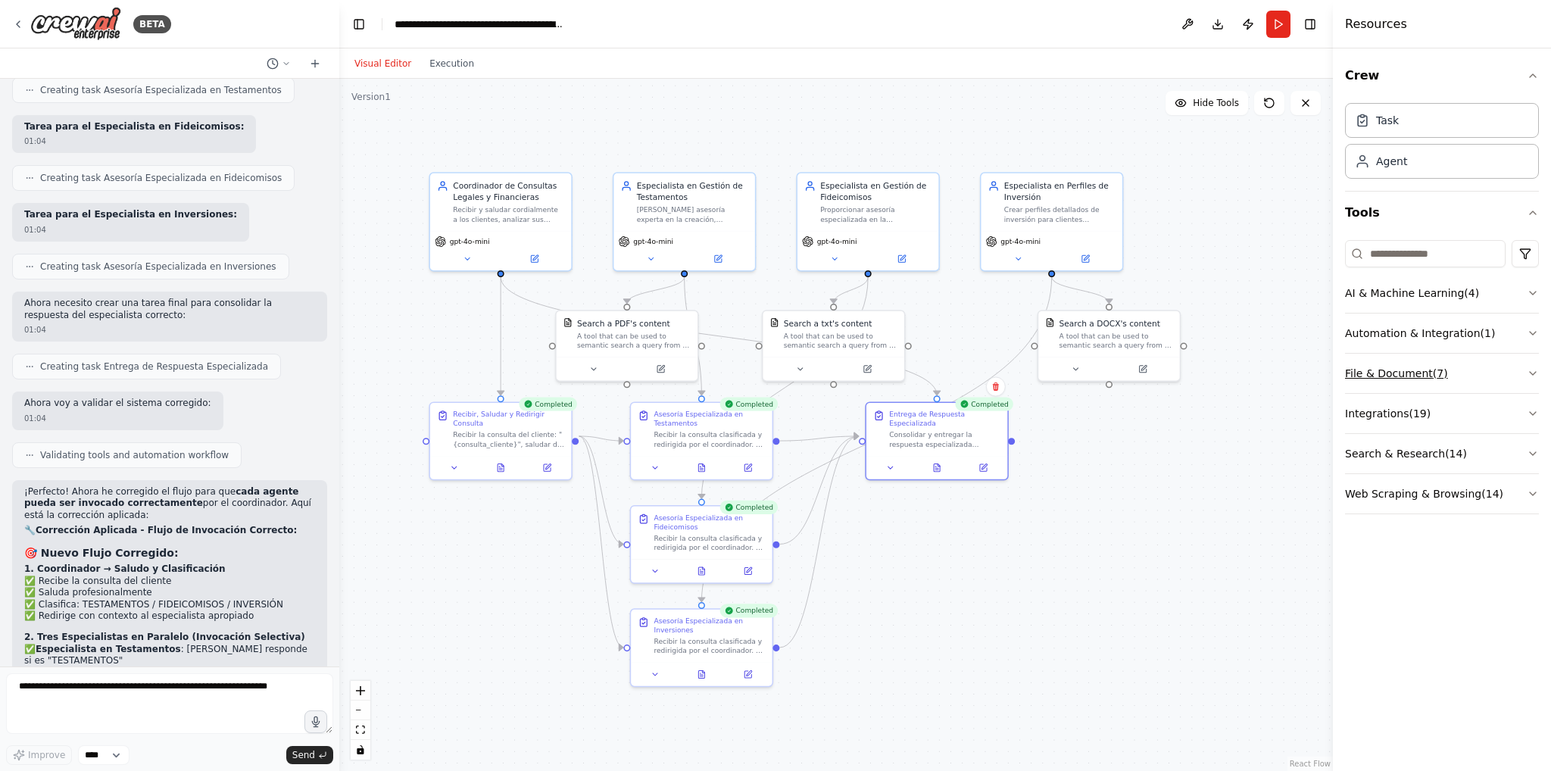
click at [1410, 364] on button "File & Document ( 7 )" at bounding box center [1442, 373] width 194 height 39
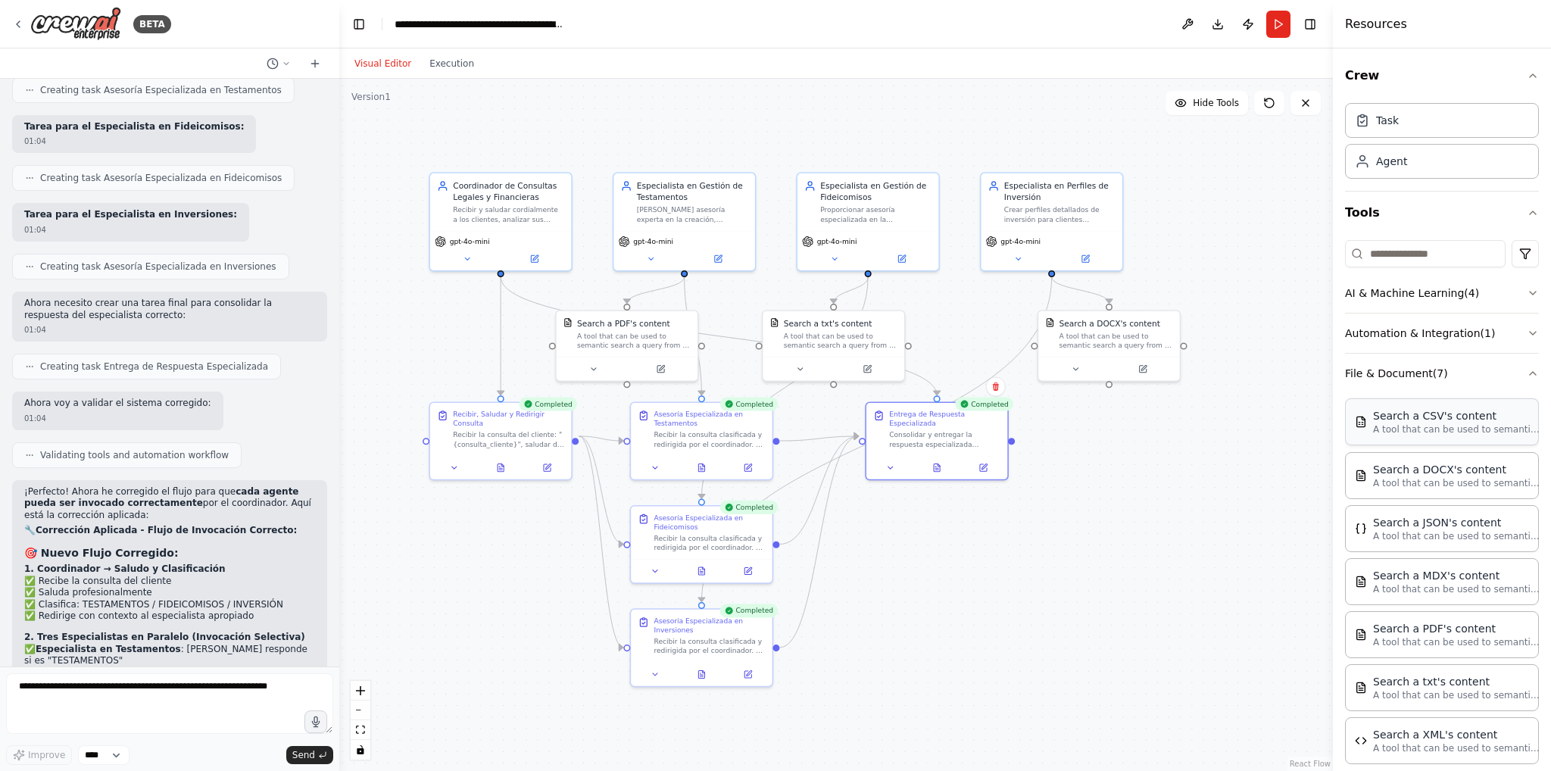
click at [1415, 416] on div "Search a CSV's content" at bounding box center [1456, 415] width 167 height 15
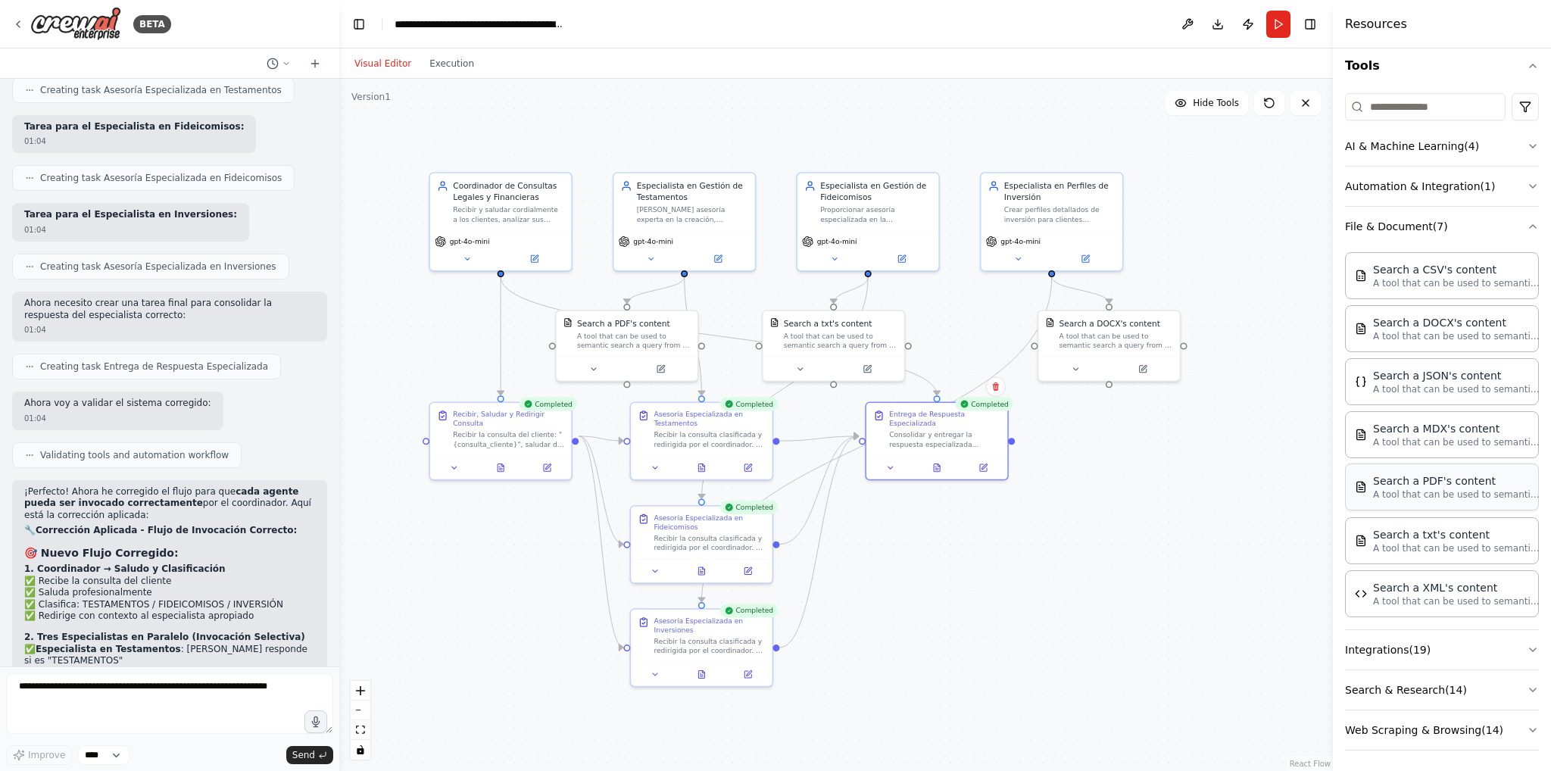
click at [1450, 494] on p "A tool that can be used to semantic search a query from a PDF's content." at bounding box center [1456, 494] width 167 height 12
click at [1442, 550] on p "A tool that can be used to semantic search a query from a txt's content." at bounding box center [1456, 548] width 167 height 12
click at [1430, 588] on div "Search a XML's content" at bounding box center [1456, 586] width 167 height 15
click at [1409, 642] on button "Integrations ( 19 )" at bounding box center [1442, 649] width 194 height 39
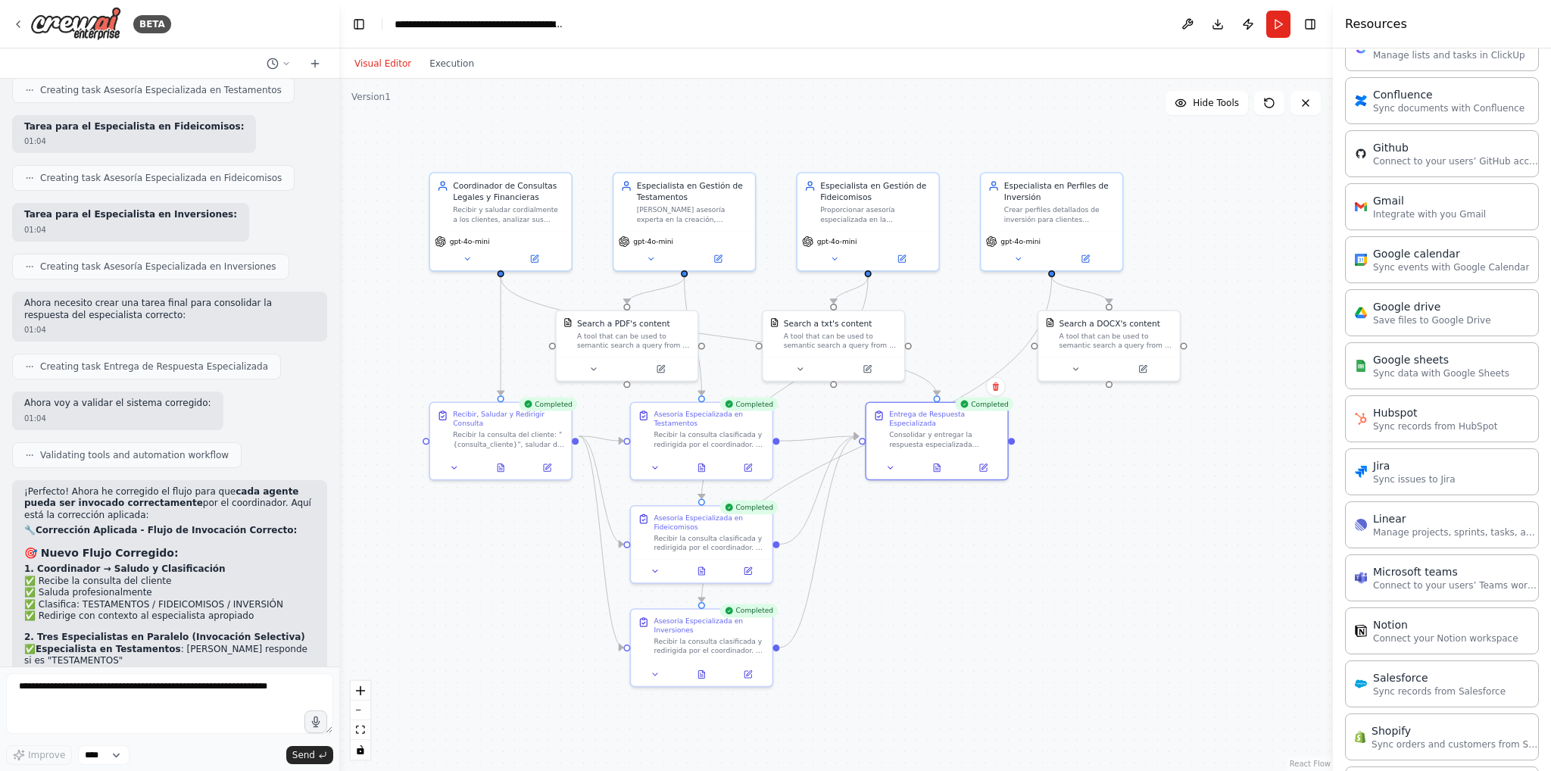
scroll to position [1160, 0]
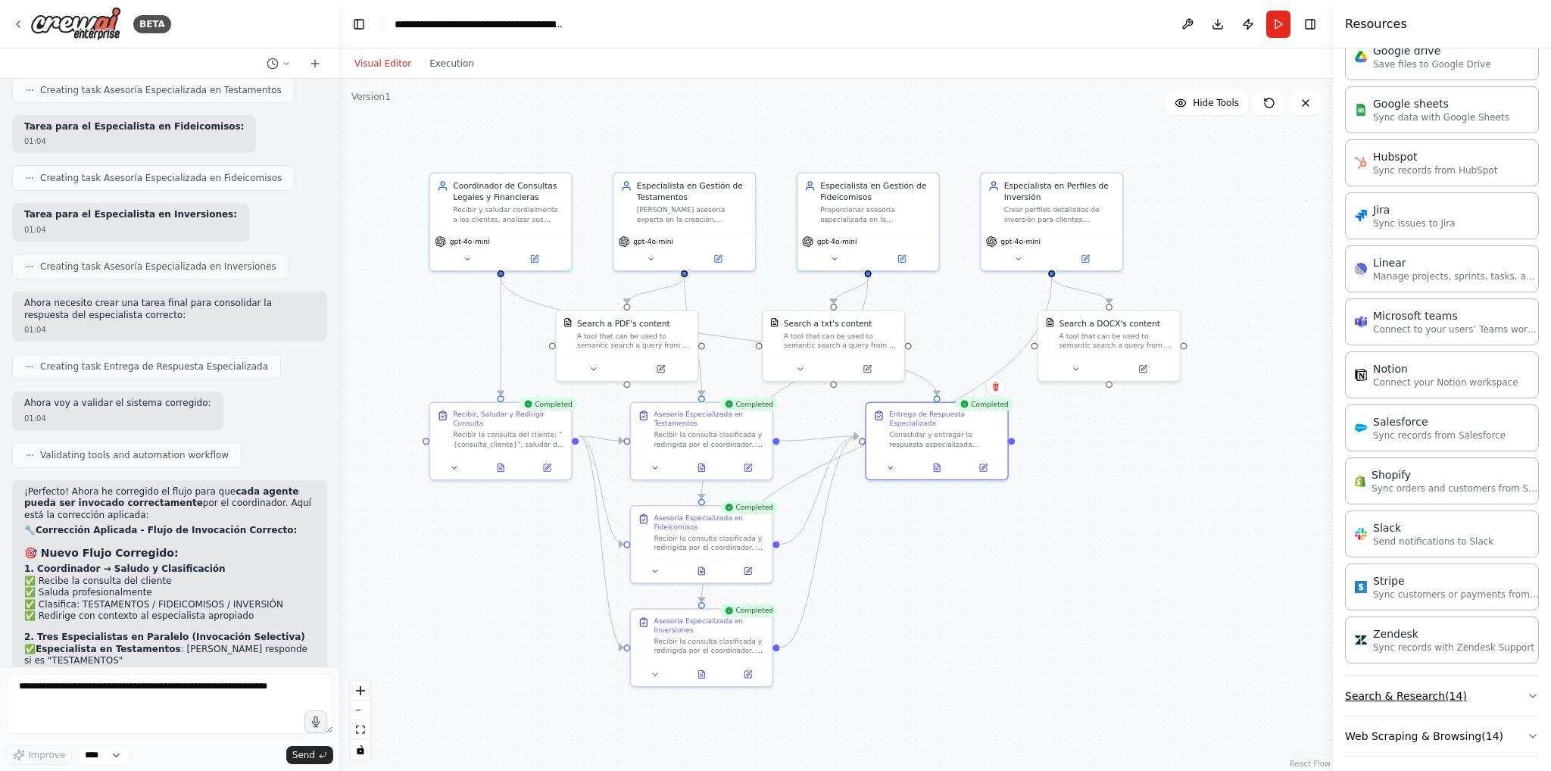
click at [1419, 685] on button "Search & Research ( 14 )" at bounding box center [1442, 695] width 194 height 39
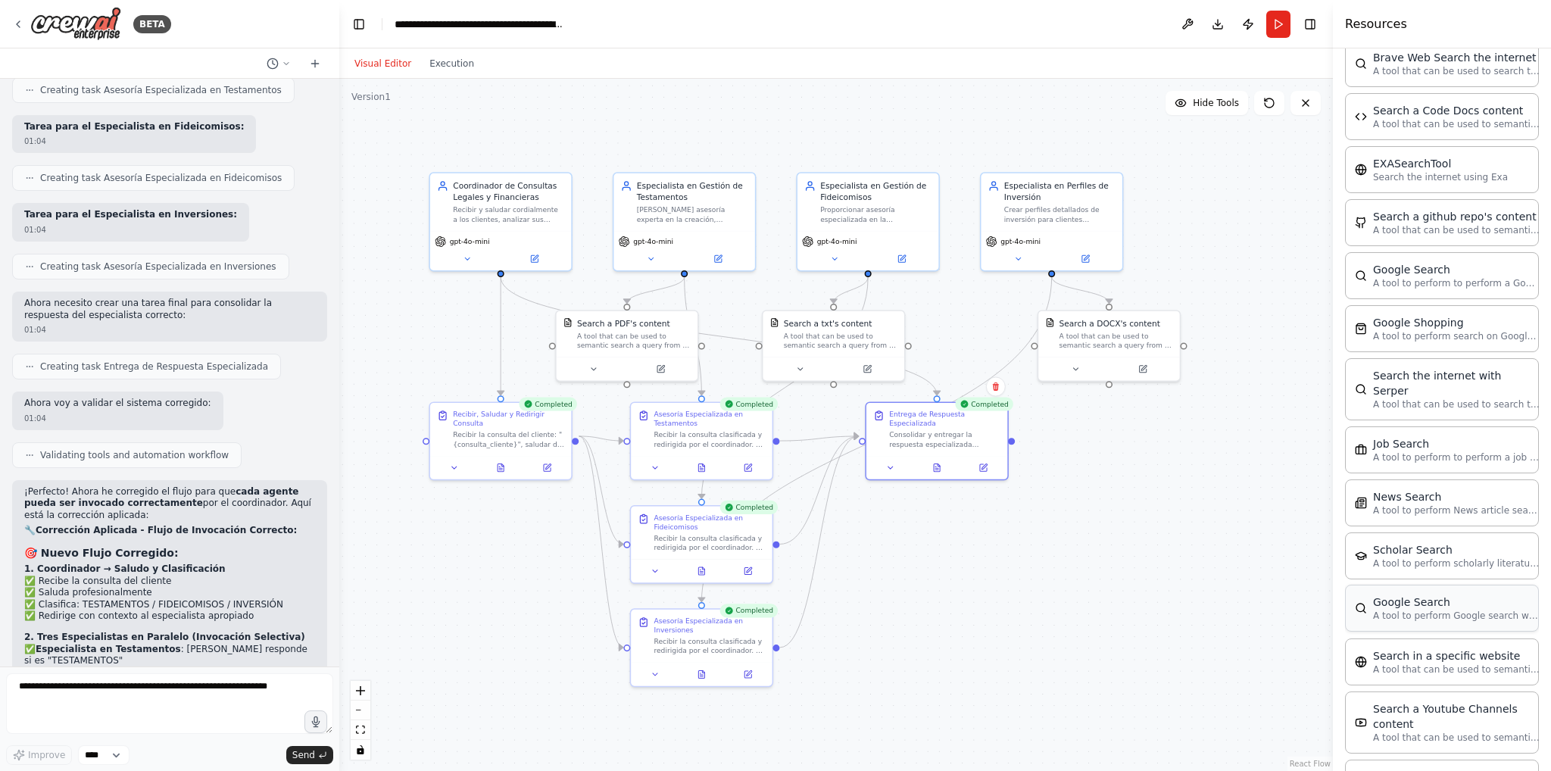
scroll to position [1926, 0]
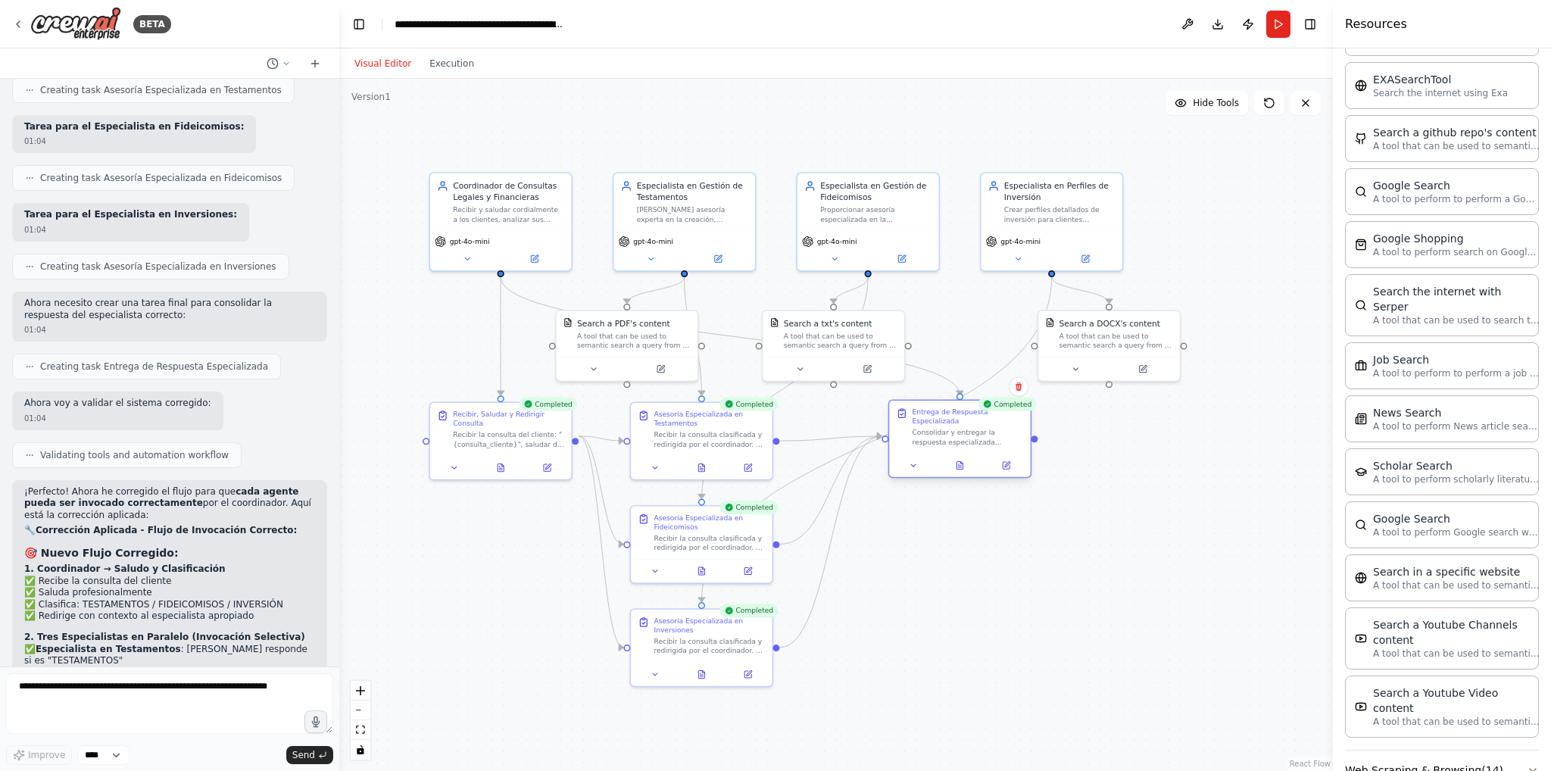
drag, startPoint x: 931, startPoint y: 433, endPoint x: 954, endPoint y: 437, distance: 23.8
click at [954, 437] on div "Consolidar y entregar la respuesta especializada correspondiente al tipo de con…" at bounding box center [968, 437] width 111 height 18
click at [127, 690] on textarea at bounding box center [169, 703] width 327 height 61
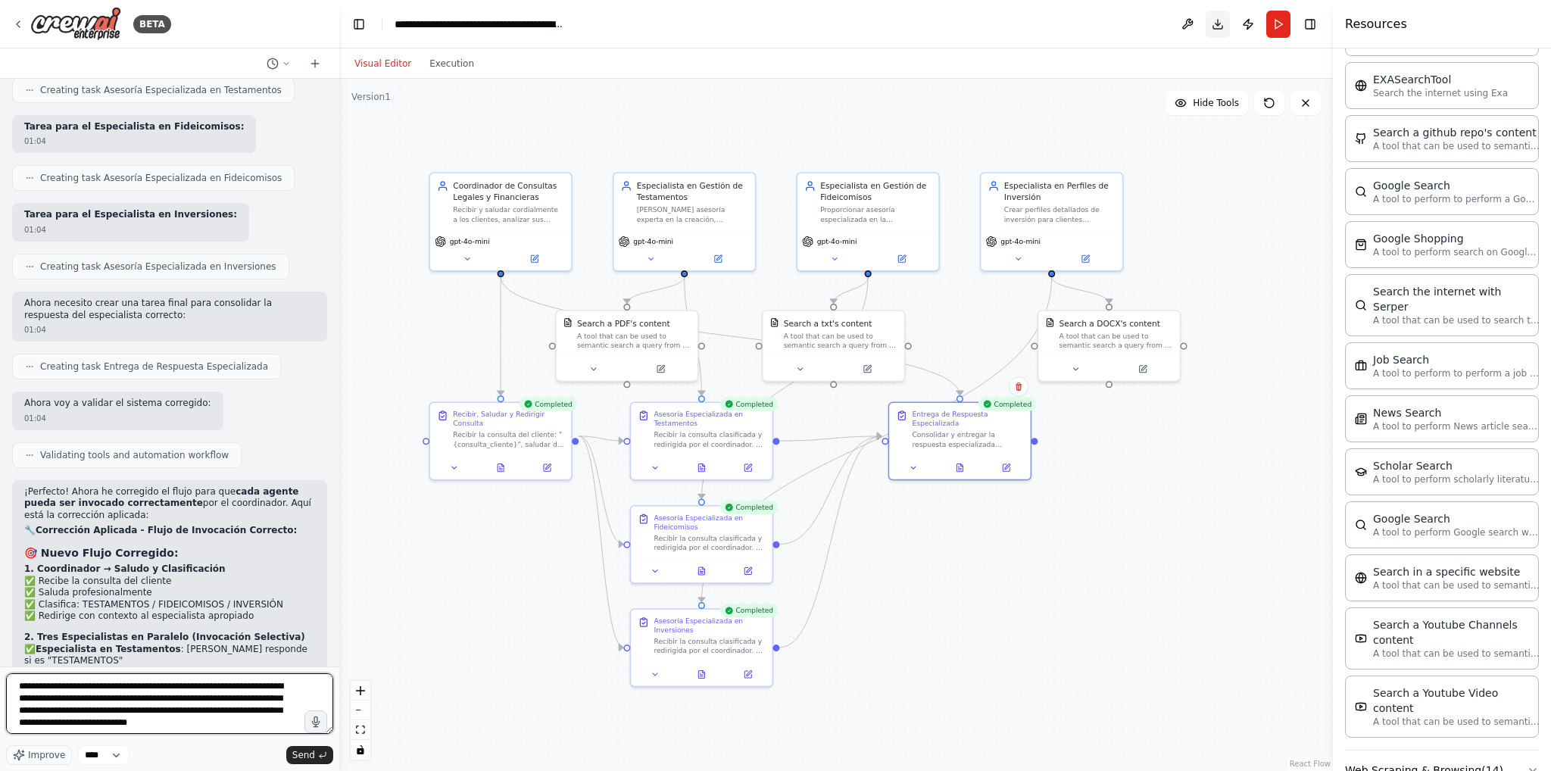
type textarea "**********"
click at [1217, 25] on button "Download" at bounding box center [1218, 24] width 24 height 27
click at [541, 19] on div "**********" at bounding box center [480, 24] width 170 height 15
click at [558, 76] on div "Visual Editor Execution" at bounding box center [836, 63] width 994 height 30
click at [309, 749] on span "Send" at bounding box center [303, 755] width 23 height 12
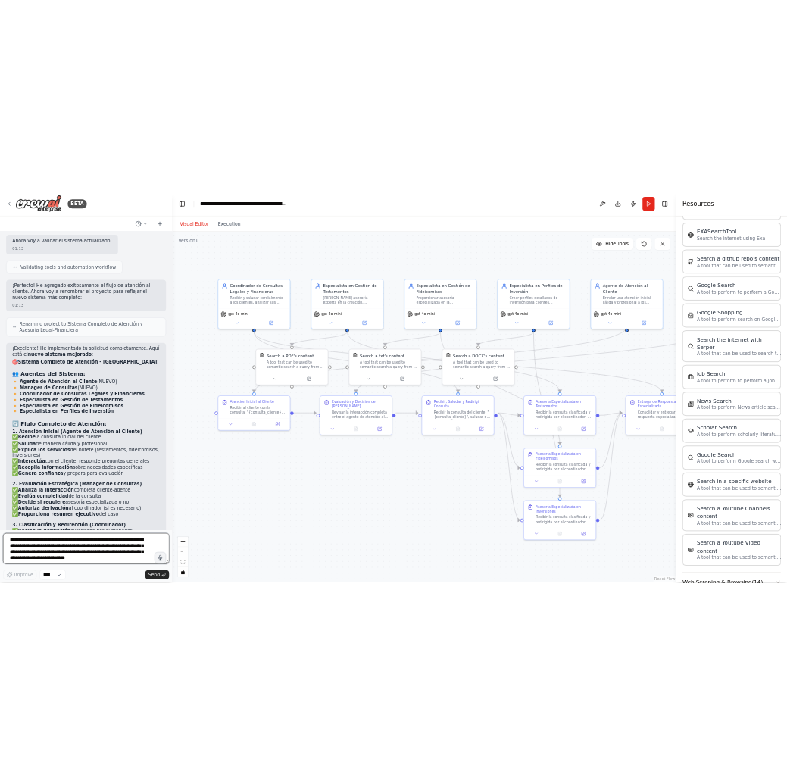
scroll to position [11594, 0]
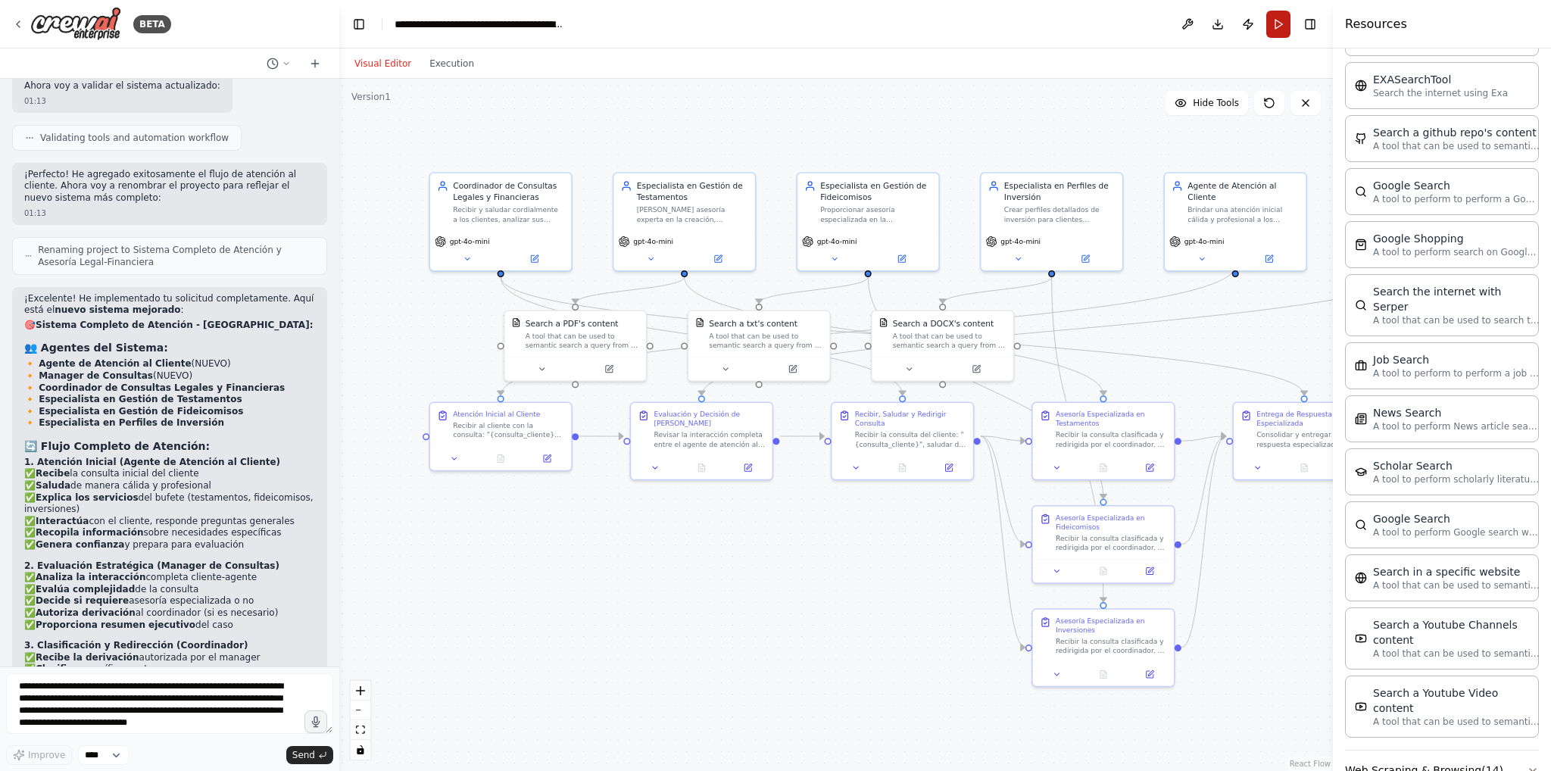
click at [1267, 28] on button "Run" at bounding box center [1278, 24] width 24 height 27
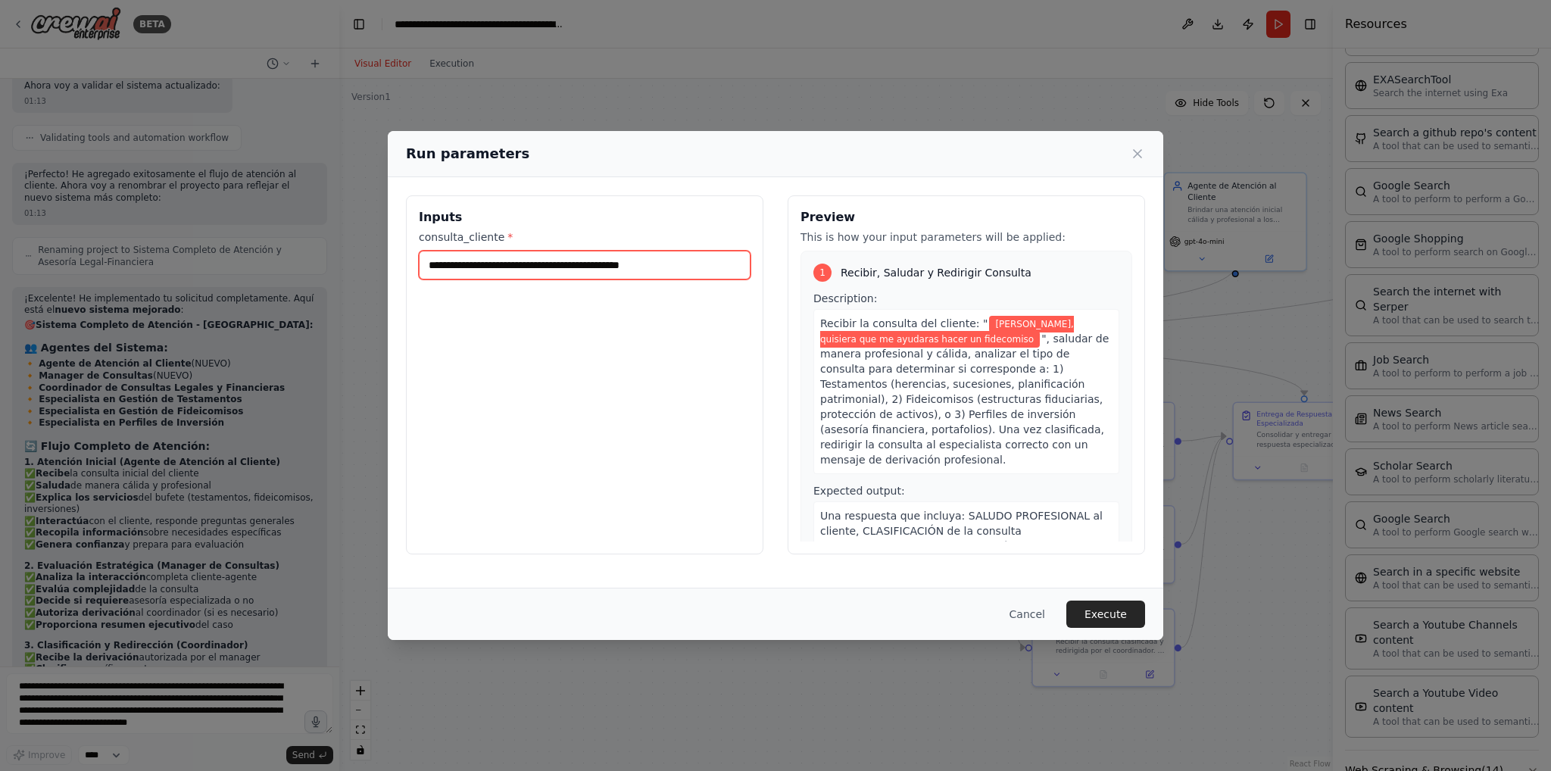
drag, startPoint x: 691, startPoint y: 272, endPoint x: 449, endPoint y: 261, distance: 242.6
click at [449, 261] on input "**********" at bounding box center [585, 265] width 332 height 29
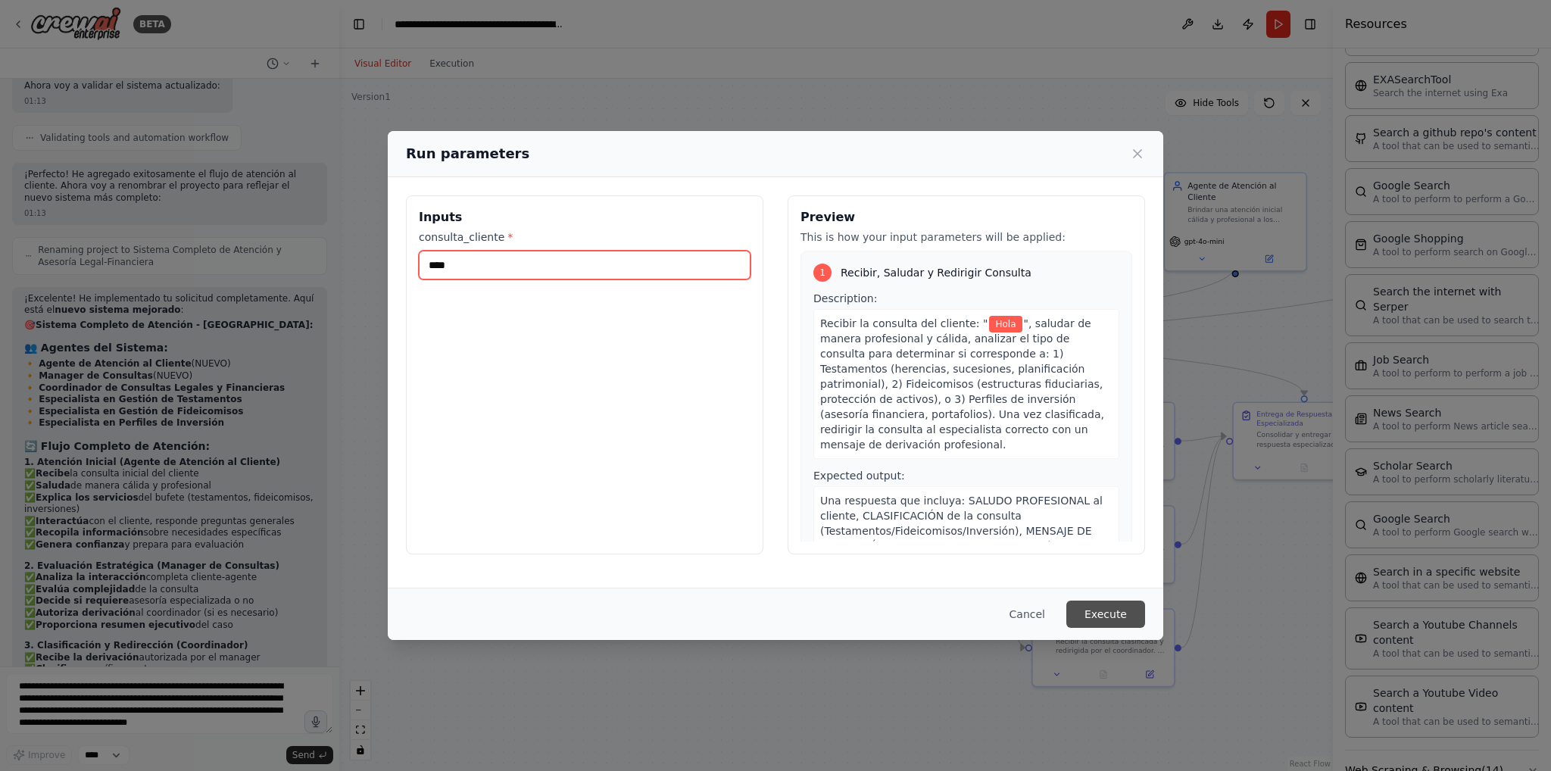
type input "****"
click at [1103, 607] on button "Execute" at bounding box center [1105, 614] width 79 height 27
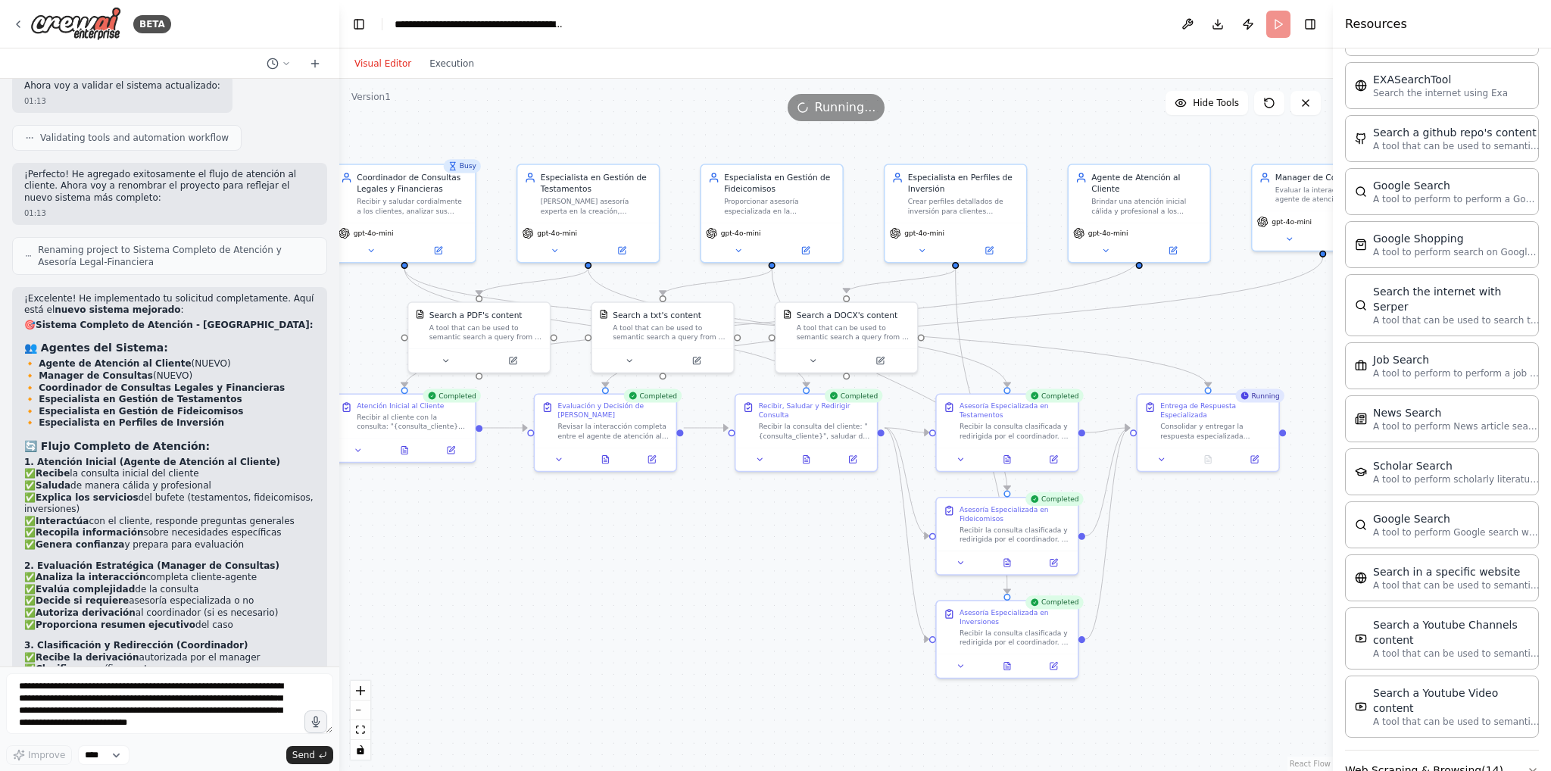
drag, startPoint x: 1283, startPoint y: 554, endPoint x: 1145, endPoint y: 542, distance: 138.3
click at [1144, 544] on div ".deletable-edge-delete-btn { width: 20px; height: 20px; border: 0px solid #ffff…" at bounding box center [836, 425] width 994 height 692
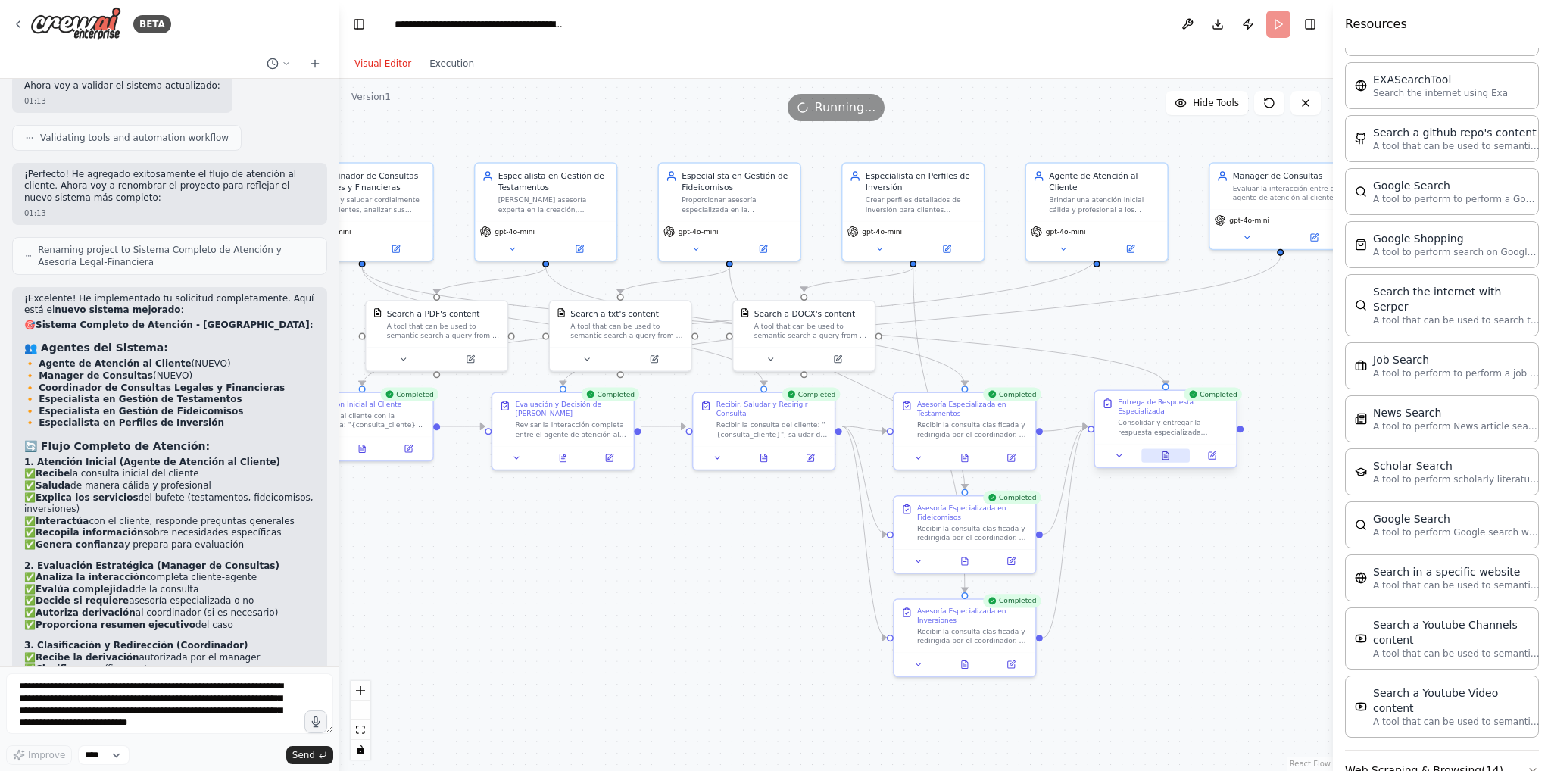
click at [1164, 452] on icon at bounding box center [1166, 456] width 6 height 8
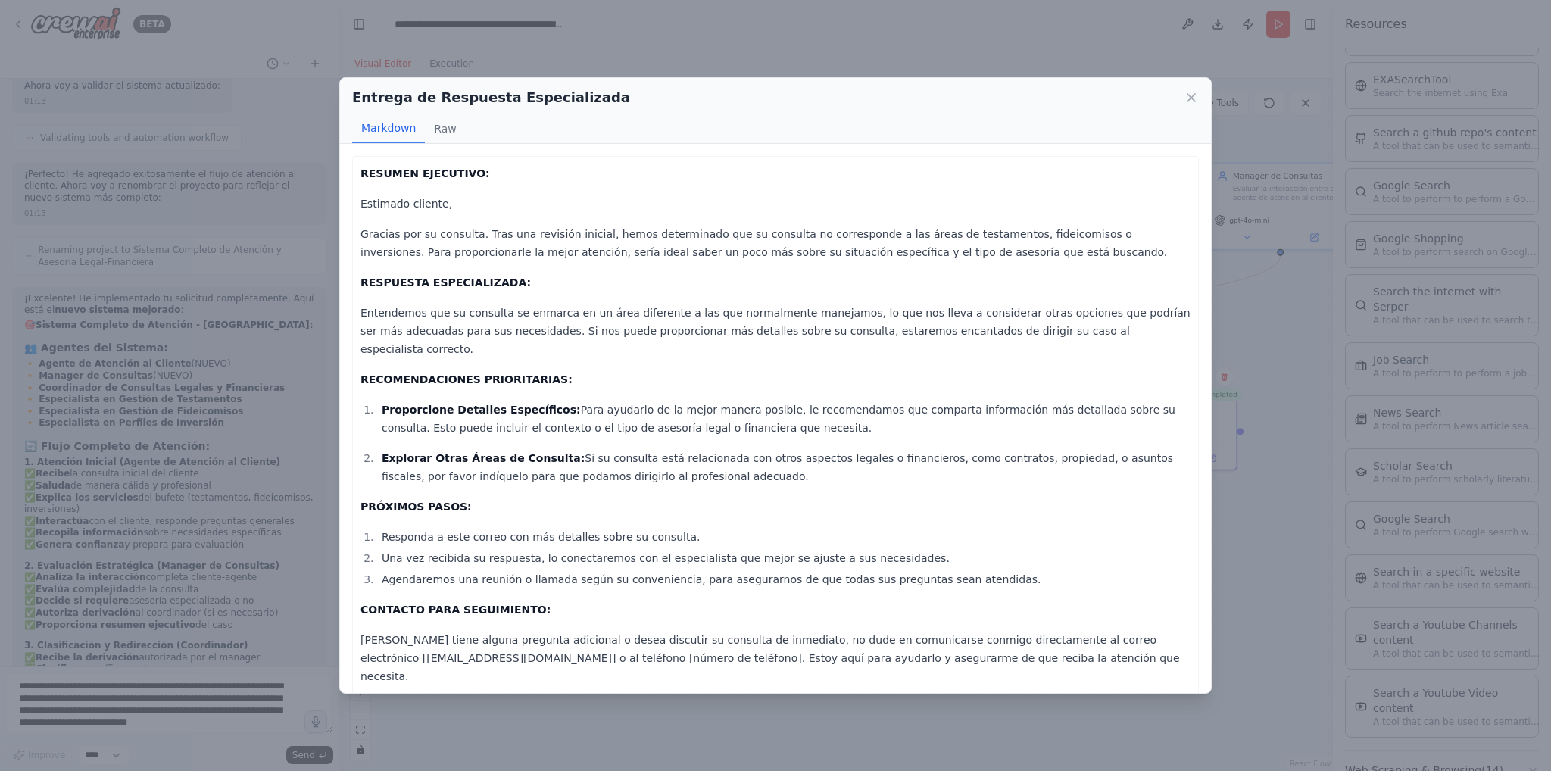
click at [986, 41] on div "Entrega de Respuesta Especializada Markdown Raw RESUMEN EJECUTIVO: Estimado cli…" at bounding box center [775, 385] width 1551 height 771
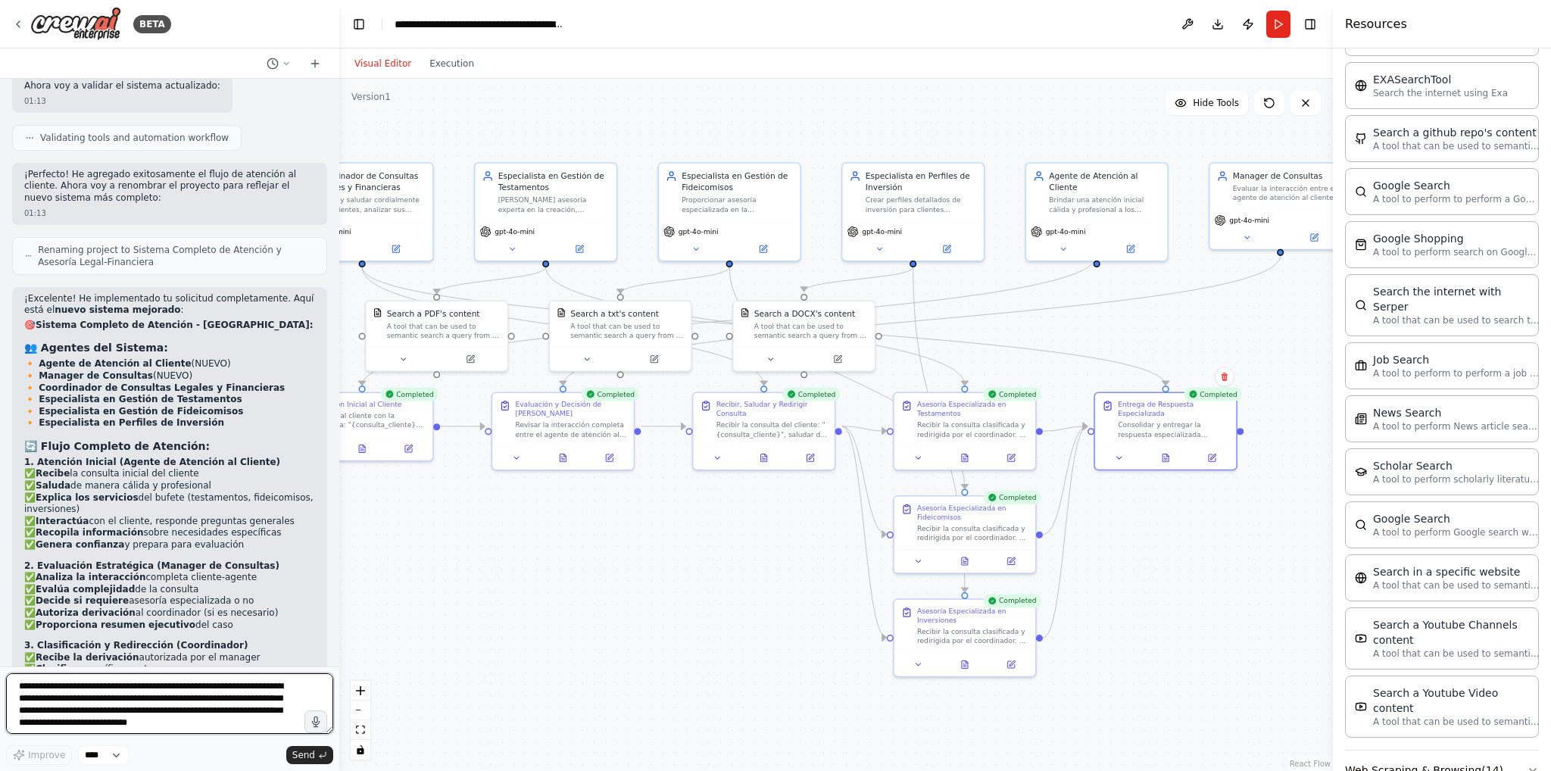
click at [212, 684] on textarea "**********" at bounding box center [169, 703] width 327 height 61
type textarea "**********"
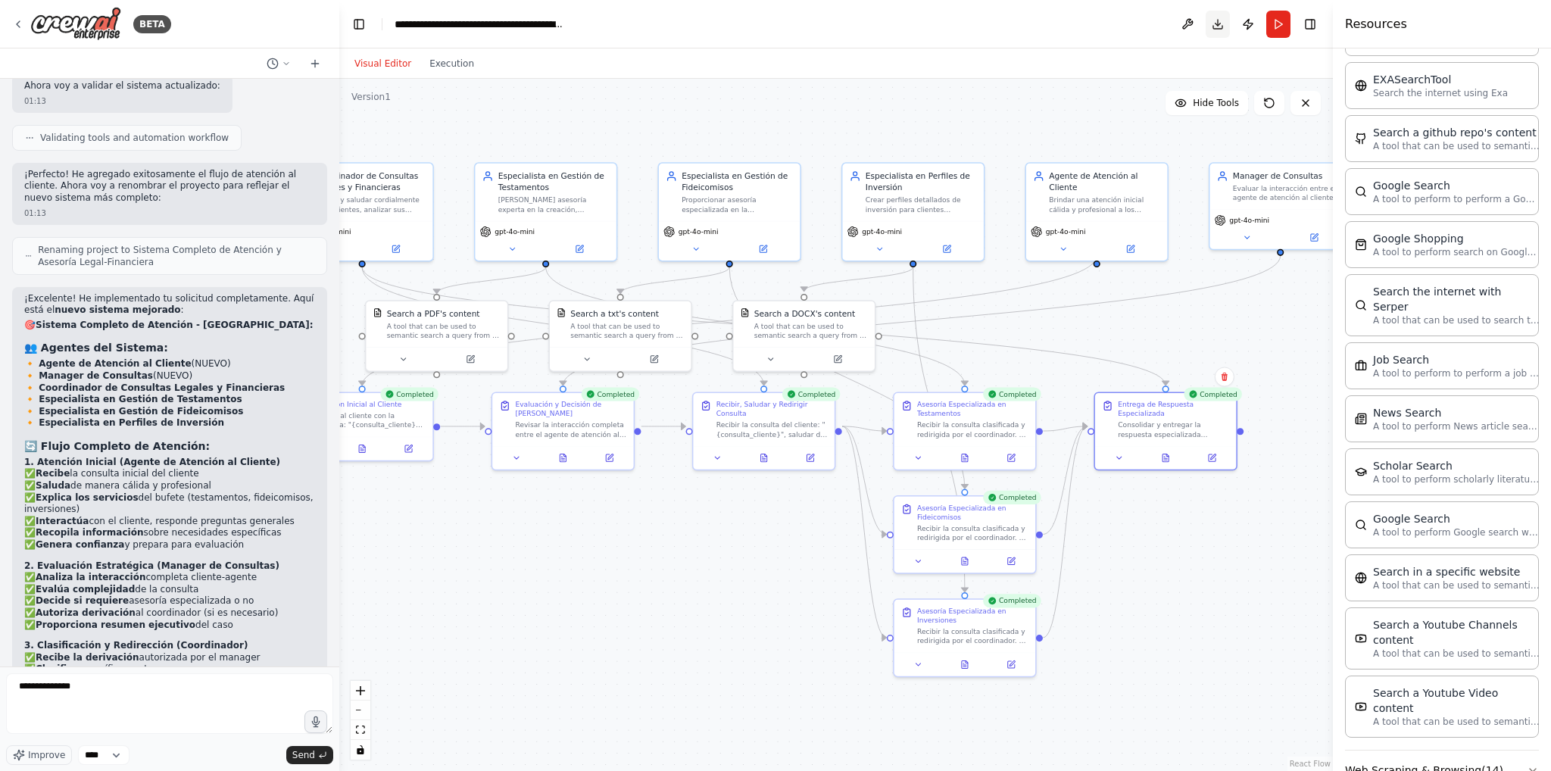
click at [1225, 25] on button "Download" at bounding box center [1218, 24] width 24 height 27
click at [70, 23] on img at bounding box center [75, 24] width 91 height 34
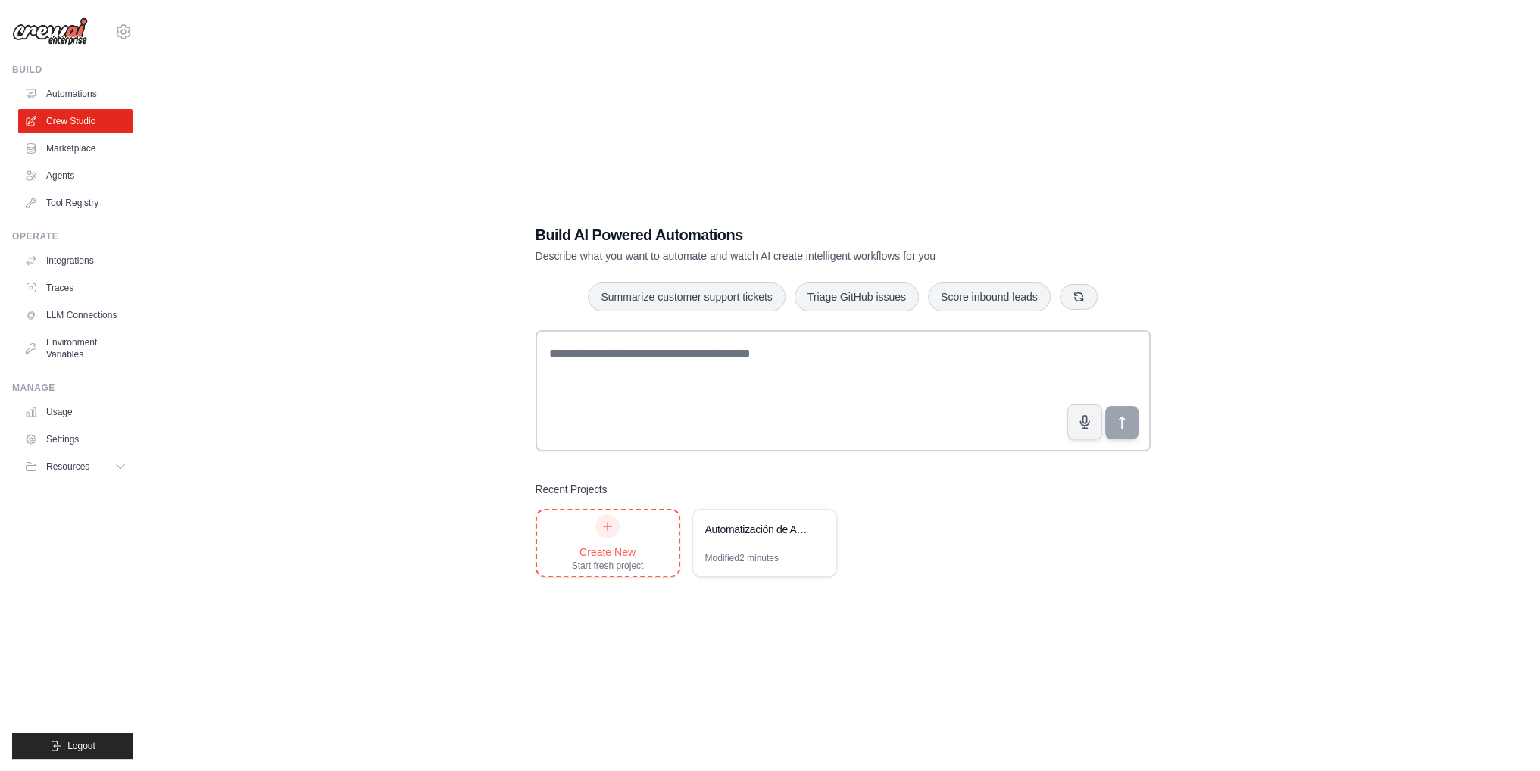
click at [602, 532] on icon at bounding box center [607, 526] width 12 height 12
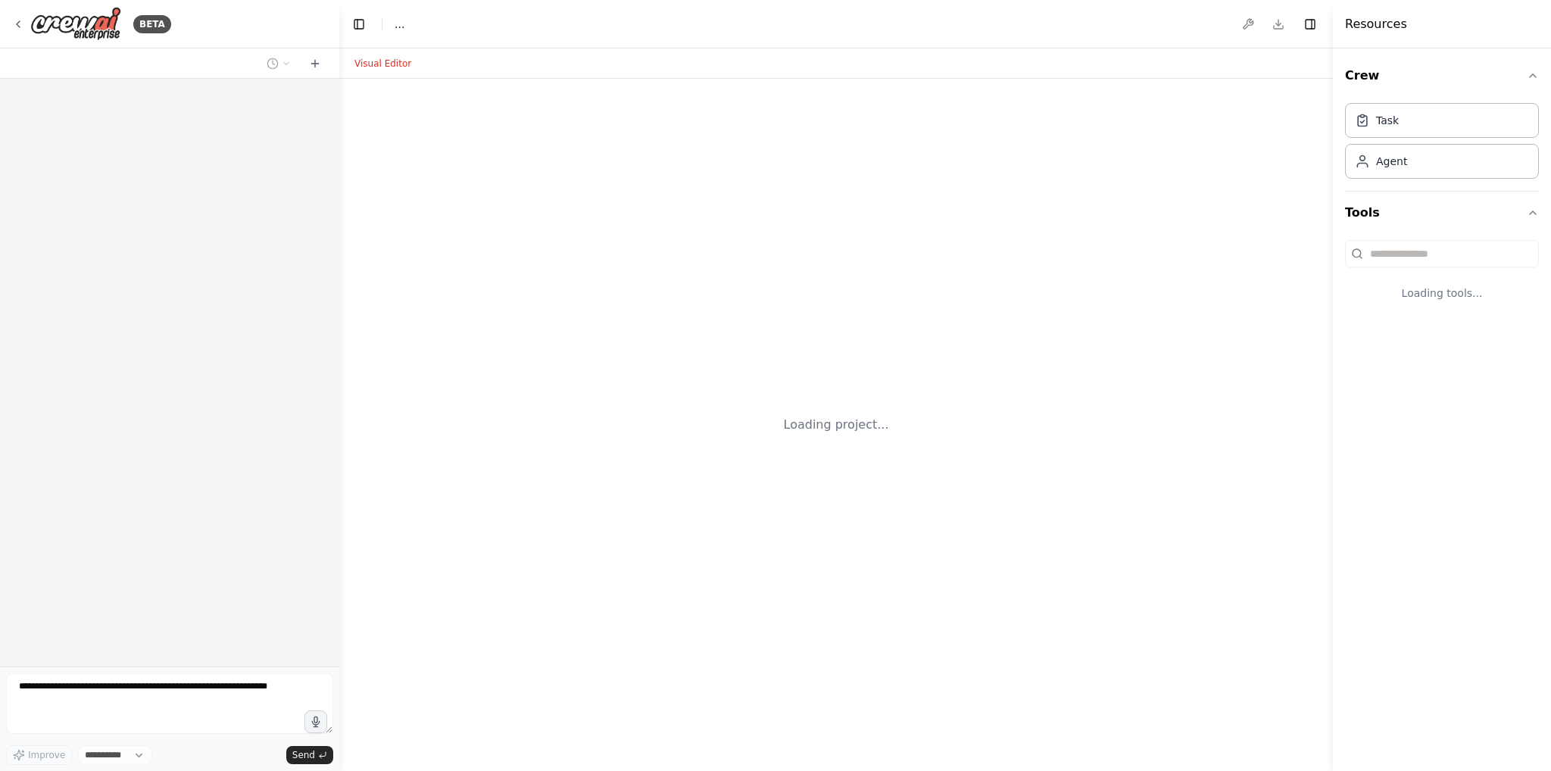
select select "****"
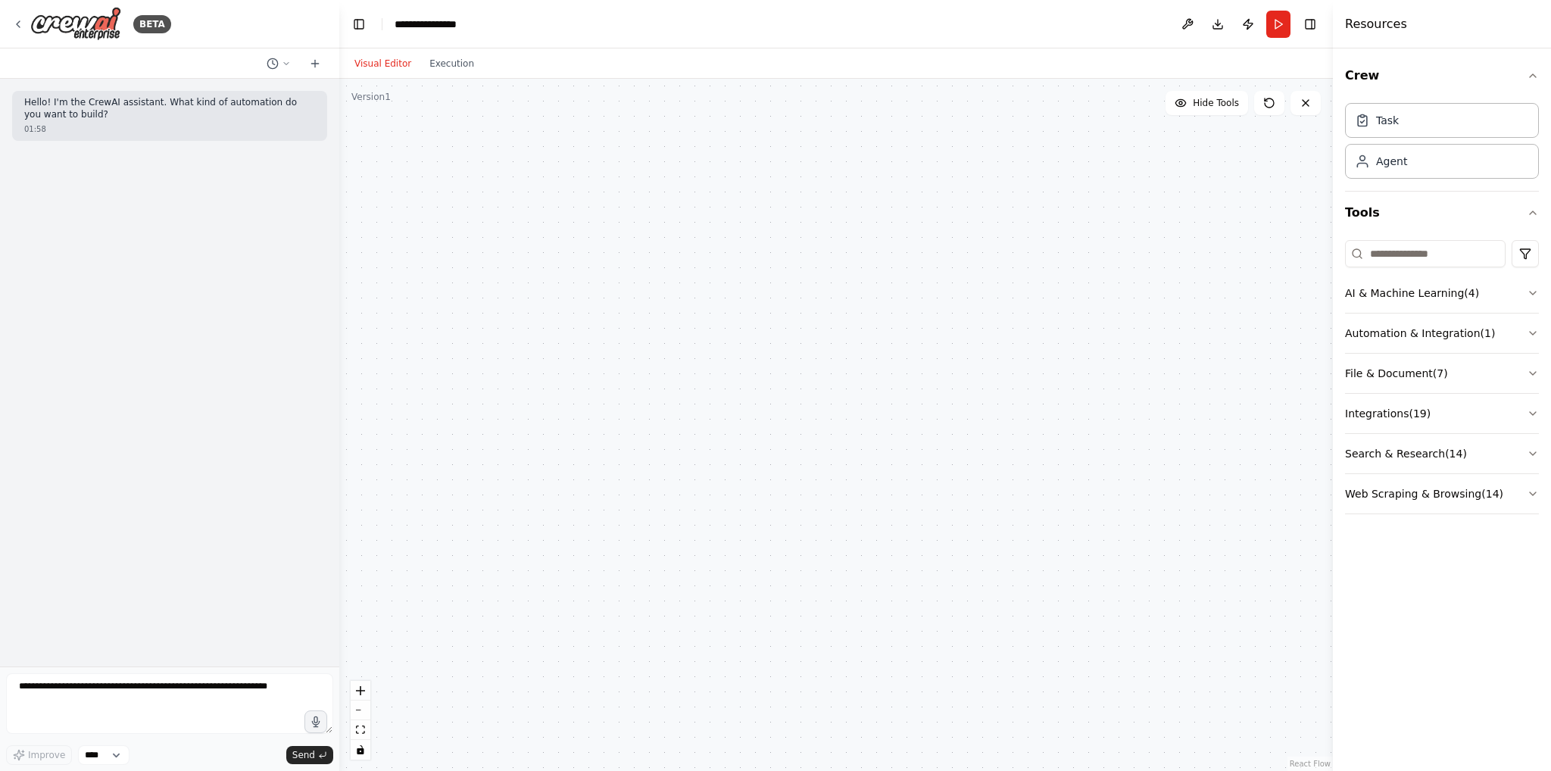
click at [176, 698] on textarea at bounding box center [169, 703] width 327 height 61
click at [176, 695] on textarea at bounding box center [169, 703] width 327 height 61
click at [261, 694] on textarea at bounding box center [169, 703] width 327 height 61
paste textarea "**********"
type textarea "**********"
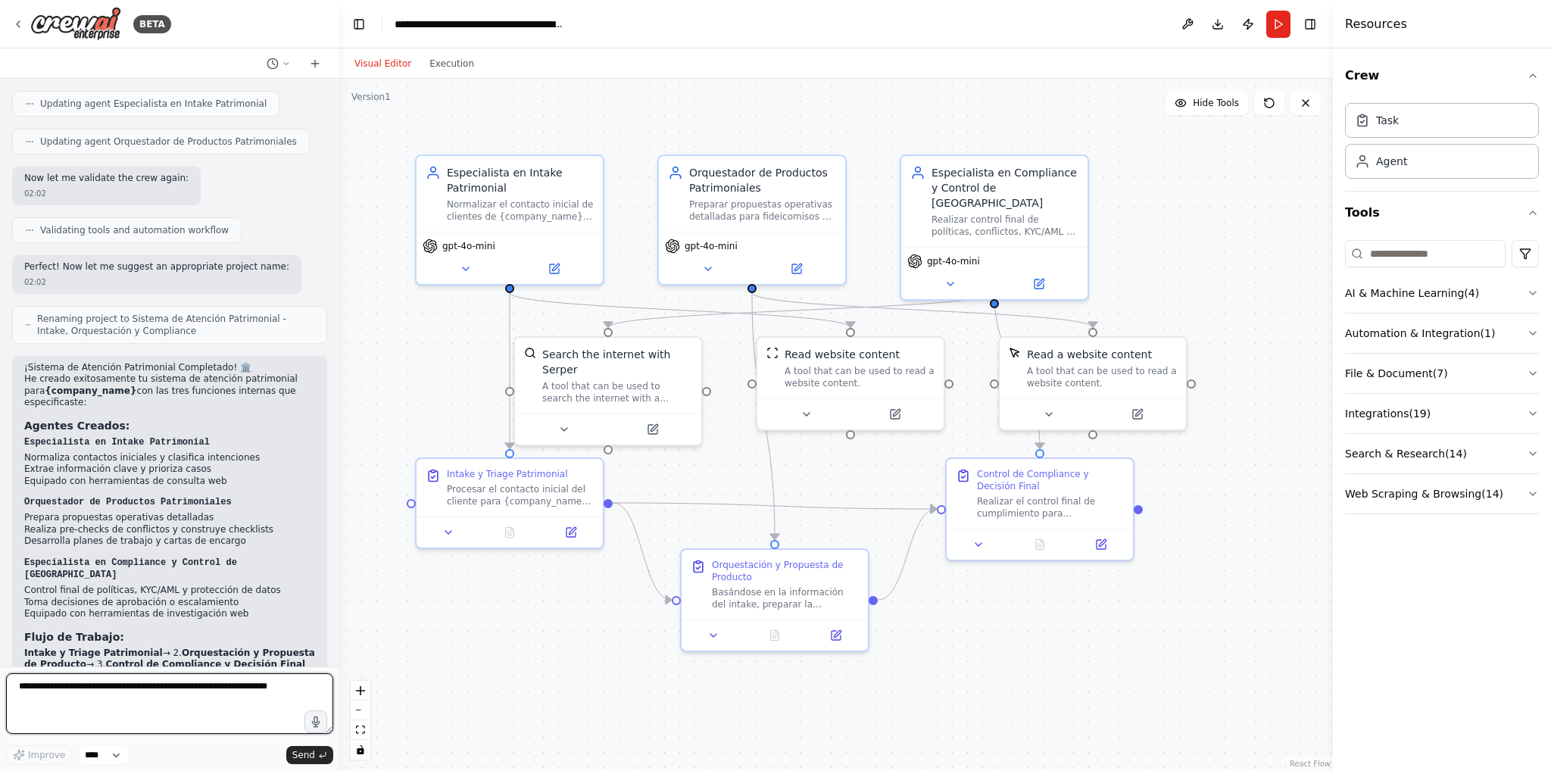
scroll to position [2486, 0]
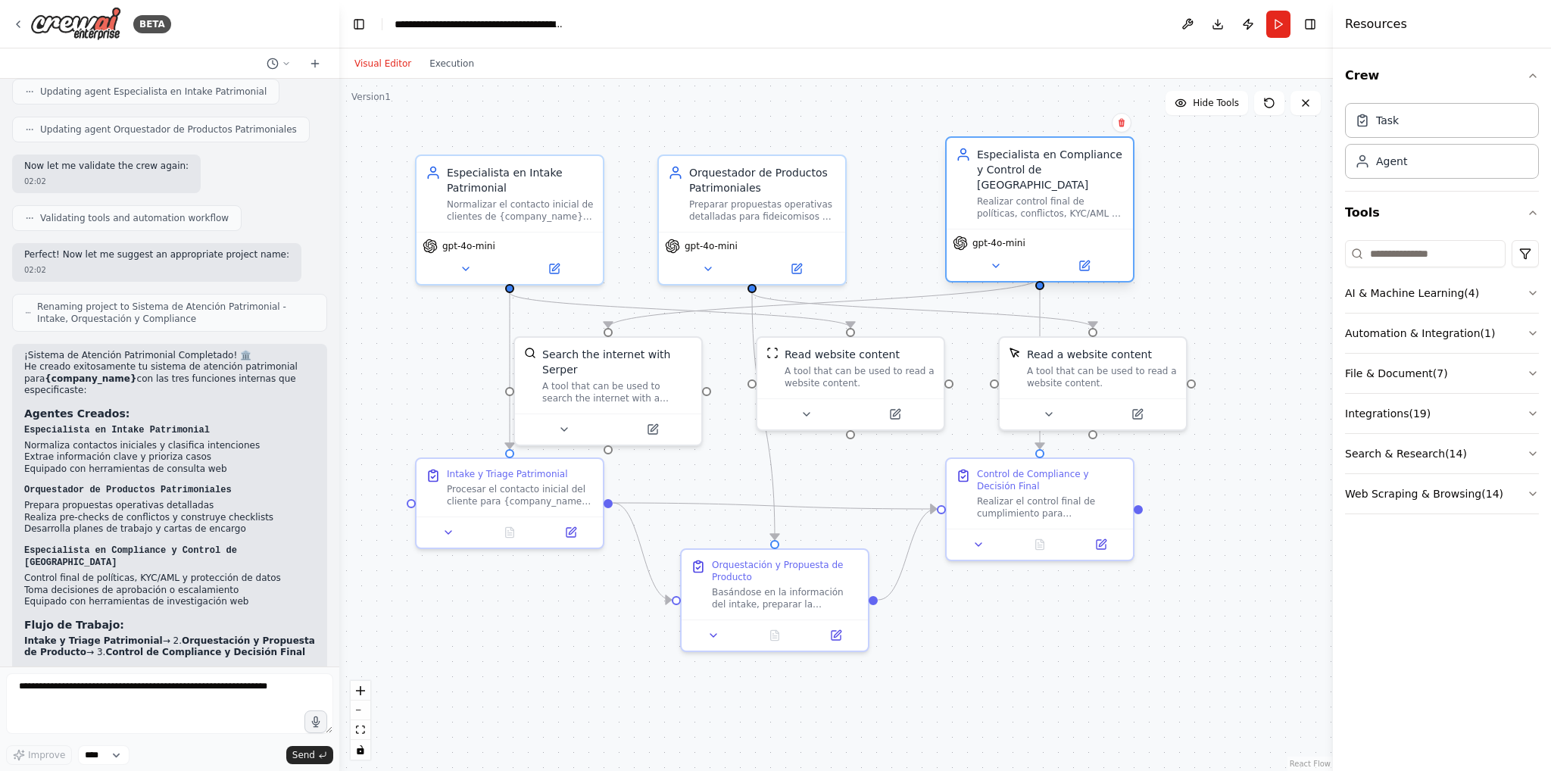
drag, startPoint x: 1007, startPoint y: 219, endPoint x: 1051, endPoint y: 205, distance: 46.0
click at [1051, 205] on div "Especialista en Compliance y Control de Calidad Realizar control final de polít…" at bounding box center [1040, 183] width 186 height 91
drag, startPoint x: 1110, startPoint y: 364, endPoint x: 1203, endPoint y: 367, distance: 93.2
click at [1203, 367] on div "A tool that can be used to read a website content." at bounding box center [1200, 374] width 150 height 24
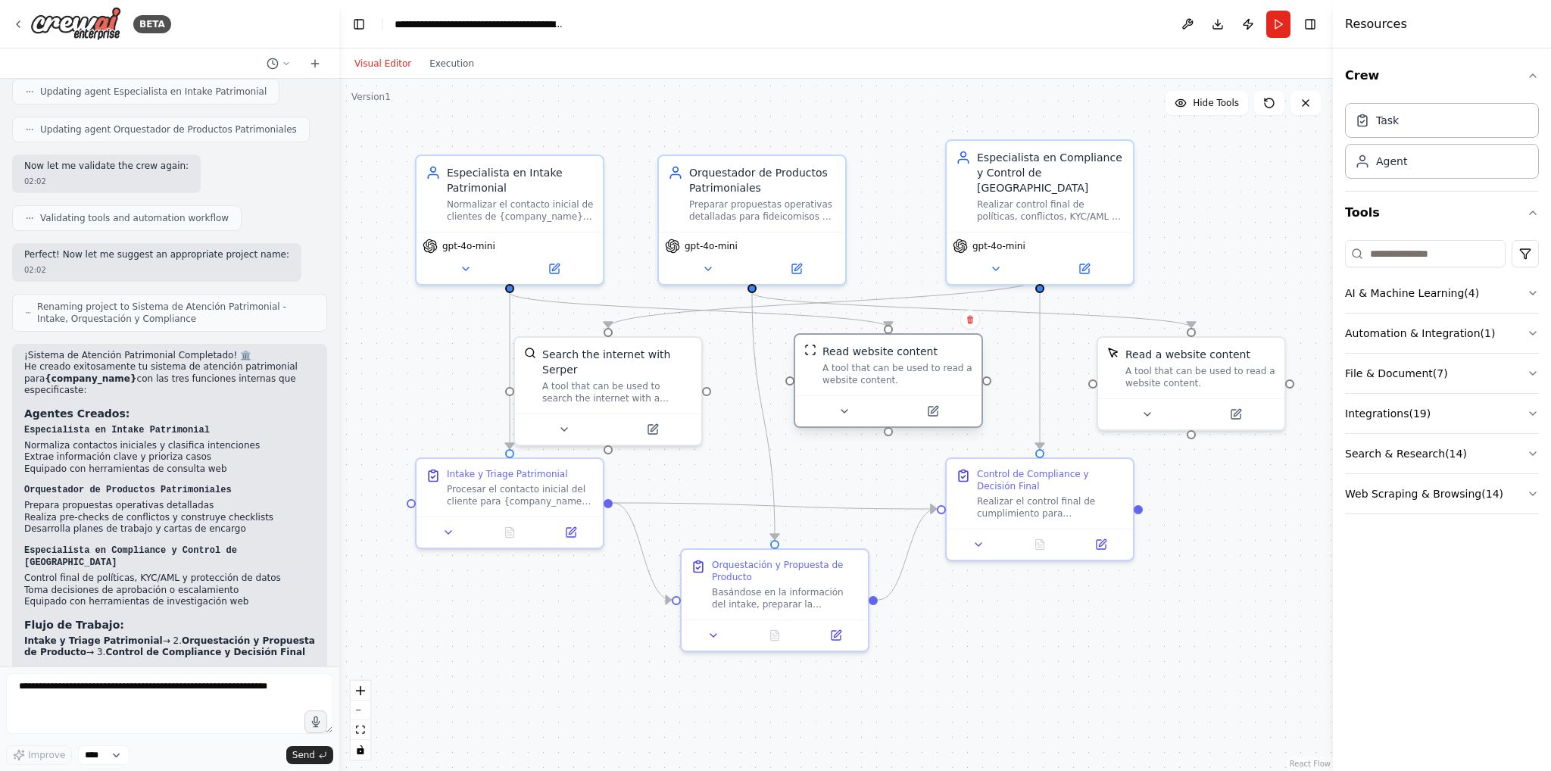
drag, startPoint x: 894, startPoint y: 376, endPoint x: 938, endPoint y: 382, distance: 45.2
click at [938, 382] on div "A tool that can be used to read a website content." at bounding box center [897, 374] width 150 height 24
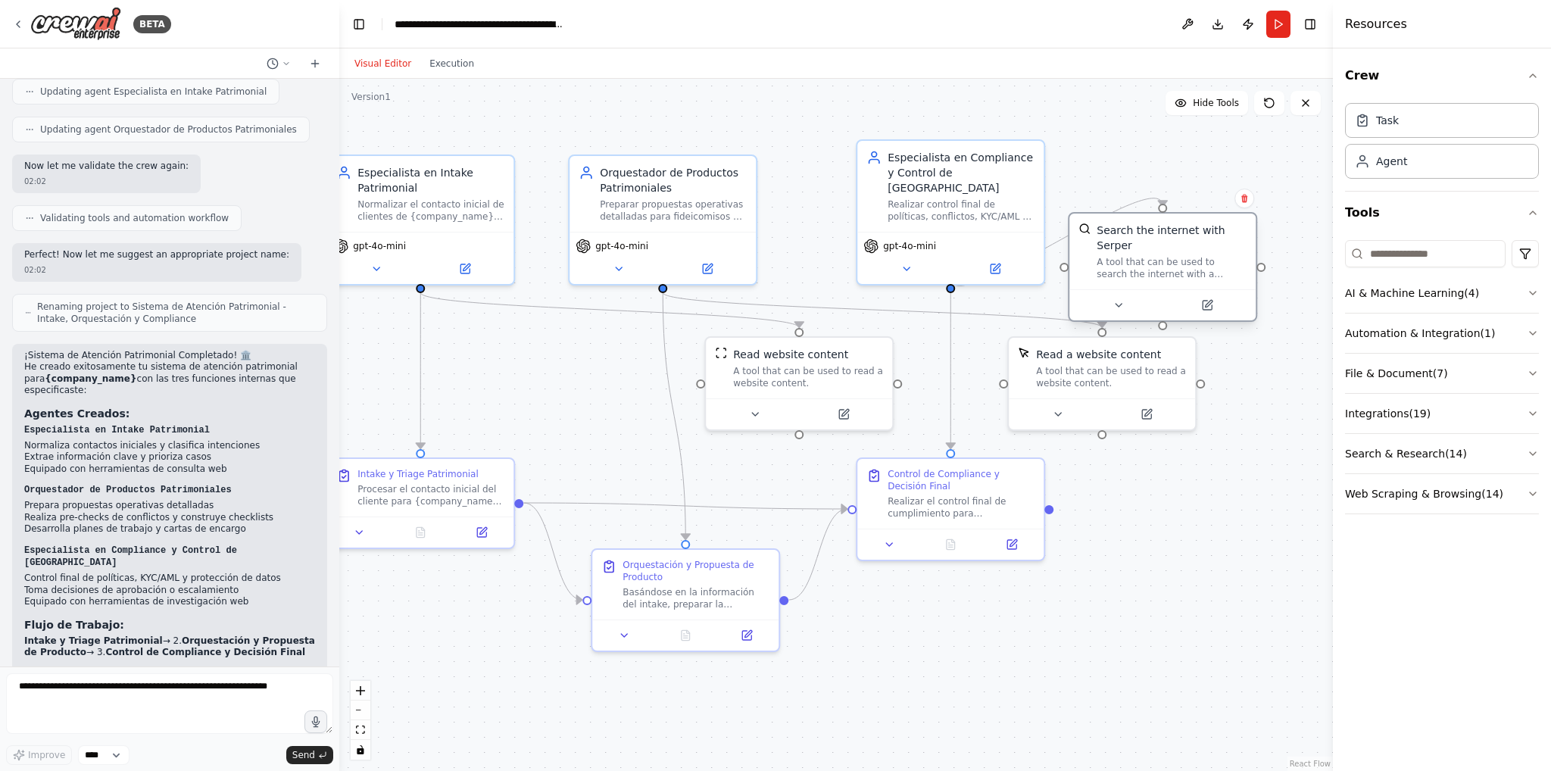
drag, startPoint x: 645, startPoint y: 376, endPoint x: 939, endPoint y: 376, distance: 294.6
click at [1200, 259] on div "A tool that can be used to search the internet with a search_query. Supports di…" at bounding box center [1172, 271] width 150 height 24
drag, startPoint x: 819, startPoint y: 389, endPoint x: 570, endPoint y: 389, distance: 249.9
click at [560, 386] on div "Read website content A tool that can be used to read a website content." at bounding box center [556, 365] width 186 height 61
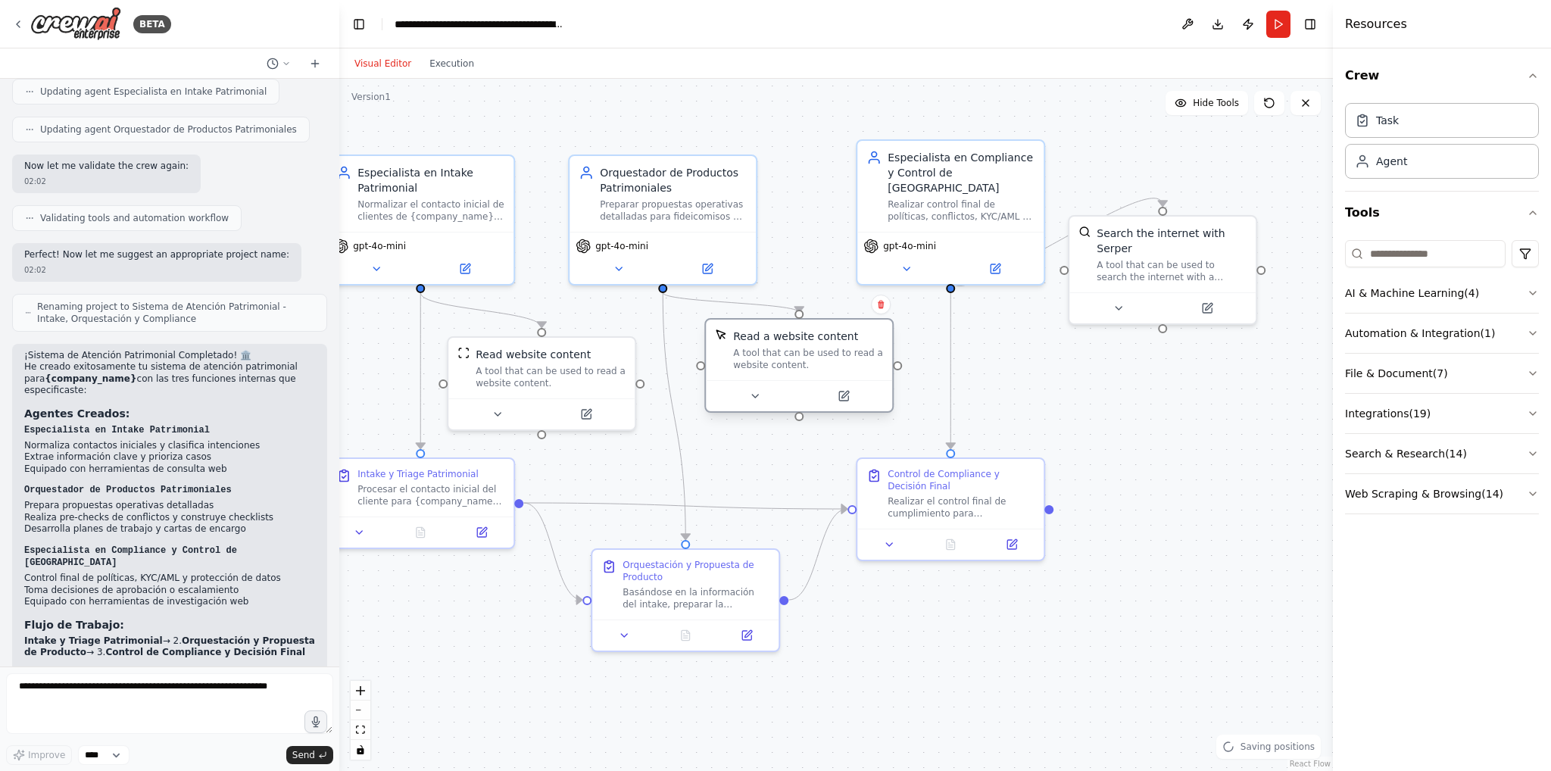
drag, startPoint x: 1116, startPoint y: 389, endPoint x: 818, endPoint y: 376, distance: 298.6
click at [818, 376] on div "Read a website content A tool that can be used to read a website content." at bounding box center [799, 350] width 186 height 61
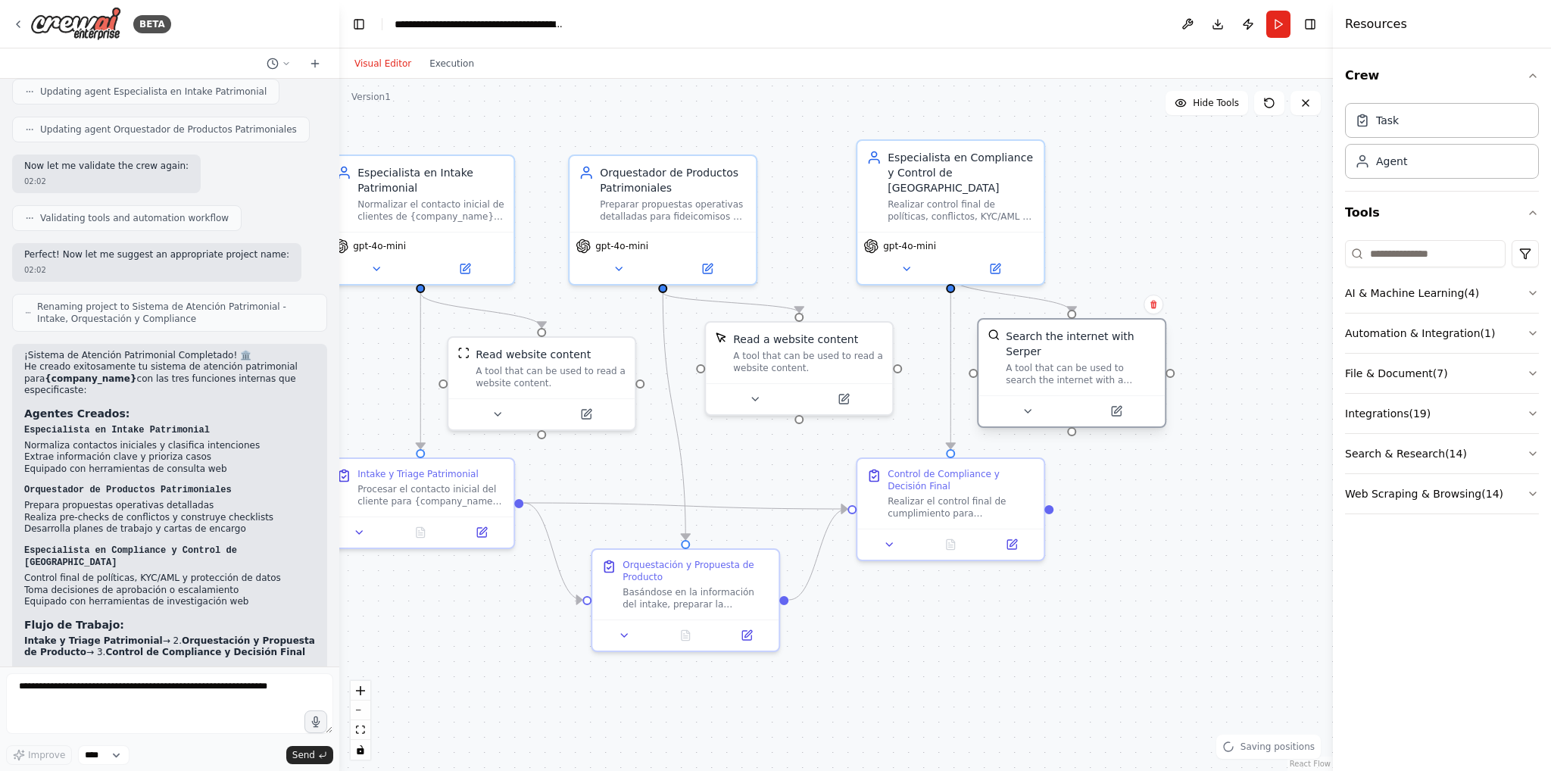
drag, startPoint x: 1172, startPoint y: 252, endPoint x: 1085, endPoint y: 354, distance: 133.7
click at [1085, 362] on div "A tool that can be used to search the internet with a search_query. Supports di…" at bounding box center [1081, 374] width 150 height 24
click at [1037, 402] on button at bounding box center [1028, 411] width 86 height 18
click at [769, 469] on div ".deletable-edge-delete-btn { width: 20px; height: 20px; border: 0px solid #ffff…" at bounding box center [836, 425] width 994 height 692
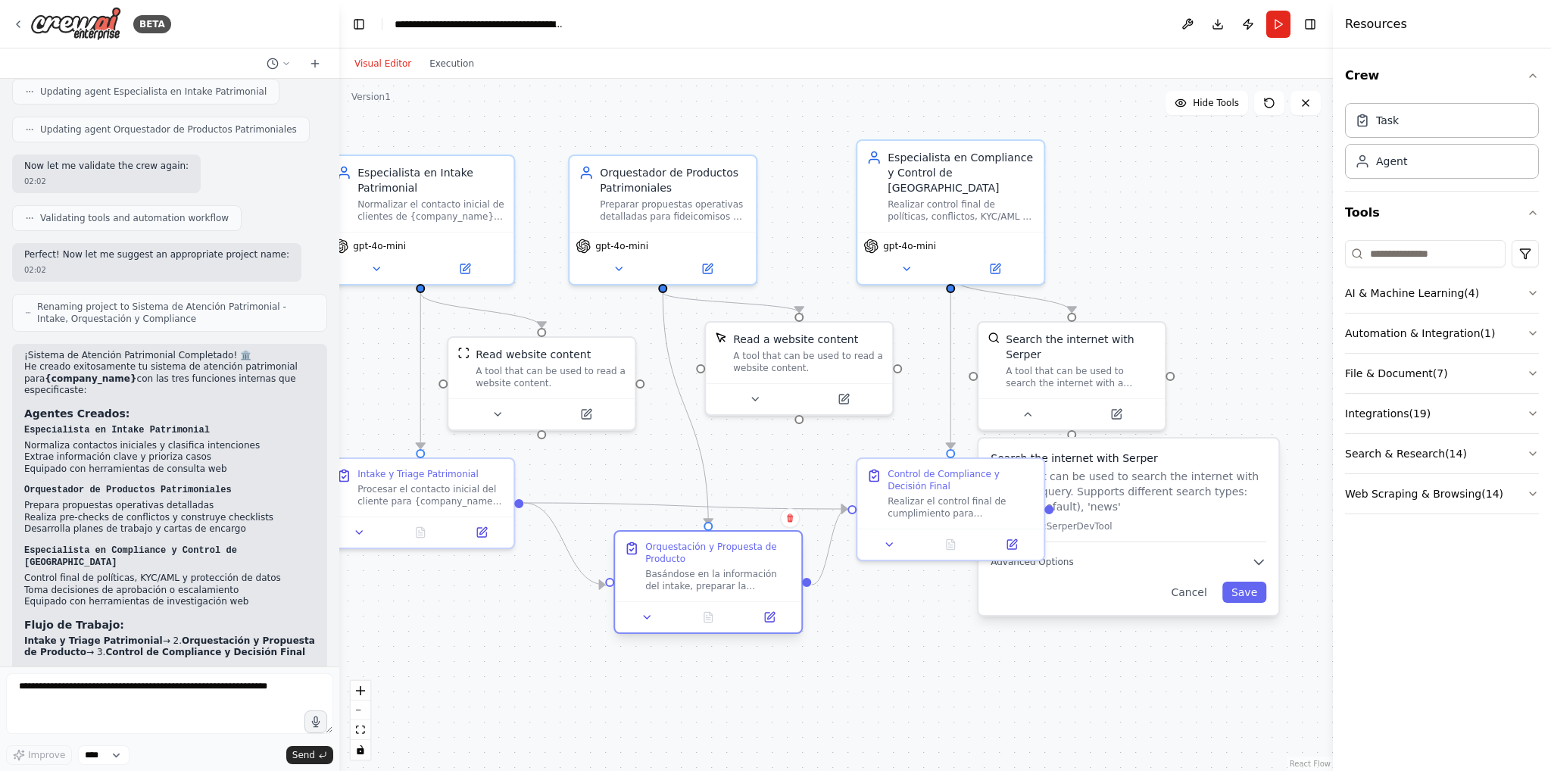
drag, startPoint x: 707, startPoint y: 591, endPoint x: 813, endPoint y: 576, distance: 106.5
click at [732, 582] on div "Basándose en la información del intake, preparar la propuesta operativa complet…" at bounding box center [718, 580] width 147 height 24
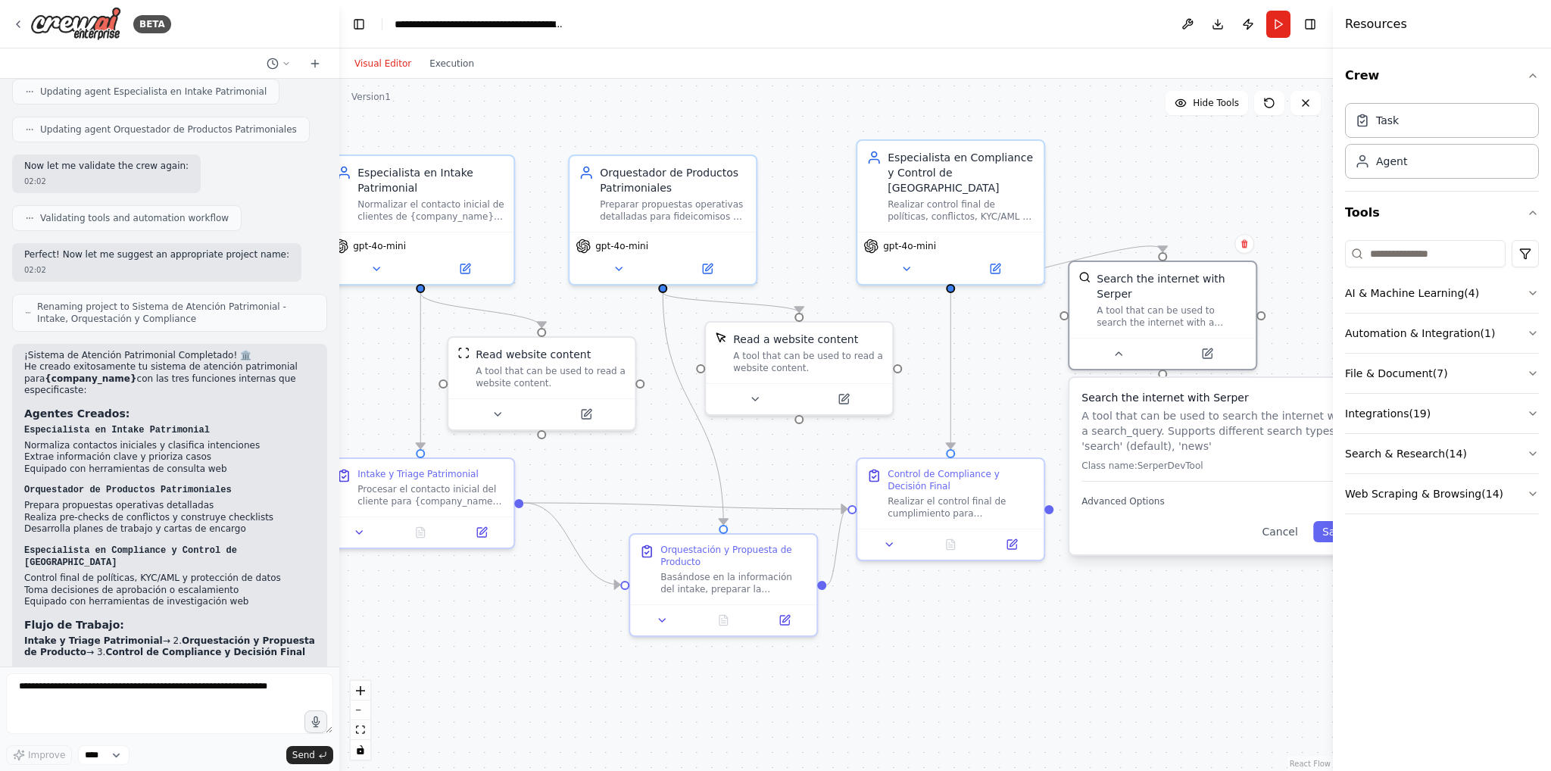
drag, startPoint x: 1151, startPoint y: 471, endPoint x: 1200, endPoint y: 414, distance: 75.2
click at [1200, 414] on p "A tool that can be used to search the internet with a search_query. Supports di…" at bounding box center [1219, 430] width 276 height 45
click at [1118, 345] on icon at bounding box center [1119, 351] width 12 height 12
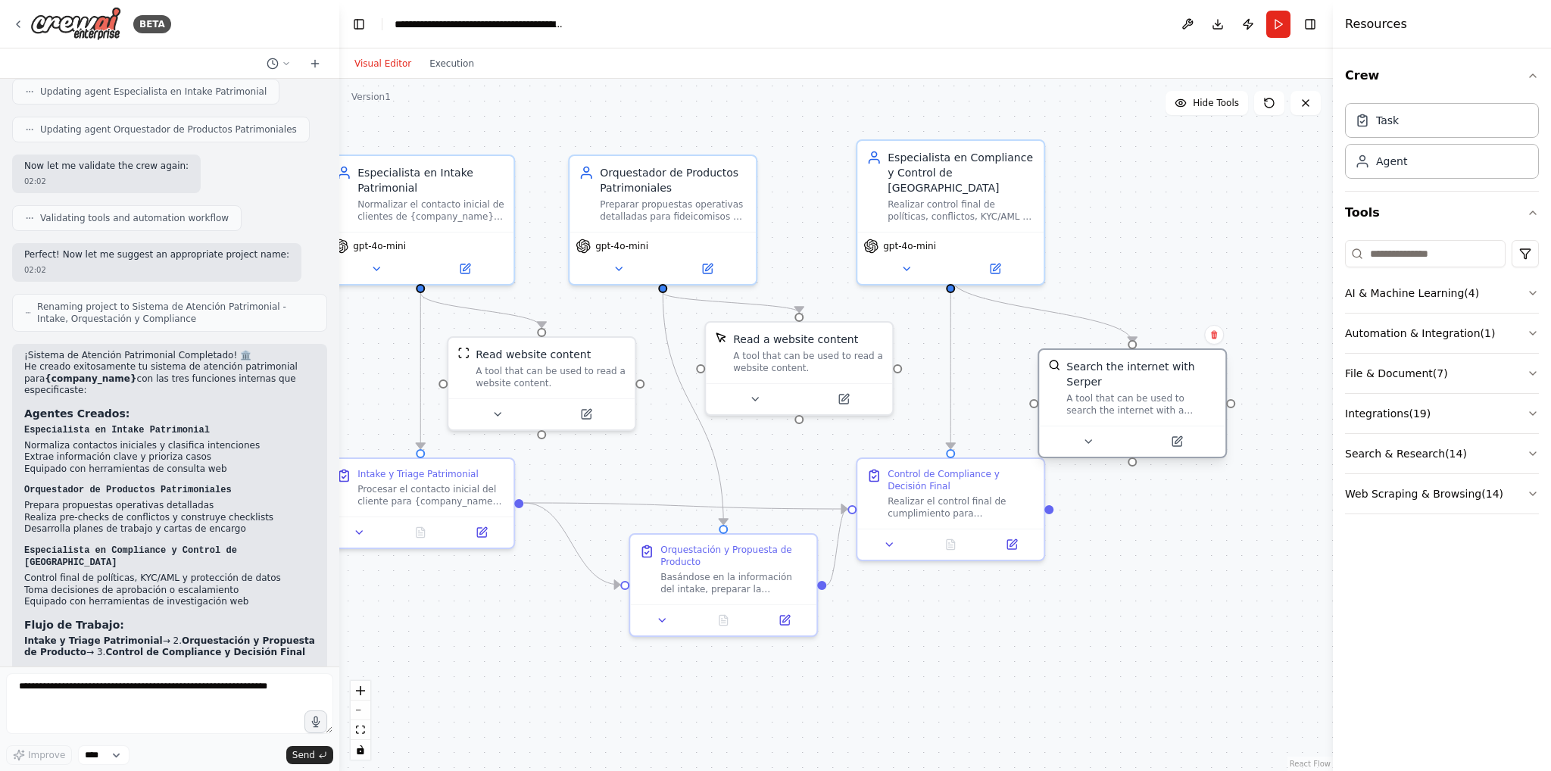
drag, startPoint x: 1175, startPoint y: 295, endPoint x: 1147, endPoint y: 378, distance: 87.4
click at [1147, 392] on div "A tool that can be used to search the internet with a search_query. Supports di…" at bounding box center [1141, 404] width 150 height 24
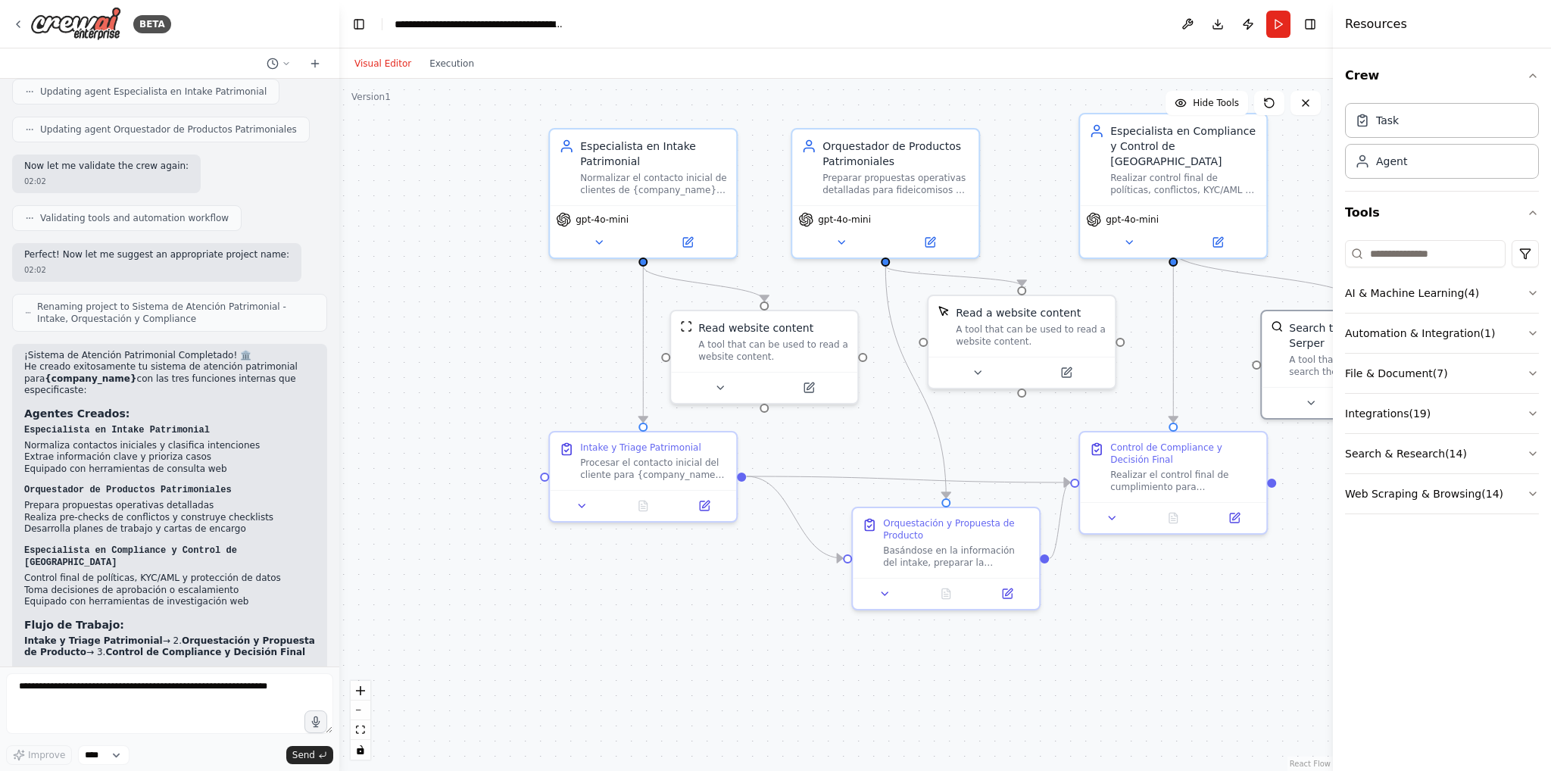
drag, startPoint x: 891, startPoint y: 700, endPoint x: 1110, endPoint y: 673, distance: 220.5
click at [1110, 673] on div ".deletable-edge-delete-btn { width: 20px; height: 20px; border: 0px solid #ffff…" at bounding box center [836, 425] width 994 height 692
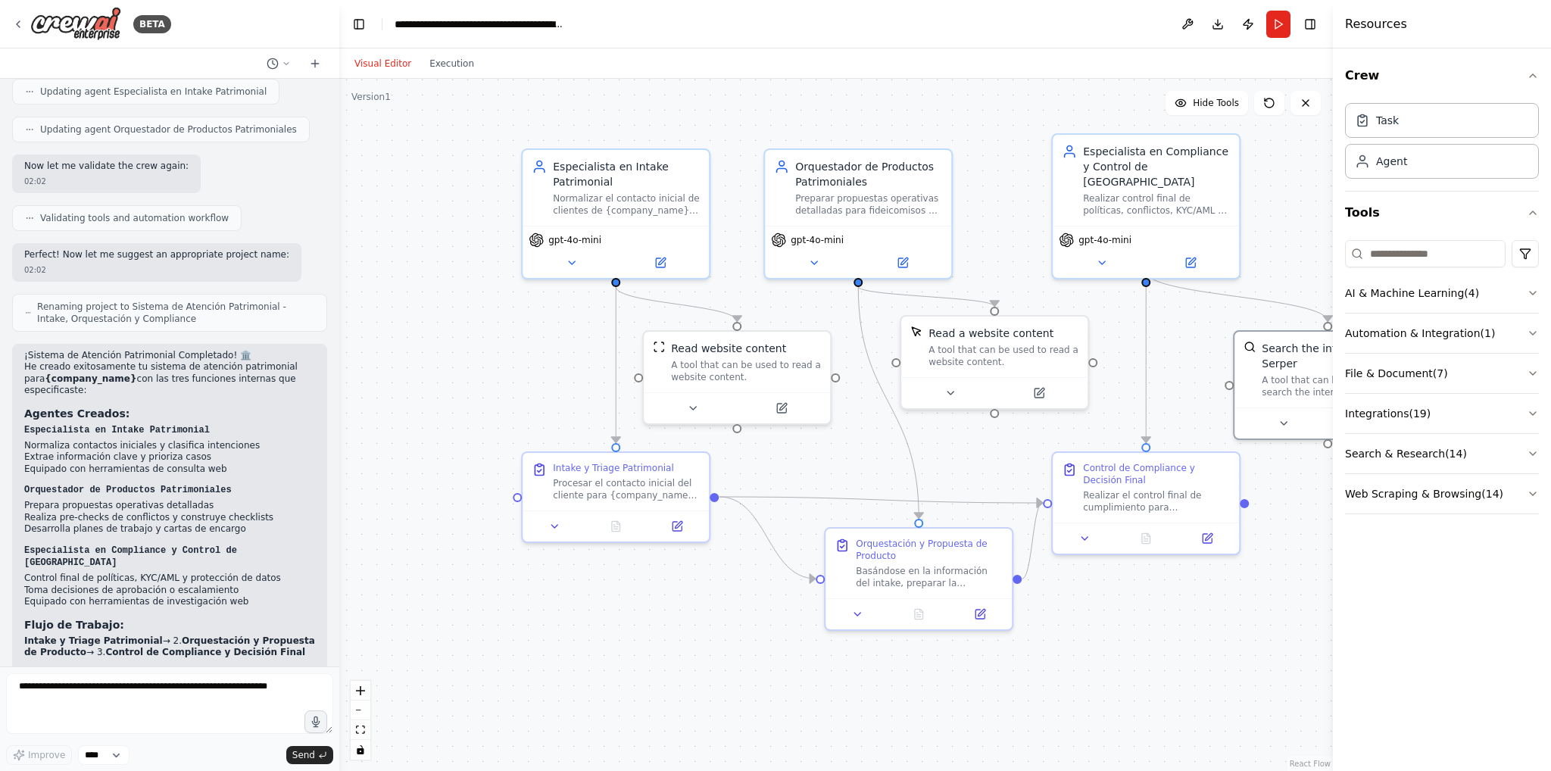
drag, startPoint x: 947, startPoint y: 650, endPoint x: 857, endPoint y: 695, distance: 100.9
click at [844, 714] on div ".deletable-edge-delete-btn { width: 20px; height: 20px; border: 0px solid #ffff…" at bounding box center [836, 425] width 994 height 692
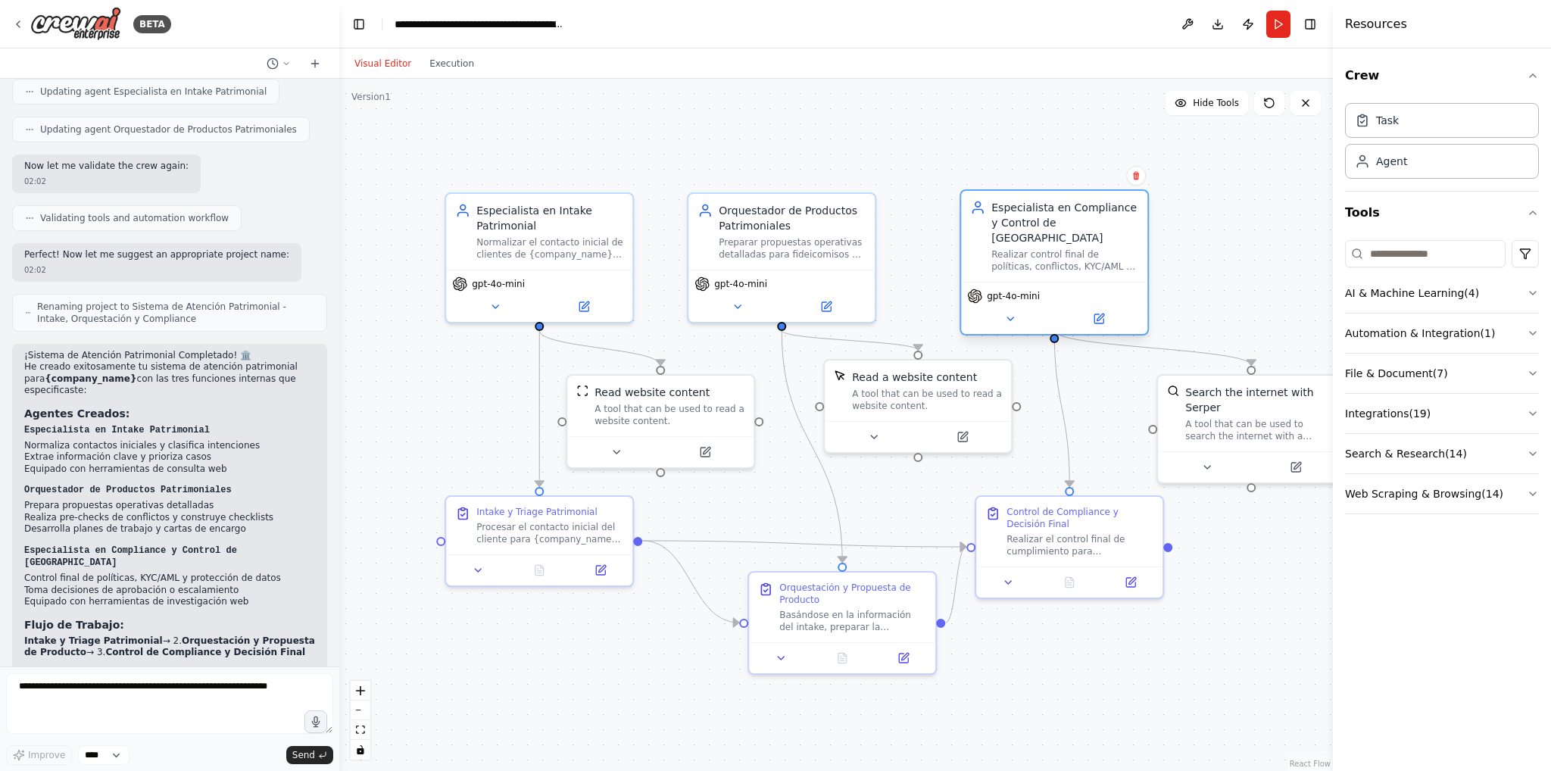
drag, startPoint x: 1081, startPoint y: 234, endPoint x: 1066, endPoint y: 250, distance: 22.0
click at [1066, 250] on div "Realizar control final de políticas, conflictos, KYC/AML y protección de datos …" at bounding box center [1064, 260] width 147 height 24
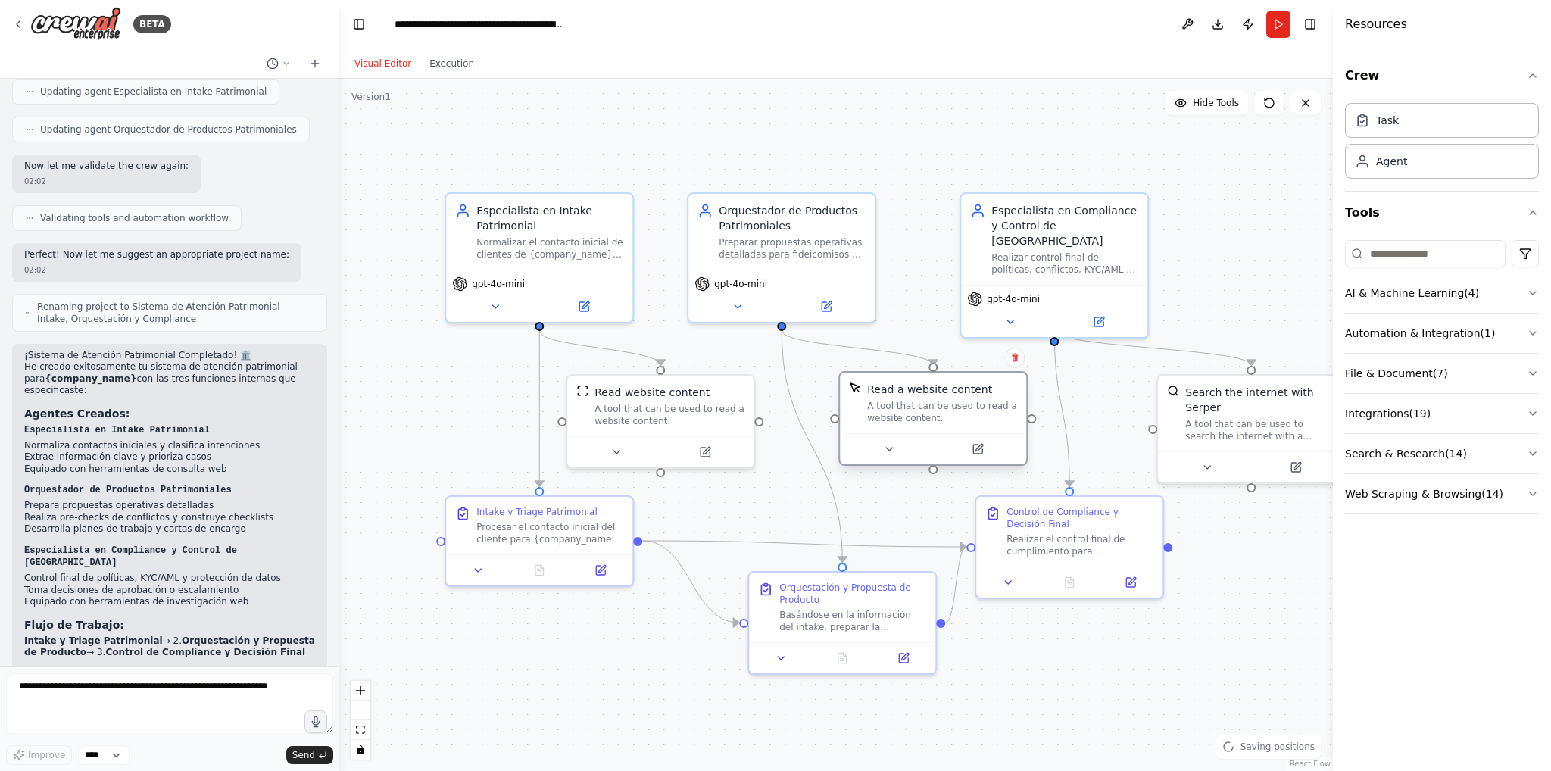
drag, startPoint x: 960, startPoint y: 397, endPoint x: 959, endPoint y: 414, distance: 16.7
click at [959, 414] on div "A tool that can be used to read a website content." at bounding box center [942, 412] width 150 height 24
click at [209, 711] on textarea at bounding box center [169, 703] width 327 height 61
click at [1276, 28] on button "Run" at bounding box center [1278, 24] width 24 height 27
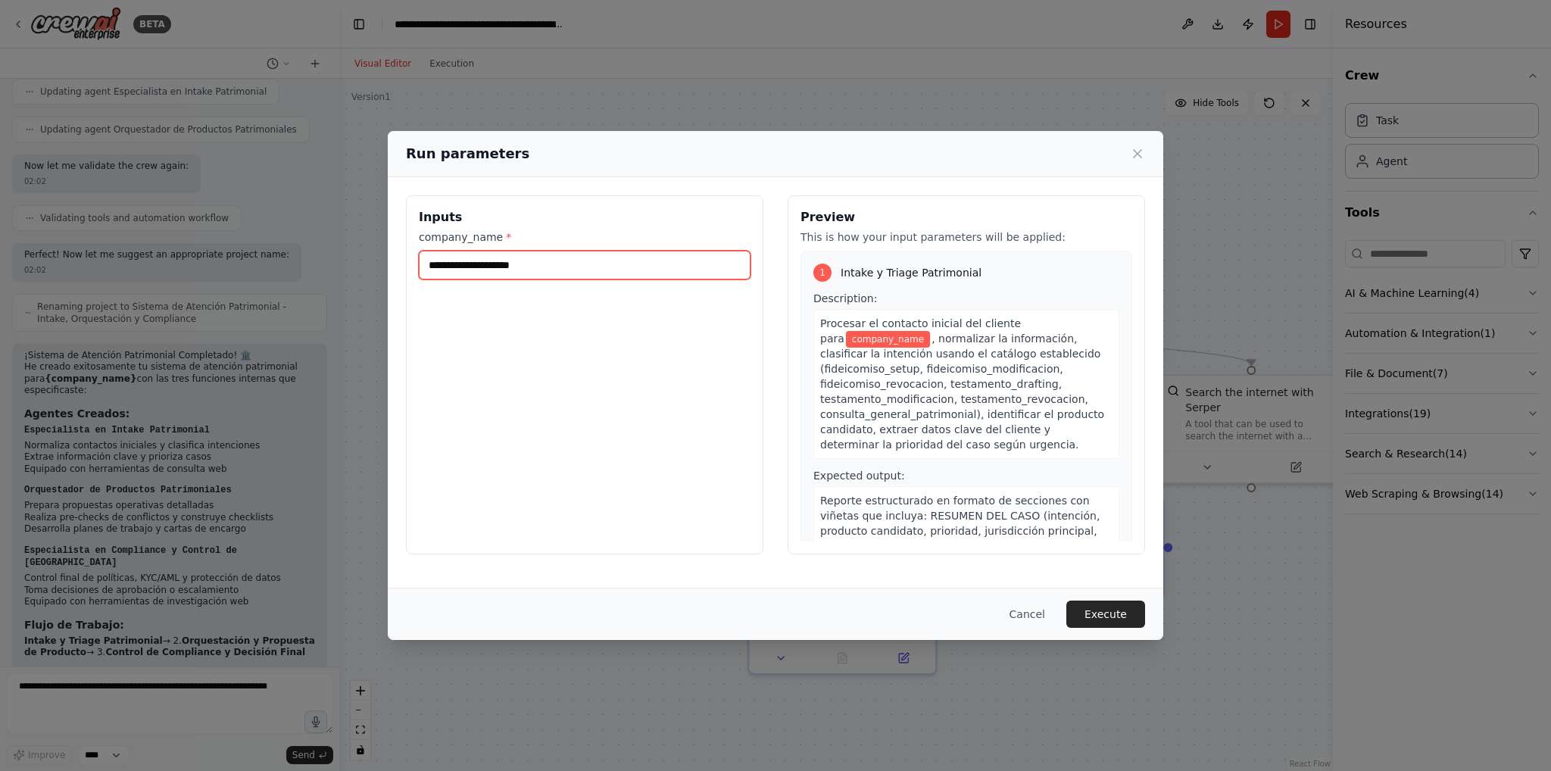
click at [651, 263] on input "company_name *" at bounding box center [585, 265] width 332 height 29
click at [1006, 95] on div "Run parameters Inputs company_name * Preview This is how your input parameters …" at bounding box center [775, 385] width 1551 height 771
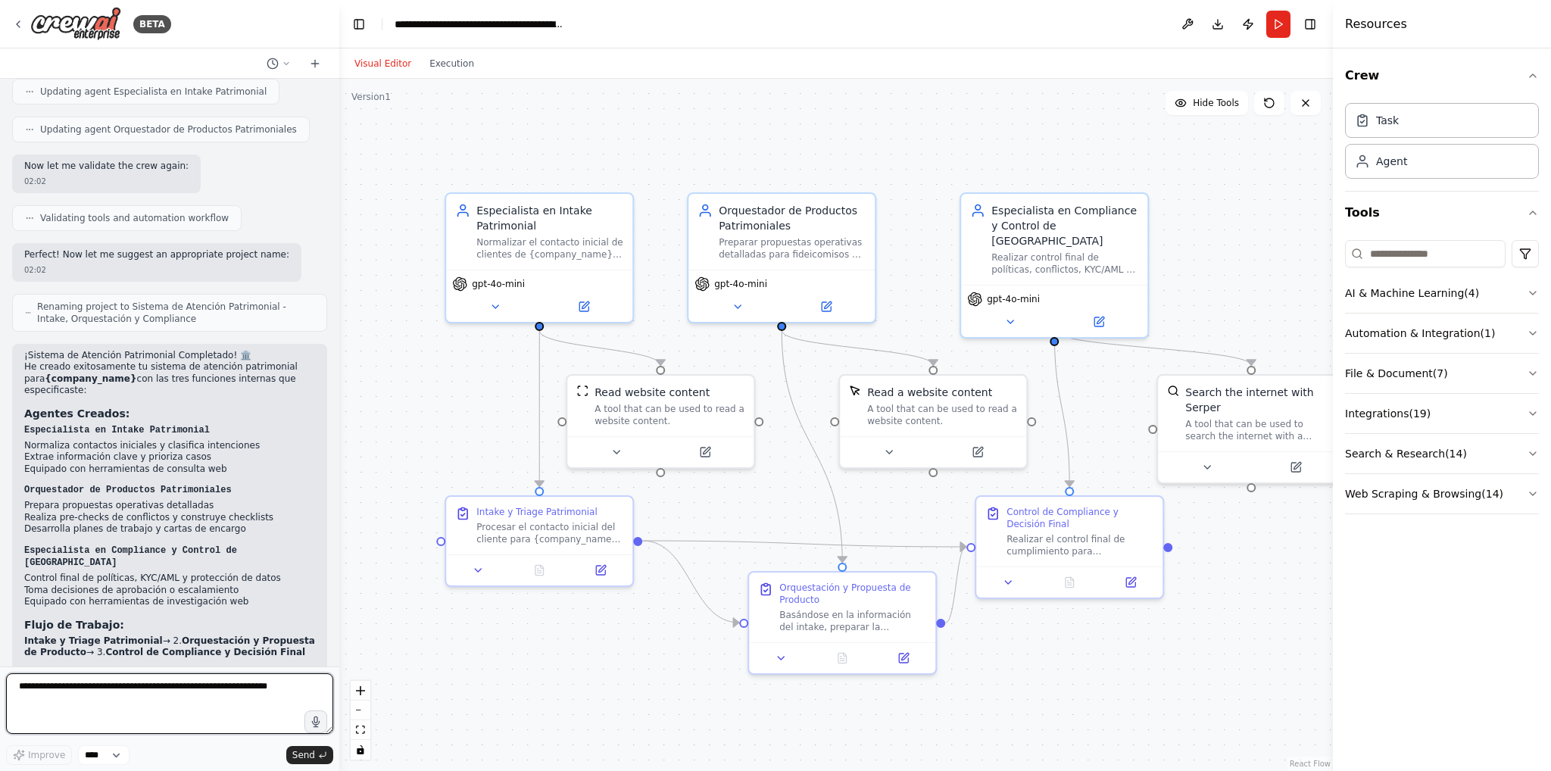
click at [123, 694] on textarea at bounding box center [169, 703] width 327 height 61
type textarea "*"
type textarea "**********"
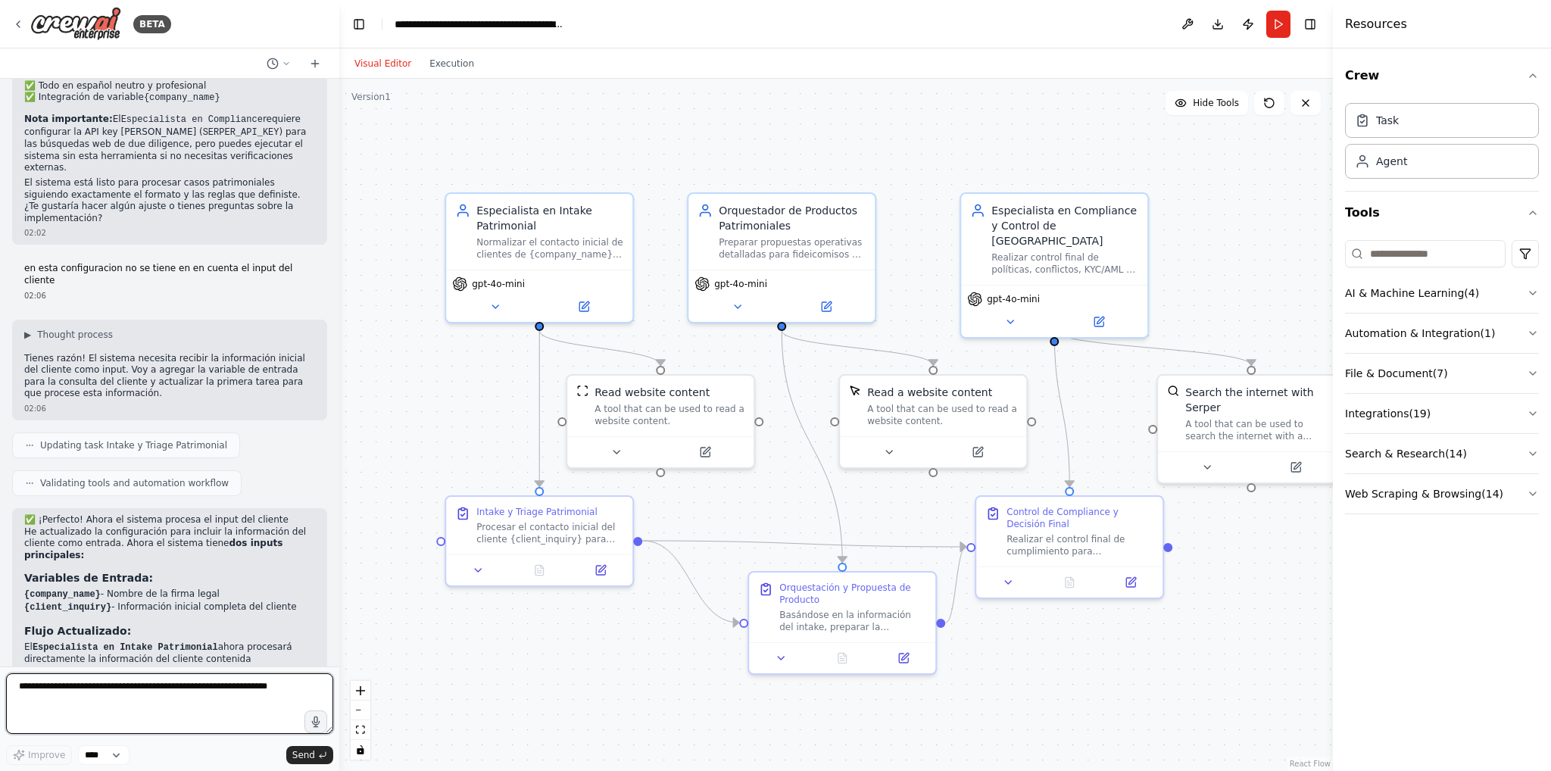
scroll to position [3162, 0]
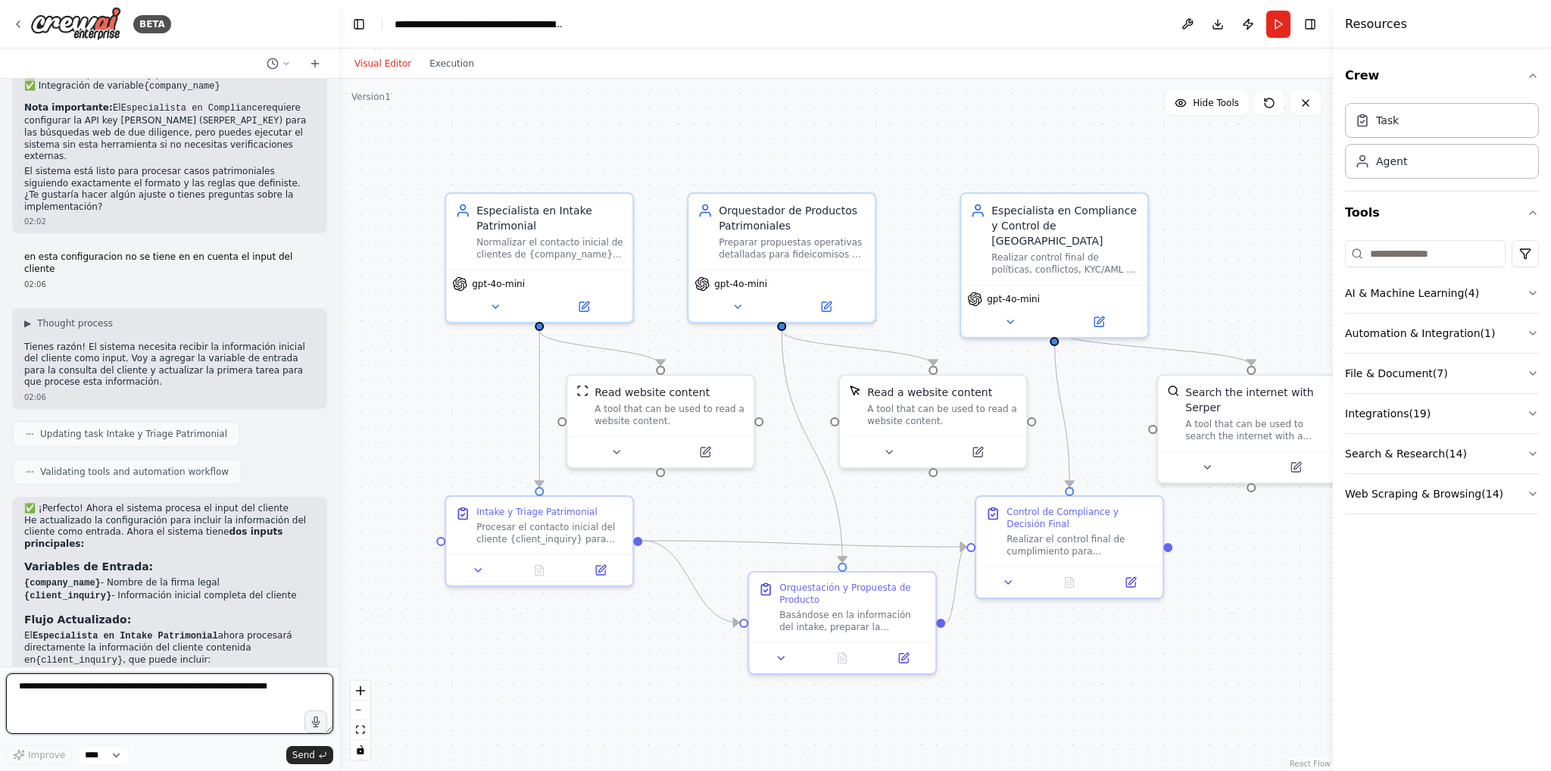
click at [161, 688] on textarea at bounding box center [169, 703] width 327 height 61
click at [167, 685] on textarea at bounding box center [169, 703] width 327 height 61
drag, startPoint x: 94, startPoint y: 306, endPoint x: 18, endPoint y: 303, distance: 75.8
click at [18, 497] on div "✅ ¡Perfecto! Ahora el sistema procesa el input del cliente He actualizado la co…" at bounding box center [169, 728] width 315 height 462
copy code "{company_name}"
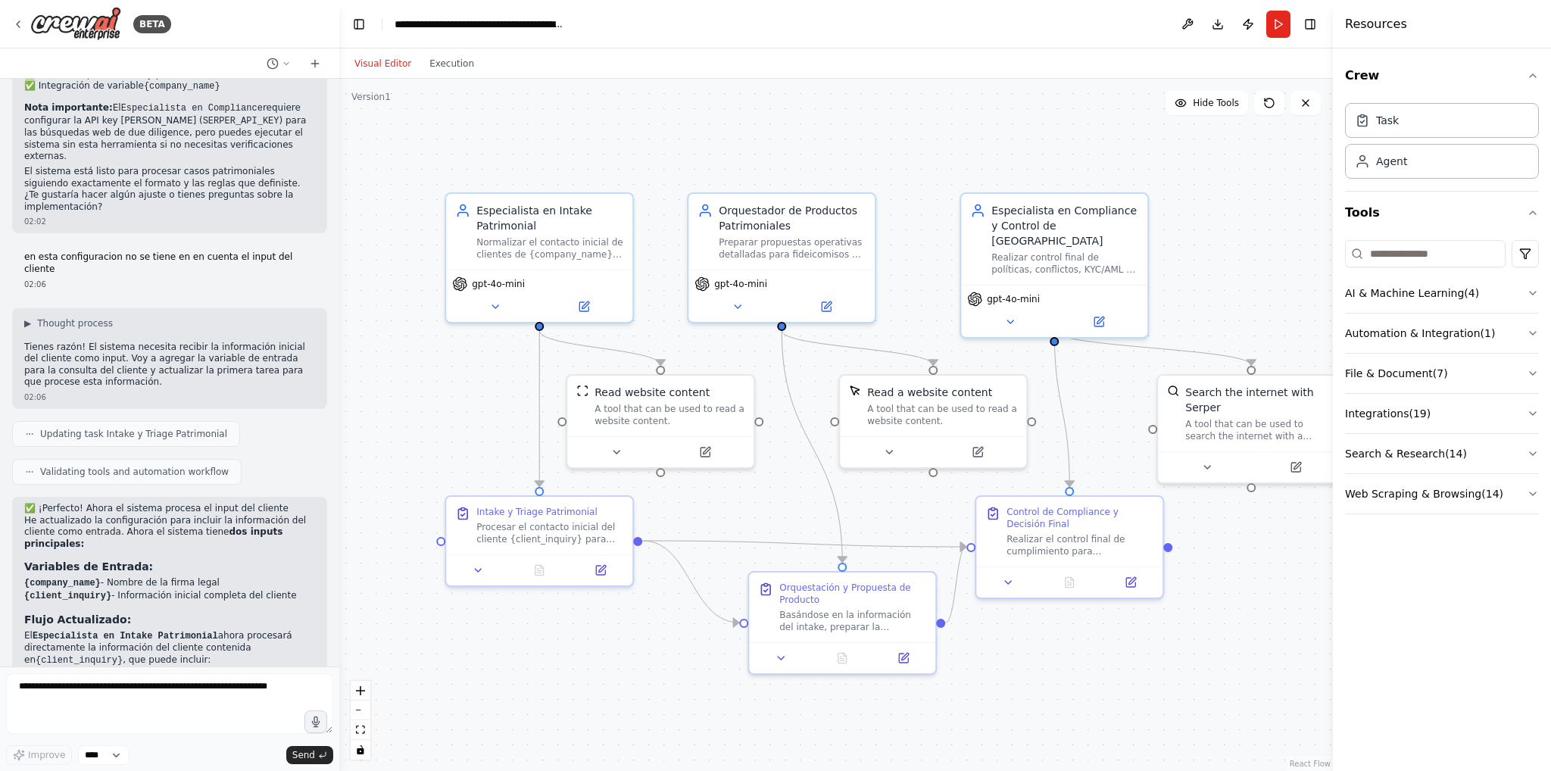
click at [164, 669] on form "Improve **** Send" at bounding box center [169, 718] width 339 height 105
click at [161, 681] on textarea at bounding box center [169, 703] width 327 height 61
paste textarea "**********"
type textarea "**********"
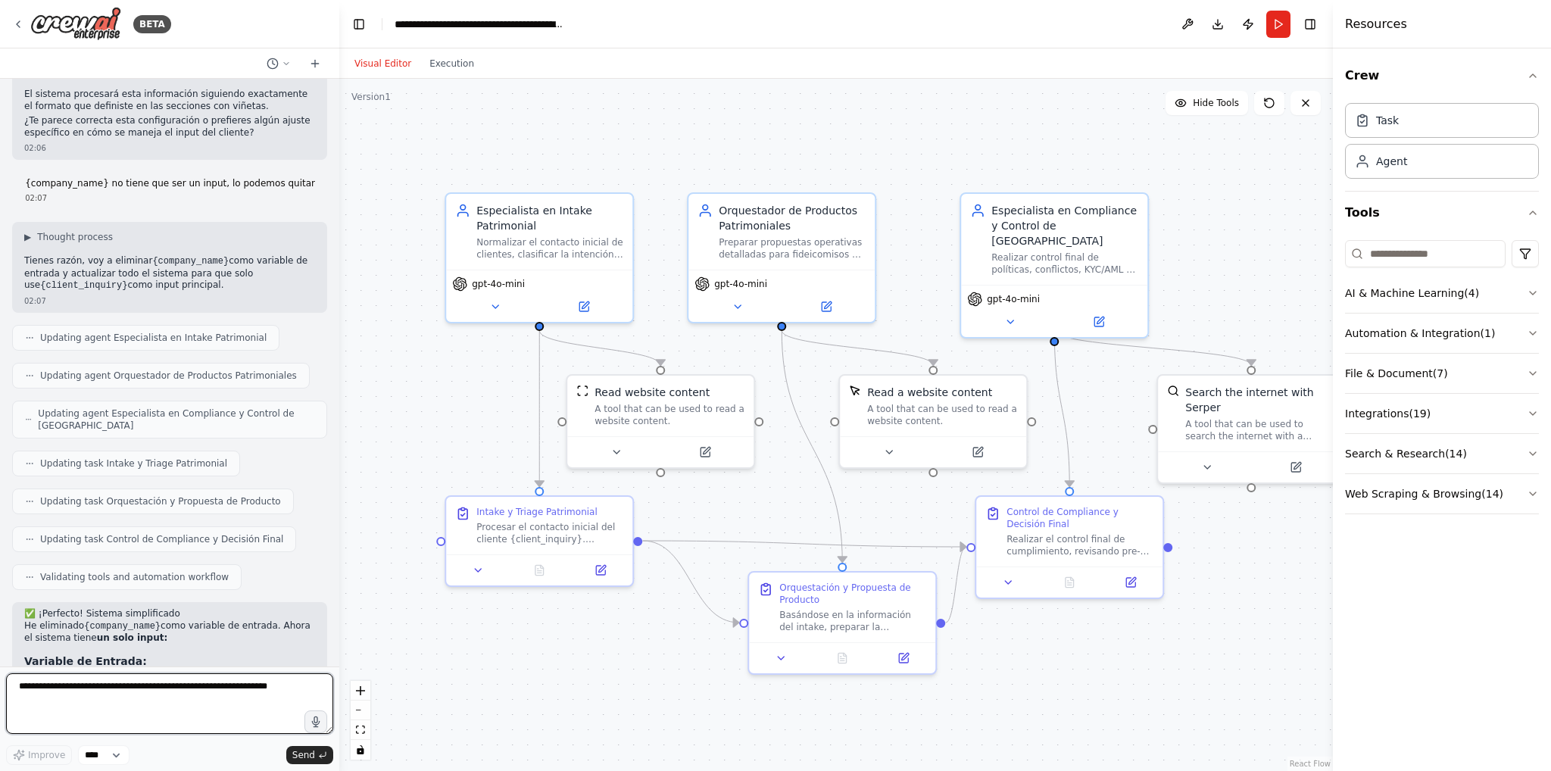
scroll to position [3972, 0]
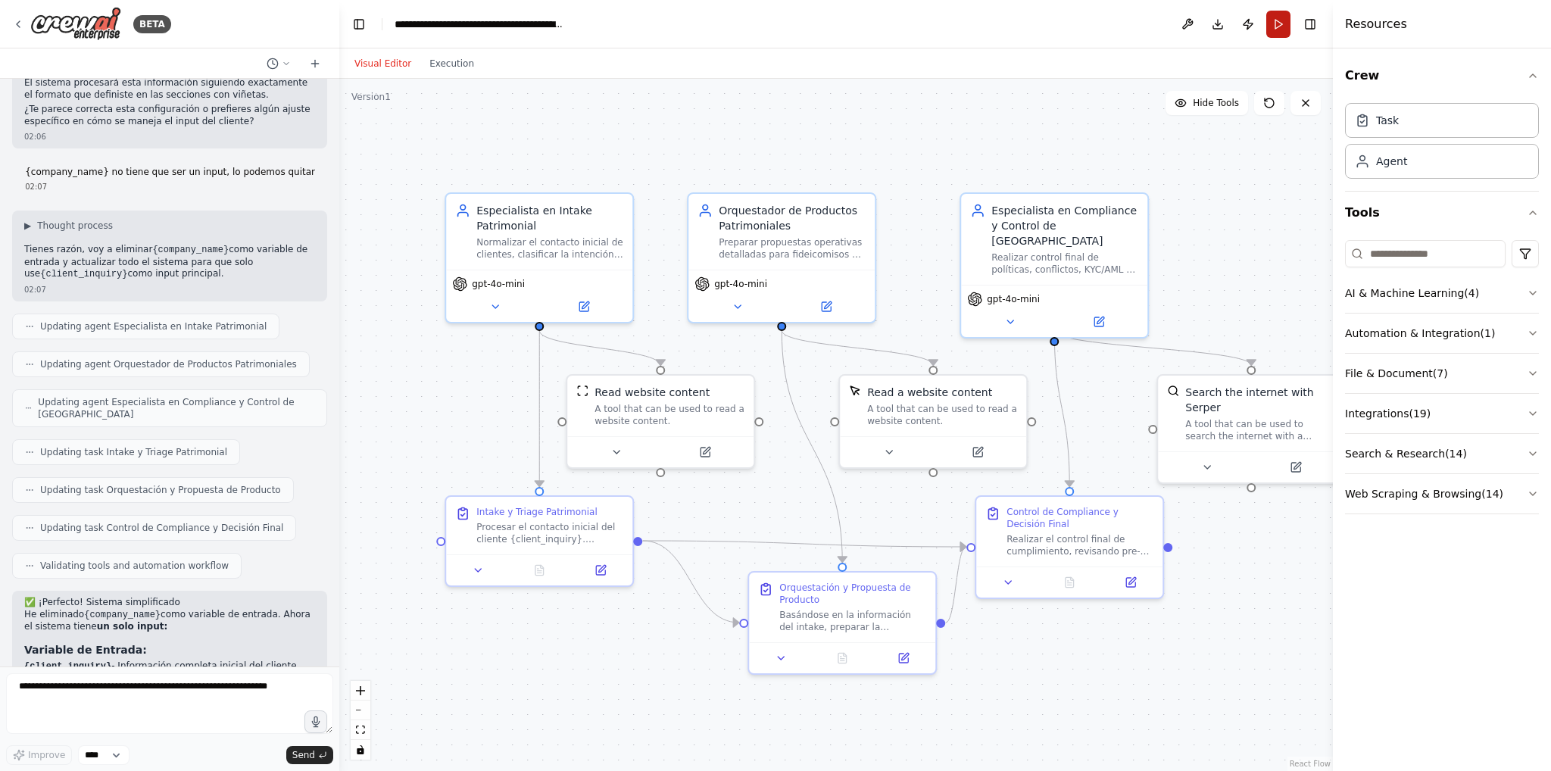
click at [1269, 25] on button "Run" at bounding box center [1278, 24] width 24 height 27
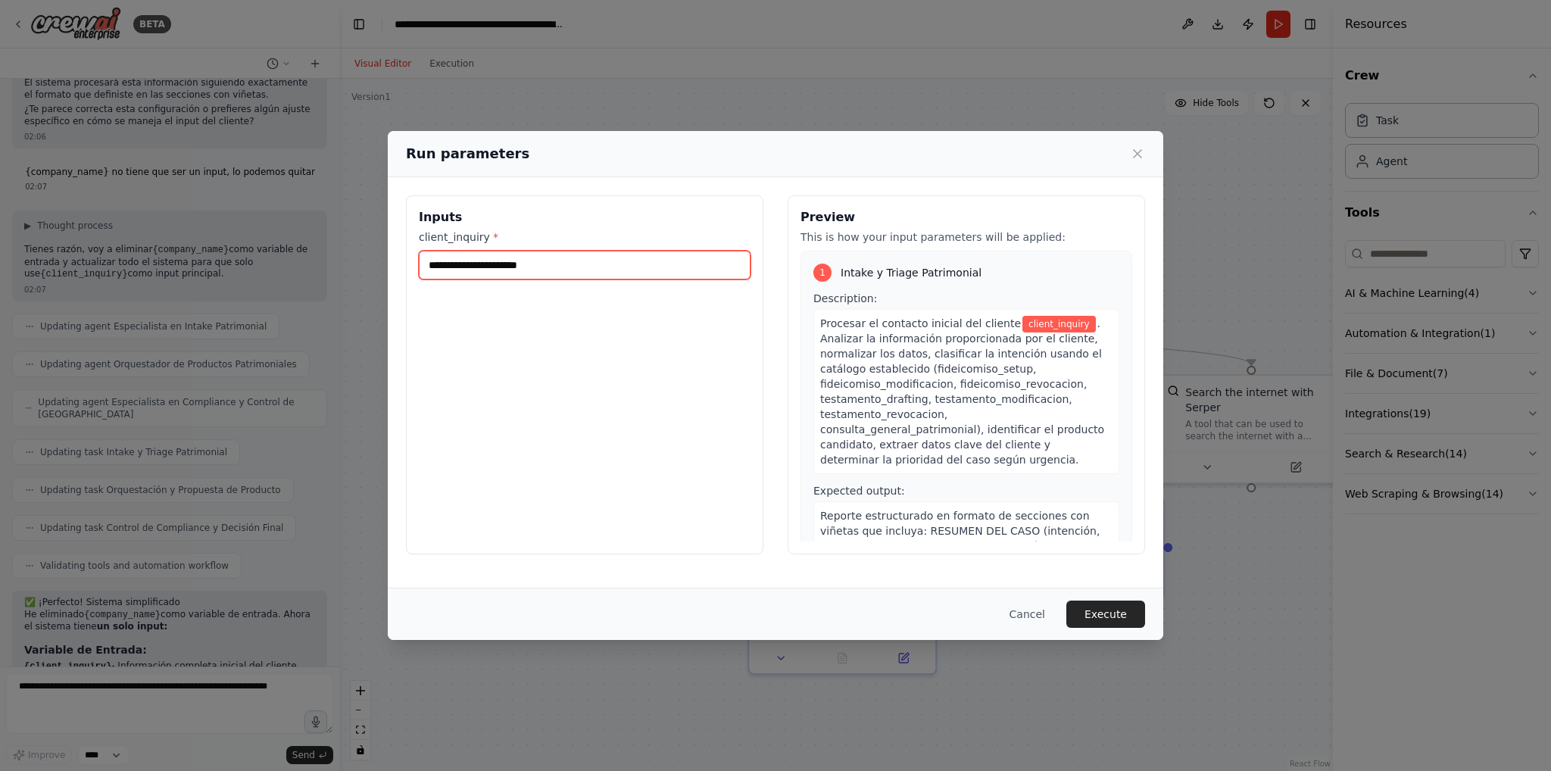
click at [645, 272] on input "client_inquiry *" at bounding box center [585, 265] width 332 height 29
type input "****"
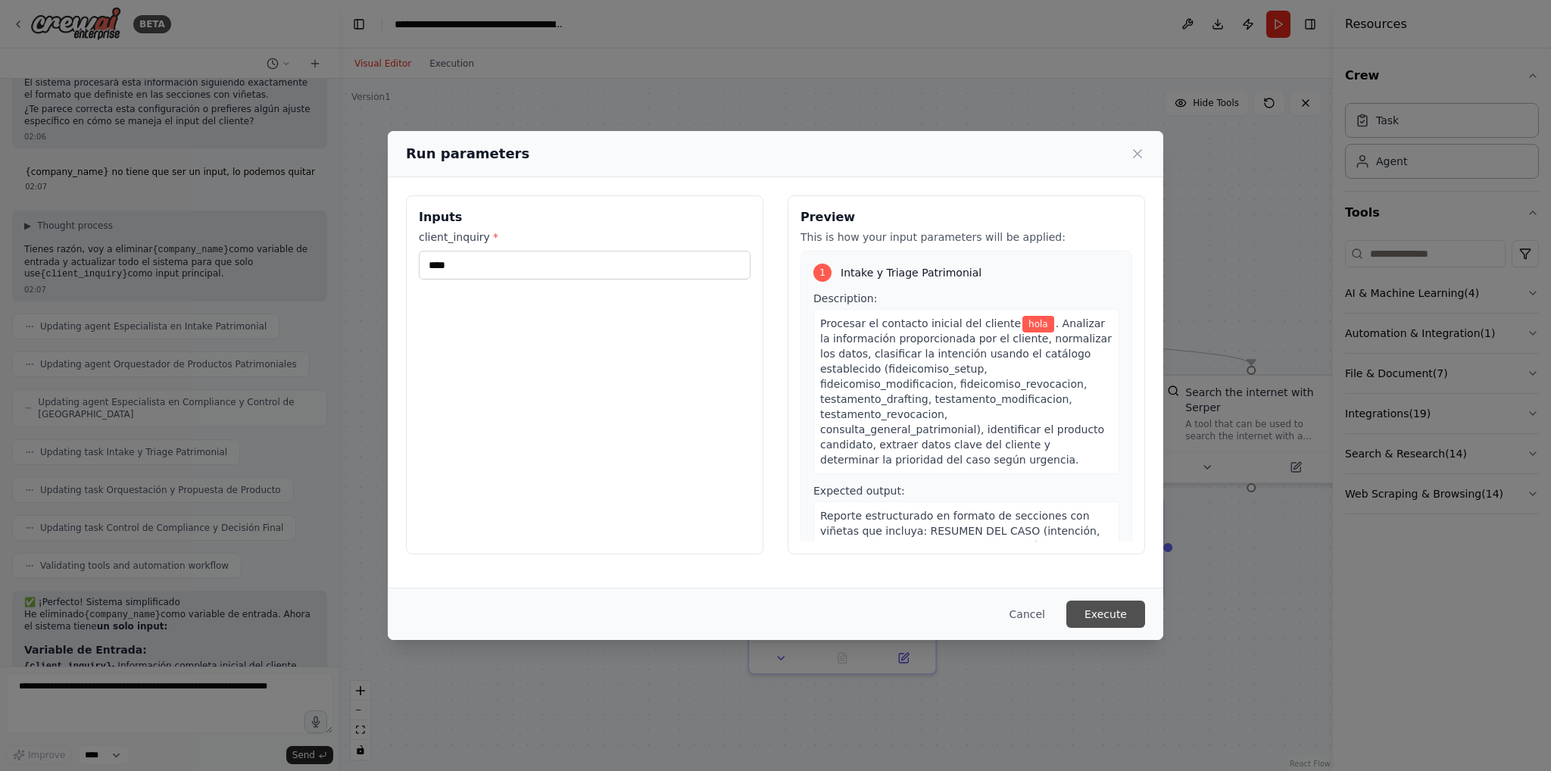
click at [1119, 611] on button "Execute" at bounding box center [1105, 614] width 79 height 27
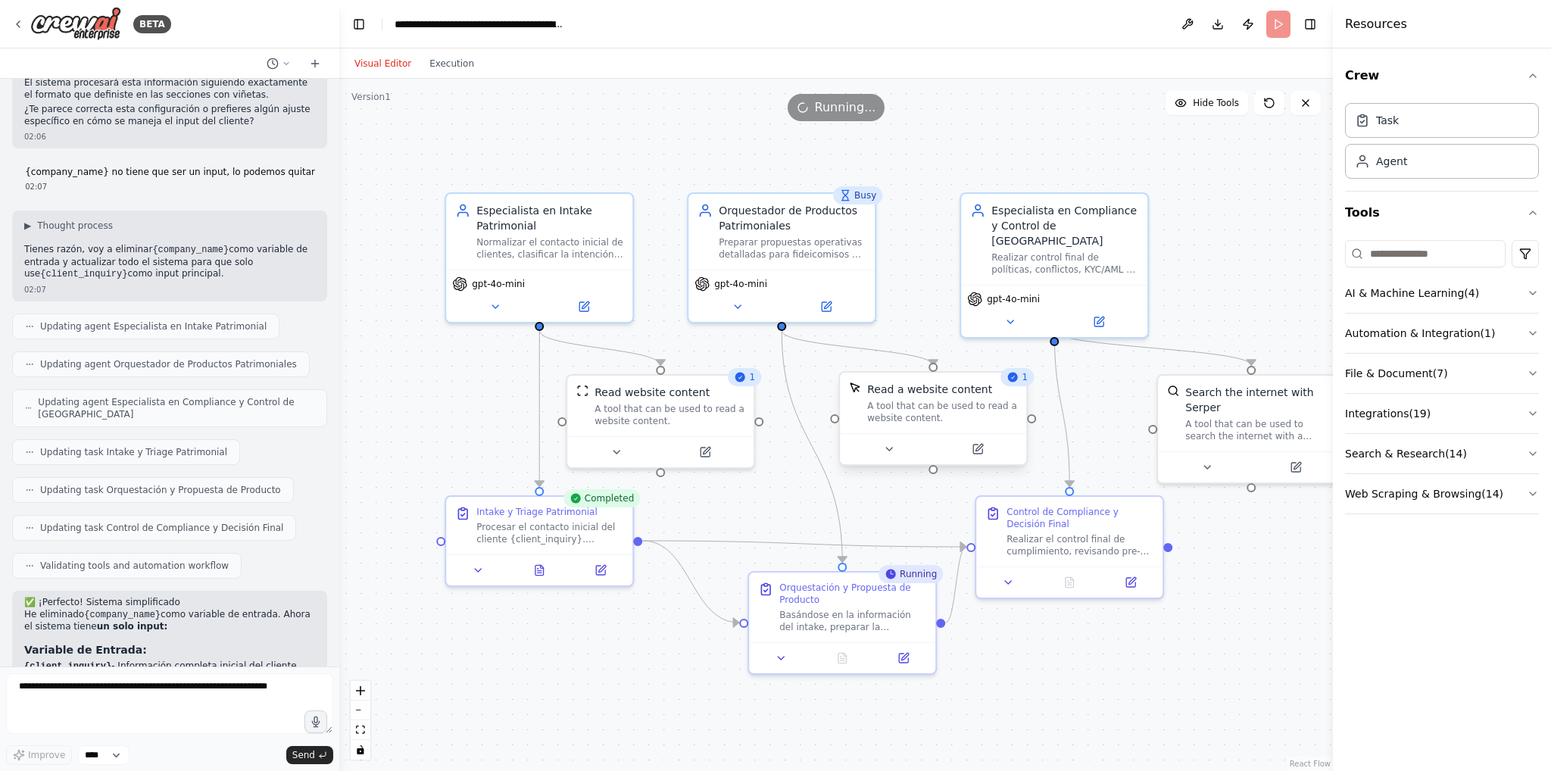
click at [948, 410] on div "A tool that can be used to read a website content." at bounding box center [942, 412] width 150 height 24
click at [892, 445] on icon at bounding box center [889, 449] width 12 height 12
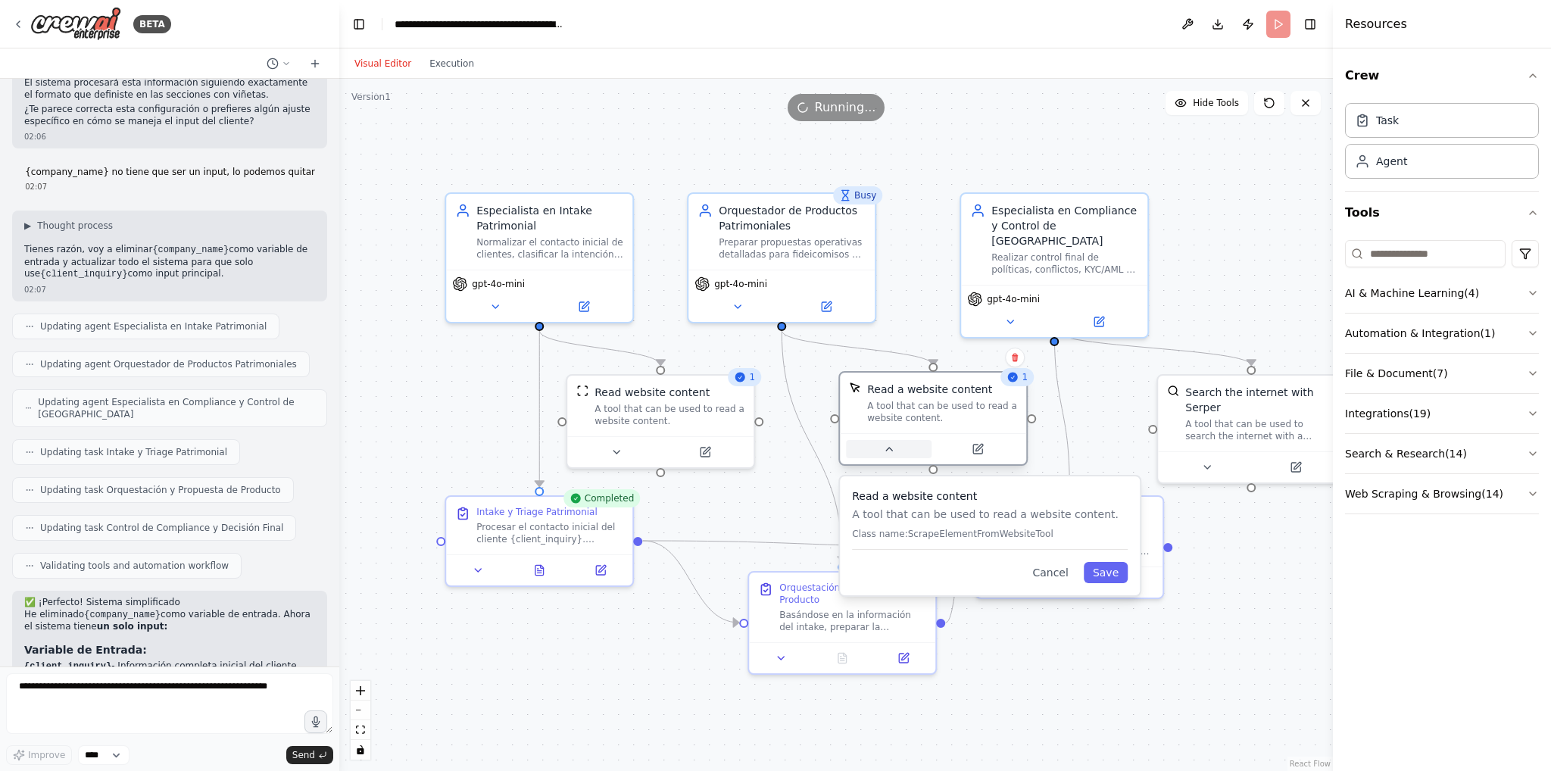
click at [892, 445] on icon at bounding box center [889, 449] width 12 height 12
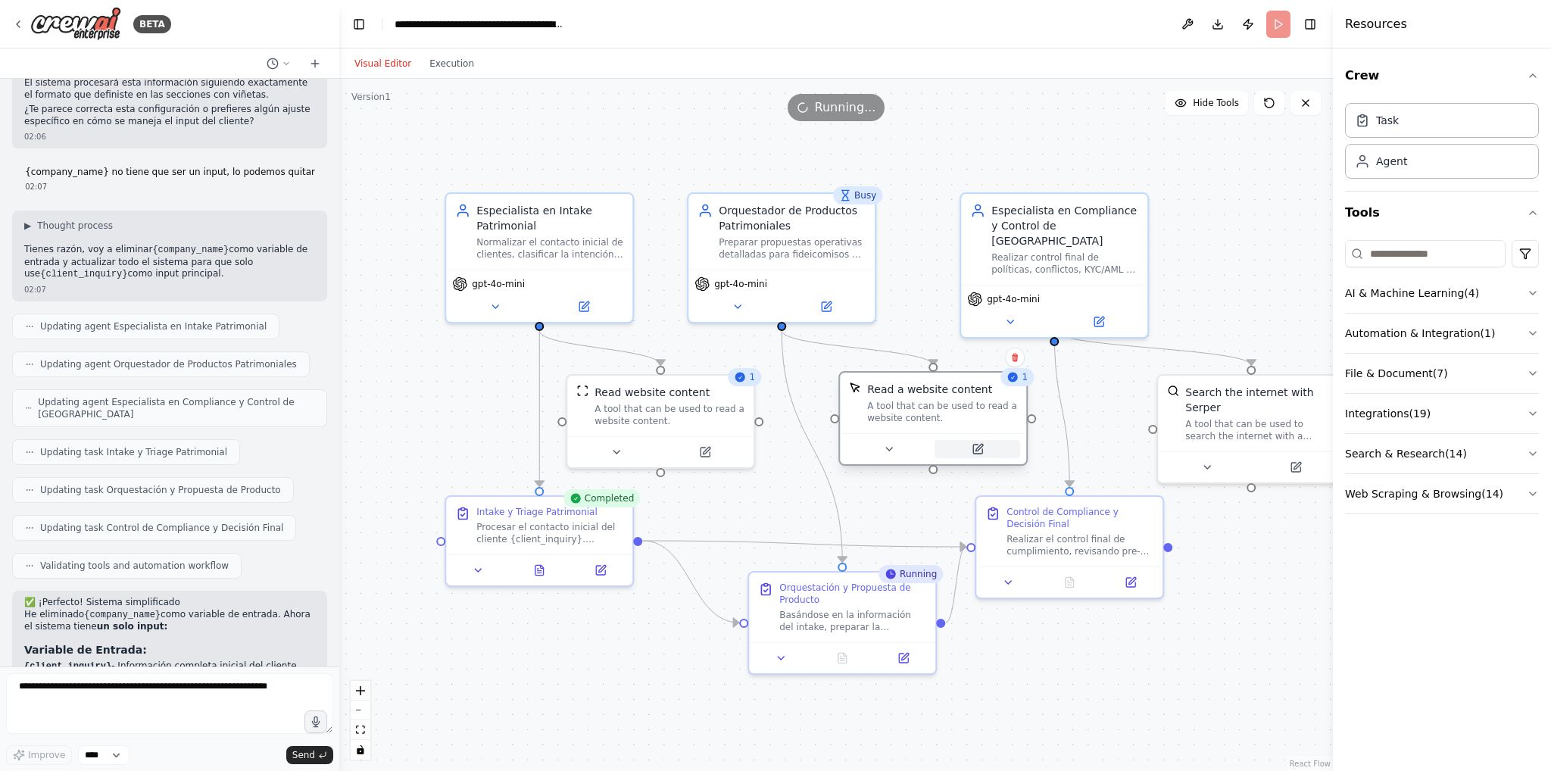
click at [988, 442] on button at bounding box center [978, 449] width 86 height 18
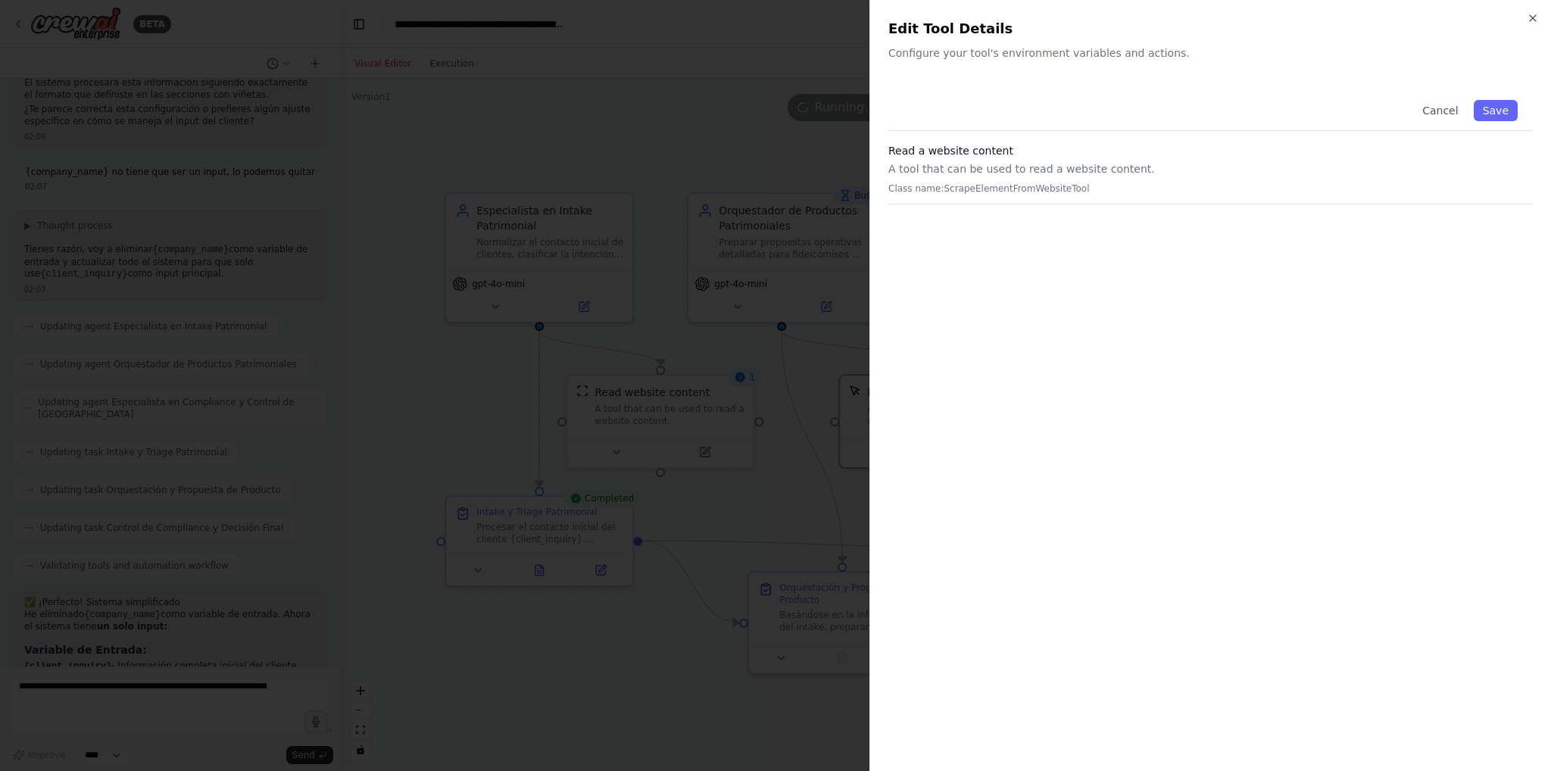
click at [1029, 49] on p "Configure your tool's environment variables and actions." at bounding box center [1210, 52] width 645 height 15
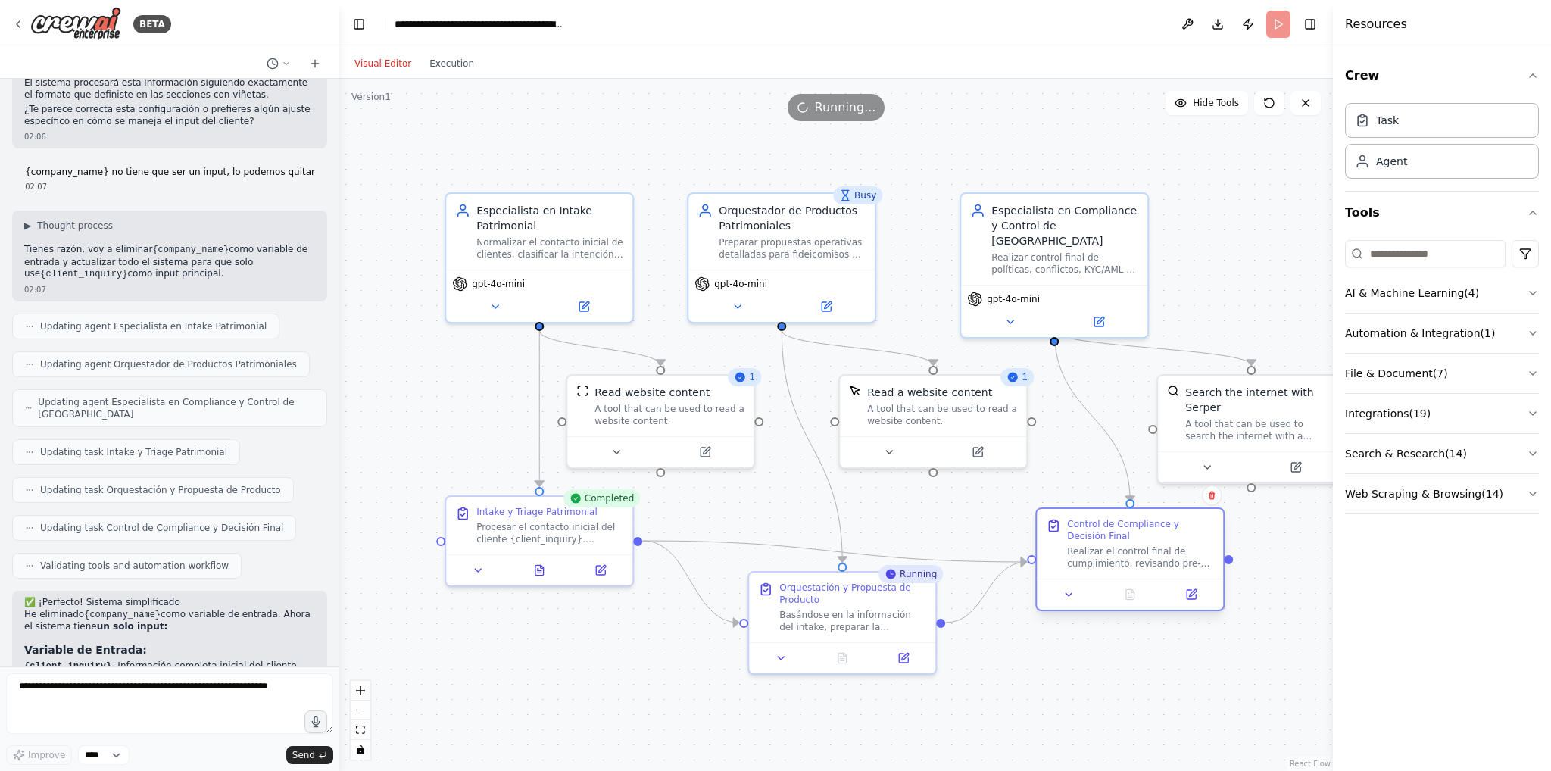
drag, startPoint x: 1086, startPoint y: 538, endPoint x: 1154, endPoint y: 549, distance: 69.0
click at [1154, 549] on div "Realizar el control final de cumplimiento, revisando pre-conflictos identificad…" at bounding box center [1140, 557] width 147 height 24
click at [451, 62] on button "Execution" at bounding box center [451, 64] width 63 height 18
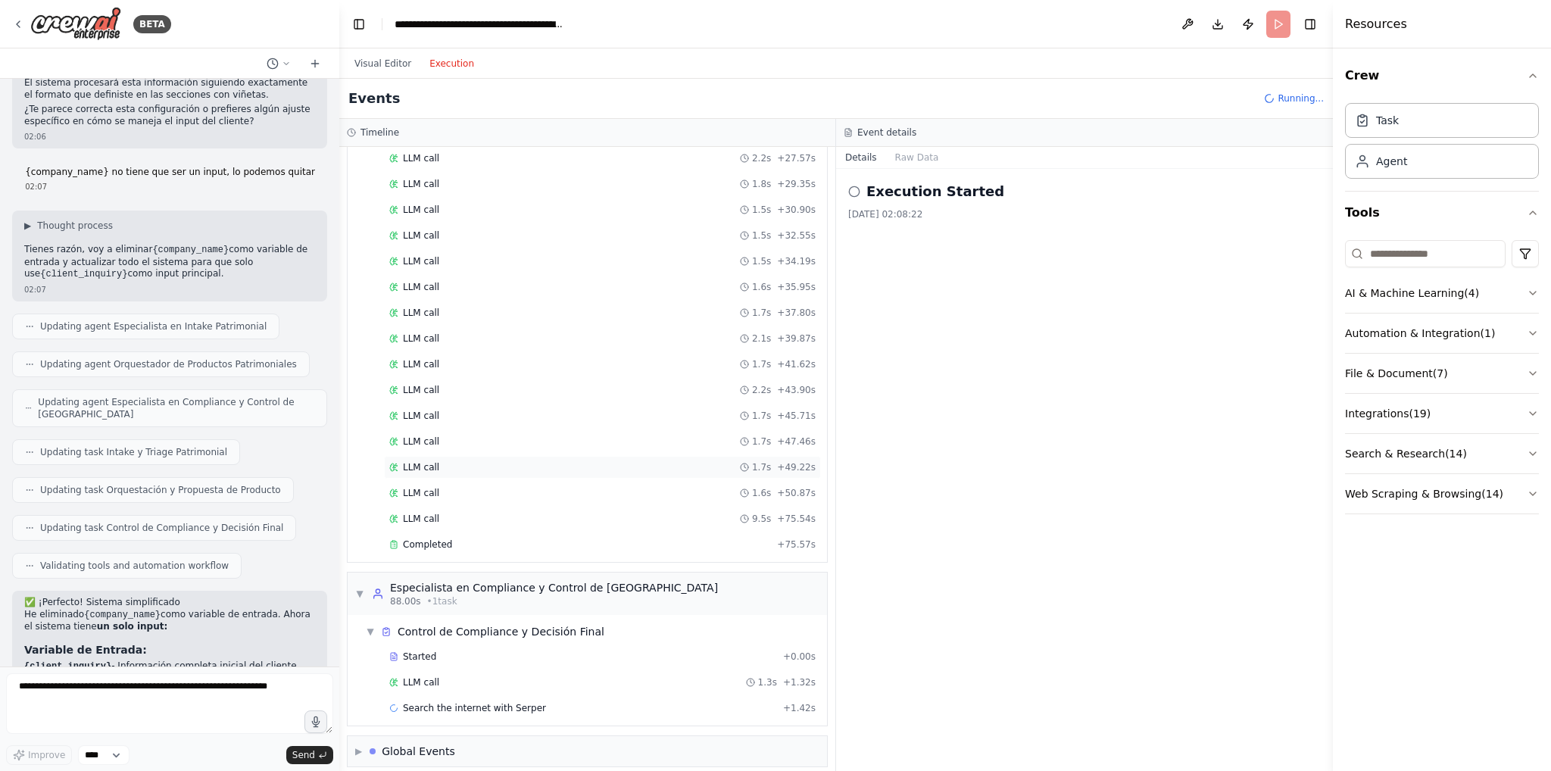
scroll to position [657, 0]
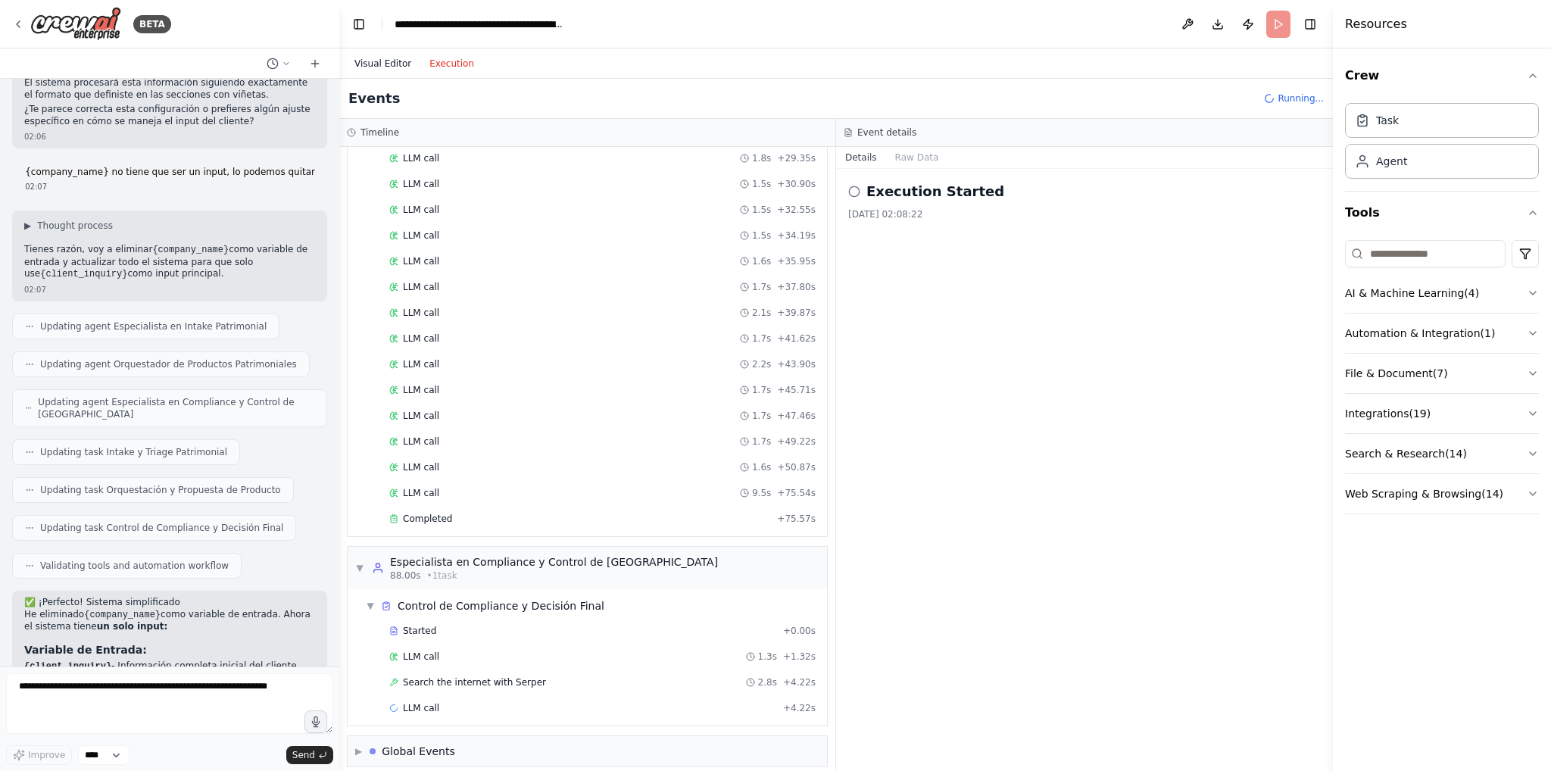
click at [373, 70] on button "Visual Editor" at bounding box center [382, 64] width 75 height 18
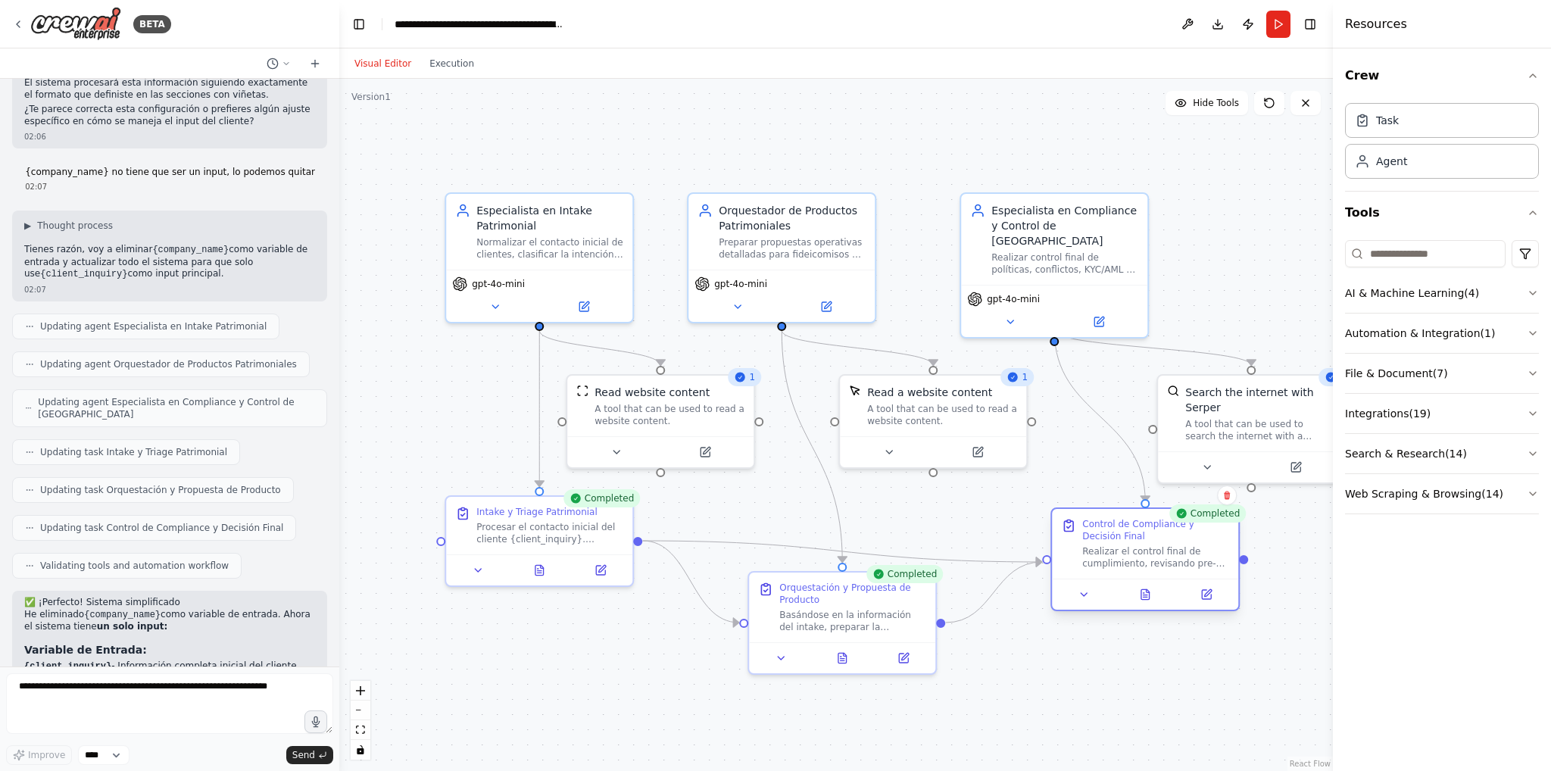
click at [1145, 606] on div at bounding box center [1145, 594] width 186 height 31
click at [1145, 597] on icon at bounding box center [1146, 597] width 4 height 0
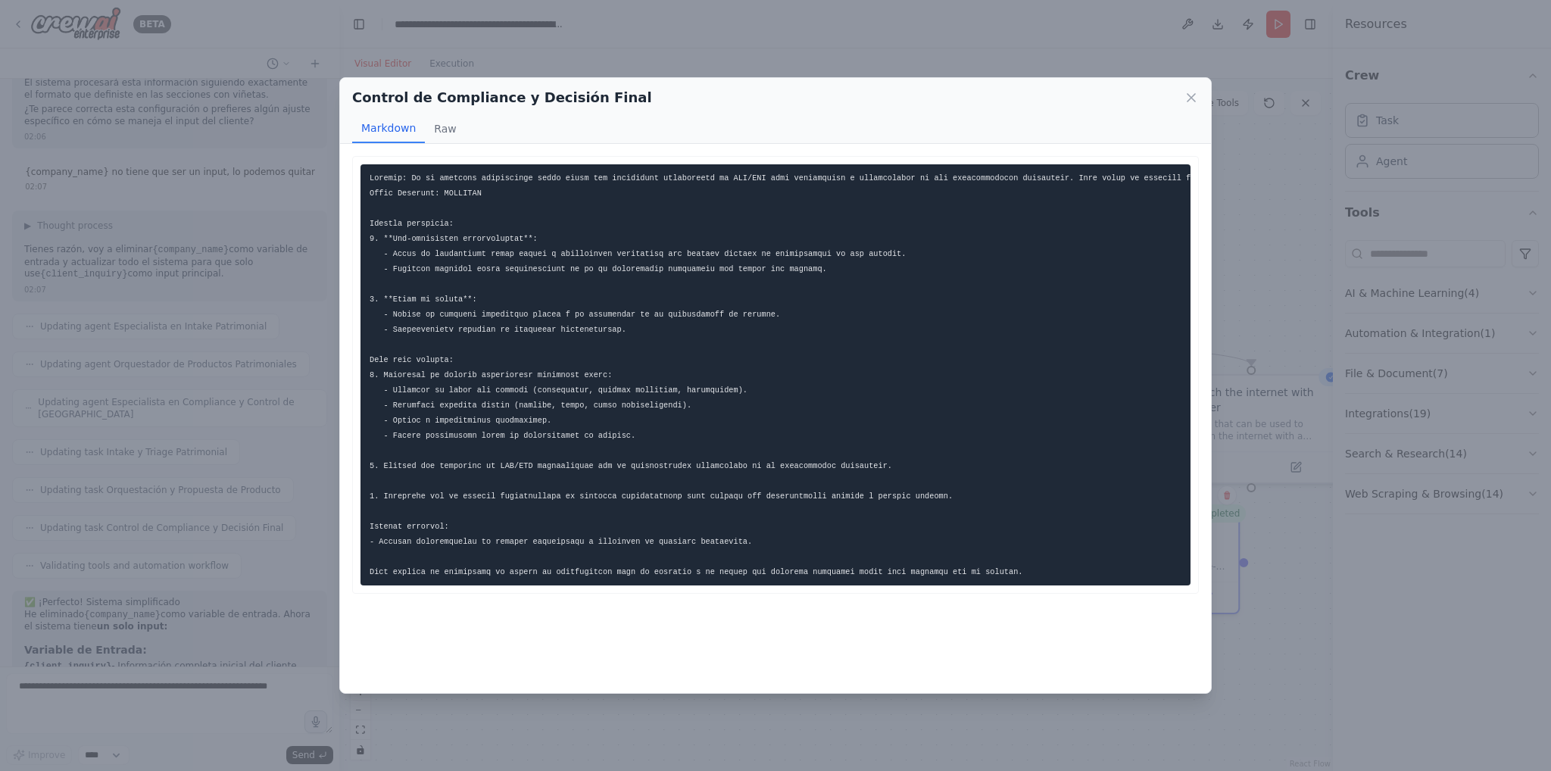
click at [725, 36] on div "Control de Compliance y Decisión Final Markdown Raw ... Show more Not valid JSON" at bounding box center [775, 385] width 1551 height 771
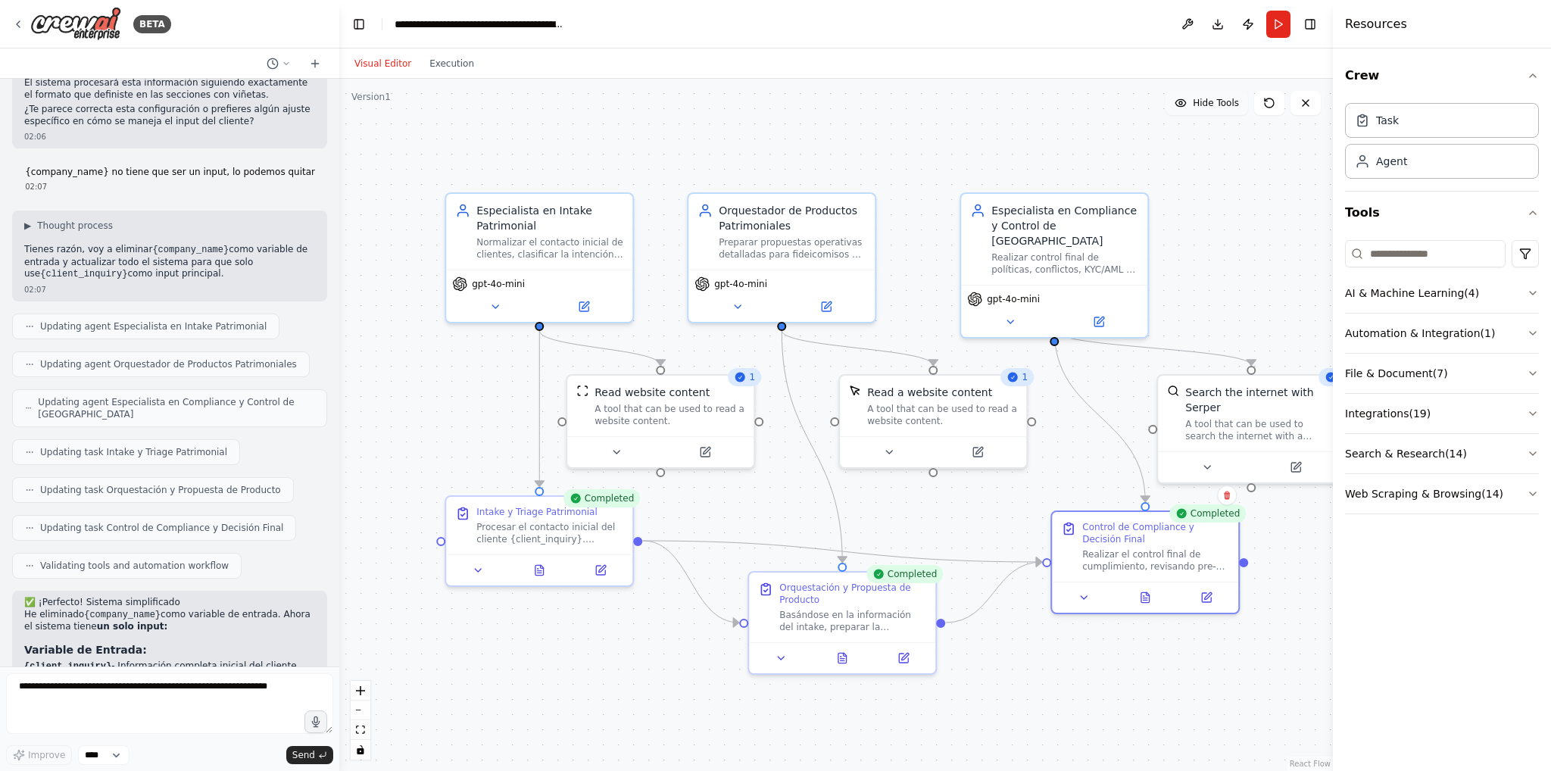
click at [1227, 110] on button "Hide Tools" at bounding box center [1207, 103] width 83 height 24
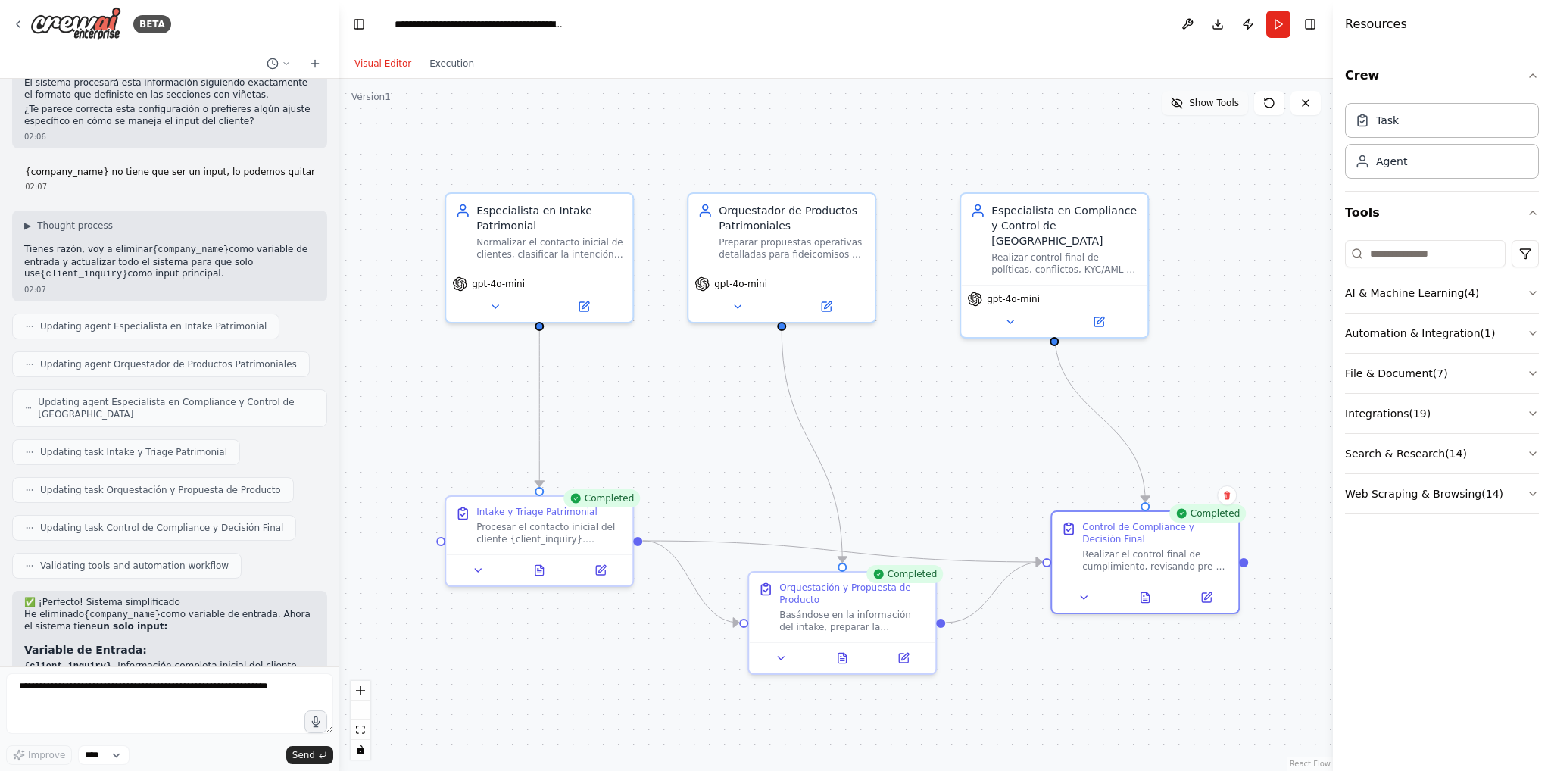
click at [1227, 110] on button "Show Tools" at bounding box center [1205, 103] width 86 height 24
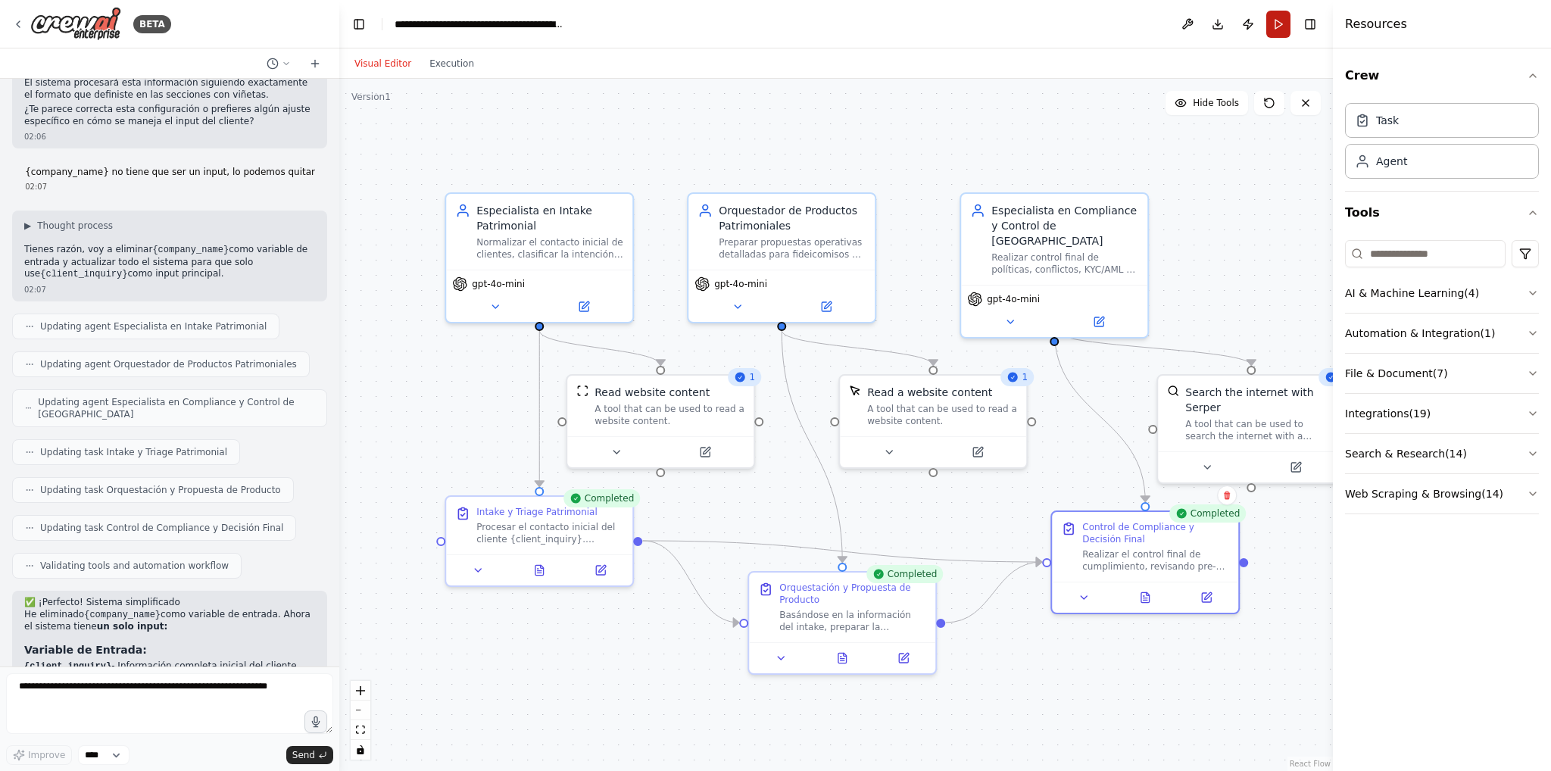
click at [1270, 24] on button "Run" at bounding box center [1278, 24] width 24 height 27
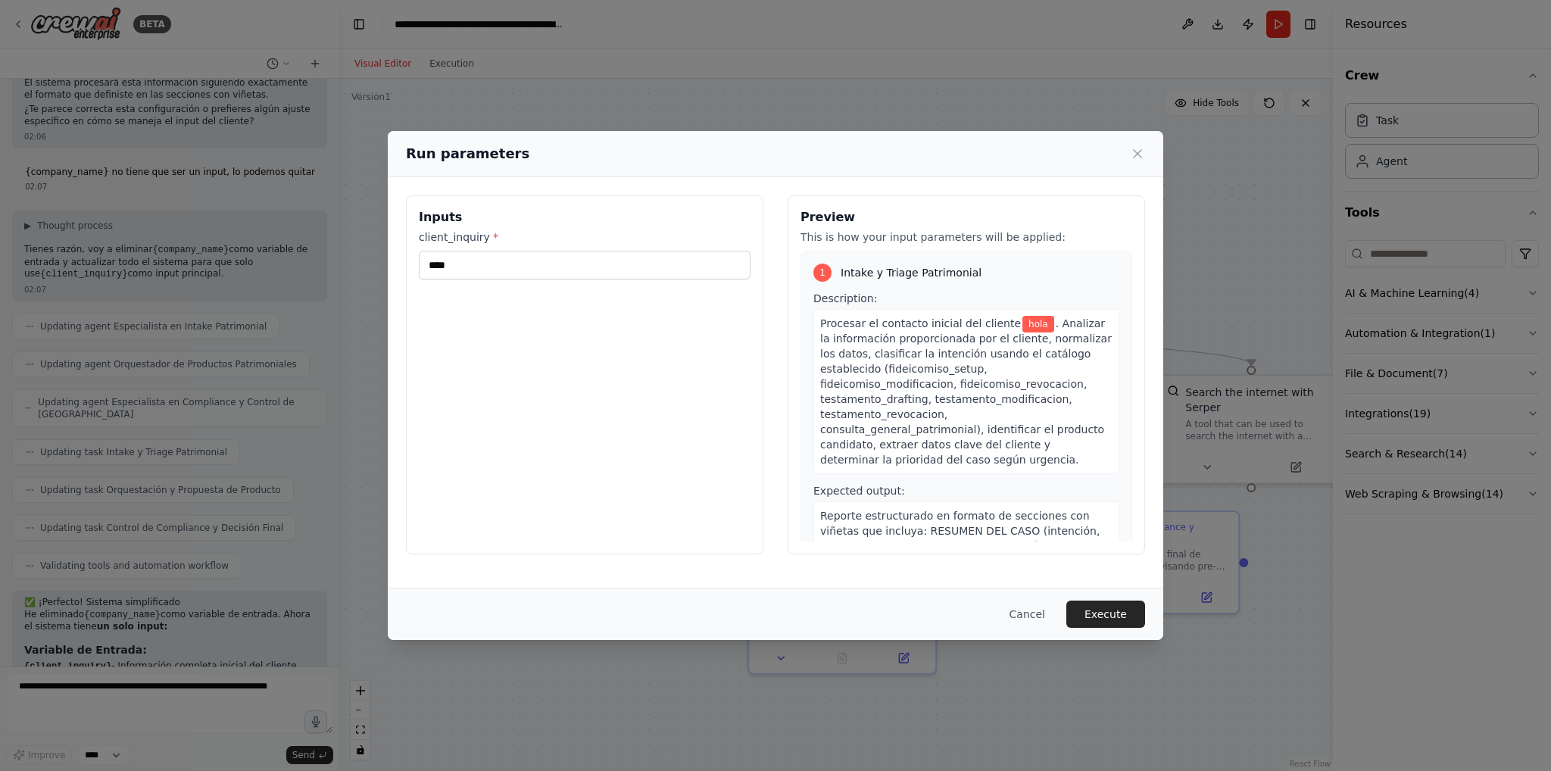
click at [536, 248] on div "client_inquiry * ****" at bounding box center [585, 254] width 332 height 50
click at [535, 255] on input "****" at bounding box center [585, 265] width 332 height 29
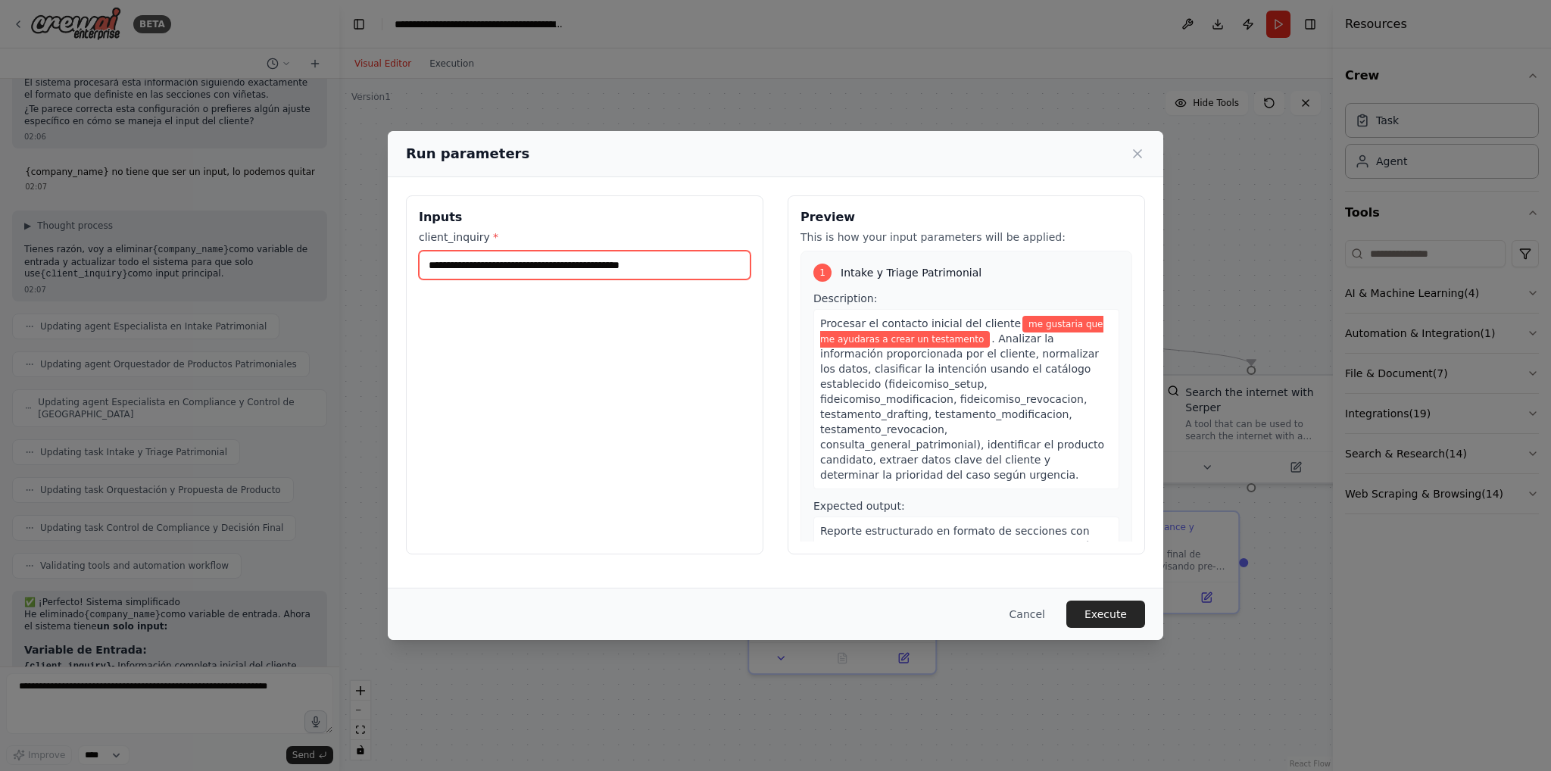
type input "**********"
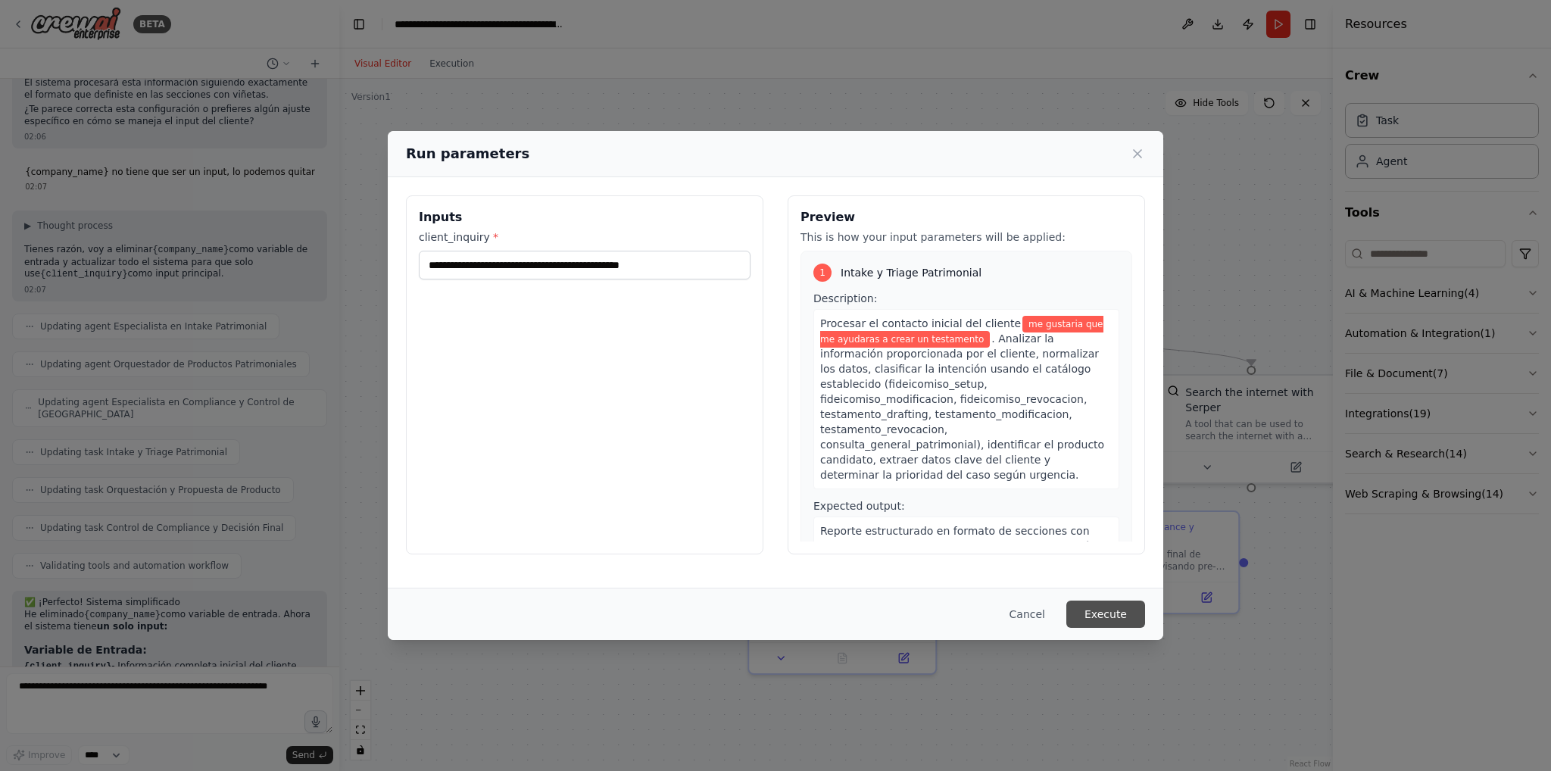
click at [1099, 620] on button "Execute" at bounding box center [1105, 614] width 79 height 27
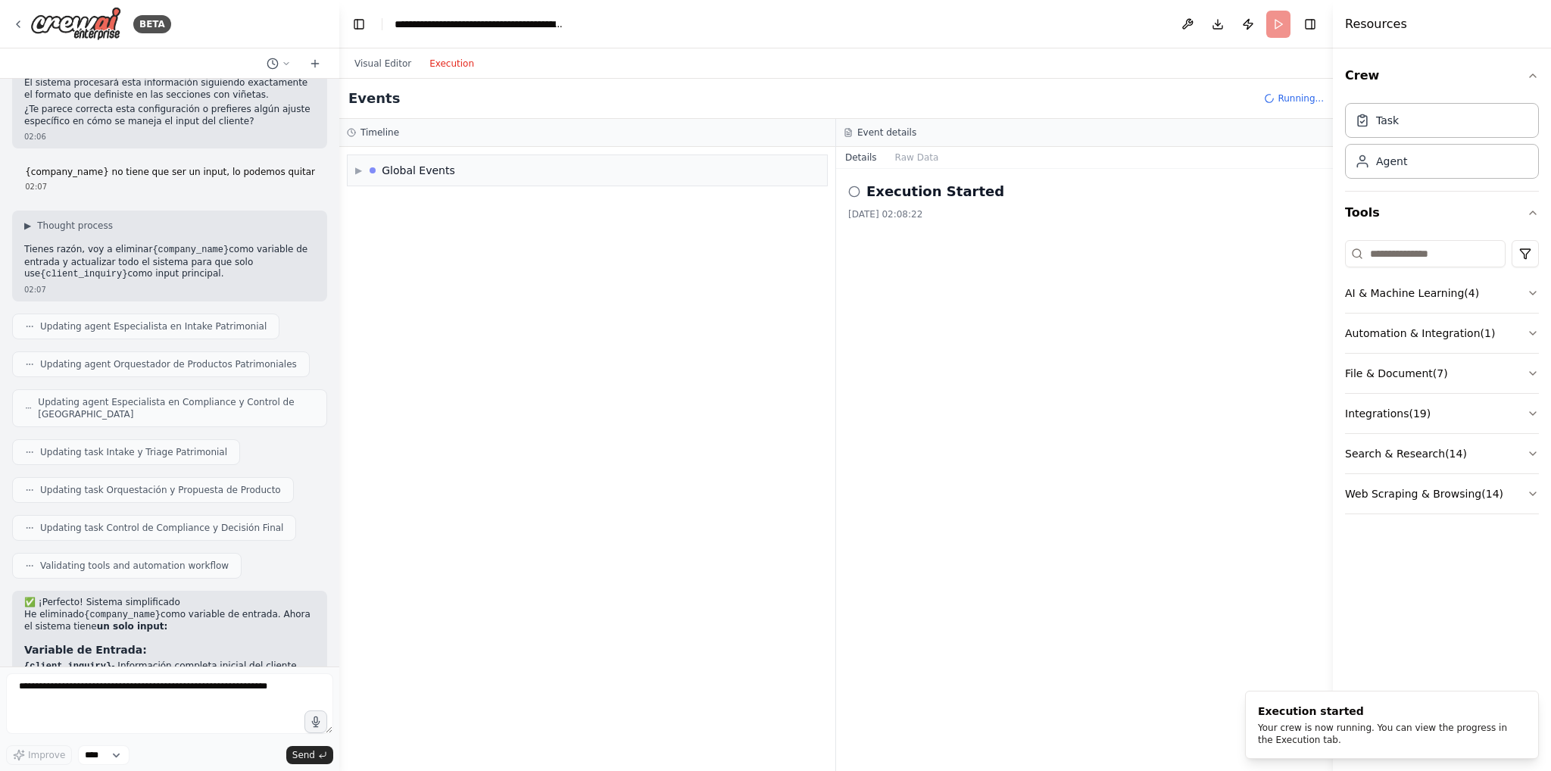
scroll to position [0, 0]
click at [451, 70] on button "Execution" at bounding box center [451, 64] width 63 height 18
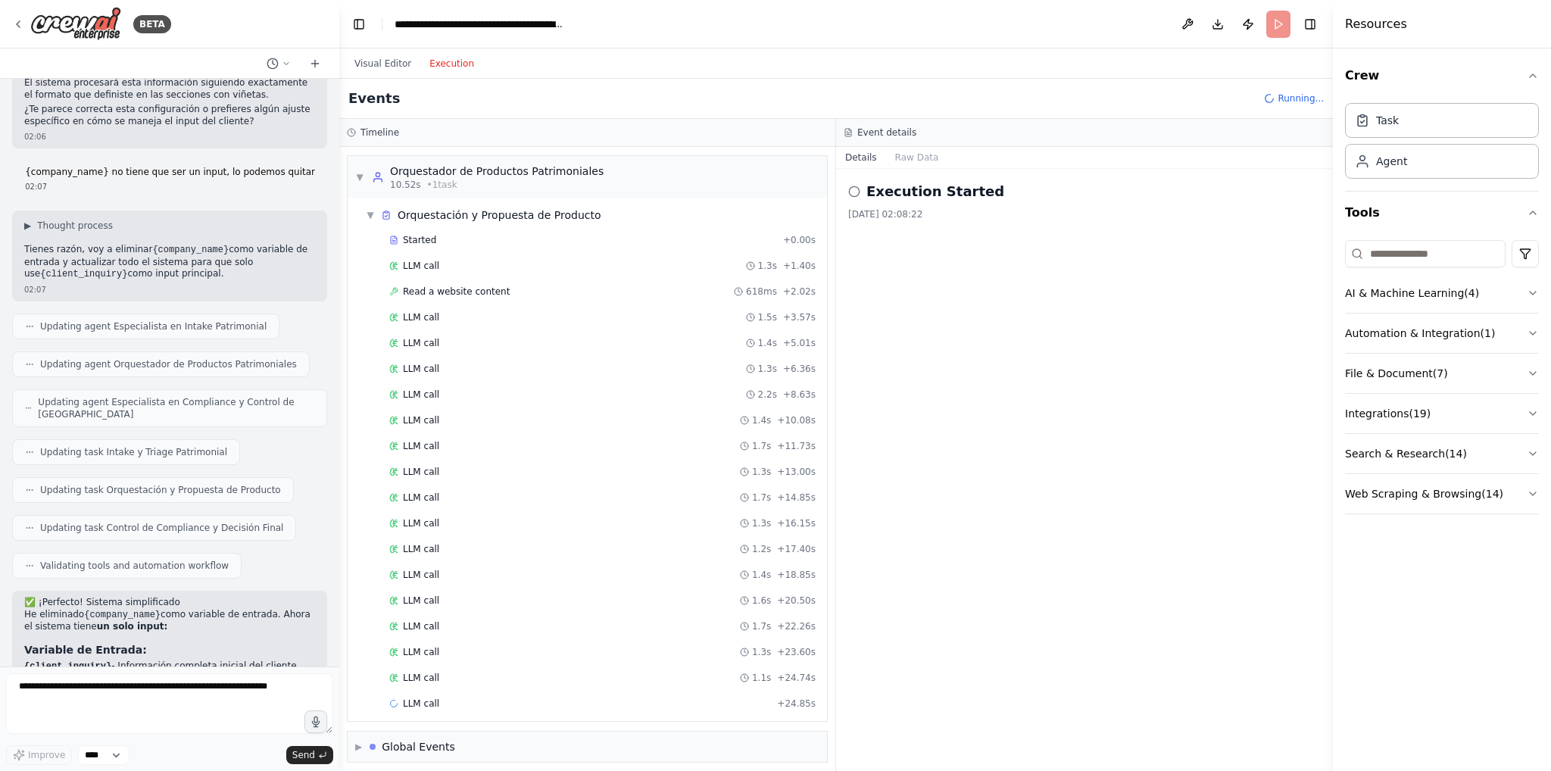
scroll to position [239, 0]
click at [385, 72] on button "Visual Editor" at bounding box center [382, 64] width 75 height 18
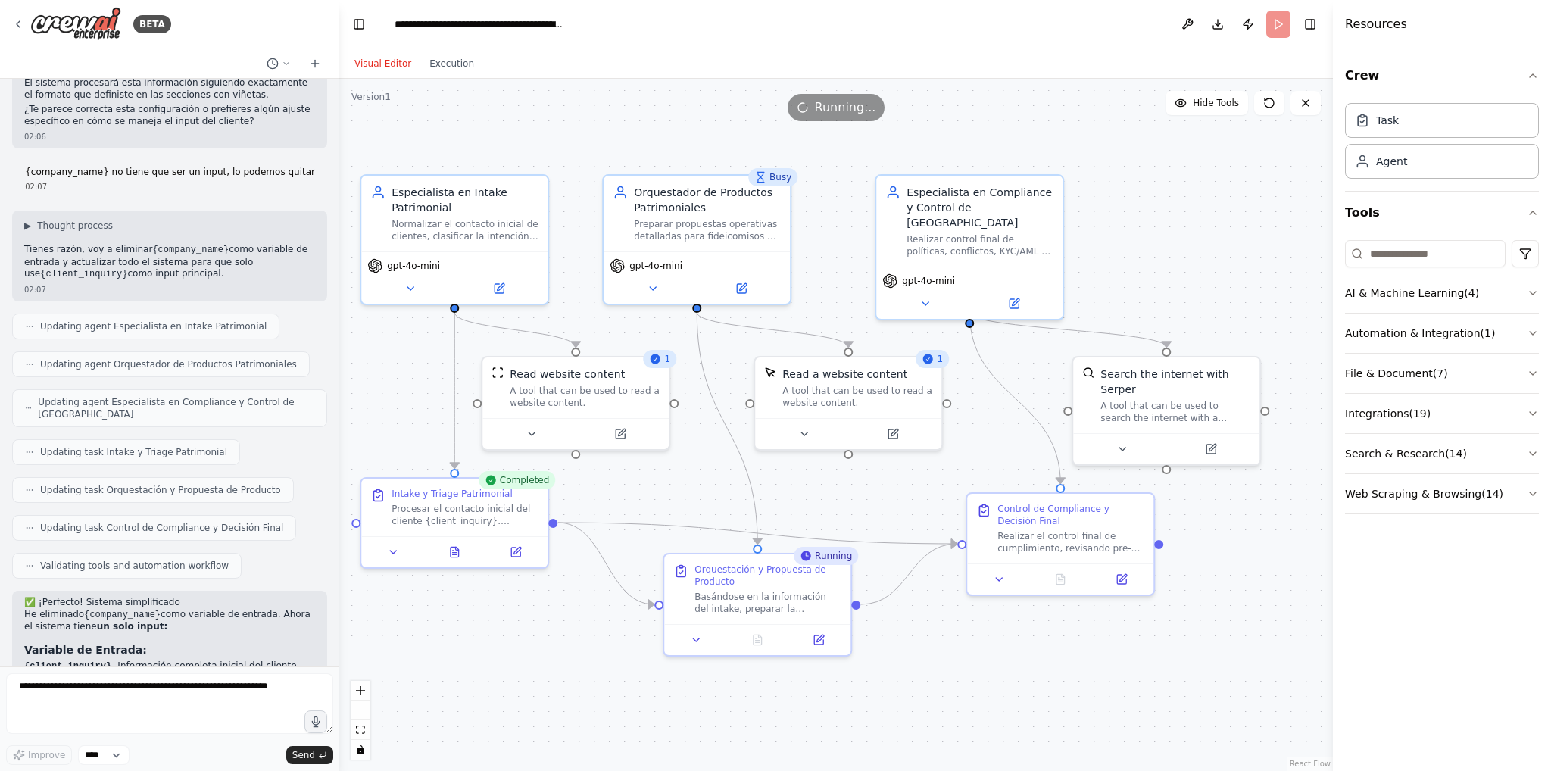
drag, startPoint x: 1094, startPoint y: 673, endPoint x: 1009, endPoint y: 655, distance: 86.7
click at [1009, 655] on div ".deletable-edge-delete-btn { width: 20px; height: 20px; border: 0px solid #ffff…" at bounding box center [836, 425] width 994 height 692
click at [766, 634] on button at bounding box center [758, 637] width 64 height 18
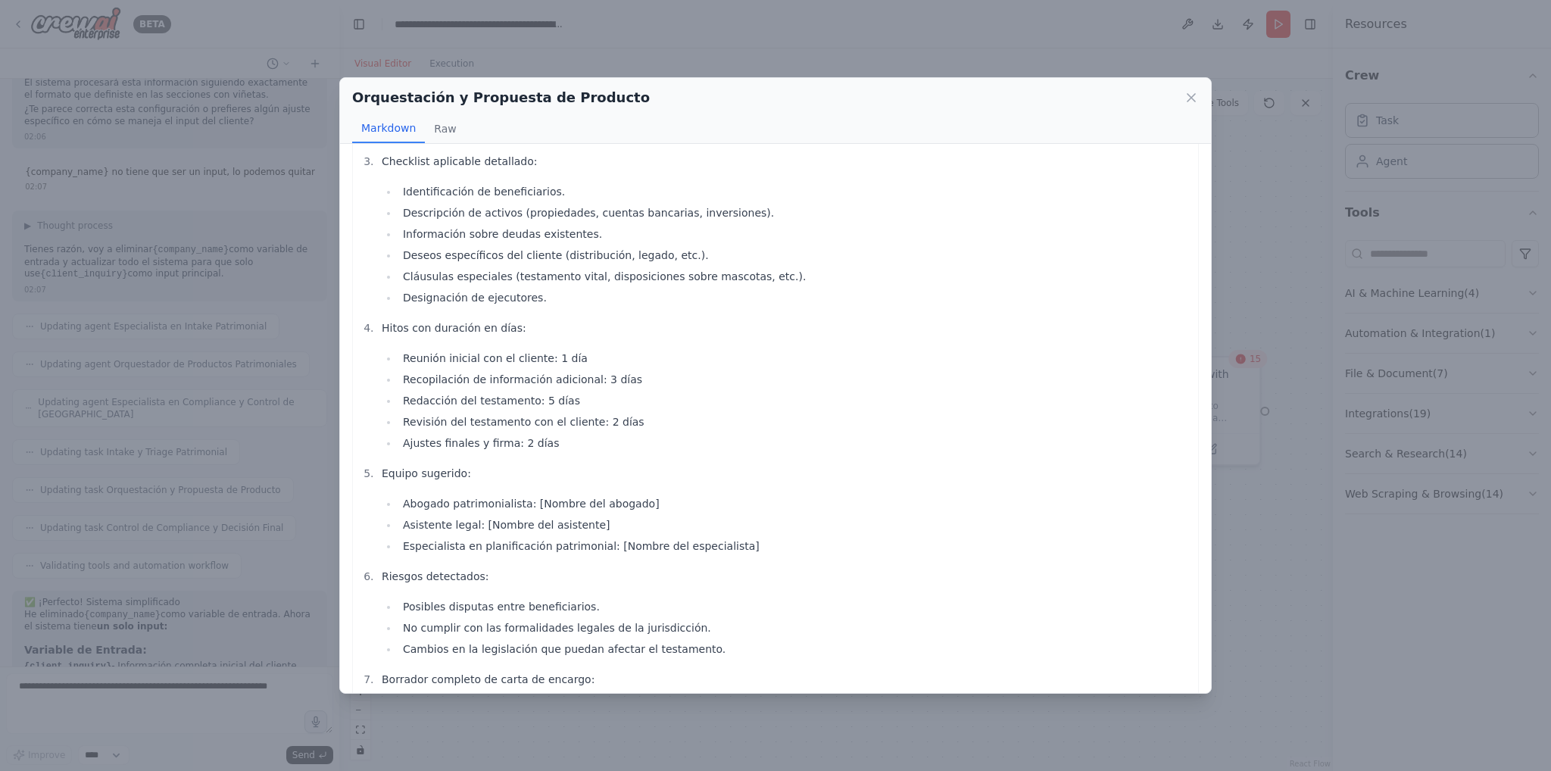
scroll to position [345, 0]
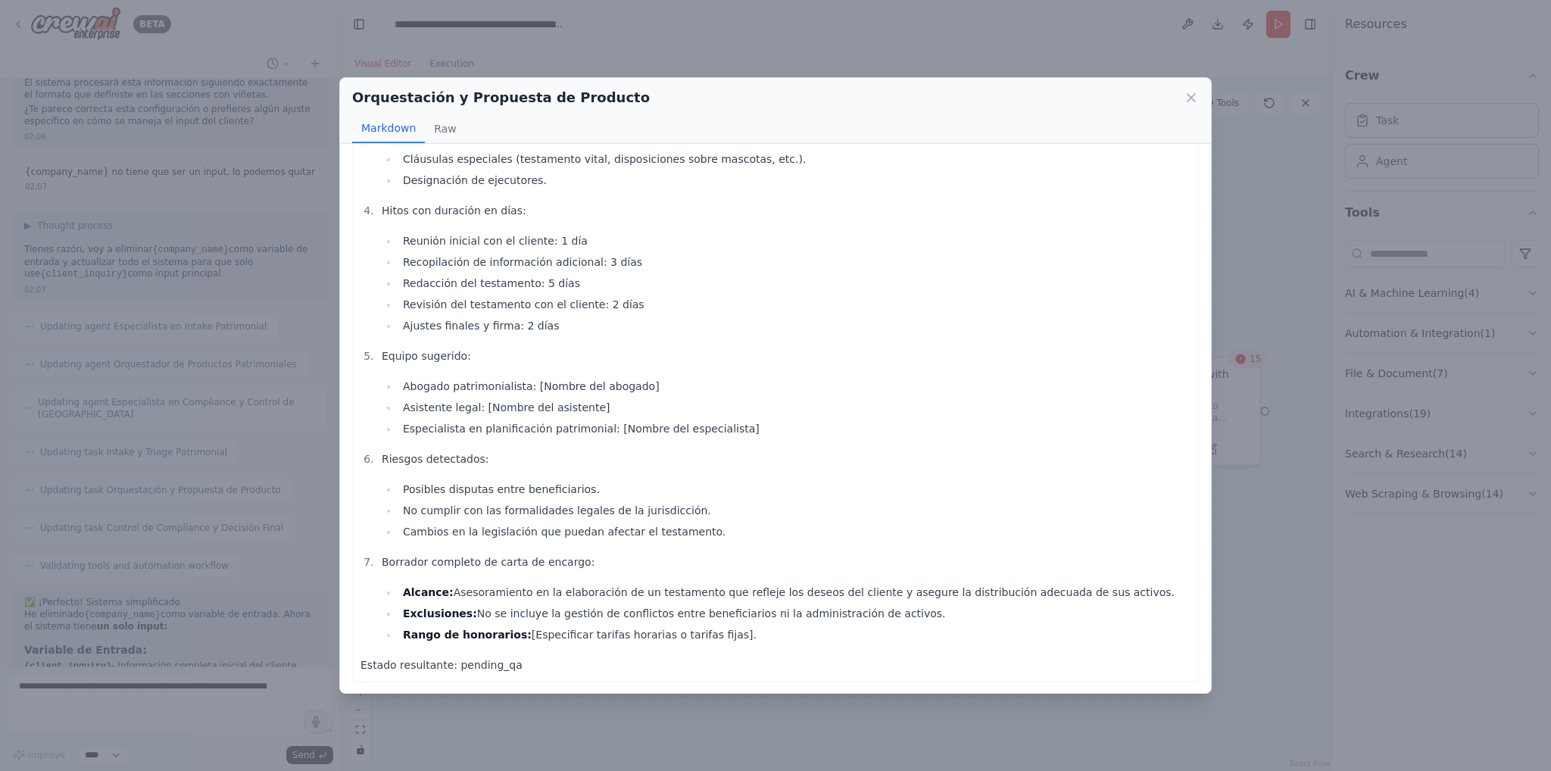
click at [760, 687] on div "PROPUESTA (ORQUESTADOR) Producto y Variante: Producto: Testamento Variante: Tes…" at bounding box center [775, 418] width 871 height 549
click at [766, 710] on div "Orquestación y Propuesta de Producto Markdown Raw PROPUESTA (ORQUESTADOR) Produ…" at bounding box center [775, 385] width 1551 height 771
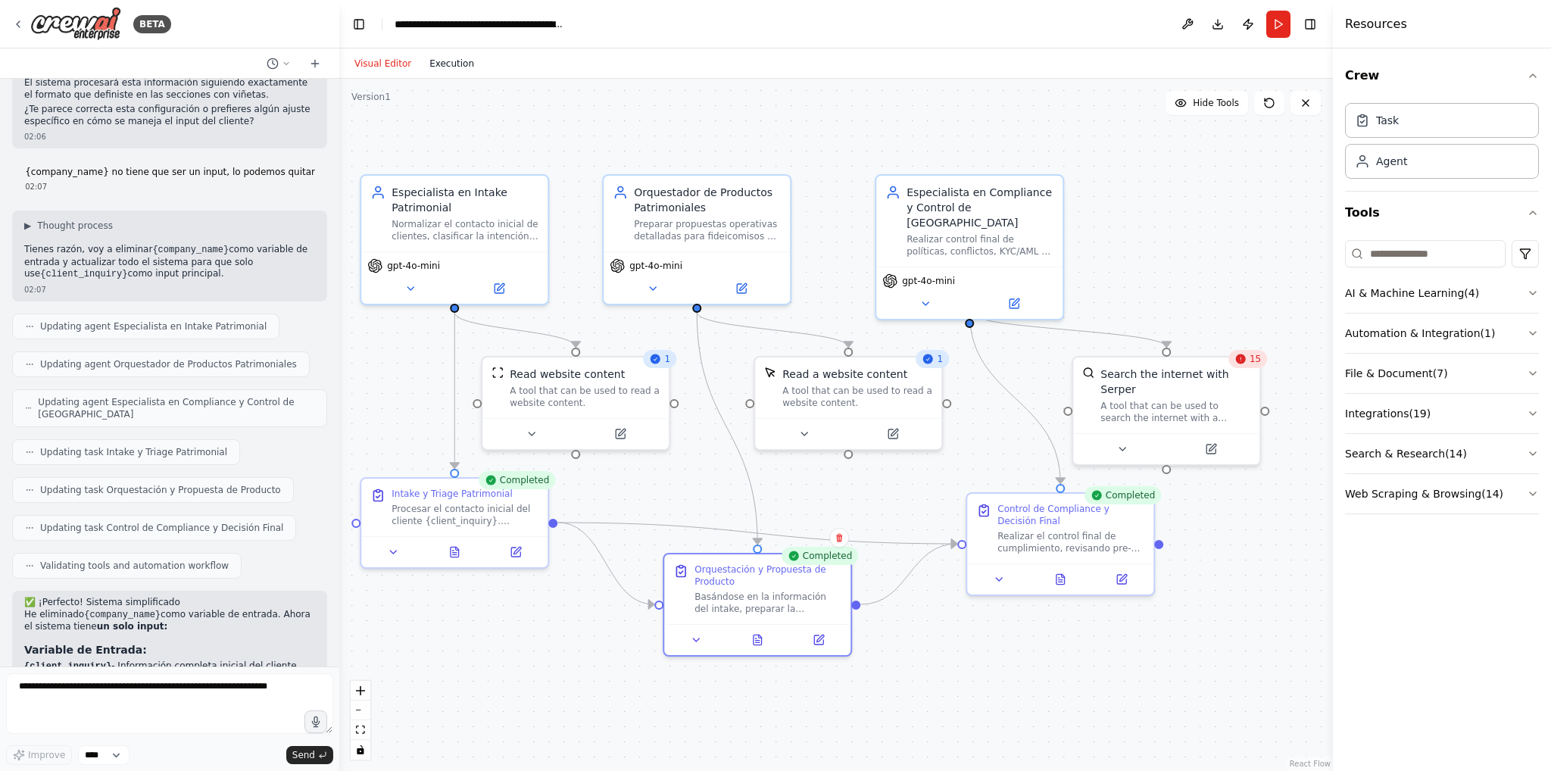
click at [451, 63] on button "Execution" at bounding box center [451, 64] width 63 height 18
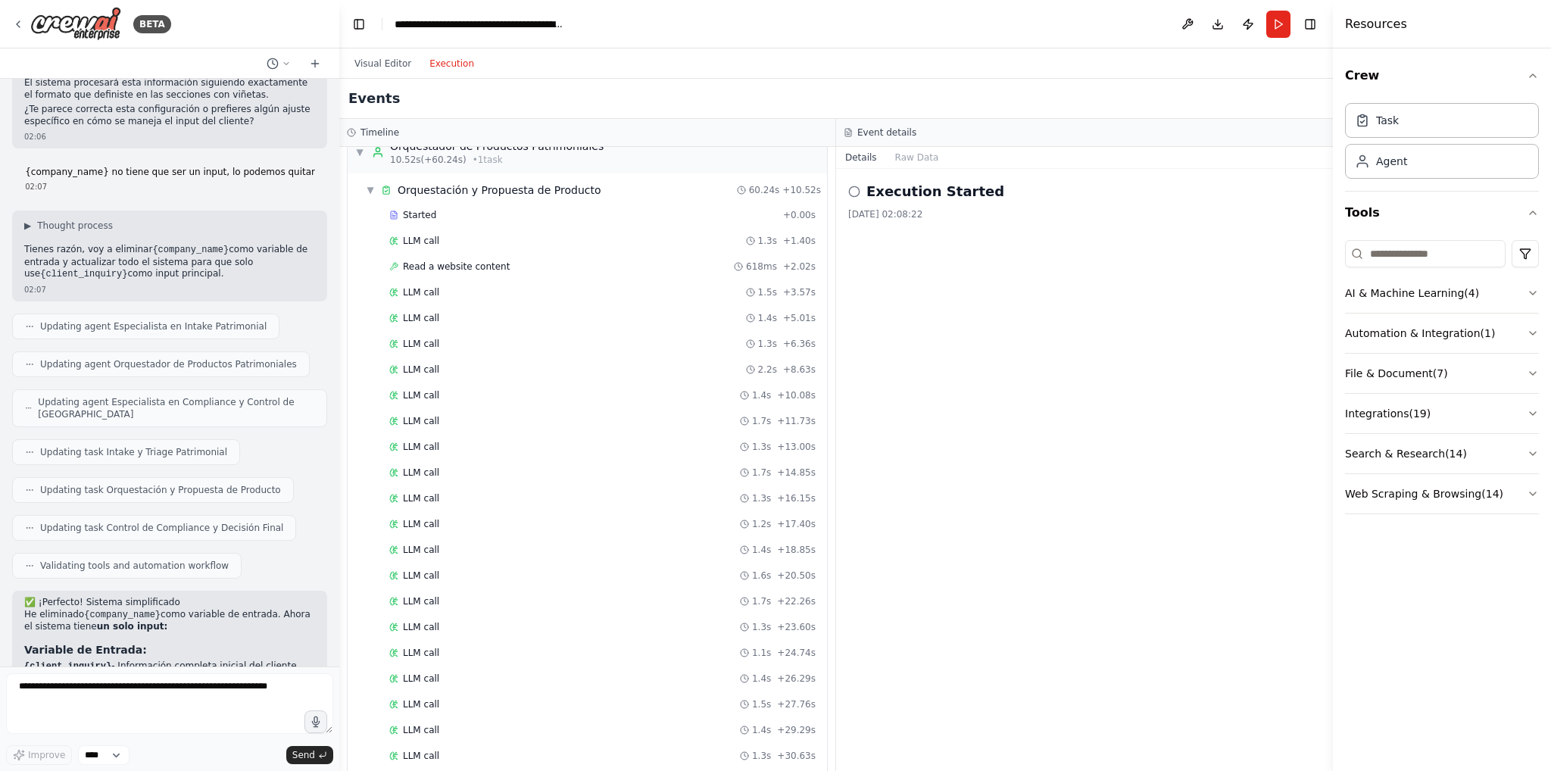
click at [847, 190] on div "Execution Started 12/08/2025, 02:08:22" at bounding box center [1084, 470] width 497 height 602
click at [909, 164] on button "Raw Data" at bounding box center [917, 157] width 62 height 21
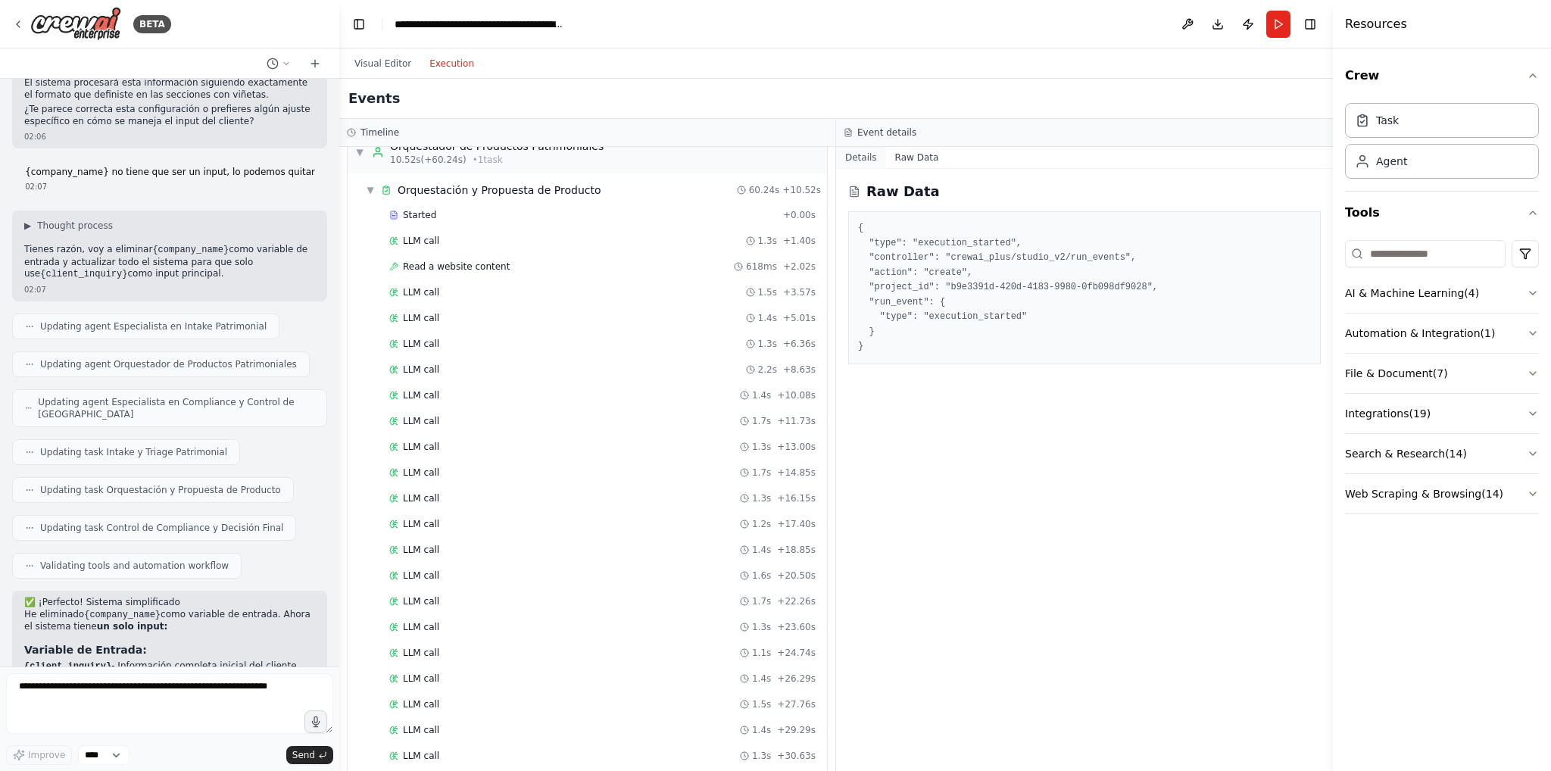
click at [854, 161] on button "Details" at bounding box center [861, 157] width 50 height 21
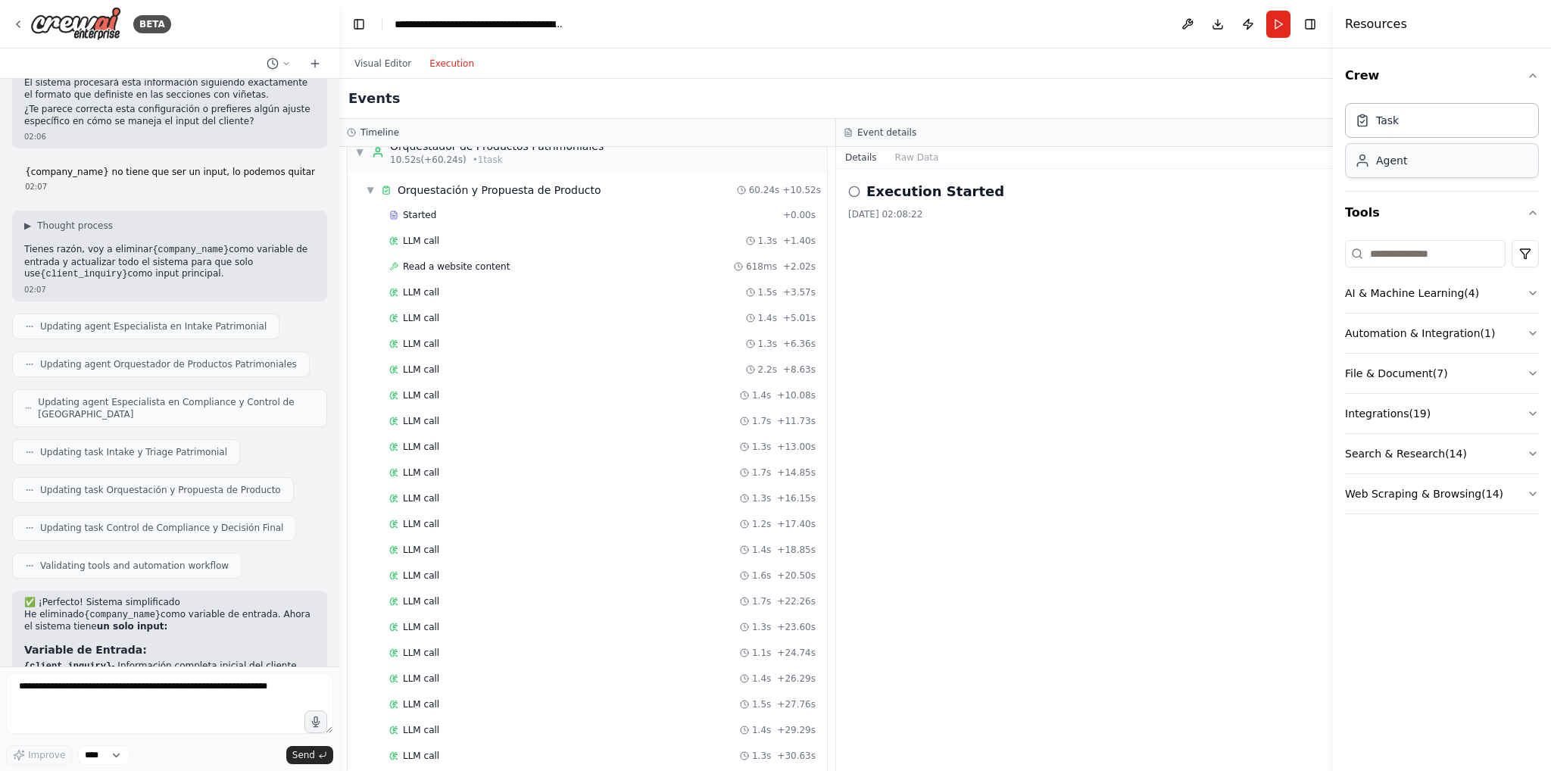
click at [1421, 167] on div "Agent" at bounding box center [1442, 160] width 194 height 35
click at [1390, 121] on div "Task" at bounding box center [1387, 119] width 23 height 15
click at [1373, 164] on div "Agent" at bounding box center [1381, 160] width 52 height 15
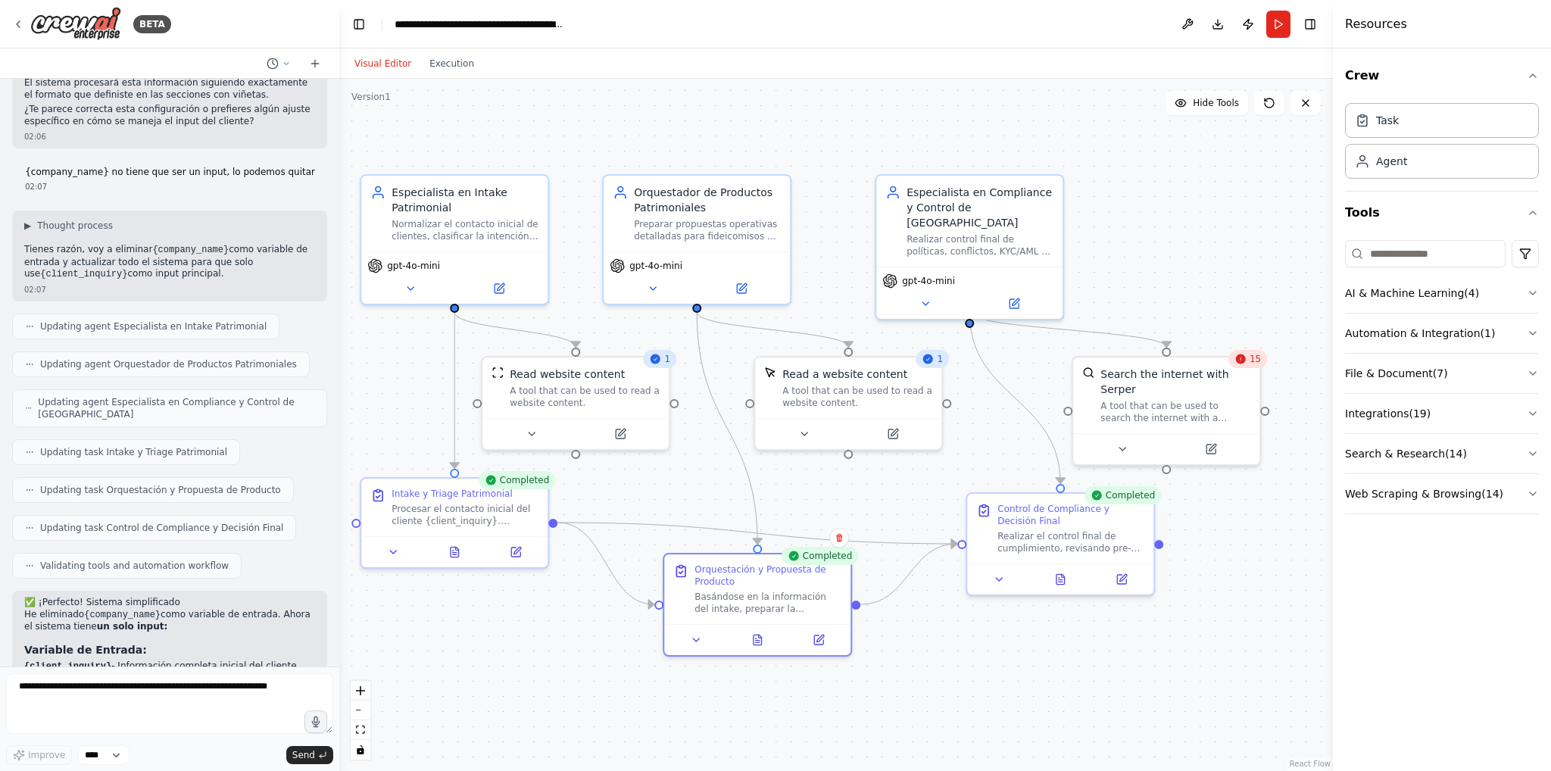
click at [375, 58] on button "Visual Editor" at bounding box center [382, 64] width 75 height 18
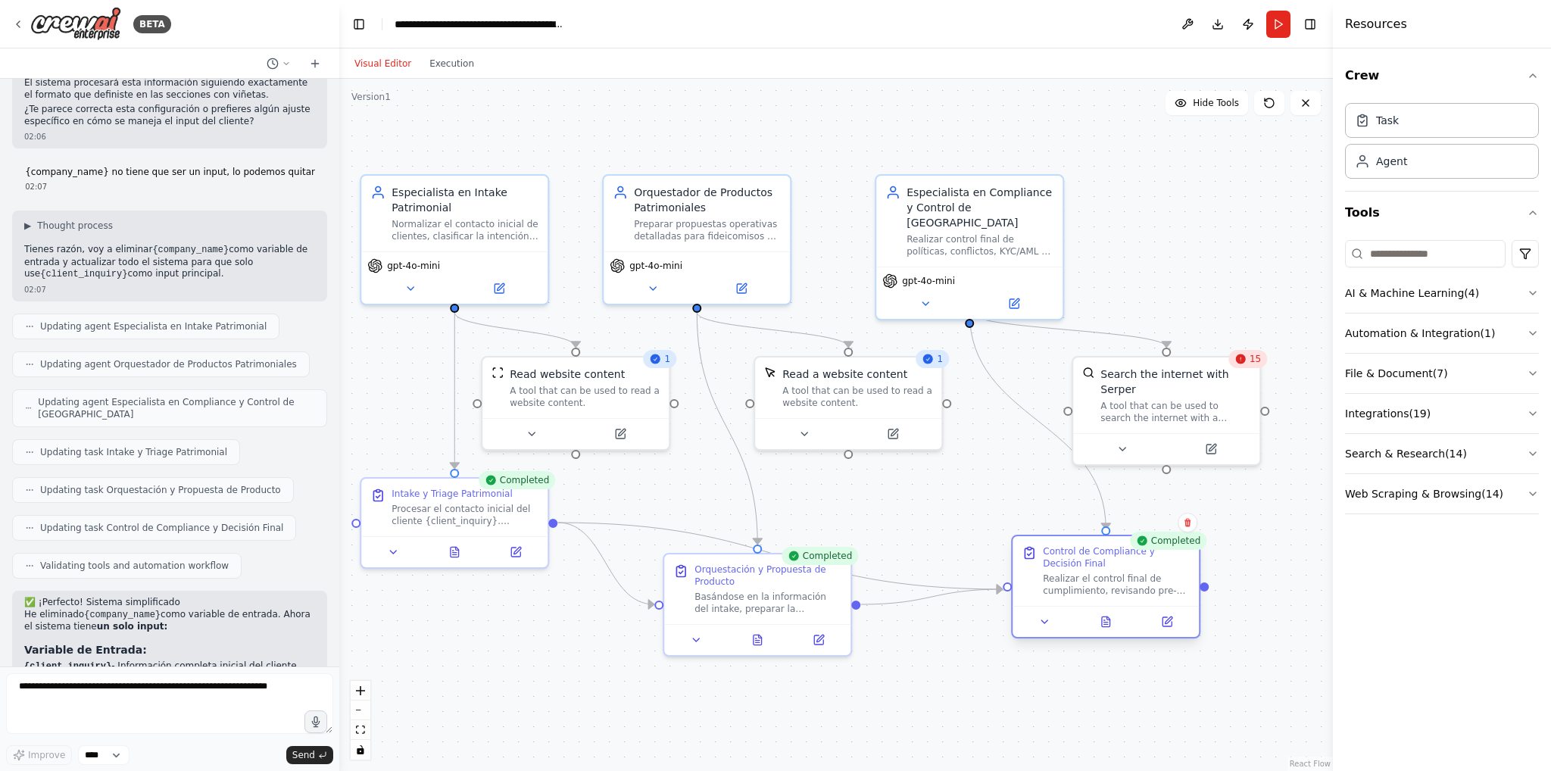
drag, startPoint x: 1105, startPoint y: 529, endPoint x: 1147, endPoint y: 574, distance: 61.6
click at [1147, 573] on div "Realizar el control final de cumplimiento, revisando pre-conflictos identificad…" at bounding box center [1116, 585] width 147 height 24
click at [1104, 626] on icon at bounding box center [1106, 621] width 8 height 10
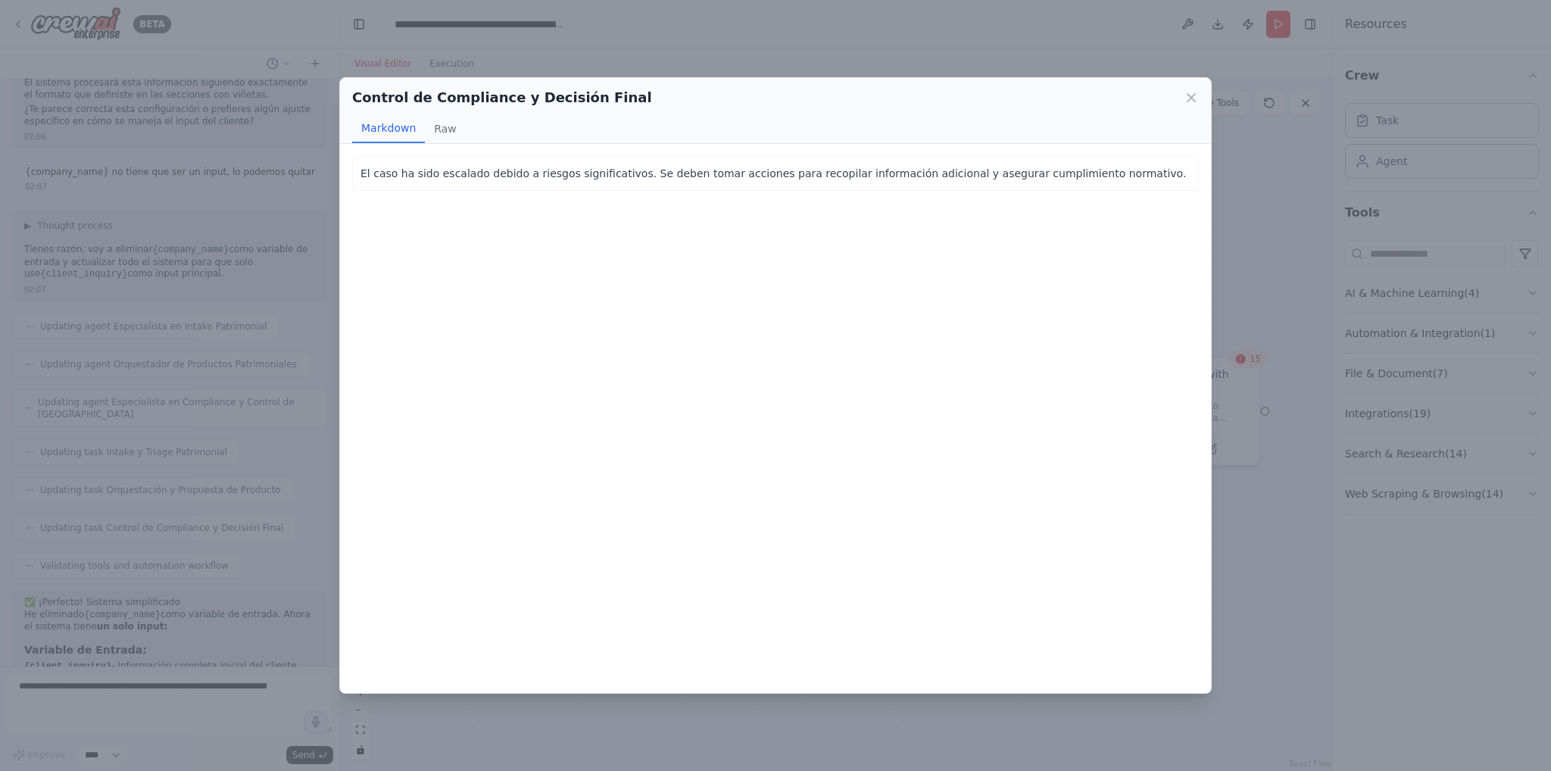
click at [805, 52] on div "Control de Compliance y Decisión Final Markdown Raw El caso ha sido escalado de…" at bounding box center [775, 385] width 1551 height 771
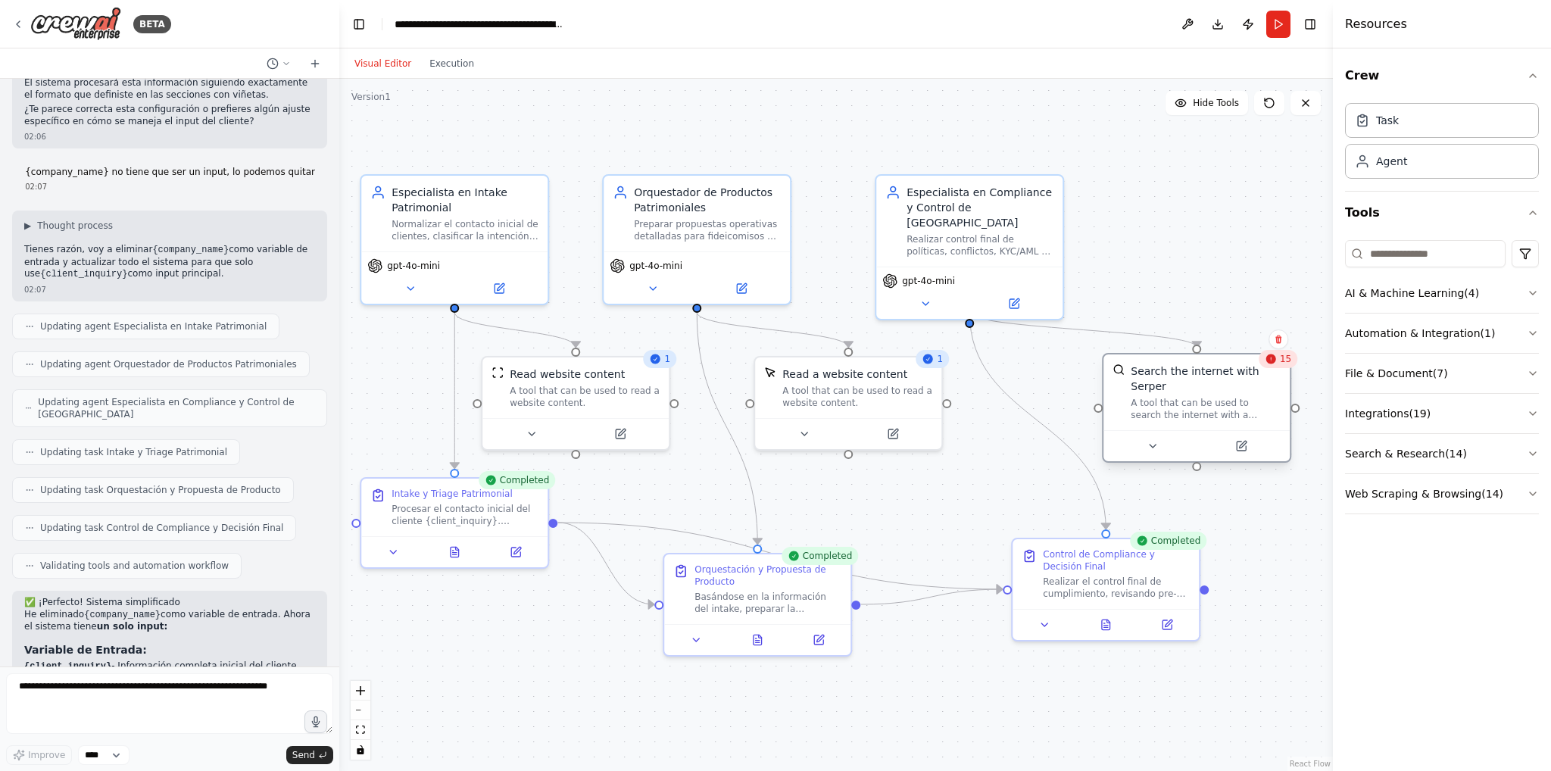
drag, startPoint x: 1191, startPoint y: 401, endPoint x: 1222, endPoint y: 398, distance: 31.2
click at [1222, 398] on div "A tool that can be used to search the internet with a search_query. Supports di…" at bounding box center [1206, 409] width 150 height 24
click at [1190, 289] on div ".deletable-edge-delete-btn { width: 20px; height: 20px; border: 0px solid #ffff…" at bounding box center [836, 425] width 994 height 692
click at [1411, 334] on button "Automation & Integration ( 1 )" at bounding box center [1442, 333] width 194 height 39
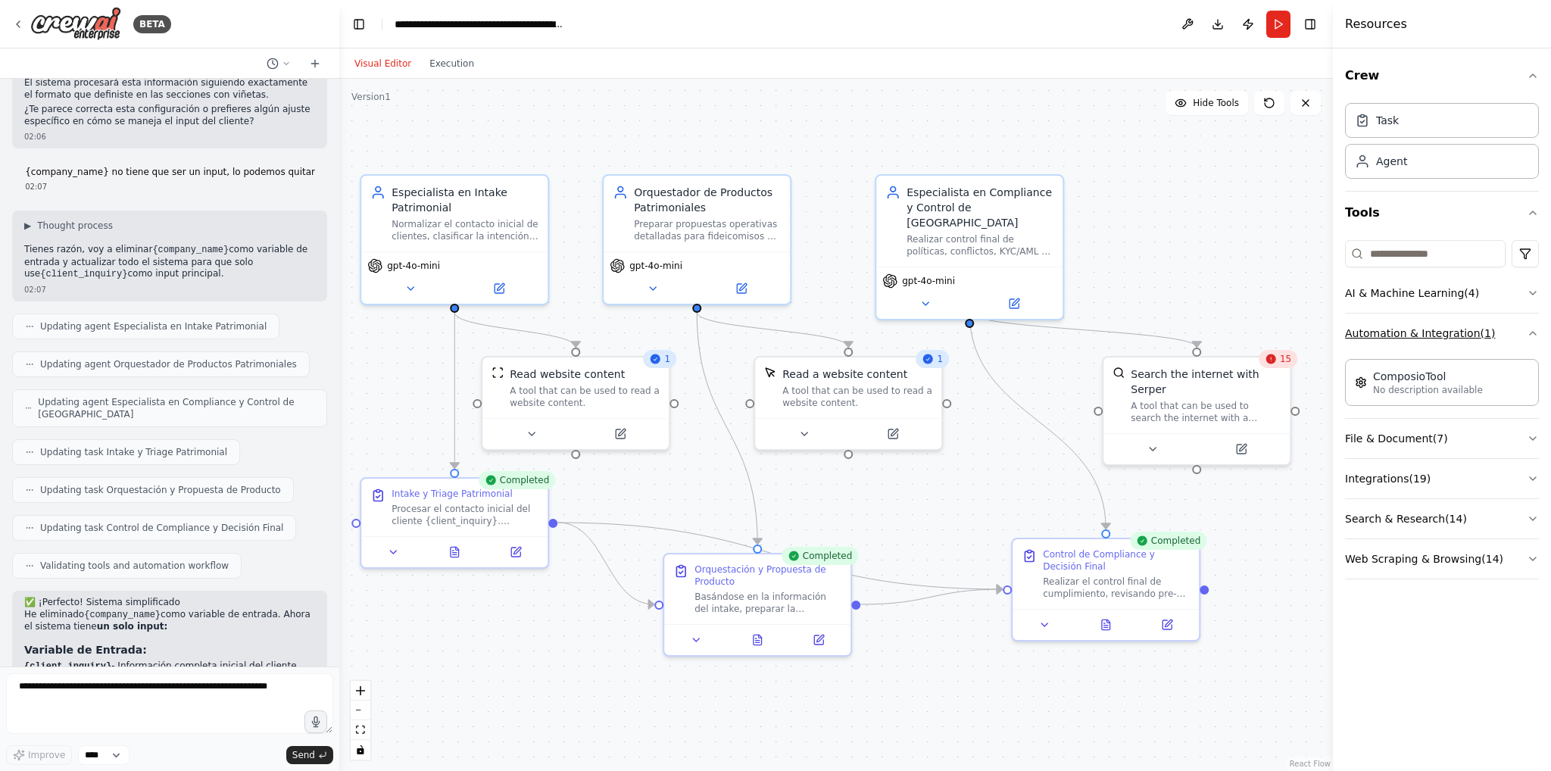
click at [1411, 334] on button "Automation & Integration ( 1 )" at bounding box center [1442, 333] width 194 height 39
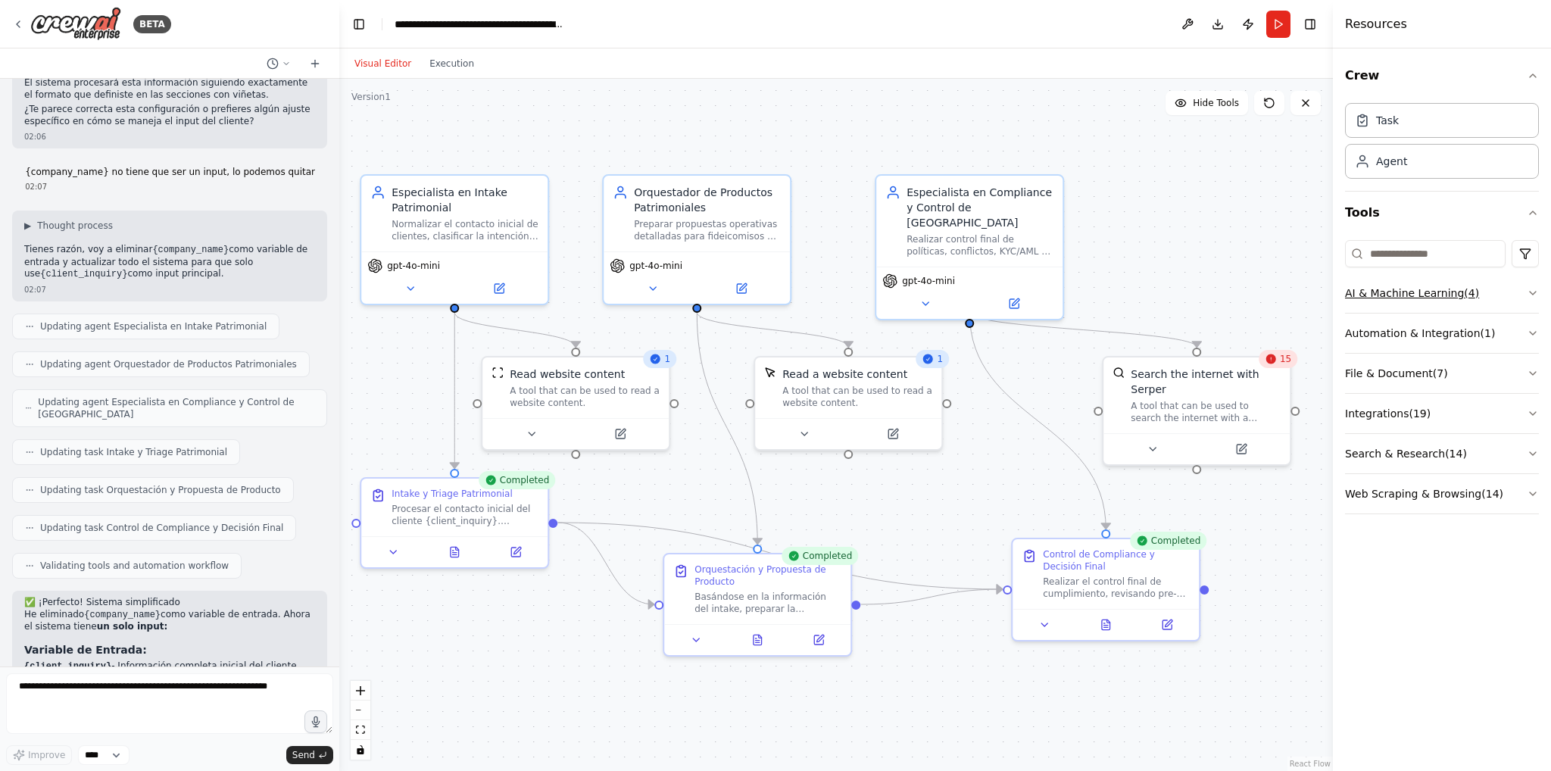
click at [1421, 290] on button "AI & Machine Learning ( 4 )" at bounding box center [1442, 292] width 194 height 39
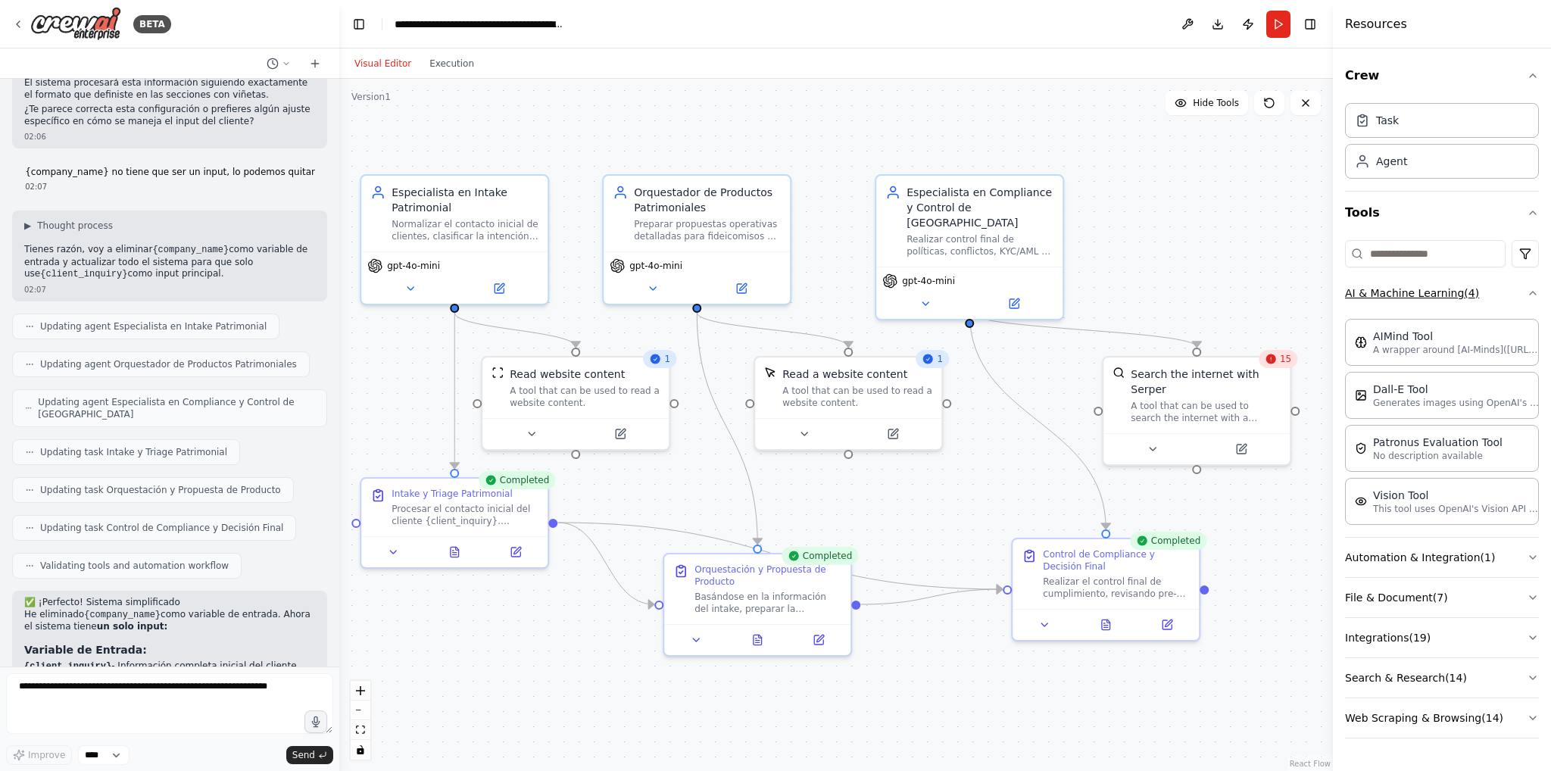
click at [1424, 289] on button "AI & Machine Learning ( 4 )" at bounding box center [1442, 292] width 194 height 39
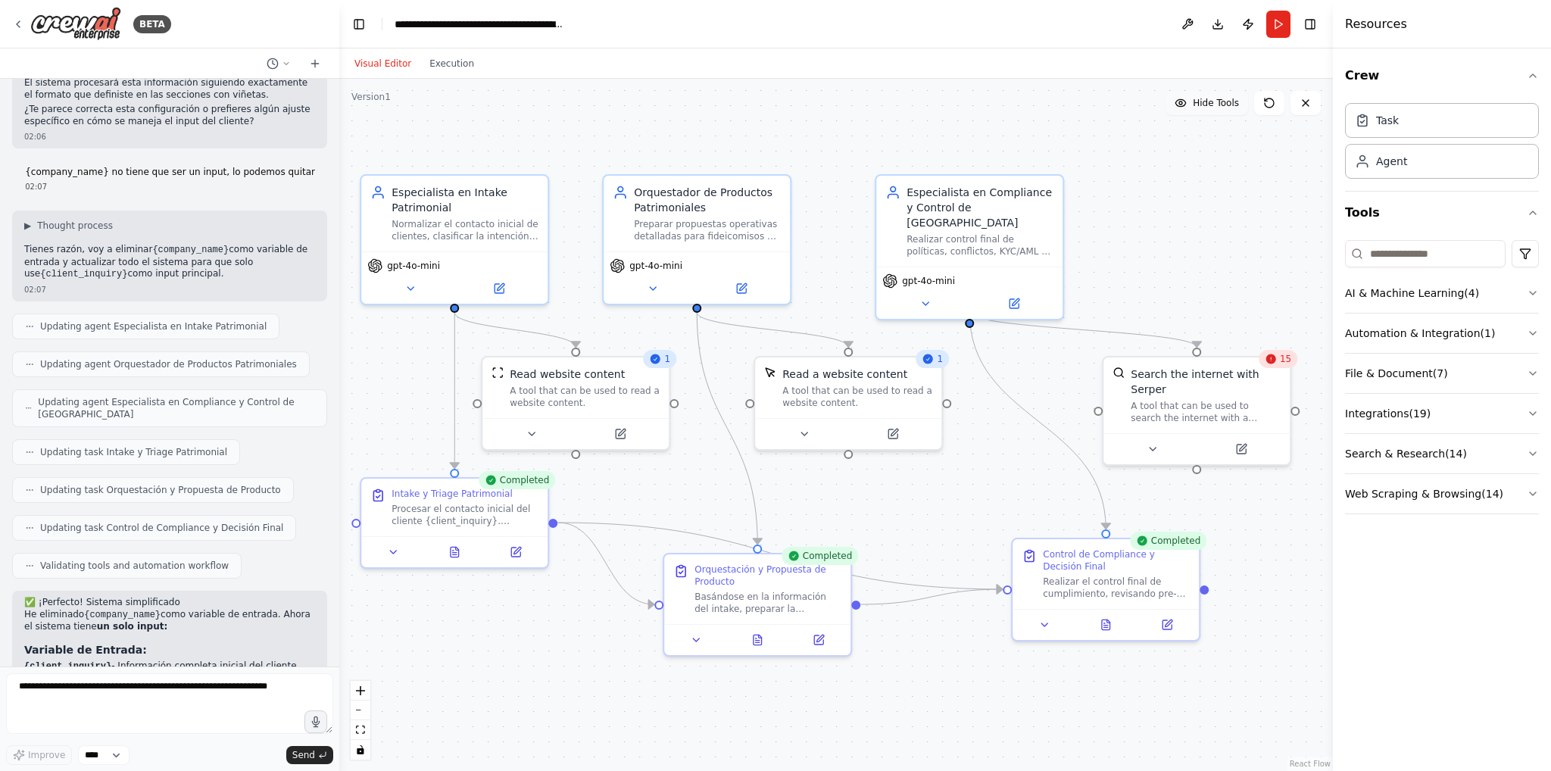
click at [1218, 101] on span "Hide Tools" at bounding box center [1216, 103] width 46 height 12
click at [1218, 101] on span "Show Tools" at bounding box center [1214, 103] width 50 height 12
click at [364, 22] on button "Toggle Left Sidebar" at bounding box center [358, 24] width 21 height 21
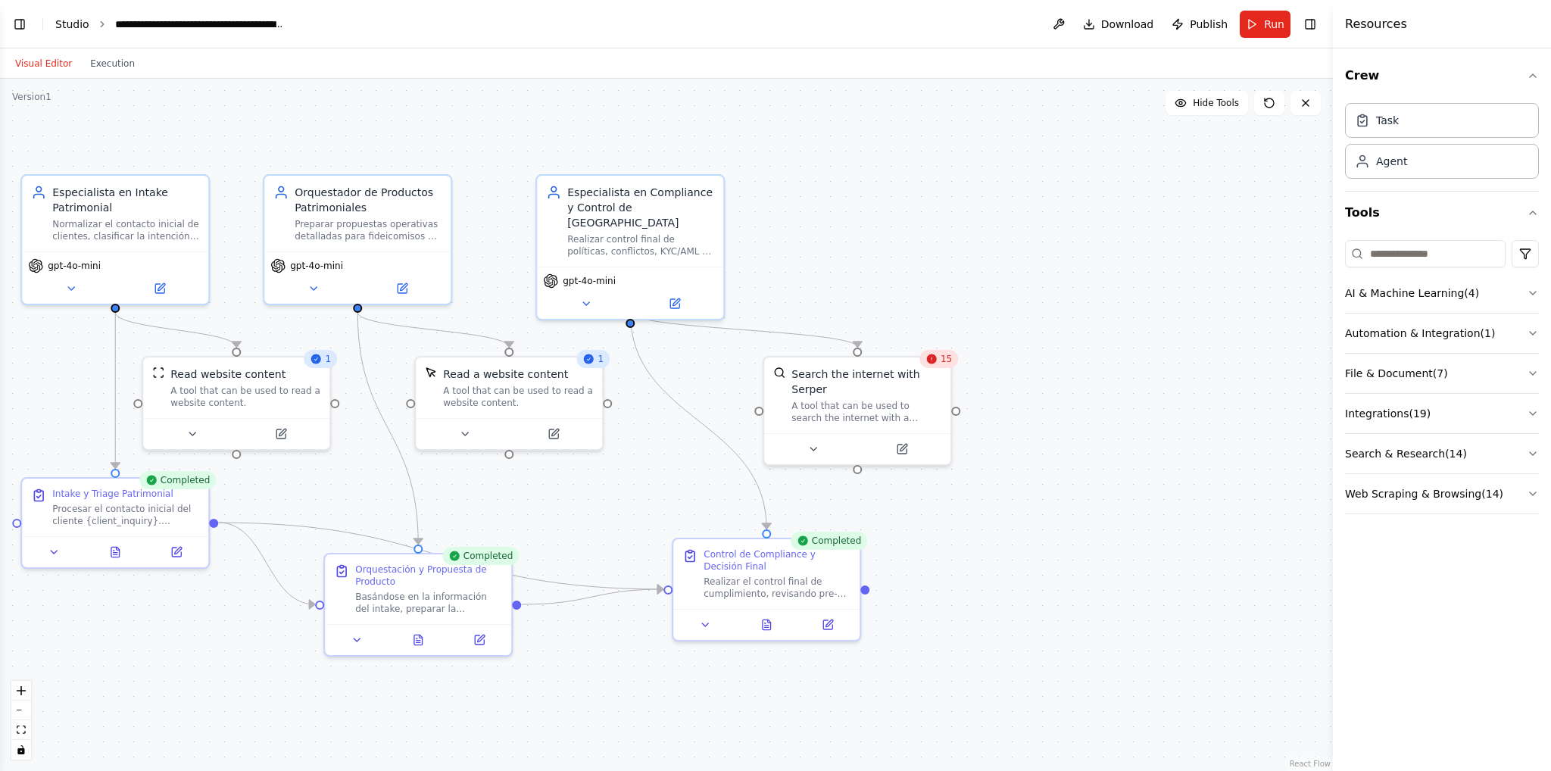
click at [73, 25] on link "Studio" at bounding box center [72, 24] width 34 height 12
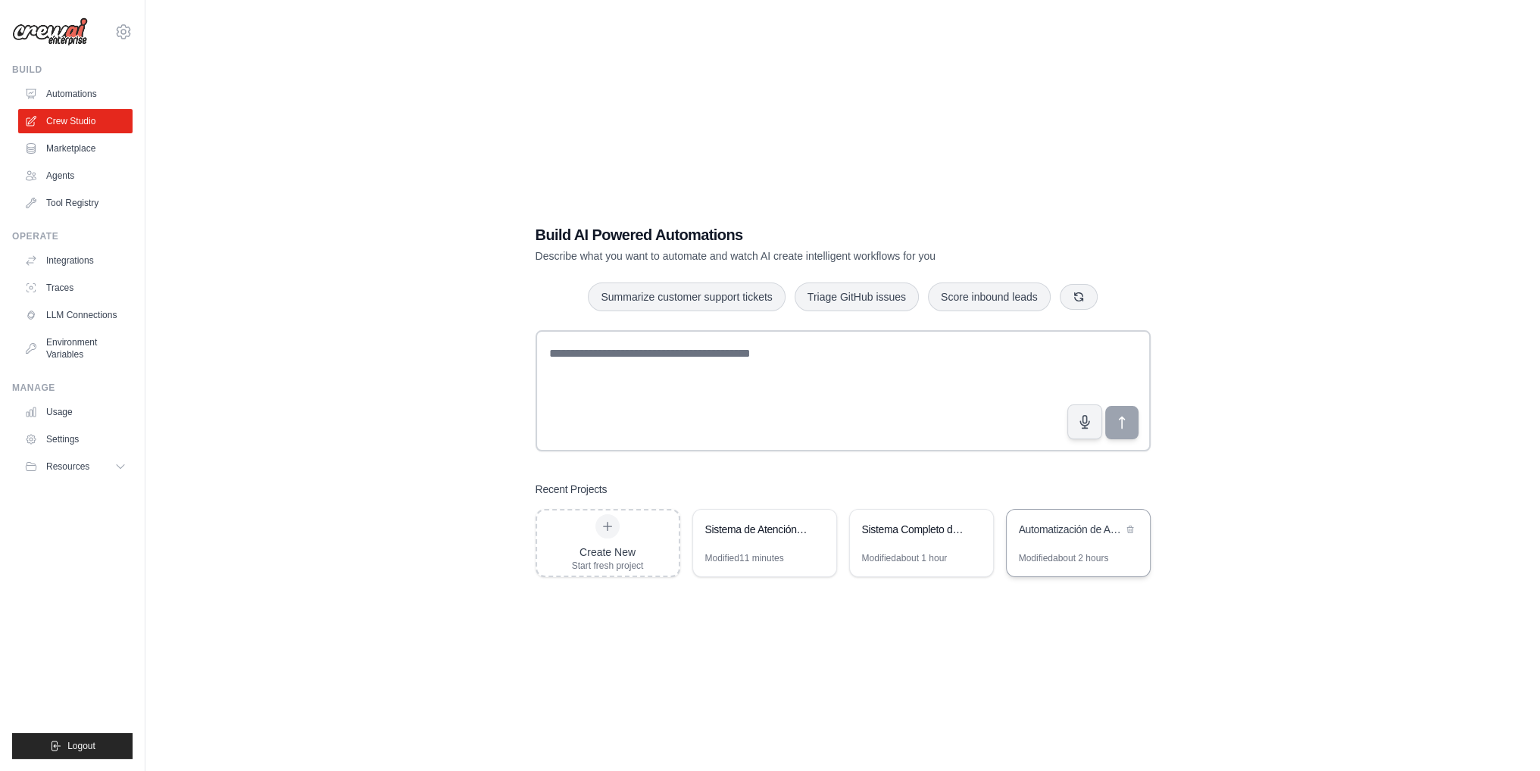
click at [1080, 528] on div "Automatización de Análisis y Seguimiento de Clientes por Email" at bounding box center [1071, 529] width 104 height 15
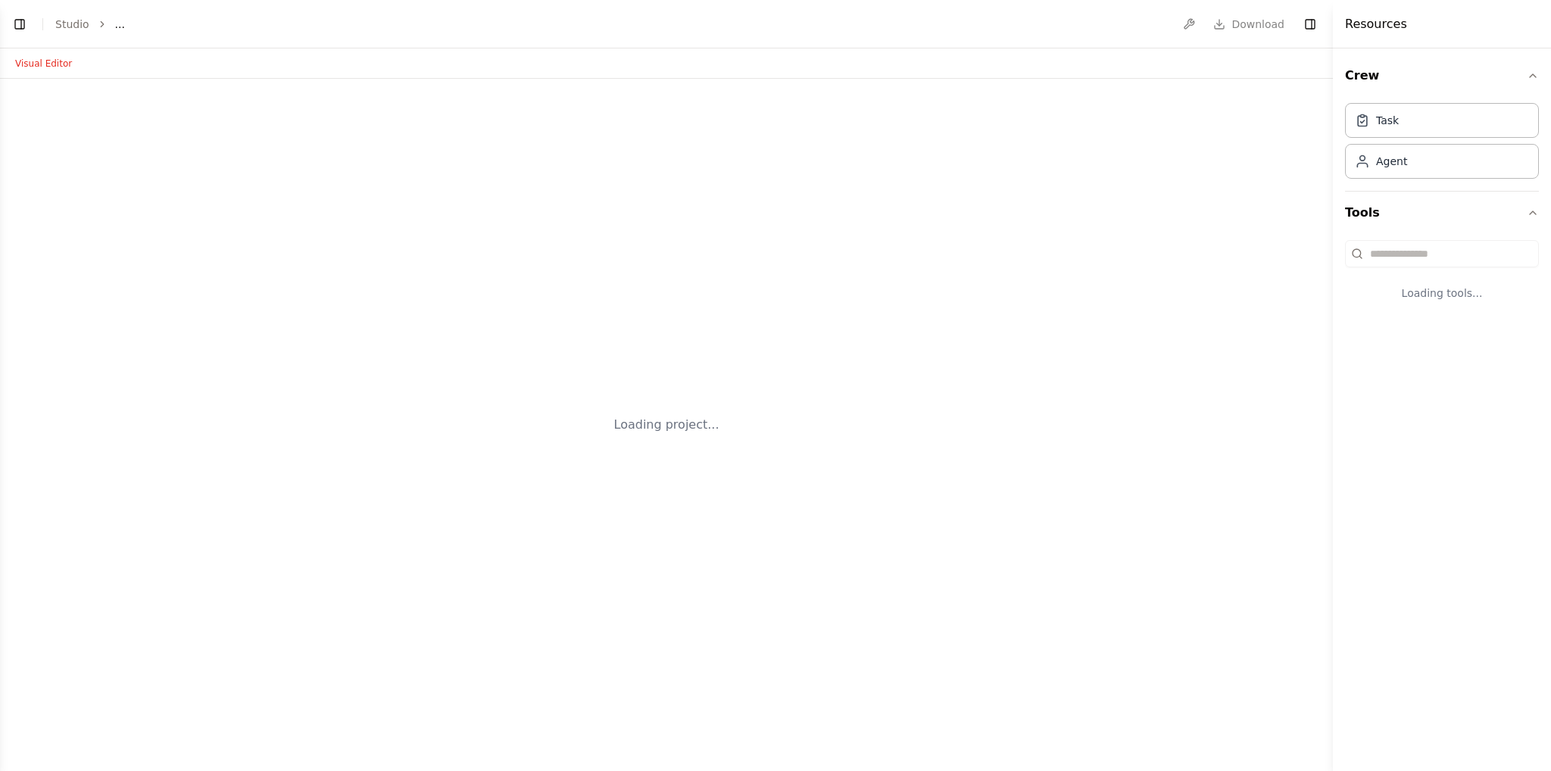
select select "****"
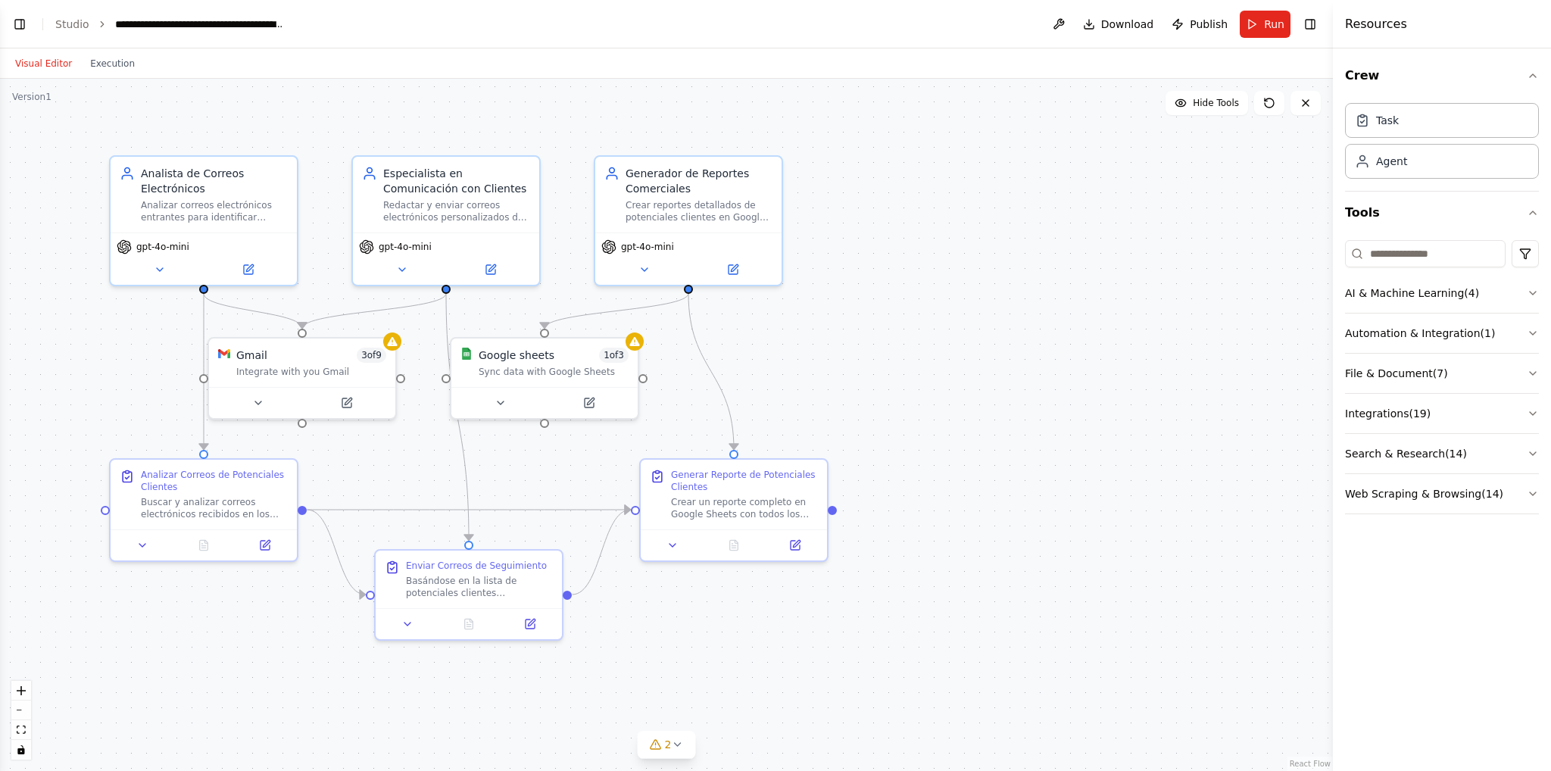
scroll to position [1061, 0]
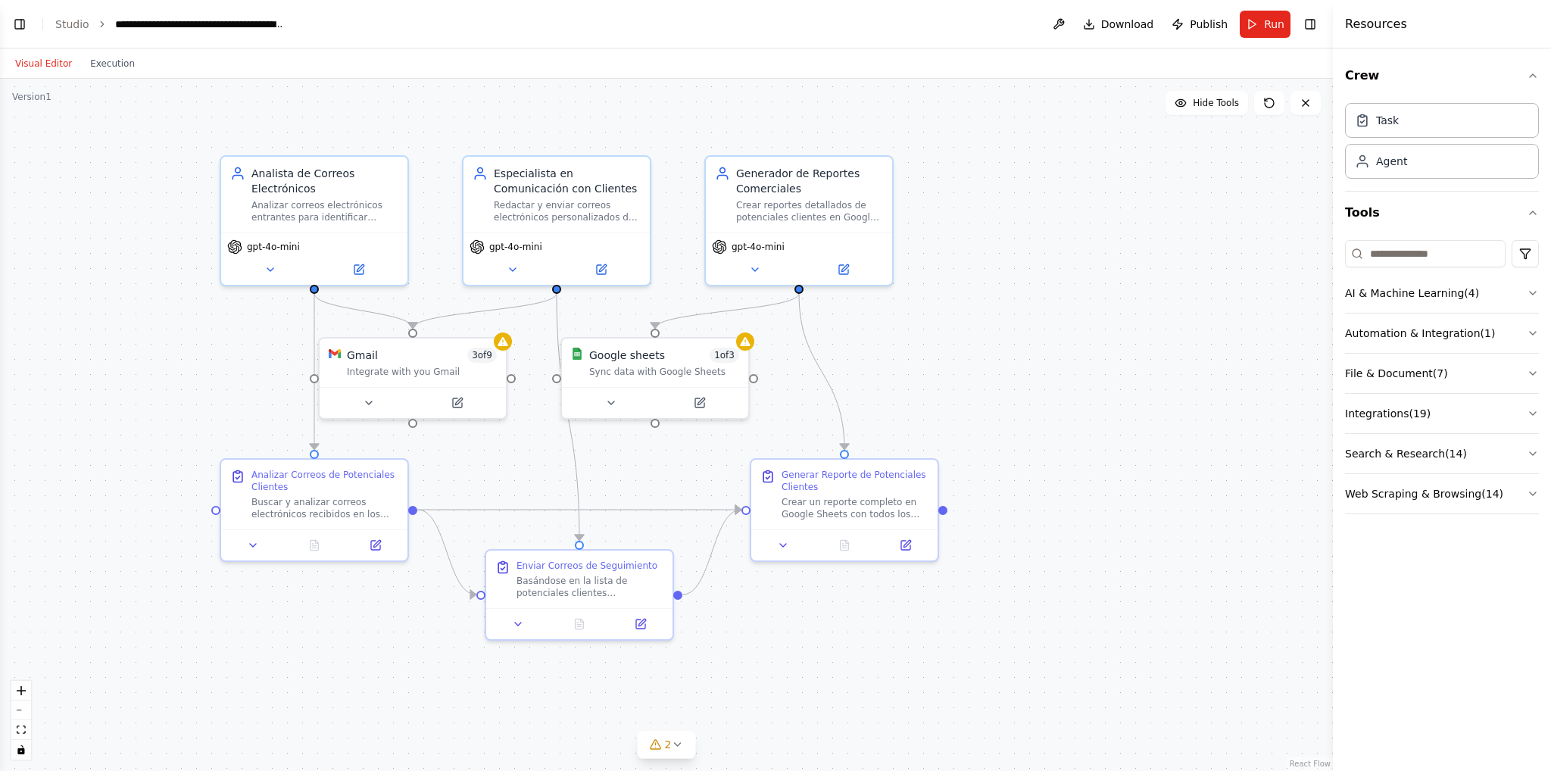
drag, startPoint x: 803, startPoint y: 348, endPoint x: 929, endPoint y: 349, distance: 125.7
click at [929, 349] on div ".deletable-edge-delete-btn { width: 20px; height: 20px; border: 0px solid #ffff…" at bounding box center [666, 425] width 1333 height 692
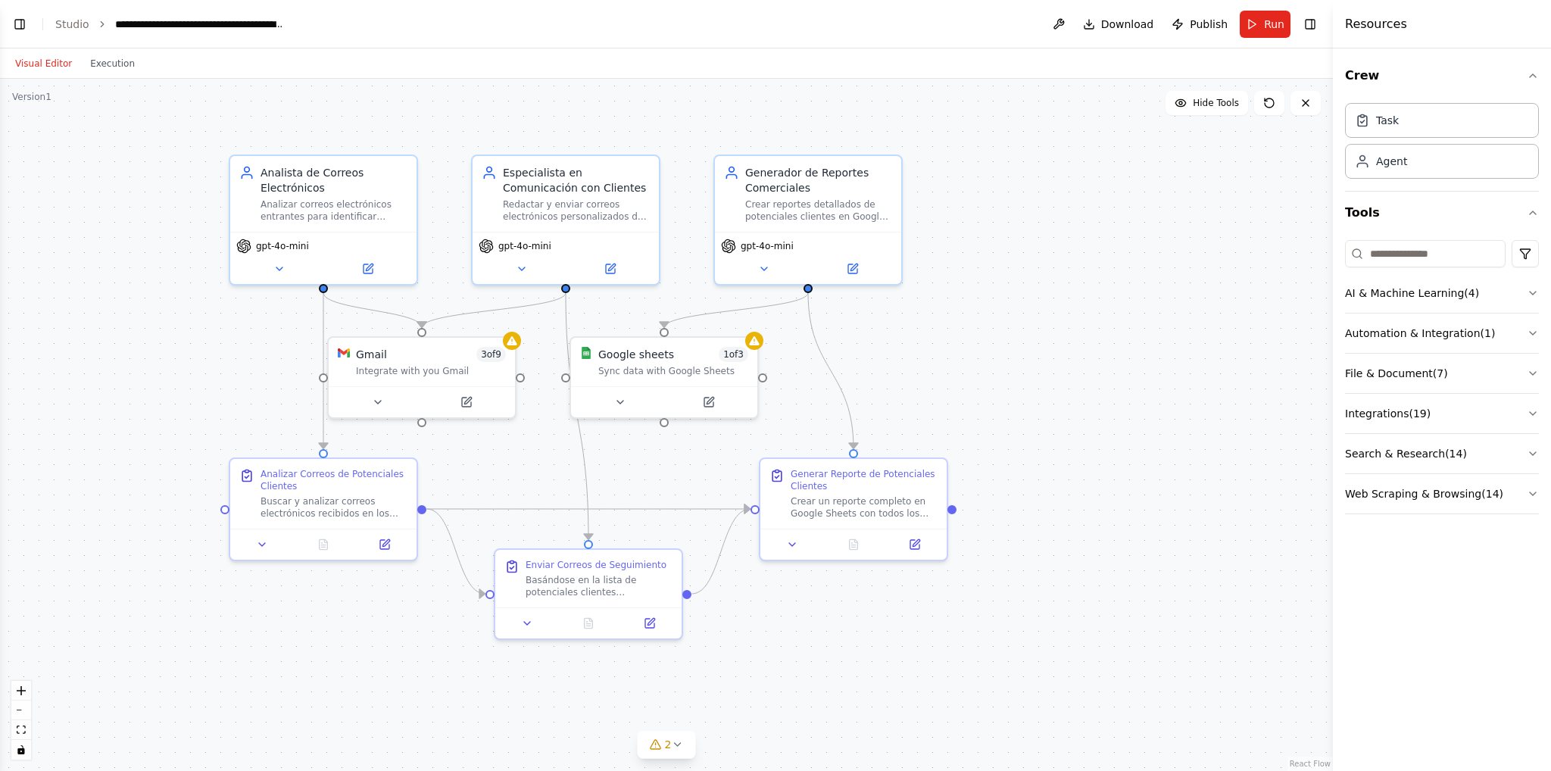
drag, startPoint x: 913, startPoint y: 351, endPoint x: 1097, endPoint y: 348, distance: 184.1
click at [1097, 348] on div ".deletable-edge-delete-btn { width: 20px; height: 20px; border: 0px solid #ffff…" at bounding box center [666, 425] width 1333 height 692
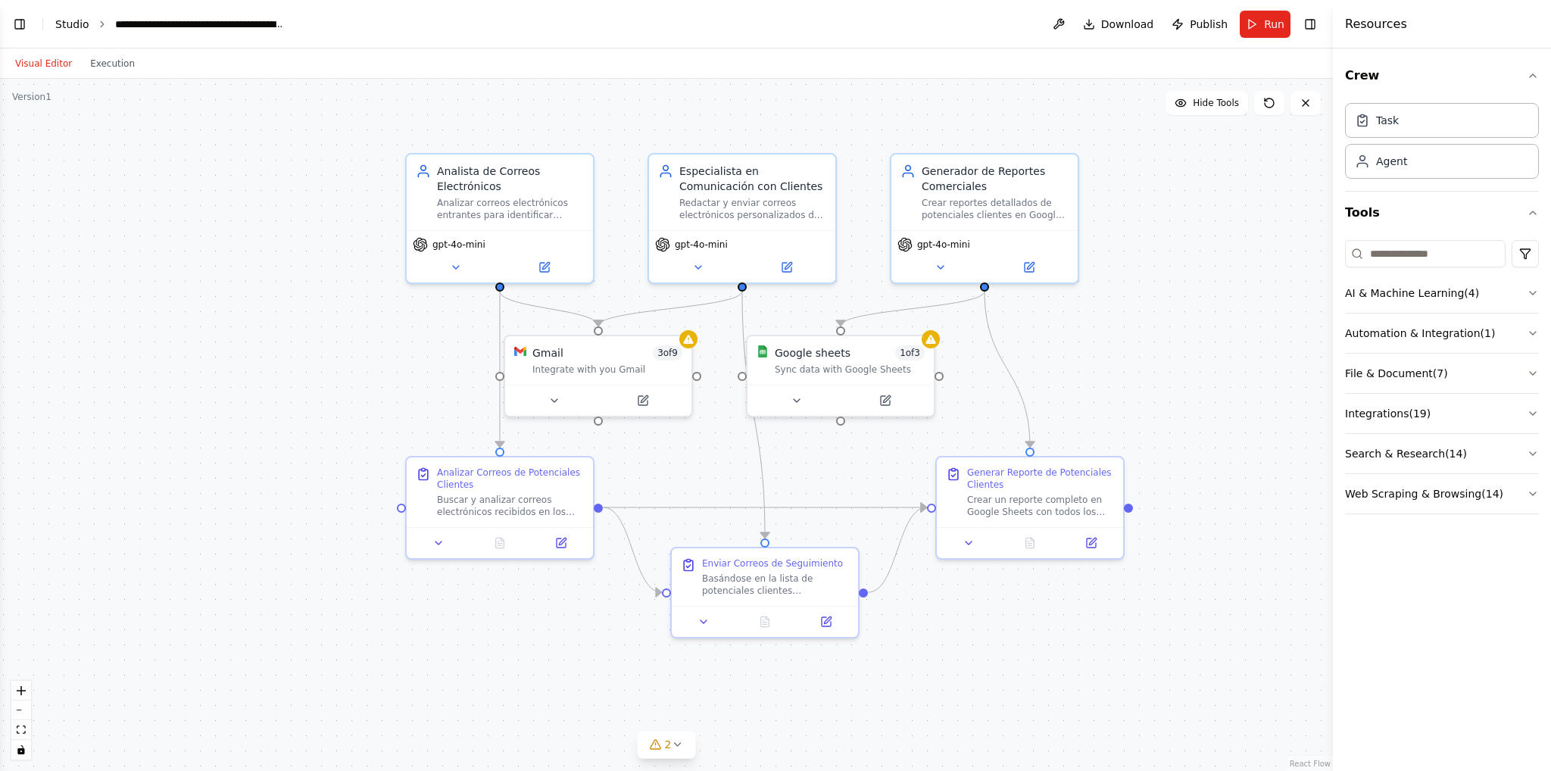
click at [73, 27] on link "Studio" at bounding box center [72, 24] width 34 height 12
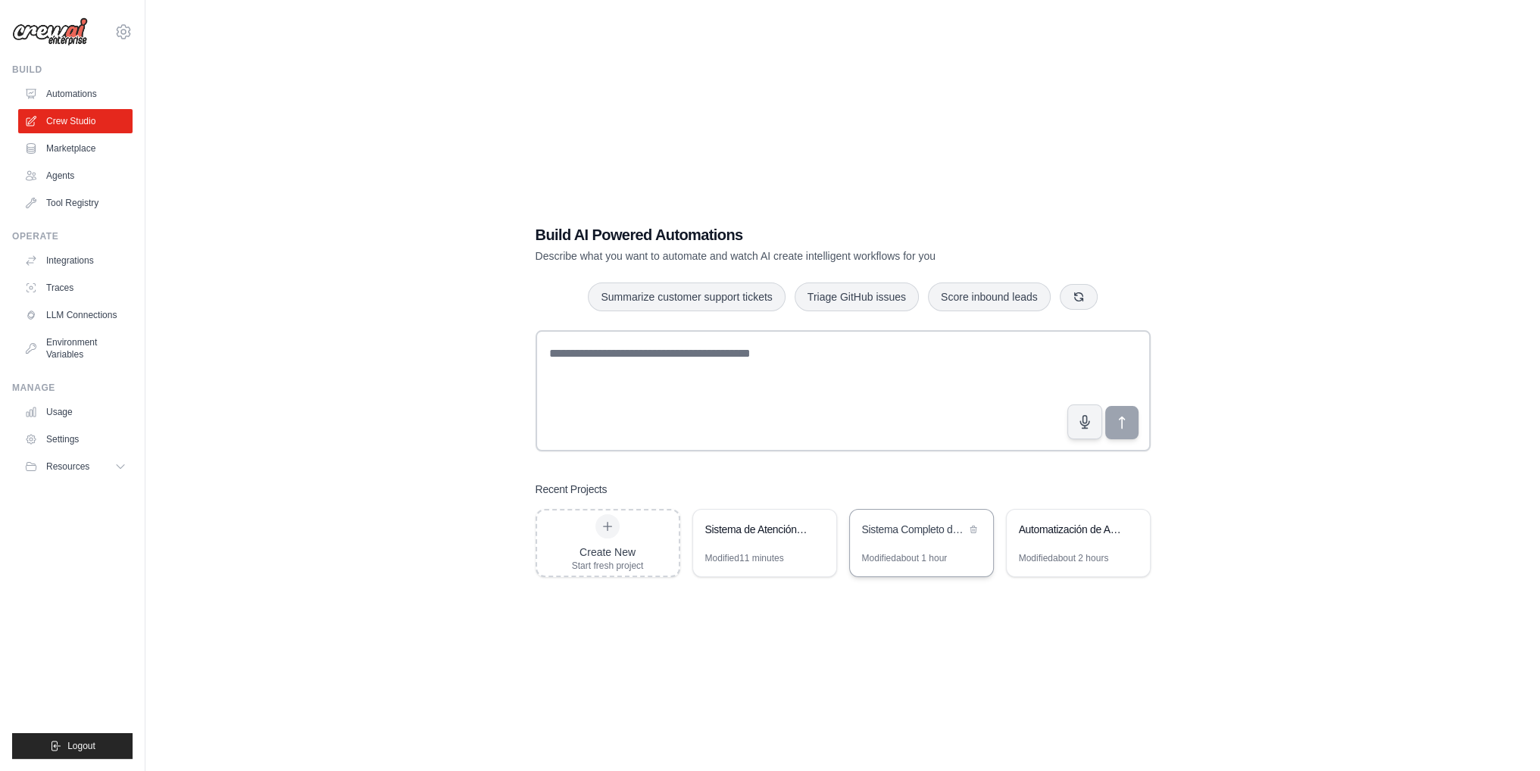
click at [919, 522] on div "Sistema Completo de Atención y Asesoría Legal-Financiera" at bounding box center [914, 529] width 104 height 15
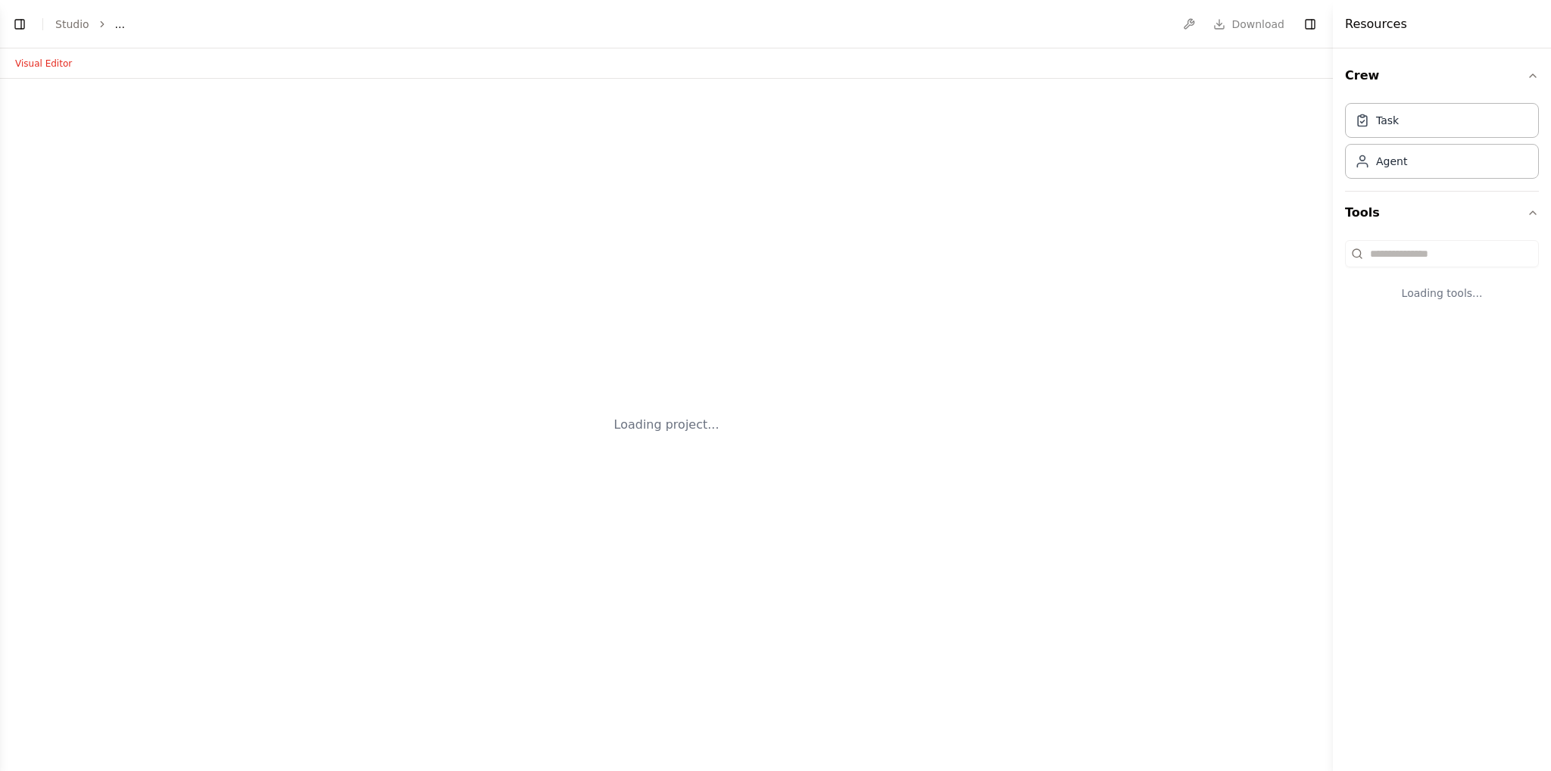
select select "****"
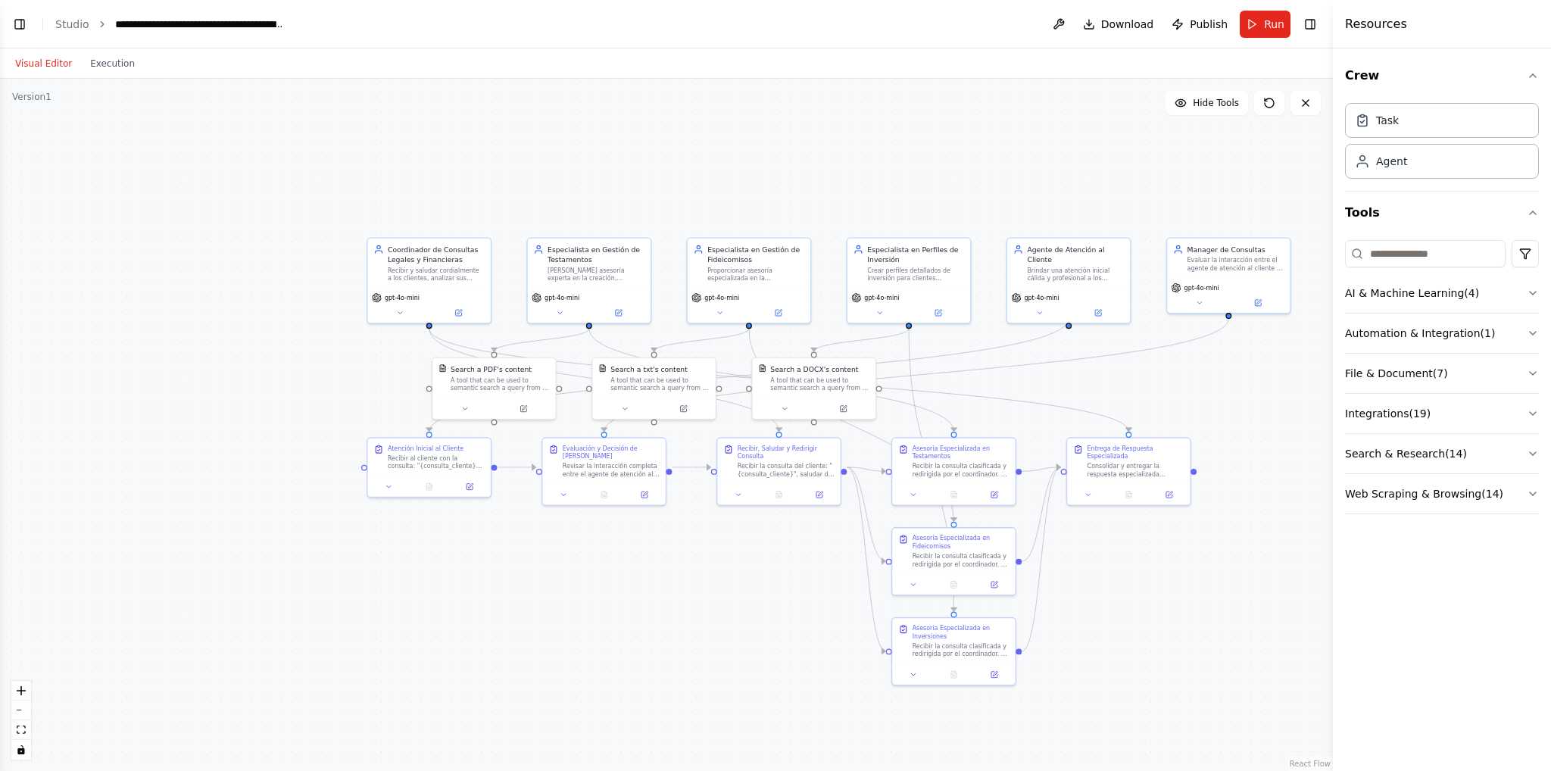
scroll to position [10640, 0]
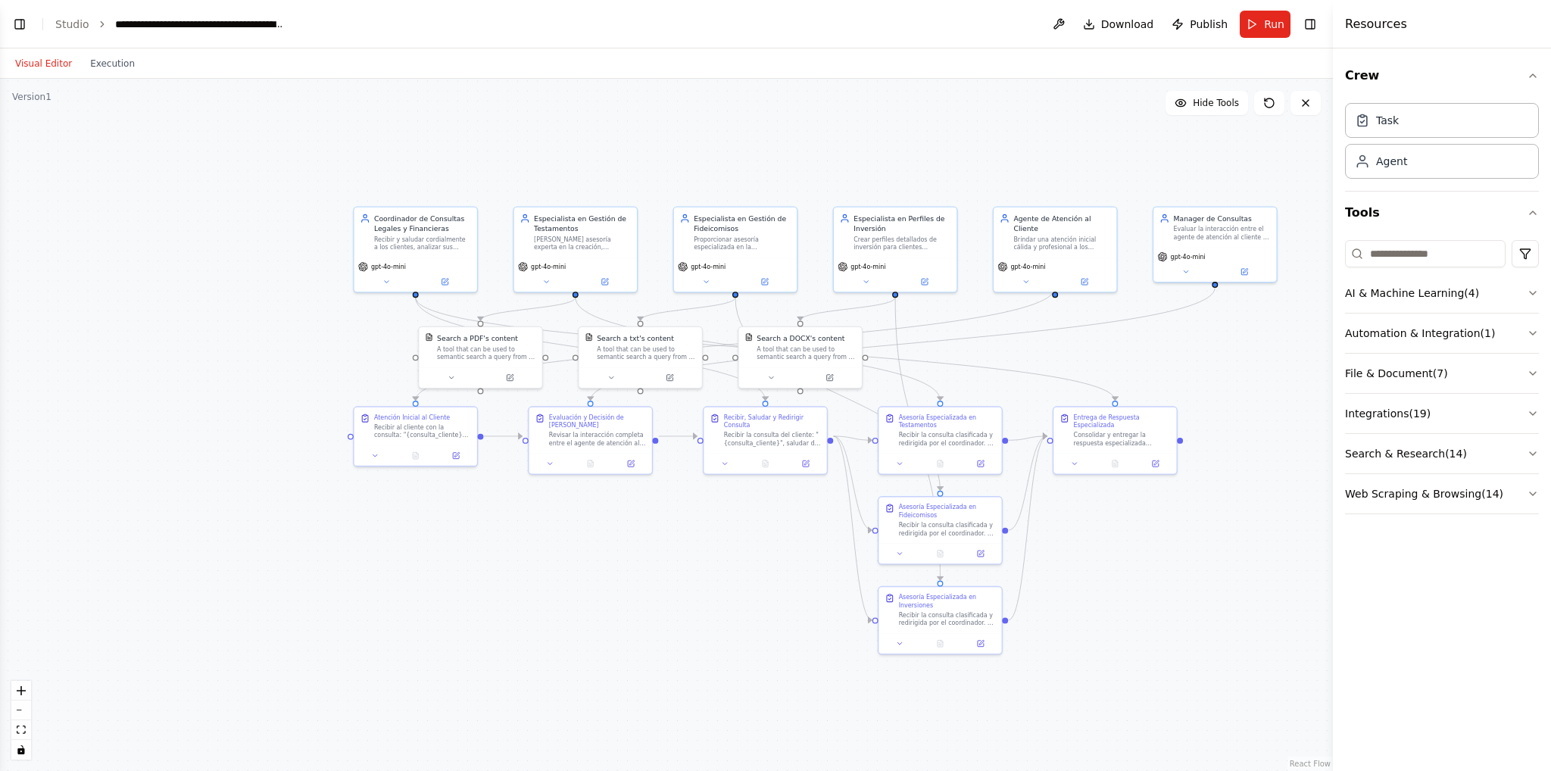
drag, startPoint x: 1169, startPoint y: 626, endPoint x: 1156, endPoint y: 595, distance: 33.9
click at [1156, 595] on div ".deletable-edge-delete-btn { width: 20px; height: 20px; border: 0px solid #ffff…" at bounding box center [666, 425] width 1333 height 692
drag, startPoint x: 800, startPoint y: 367, endPoint x: 1003, endPoint y: 357, distance: 204.0
click at [1003, 357] on div at bounding box center [1005, 365] width 123 height 20
click at [55, 67] on button "Visual Editor" at bounding box center [43, 64] width 75 height 18
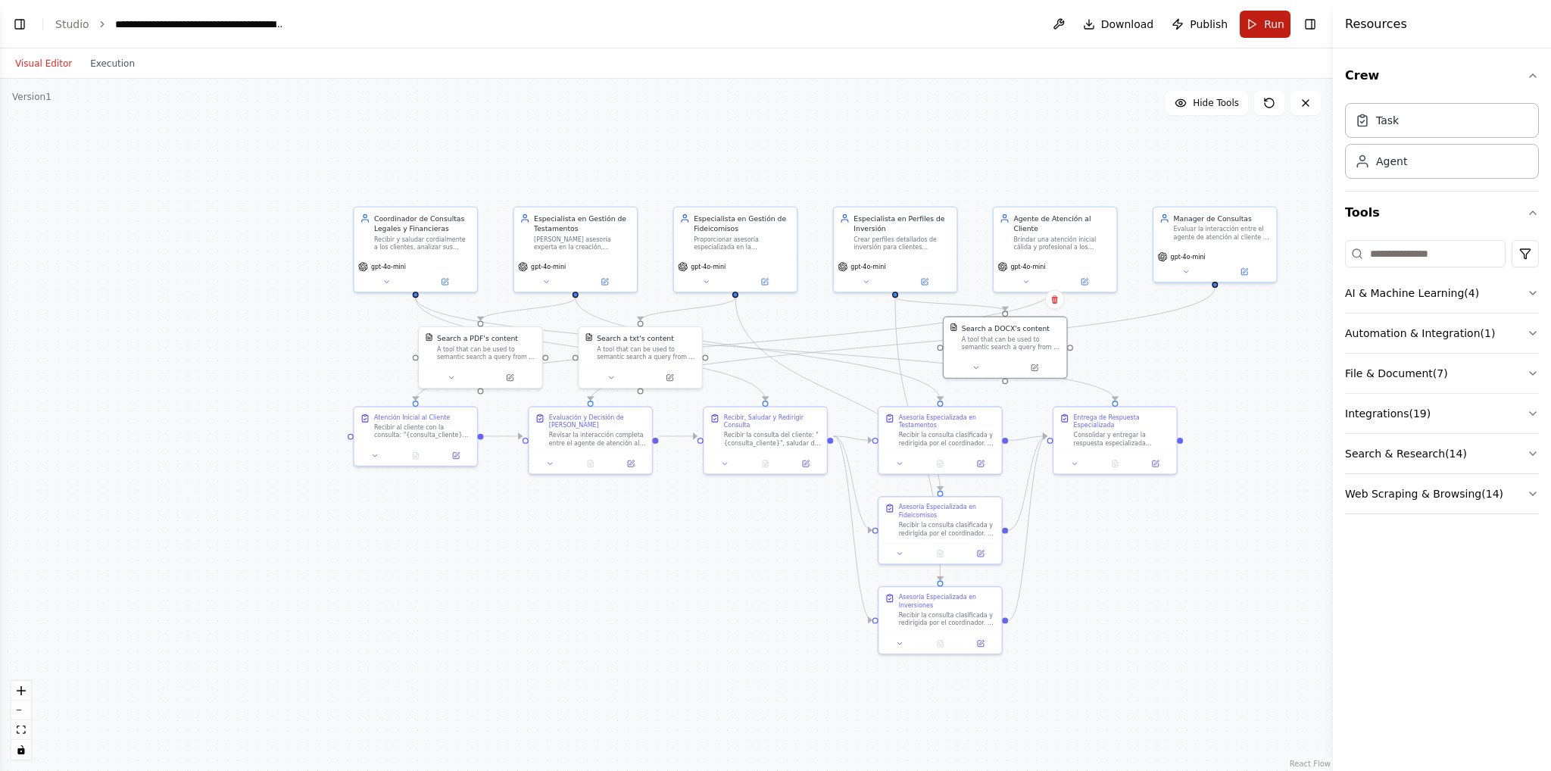
click at [1271, 15] on button "Run" at bounding box center [1265, 24] width 51 height 27
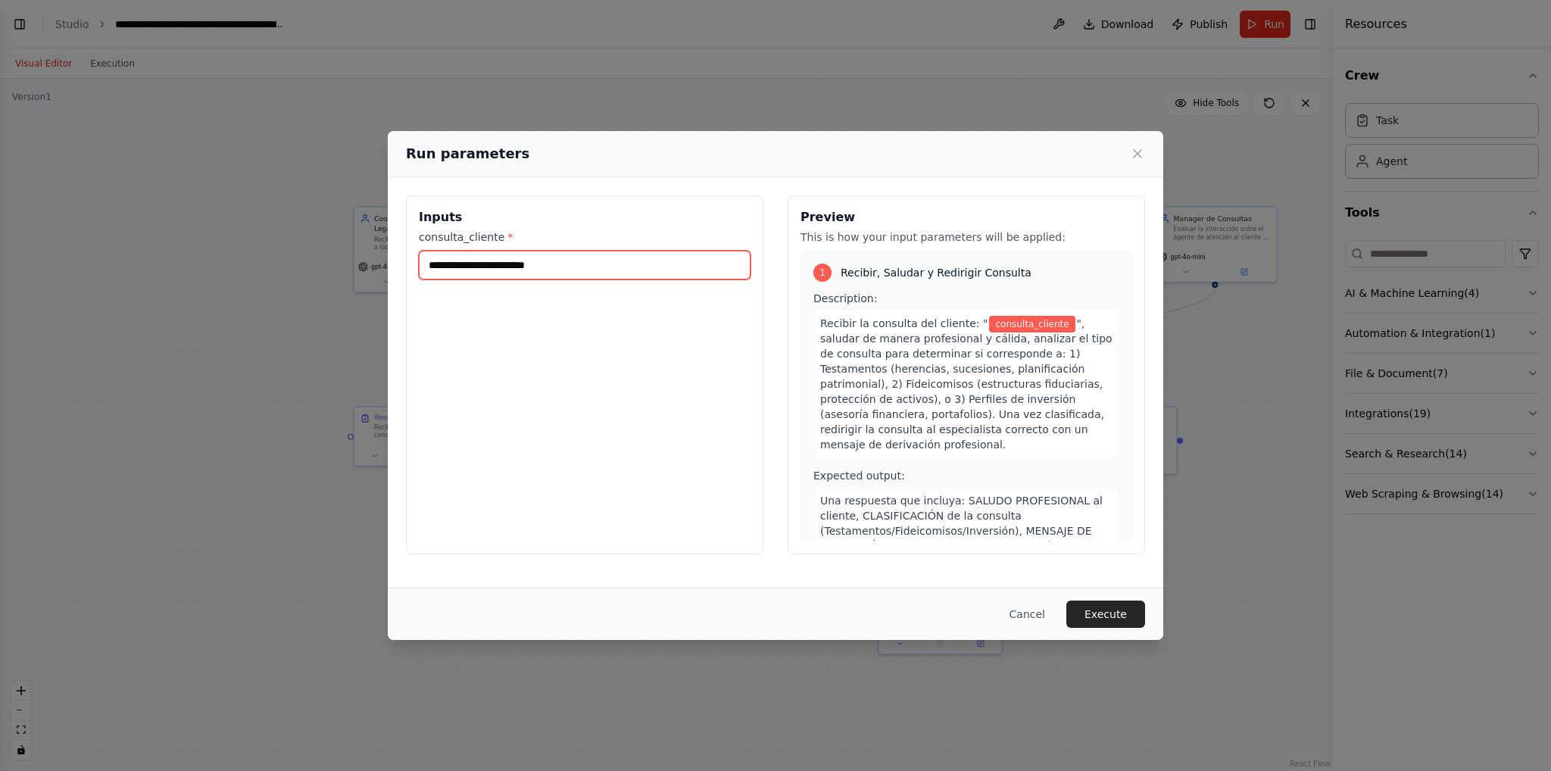
click at [589, 266] on input "consulta_cliente *" at bounding box center [585, 265] width 332 height 29
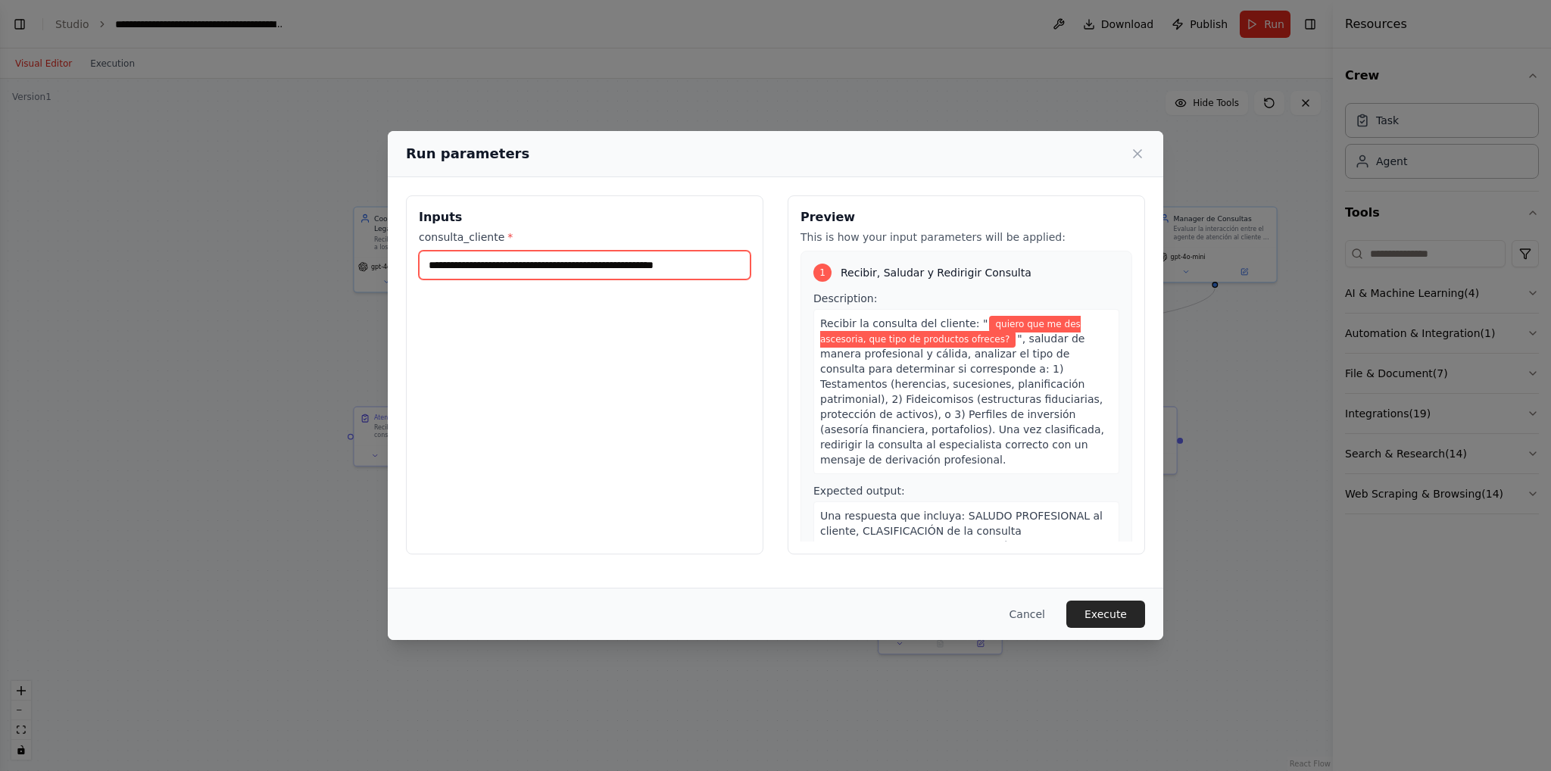
type input "**********"
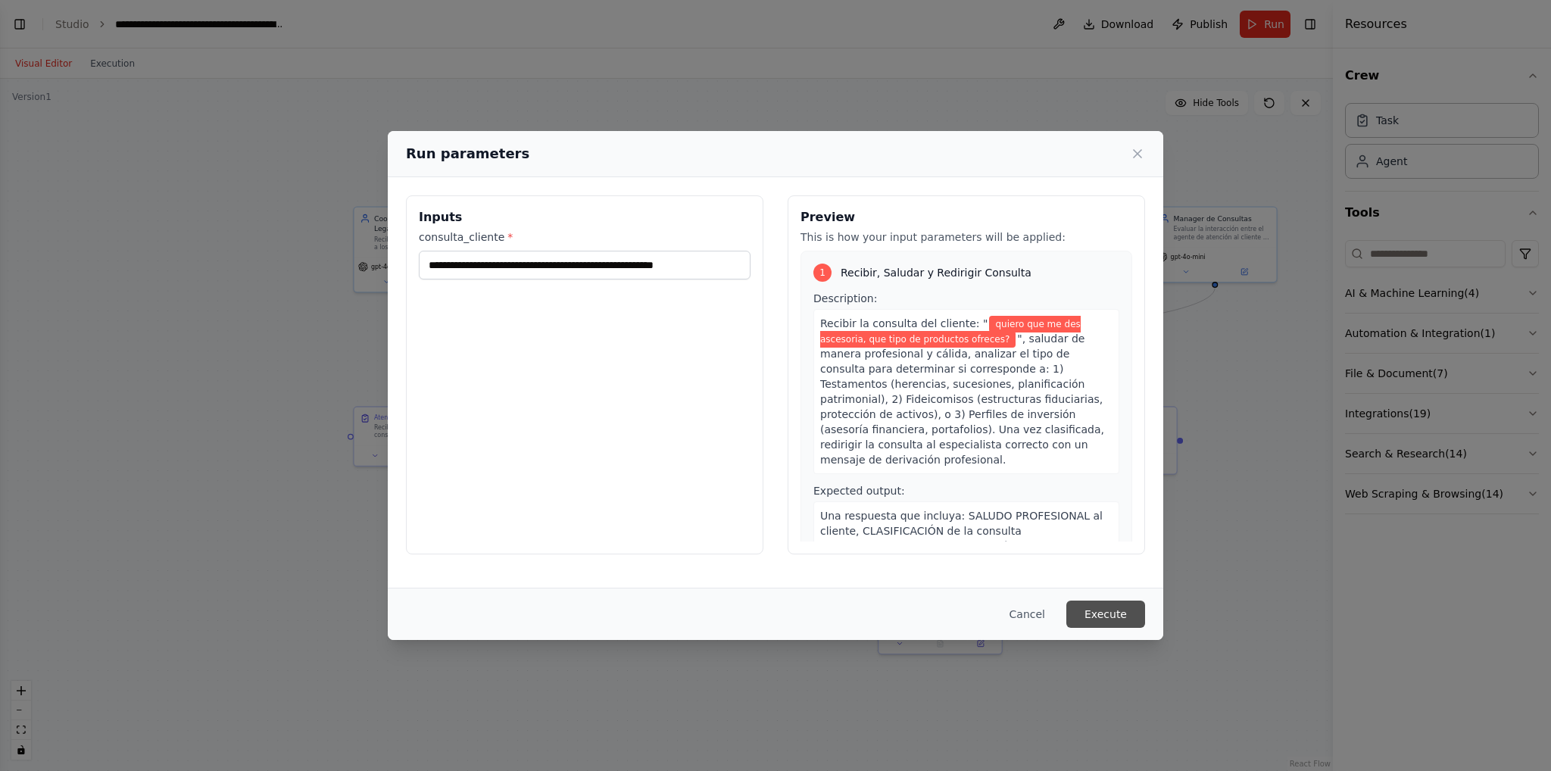
click at [1118, 619] on button "Execute" at bounding box center [1105, 614] width 79 height 27
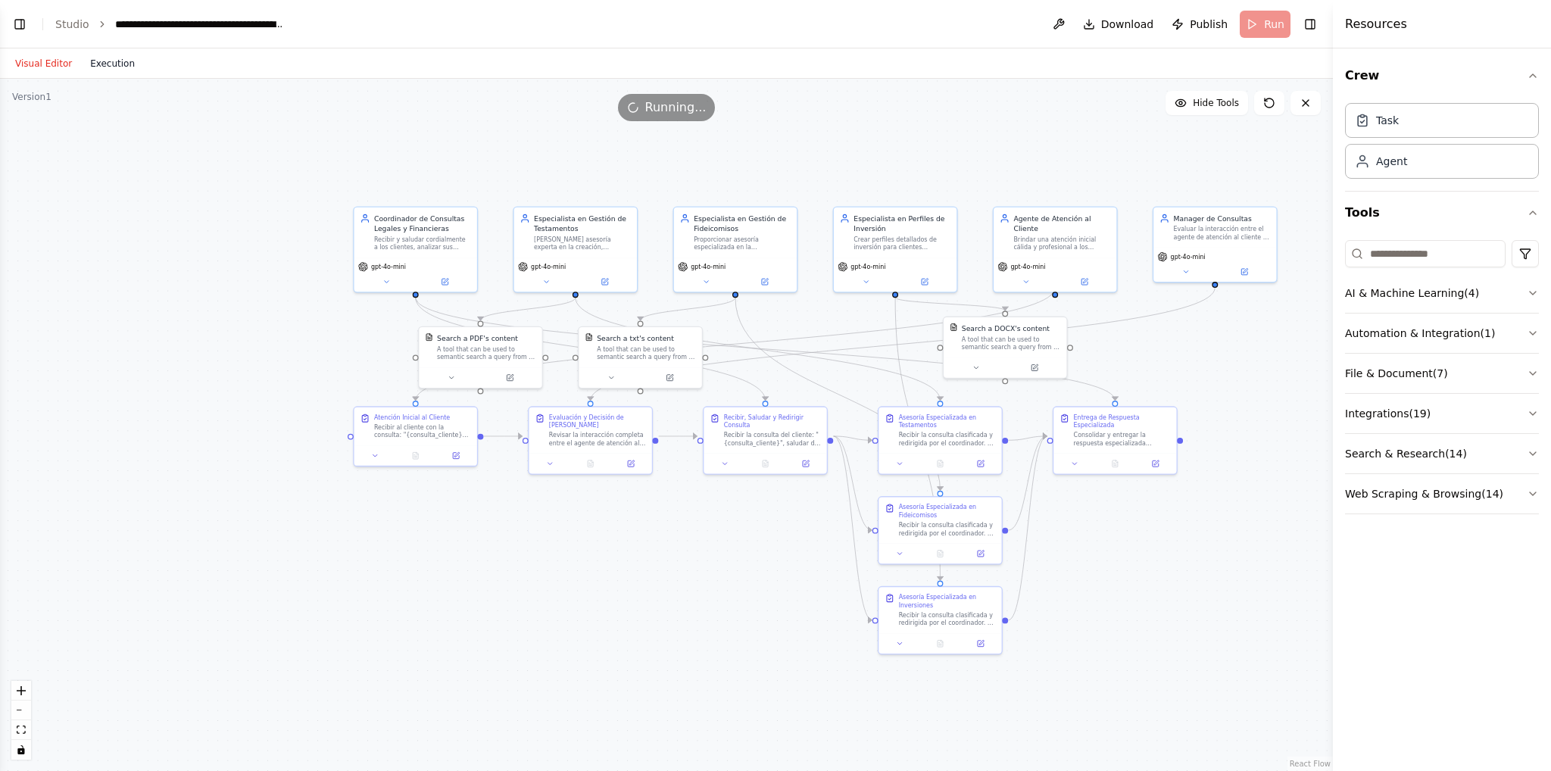
click at [85, 65] on button "Execution" at bounding box center [112, 64] width 63 height 18
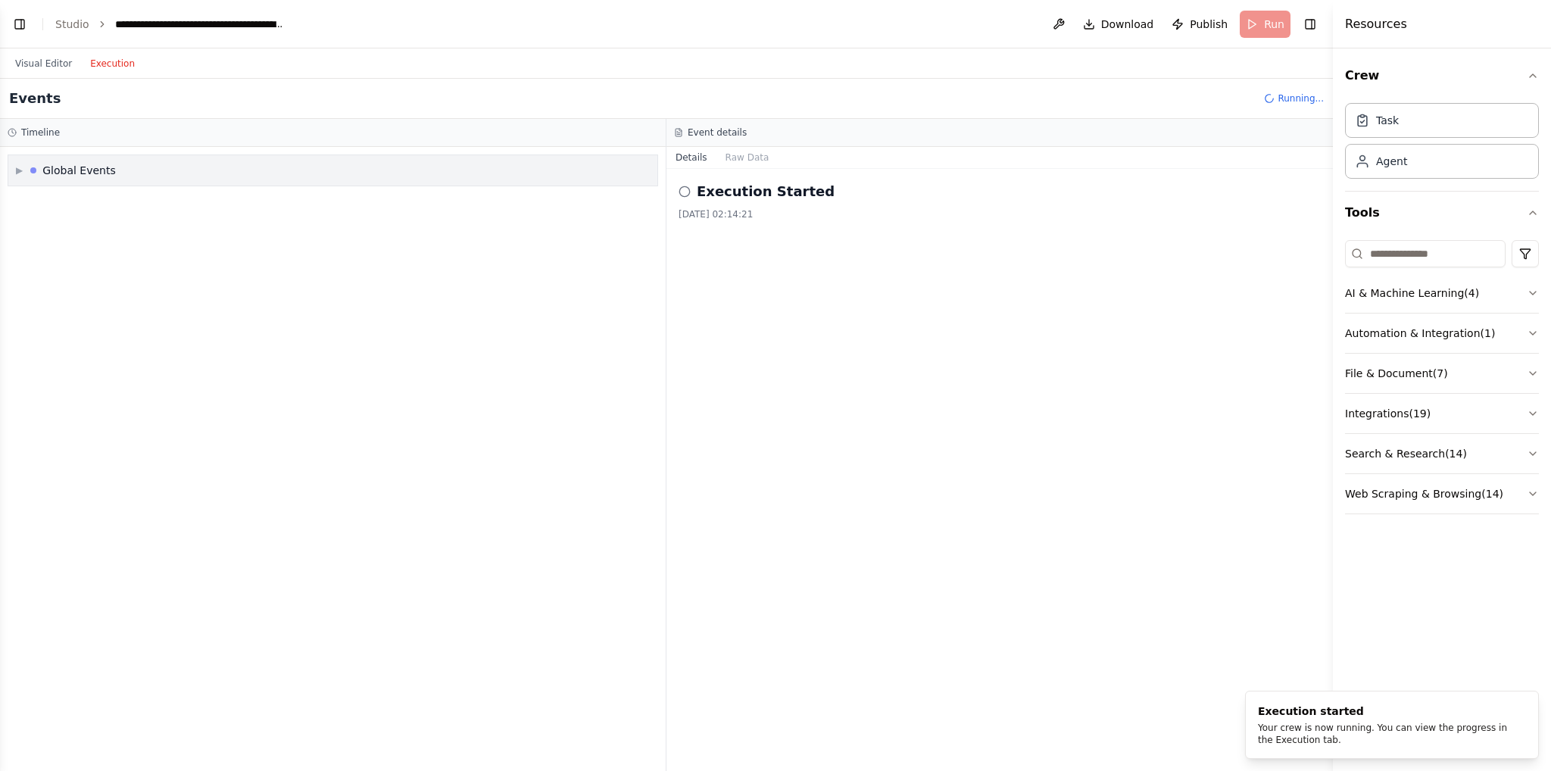
click at [88, 168] on div "Global Events" at bounding box center [78, 170] width 73 height 15
click at [92, 200] on span "Execution Started" at bounding box center [73, 203] width 81 height 12
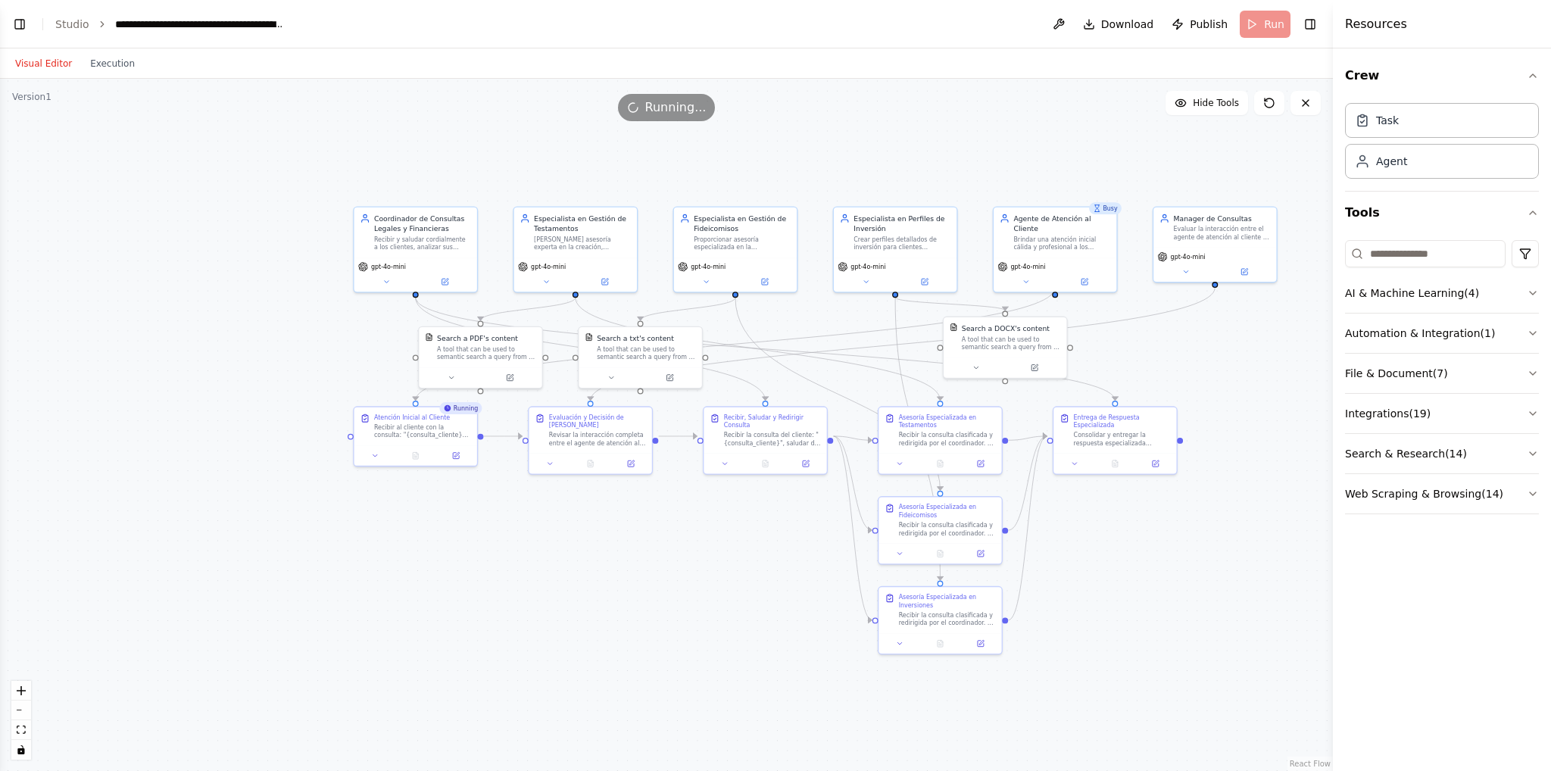
click at [26, 64] on button "Visual Editor" at bounding box center [43, 64] width 75 height 18
click at [33, 98] on div "Version 1" at bounding box center [31, 97] width 39 height 12
click at [1192, 104] on button "Hide Tools" at bounding box center [1207, 103] width 83 height 24
click at [1192, 104] on button "Show Tools" at bounding box center [1205, 103] width 86 height 24
click at [529, 573] on div ".deletable-edge-delete-btn { width: 20px; height: 20px; border: 0px solid #ffff…" at bounding box center [666, 425] width 1333 height 692
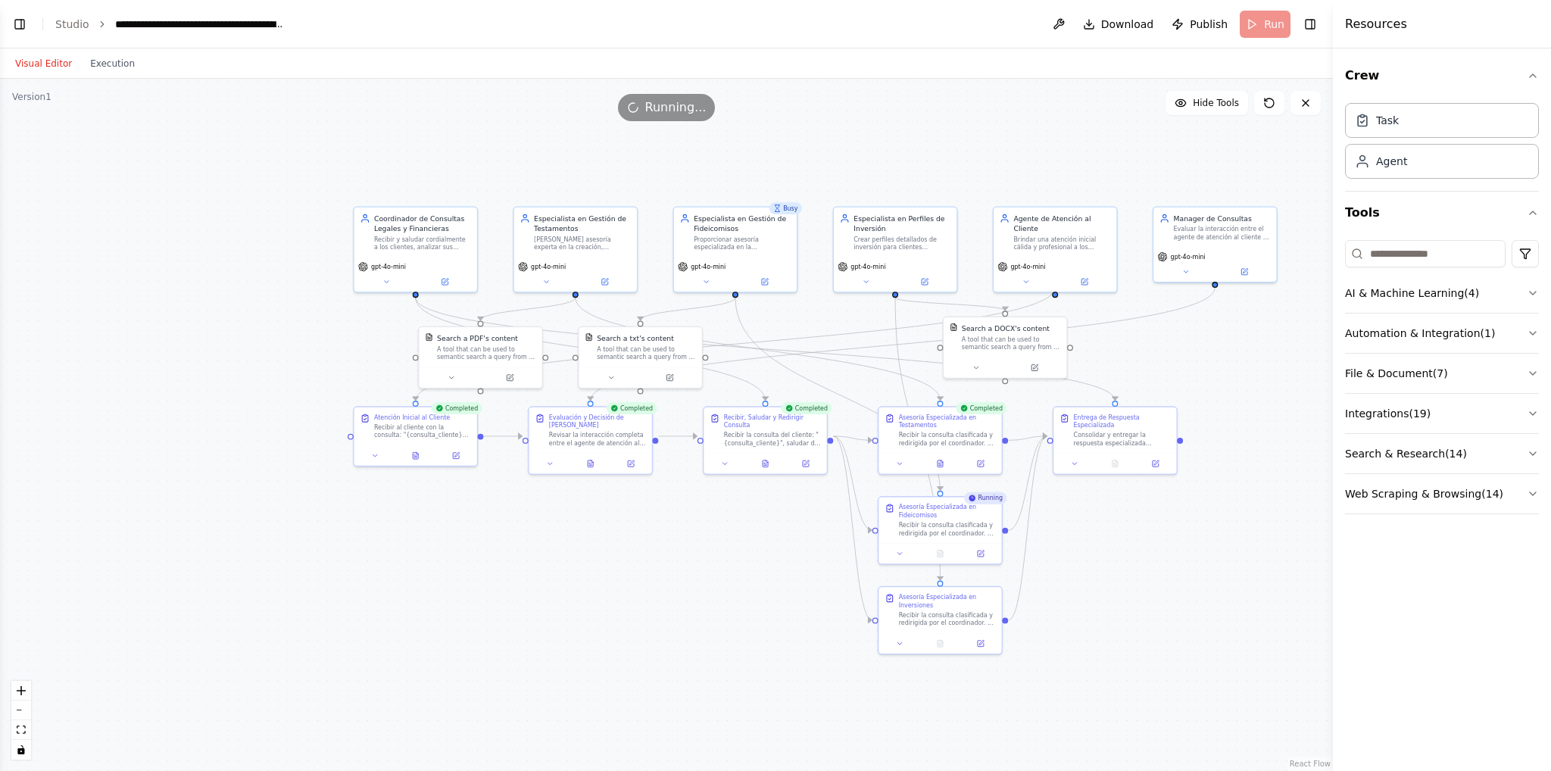
click at [1042, 153] on div ".deletable-edge-delete-btn { width: 20px; height: 20px; border: 0px solid #ffff…" at bounding box center [666, 425] width 1333 height 692
drag, startPoint x: 1130, startPoint y: 437, endPoint x: 1169, endPoint y: 437, distance: 39.4
click at [1169, 437] on div "Entrega de Respuesta Especializada Consolidar y entregar la respuesta especiali…" at bounding box center [1155, 428] width 123 height 46
drag, startPoint x: 13, startPoint y: 28, endPoint x: 90, endPoint y: 237, distance: 222.8
click at [90, 237] on main "**********" at bounding box center [666, 385] width 1333 height 771
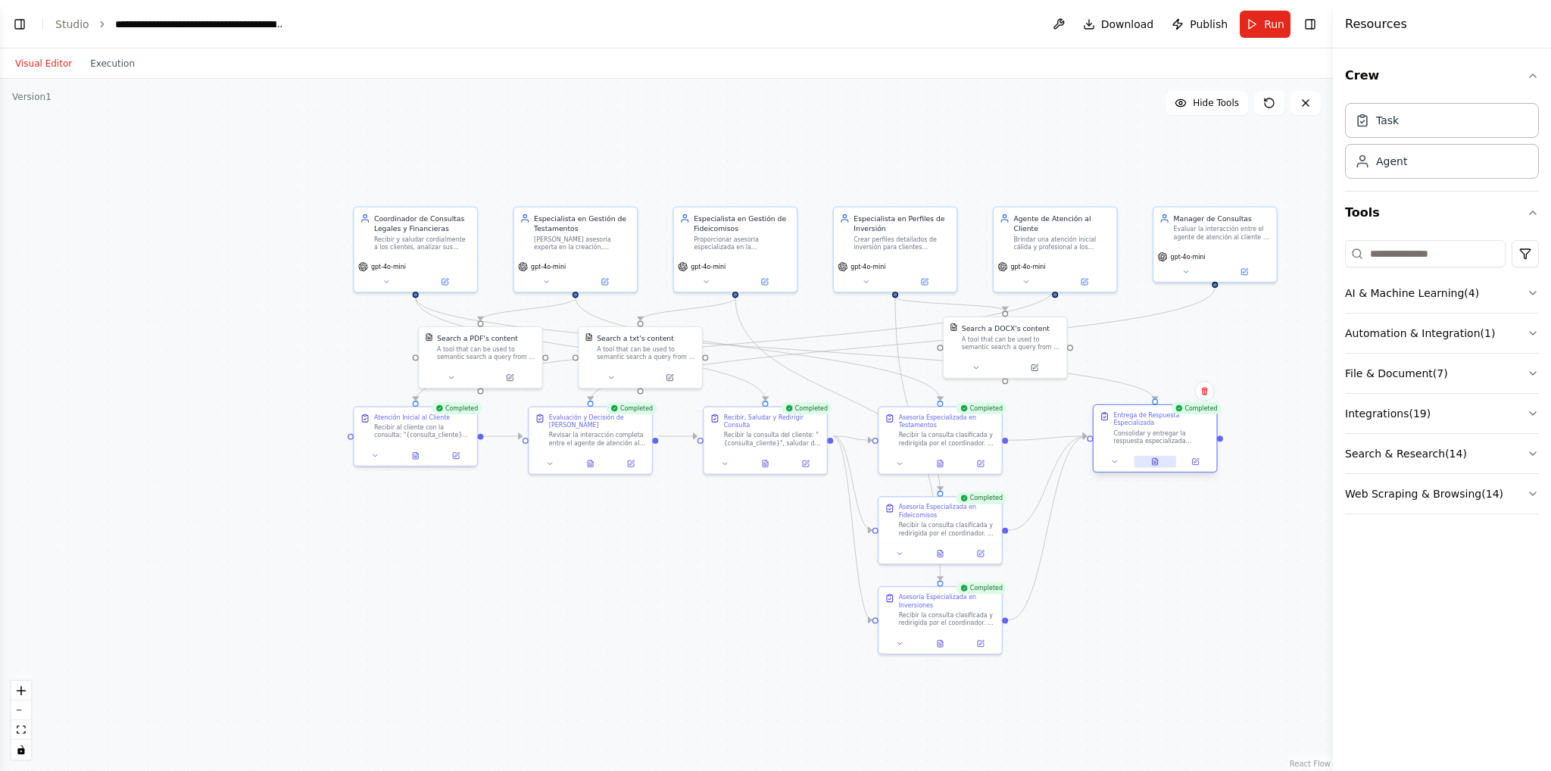
click at [1148, 456] on button at bounding box center [1155, 462] width 42 height 12
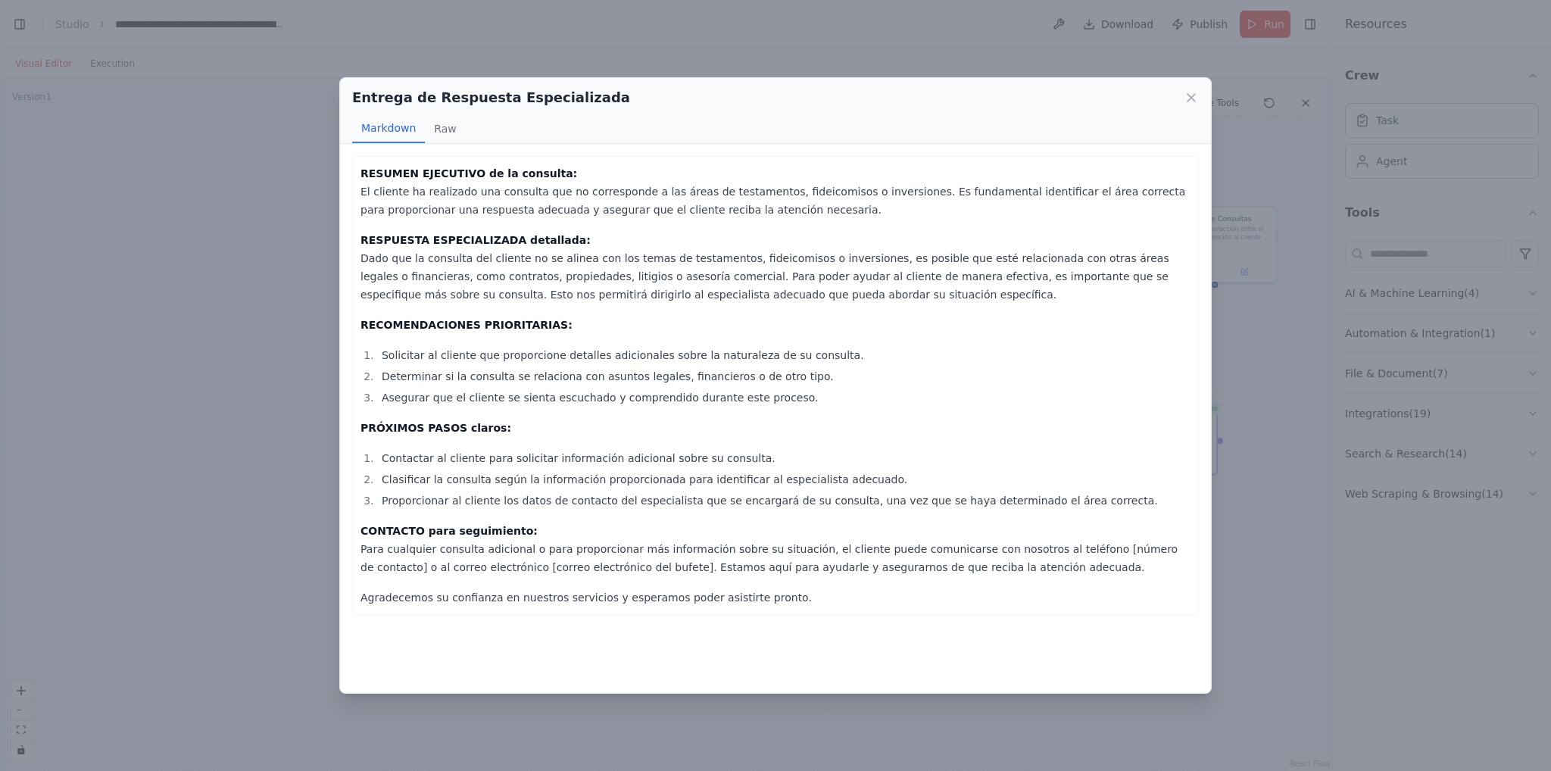
click at [252, 440] on div "Entrega de Respuesta Especializada Markdown Raw RESUMEN EJECUTIVO de la consult…" at bounding box center [775, 385] width 1551 height 771
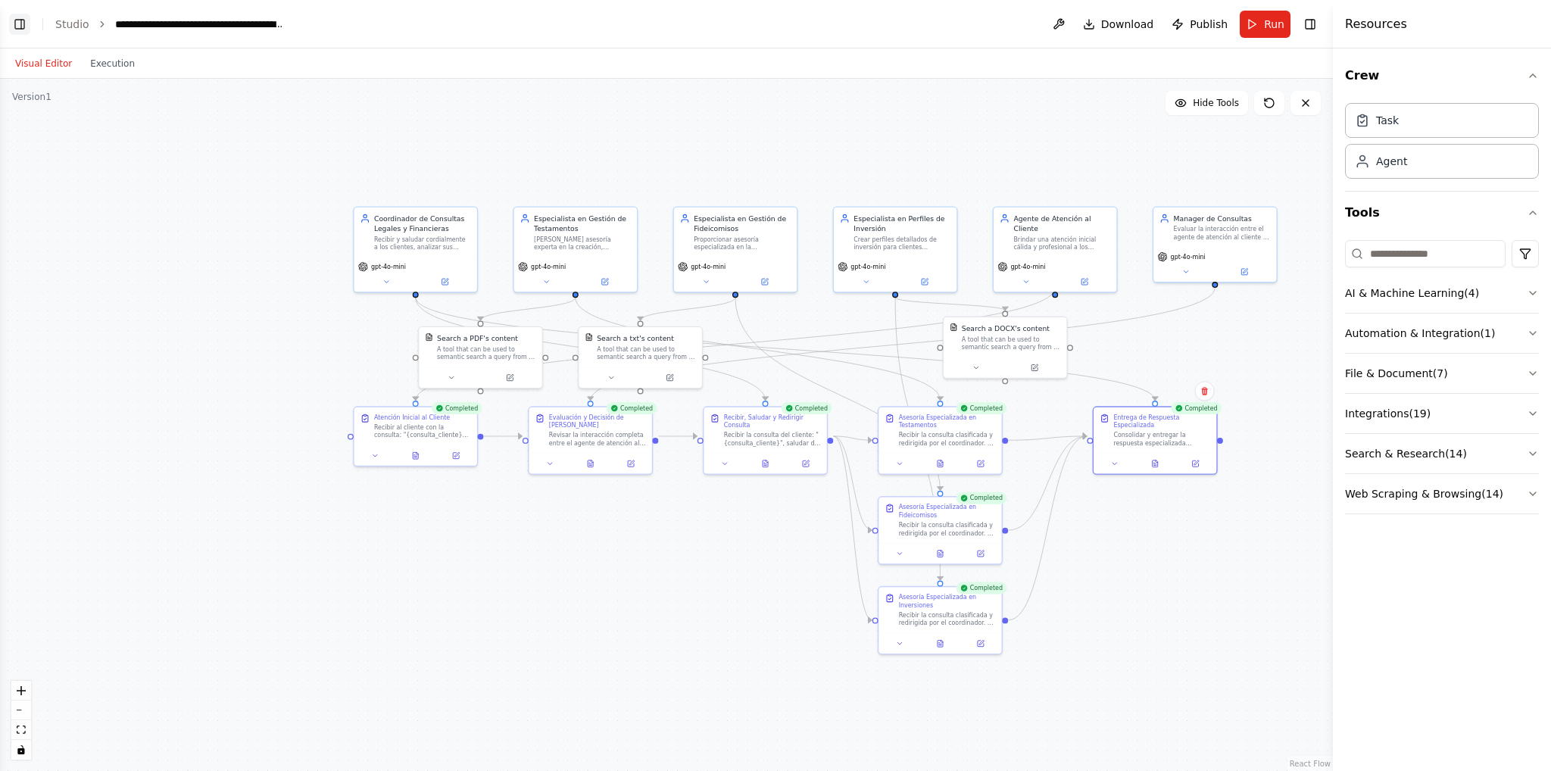
click at [29, 31] on button "Toggle Left Sidebar" at bounding box center [19, 24] width 21 height 21
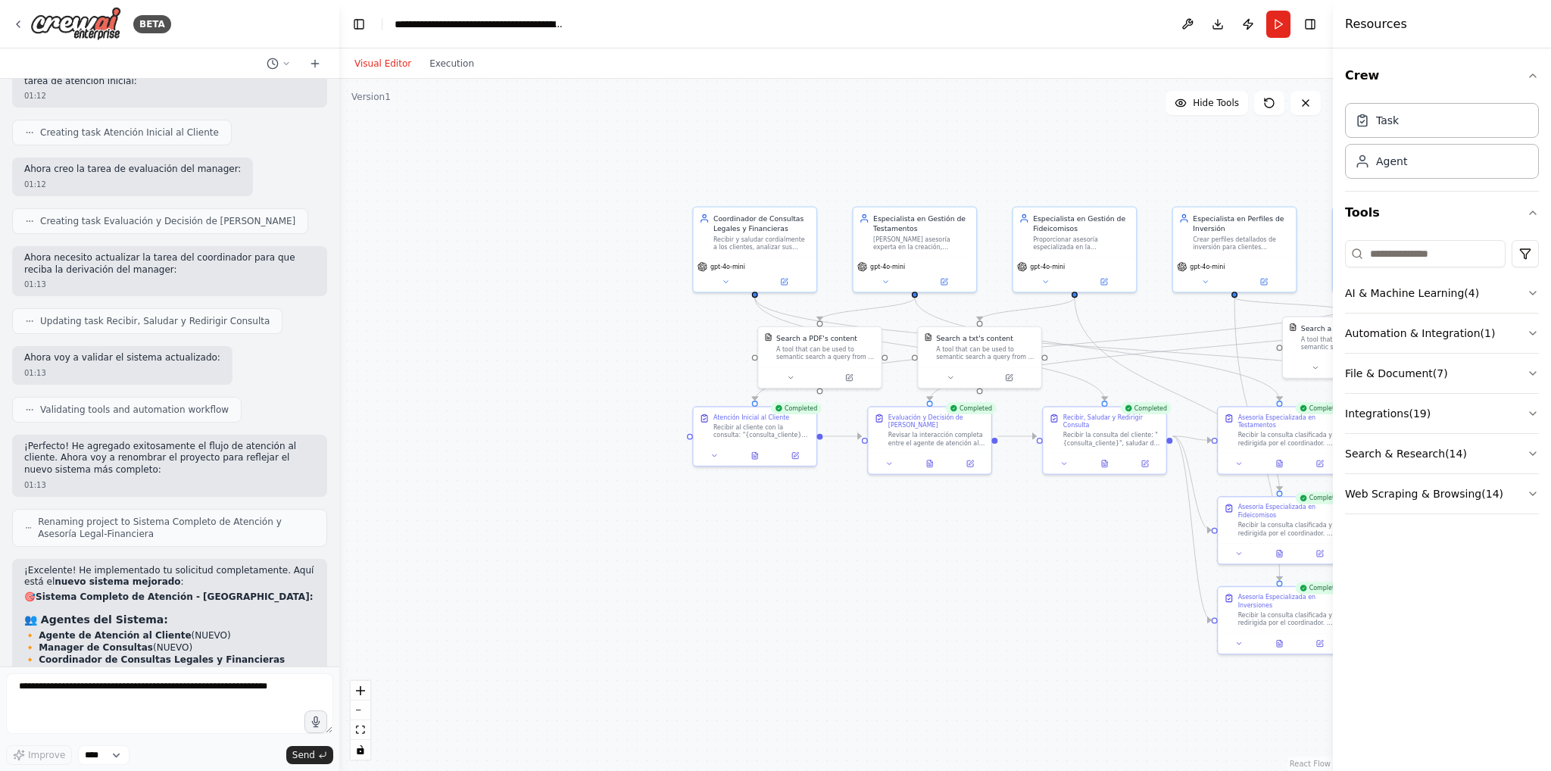
scroll to position [11594, 0]
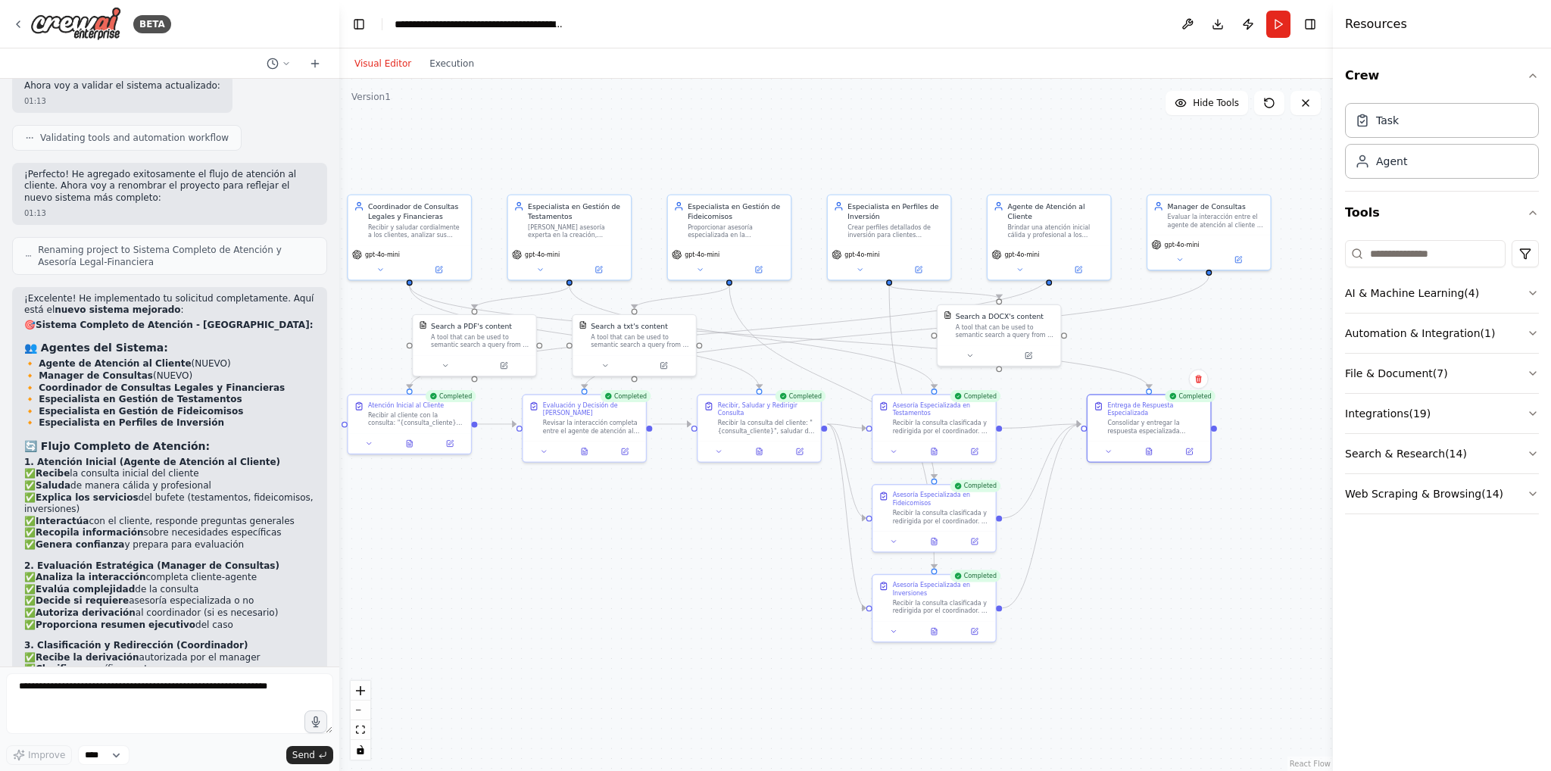
drag, startPoint x: 1094, startPoint y: 183, endPoint x: 748, endPoint y: 170, distance: 345.6
click at [748, 170] on div ".deletable-edge-delete-btn { width: 20px; height: 20px; border: 0px solid #ffff…" at bounding box center [836, 425] width 994 height 692
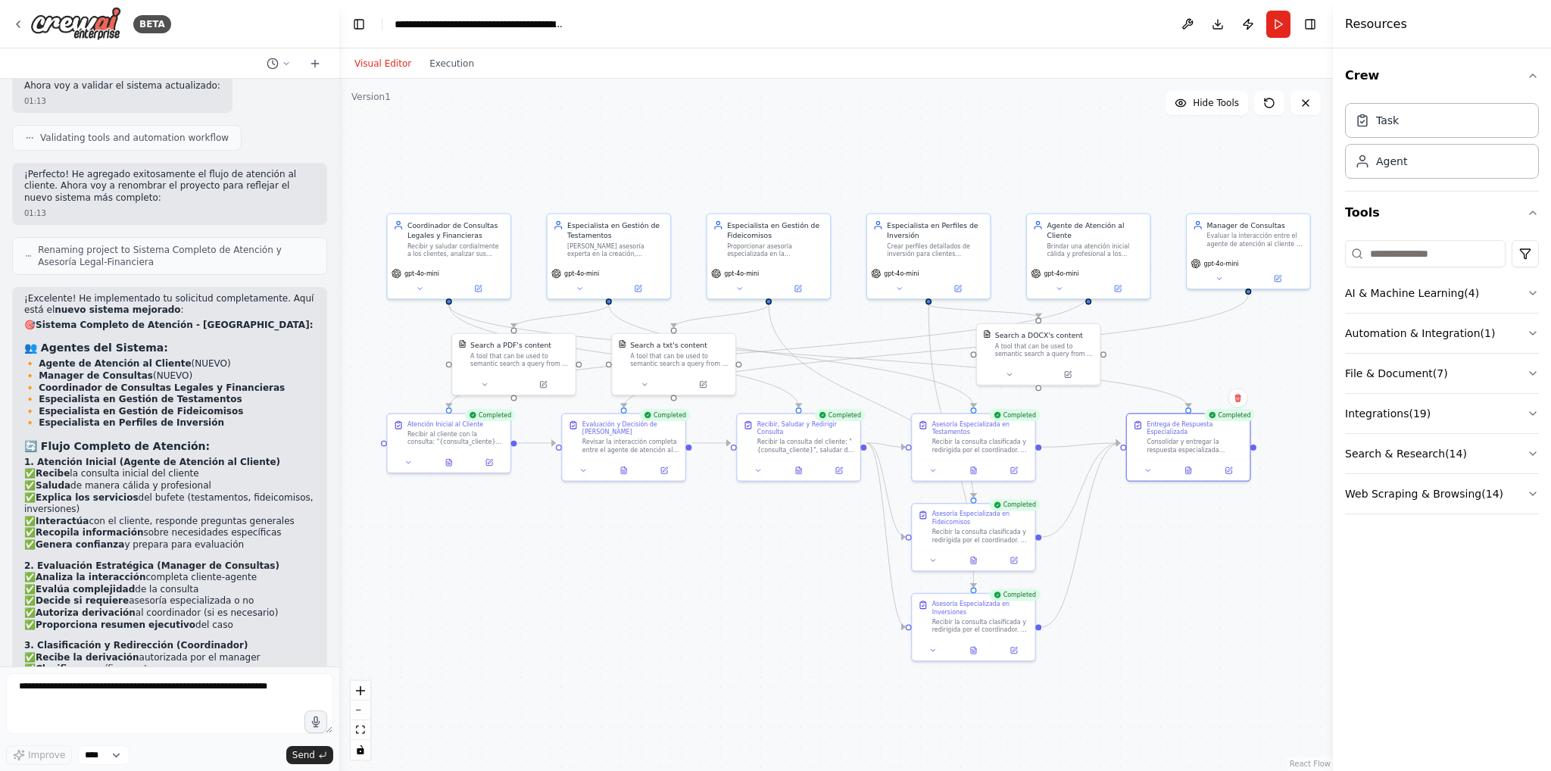
click at [1112, 150] on div ".deletable-edge-delete-btn { width: 20px; height: 20px; border: 0px solid #ffff…" at bounding box center [836, 425] width 994 height 692
click at [1309, 23] on button "Toggle Right Sidebar" at bounding box center [1310, 24] width 21 height 21
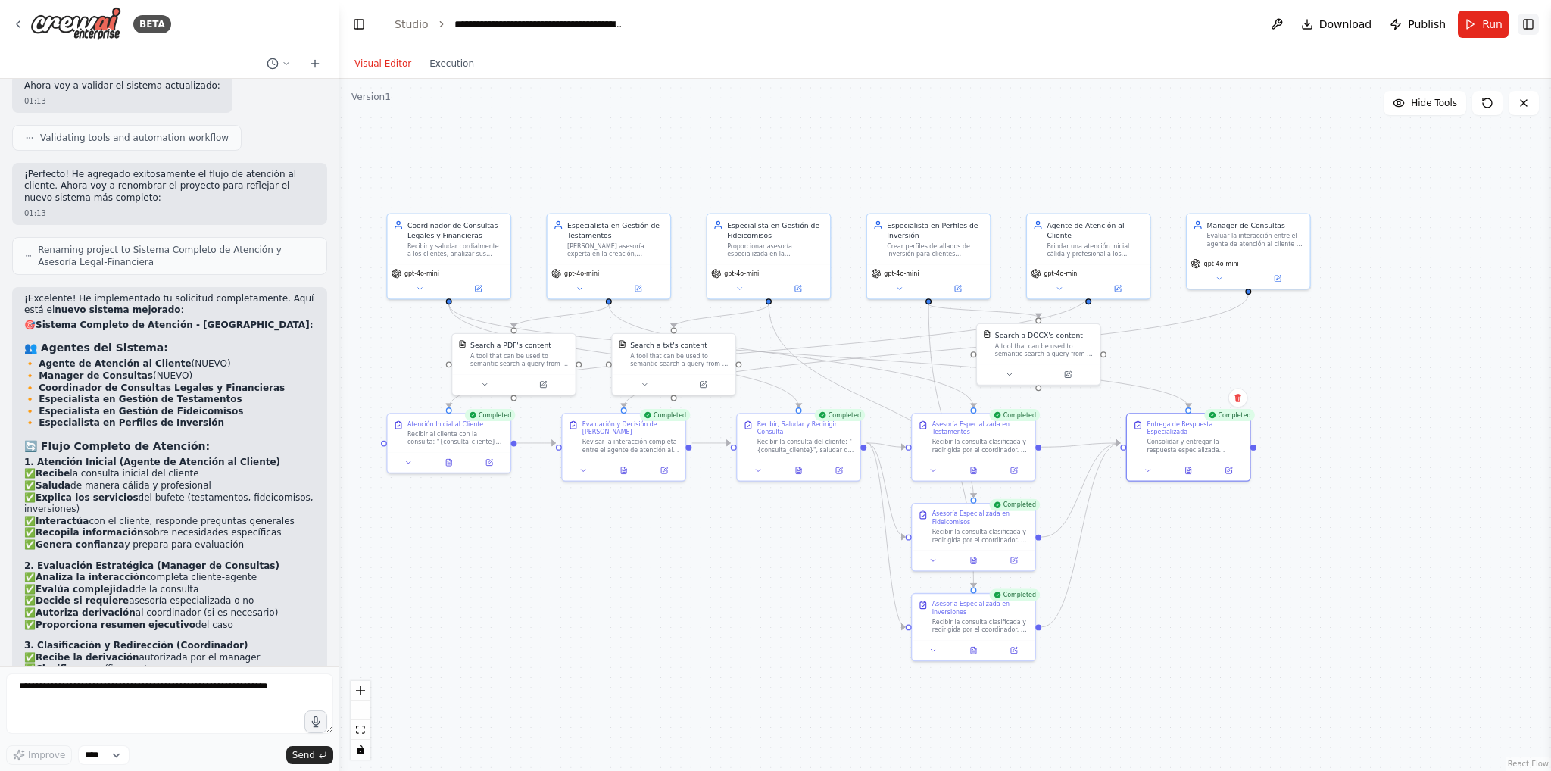
click at [1525, 24] on button "Toggle Right Sidebar" at bounding box center [1528, 24] width 21 height 21
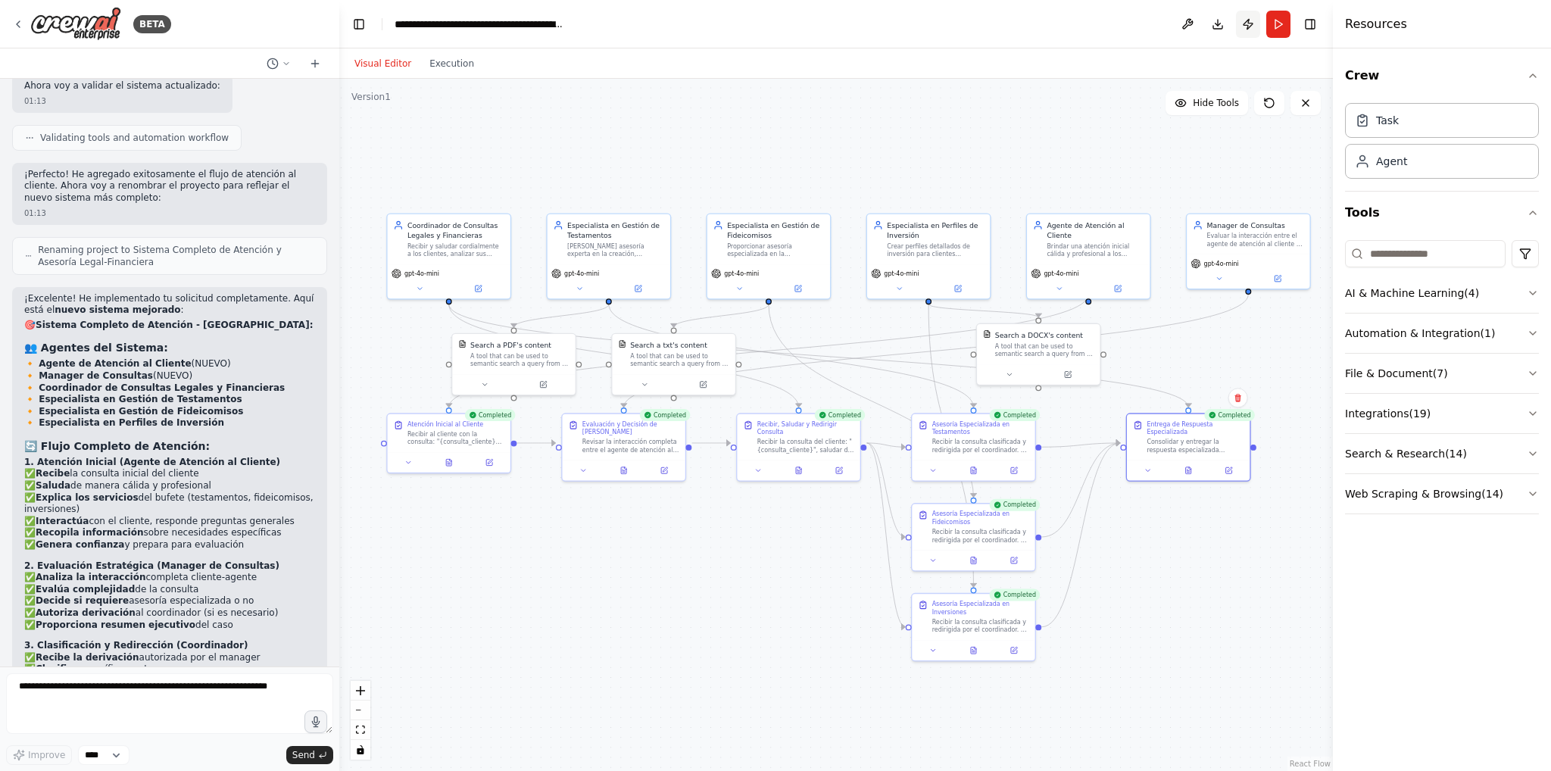
click at [1248, 25] on button "Publish" at bounding box center [1248, 24] width 24 height 27
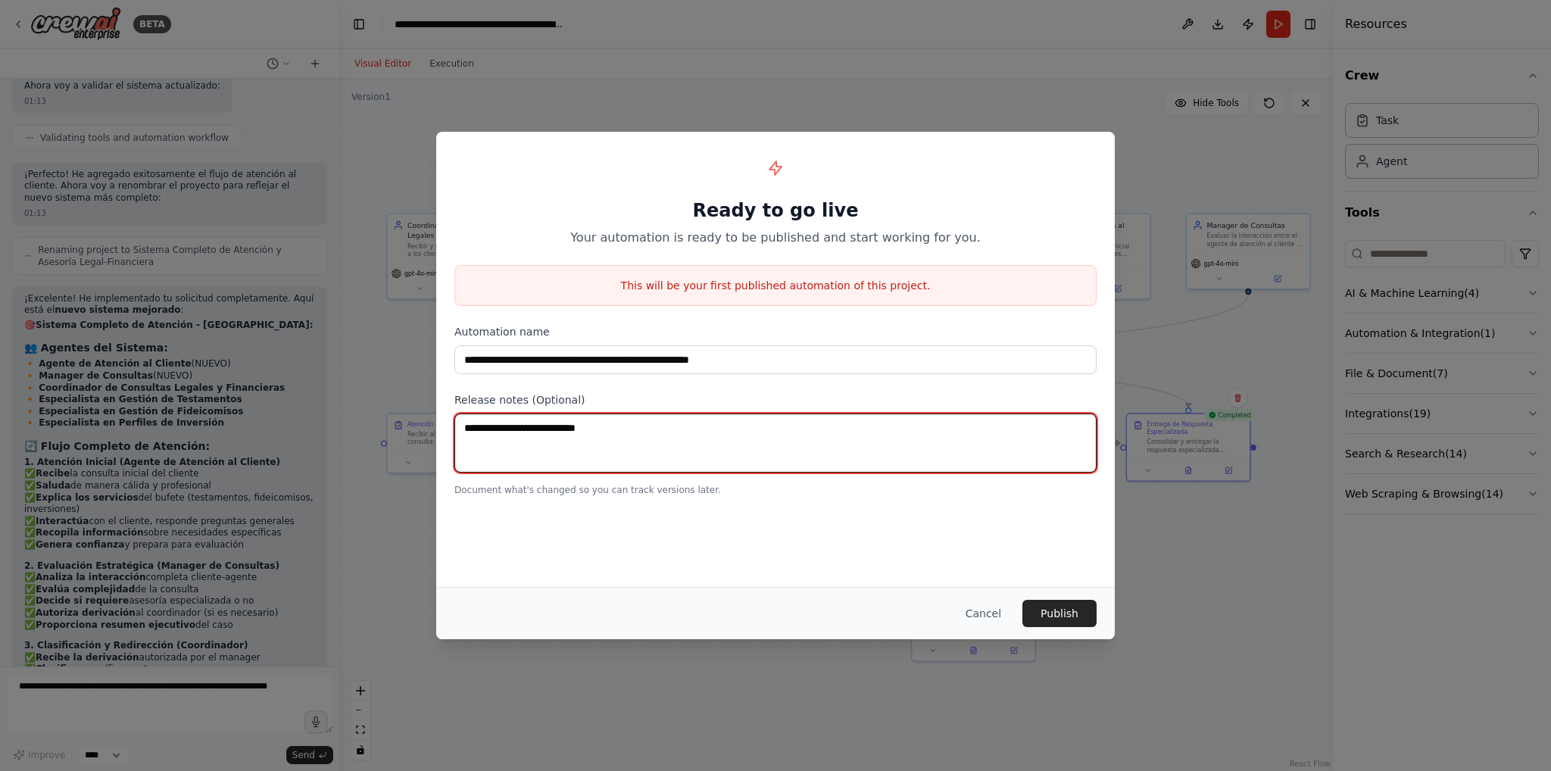
click at [760, 432] on textarea at bounding box center [775, 443] width 642 height 59
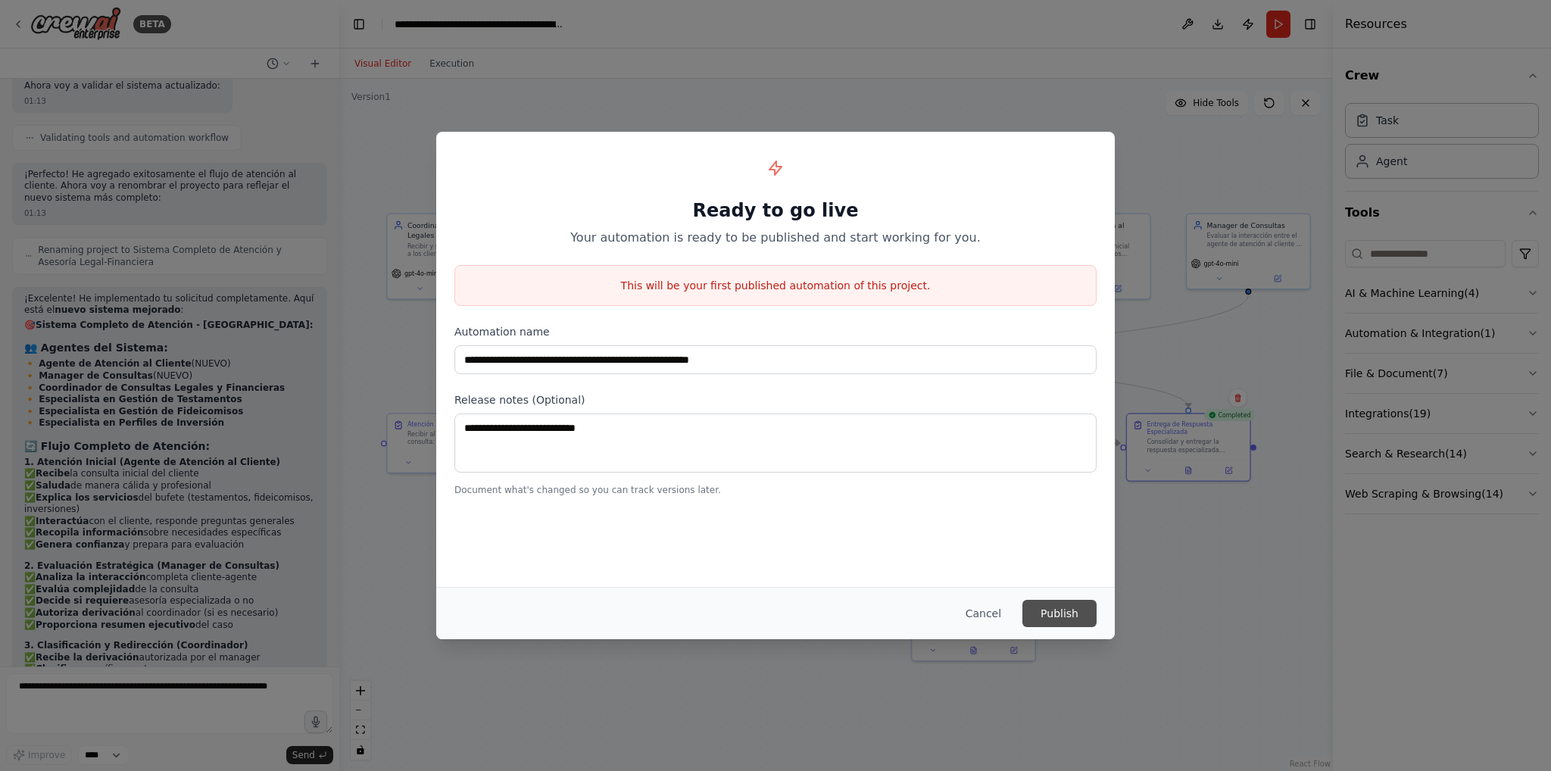
click at [1035, 607] on button "Publish" at bounding box center [1059, 613] width 74 height 27
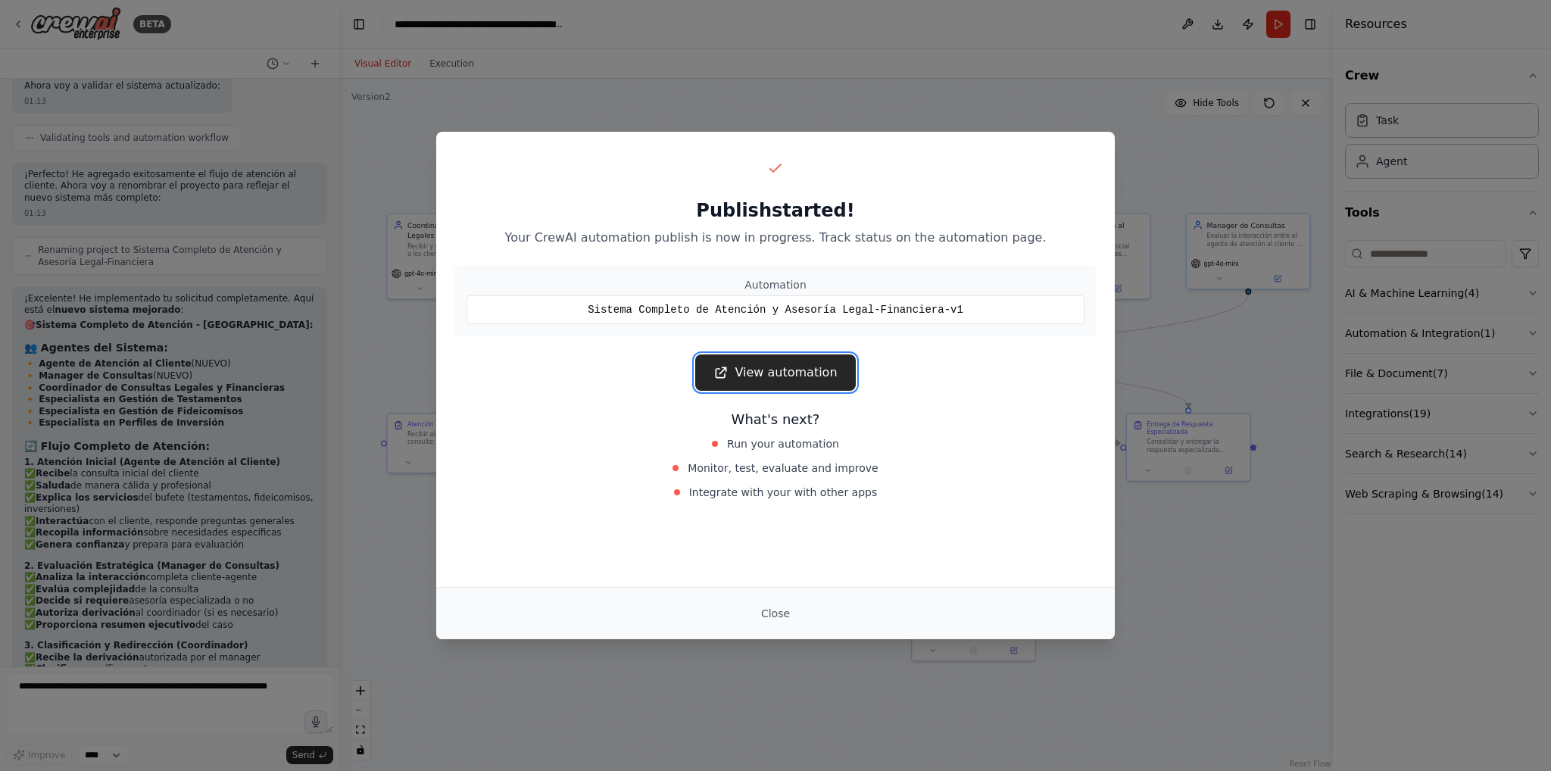
click at [807, 379] on link "View automation" at bounding box center [775, 372] width 160 height 36
click at [827, 498] on span "Integrate with your with other apps" at bounding box center [783, 492] width 189 height 15
click at [822, 57] on div "Publish started! Your CrewAI automation publish is now in progress. Track statu…" at bounding box center [775, 385] width 1551 height 771
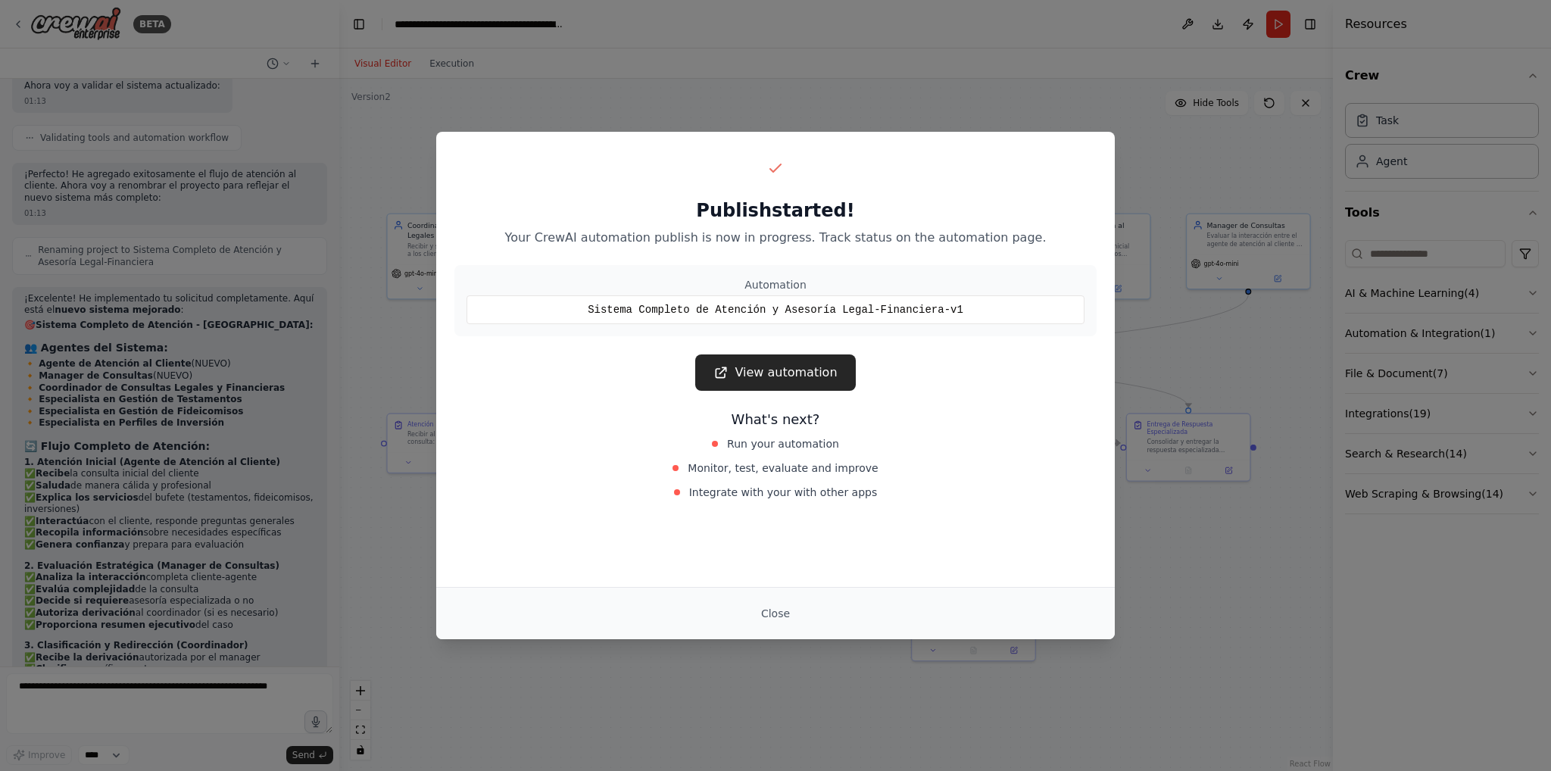
click at [822, 93] on div "Publish started! Your CrewAI automation publish is now in progress. Track statu…" at bounding box center [775, 385] width 1551 height 771
click at [772, 612] on button "Close" at bounding box center [775, 613] width 53 height 27
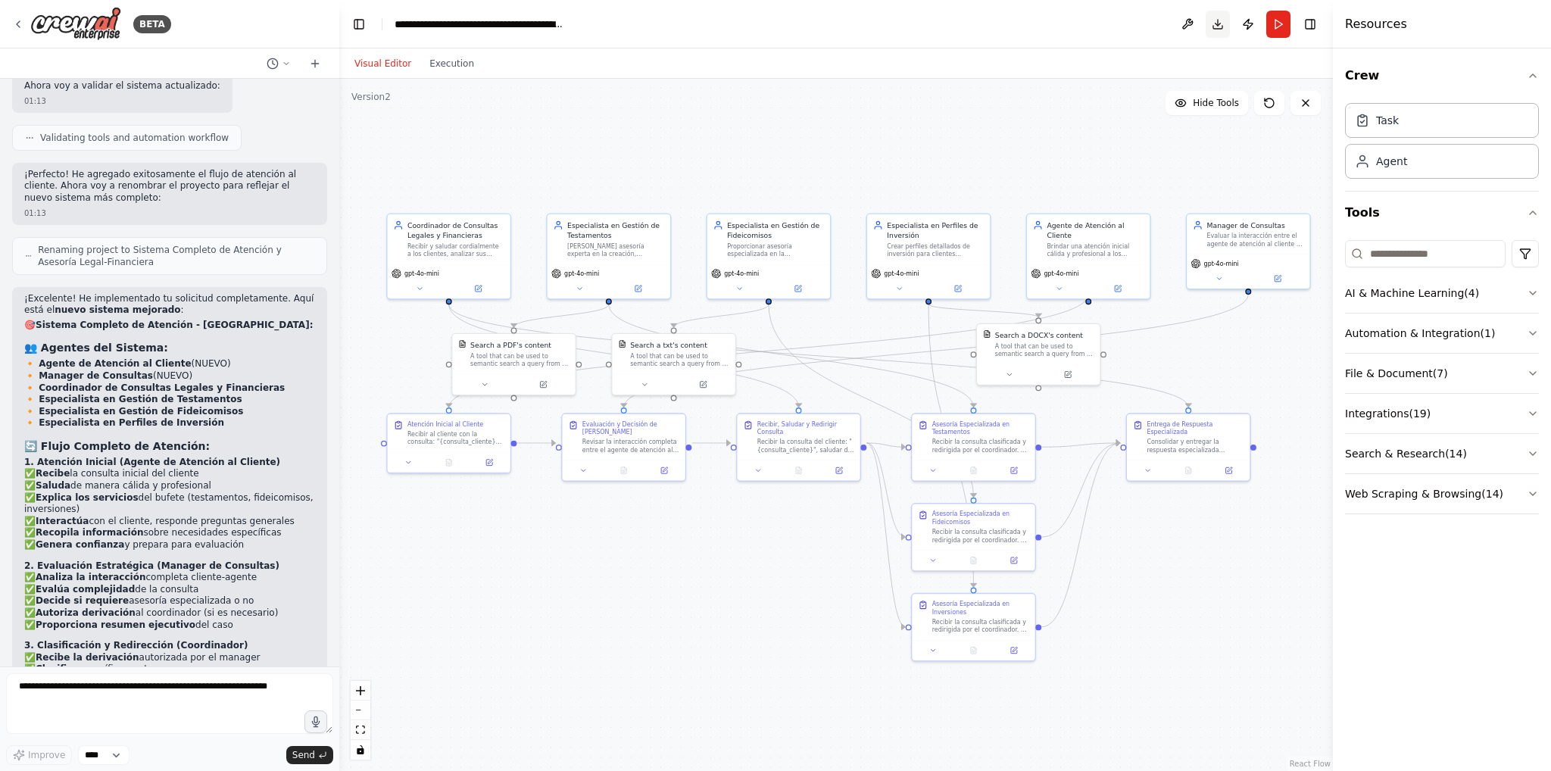
click at [1212, 29] on button "Download" at bounding box center [1218, 24] width 24 height 27
click at [445, 69] on button "Execution" at bounding box center [451, 64] width 63 height 18
click at [382, 70] on button "Visual Editor" at bounding box center [382, 64] width 75 height 18
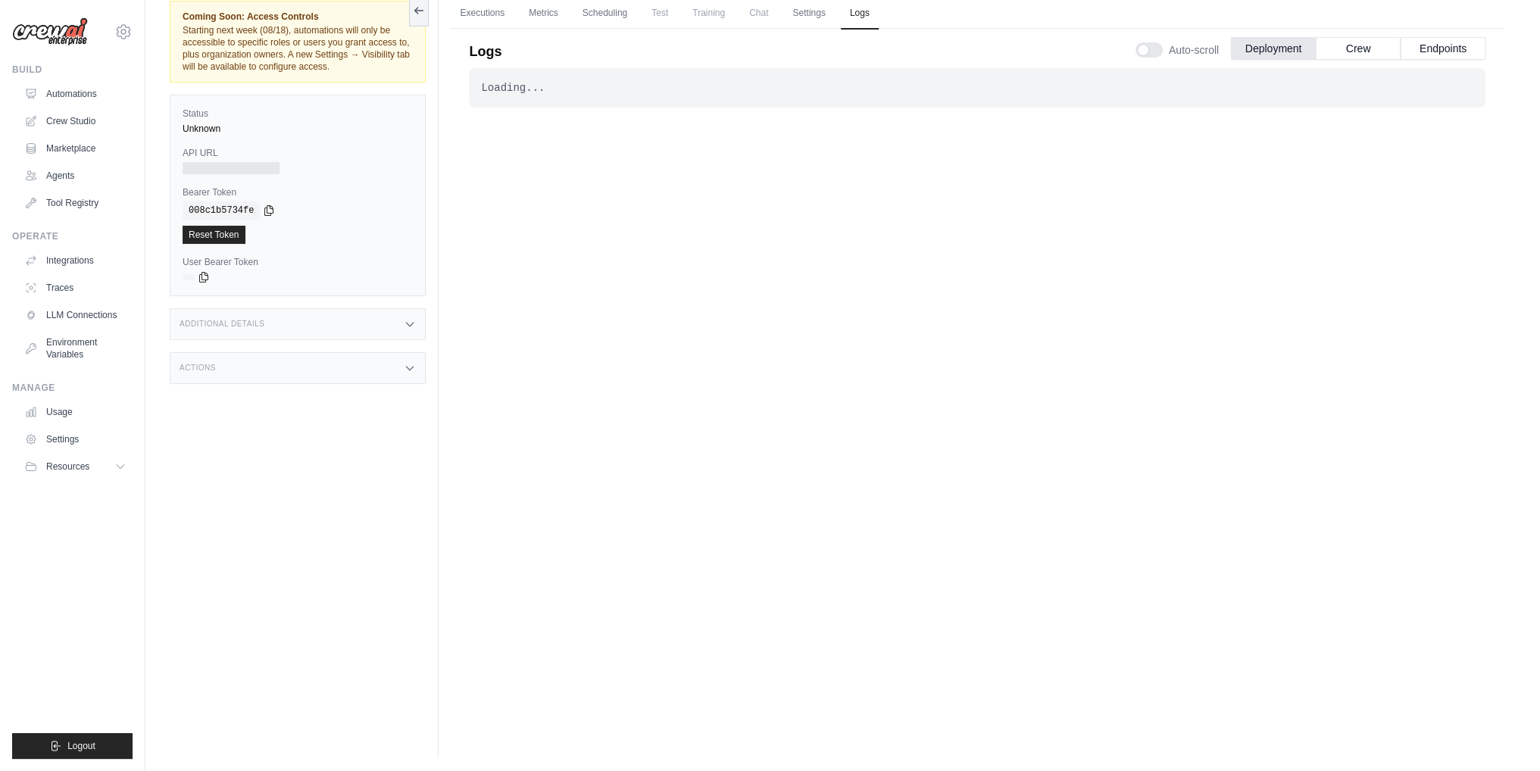
click at [760, 18] on span "Chat" at bounding box center [758, 13] width 37 height 30
click at [1383, 43] on button "Crew" at bounding box center [1358, 47] width 85 height 23
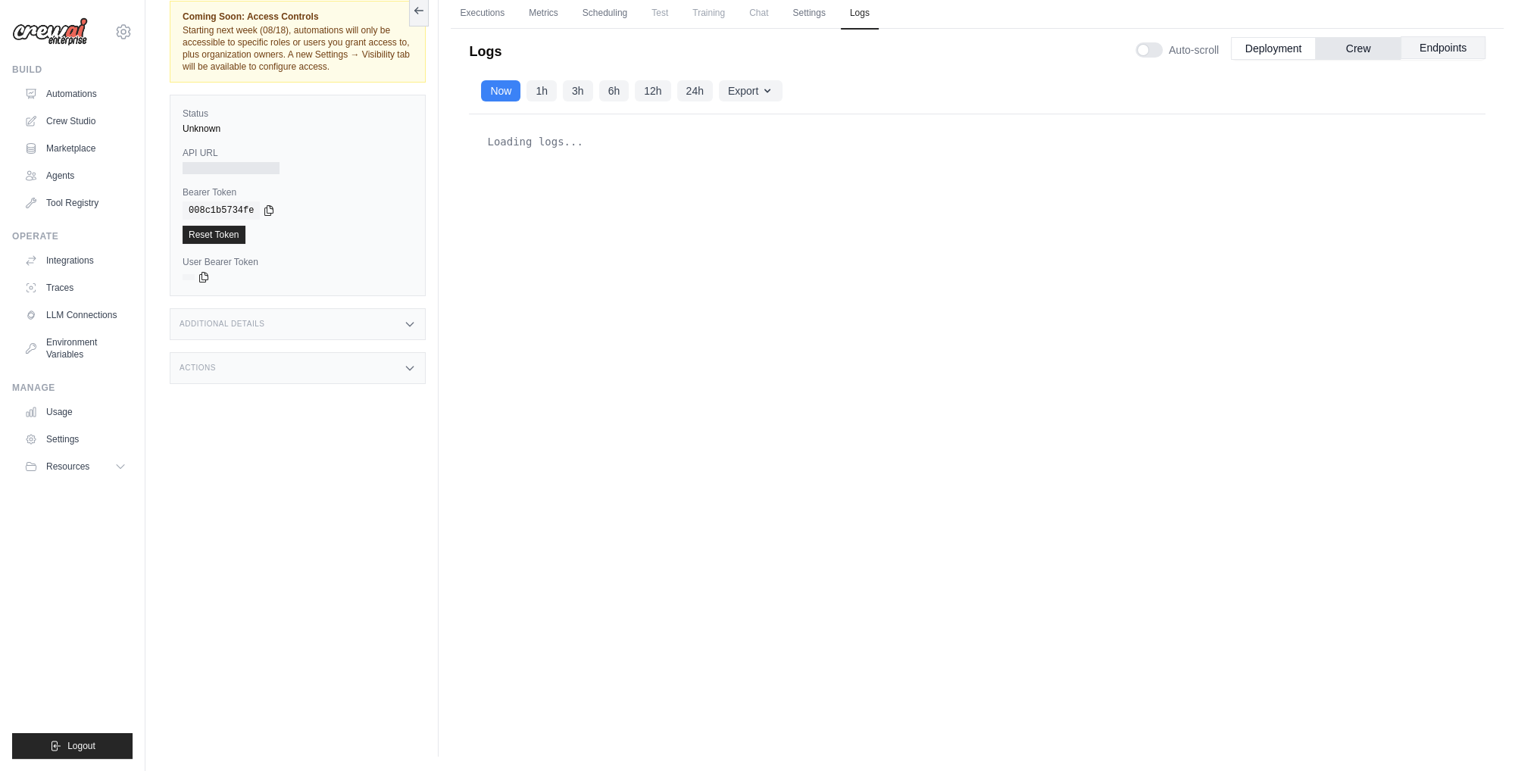
click at [1442, 43] on button "Endpoints" at bounding box center [1442, 47] width 85 height 23
click at [1393, 42] on button "Crew" at bounding box center [1358, 47] width 85 height 23
click at [1288, 39] on button "Deployment" at bounding box center [1273, 47] width 85 height 23
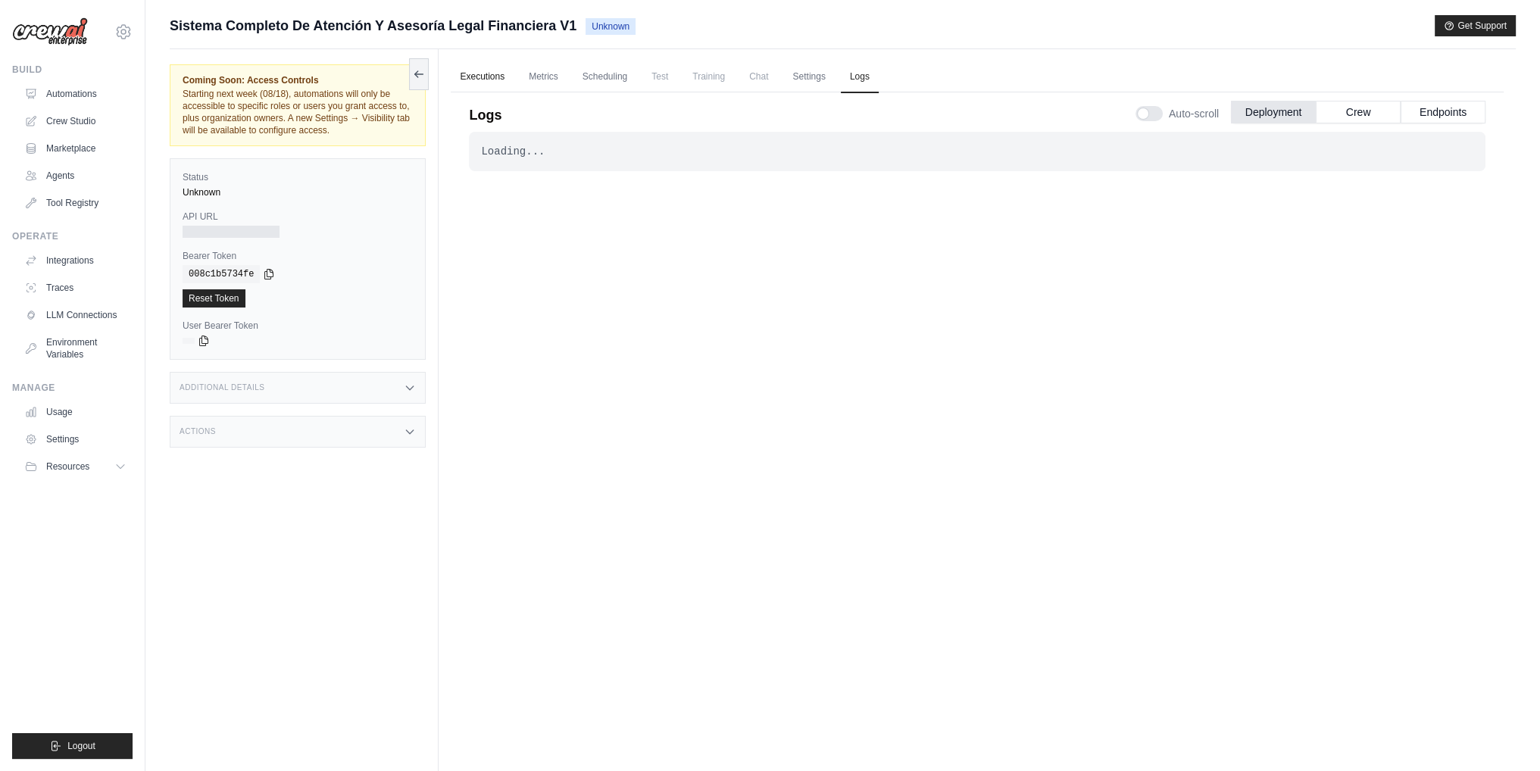
click at [498, 75] on link "Executions" at bounding box center [482, 77] width 63 height 32
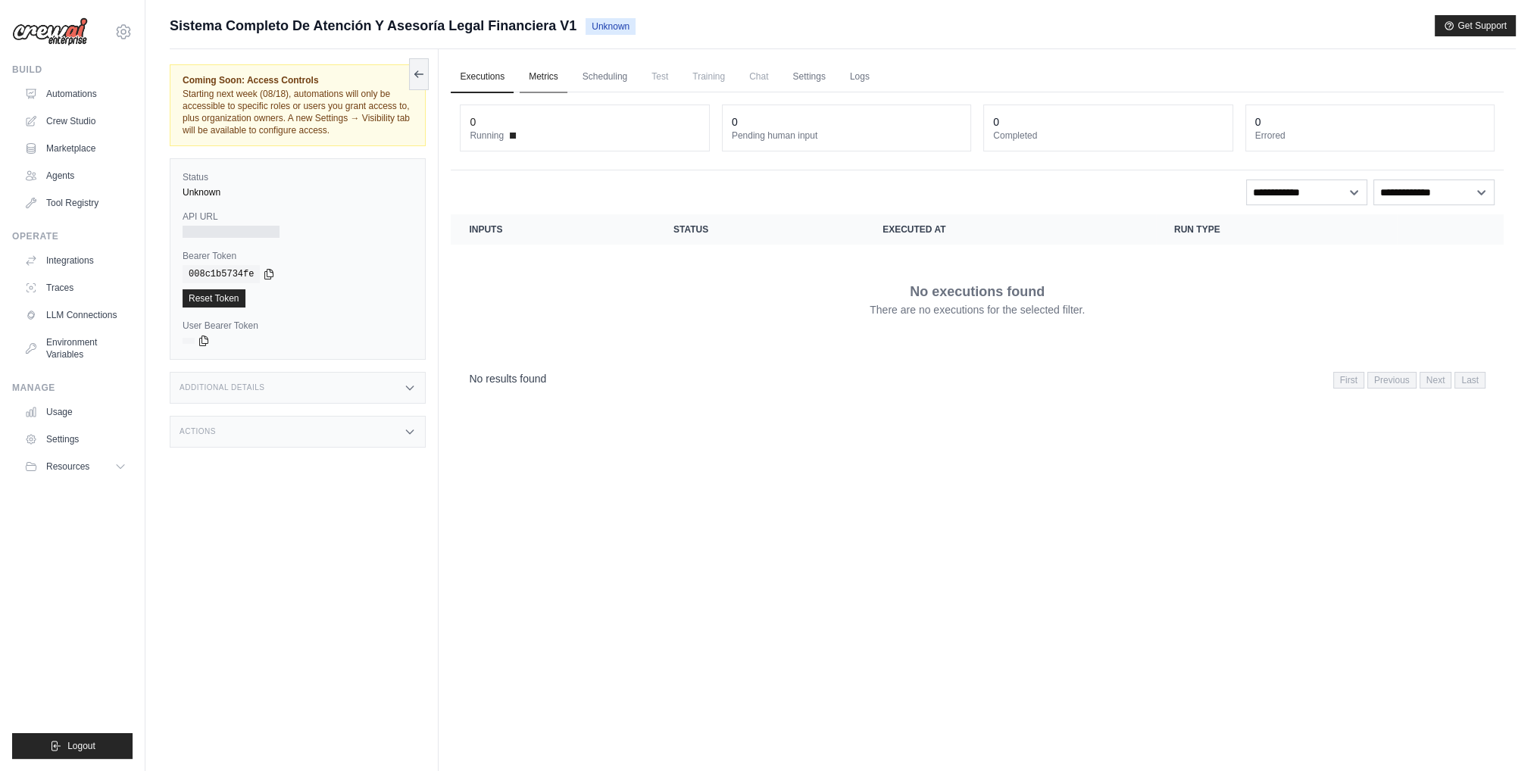
click at [534, 79] on link "Metrics" at bounding box center [544, 77] width 48 height 32
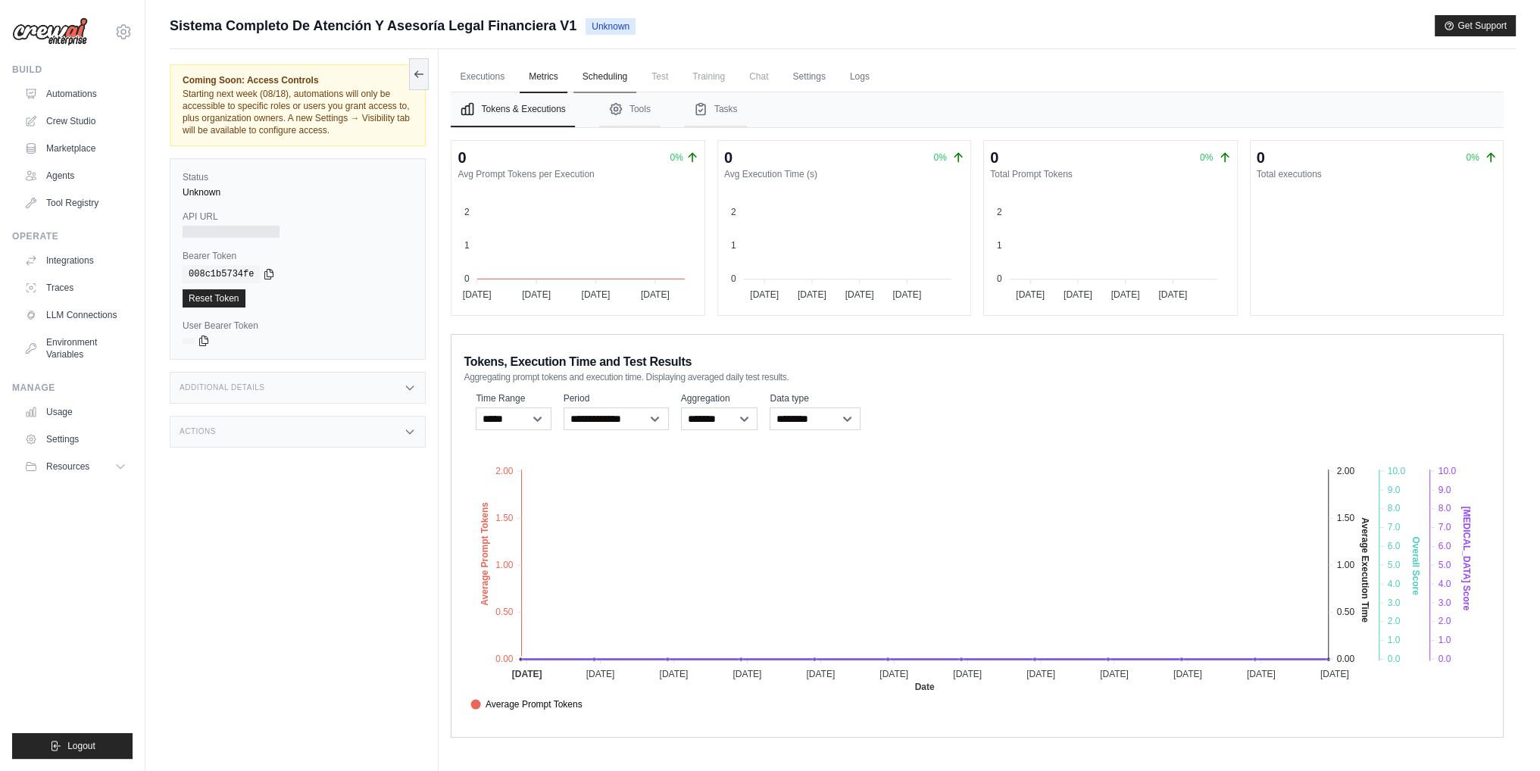
click at [600, 84] on link "Scheduling" at bounding box center [604, 77] width 63 height 32
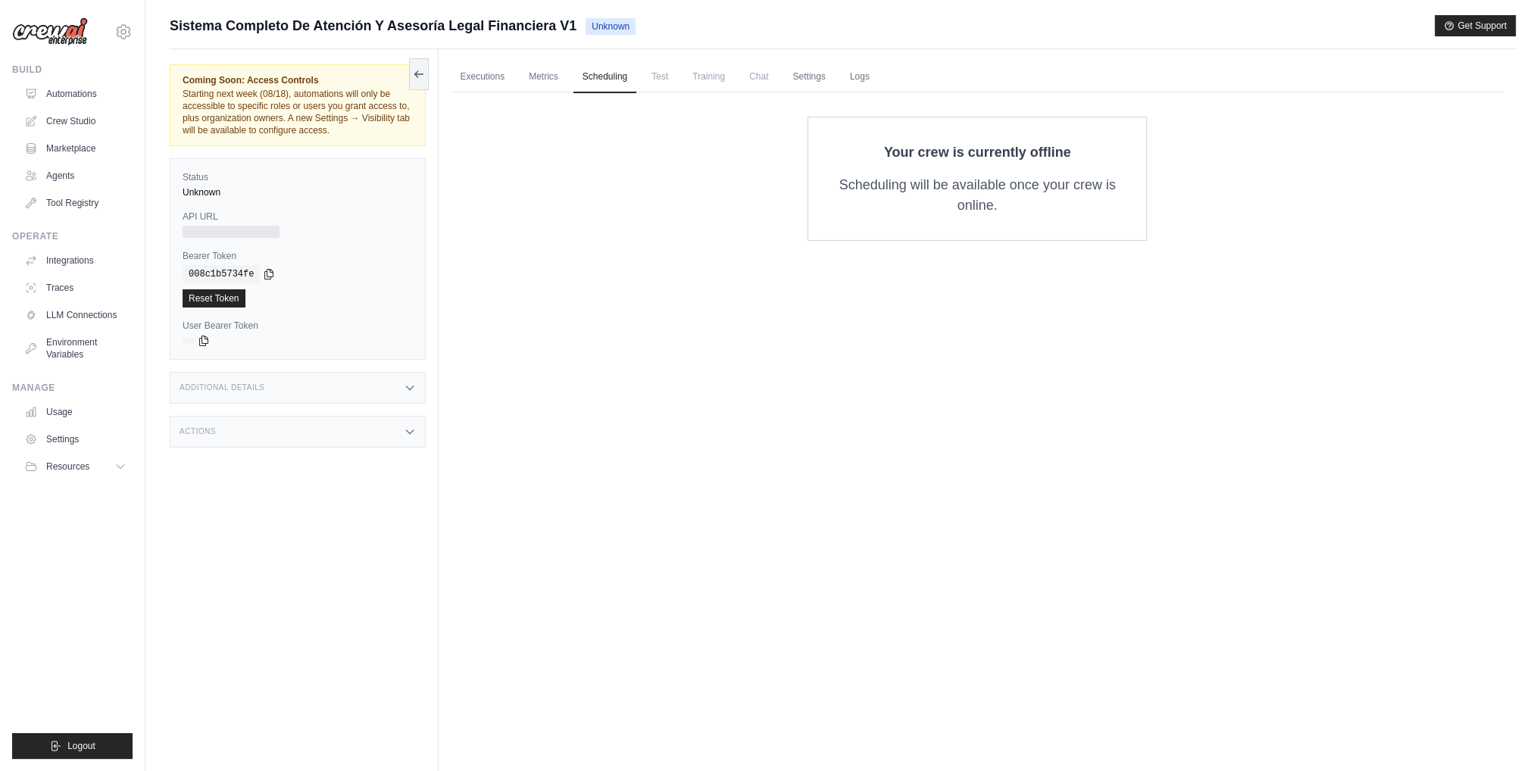
click at [654, 83] on span "Test" at bounding box center [659, 76] width 35 height 30
click at [819, 73] on link "Settings" at bounding box center [808, 77] width 51 height 32
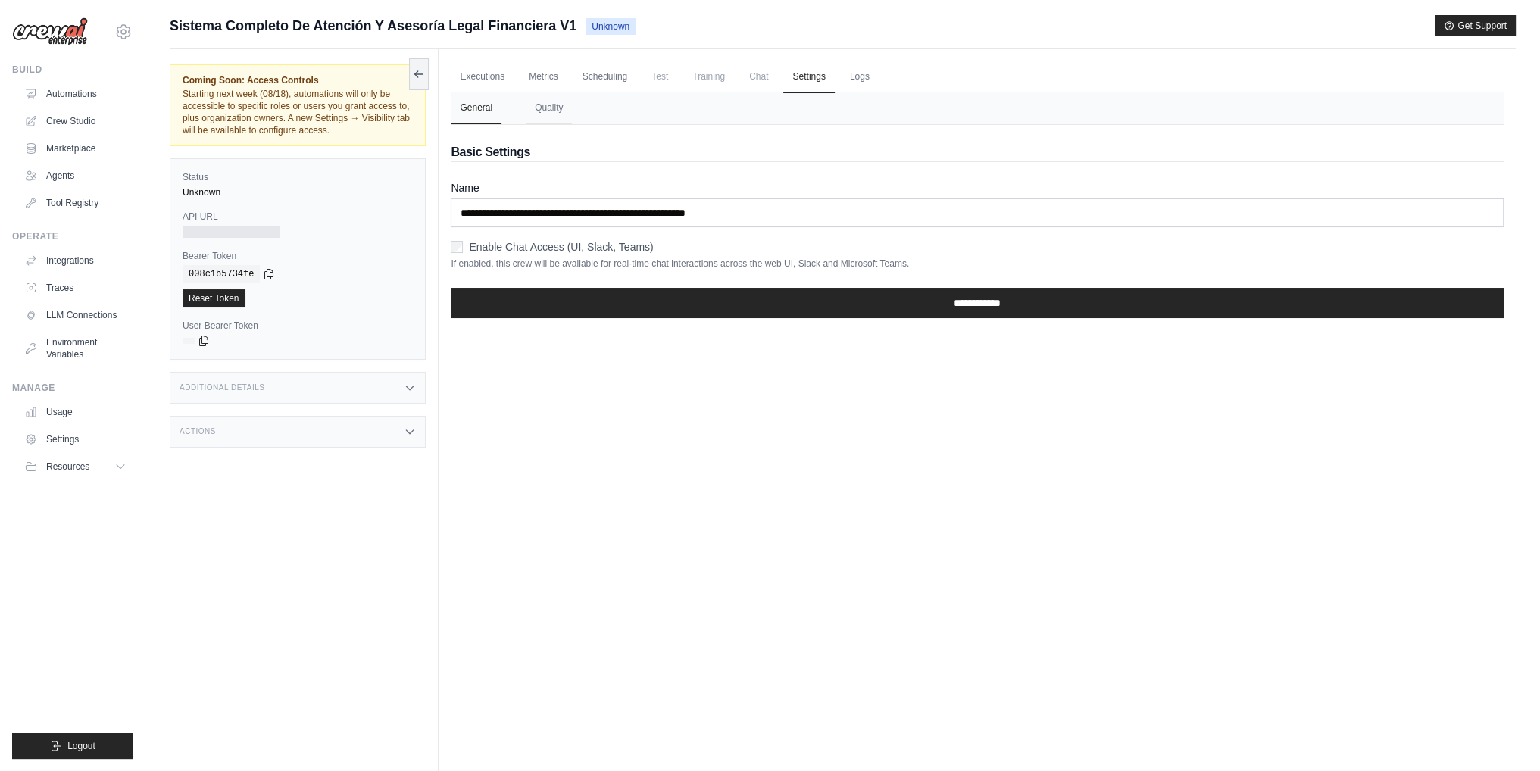
click at [753, 73] on span "Chat" at bounding box center [758, 76] width 37 height 30
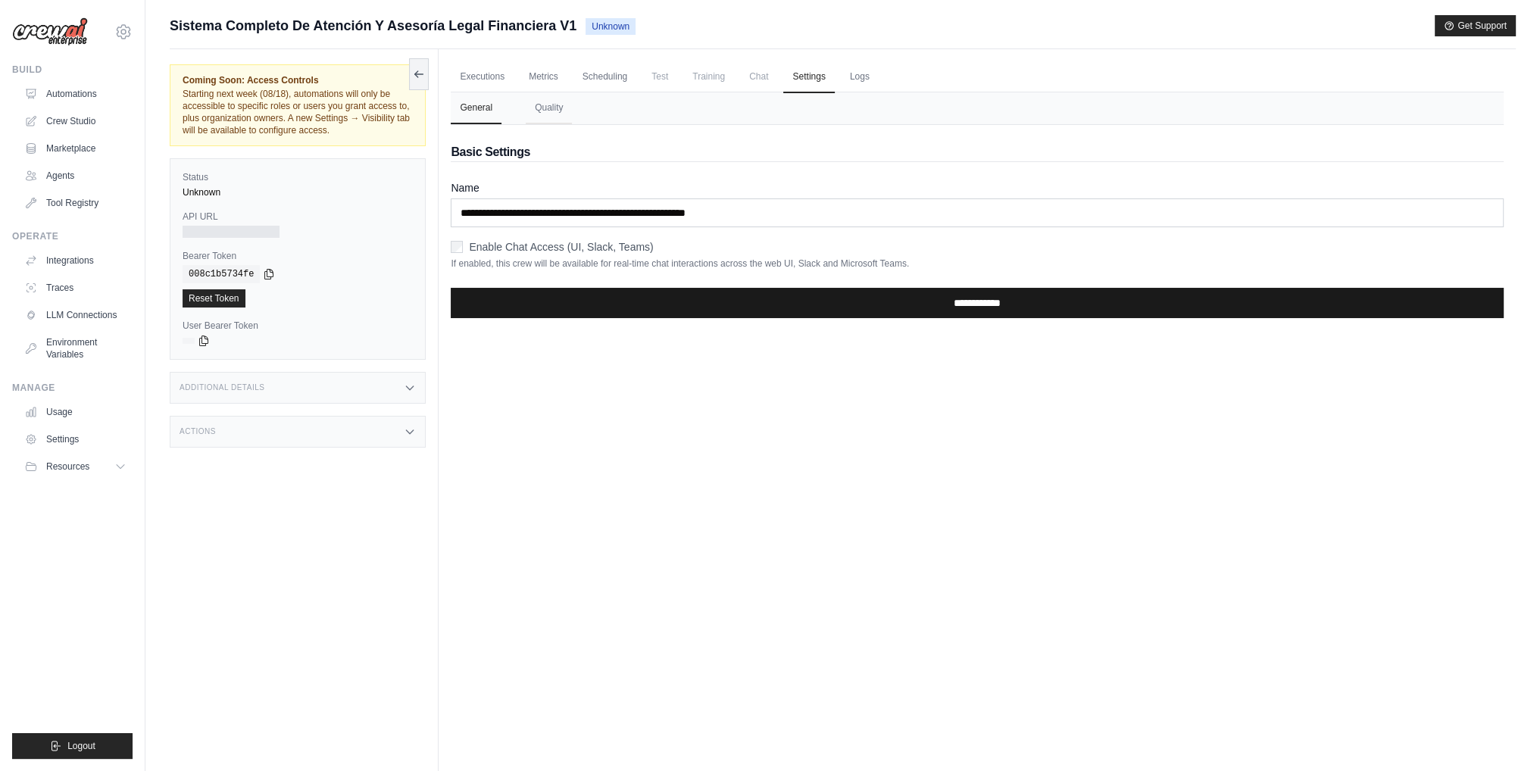
click at [799, 303] on input "**********" at bounding box center [977, 303] width 1053 height 30
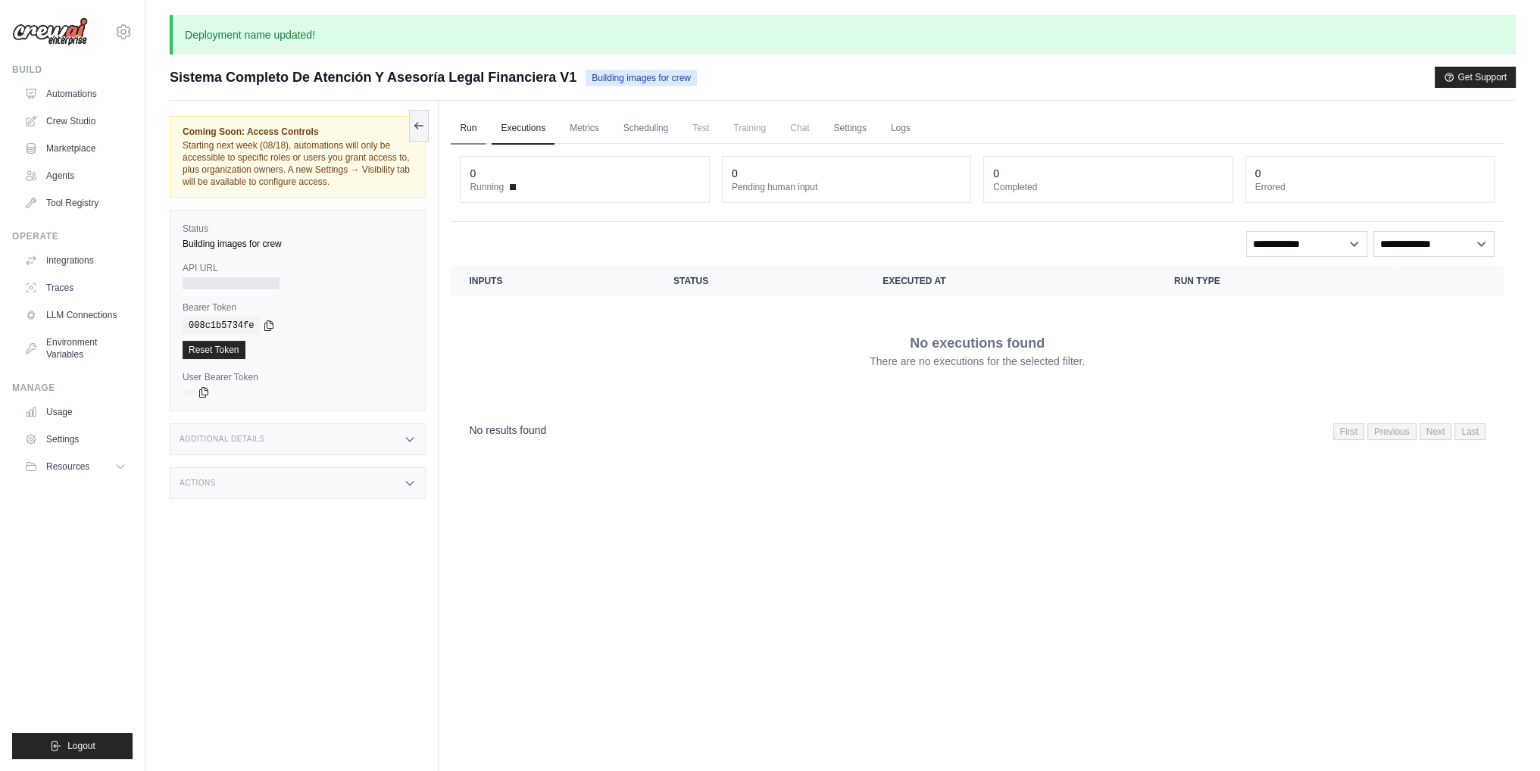
click at [480, 127] on link "Run" at bounding box center [468, 129] width 35 height 32
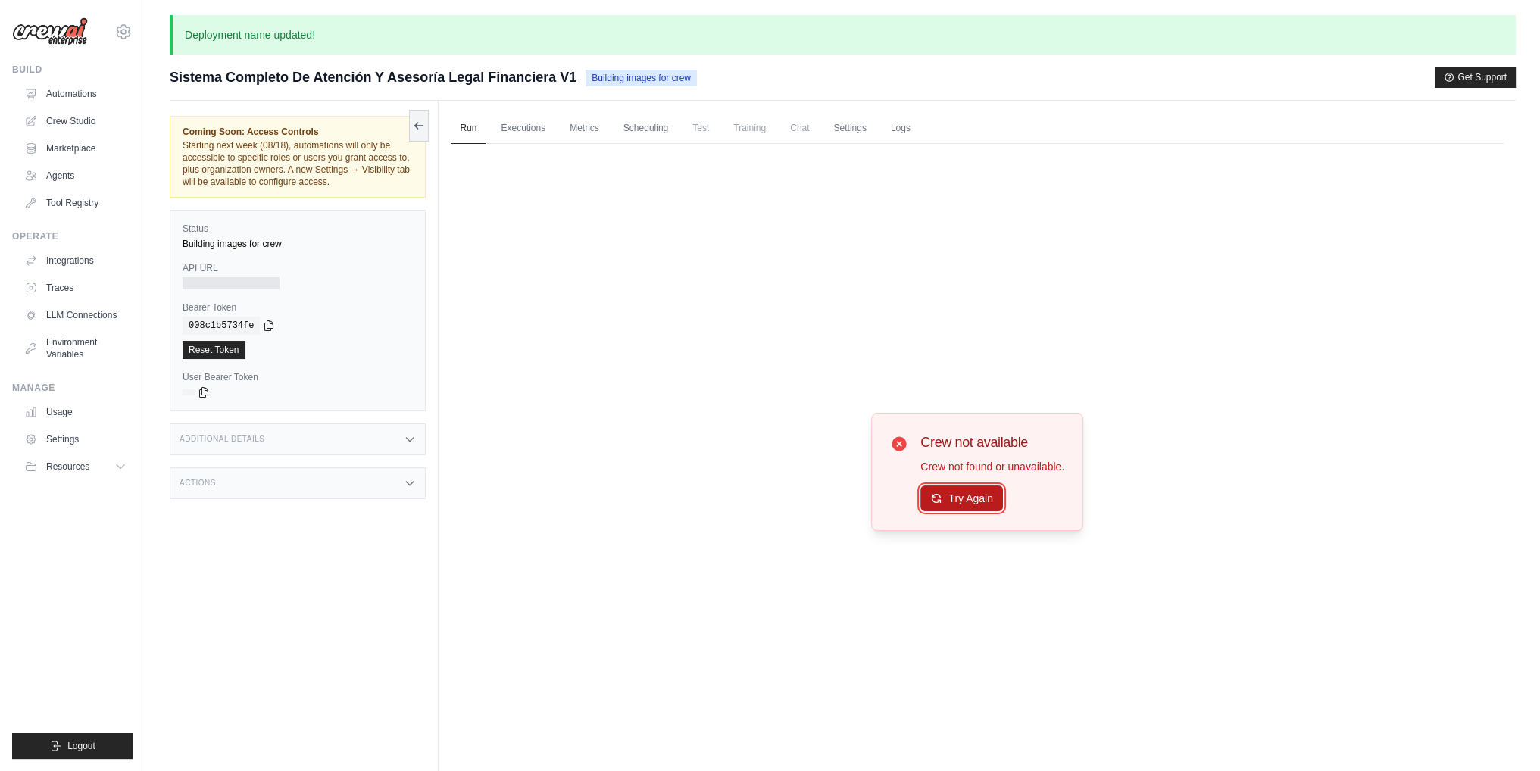
click at [982, 504] on button "Try Again" at bounding box center [961, 498] width 83 height 26
click at [983, 502] on button "Try Again" at bounding box center [961, 498] width 83 height 26
click at [983, 502] on button "Try Again" at bounding box center [961, 499] width 83 height 26
drag, startPoint x: 529, startPoint y: 123, endPoint x: 554, endPoint y: 131, distance: 26.1
click at [530, 125] on link "Executions" at bounding box center [523, 129] width 63 height 32
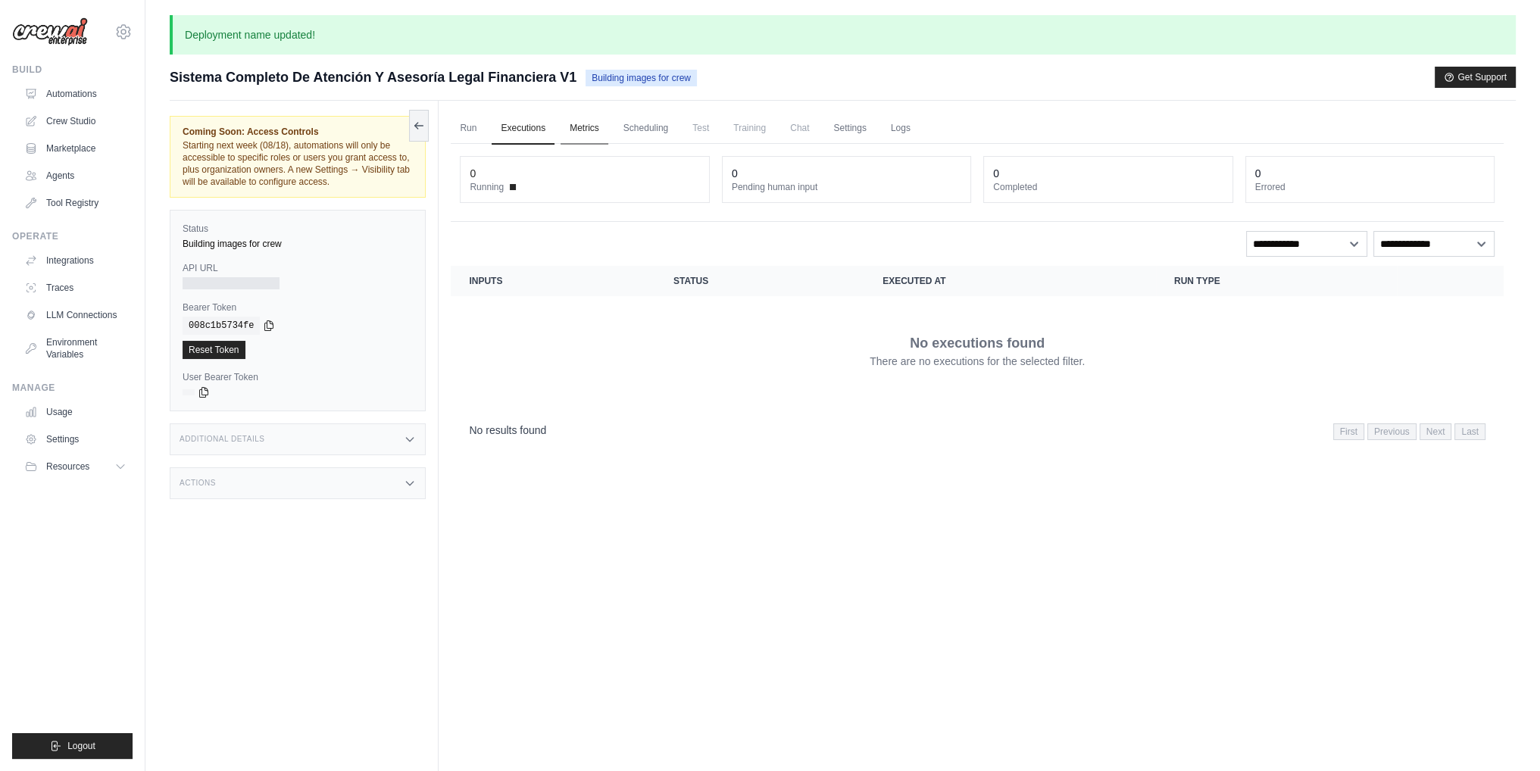
click at [576, 130] on link "Metrics" at bounding box center [584, 129] width 48 height 32
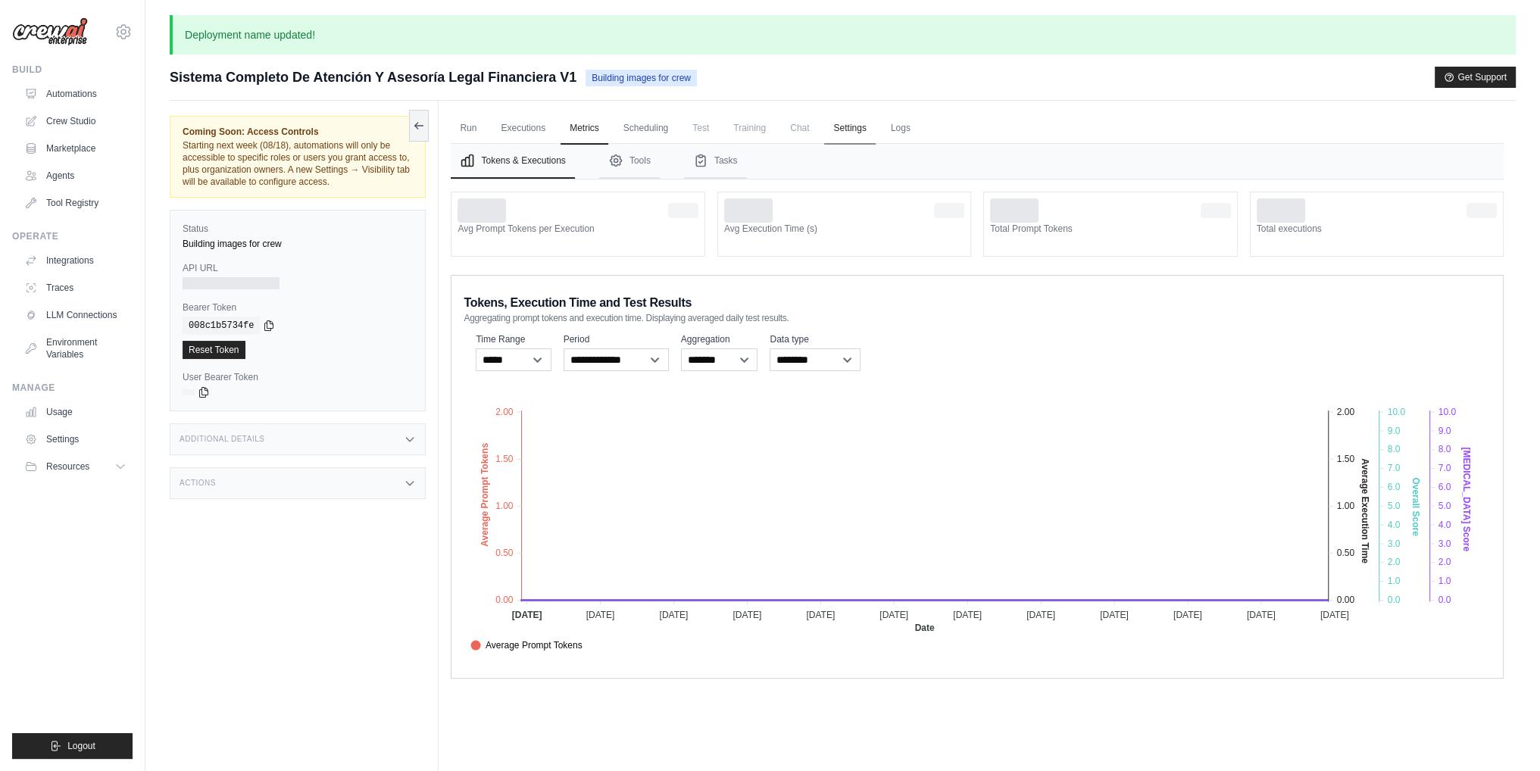
click at [837, 130] on link "Settings" at bounding box center [849, 129] width 51 height 32
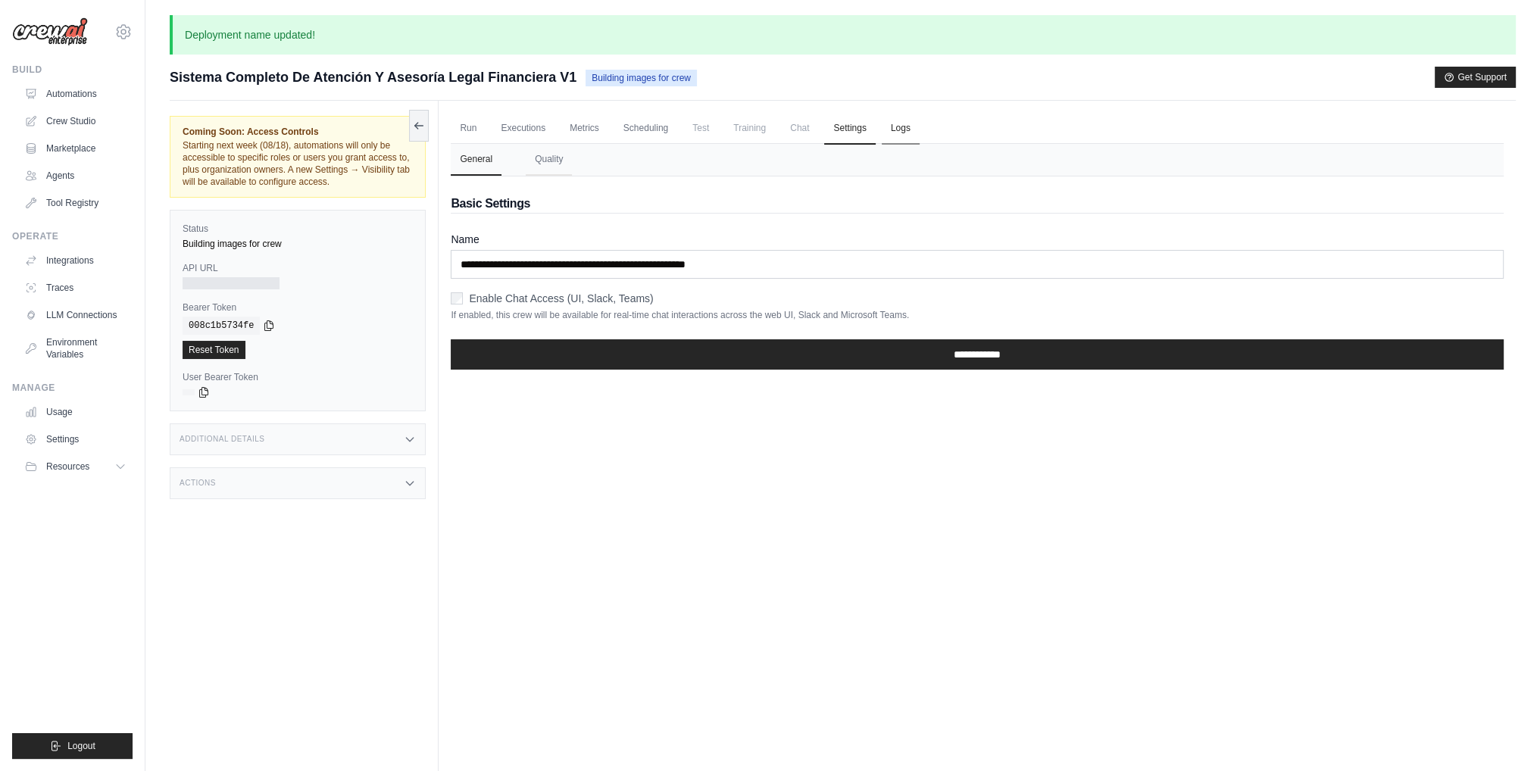
click at [904, 125] on link "Logs" at bounding box center [901, 129] width 38 height 32
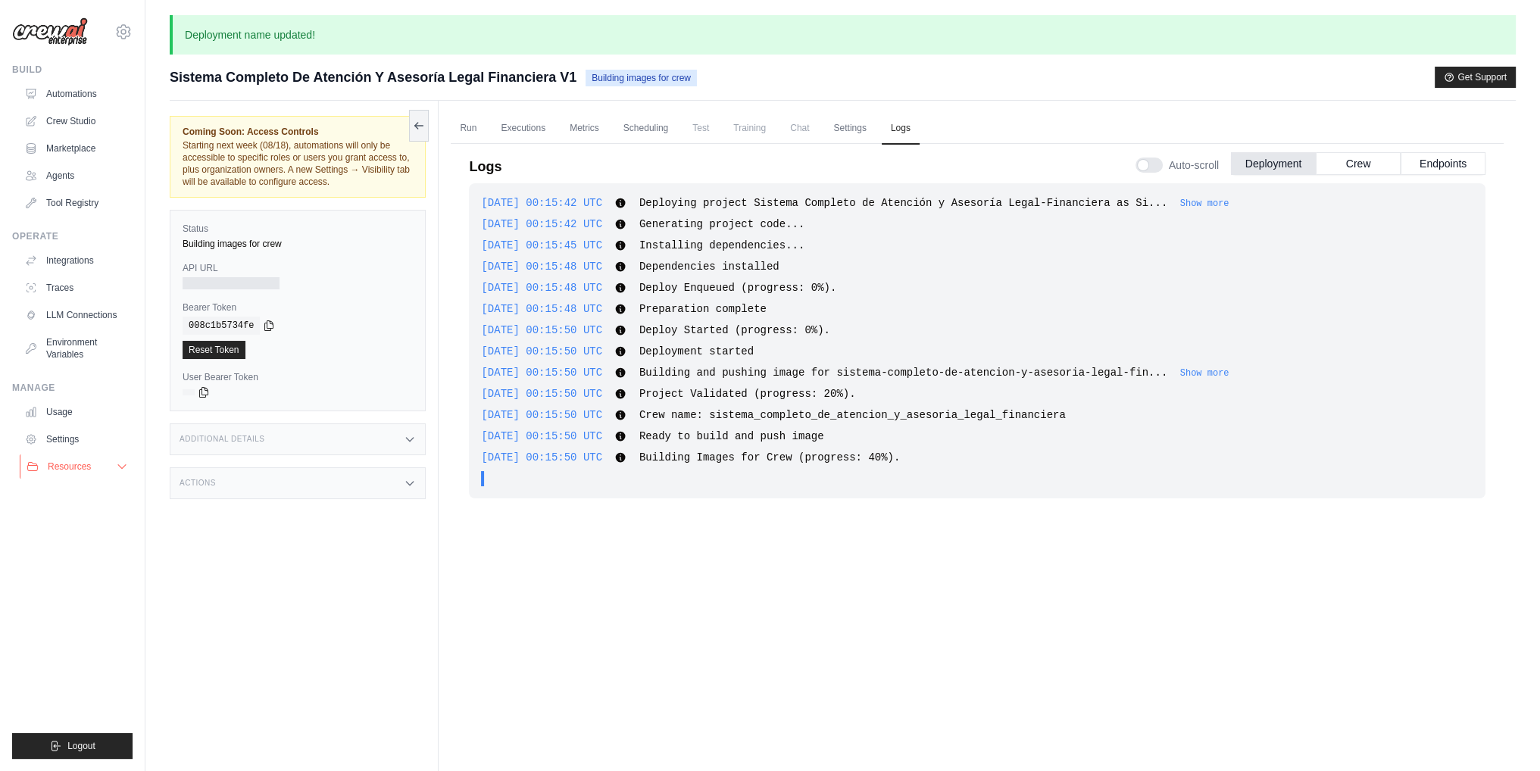
click at [119, 467] on icon at bounding box center [122, 466] width 12 height 12
drag, startPoint x: 82, startPoint y: 551, endPoint x: 67, endPoint y: 563, distance: 19.3
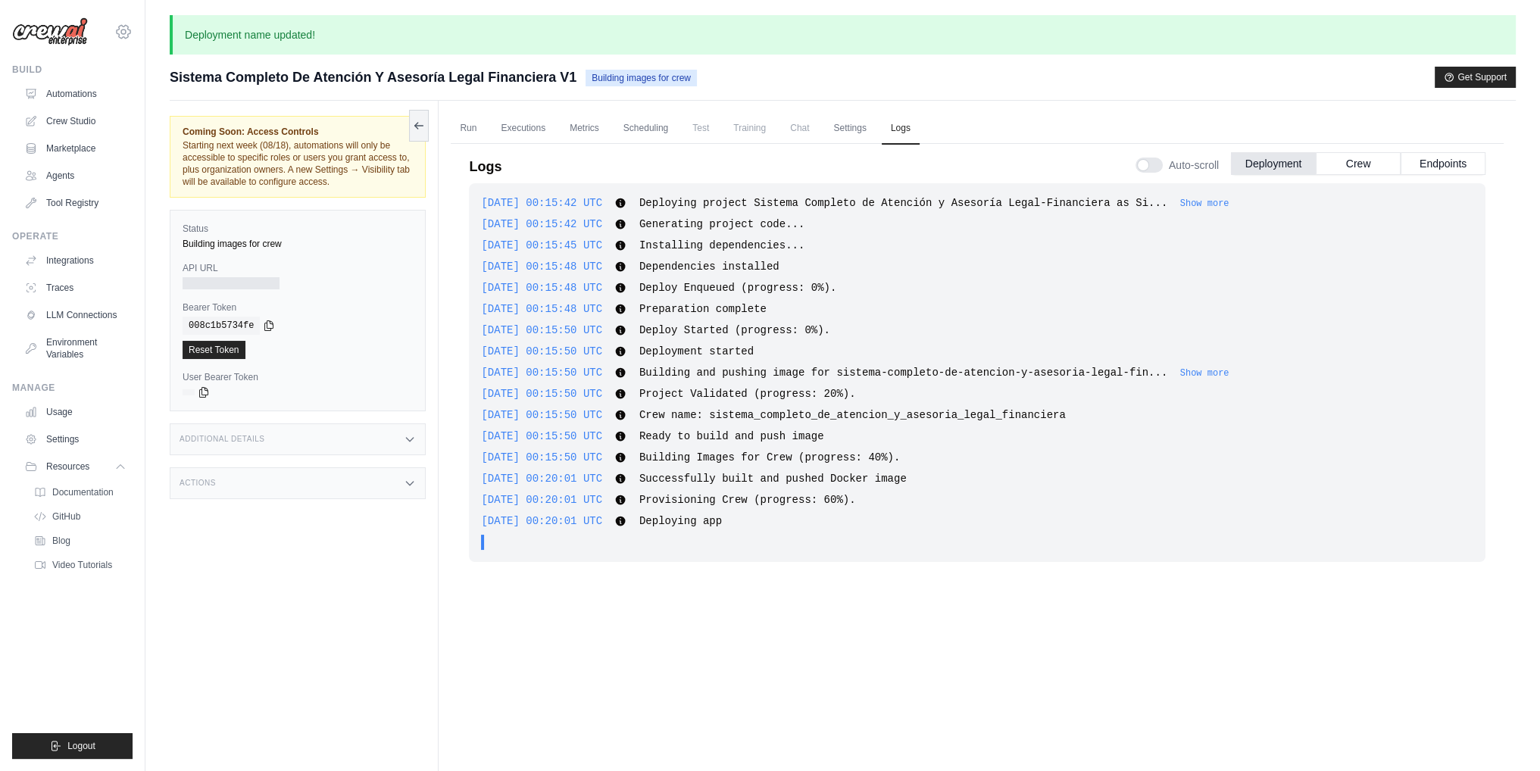
click at [121, 37] on icon at bounding box center [123, 32] width 18 height 18
click at [1346, 164] on button "Crew" at bounding box center [1358, 162] width 85 height 23
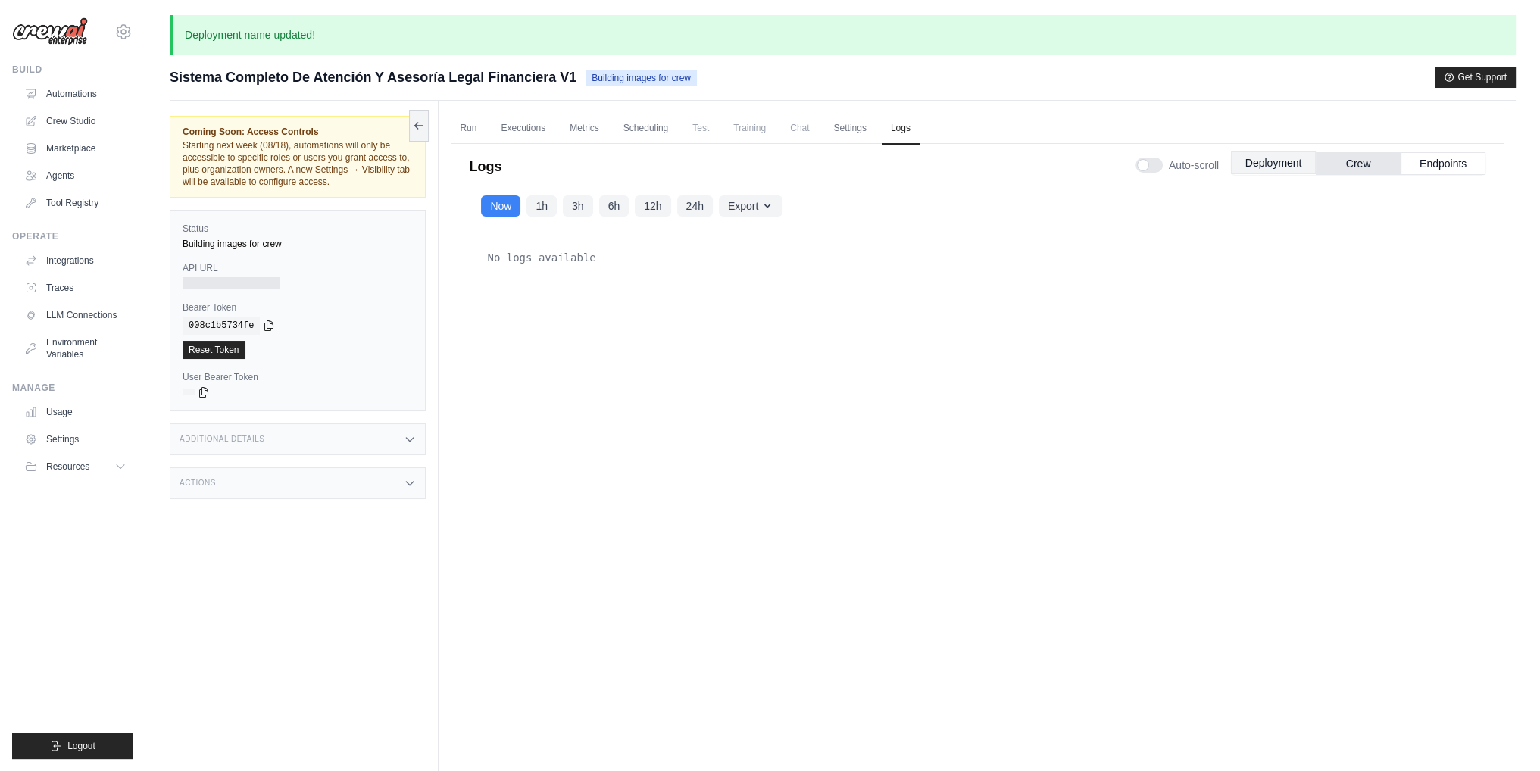
click at [1253, 162] on button "Deployment" at bounding box center [1273, 162] width 85 height 23
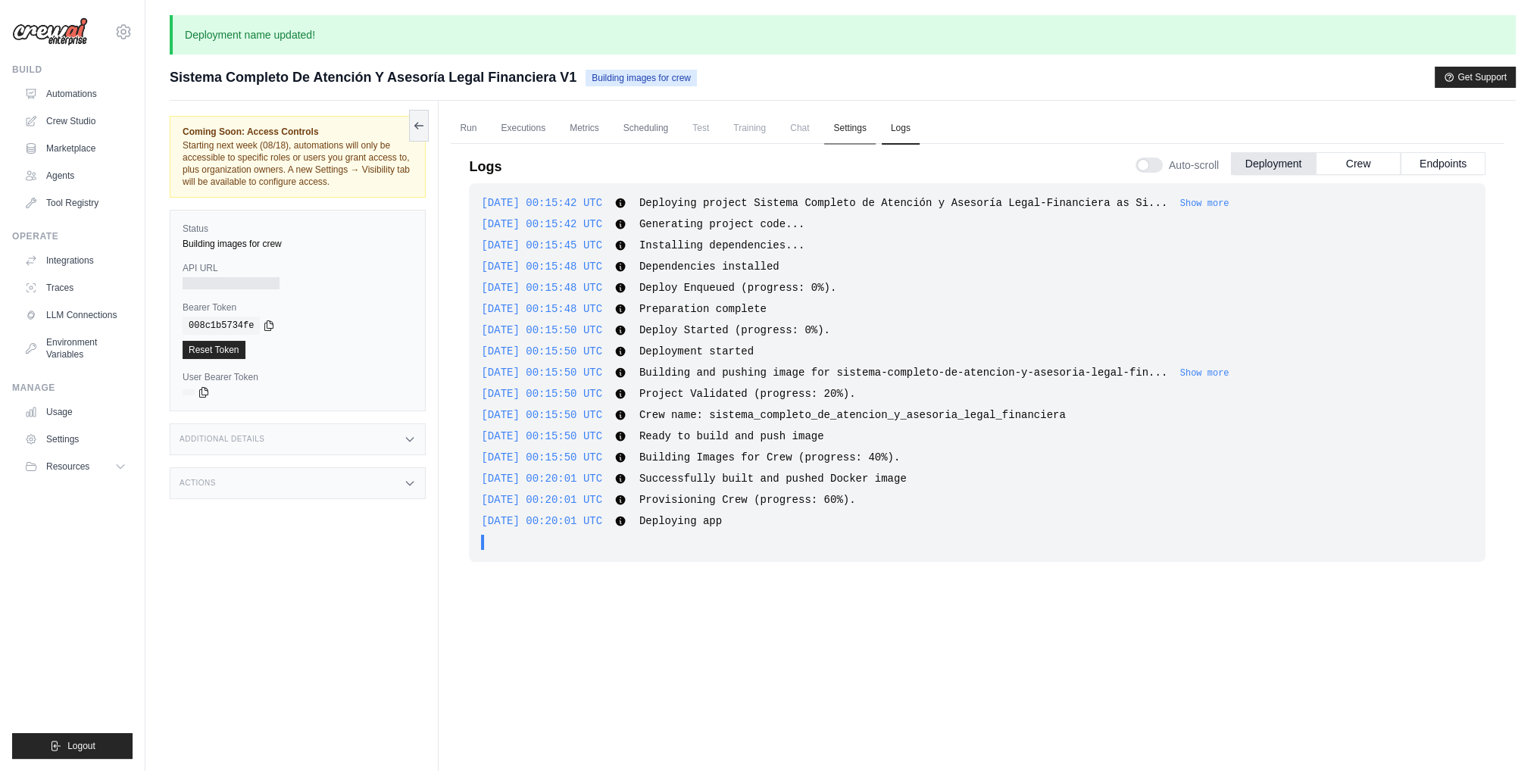
click at [865, 131] on link "Settings" at bounding box center [849, 129] width 51 height 32
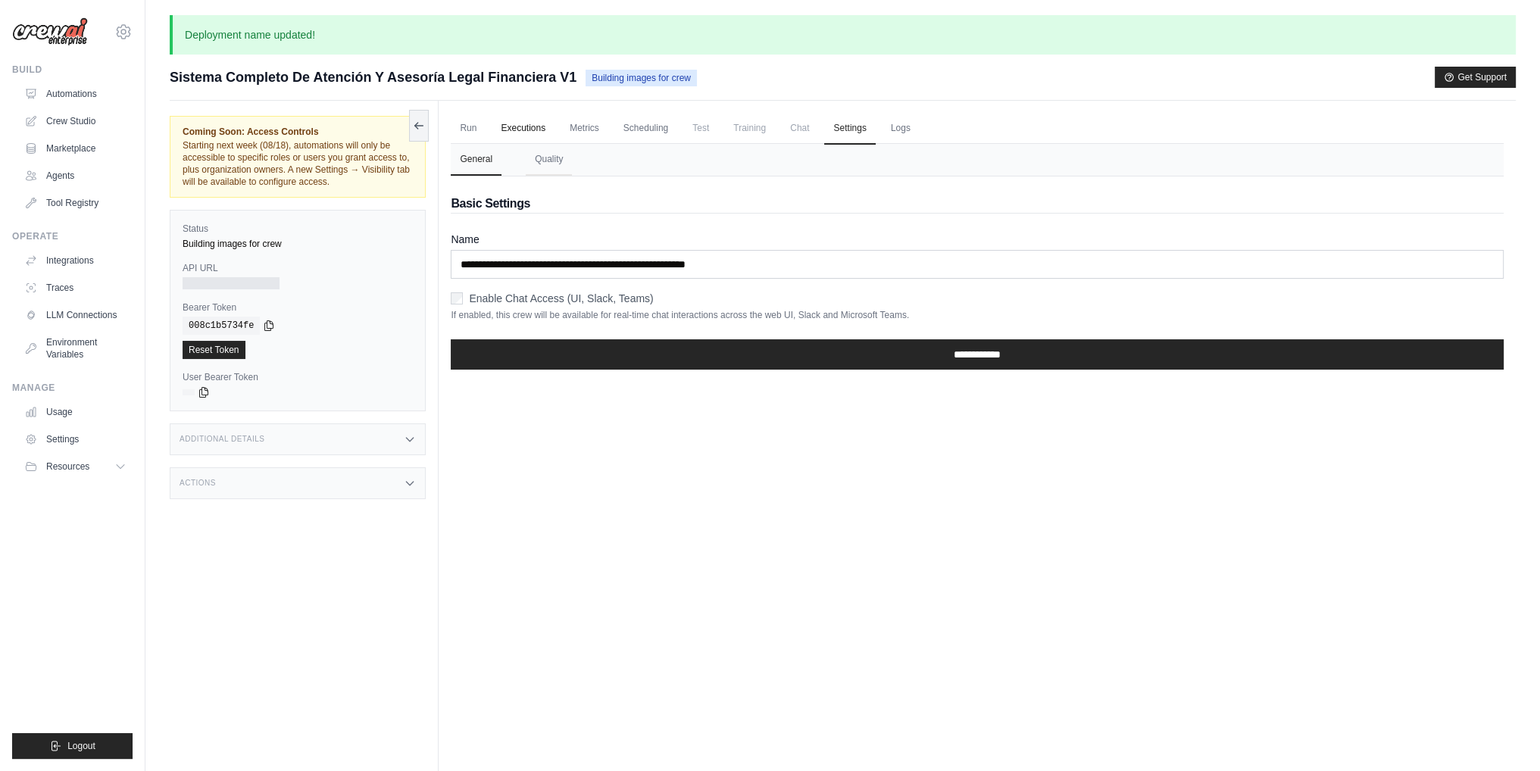
click at [550, 134] on link "Executions" at bounding box center [523, 129] width 63 height 32
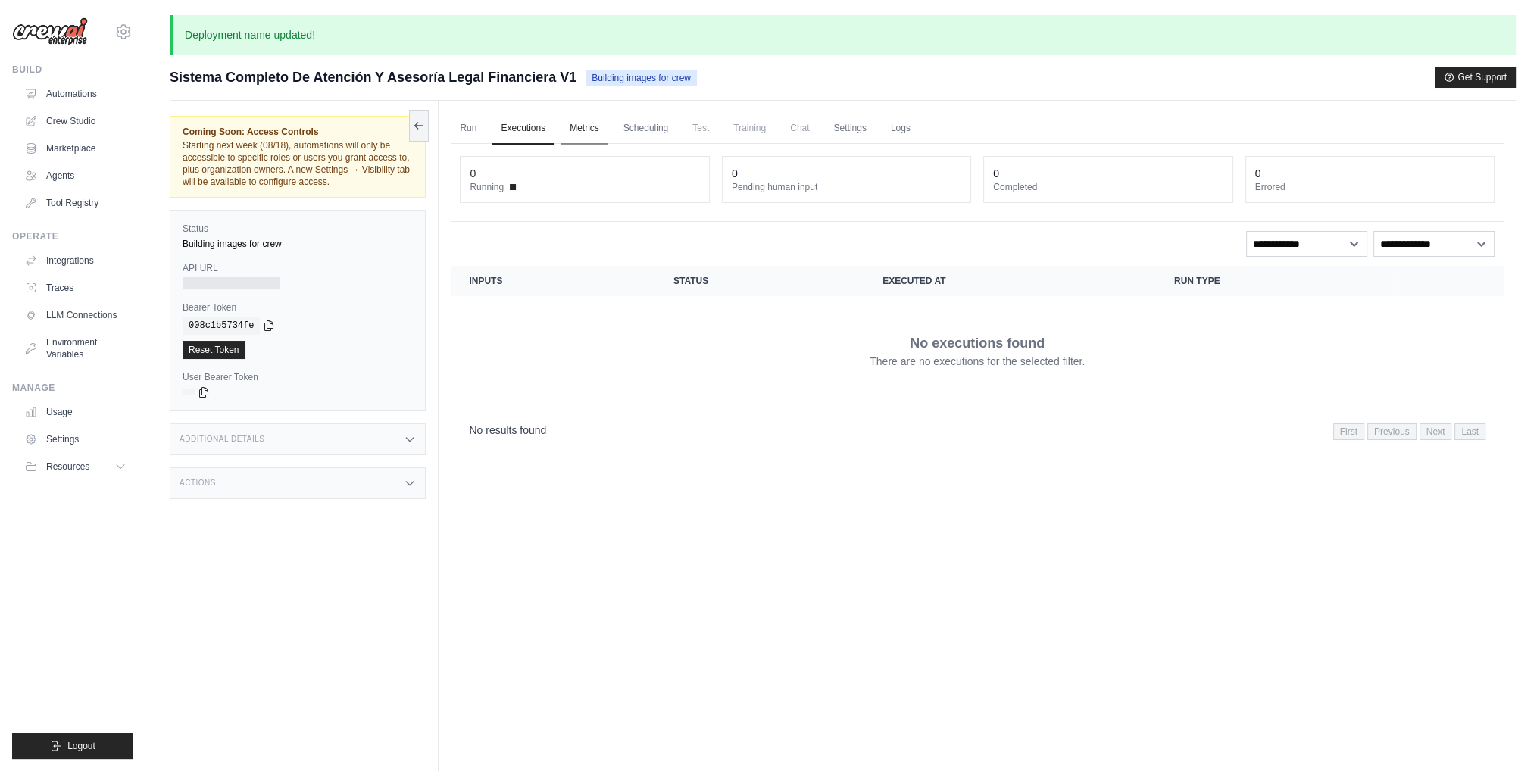
click at [585, 133] on link "Metrics" at bounding box center [584, 129] width 48 height 32
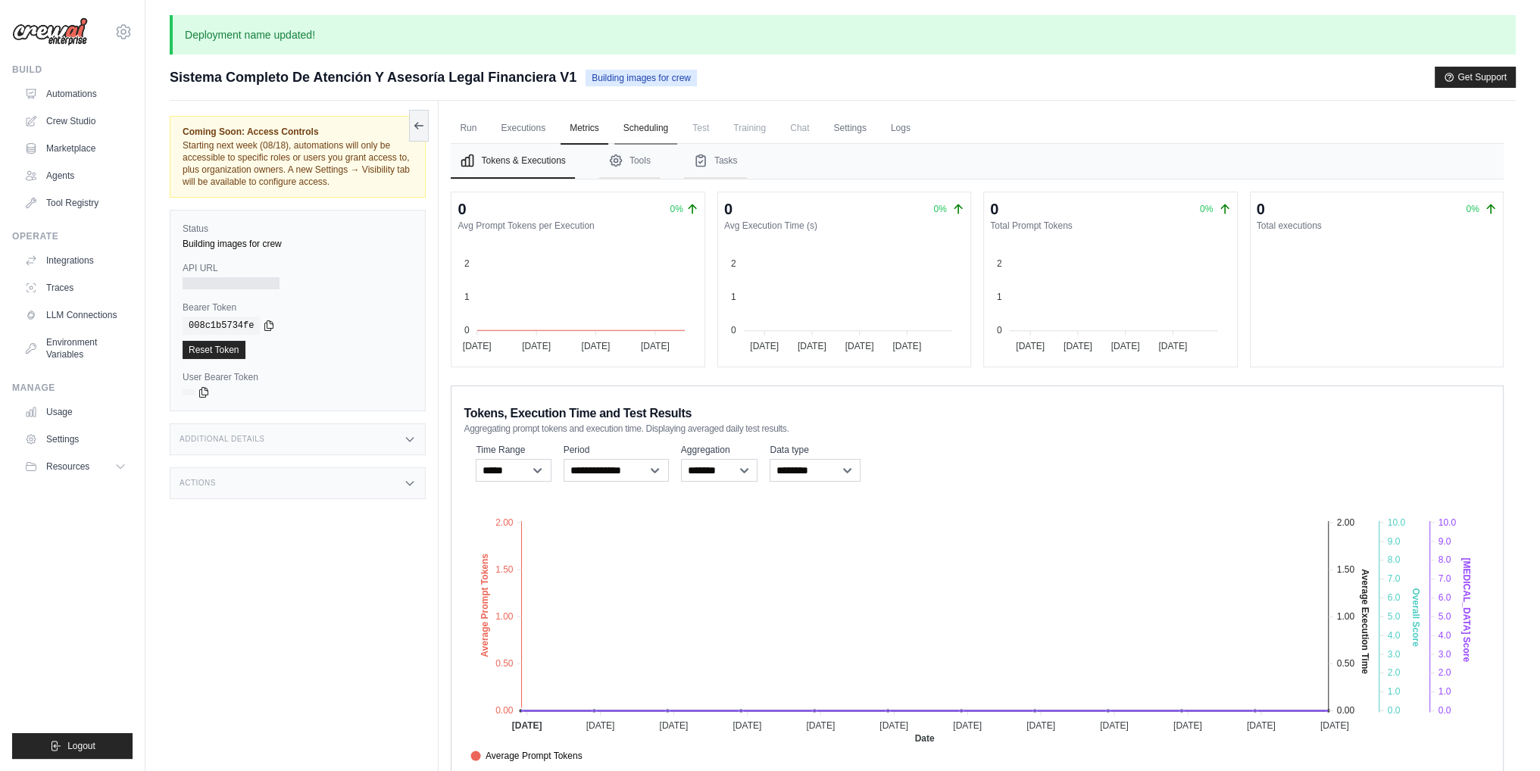
click at [653, 131] on link "Scheduling" at bounding box center [645, 129] width 63 height 32
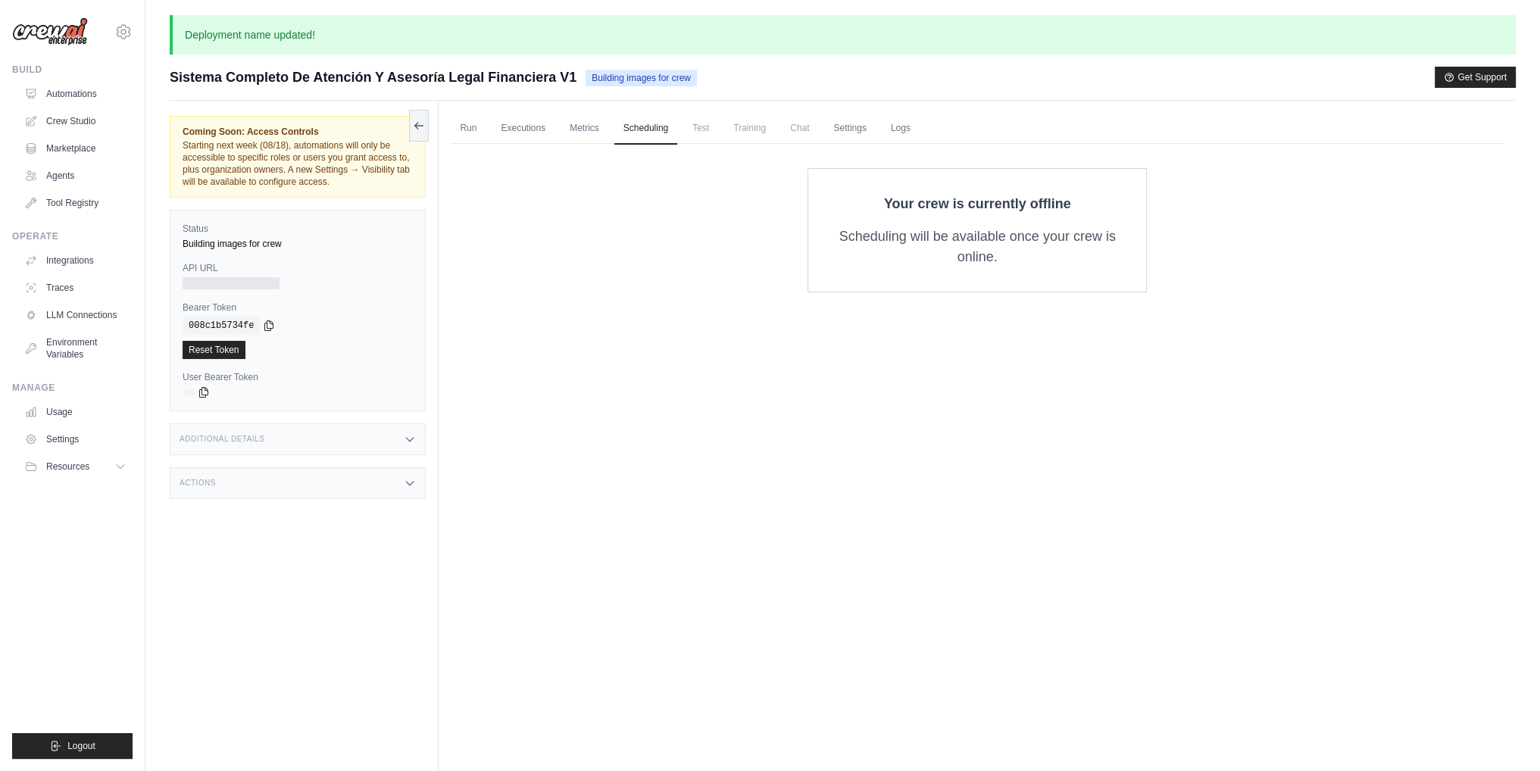
click at [721, 128] on ul "Run Executions Metrics Scheduling Test Training Chat Settings Logs" at bounding box center [977, 128] width 1053 height 31
click at [470, 126] on link "Run" at bounding box center [468, 129] width 35 height 32
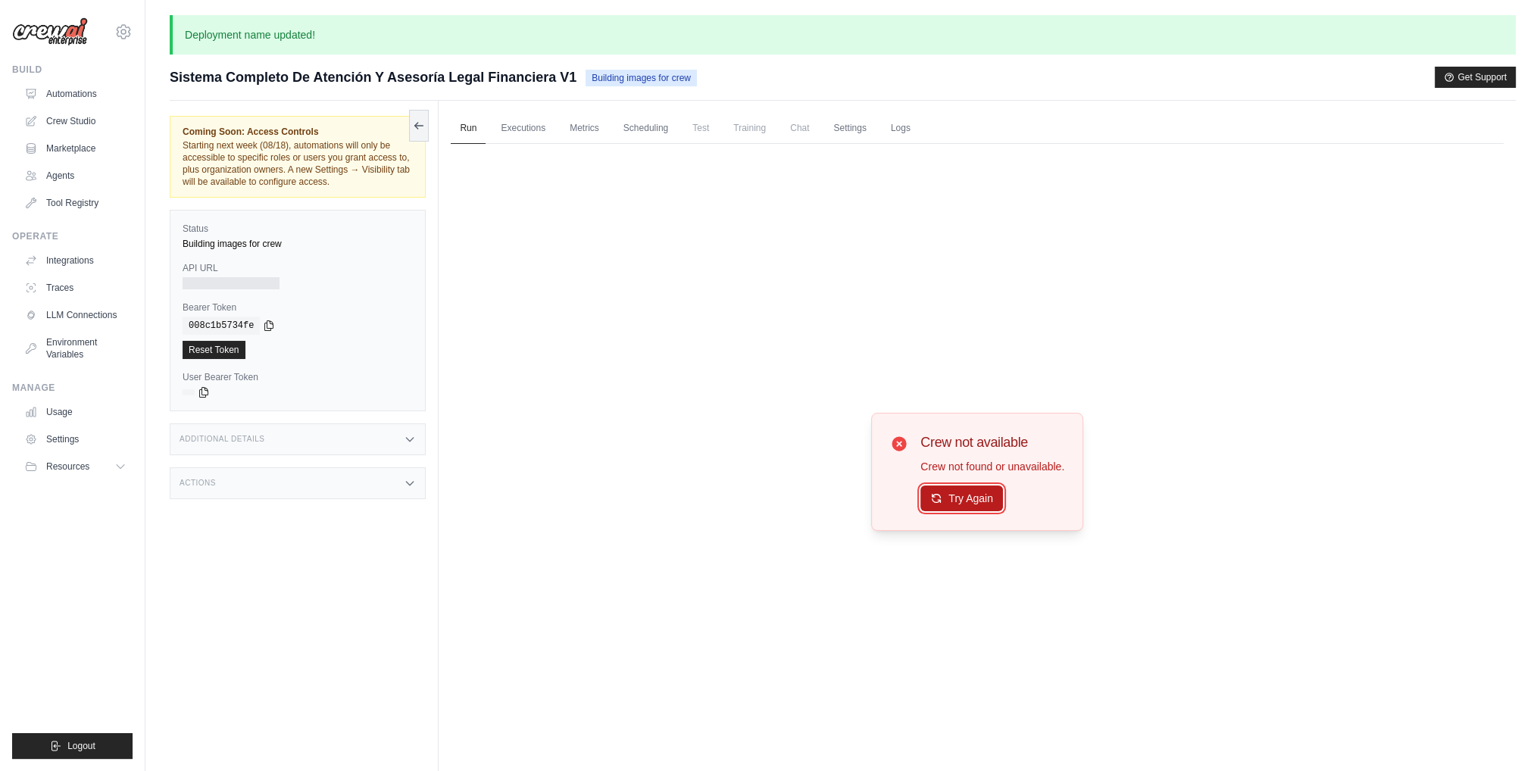
click at [945, 499] on button "Try Again" at bounding box center [961, 498] width 83 height 26
click at [889, 128] on link "Logs" at bounding box center [901, 129] width 38 height 32
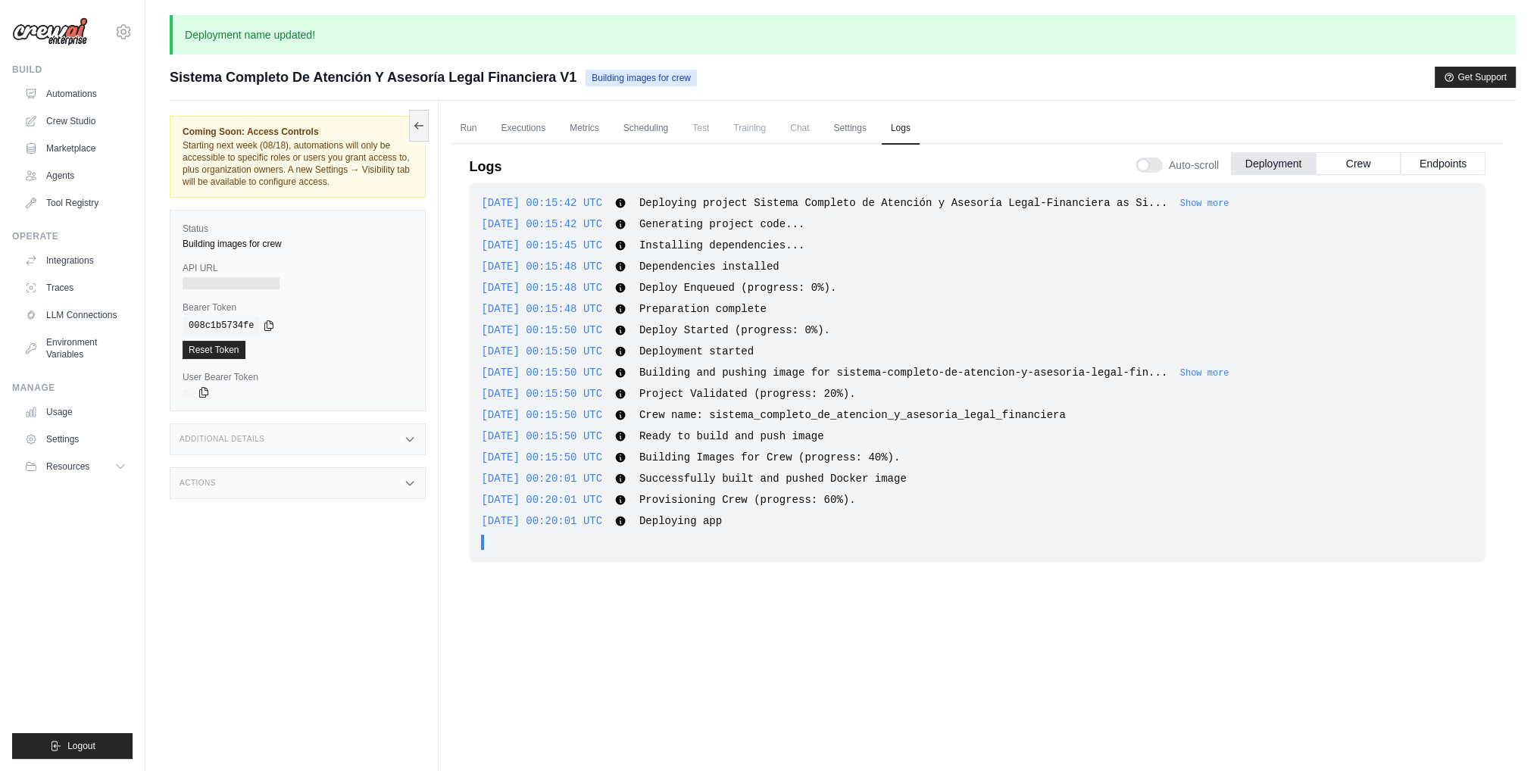
click at [525, 552] on div "[DATE] 00:15:42 UTC Deploying project Sistema Completo de Atención y Asesoría L…" at bounding box center [977, 372] width 1016 height 379
click at [781, 138] on span "Chat" at bounding box center [799, 128] width 37 height 30
click at [855, 125] on link "Settings" at bounding box center [849, 129] width 51 height 32
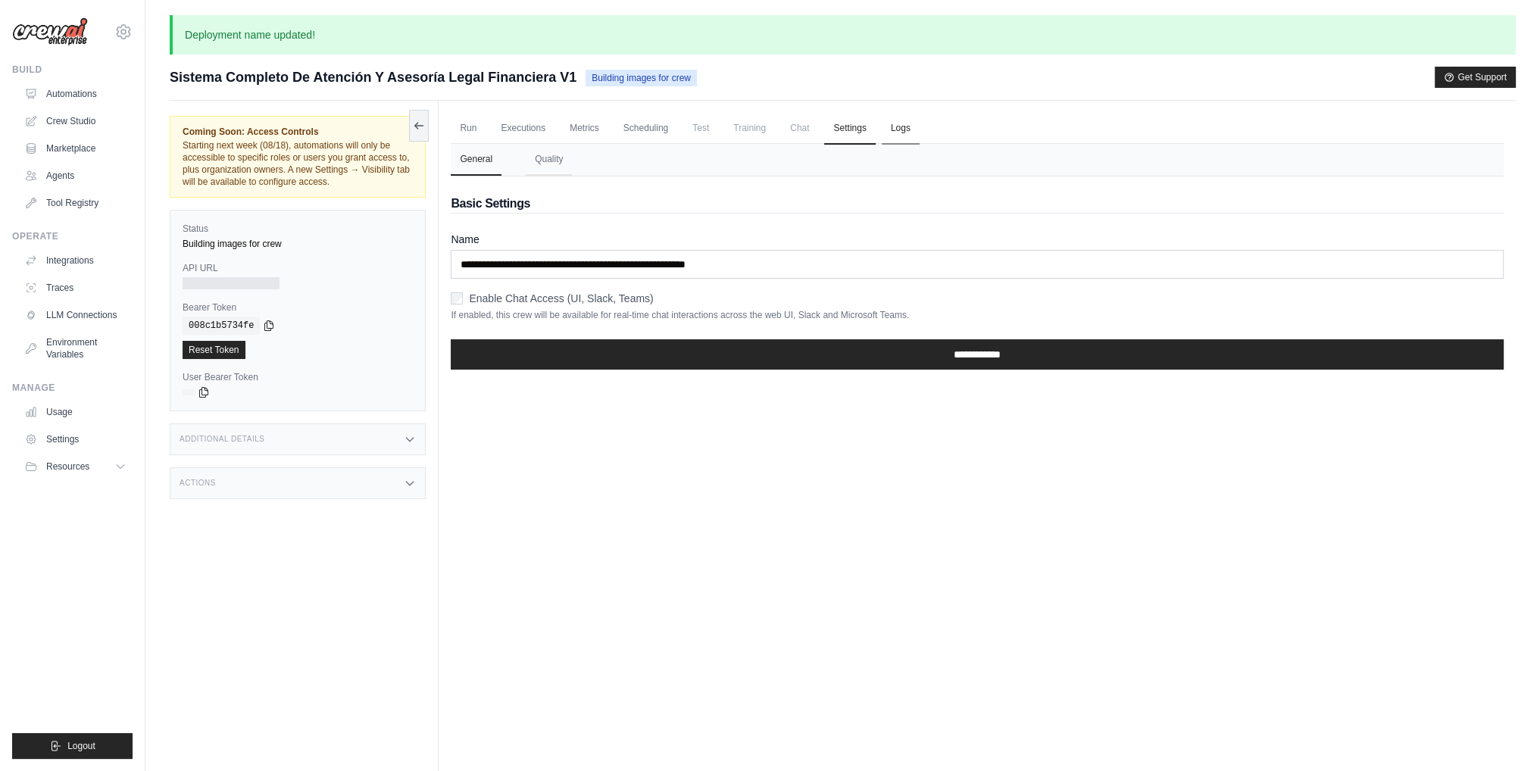
click at [892, 118] on link "Logs" at bounding box center [901, 129] width 38 height 32
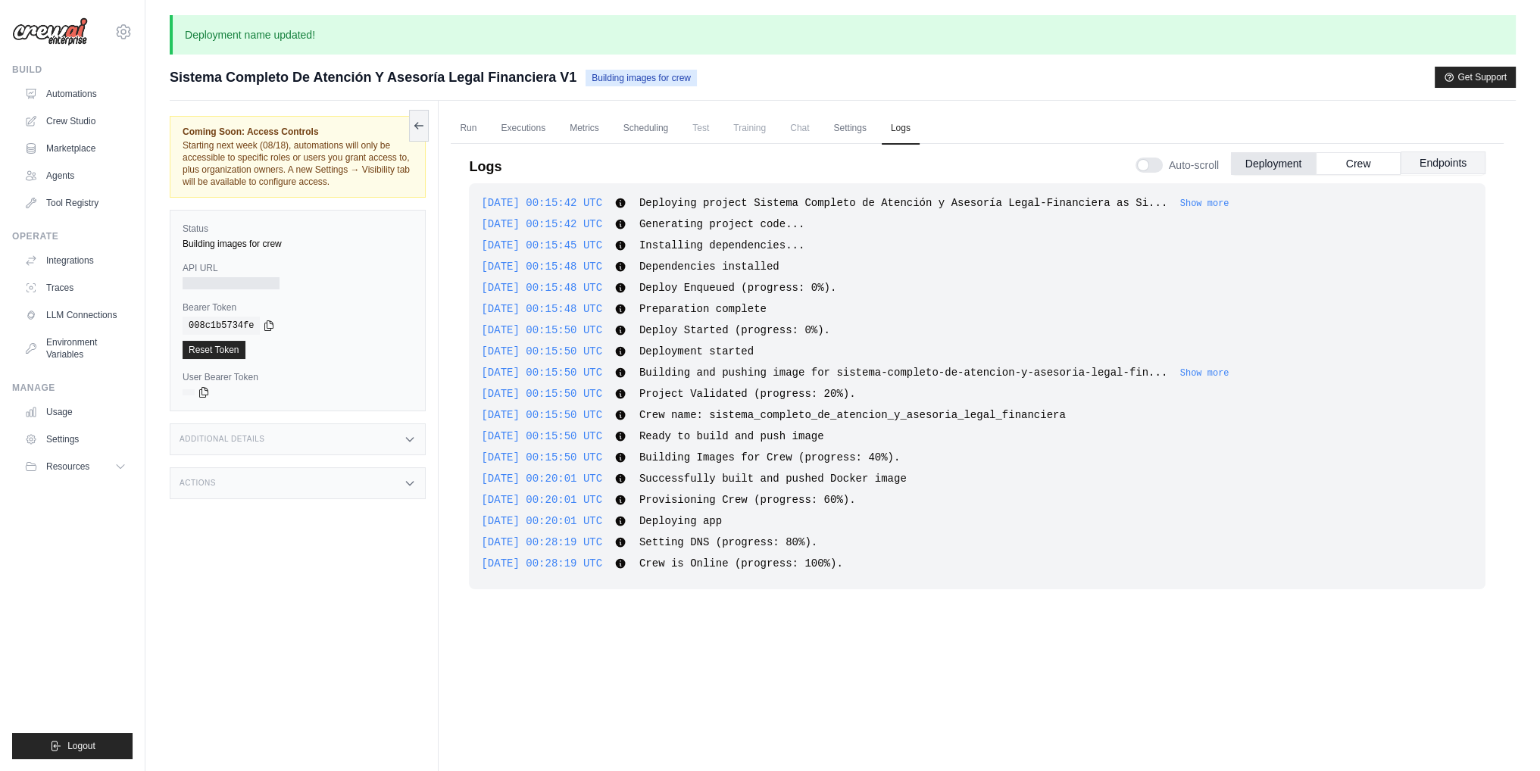
click at [1416, 155] on button "Endpoints" at bounding box center [1442, 162] width 85 height 23
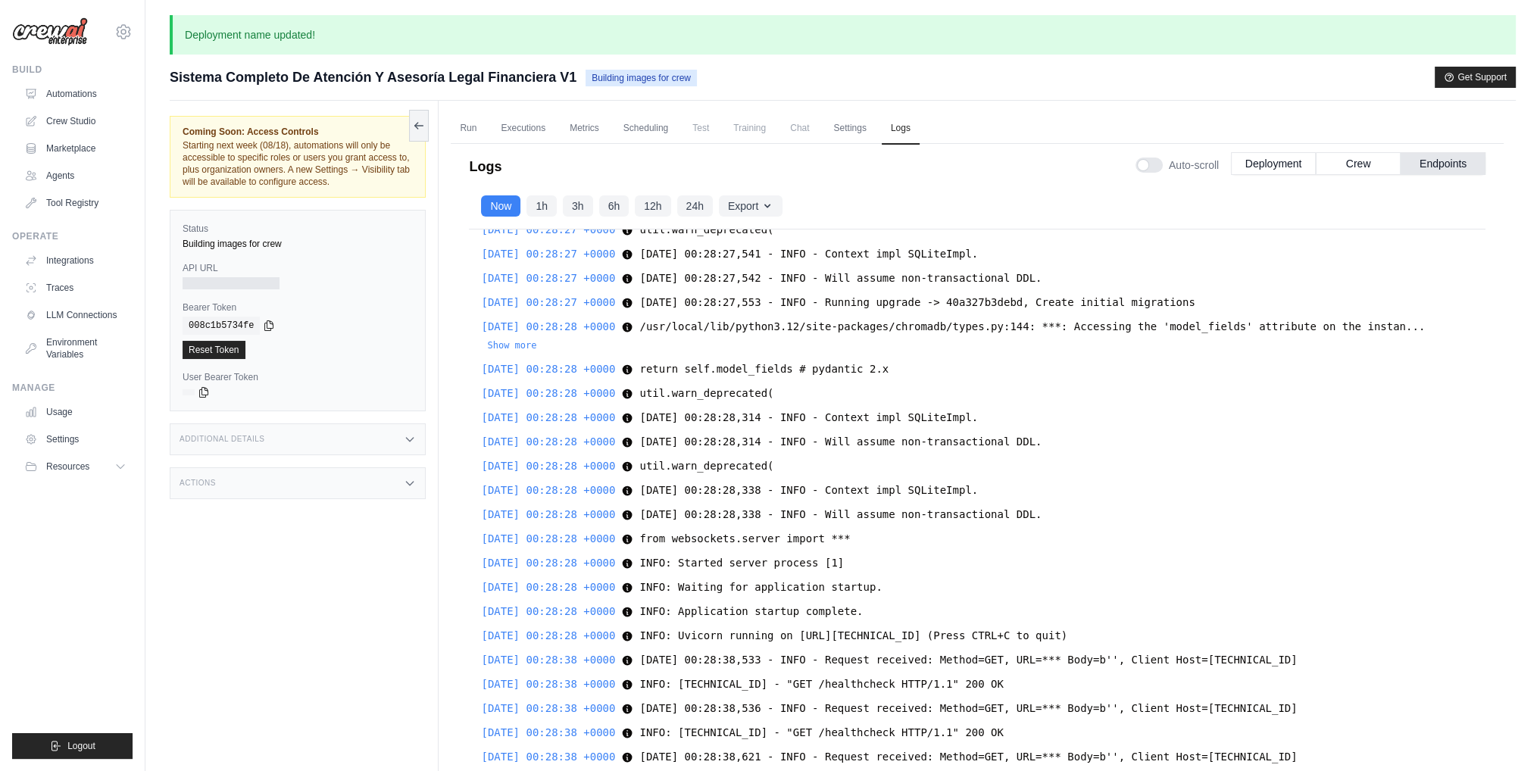
scroll to position [76, 0]
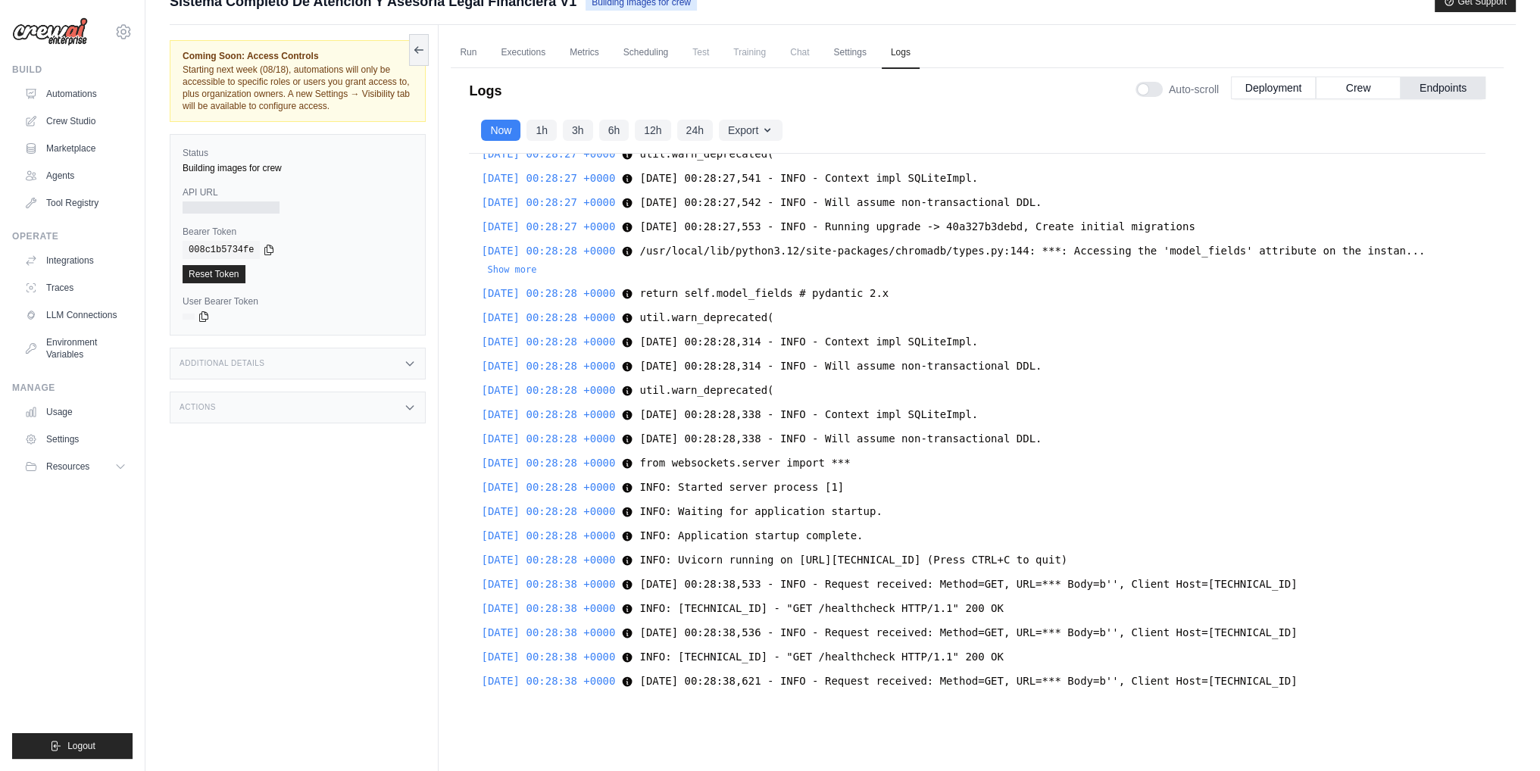
click at [1294, 100] on div "Auto-scroll Deployment Crew Endpoints" at bounding box center [1310, 86] width 350 height 42
click at [1296, 92] on button "Deployment" at bounding box center [1273, 87] width 85 height 23
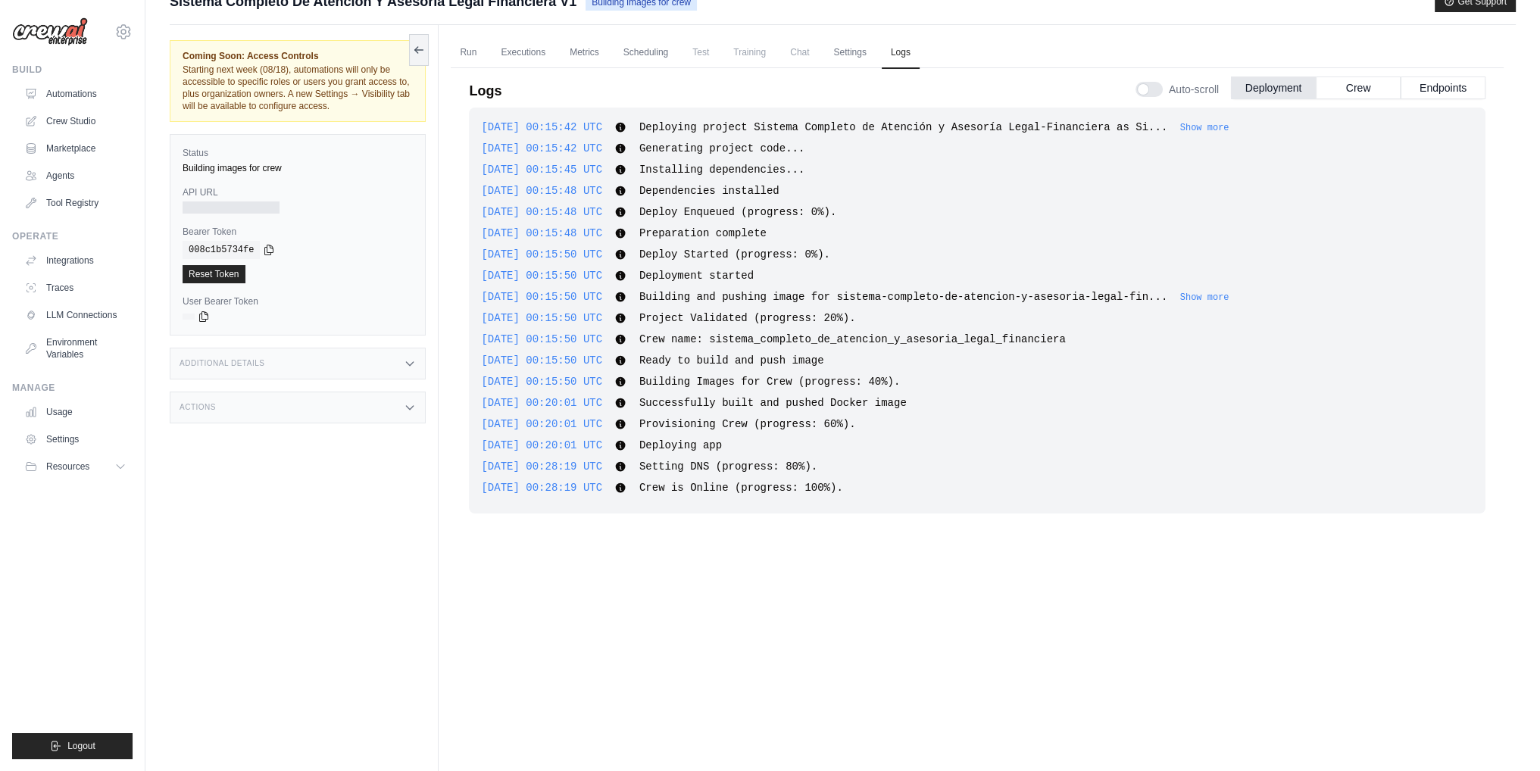
click at [800, 60] on span "Chat" at bounding box center [799, 52] width 37 height 30
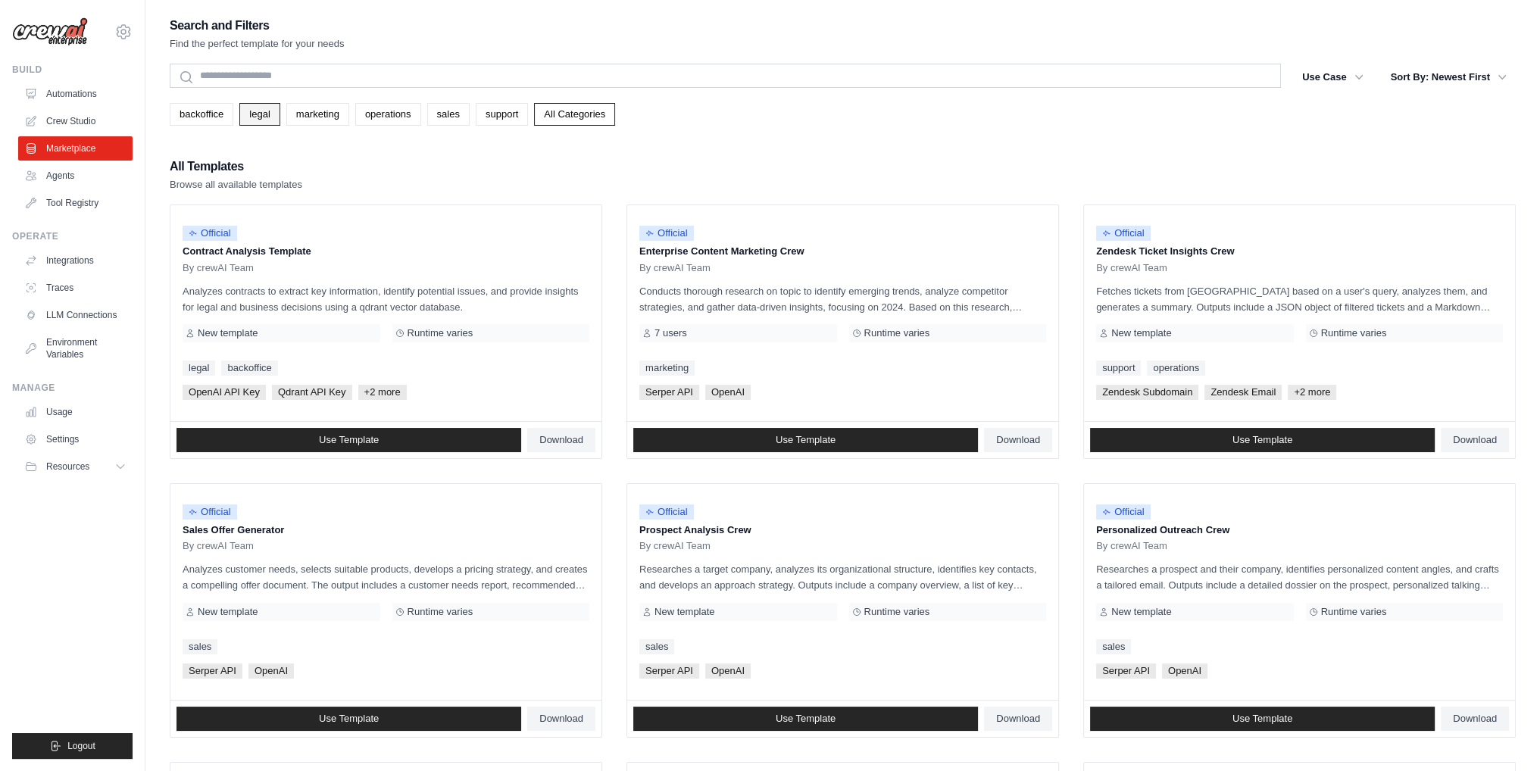
click at [265, 108] on link "legal" at bounding box center [259, 114] width 40 height 23
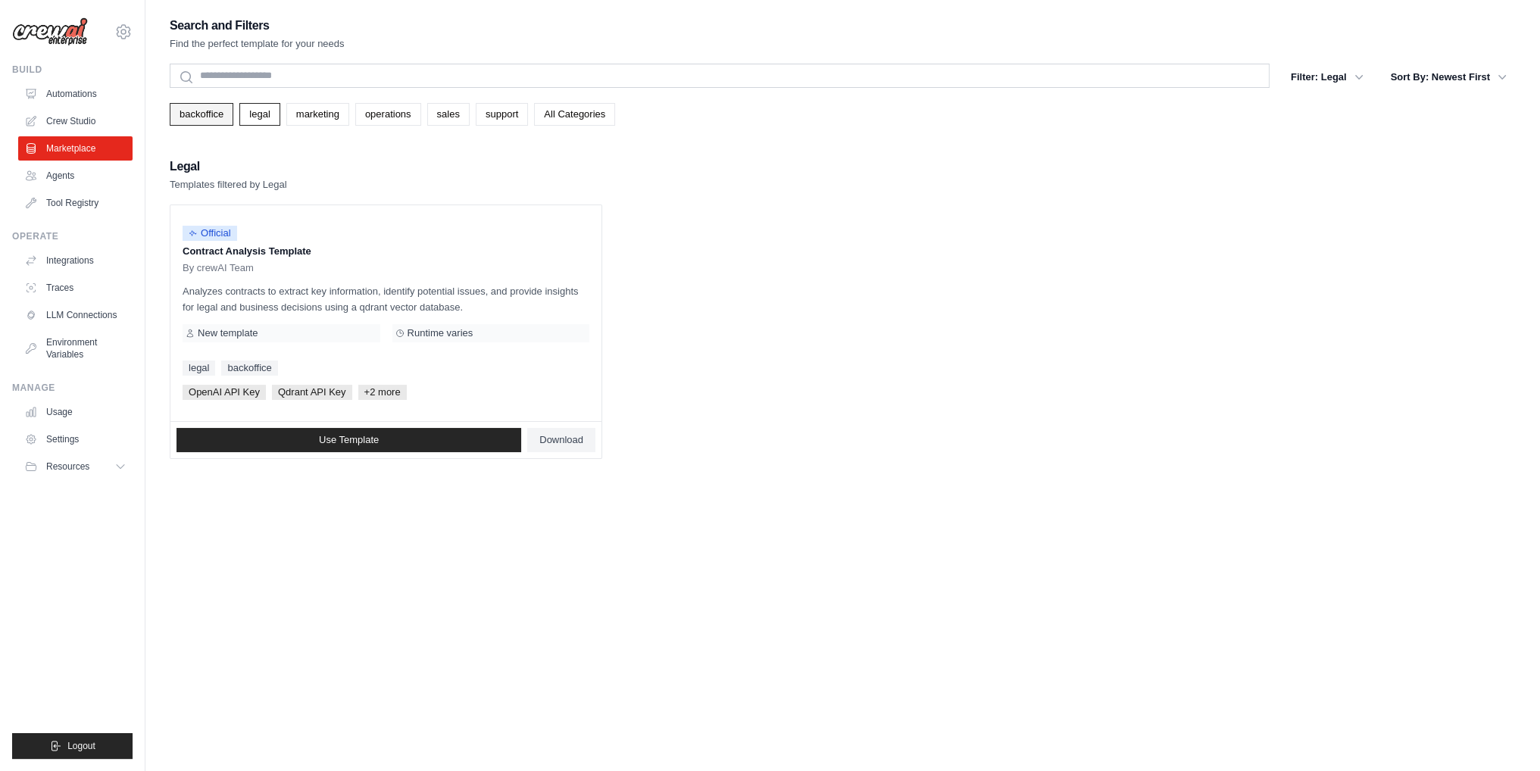
click at [204, 121] on link "backoffice" at bounding box center [202, 114] width 64 height 23
click at [253, 114] on link "legal" at bounding box center [259, 114] width 40 height 23
click at [313, 114] on link "marketing" at bounding box center [317, 114] width 63 height 23
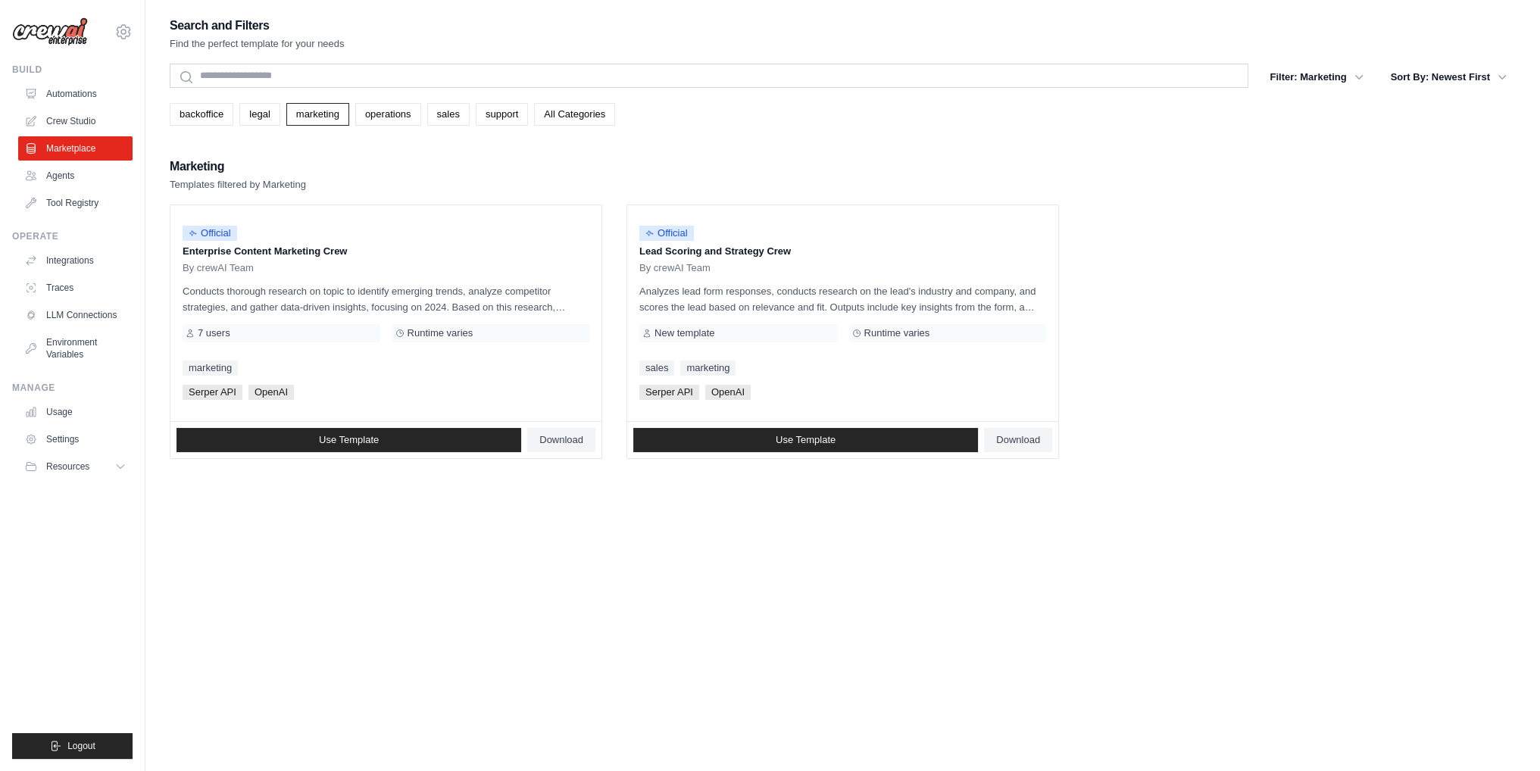
click at [195, 125] on div "Search and Filters Find the perfect template for your needs Search Filter: Mark…" at bounding box center [843, 237] width 1346 height 444
click at [198, 113] on link "backoffice" at bounding box center [202, 114] width 64 height 23
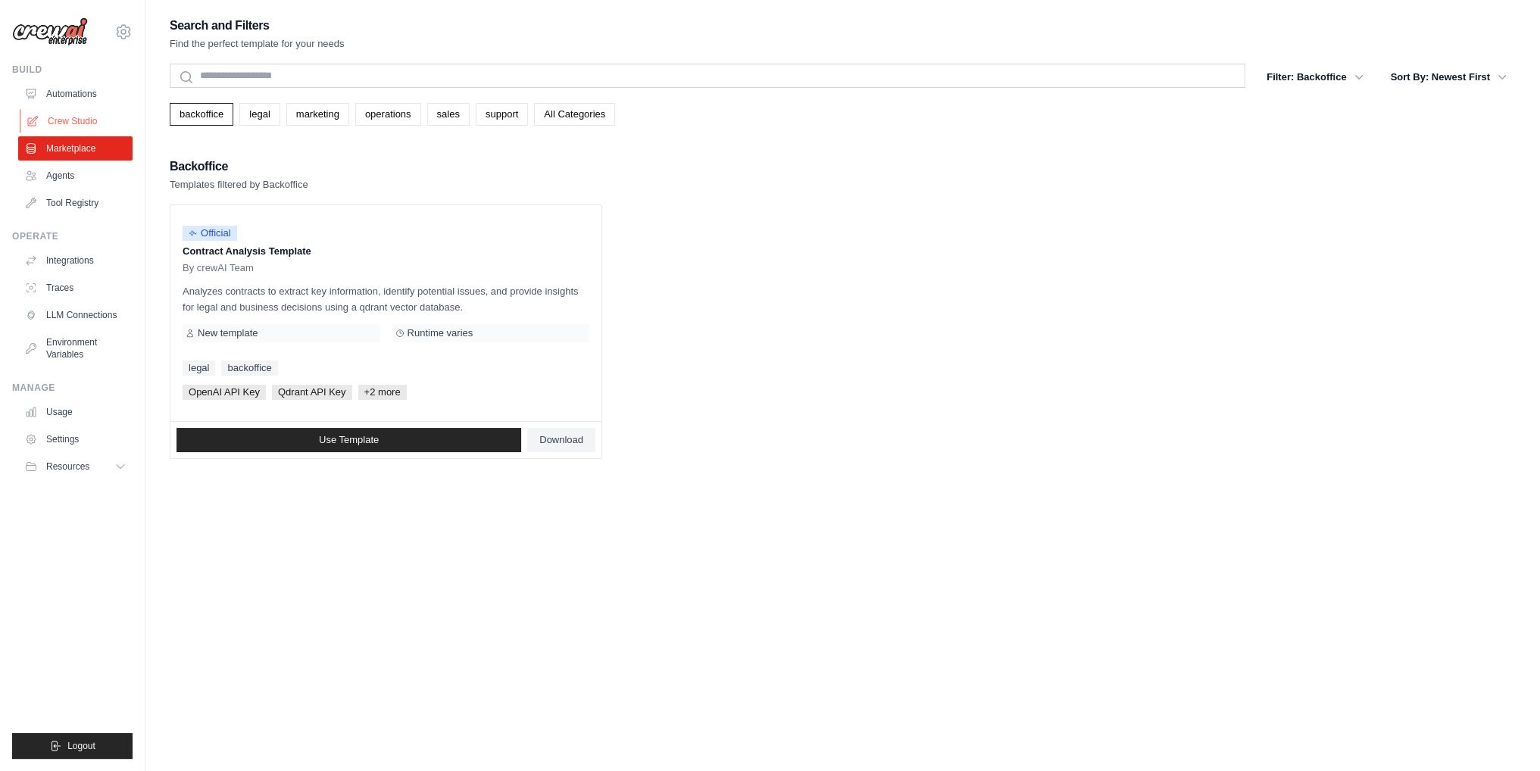
click at [117, 130] on link "Crew Studio" at bounding box center [77, 121] width 114 height 24
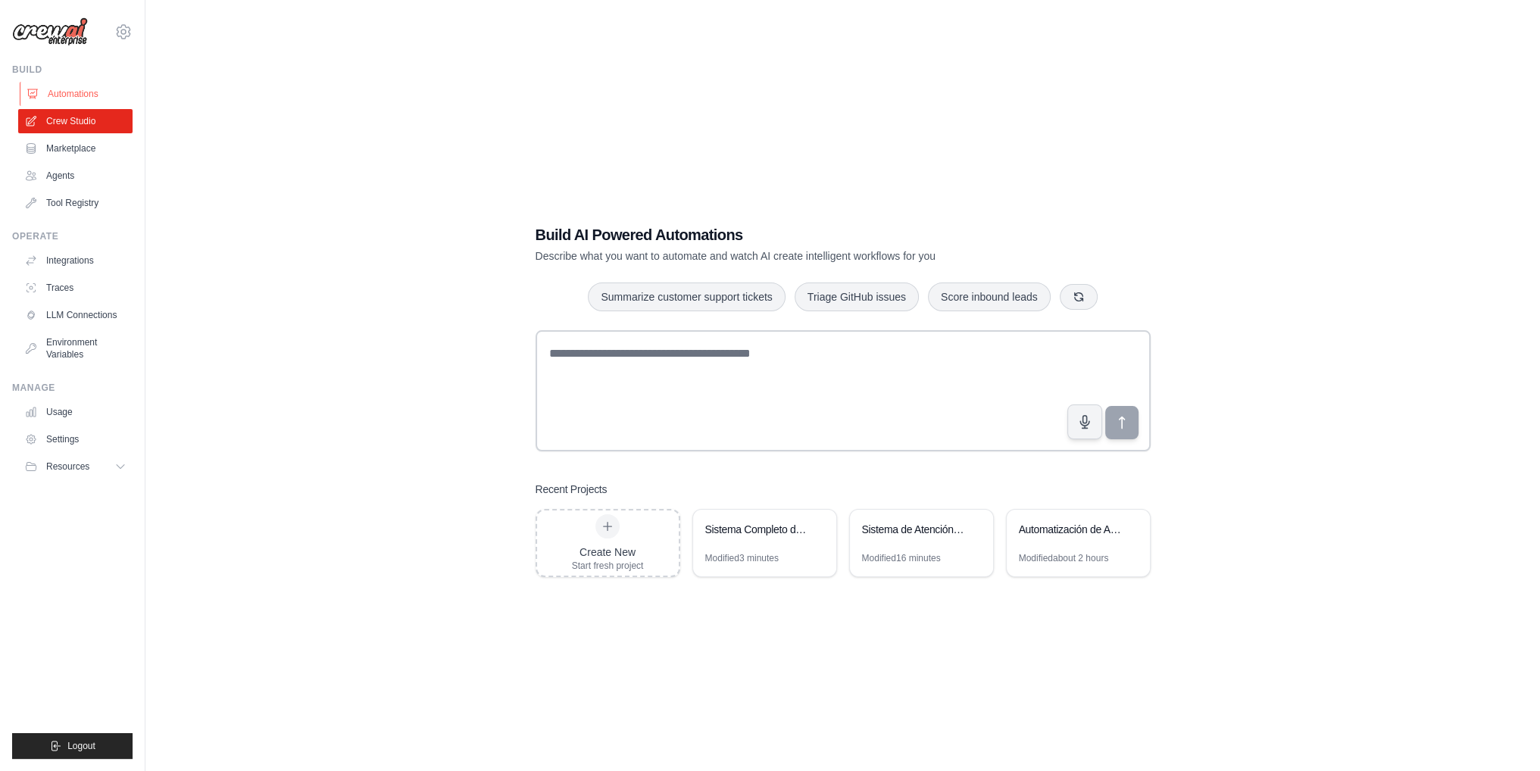
click at [88, 91] on link "Automations" at bounding box center [77, 94] width 114 height 24
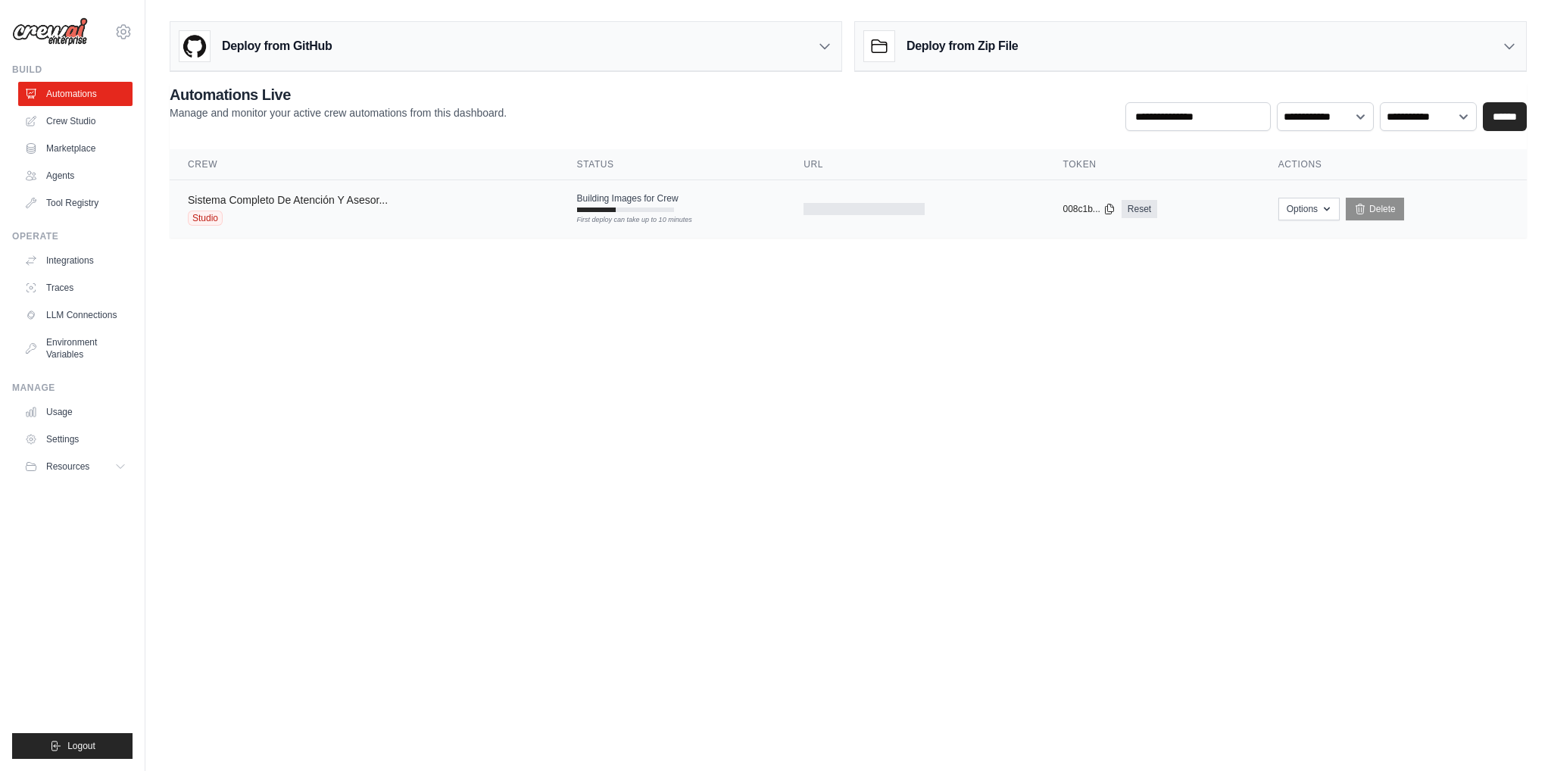
click at [314, 198] on link "Sistema Completo De Atención Y Asesor..." at bounding box center [288, 200] width 200 height 12
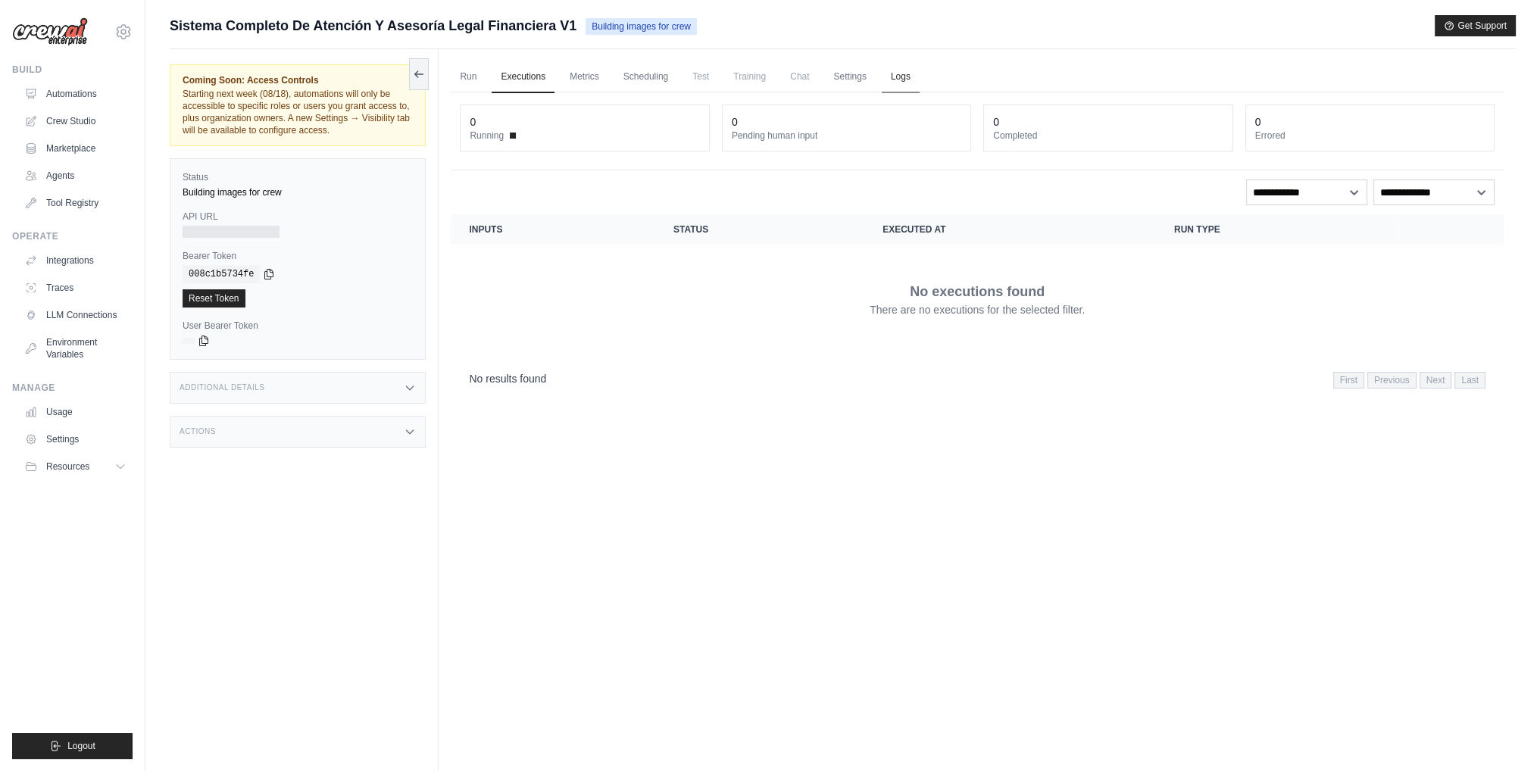
click at [897, 75] on link "Logs" at bounding box center [901, 77] width 38 height 32
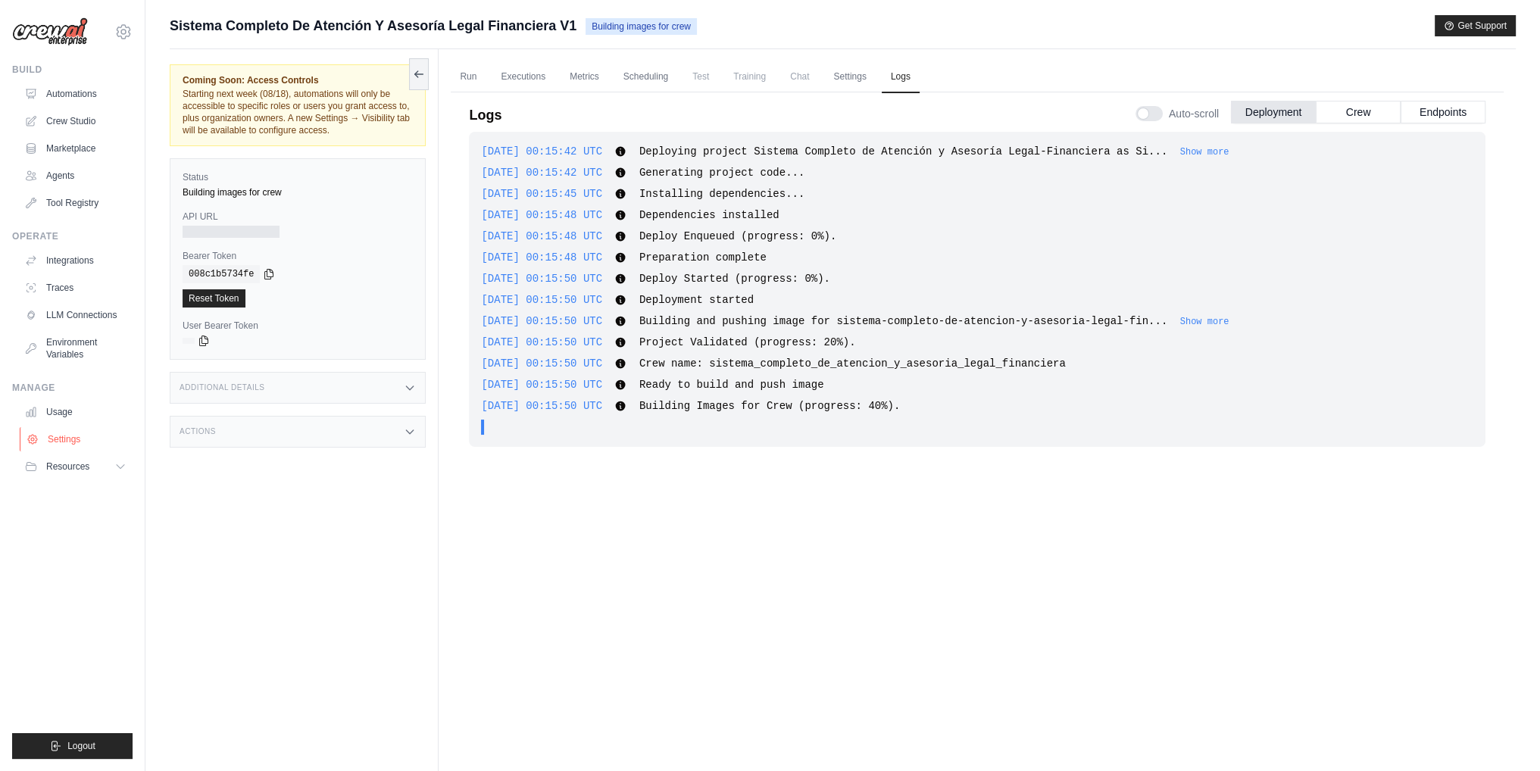
click at [64, 448] on link "Settings" at bounding box center [77, 439] width 114 height 24
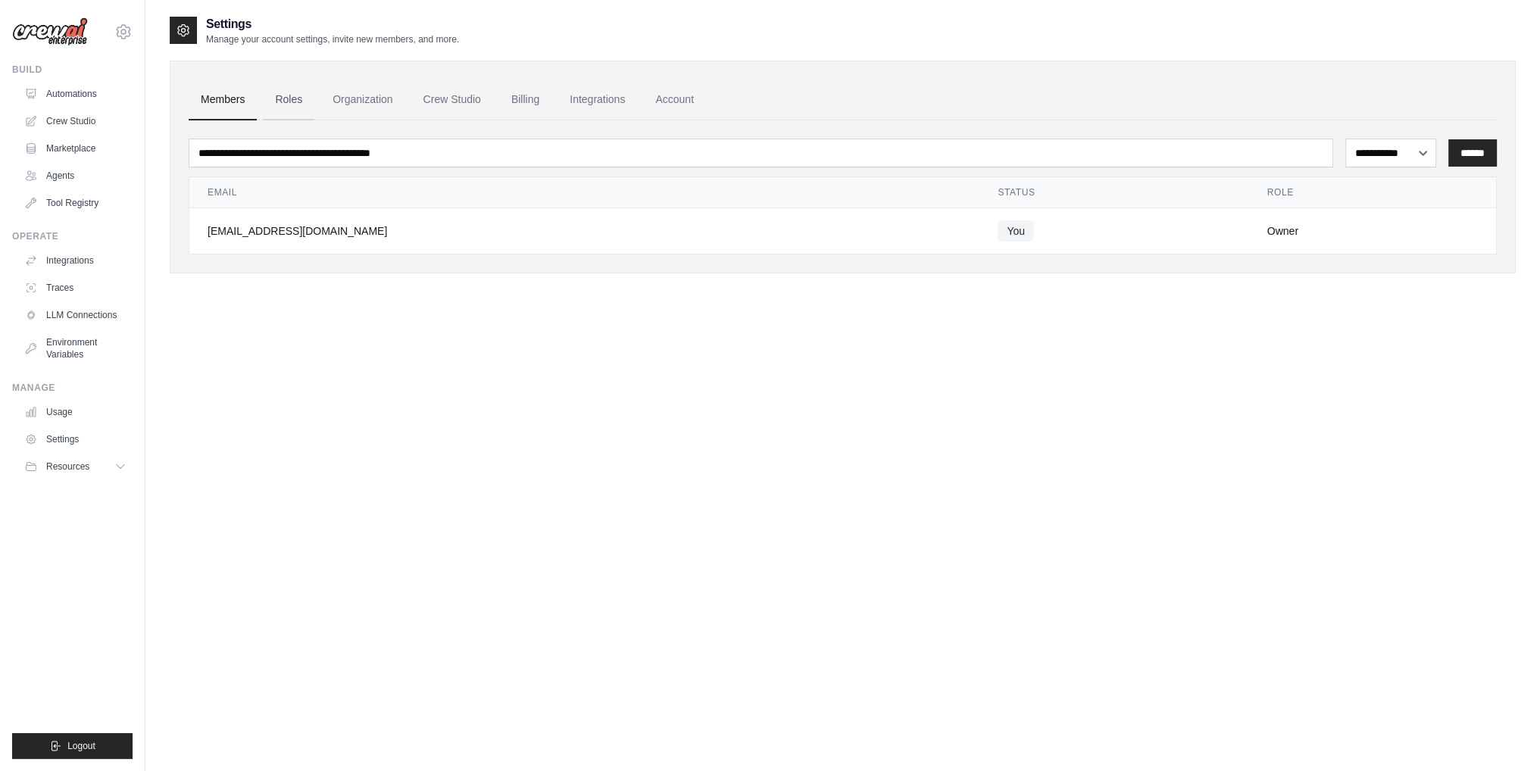
click at [294, 95] on link "Roles" at bounding box center [288, 100] width 51 height 41
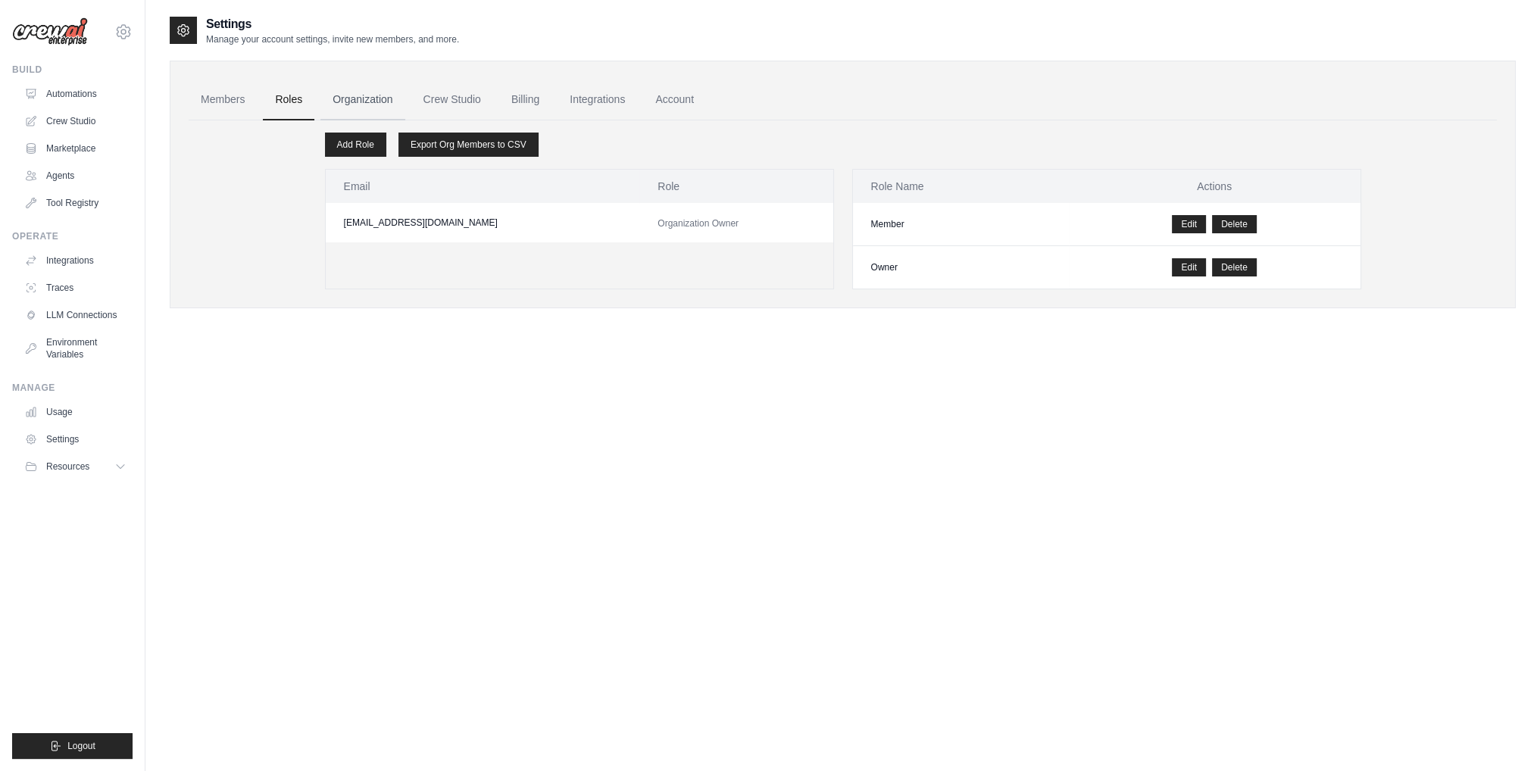
click at [379, 97] on link "Organization" at bounding box center [362, 100] width 84 height 41
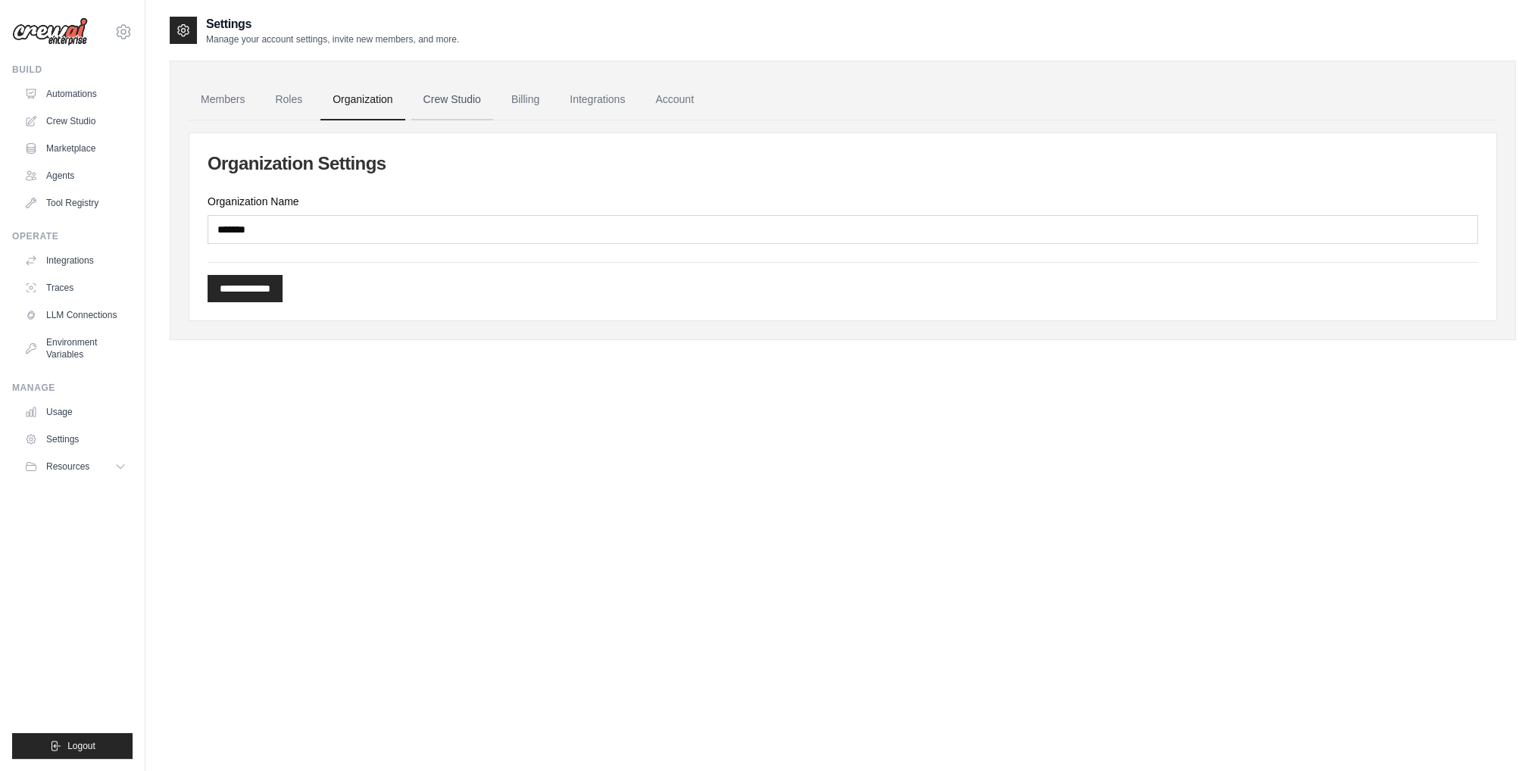
click at [439, 99] on link "Crew Studio" at bounding box center [452, 100] width 82 height 41
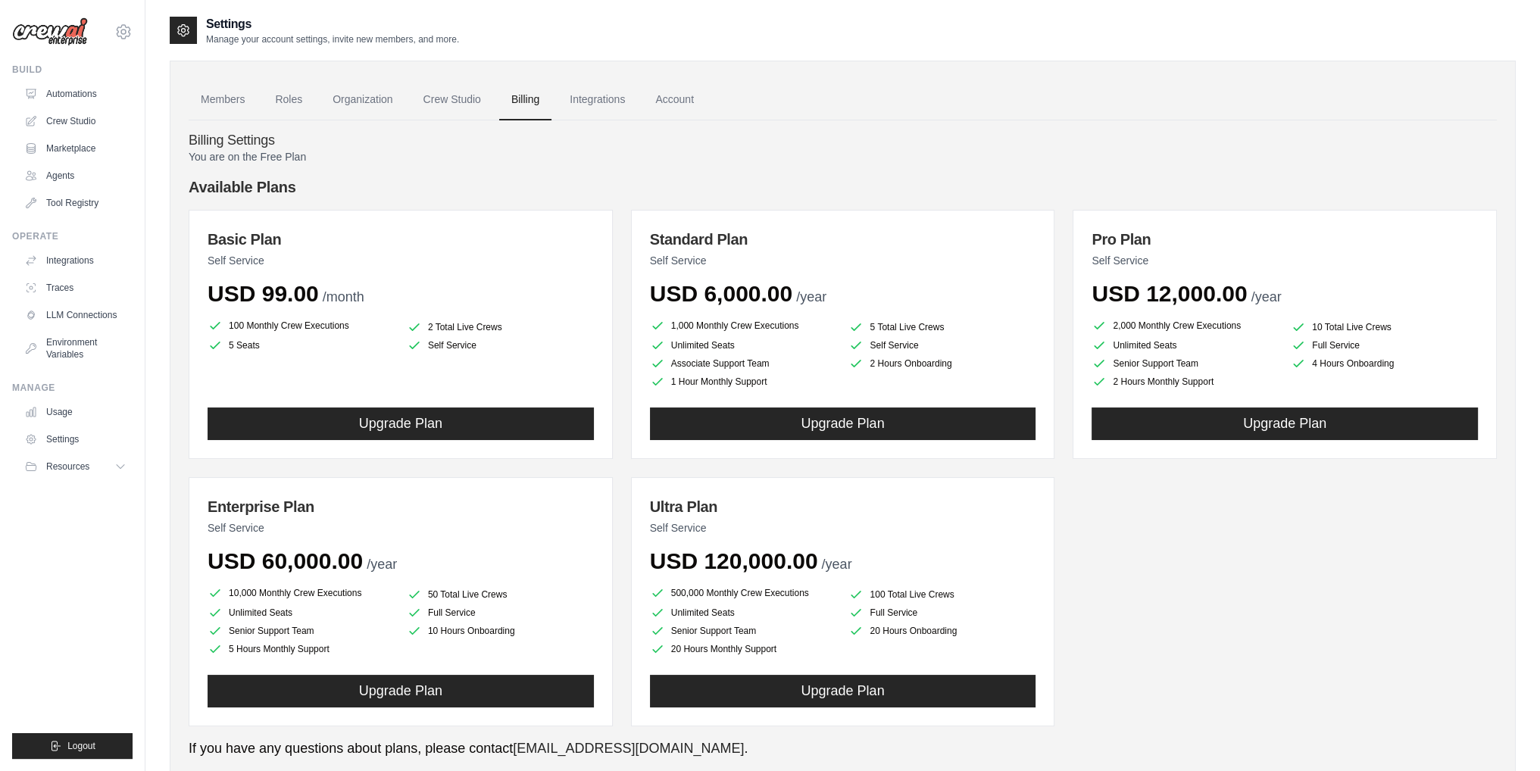
scroll to position [45, 0]
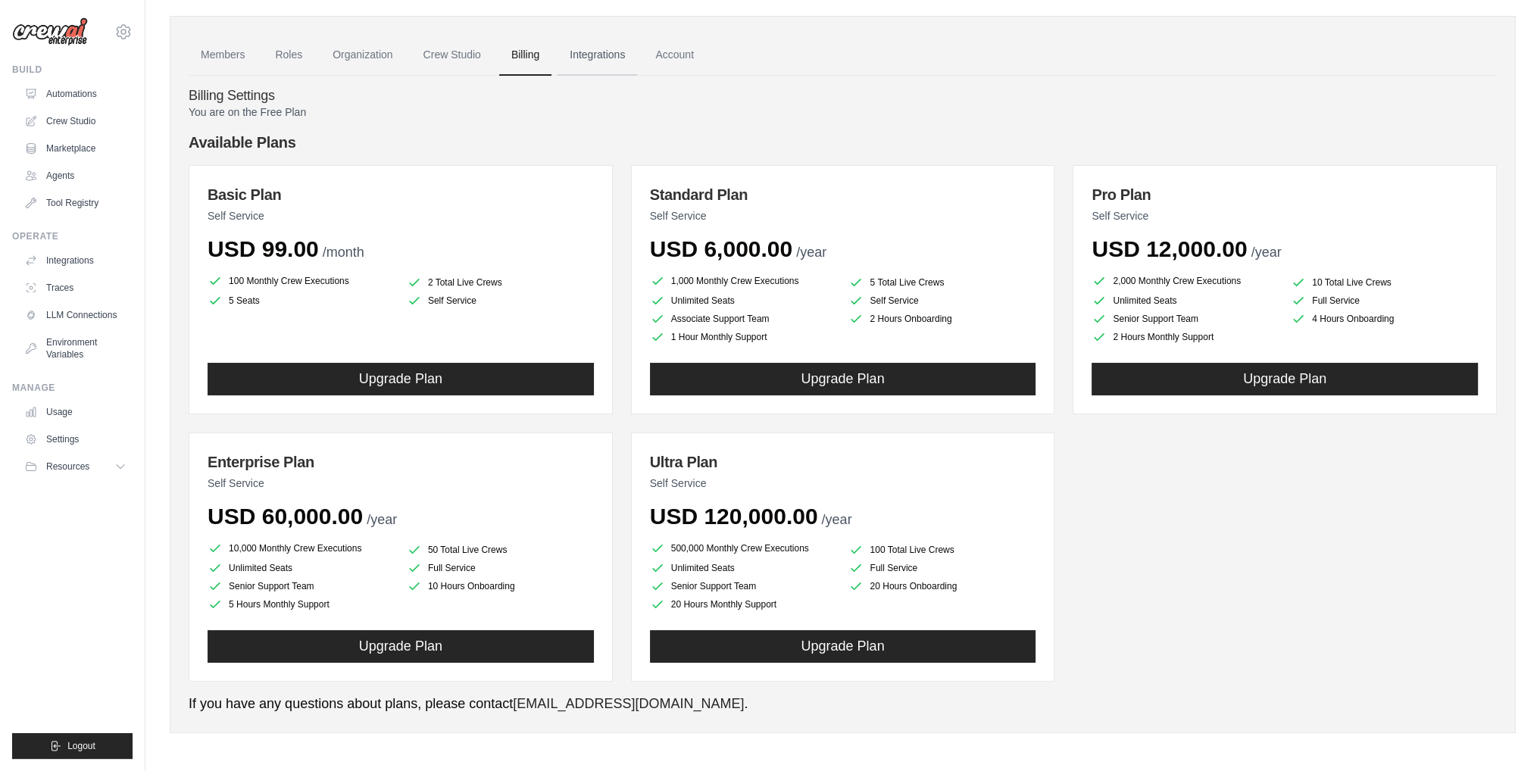
click at [601, 51] on link "Integrations" at bounding box center [597, 55] width 80 height 41
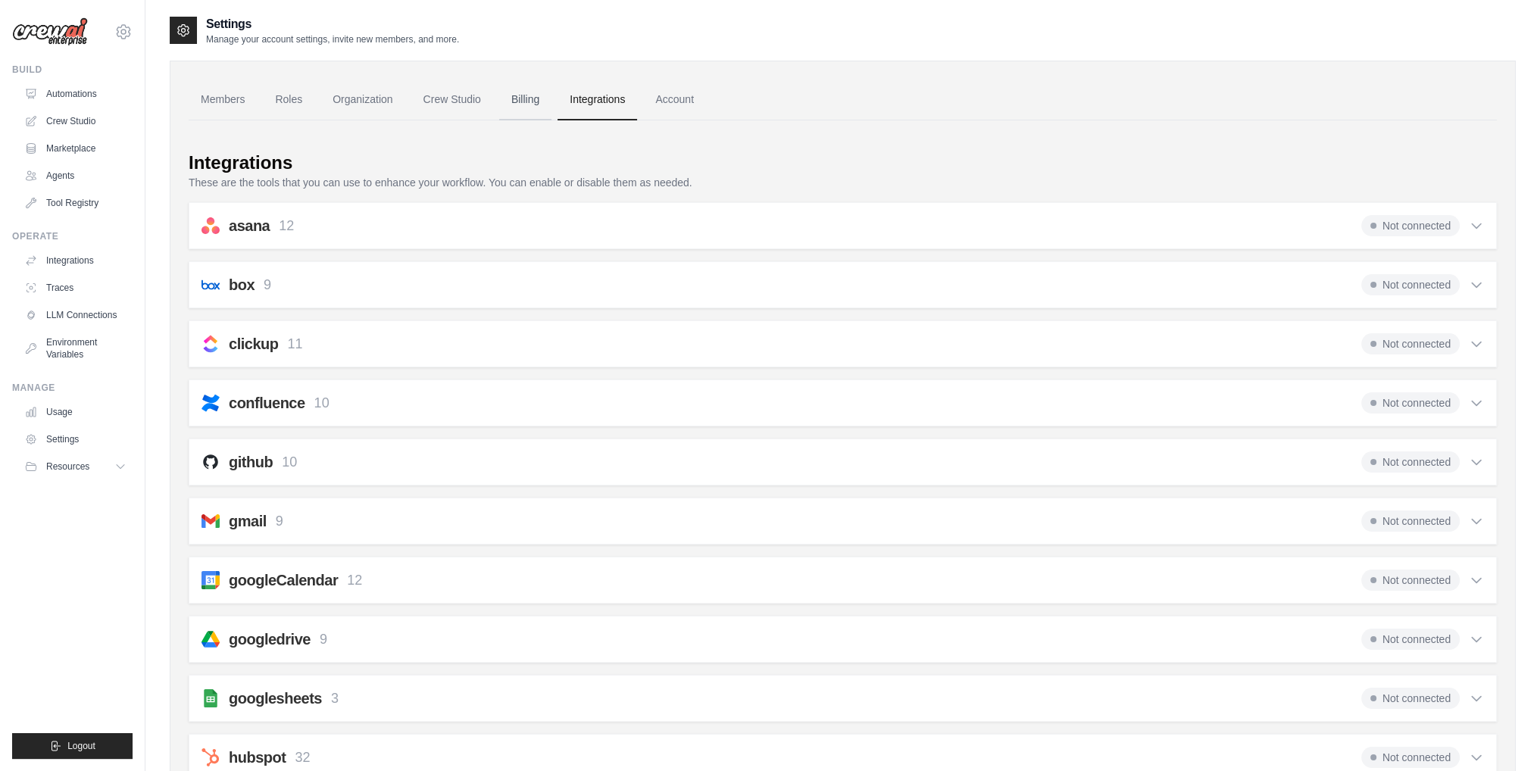
click at [515, 108] on link "Billing" at bounding box center [525, 100] width 52 height 41
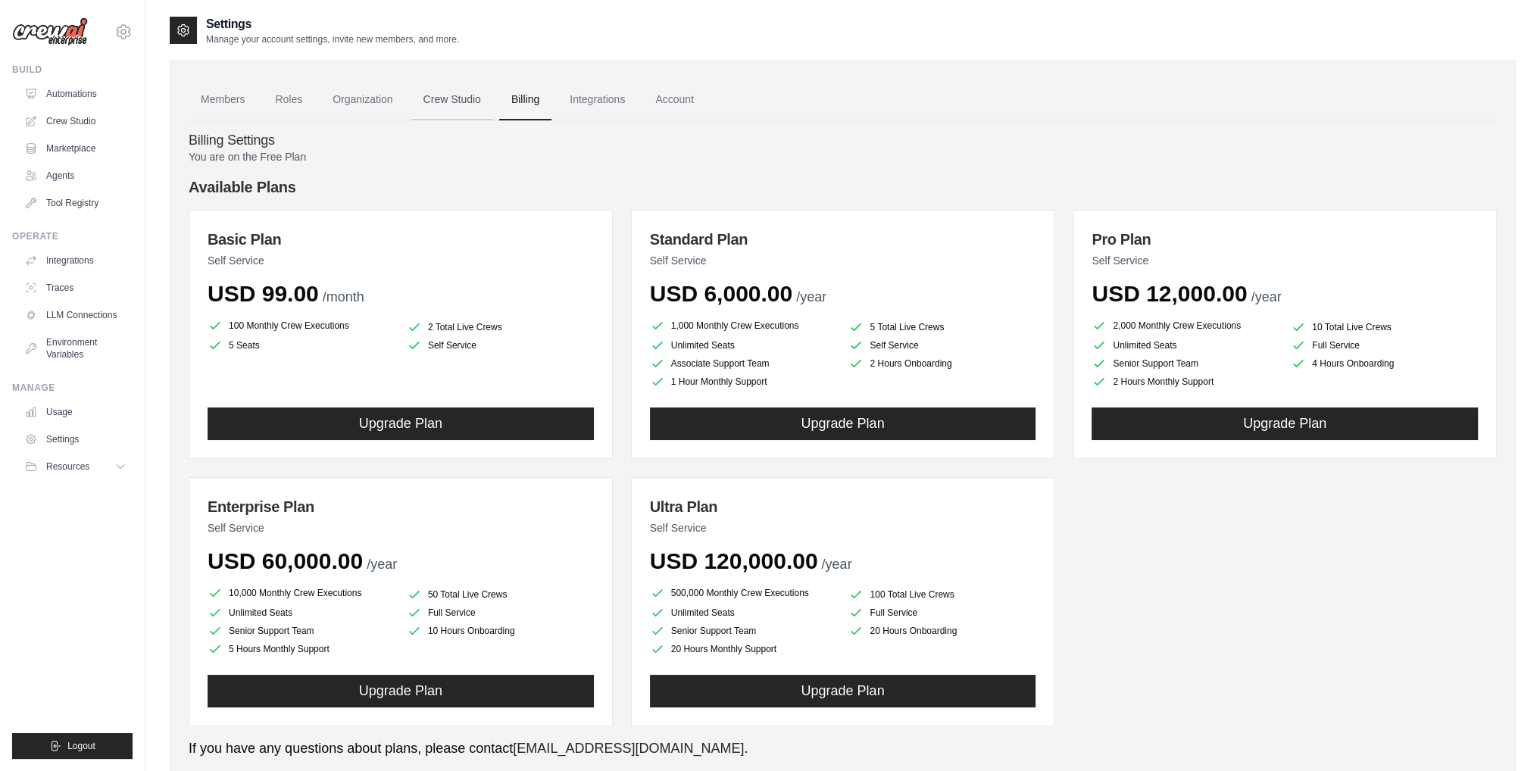
click at [469, 92] on link "Crew Studio" at bounding box center [452, 100] width 82 height 41
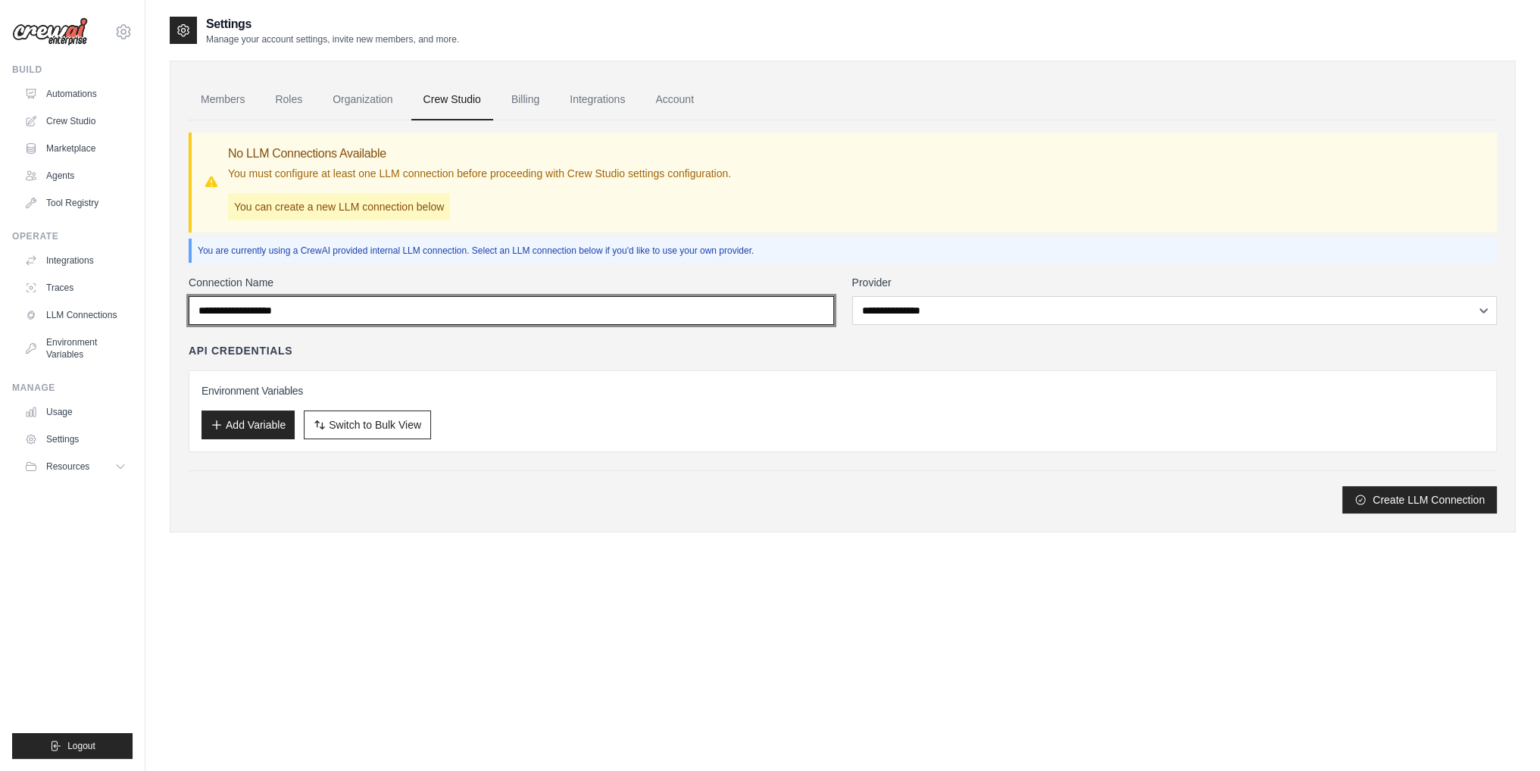
click at [692, 304] on input "Connection Name" at bounding box center [511, 310] width 645 height 29
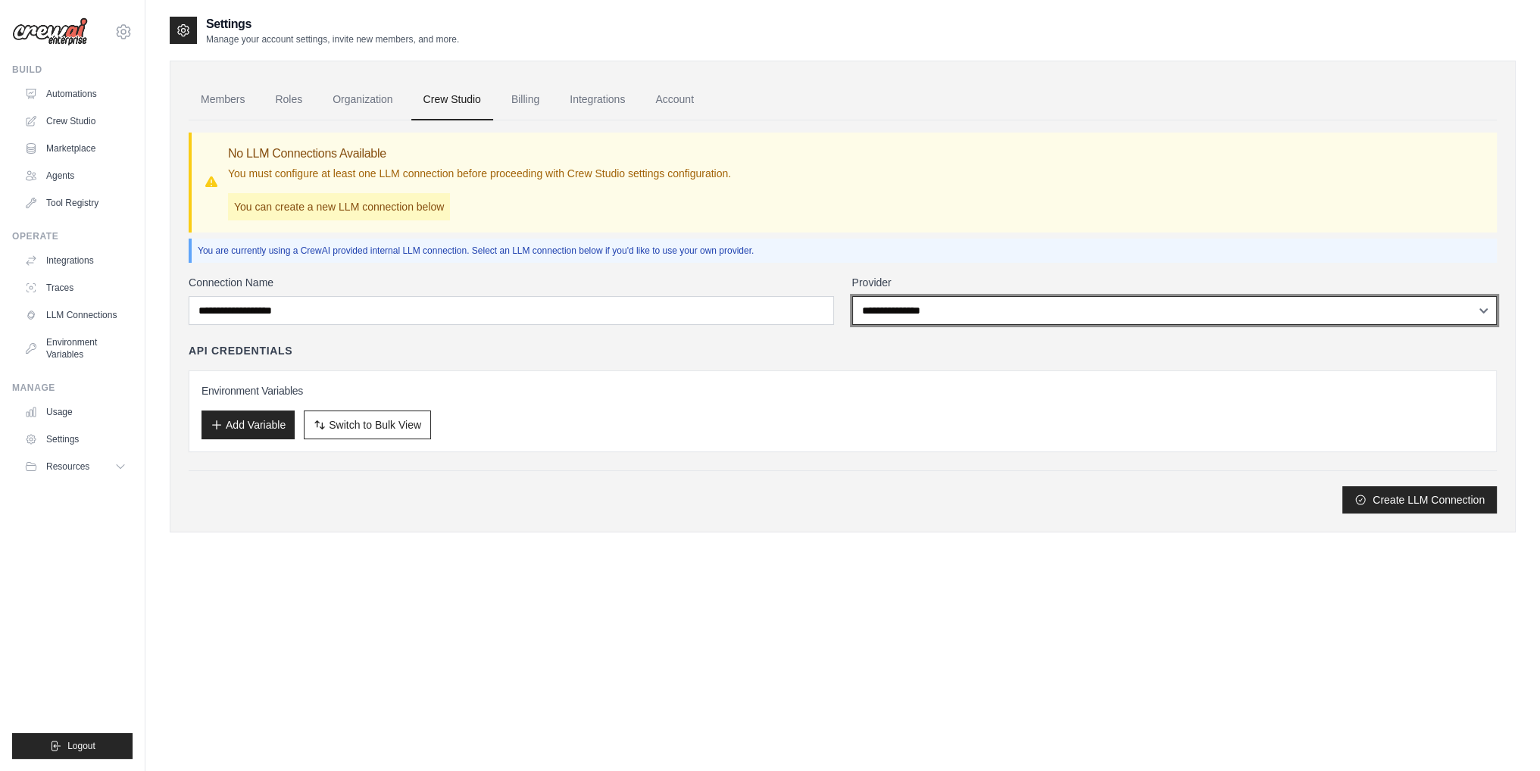
click at [951, 310] on select "**********" at bounding box center [1174, 310] width 645 height 29
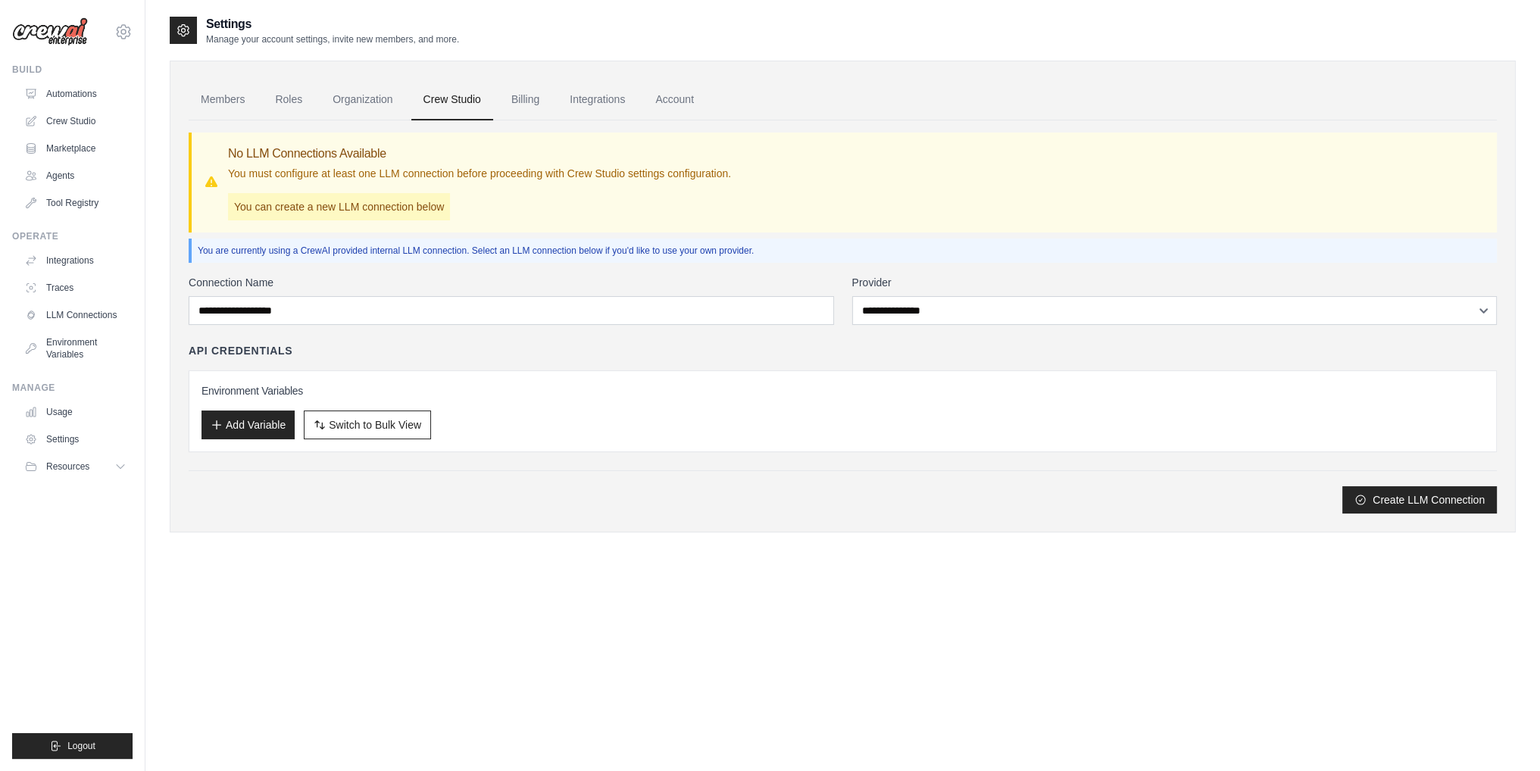
click at [921, 247] on p "You are currently using a CrewAI provided internal LLM connection. Select an LL…" at bounding box center [844, 251] width 1293 height 12
click at [370, 90] on link "Organization" at bounding box center [362, 100] width 84 height 41
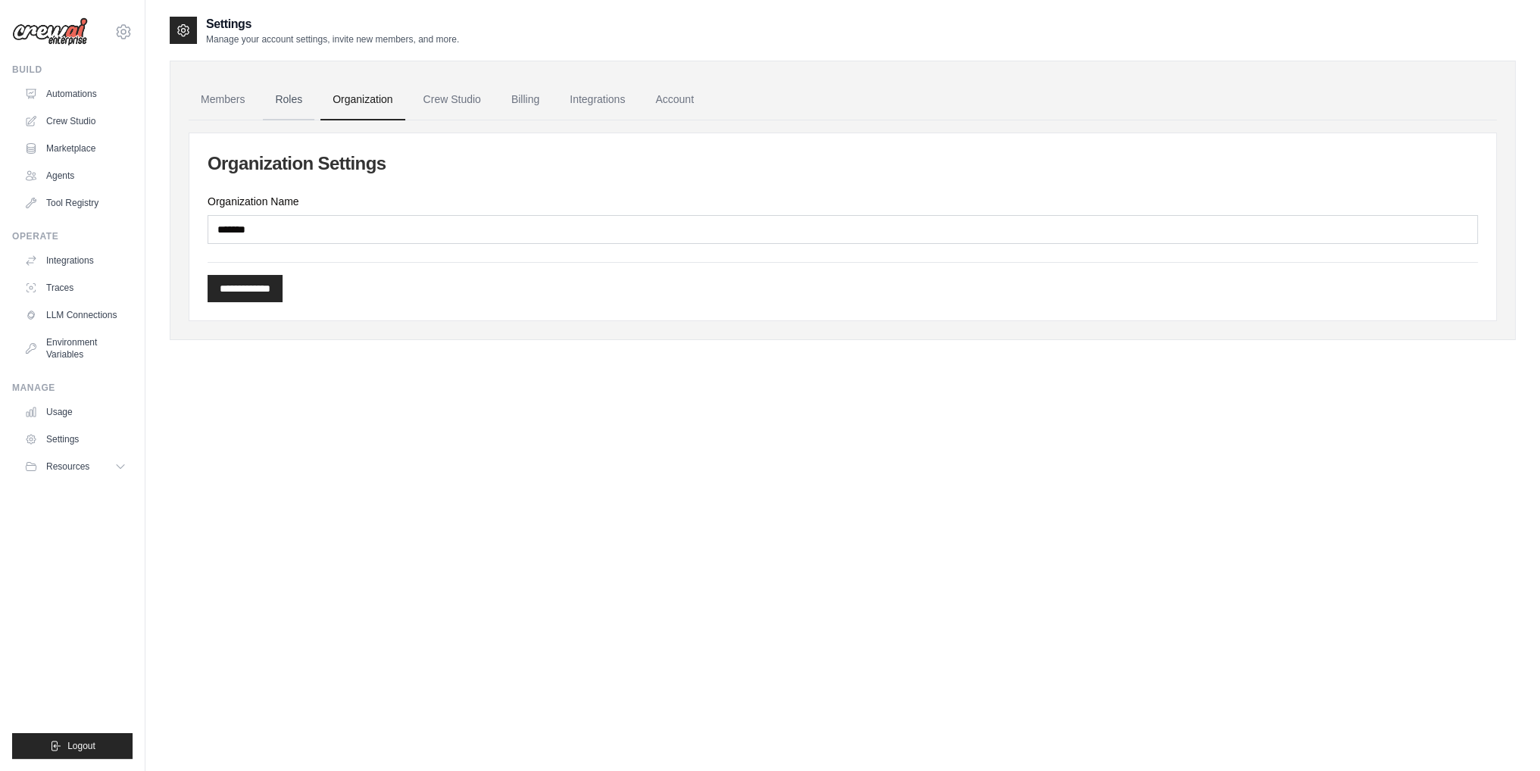
click at [279, 95] on link "Roles" at bounding box center [288, 100] width 51 height 41
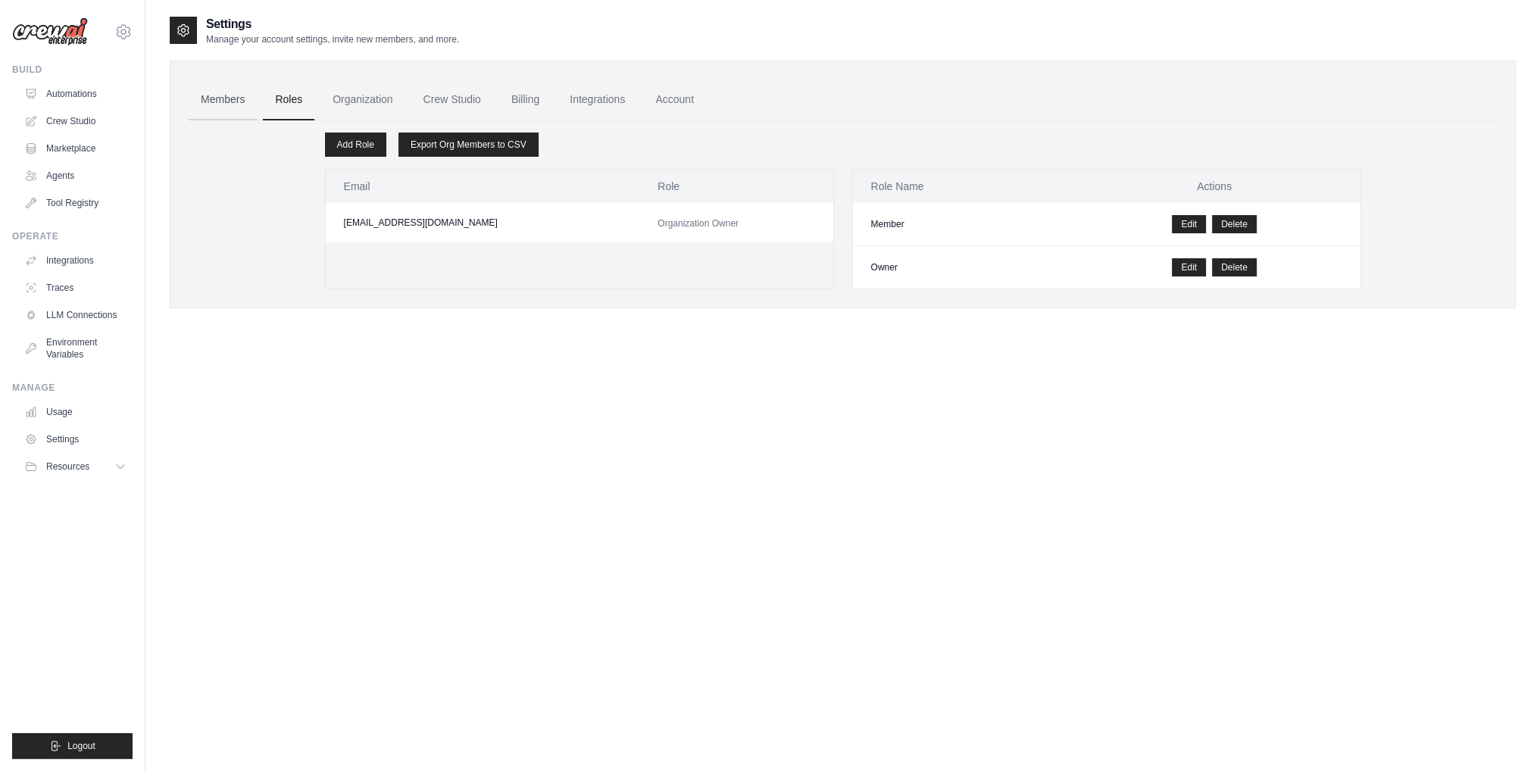
click at [216, 108] on link "Members" at bounding box center [223, 100] width 68 height 41
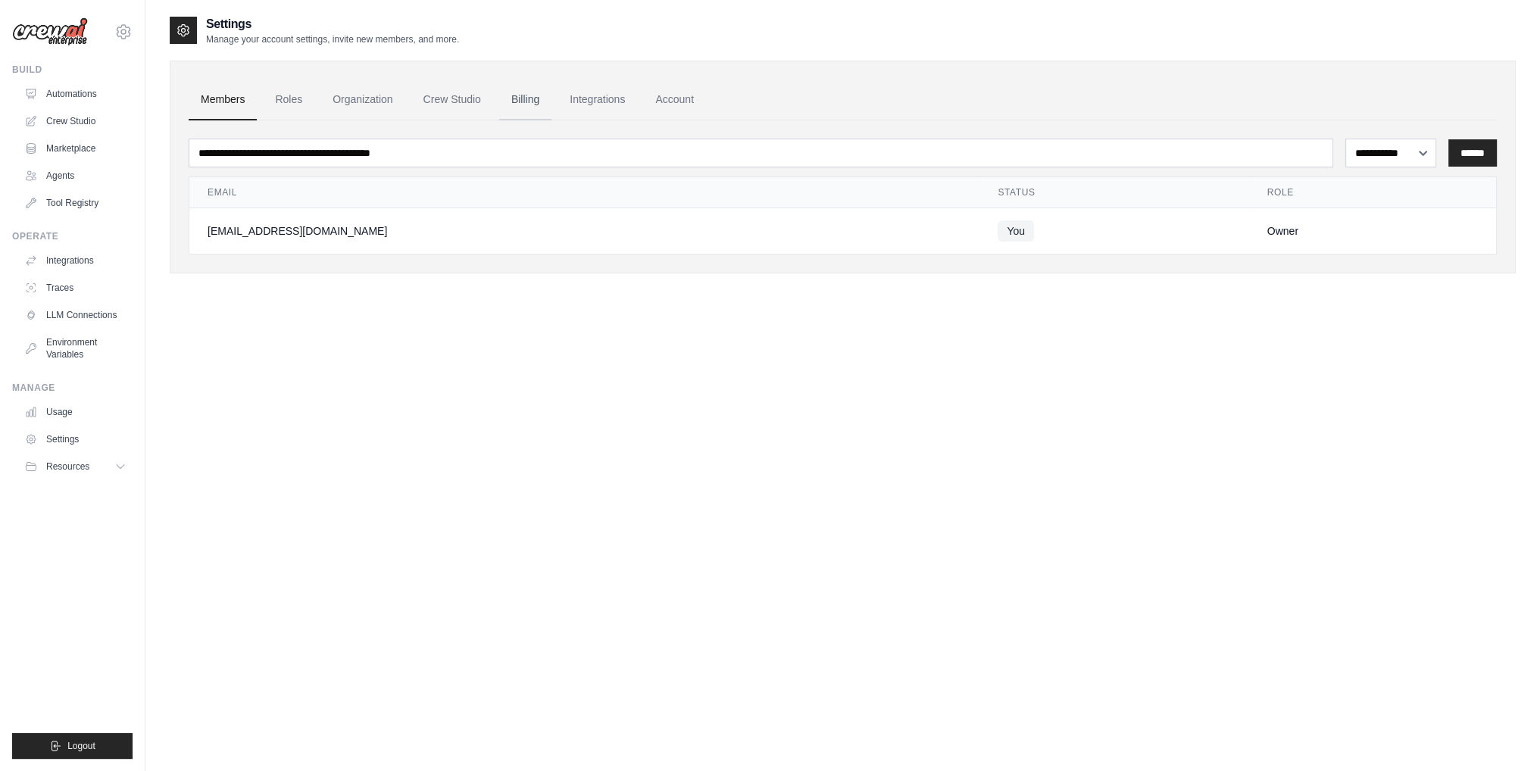
click at [523, 98] on link "Billing" at bounding box center [525, 100] width 52 height 41
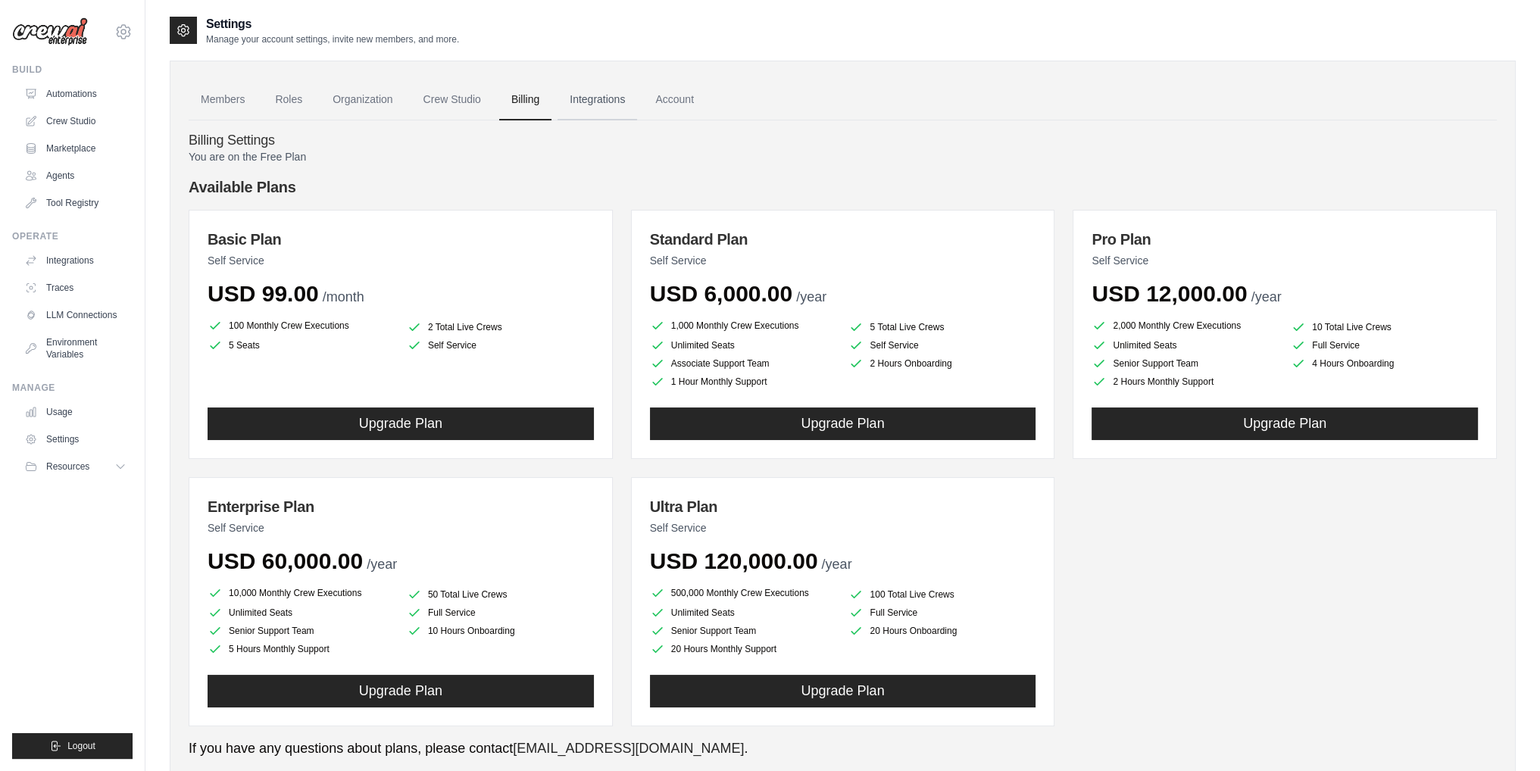
click at [594, 107] on link "Integrations" at bounding box center [597, 100] width 80 height 41
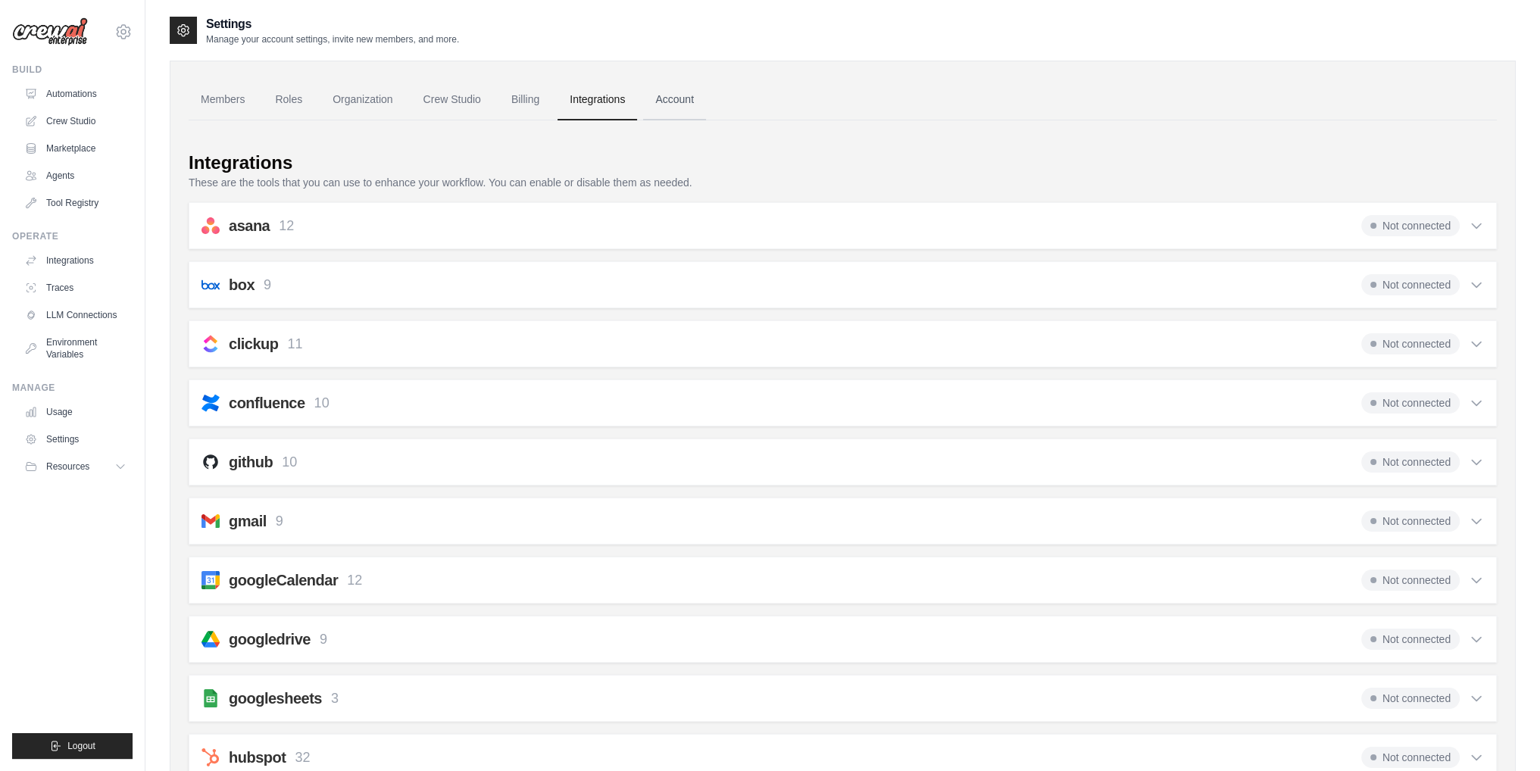
click at [666, 96] on link "Account" at bounding box center [674, 100] width 63 height 41
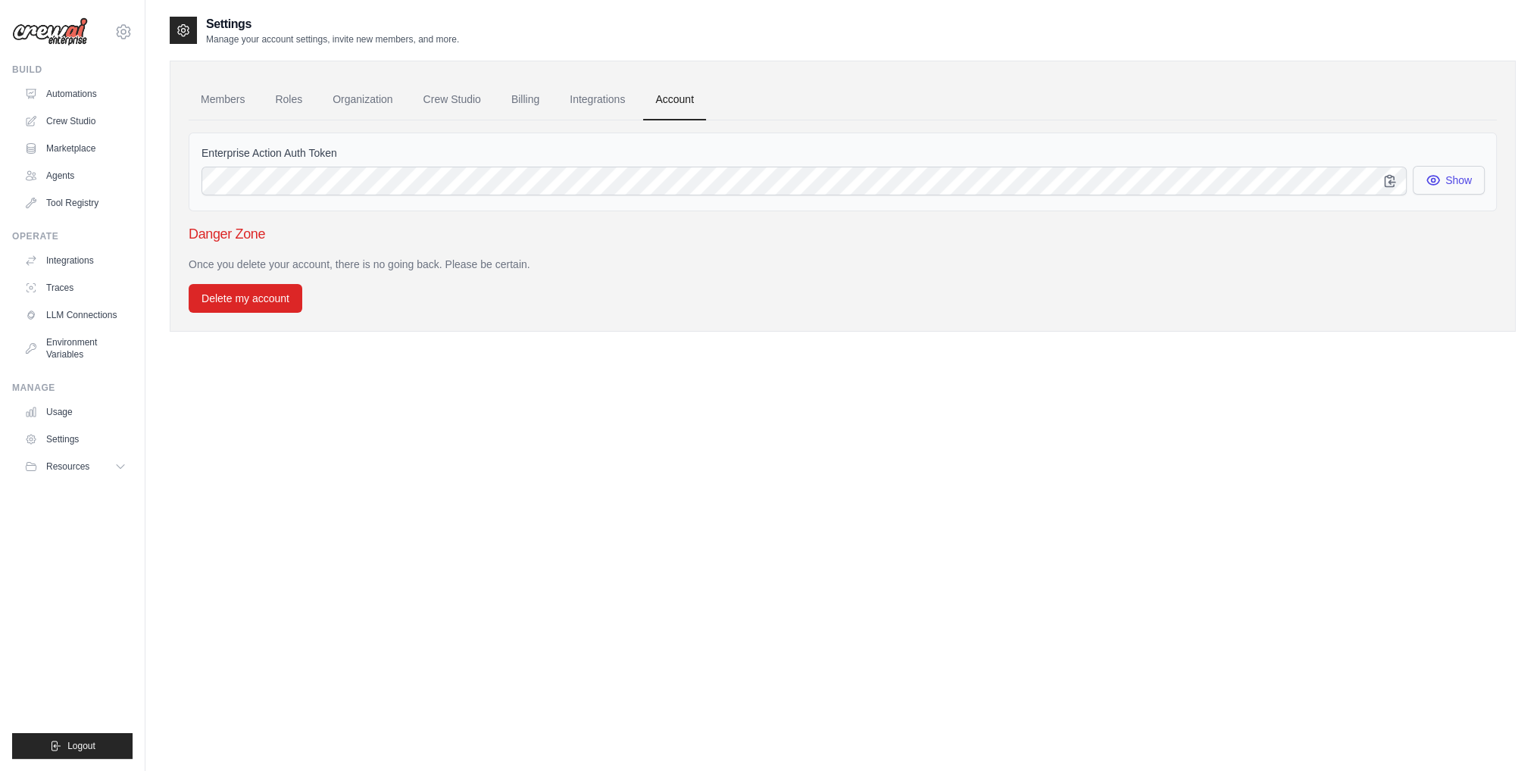
click at [1433, 176] on icon "button" at bounding box center [1432, 180] width 15 height 15
click at [76, 181] on link "Agents" at bounding box center [77, 176] width 114 height 24
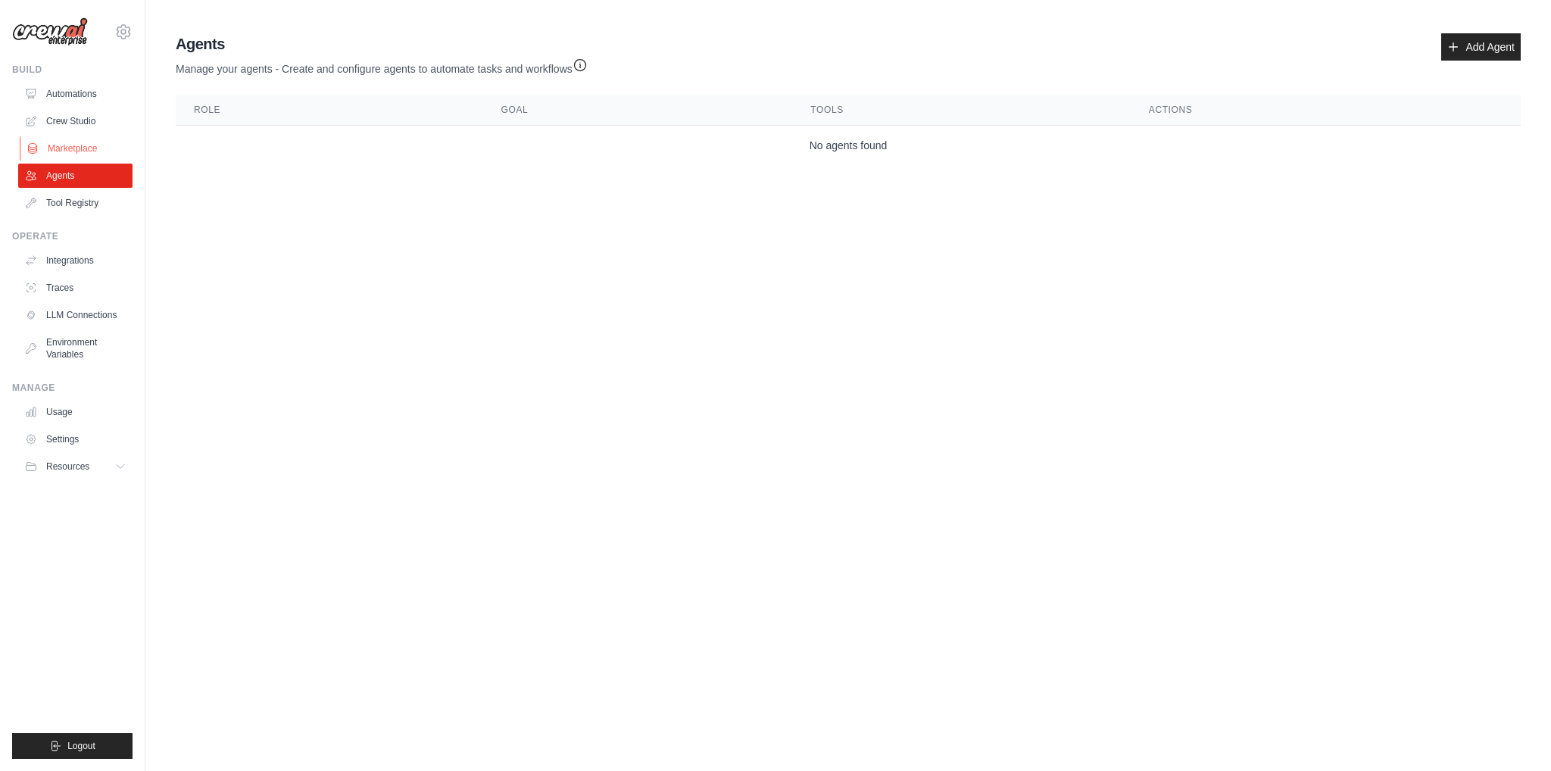
click at [82, 146] on link "Marketplace" at bounding box center [77, 148] width 114 height 24
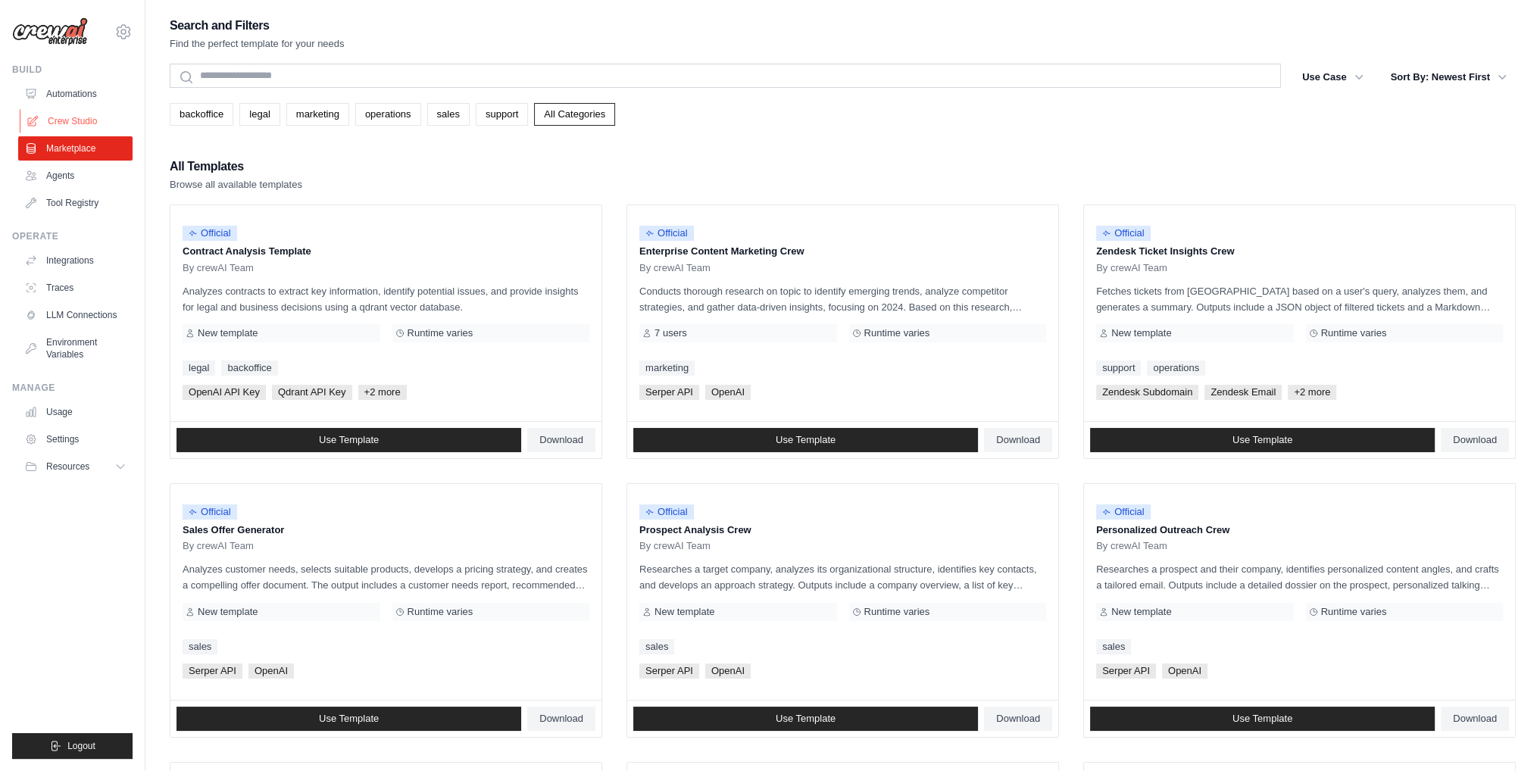
click at [85, 129] on link "Crew Studio" at bounding box center [77, 121] width 114 height 24
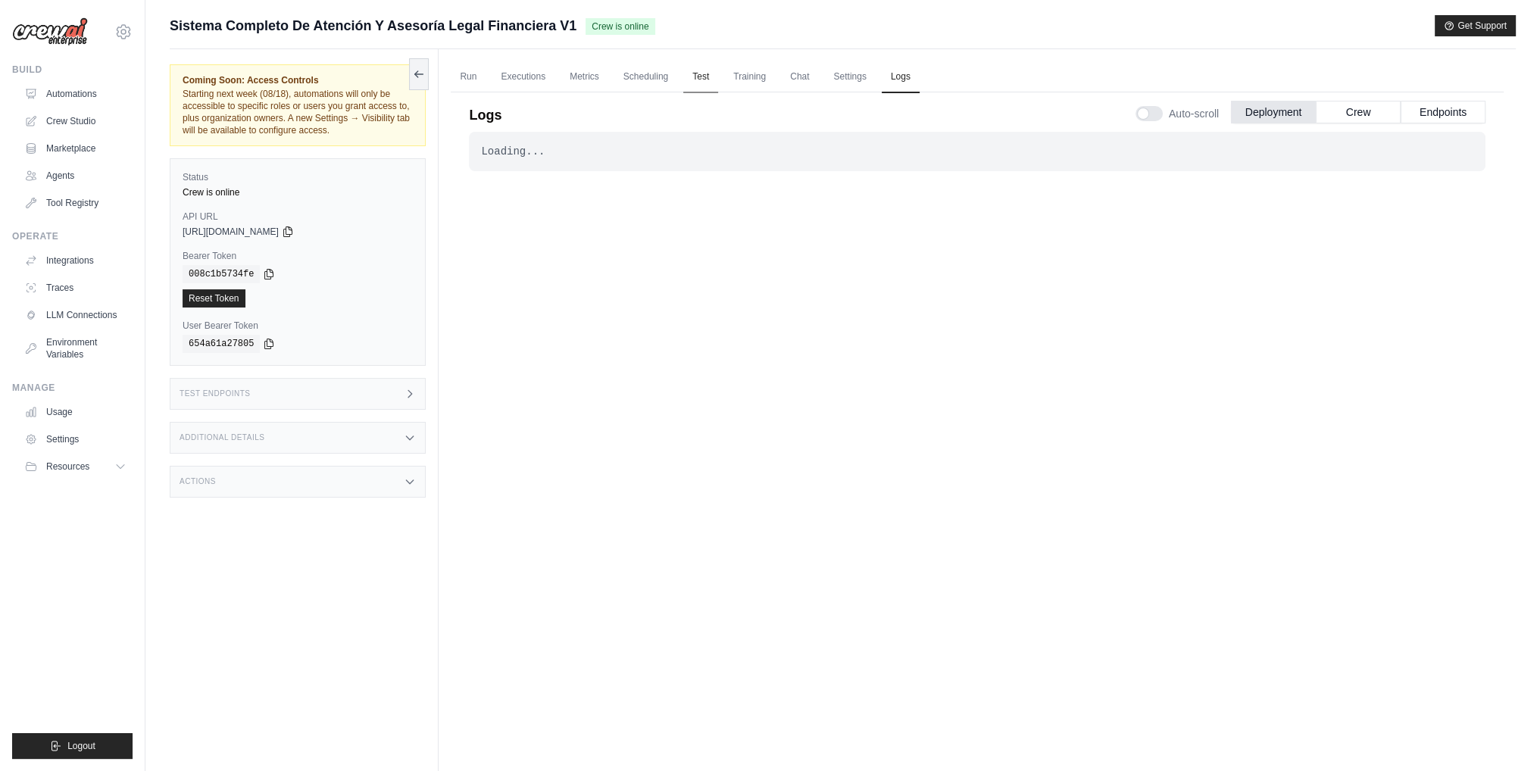
click at [713, 84] on link "Test" at bounding box center [700, 77] width 35 height 32
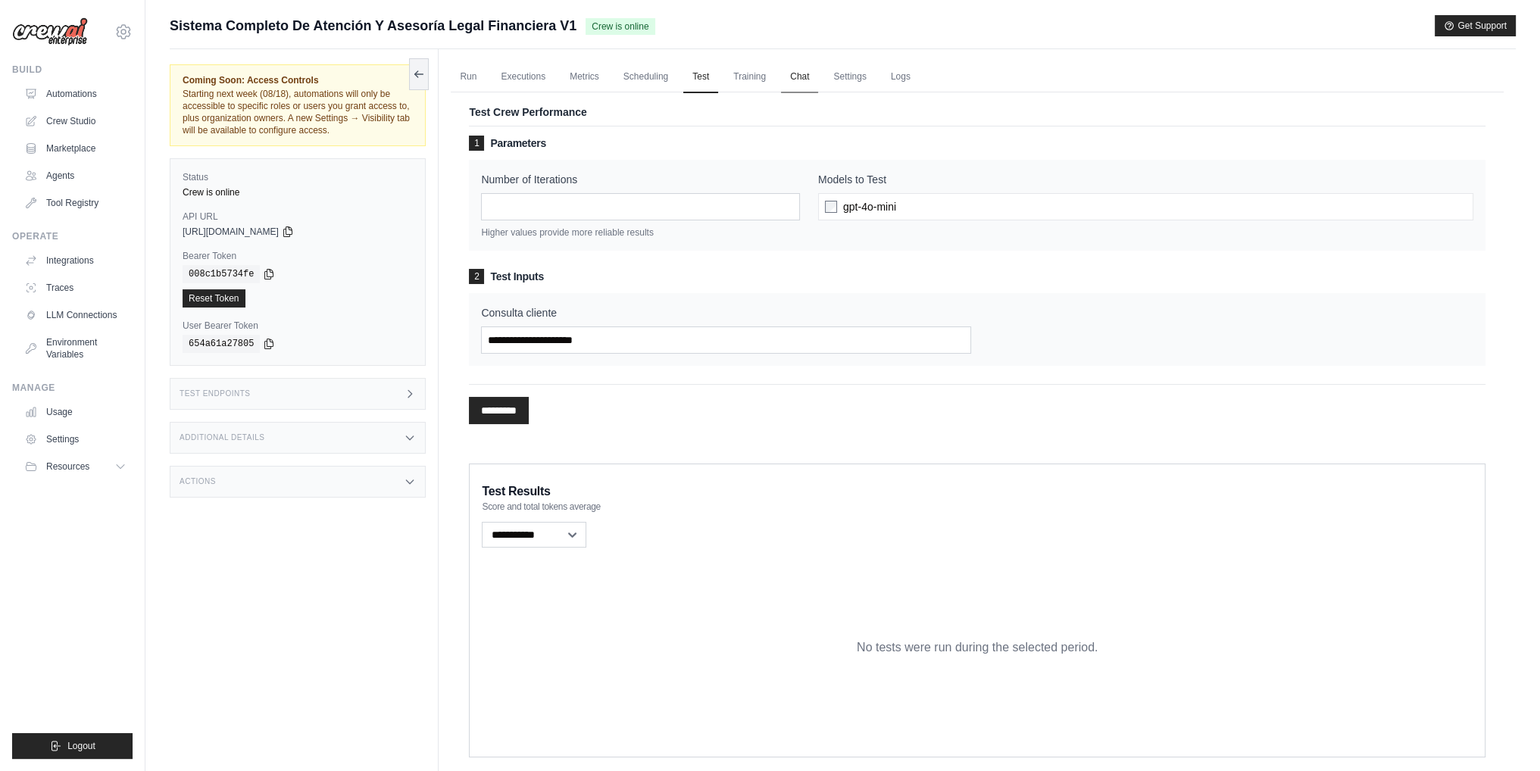
click at [807, 80] on link "Chat" at bounding box center [799, 77] width 37 height 32
click at [916, 214] on div "gpt-4o-mini" at bounding box center [1145, 206] width 655 height 27
click at [887, 210] on span "gpt-4o-mini" at bounding box center [869, 206] width 53 height 15
click at [633, 343] on input "Consulta cliente" at bounding box center [726, 339] width 490 height 27
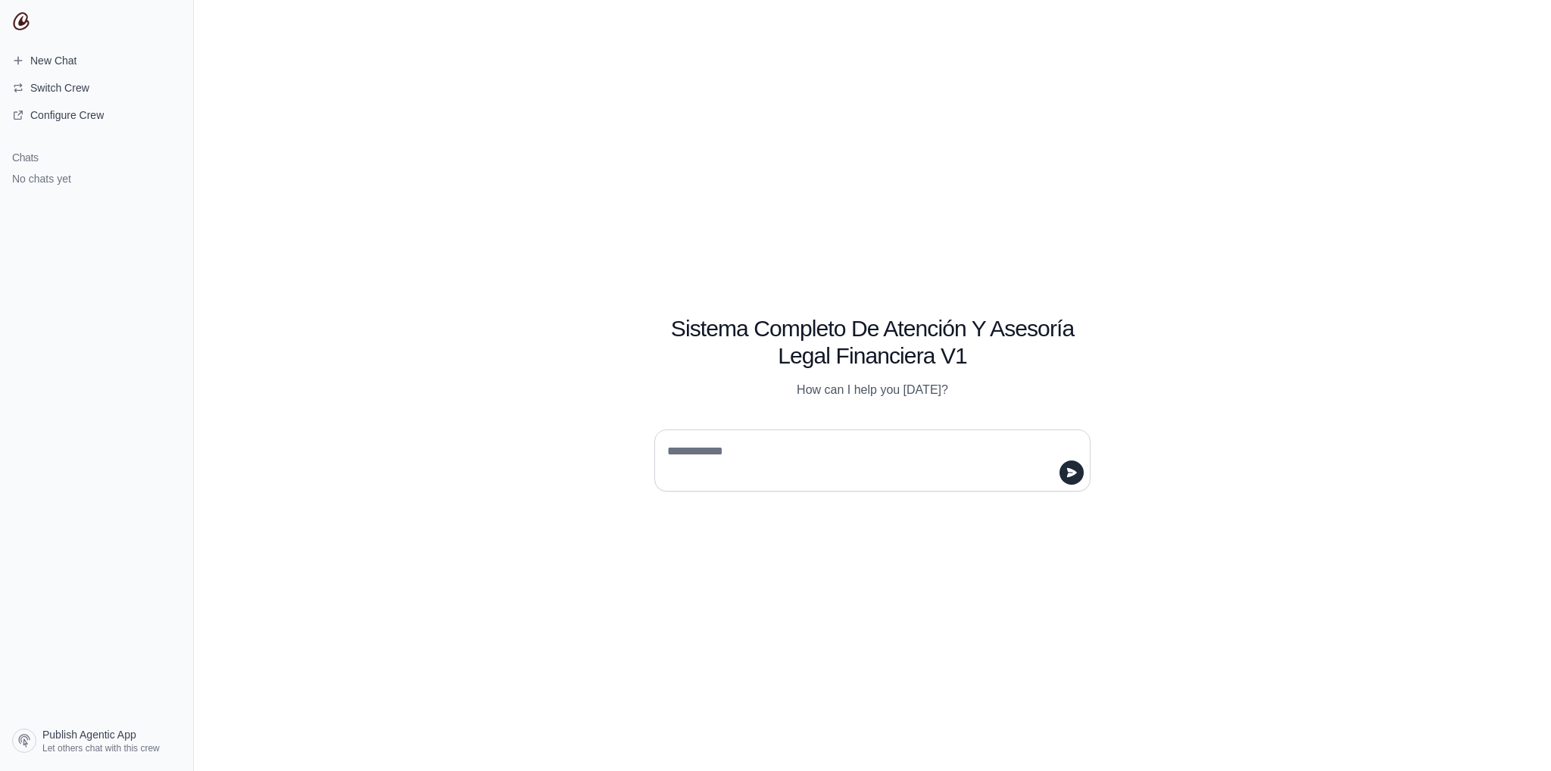
click at [848, 445] on textarea at bounding box center [867, 460] width 407 height 42
type textarea "**********"
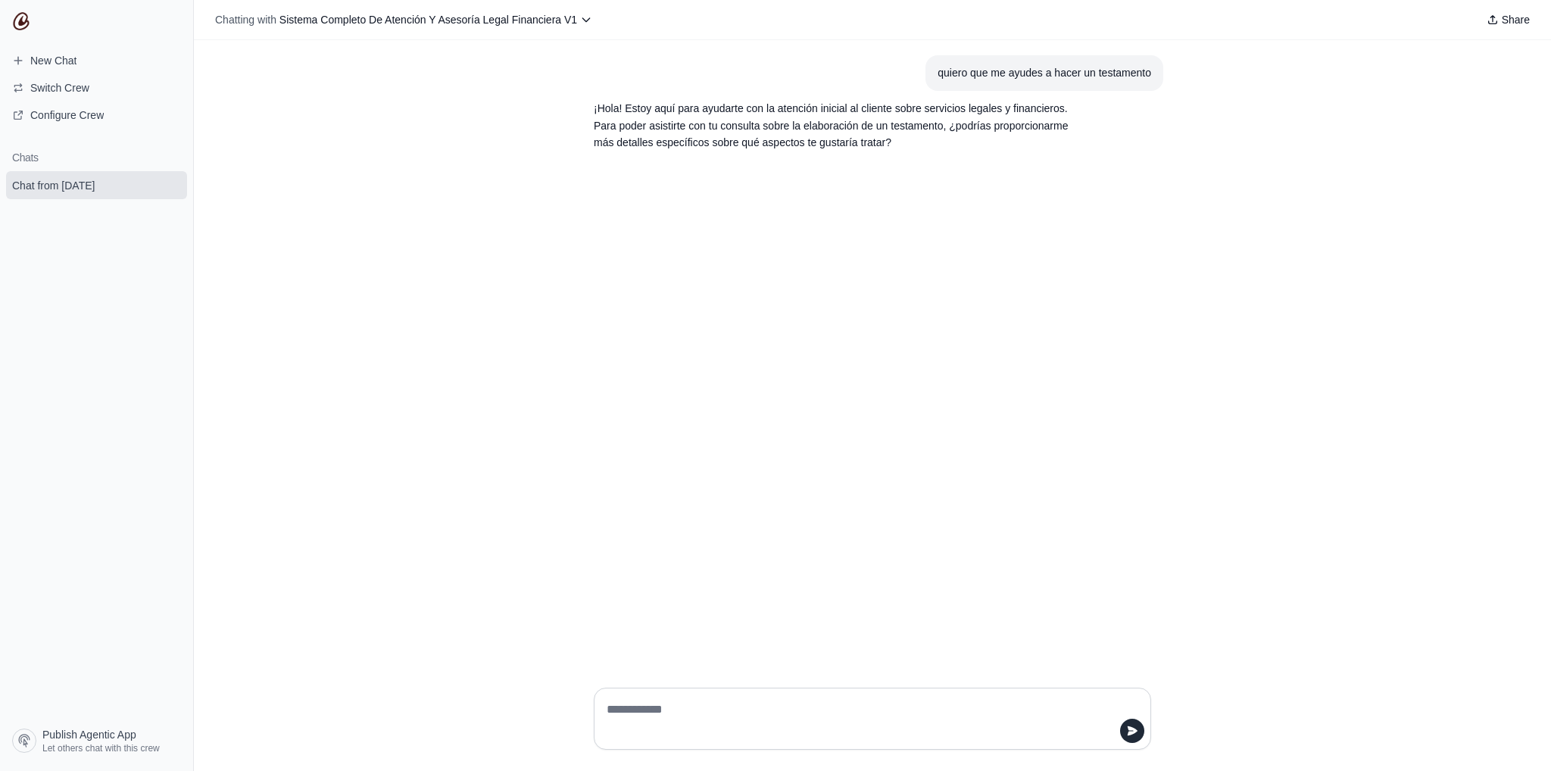
click at [676, 713] on textarea at bounding box center [868, 719] width 529 height 42
type textarea "**********"
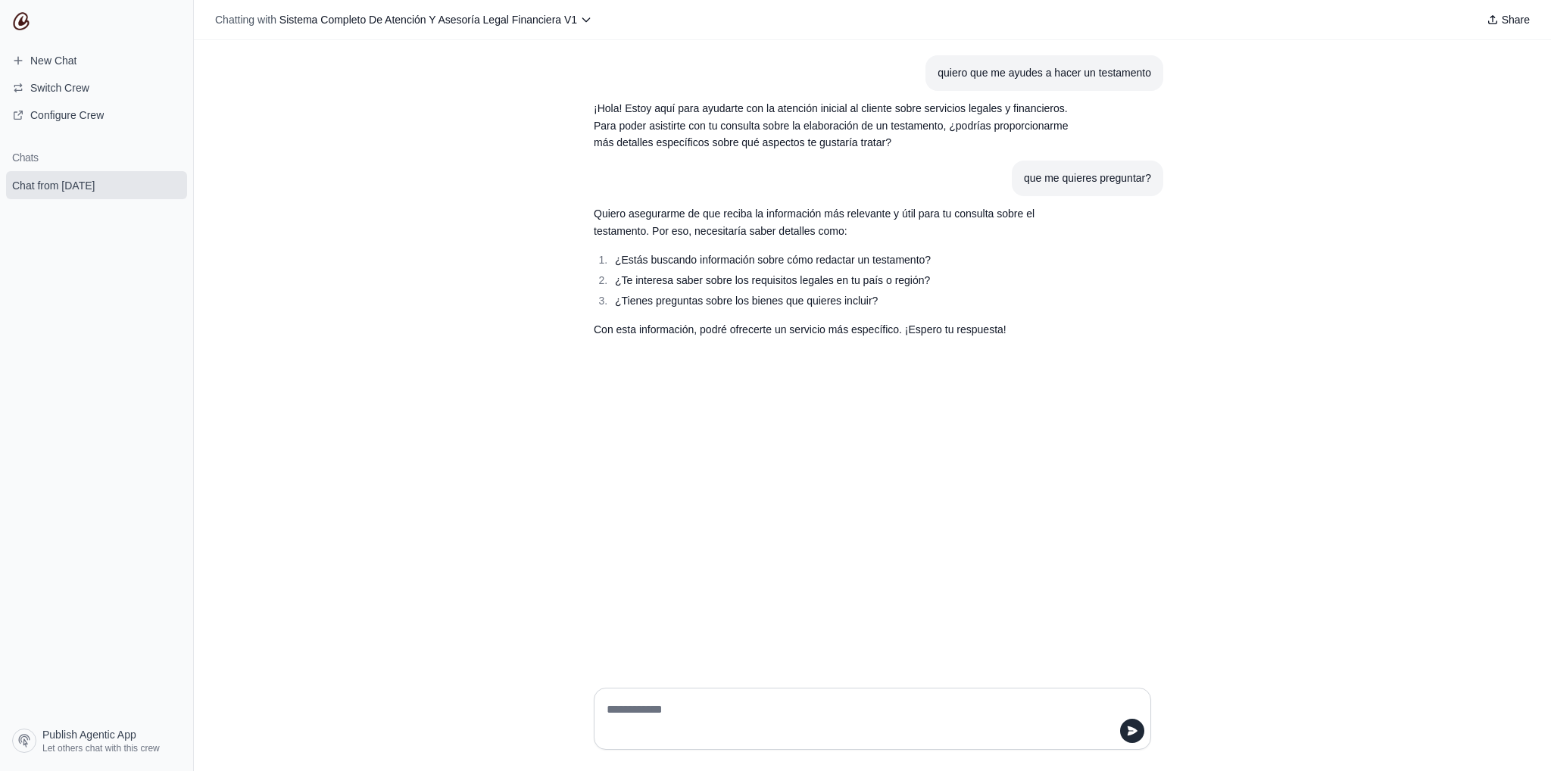
click at [846, 719] on textarea at bounding box center [868, 719] width 529 height 42
type textarea "**********"
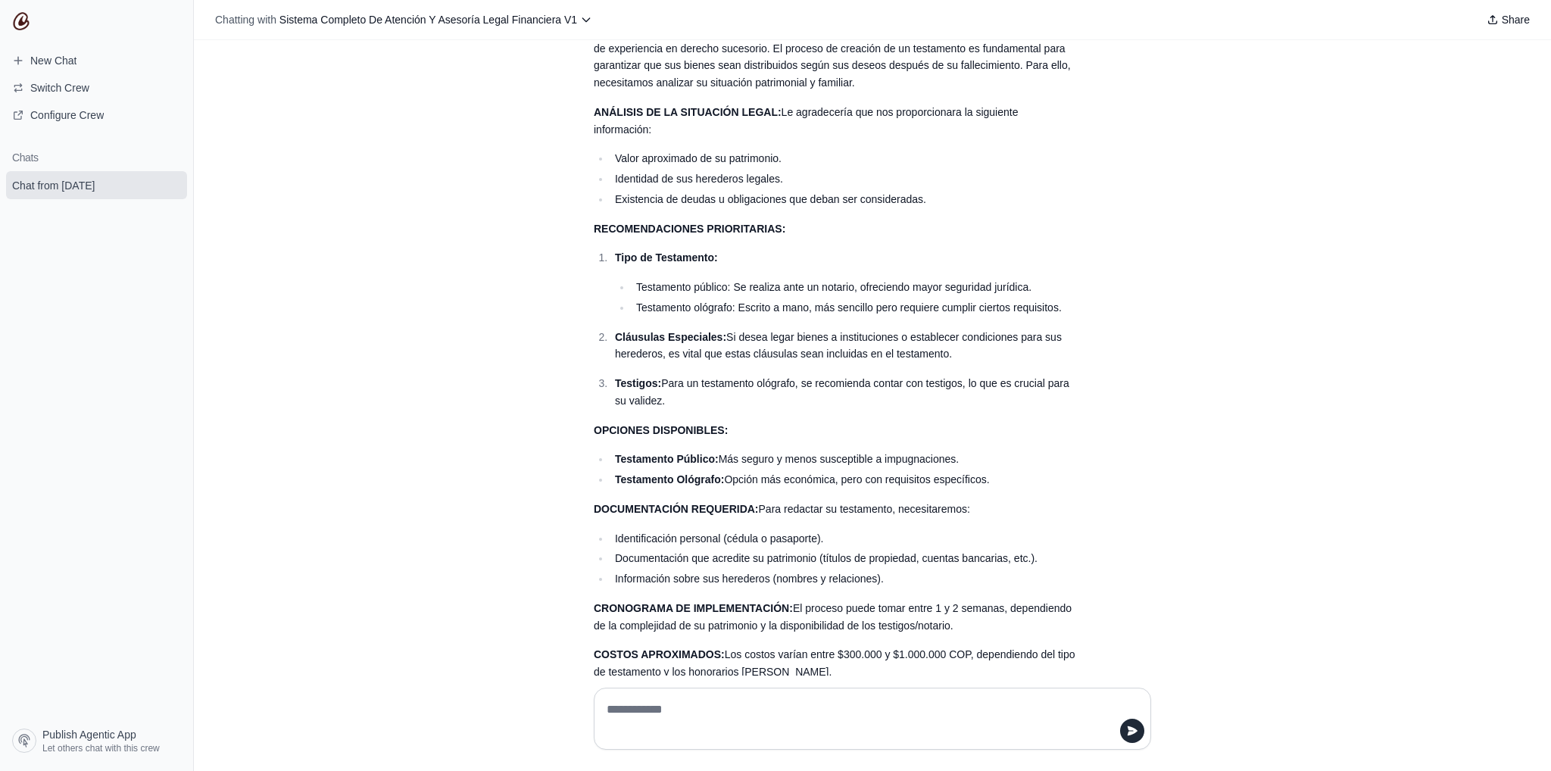
scroll to position [166, 0]
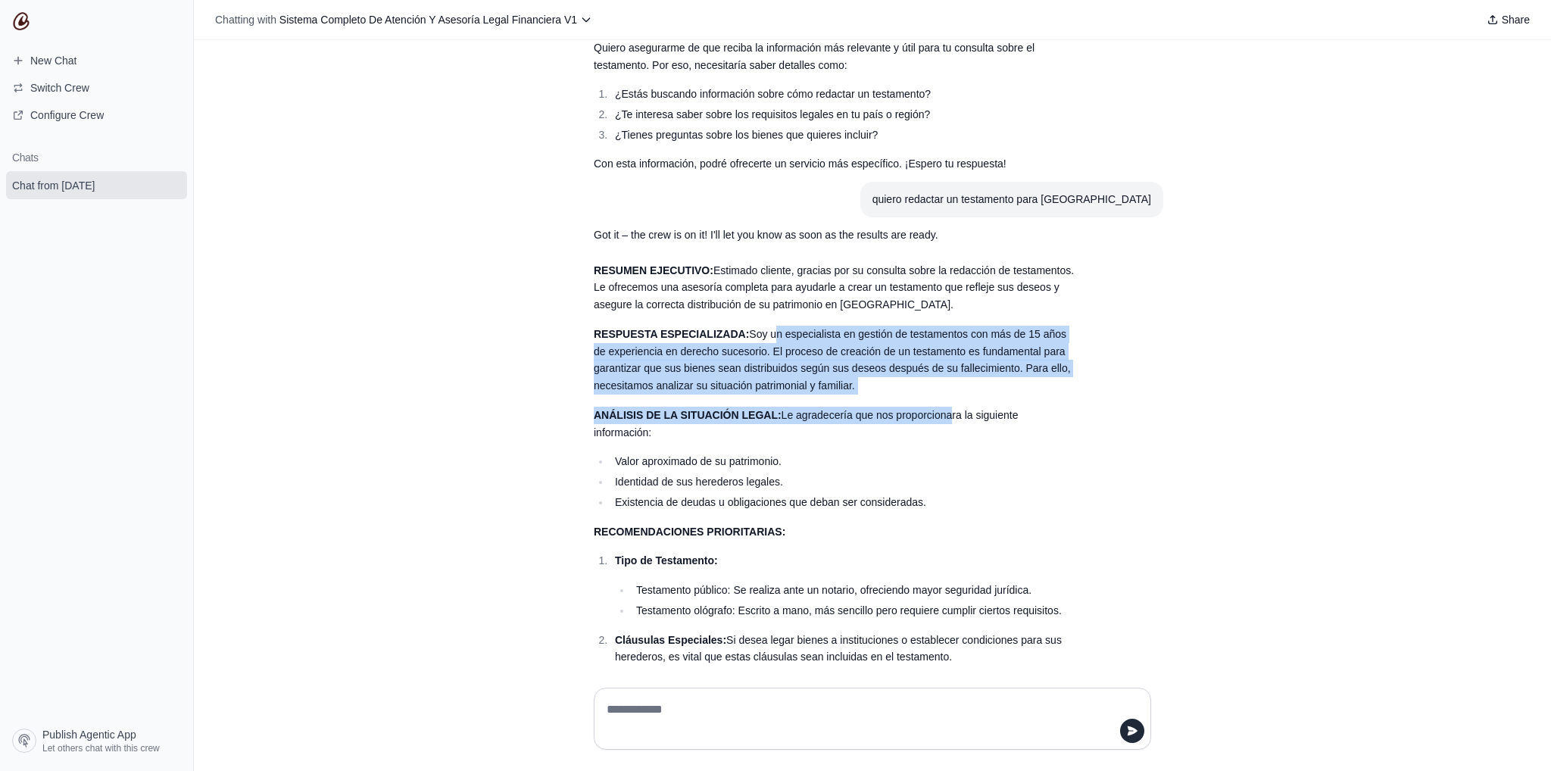
drag, startPoint x: 767, startPoint y: 336, endPoint x: 943, endPoint y: 417, distance: 193.5
click at [943, 417] on div "RESUMEN EJECUTIVO: Estimado cliente, gracias por su consulta sobre la redacción…" at bounding box center [836, 759] width 485 height 995
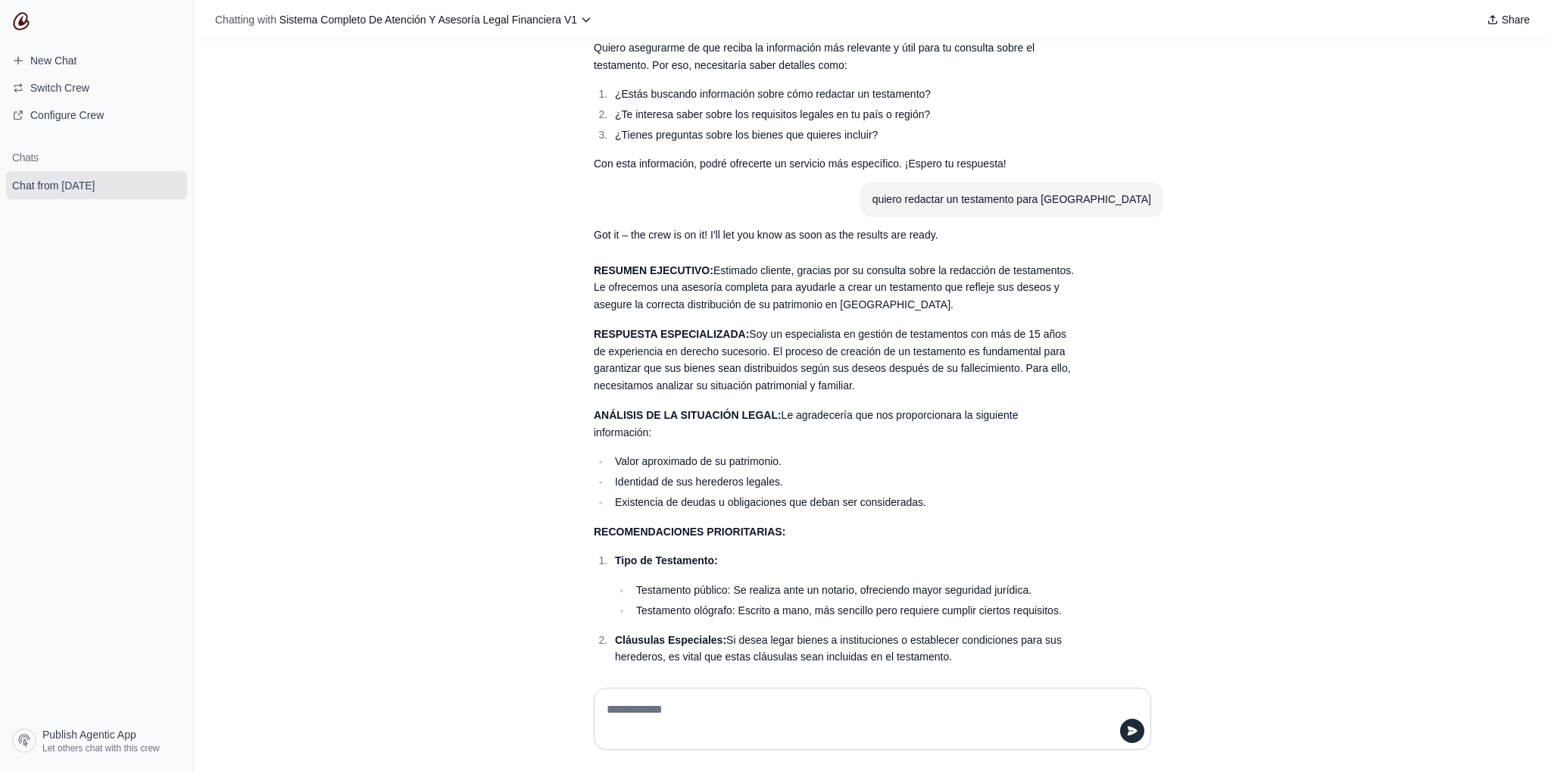
click at [930, 478] on li "Identidad de sus herederos legales." at bounding box center [844, 481] width 468 height 17
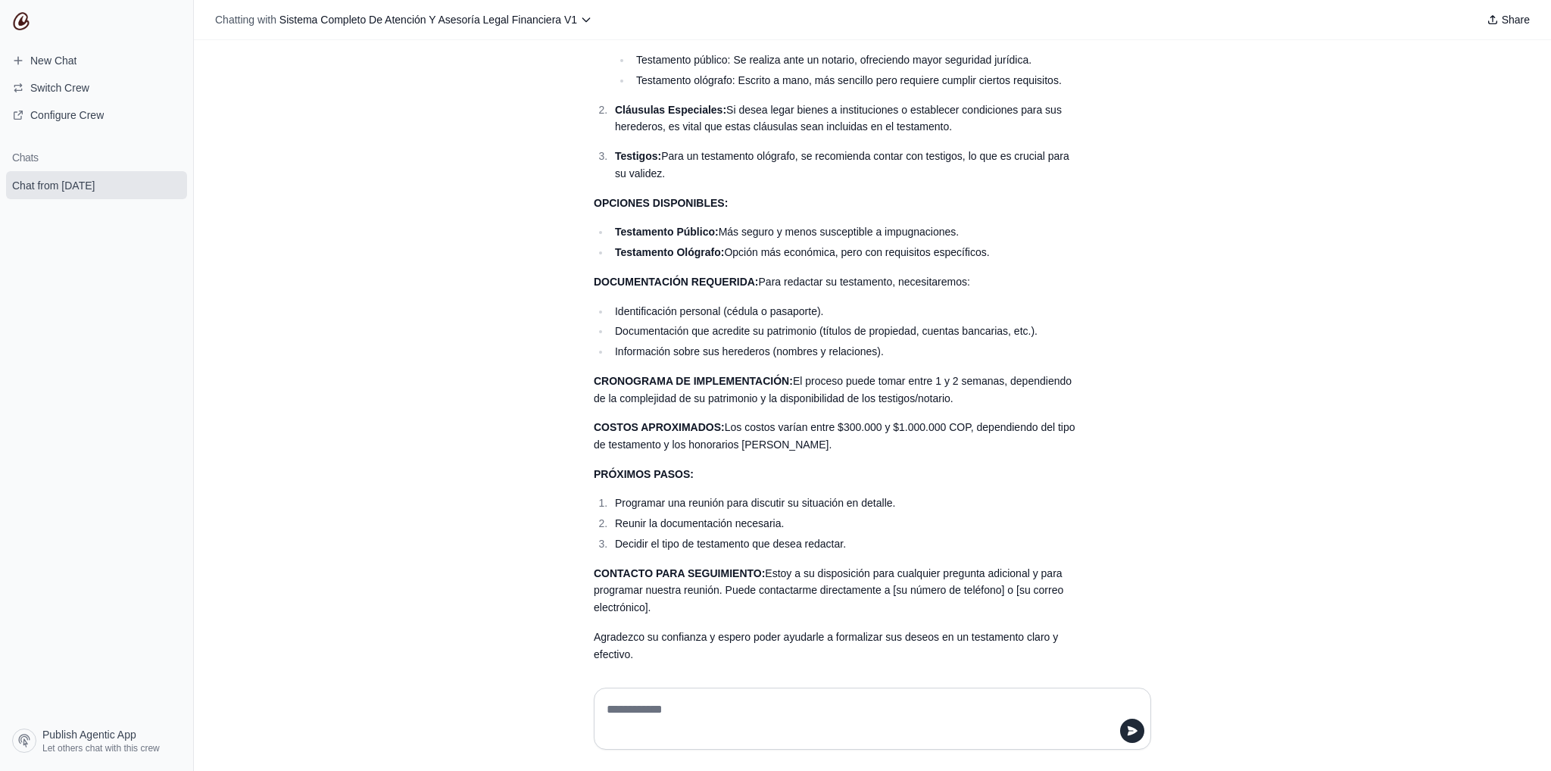
scroll to position [772, 0]
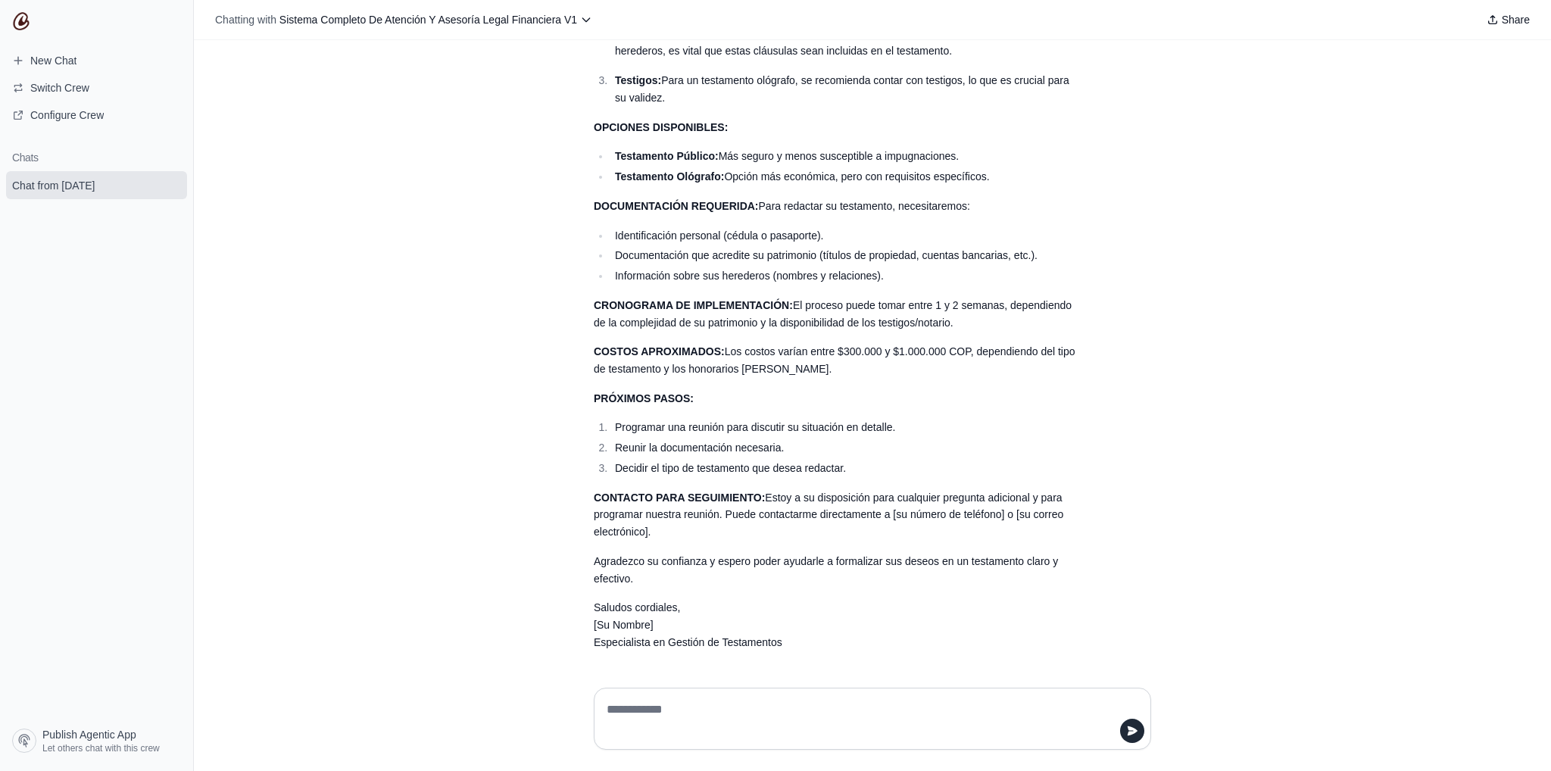
click at [746, 707] on textarea at bounding box center [873, 719] width 538 height 42
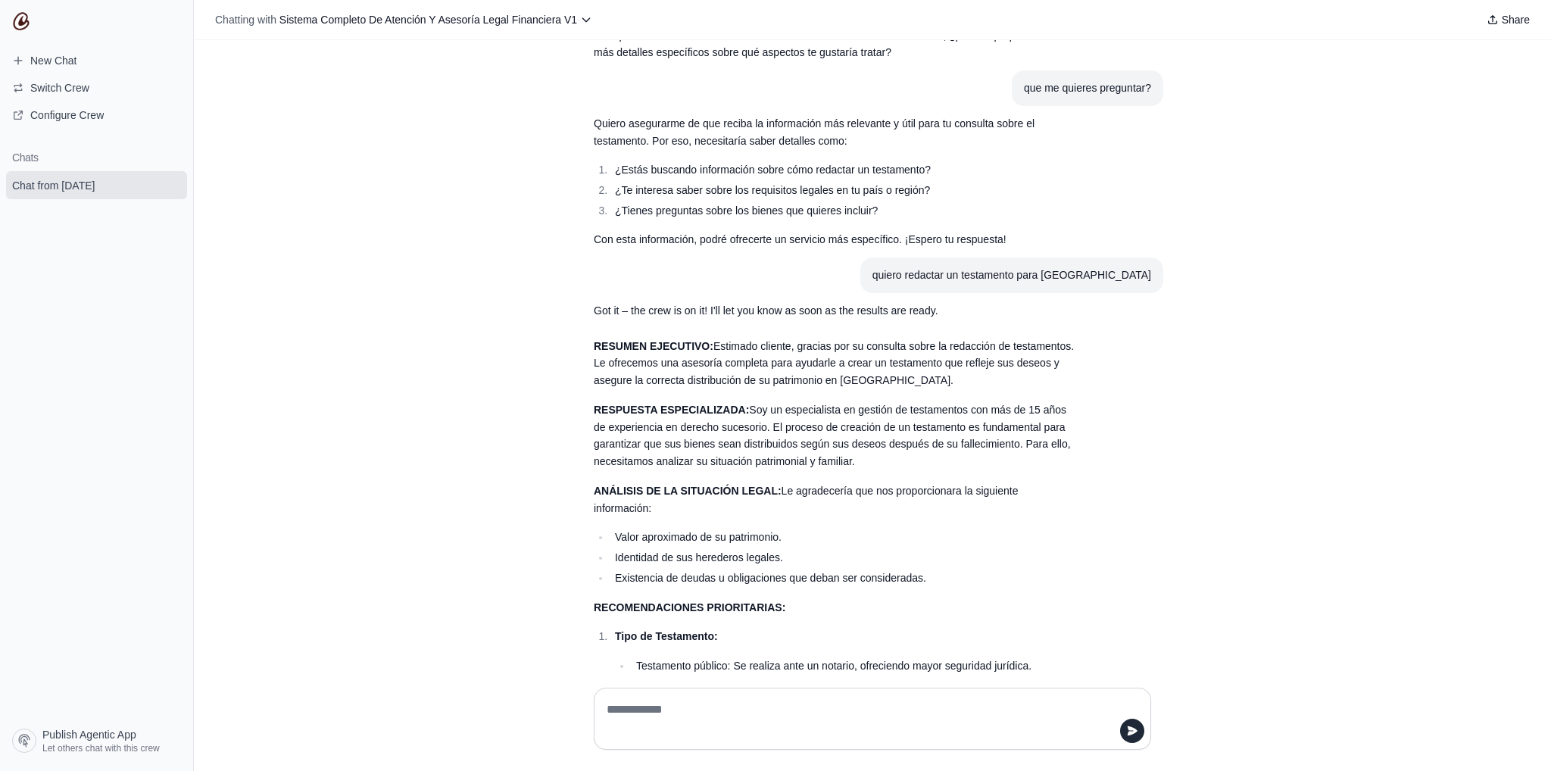
scroll to position [0, 0]
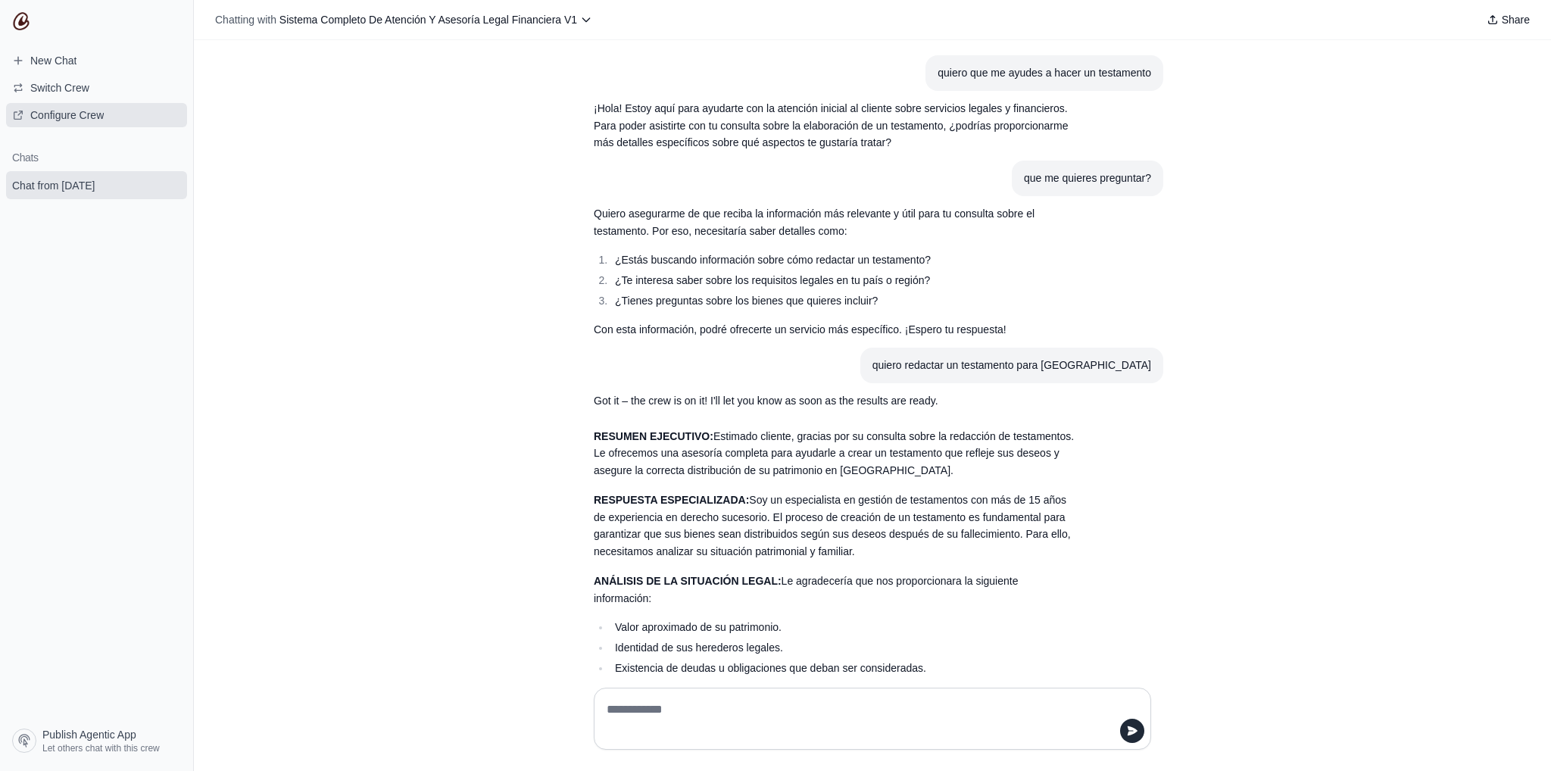
click at [94, 103] on link "Configure Crew" at bounding box center [96, 115] width 181 height 24
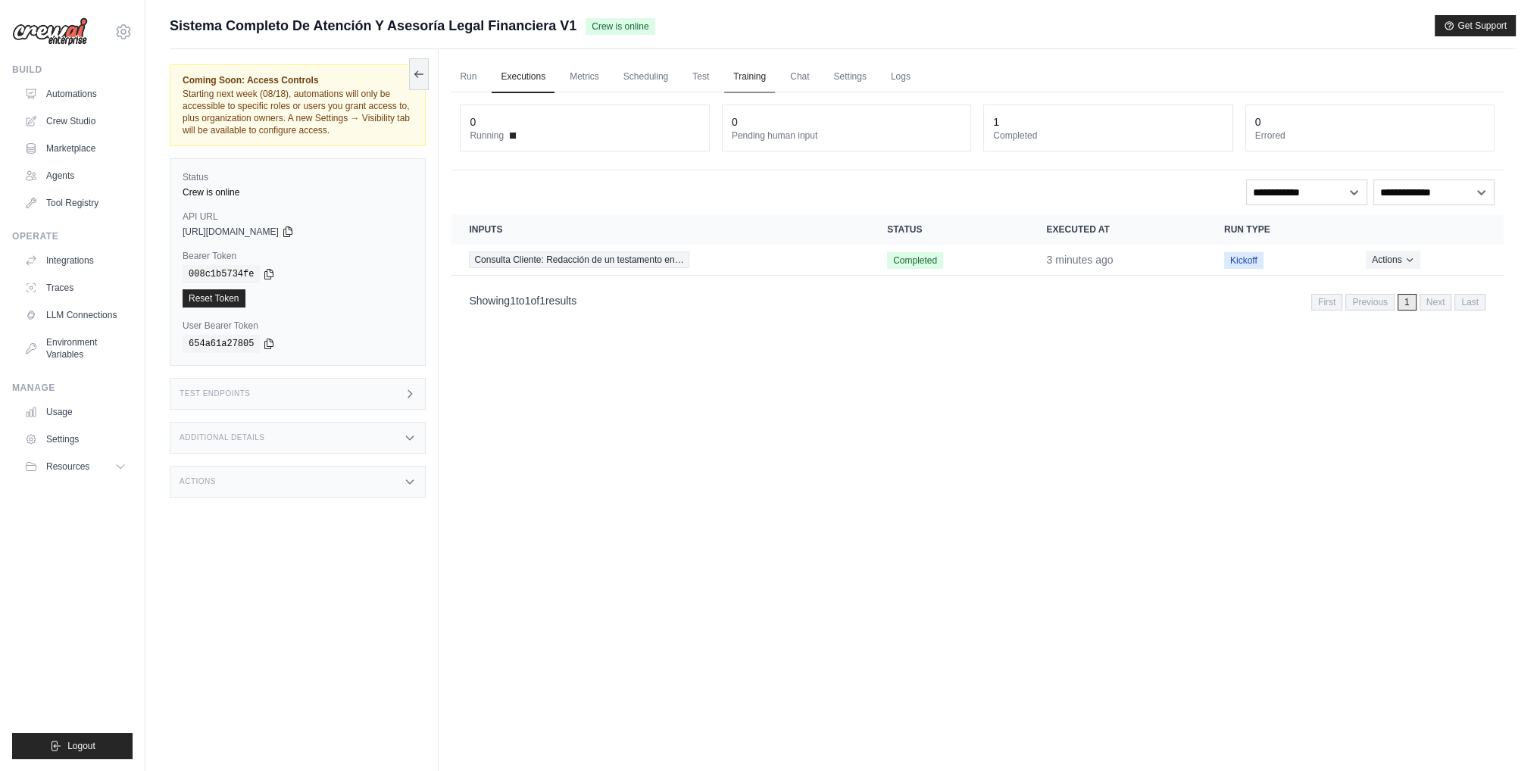
click at [753, 75] on link "Training" at bounding box center [749, 77] width 51 height 32
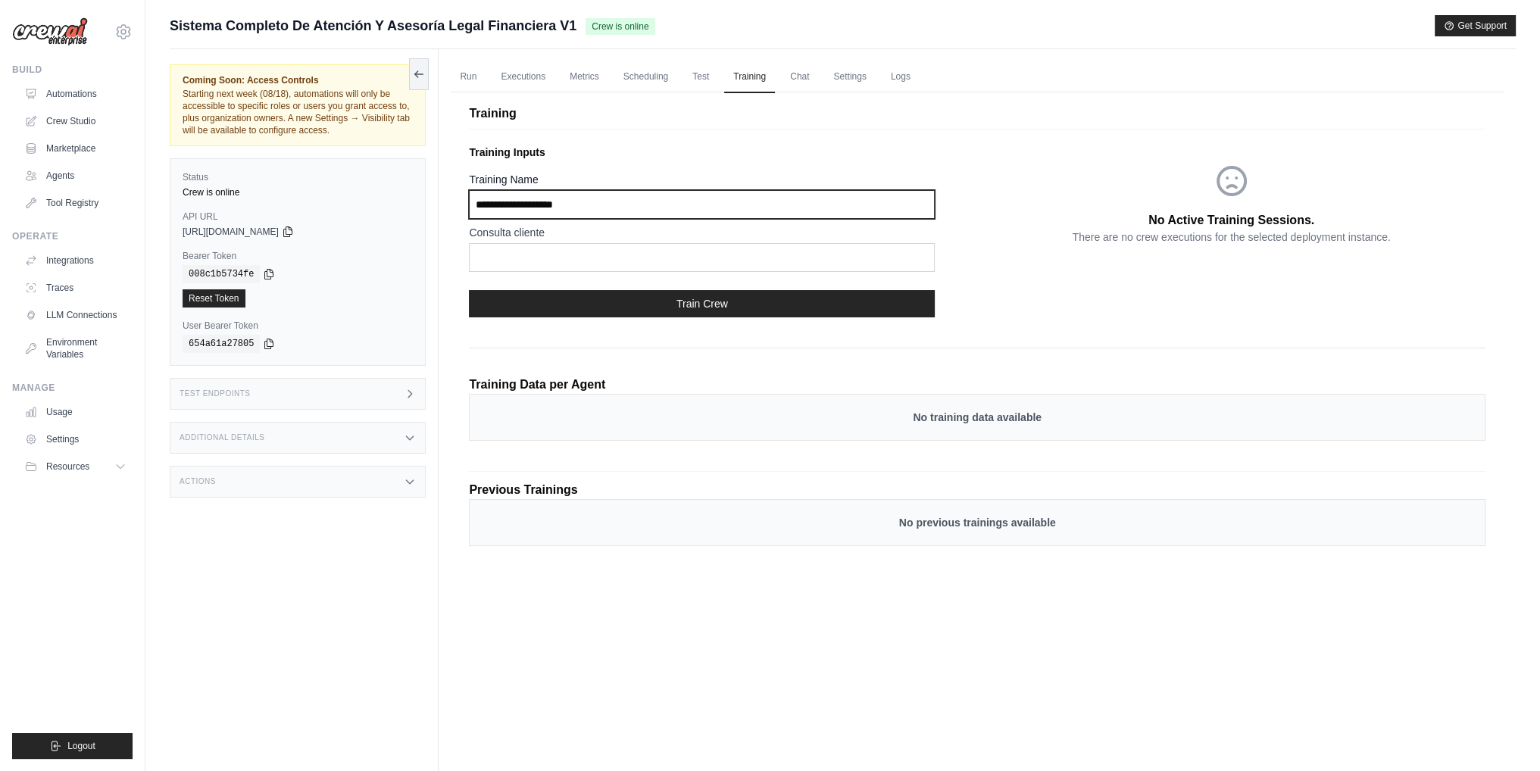
click at [642, 210] on input "Training Name" at bounding box center [702, 204] width 466 height 29
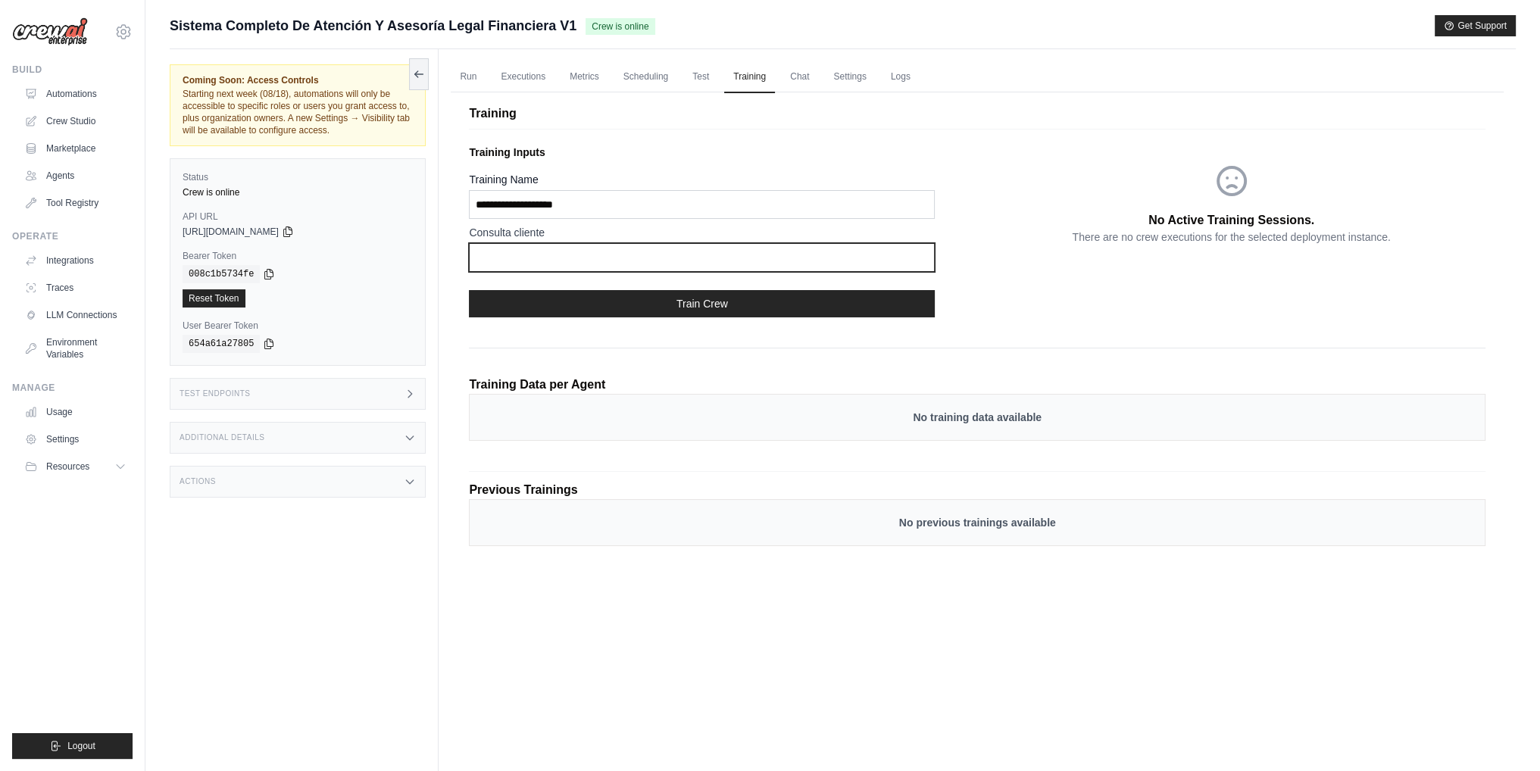
click at [629, 255] on input "text" at bounding box center [702, 257] width 466 height 29
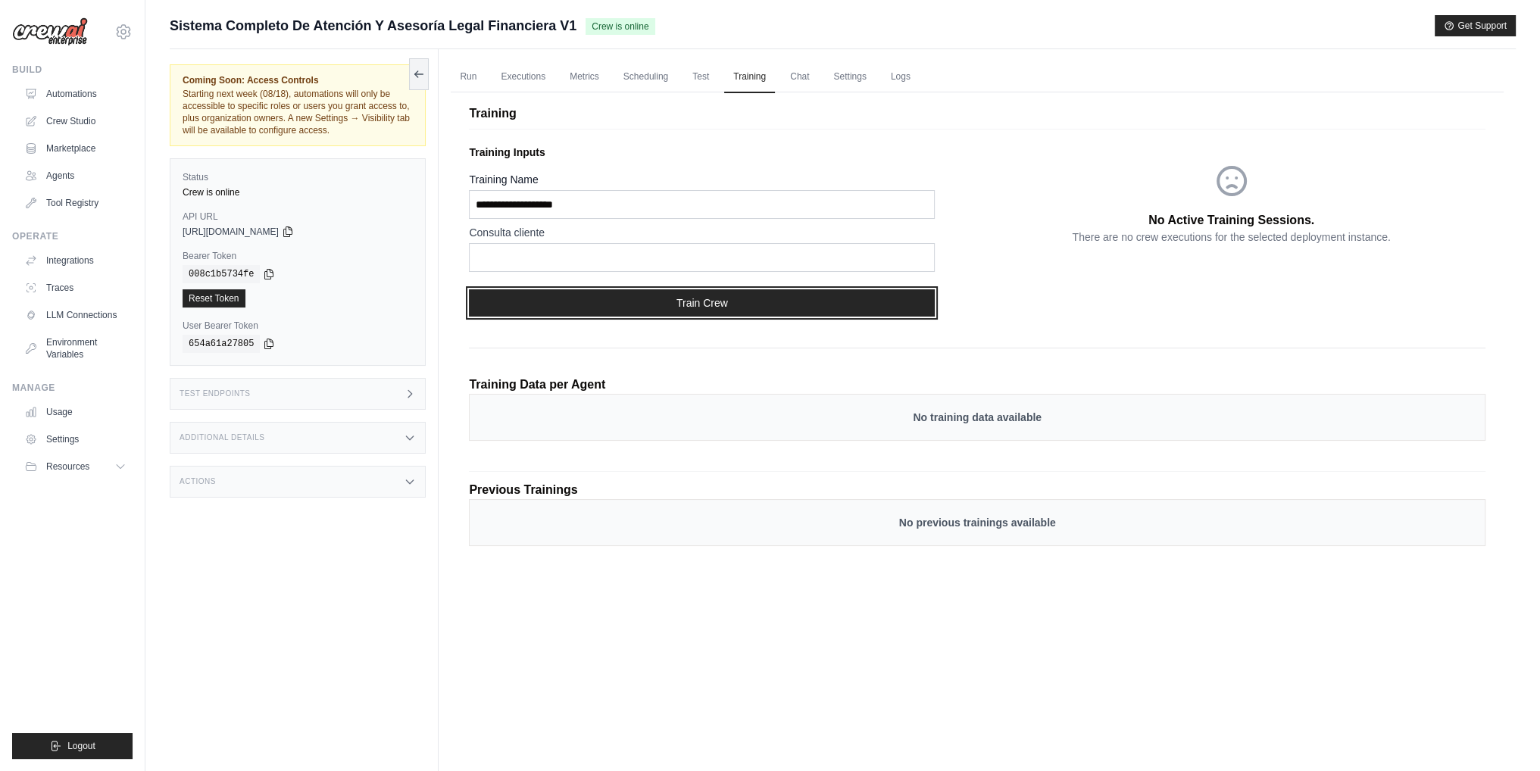
click at [639, 304] on button "Train Crew" at bounding box center [702, 302] width 466 height 27
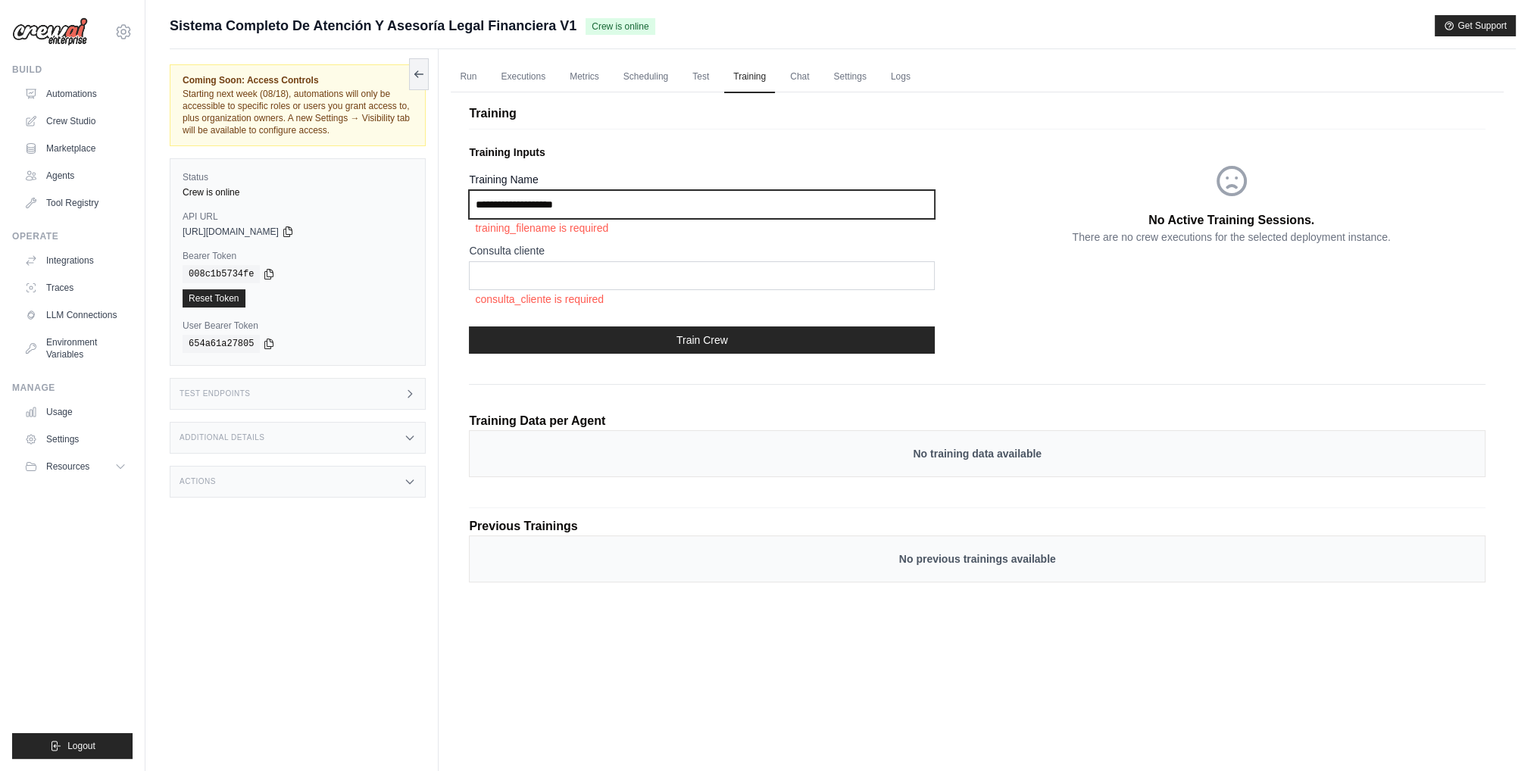
click at [620, 204] on input "Training Name" at bounding box center [702, 204] width 466 height 29
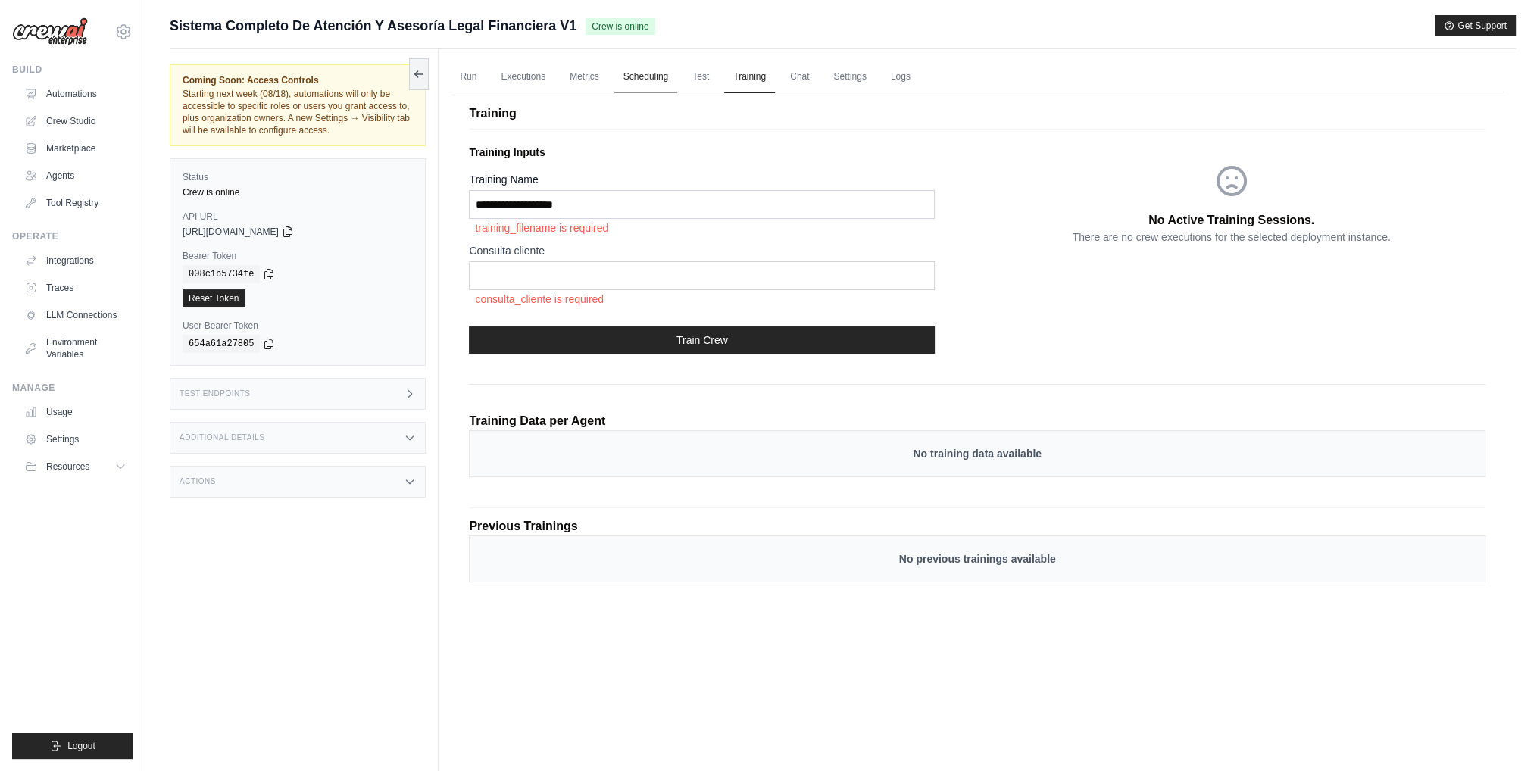
click at [642, 80] on link "Scheduling" at bounding box center [645, 77] width 63 height 32
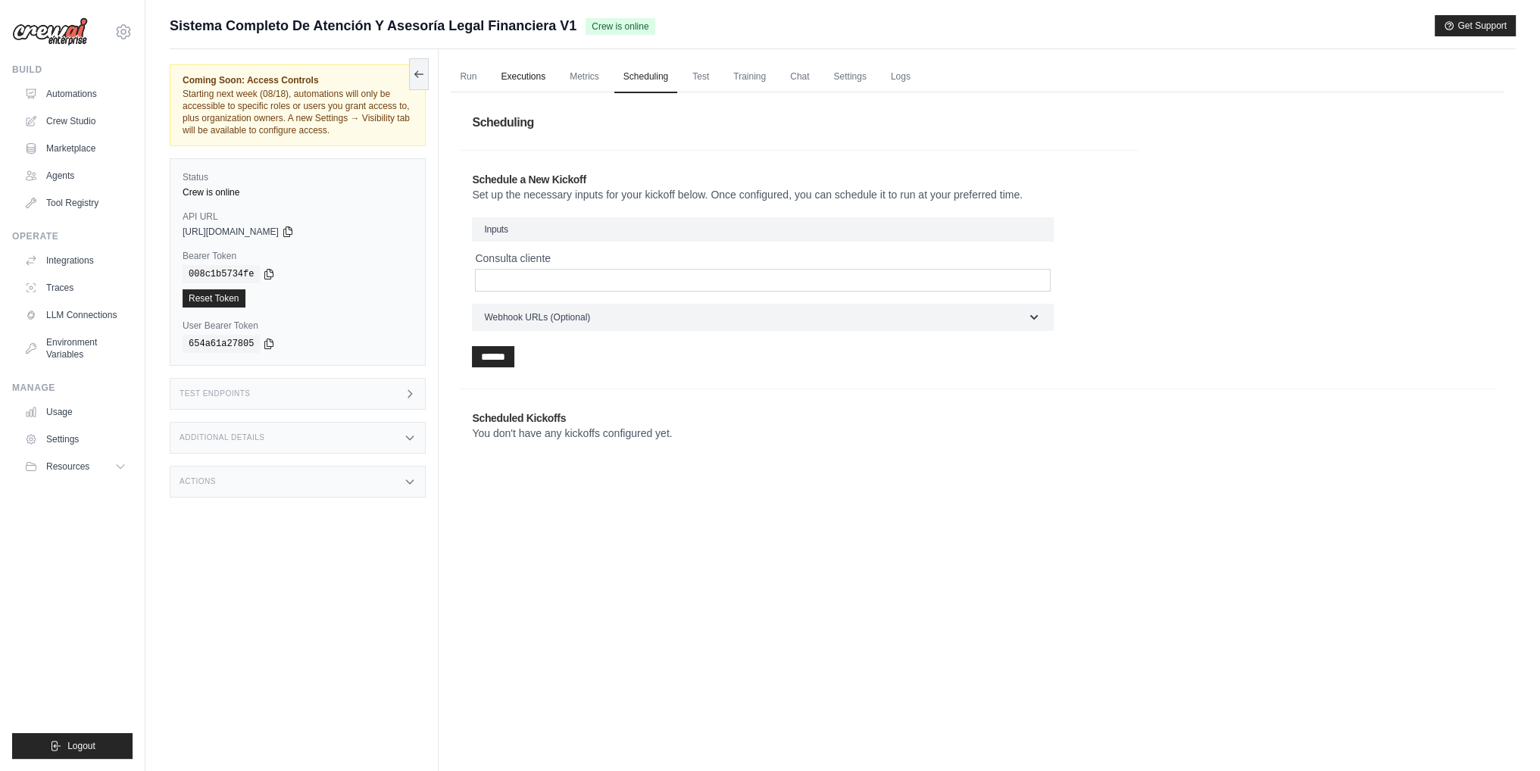
click at [529, 83] on link "Executions" at bounding box center [523, 77] width 63 height 32
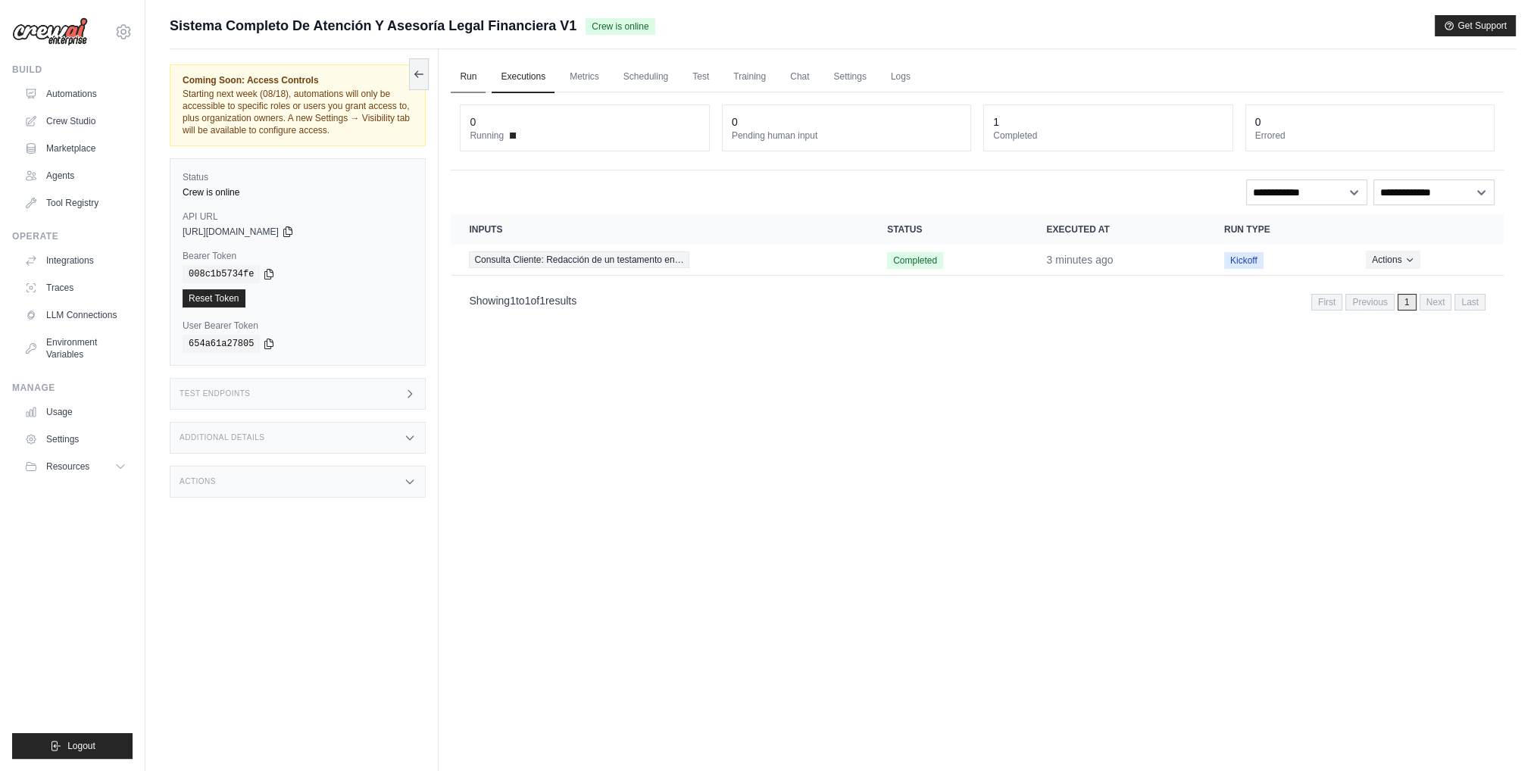
click at [466, 88] on link "Run" at bounding box center [468, 77] width 35 height 32
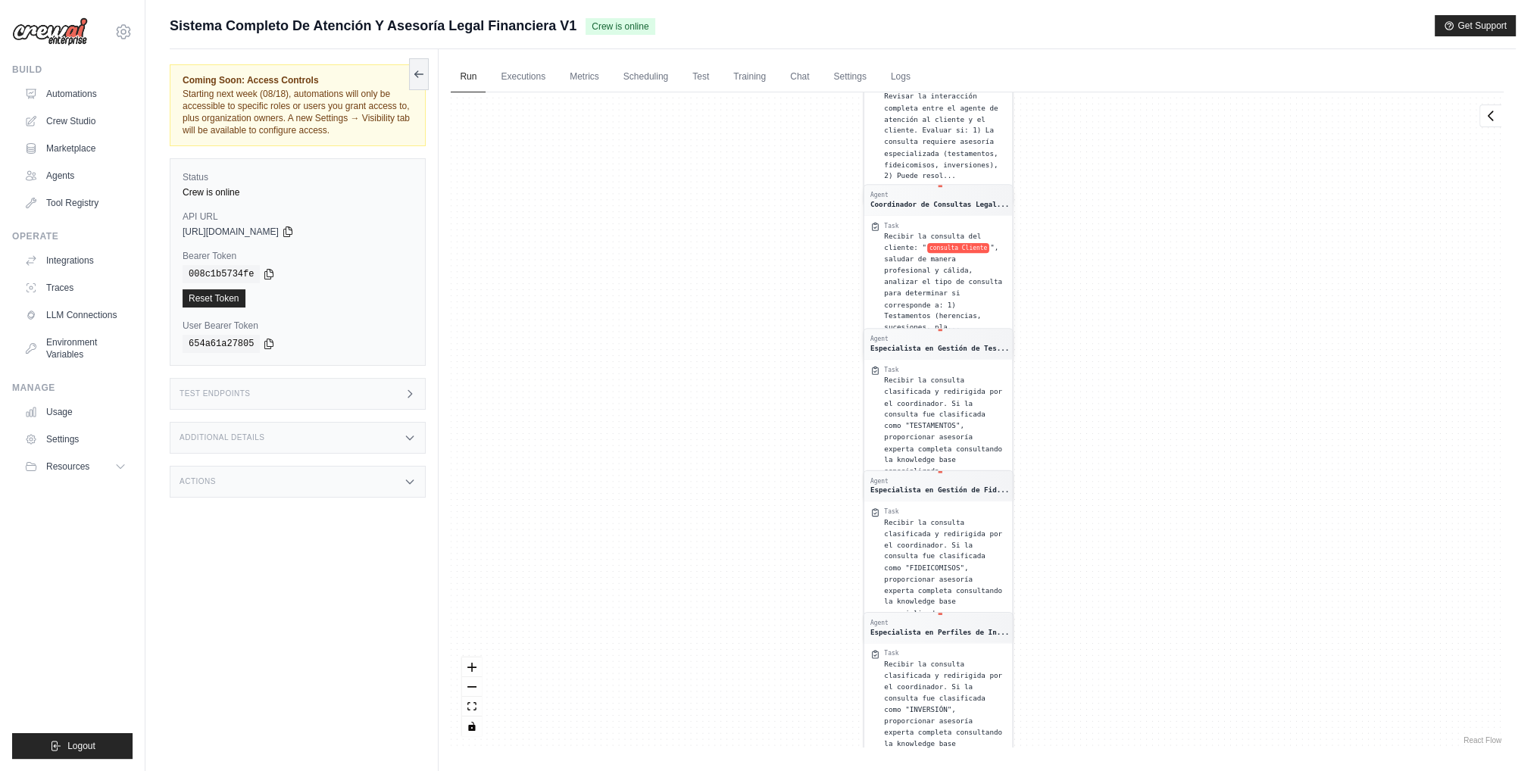
click at [913, 236] on span "Recibir la consulta del cliente: "" at bounding box center [933, 243] width 97 height 20
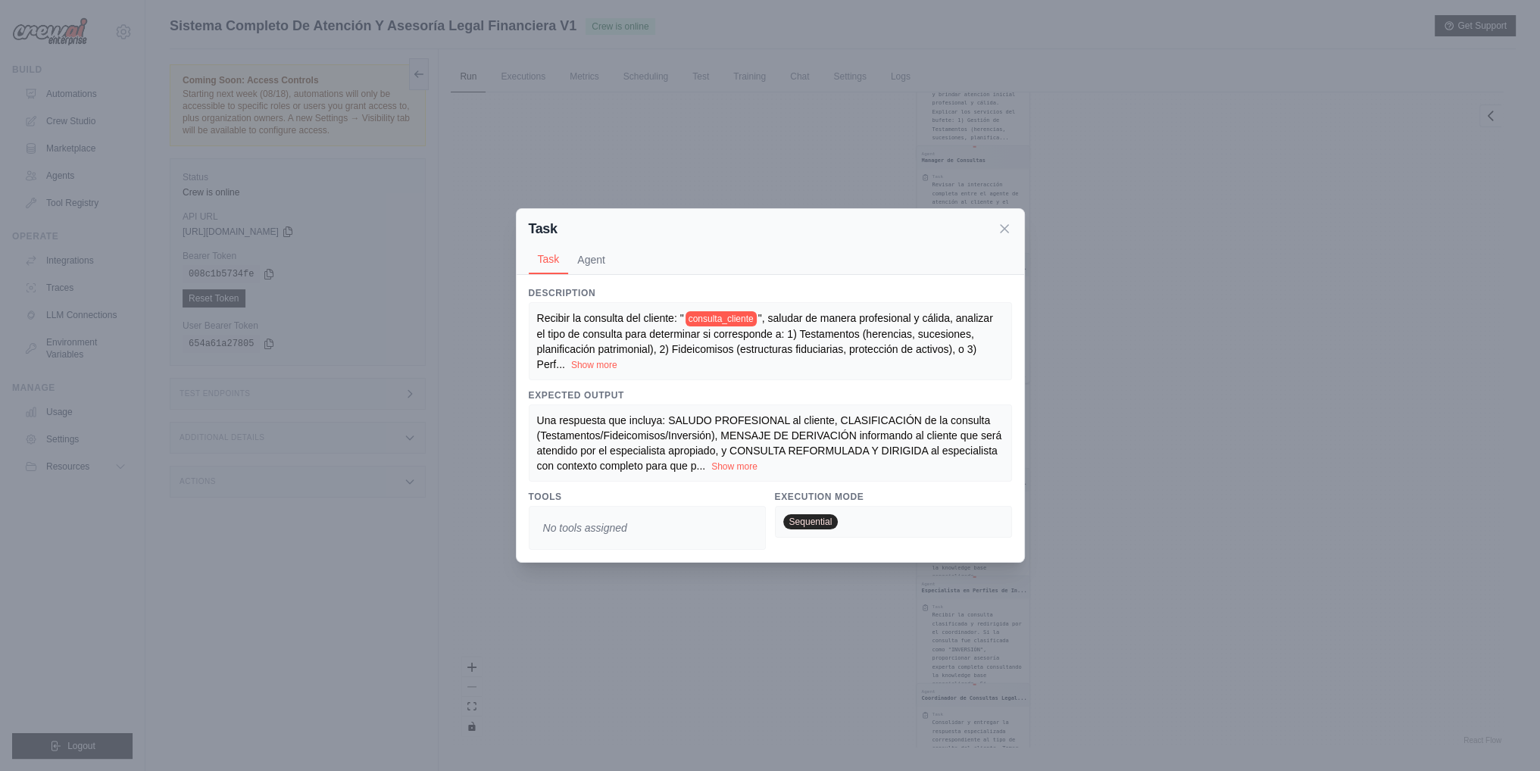
click at [710, 444] on span "Una respuesta que incluya: SALUDO PROFESIONAL al cliente, CLASIFICACIÓN de la c…" at bounding box center [769, 443] width 465 height 58
click at [724, 448] on span "Una respuesta que incluya: SALUDO PROFESIONAL al cliente, CLASIFICACIÓN de la c…" at bounding box center [769, 443] width 465 height 58
click at [739, 476] on div "Una respuesta que incluya: SALUDO PROFESIONAL al cliente, CLASIFICACIÓN de la c…" at bounding box center [770, 442] width 483 height 77
click at [739, 467] on button "Show more" at bounding box center [734, 466] width 46 height 12
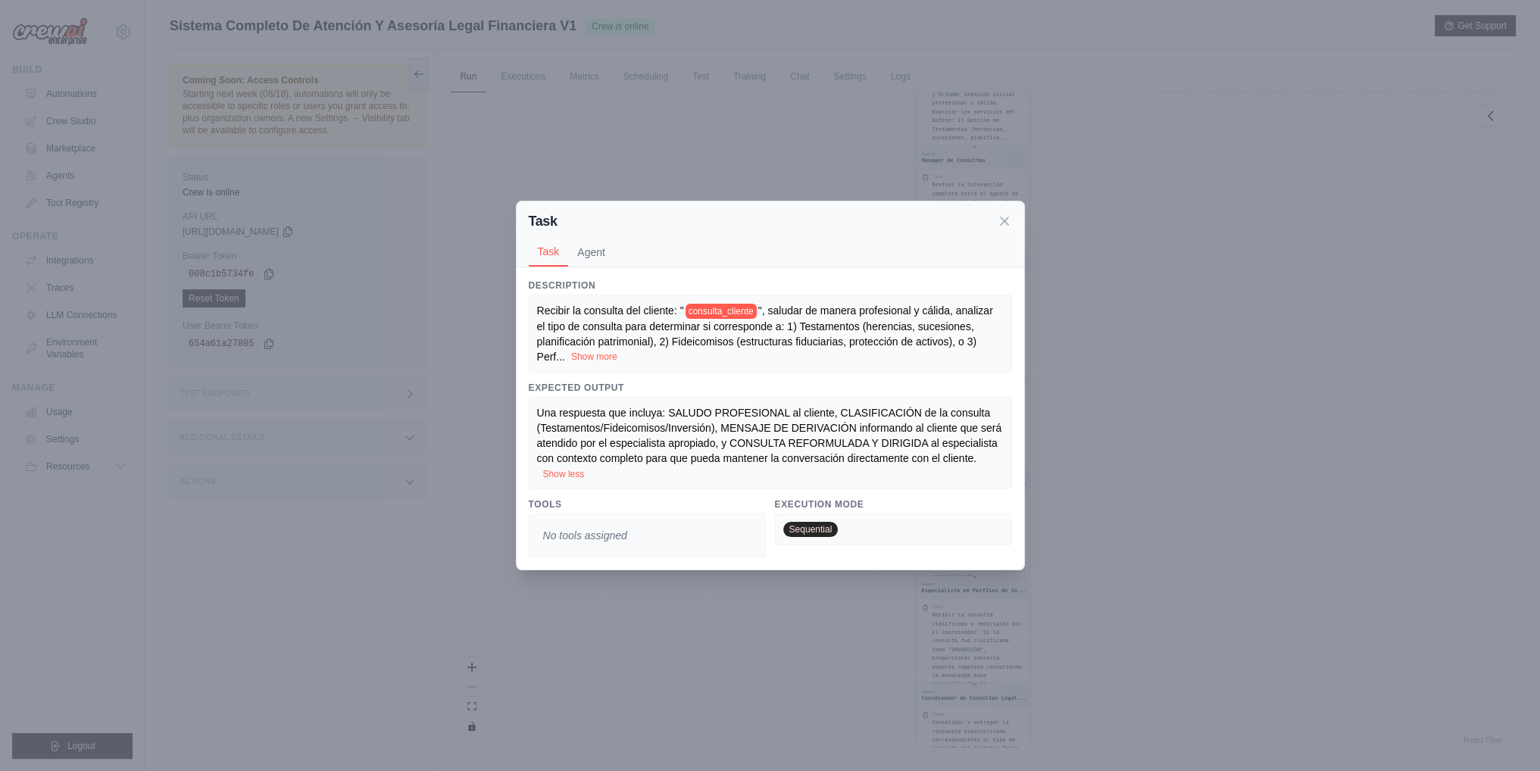
click at [611, 354] on button "Show more" at bounding box center [594, 357] width 46 height 12
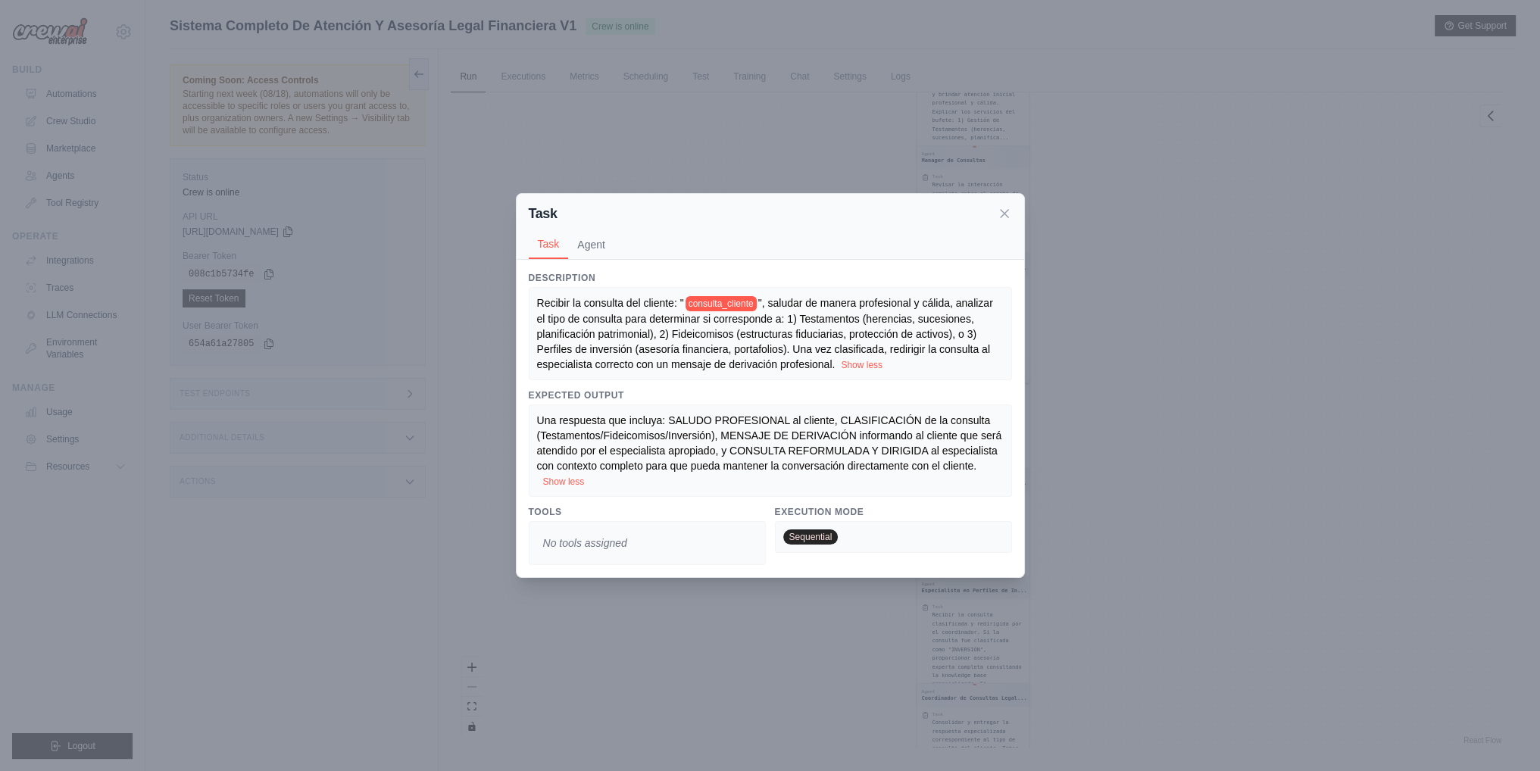
click at [627, 540] on span "No tools assigned" at bounding box center [585, 542] width 96 height 27
click at [1294, 378] on div "Task Task Agent Description Recibir la consulta del cliente: " consulta_cliente…" at bounding box center [770, 385] width 1540 height 771
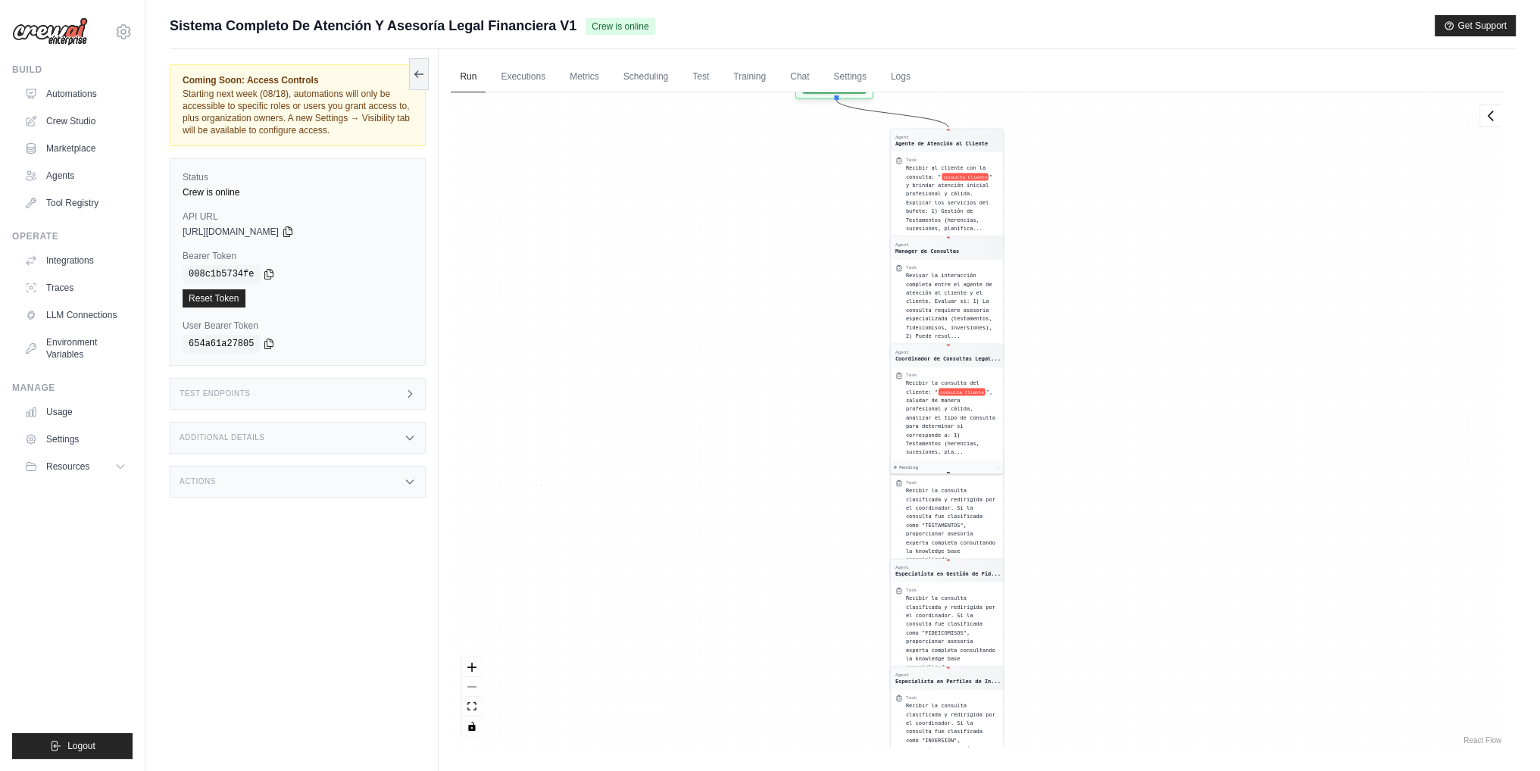
drag, startPoint x: 1094, startPoint y: 346, endPoint x: 1128, endPoint y: 366, distance: 39.4
click at [1128, 366] on div "Agent Agente de Atención al Cliente Task Recibir al cliente con la consulta: " …" at bounding box center [977, 419] width 1053 height 655
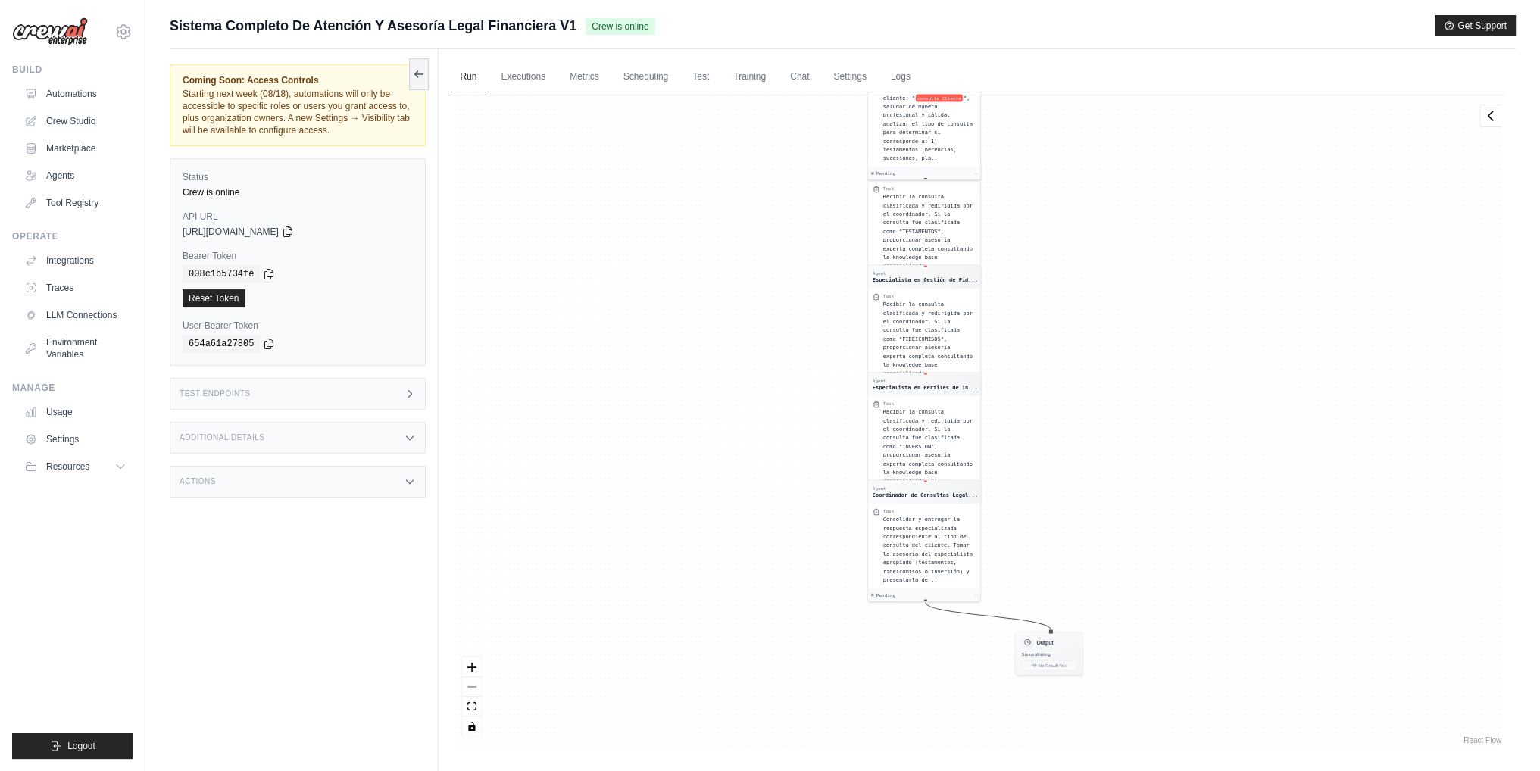
drag, startPoint x: 1150, startPoint y: 571, endPoint x: 1107, endPoint y: 278, distance: 296.1
click at [1107, 279] on div "Agent Agente de Atención al Cliente Task Recibir al cliente con la consulta: " …" at bounding box center [977, 419] width 1053 height 655
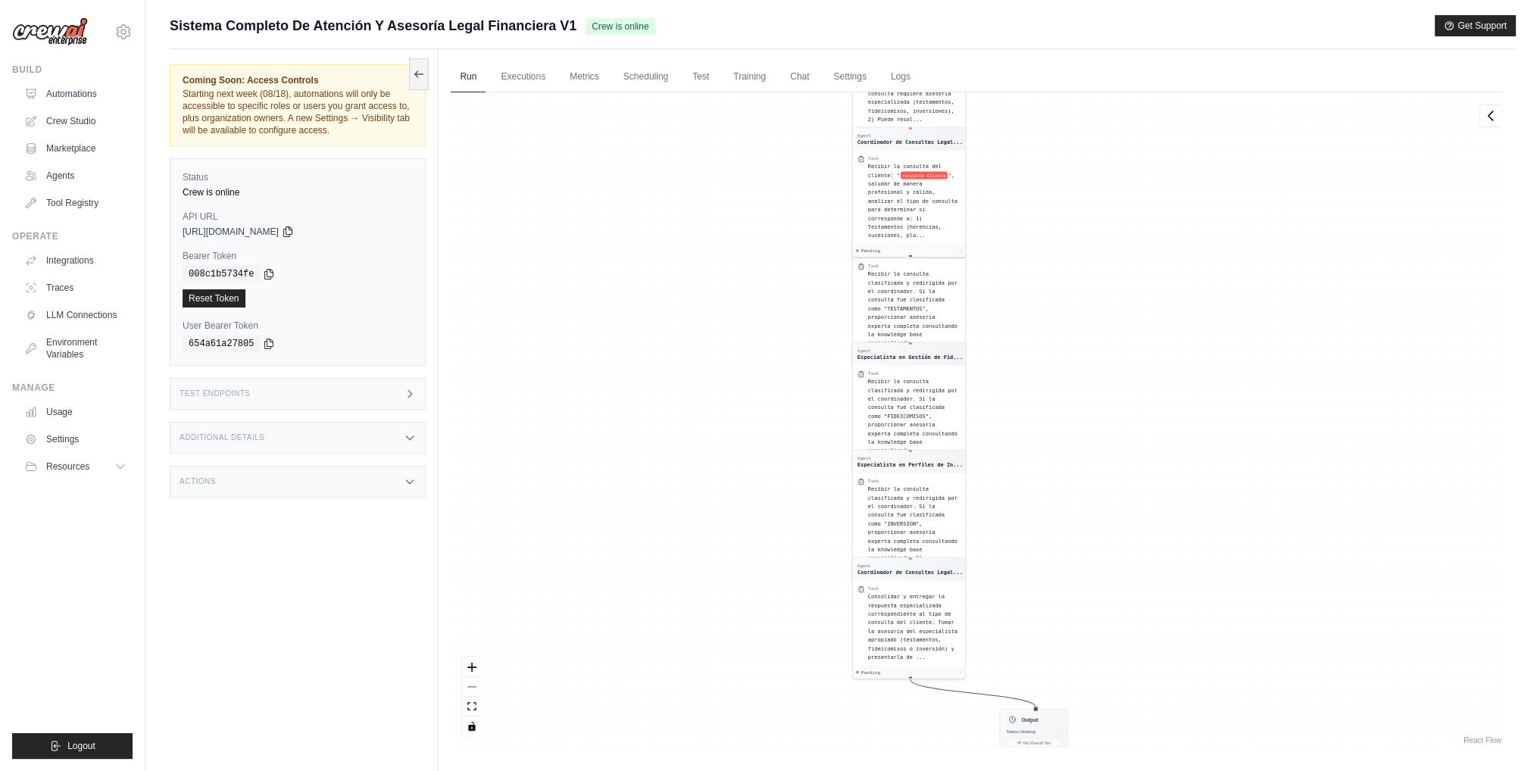
drag, startPoint x: 1110, startPoint y: 549, endPoint x: 1106, endPoint y: 728, distance: 178.8
click at [1106, 728] on div "Agent Agente de Atención al Cliente Task Recibir al cliente con la consulta: " …" at bounding box center [977, 419] width 1053 height 655
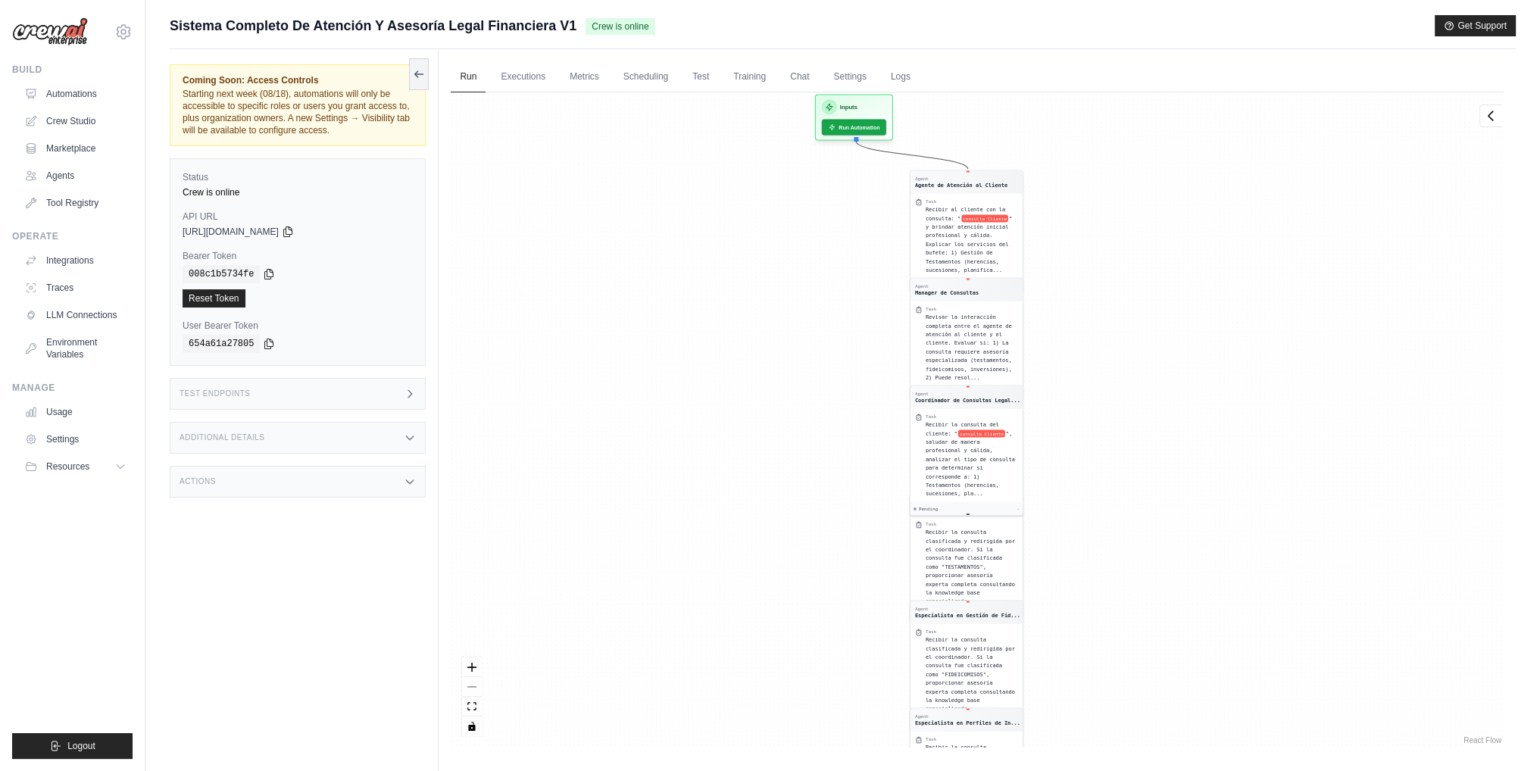
drag, startPoint x: 1078, startPoint y: 365, endPoint x: 1115, endPoint y: 538, distance: 176.6
click at [1115, 538] on div "Agent Agente de Atención al Cliente Task Recibir al cliente con la consulta: " …" at bounding box center [977, 419] width 1053 height 655
drag, startPoint x: 1106, startPoint y: 349, endPoint x: 1075, endPoint y: 398, distance: 57.2
click at [1075, 398] on div "Agent Agente de Atención al Cliente Task Recibir al cliente con la consulta: " …" at bounding box center [977, 419] width 1053 height 655
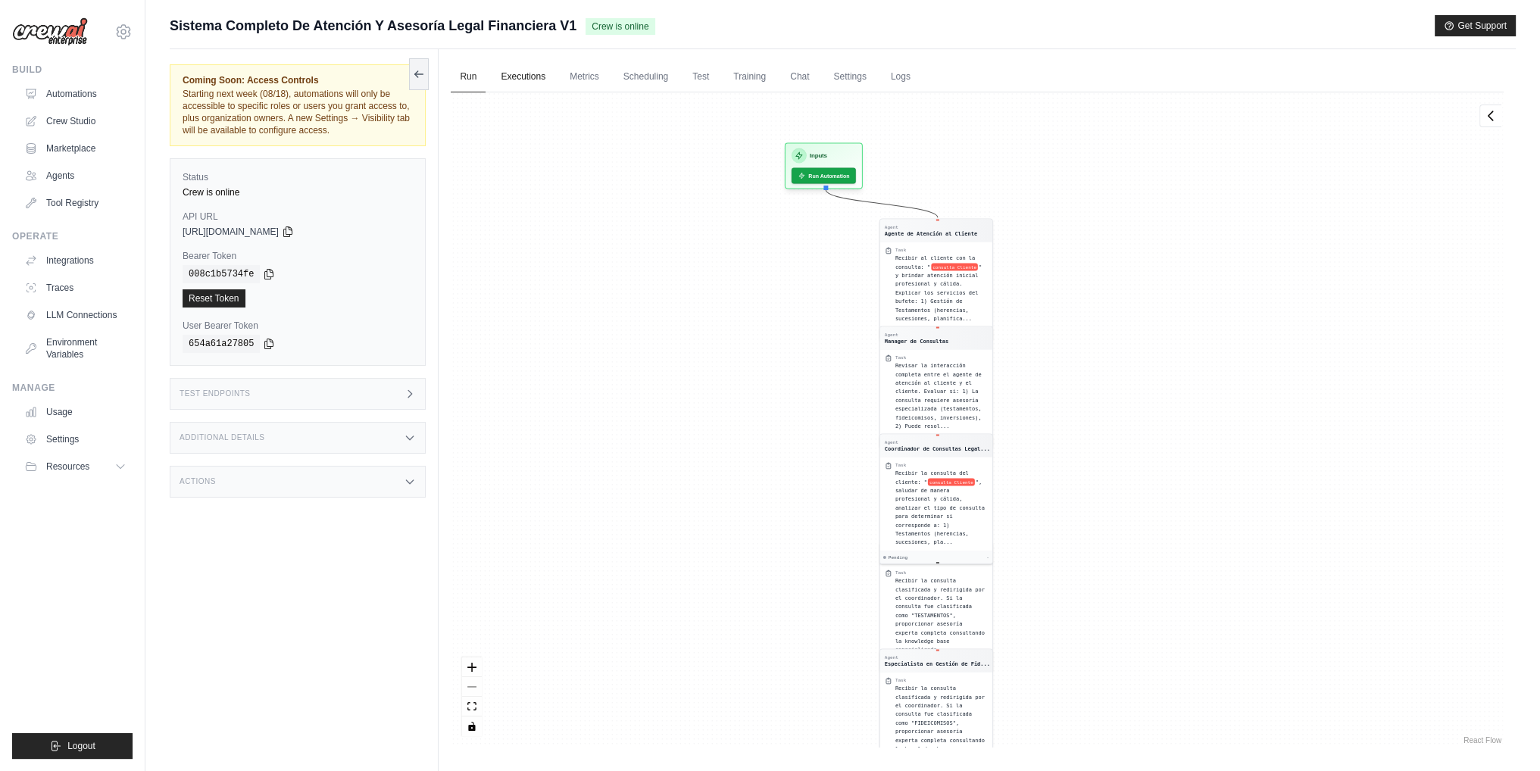
click at [539, 84] on link "Executions" at bounding box center [523, 77] width 63 height 32
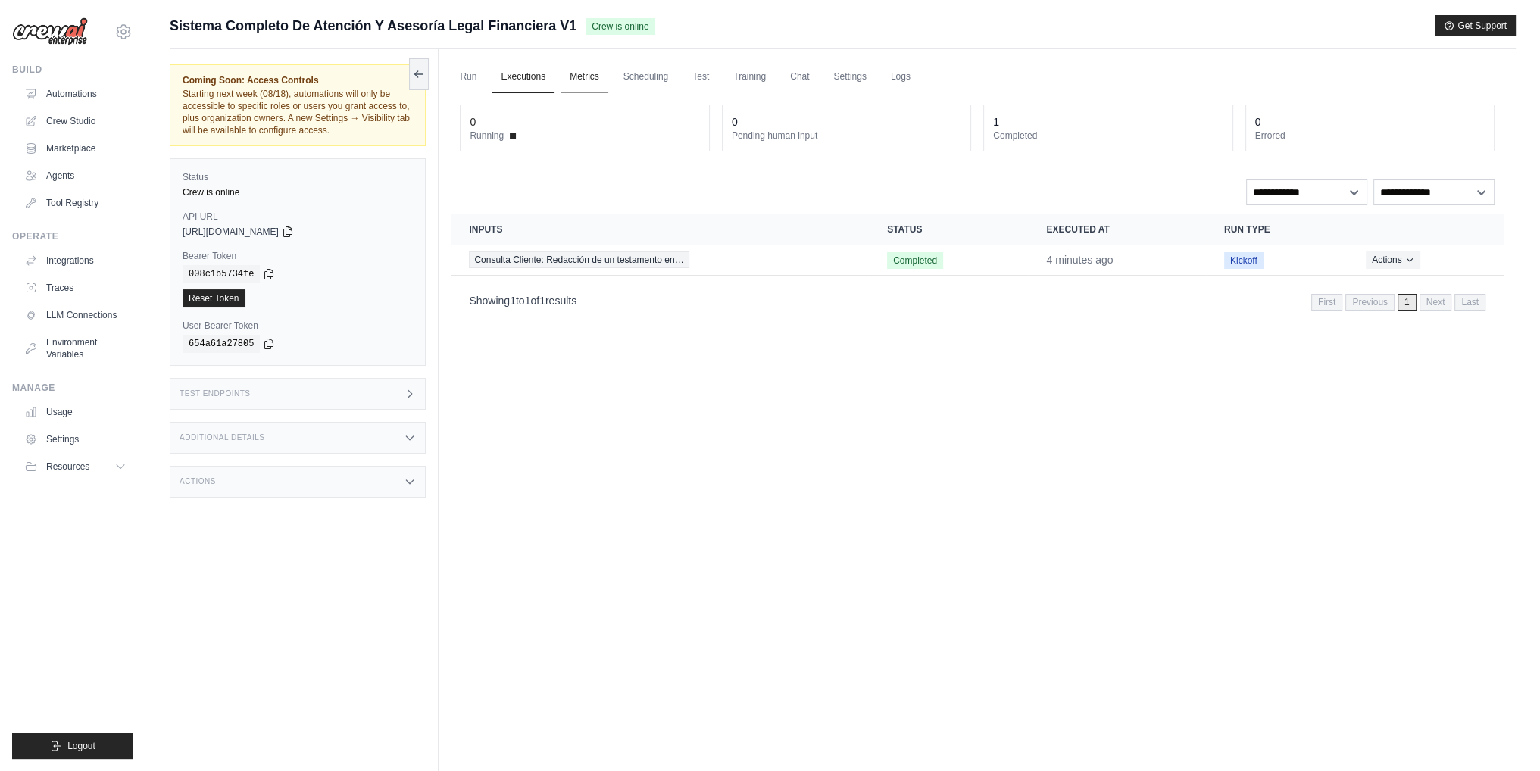
click at [595, 76] on link "Metrics" at bounding box center [584, 77] width 48 height 32
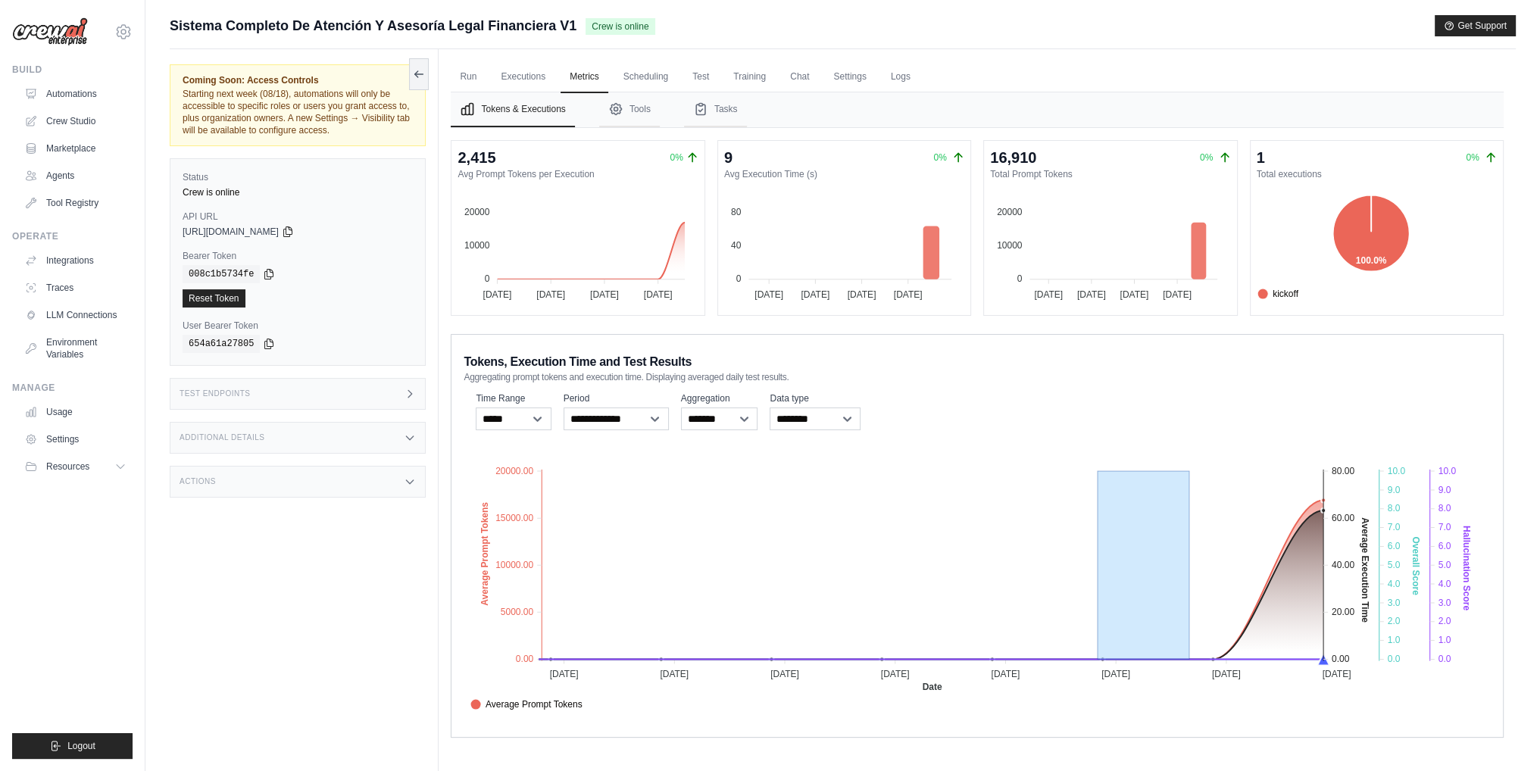
drag, startPoint x: 1190, startPoint y: 537, endPoint x: 1097, endPoint y: 544, distance: 92.6
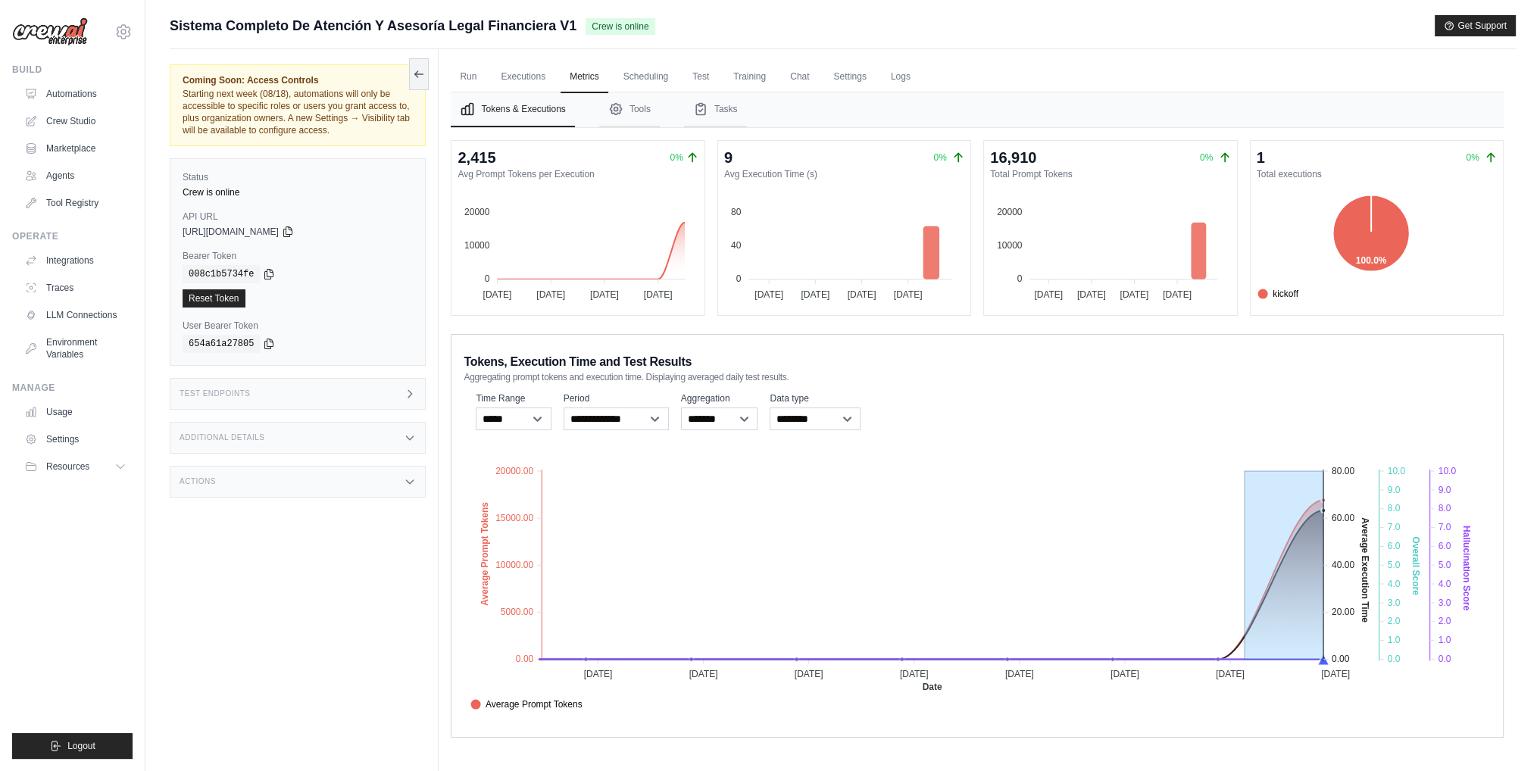
drag, startPoint x: 1245, startPoint y: 537, endPoint x: 1395, endPoint y: 515, distance: 151.6
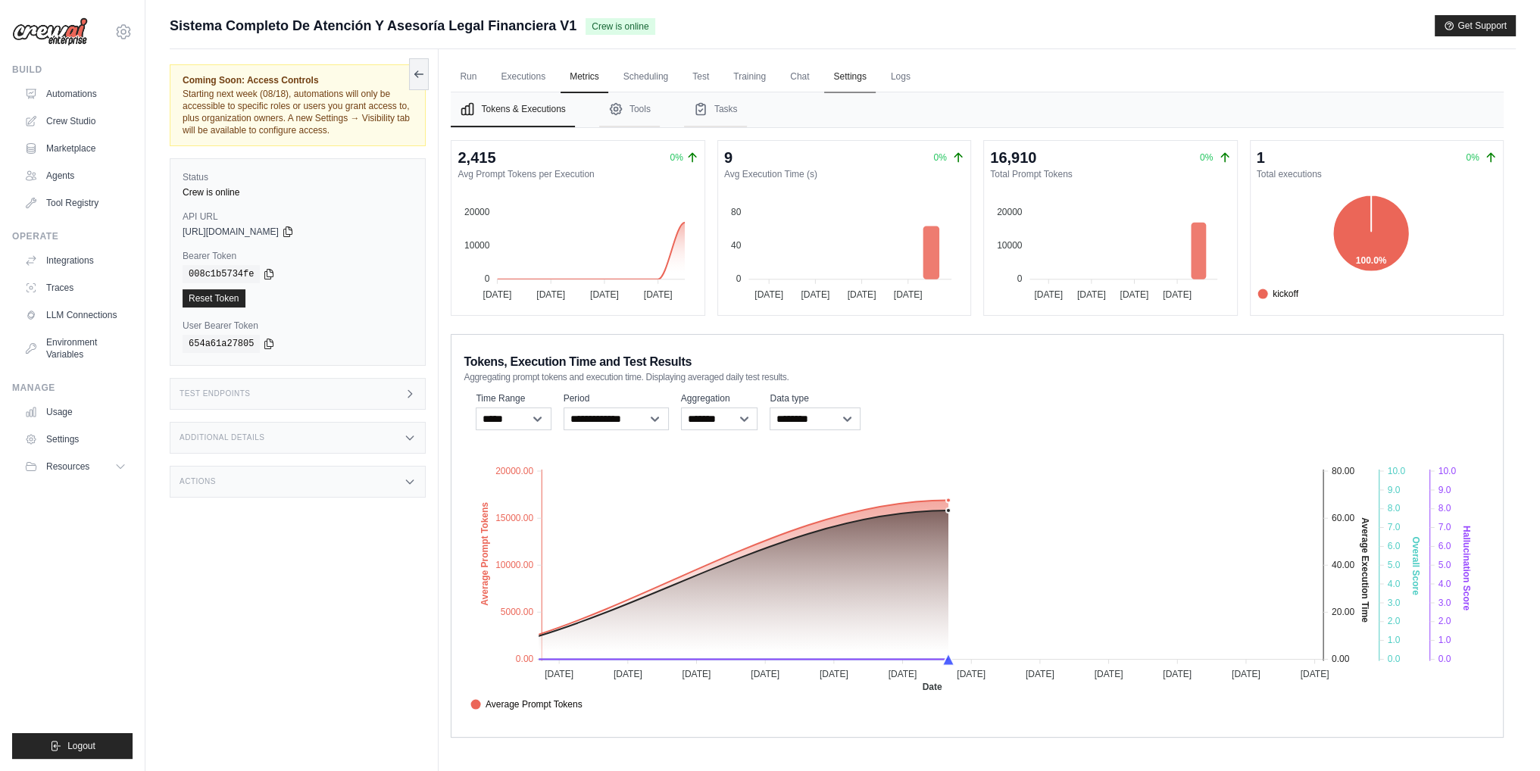
click at [847, 82] on link "Settings" at bounding box center [849, 77] width 51 height 32
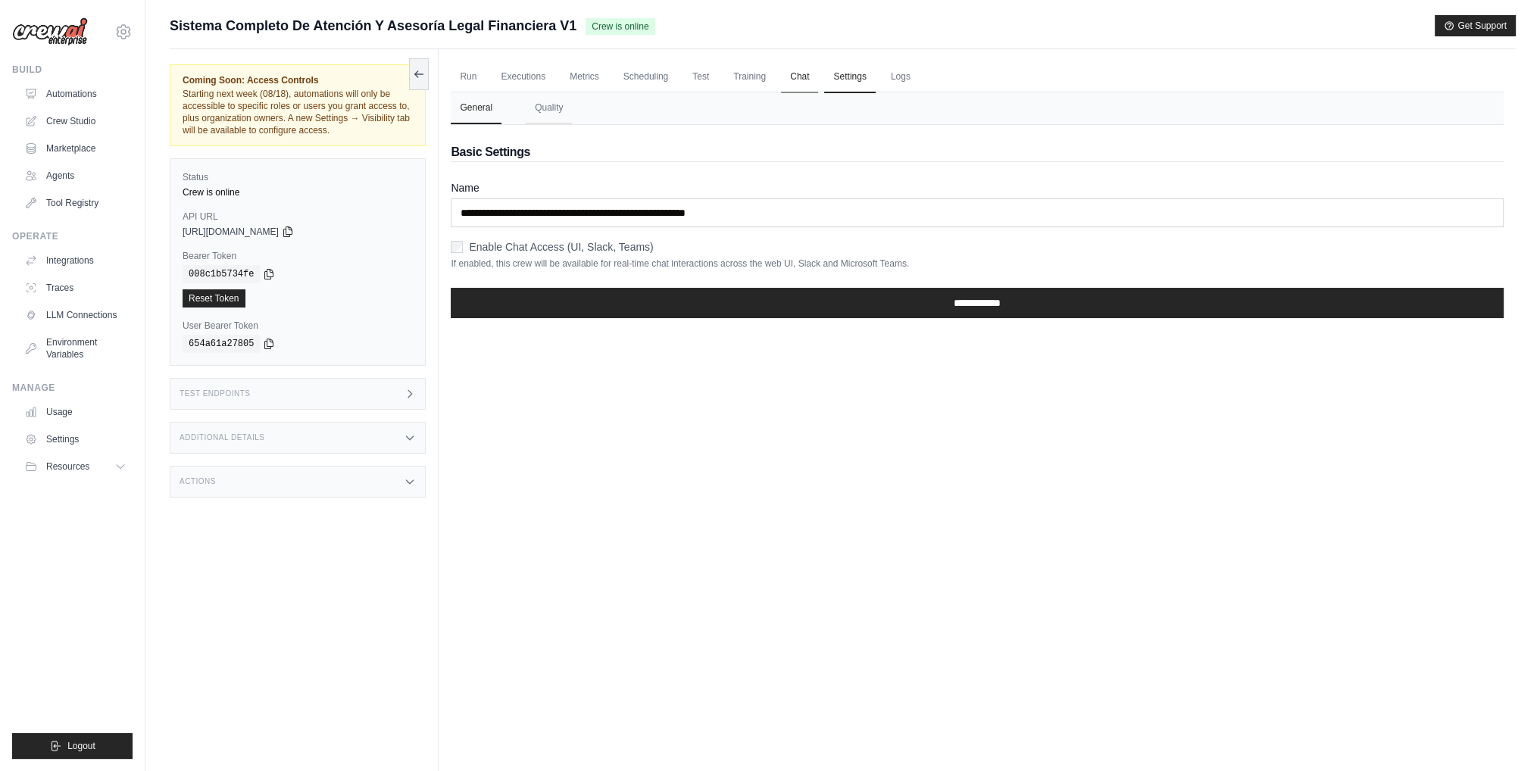
click at [781, 82] on link "Chat" at bounding box center [799, 77] width 37 height 32
click at [526, 84] on link "Executions" at bounding box center [523, 77] width 63 height 32
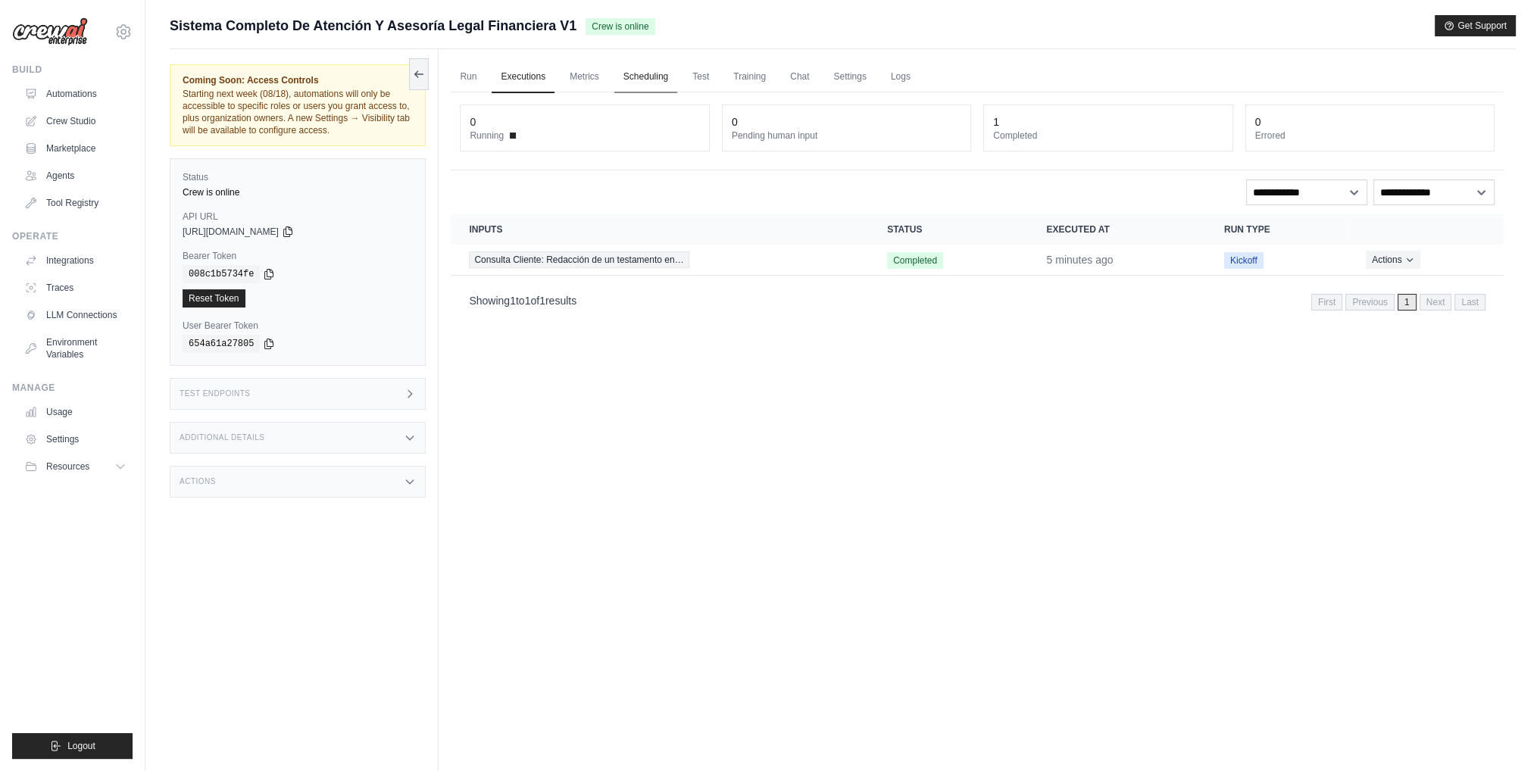
click at [629, 83] on link "Scheduling" at bounding box center [645, 77] width 63 height 32
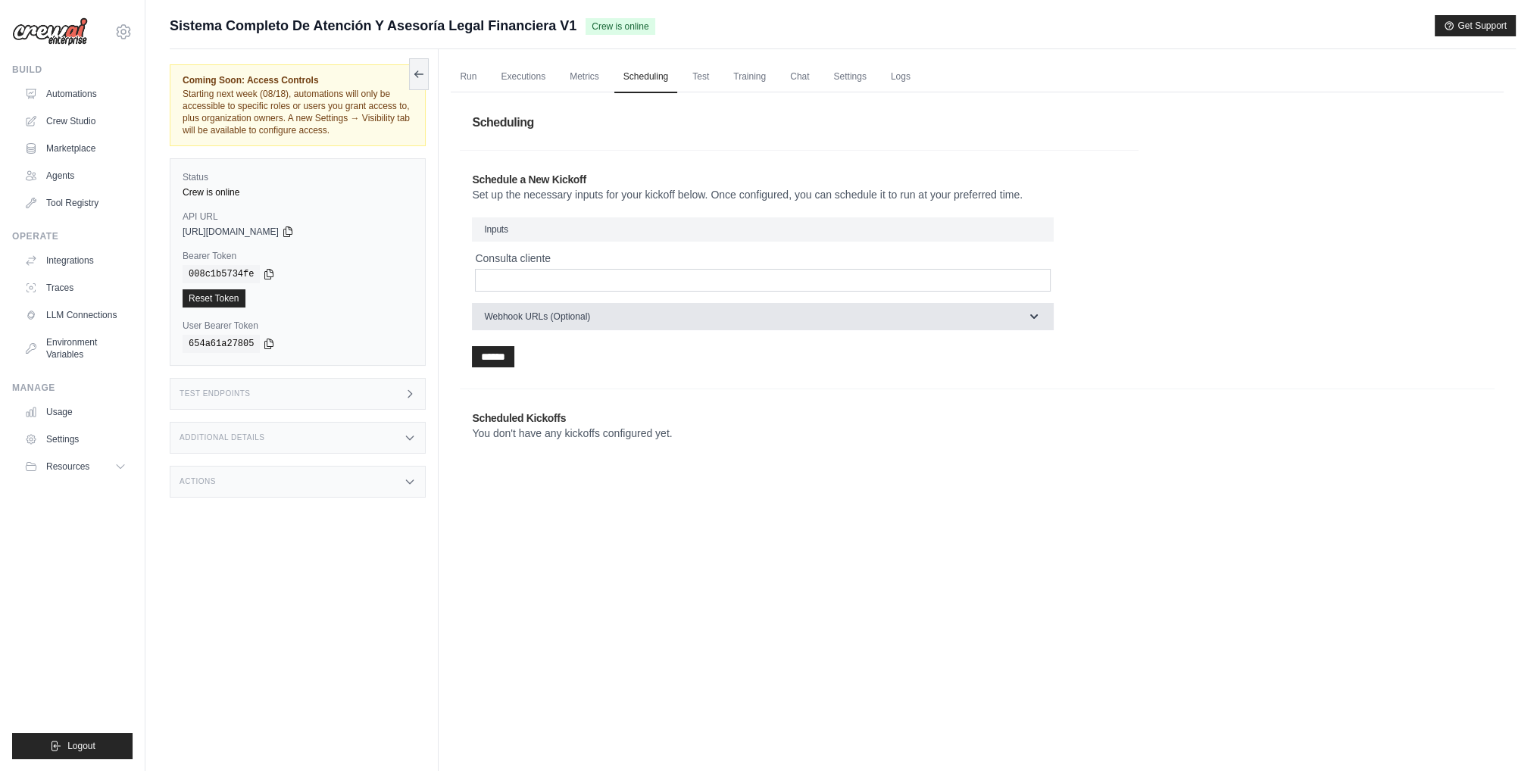
click at [538, 317] on span "Webhook URLs (Optional)" at bounding box center [537, 317] width 106 height 12
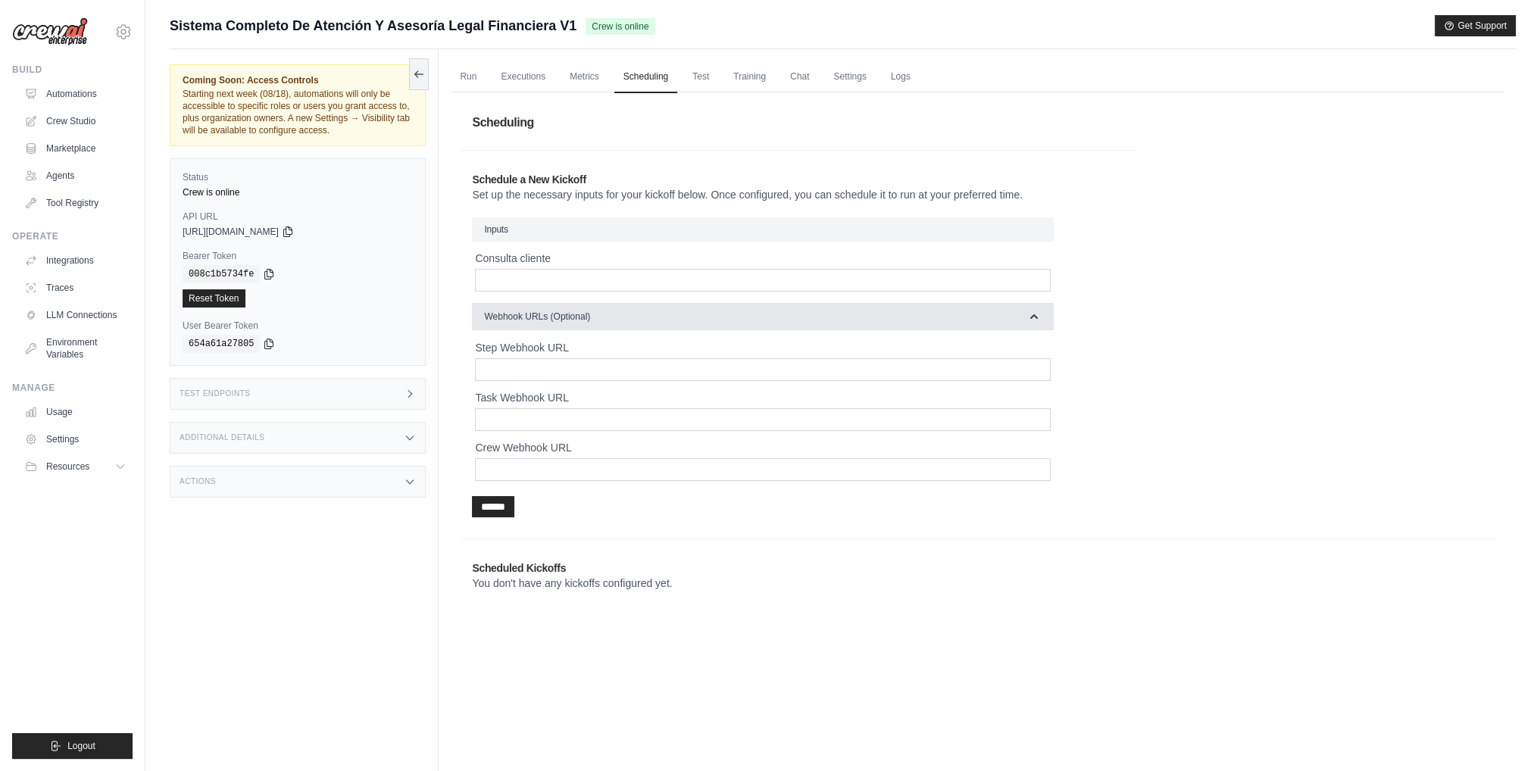
click at [554, 317] on span "Webhook URLs (Optional)" at bounding box center [537, 317] width 106 height 12
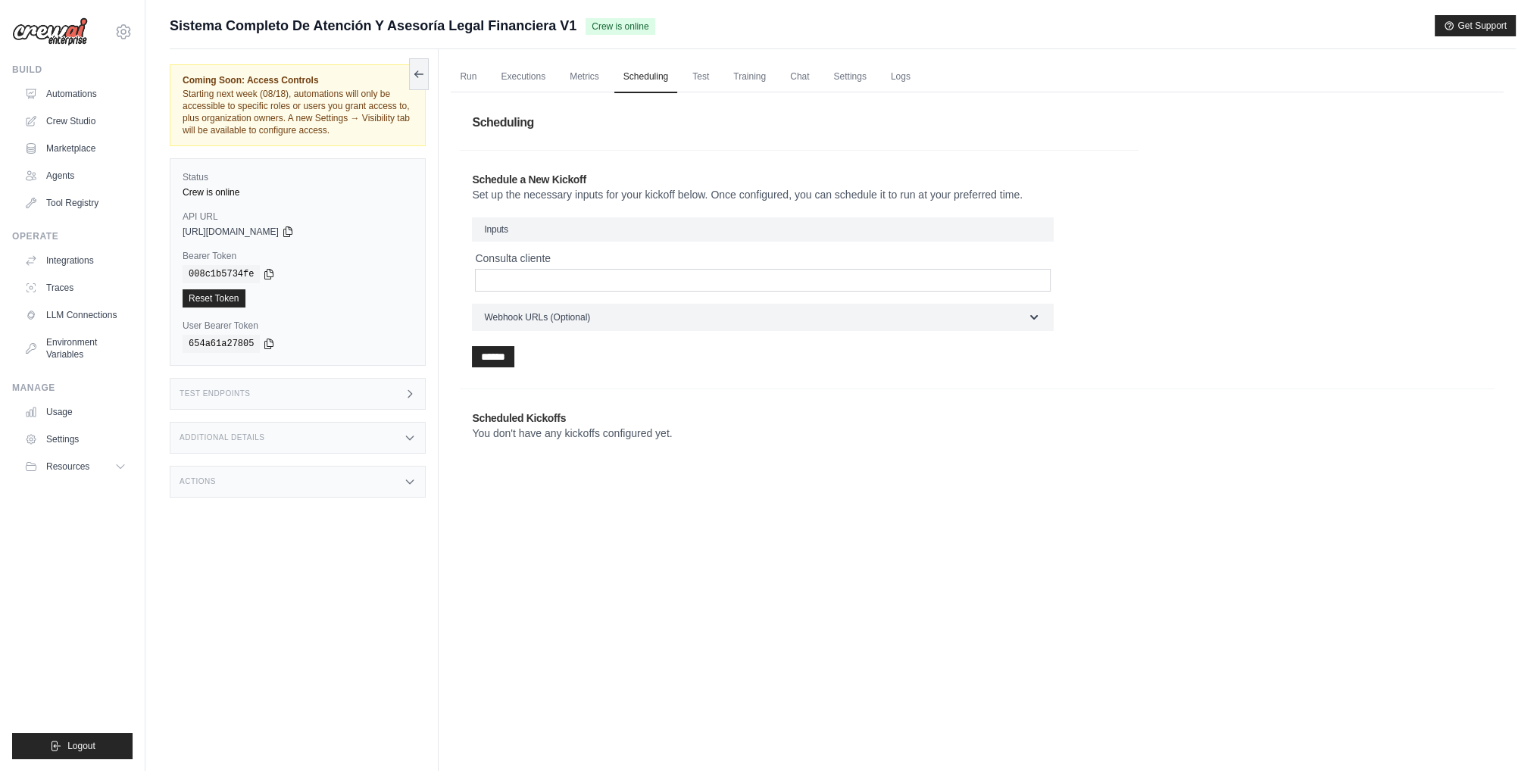
click at [518, 231] on h3 "Inputs" at bounding box center [763, 229] width 582 height 24
click at [710, 60] on div "Run Executions Metrics Scheduling Test Training Chat Settings Logs 0 Running 0 …" at bounding box center [977, 434] width 1077 height 771
click at [710, 70] on link "Test" at bounding box center [700, 77] width 35 height 32
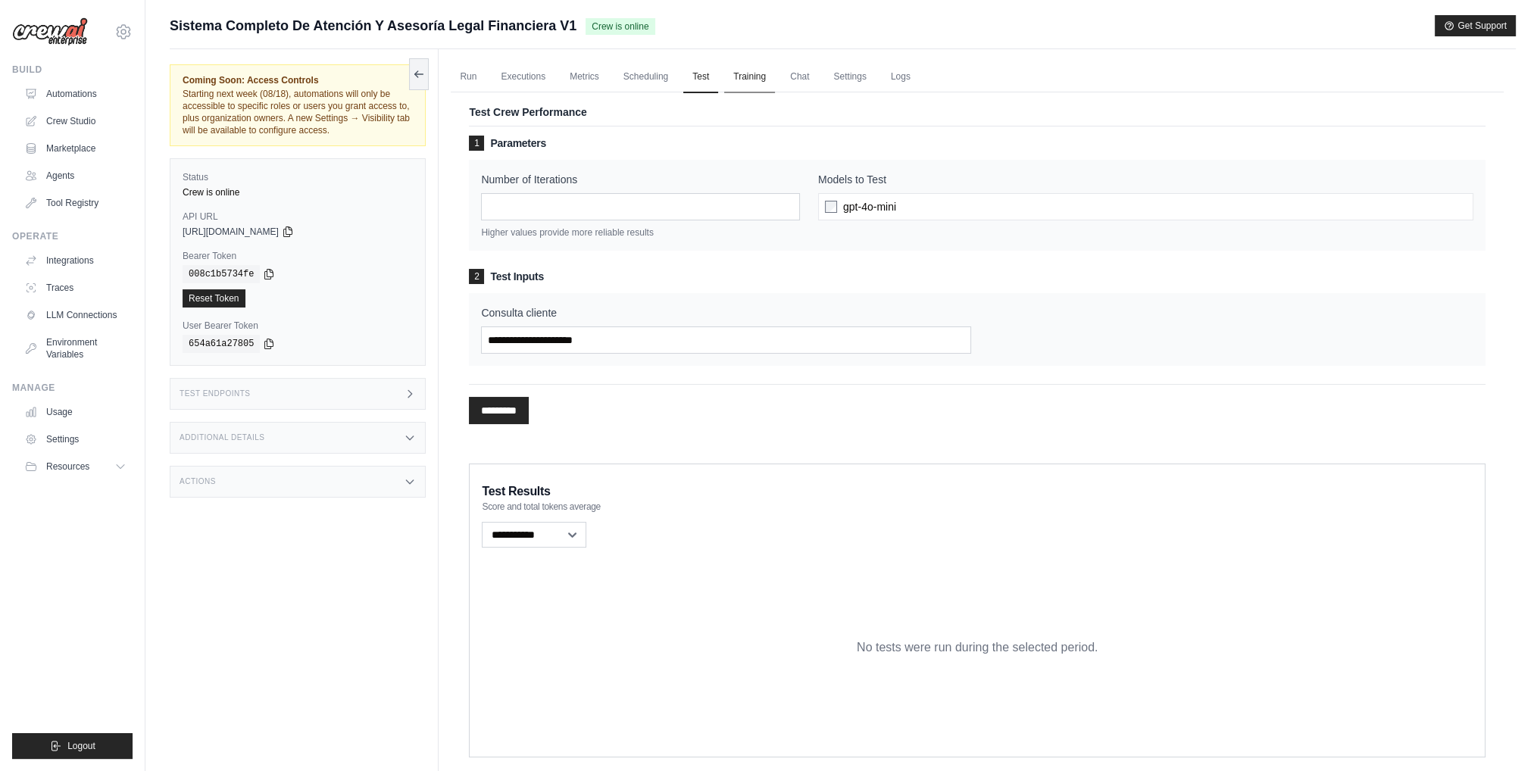
click at [735, 76] on link "Training" at bounding box center [749, 77] width 51 height 32
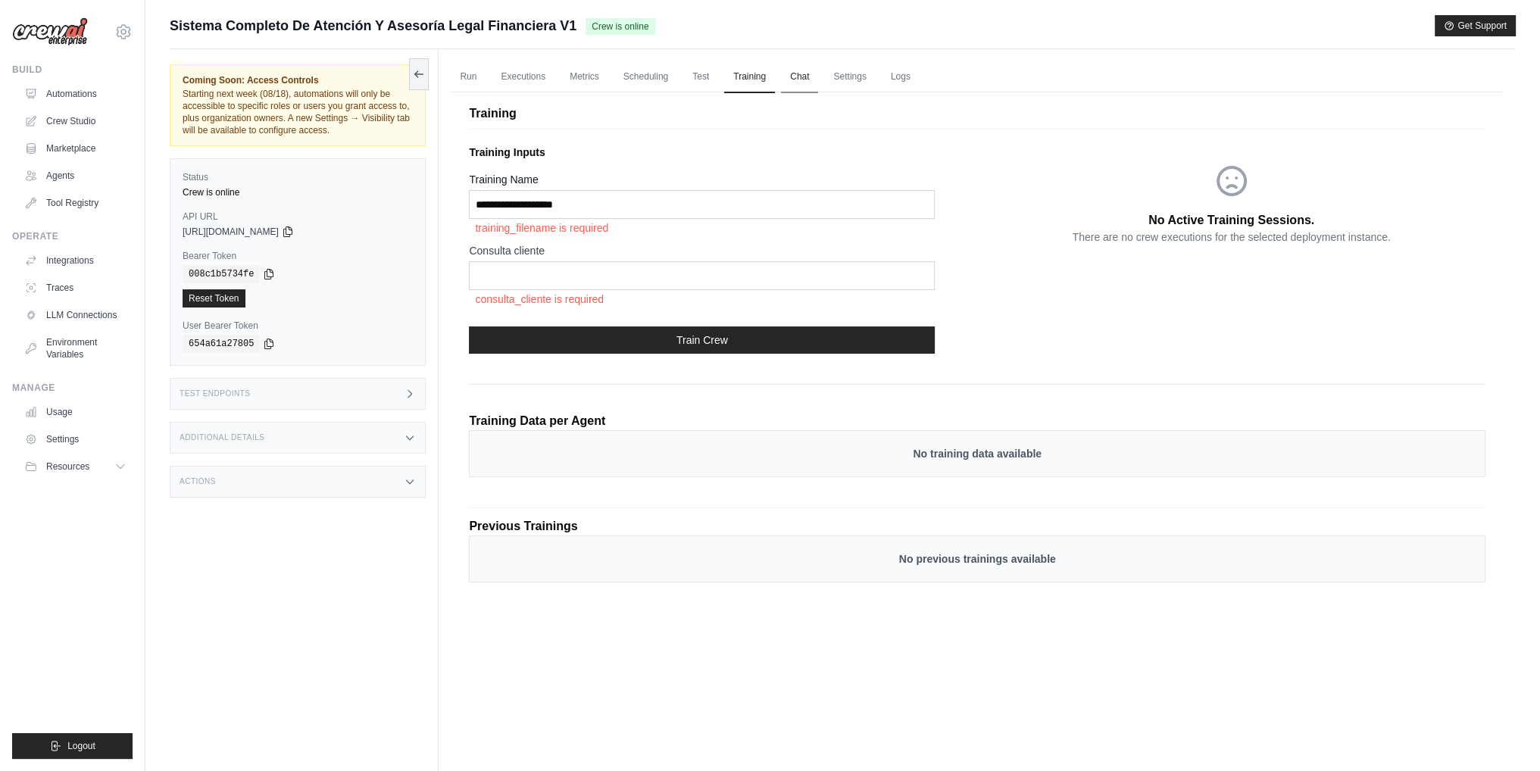
click at [799, 85] on link "Chat" at bounding box center [799, 77] width 37 height 32
click at [860, 87] on link "Settings" at bounding box center [849, 77] width 51 height 32
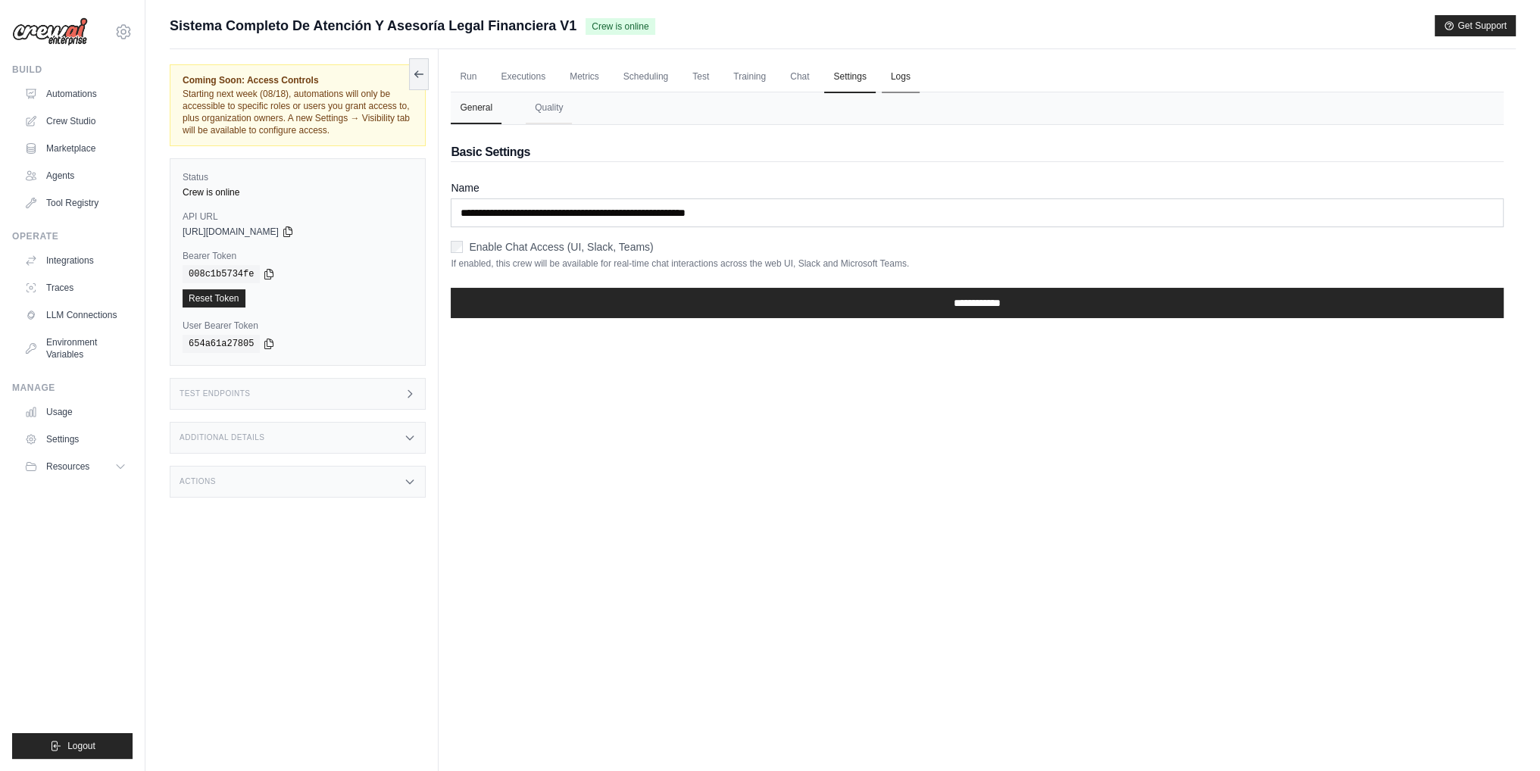
click at [896, 76] on link "Logs" at bounding box center [901, 77] width 38 height 32
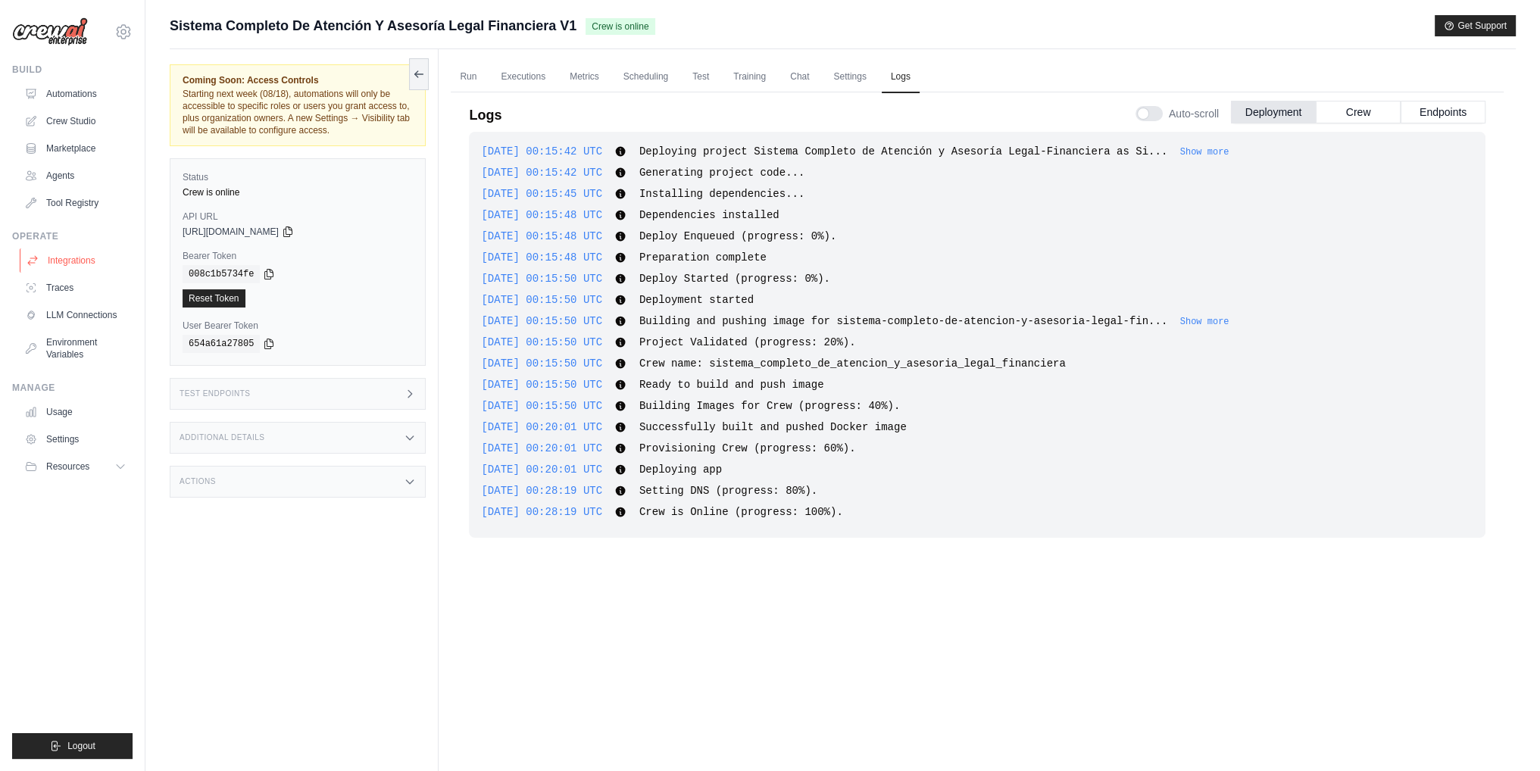
click at [118, 256] on link "Integrations" at bounding box center [77, 260] width 114 height 24
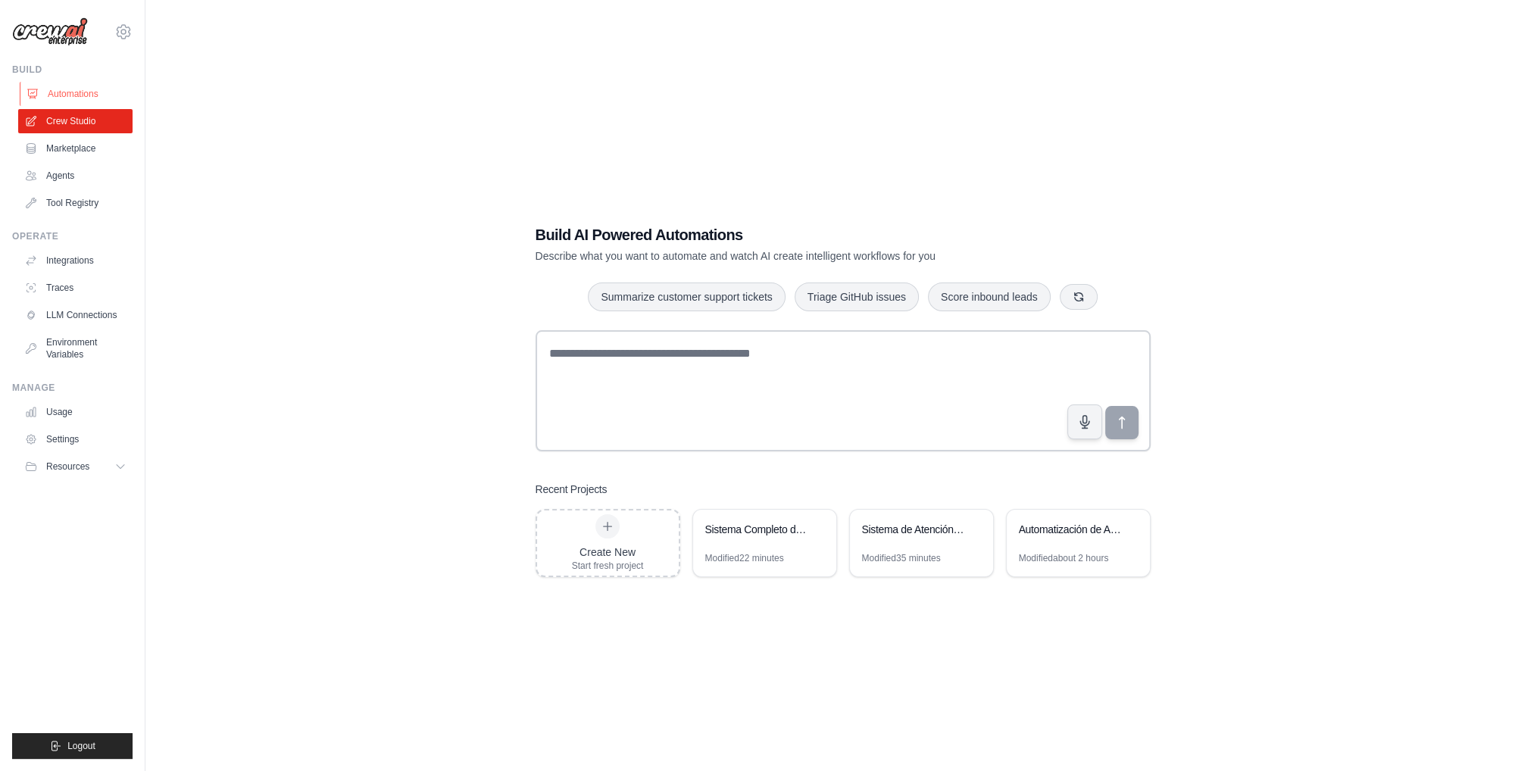
click at [82, 97] on link "Automations" at bounding box center [77, 94] width 114 height 24
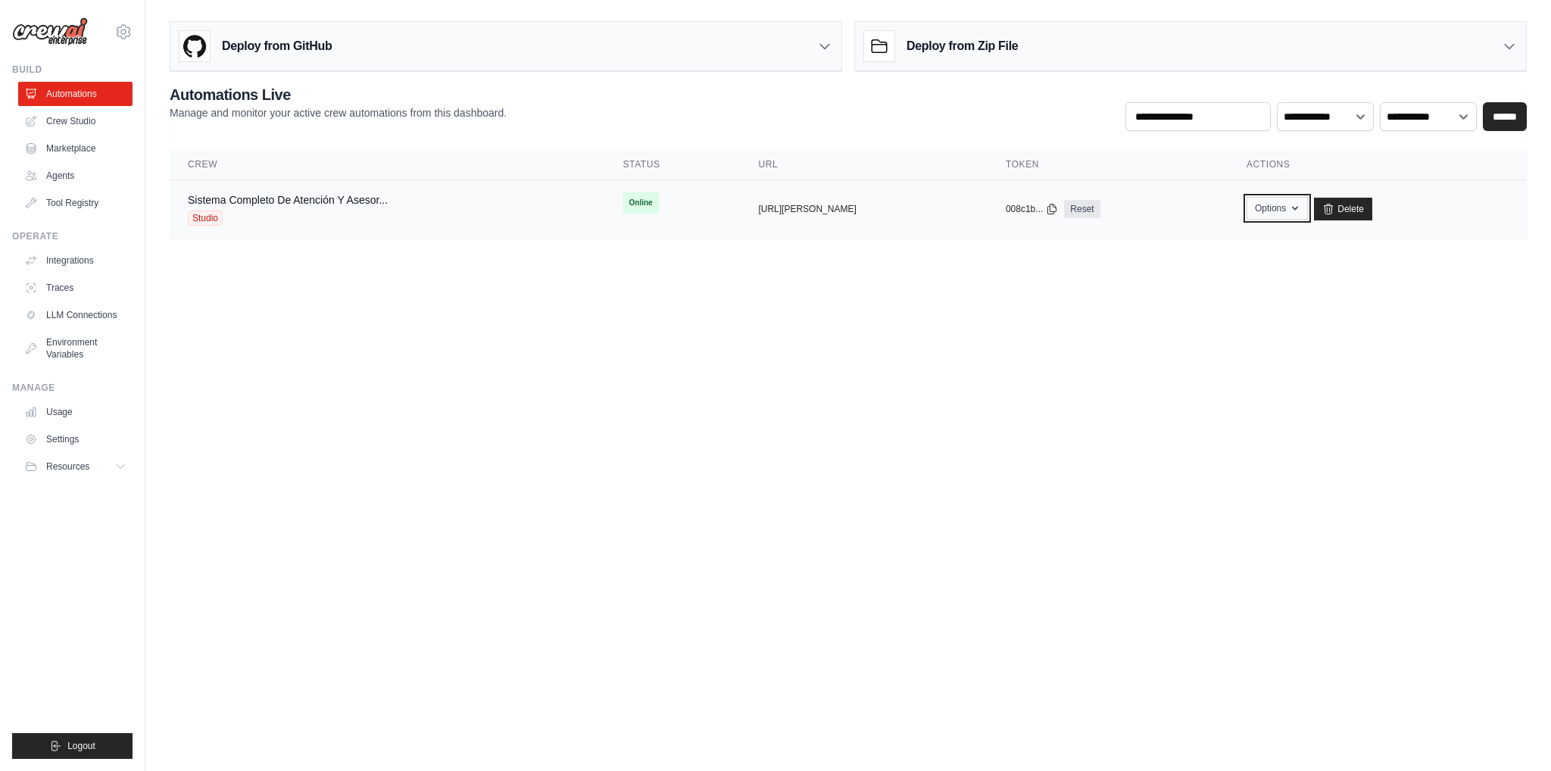
click at [1308, 201] on button "Options" at bounding box center [1277, 208] width 61 height 23
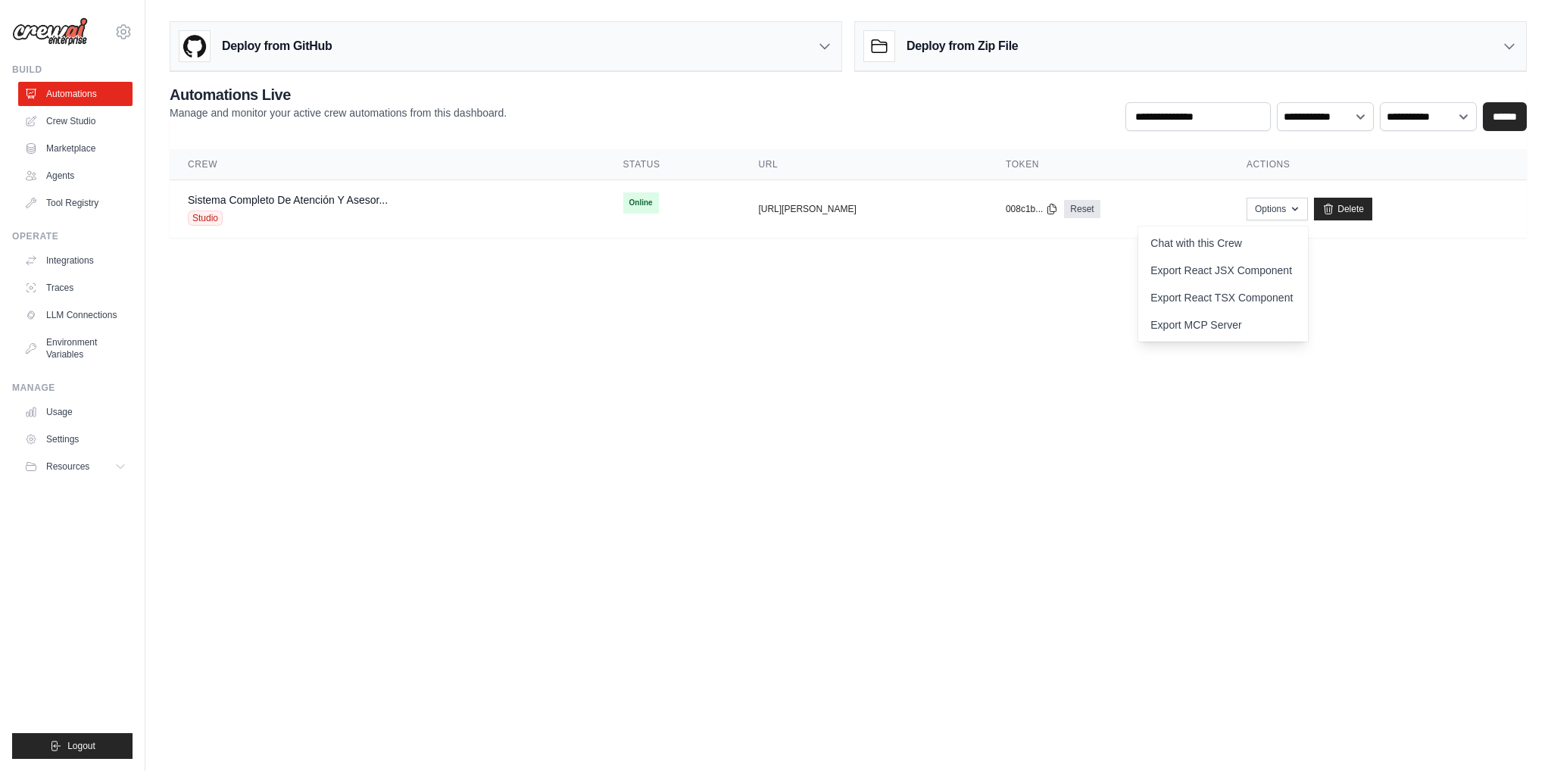
click at [683, 372] on body "[EMAIL_ADDRESS][DOMAIN_NAME] Settings Build Automations Crew Studio" at bounding box center [775, 385] width 1551 height 771
click at [65, 255] on link "Integrations" at bounding box center [77, 260] width 114 height 24
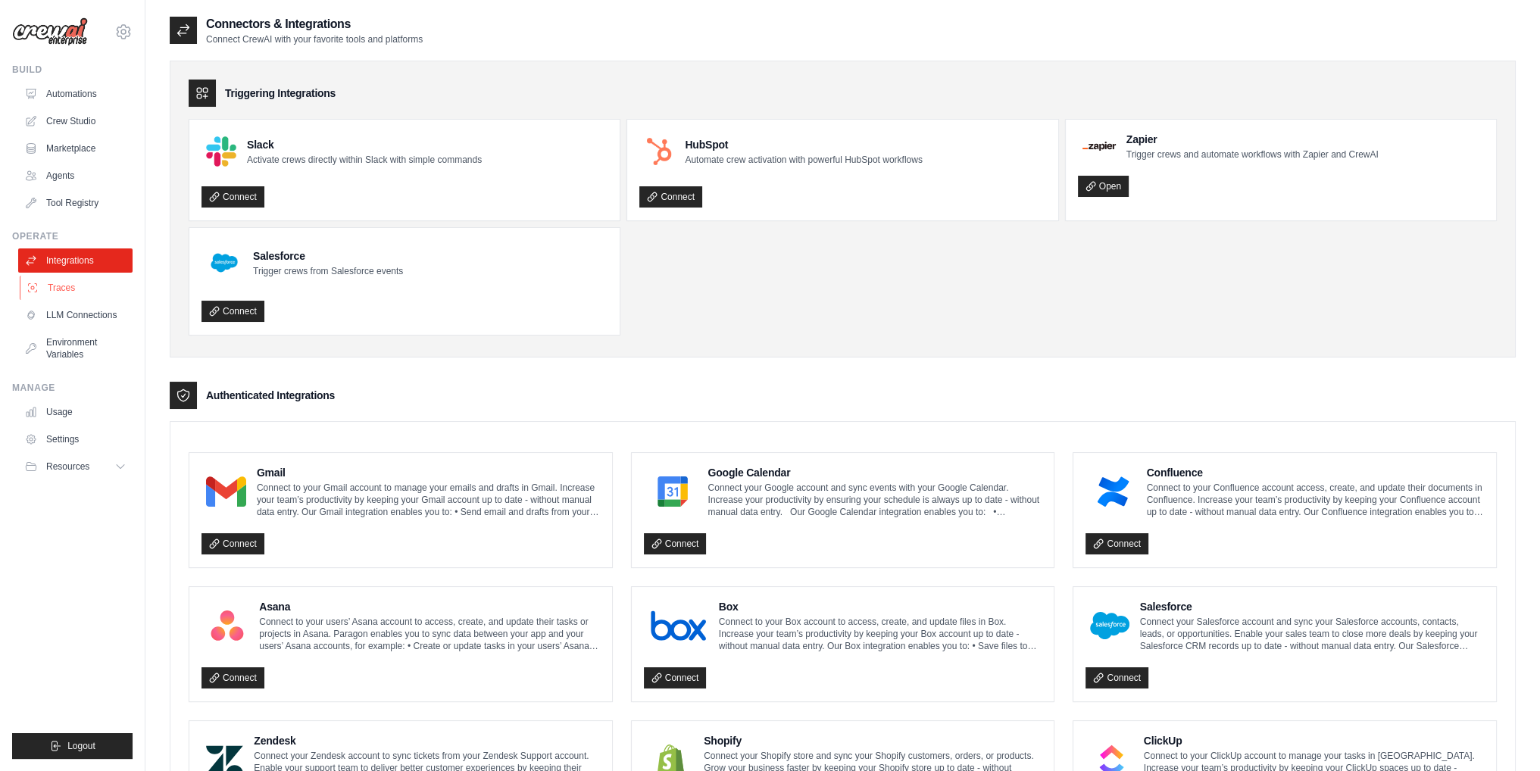
click at [67, 288] on link "Traces" at bounding box center [77, 288] width 114 height 24
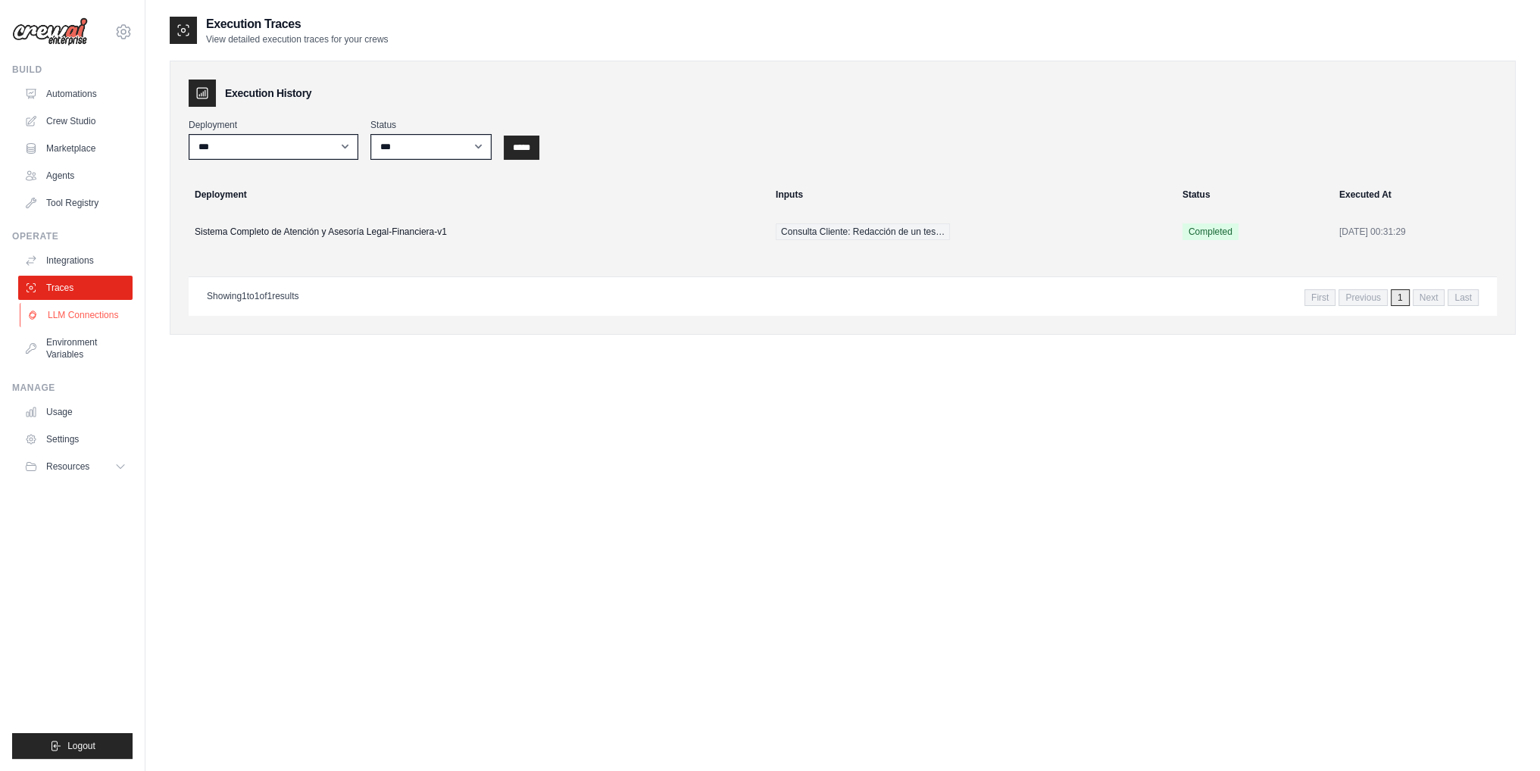
click at [72, 314] on link "LLM Connections" at bounding box center [77, 315] width 114 height 24
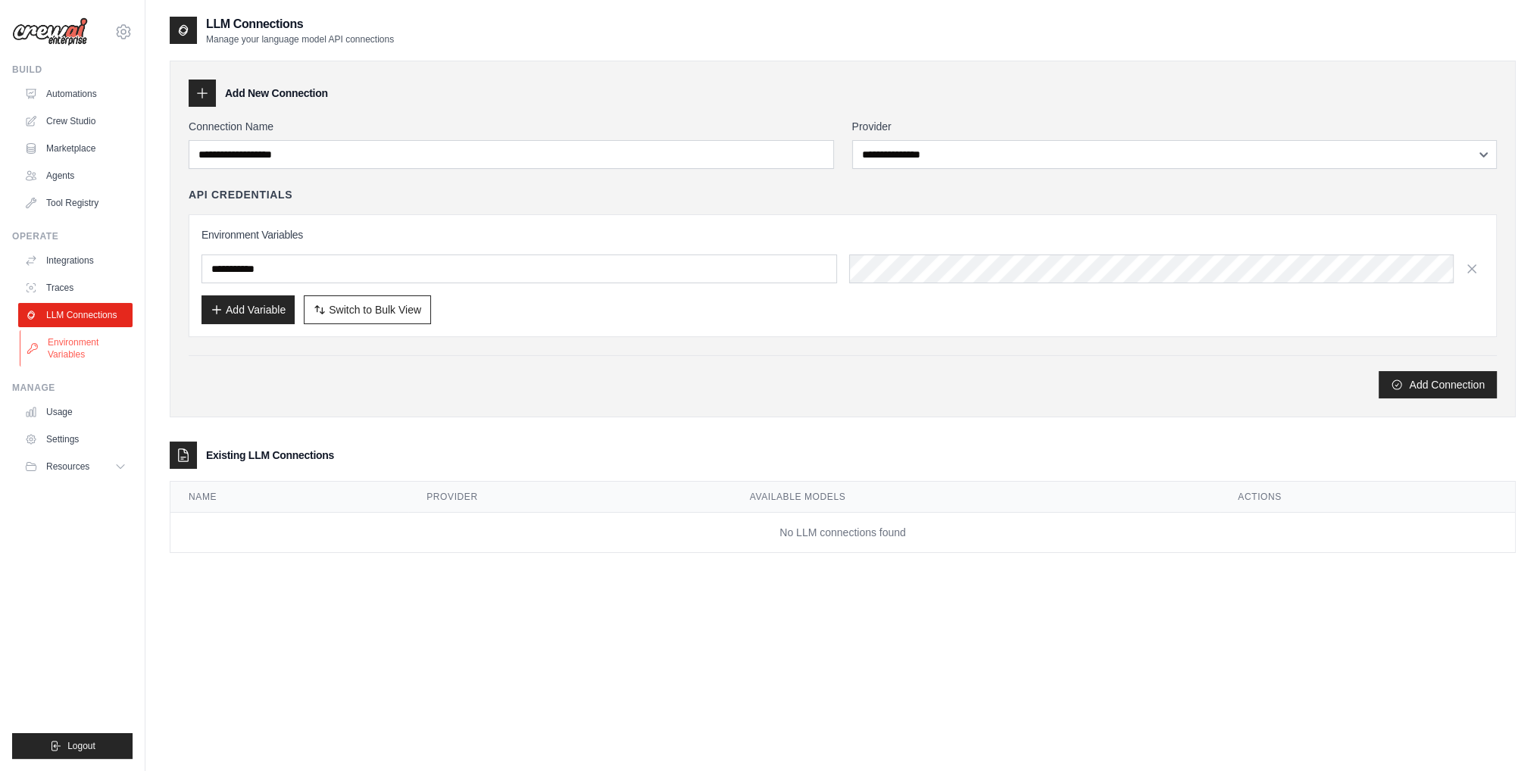
click at [87, 351] on link "Environment Variables" at bounding box center [77, 348] width 114 height 36
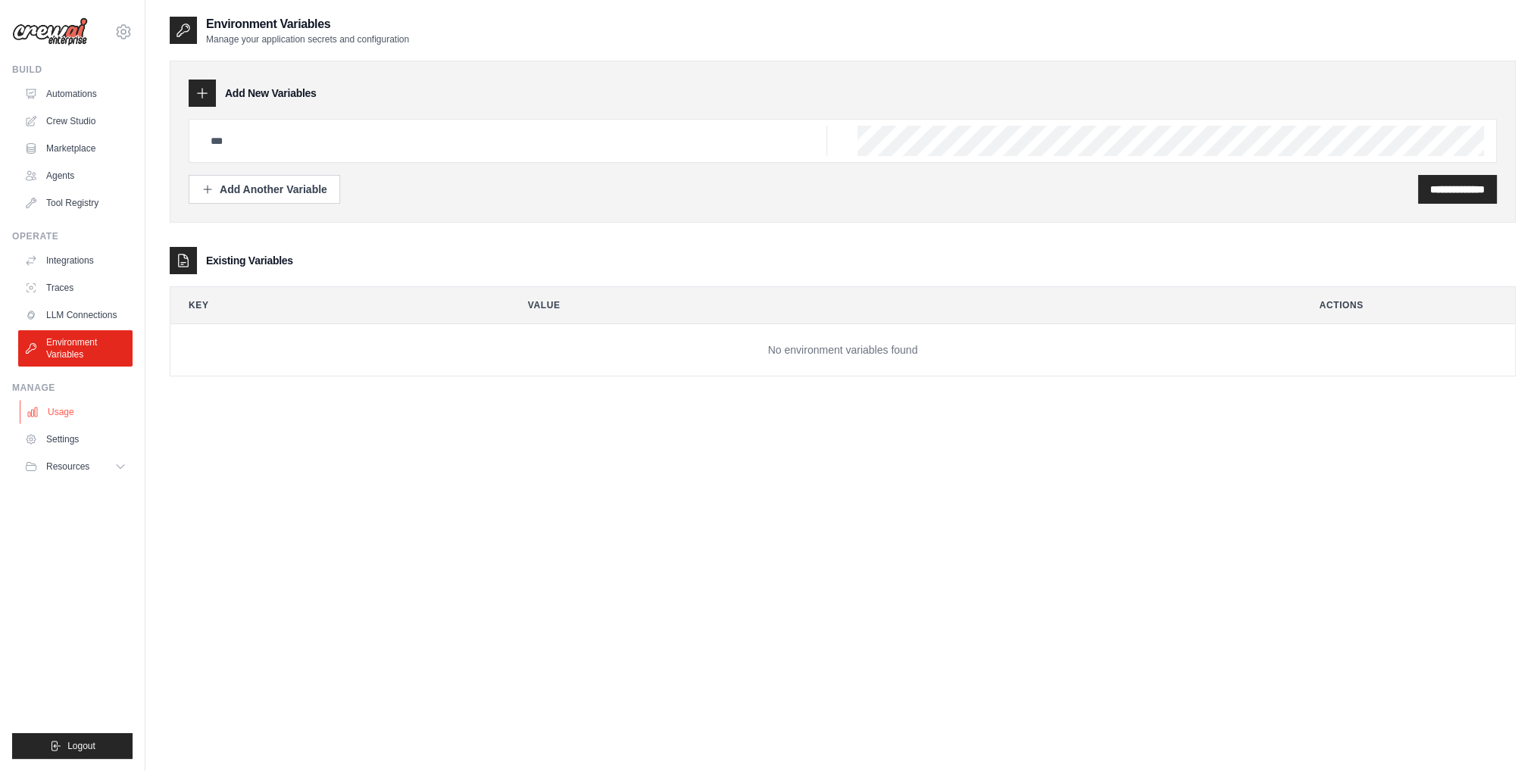
click at [83, 413] on link "Usage" at bounding box center [77, 412] width 114 height 24
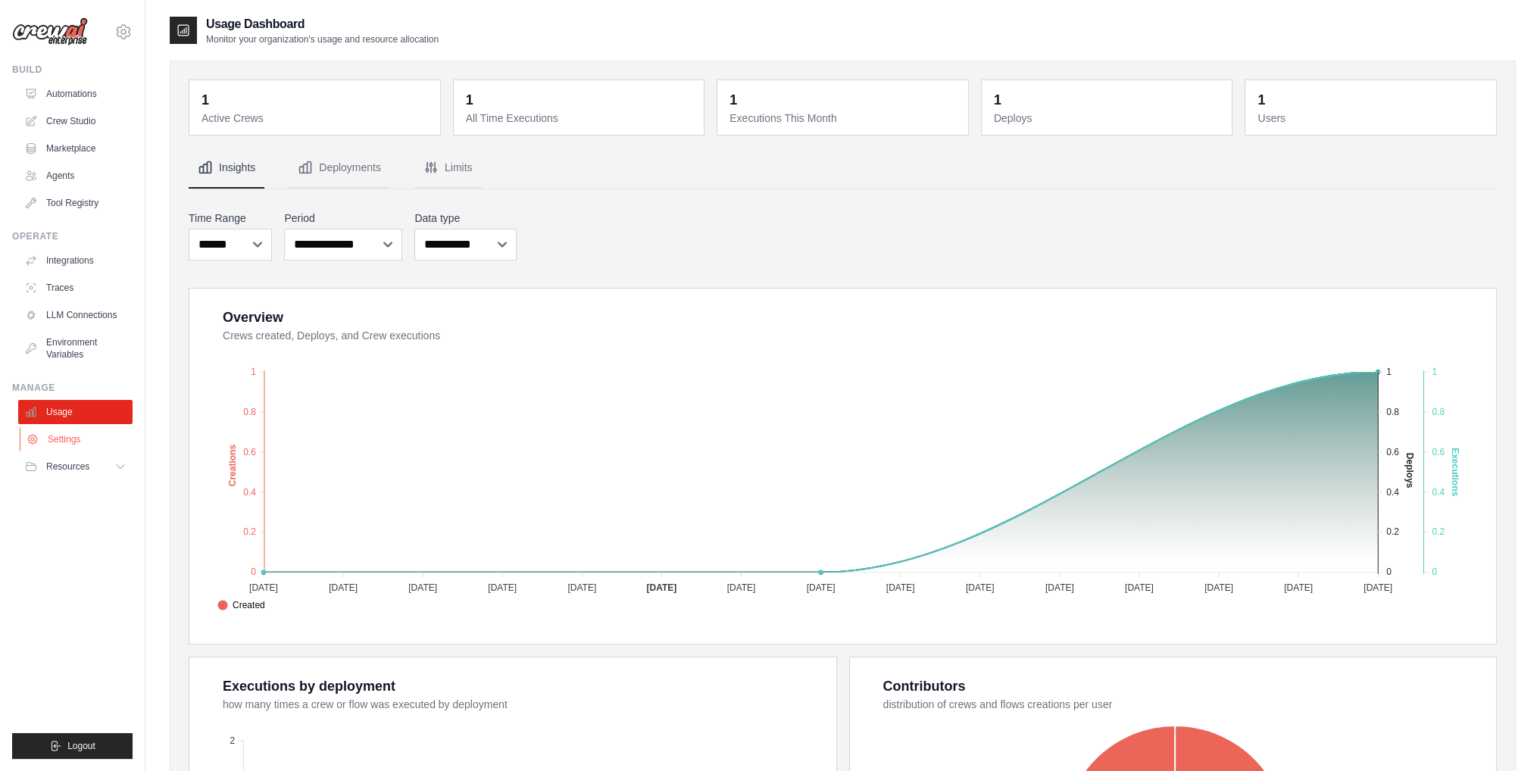
click at [72, 449] on link "Settings" at bounding box center [77, 439] width 114 height 24
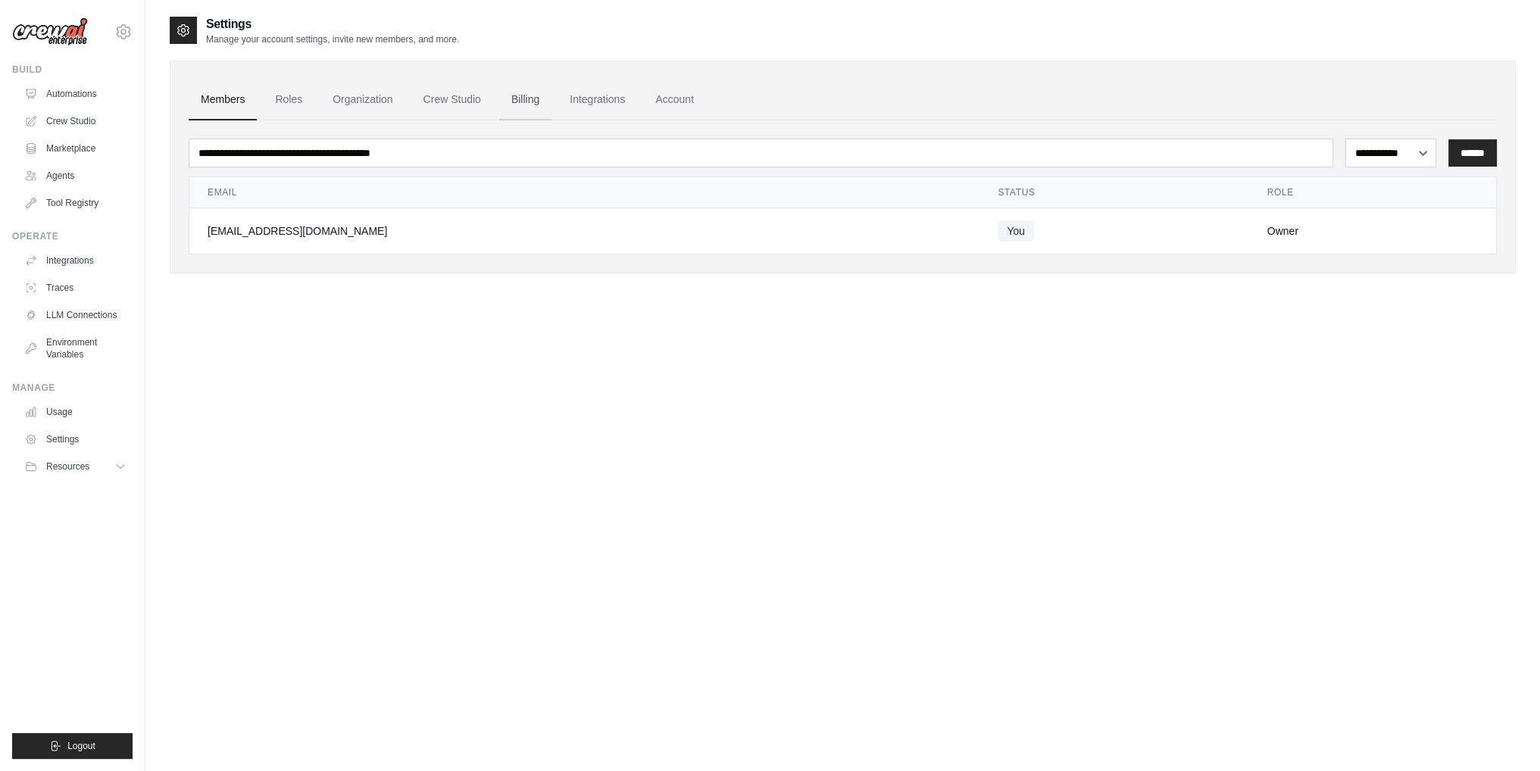
click at [506, 95] on link "Billing" at bounding box center [525, 100] width 52 height 41
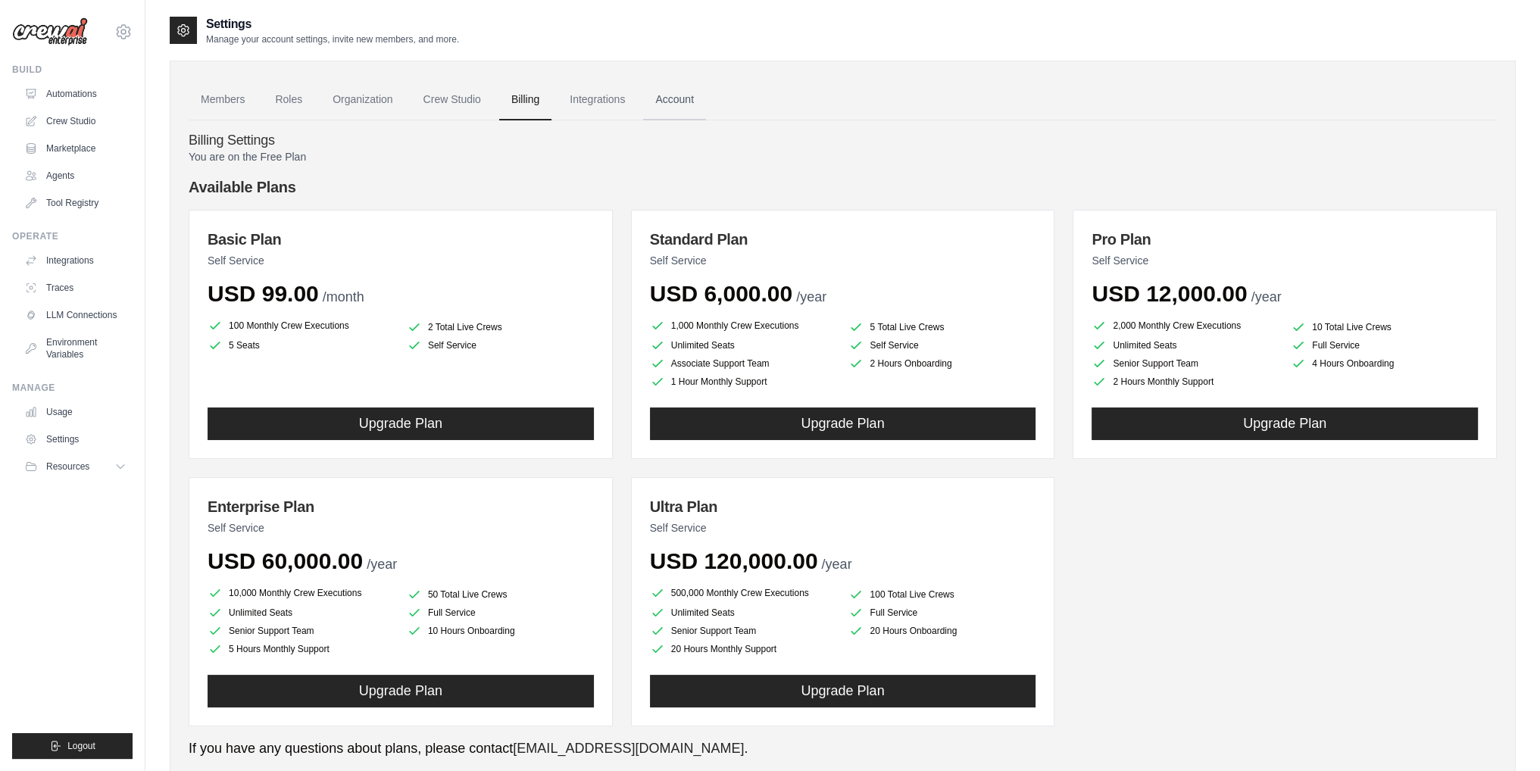
click at [669, 96] on link "Account" at bounding box center [674, 100] width 63 height 41
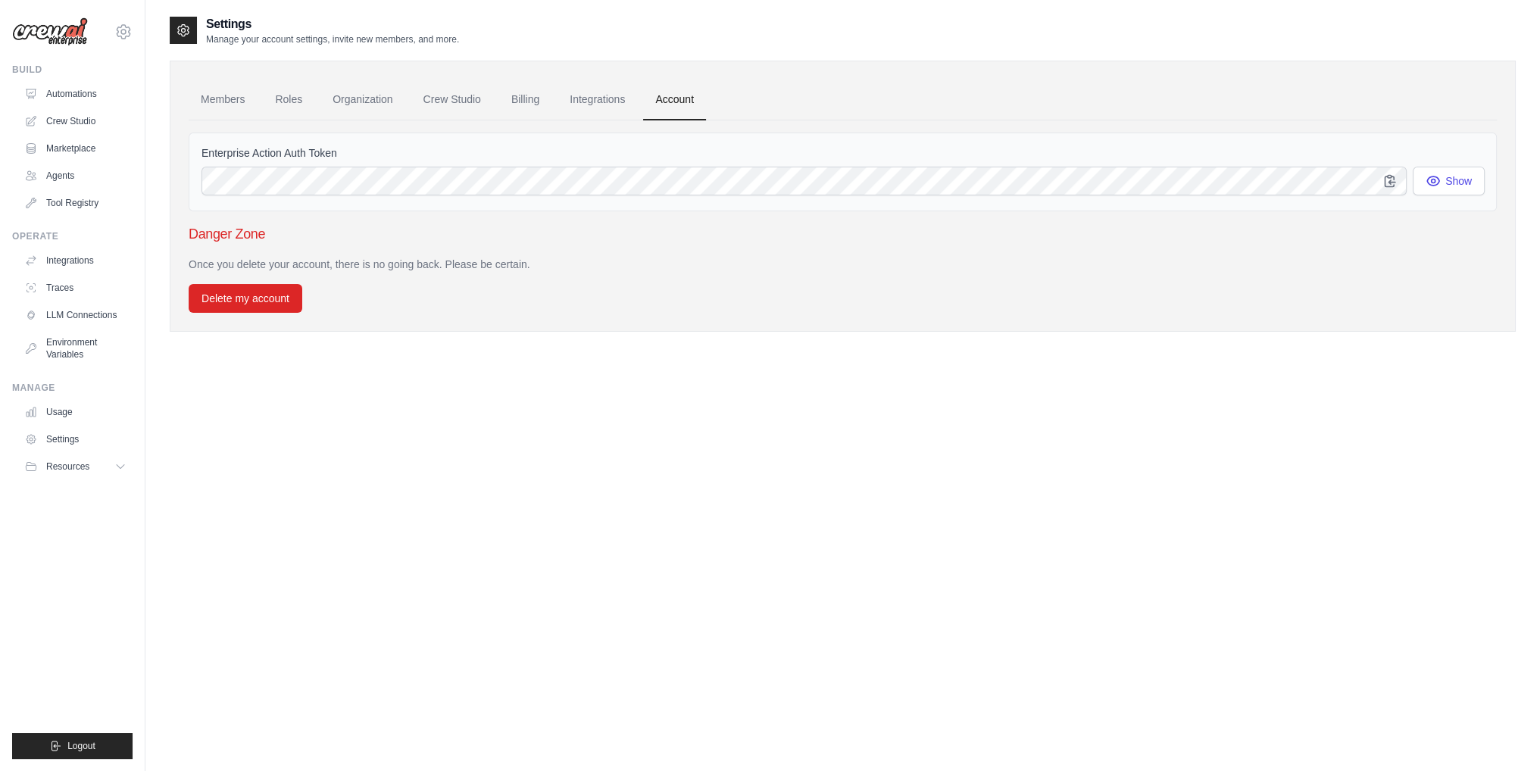
click at [639, 105] on ul "Members Roles Organization Crew Studio Billing Integrations Account" at bounding box center [843, 100] width 1308 height 41
click at [617, 98] on link "Integrations" at bounding box center [597, 100] width 80 height 41
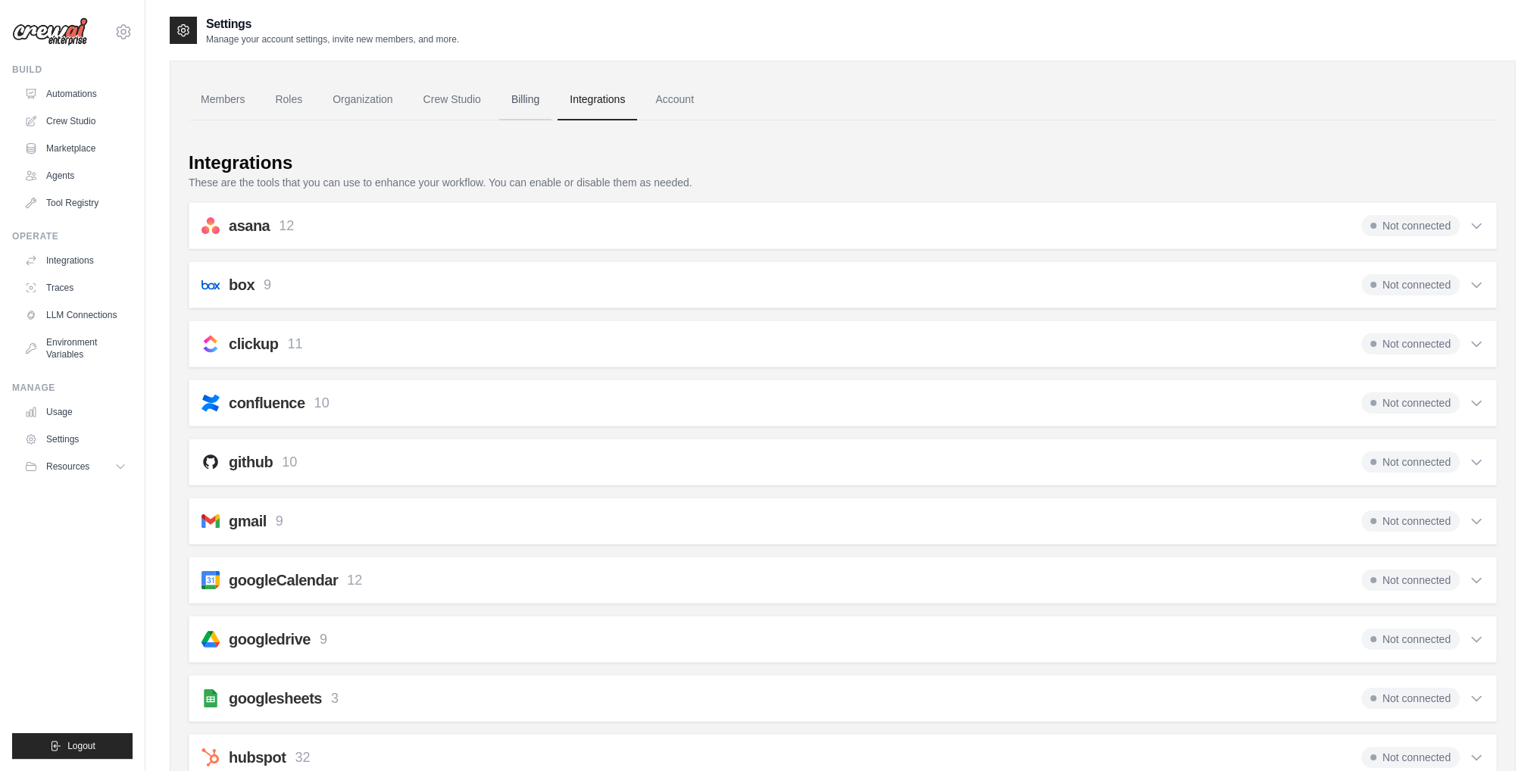
click at [527, 98] on link "Billing" at bounding box center [525, 100] width 52 height 41
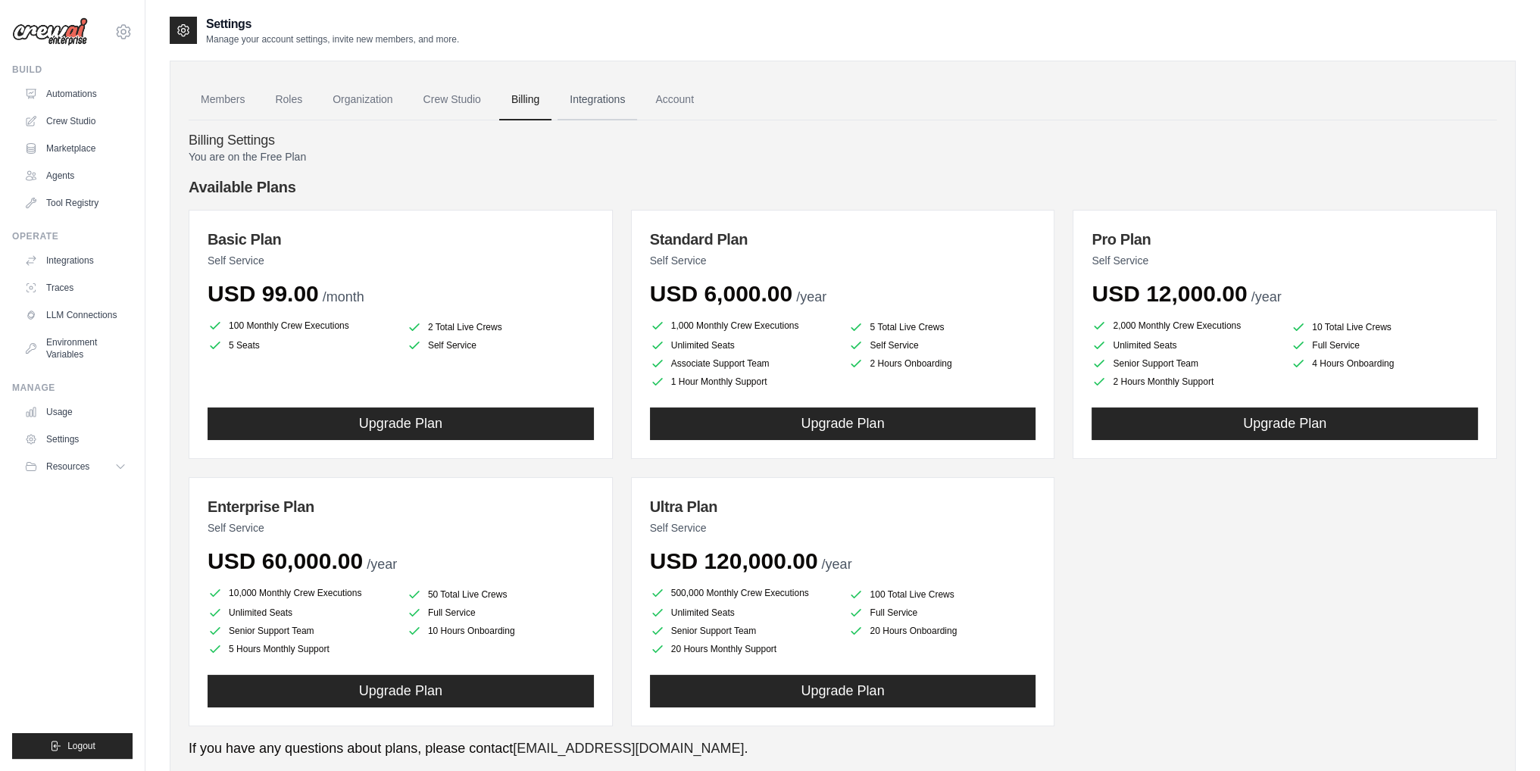
click at [603, 105] on link "Integrations" at bounding box center [597, 100] width 80 height 41
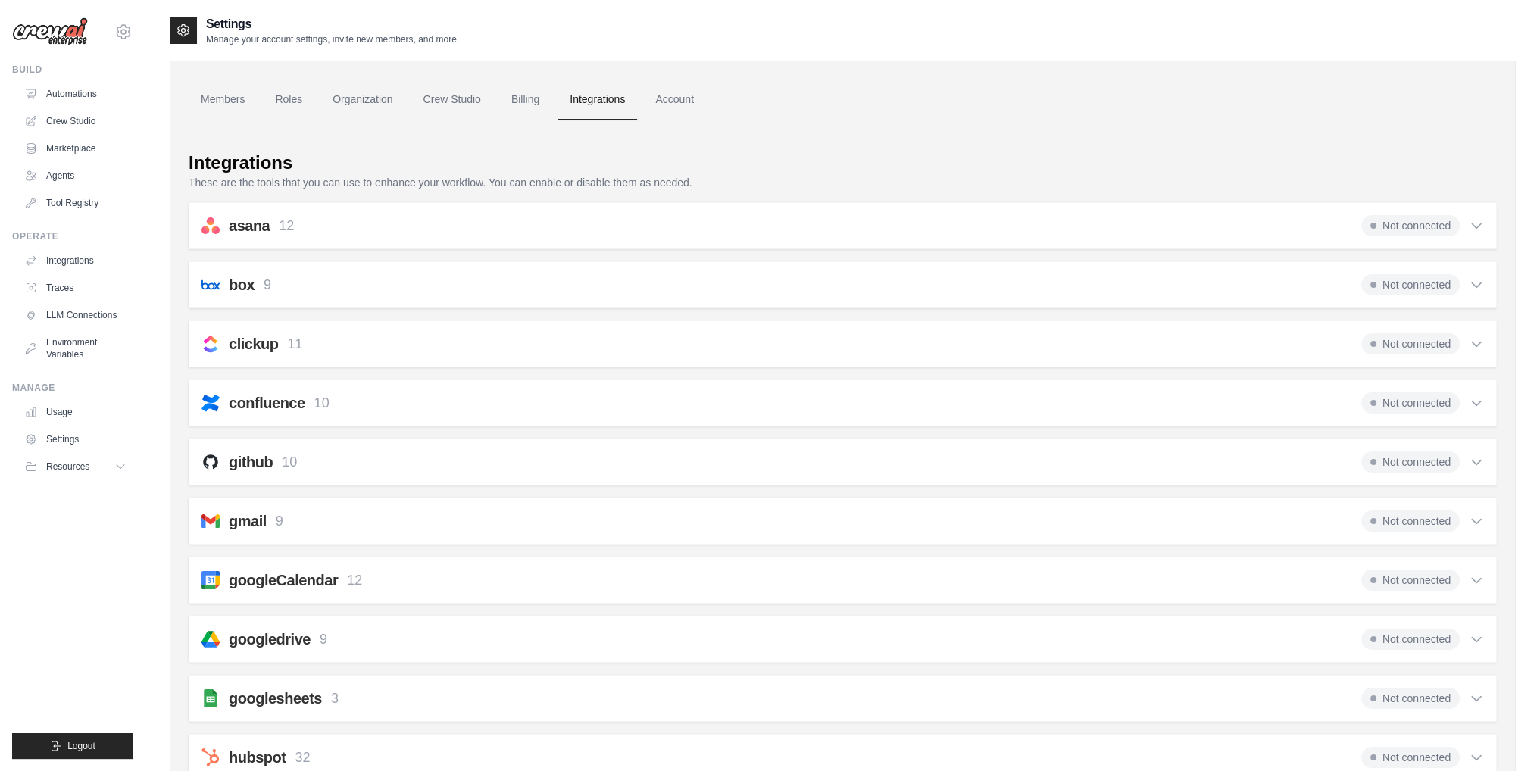
click at [362, 404] on div "confluence 10 Not connected" at bounding box center [842, 402] width 1282 height 21
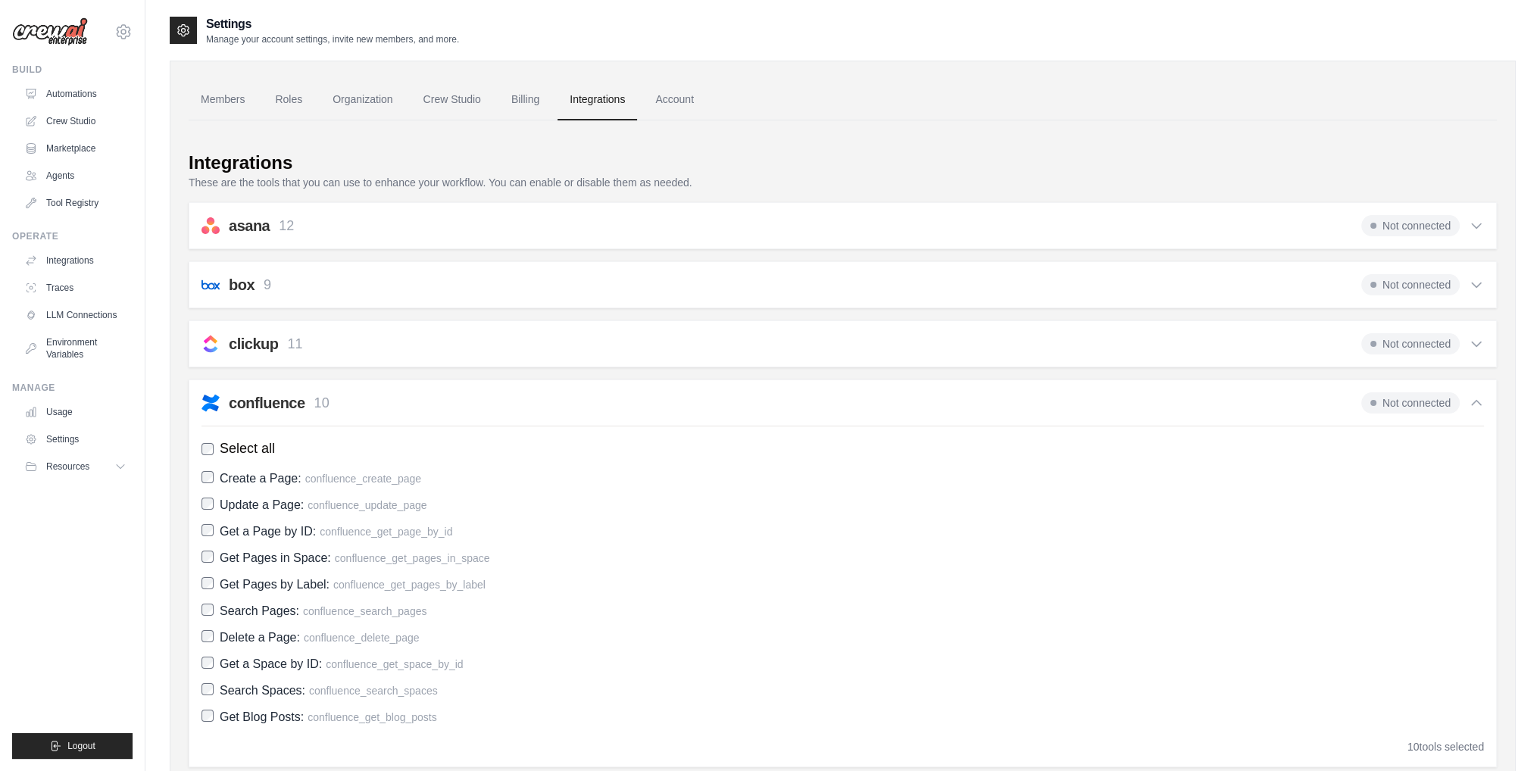
click at [366, 400] on div "confluence 10 Not connected" at bounding box center [842, 402] width 1282 height 21
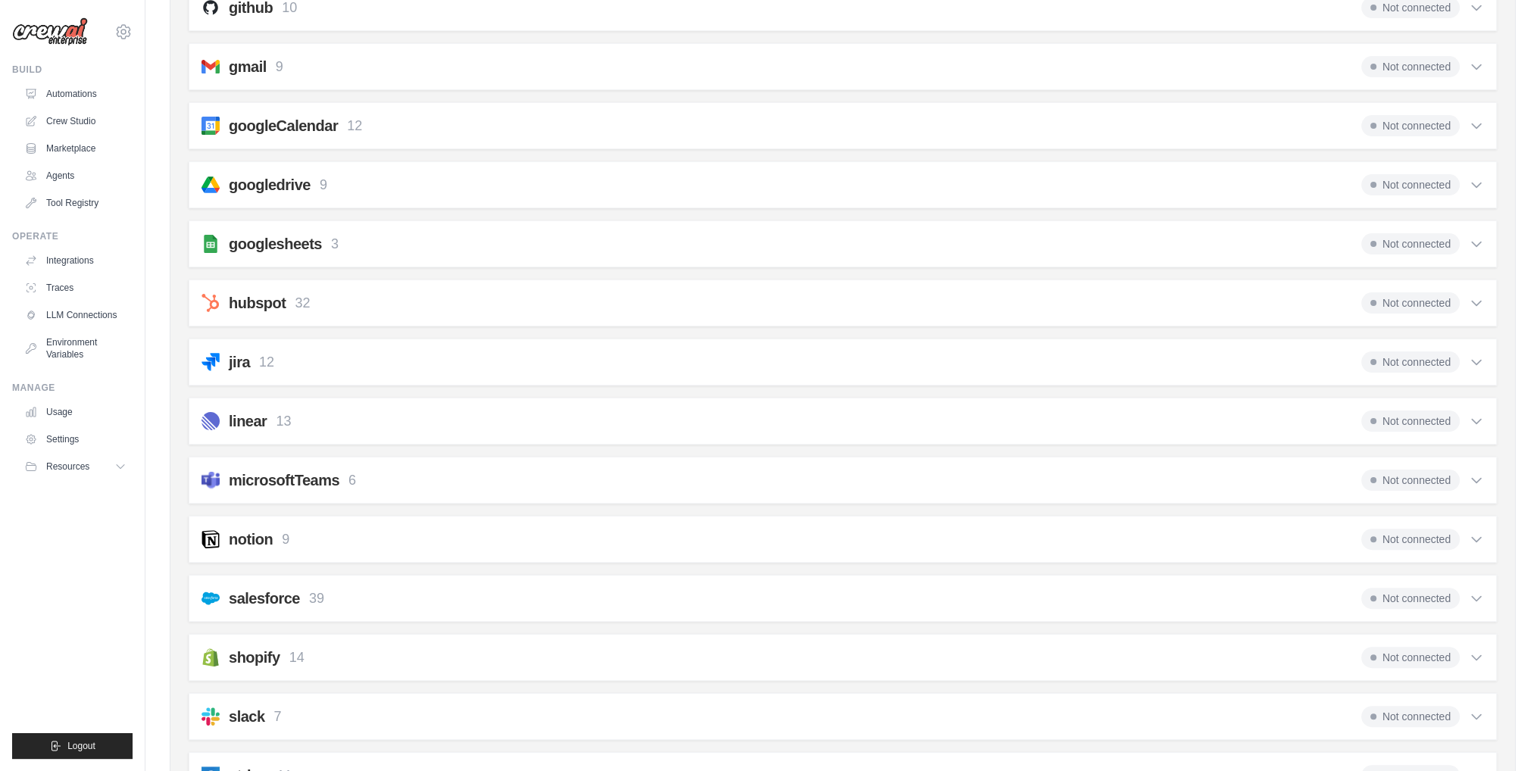
scroll to position [606, 0]
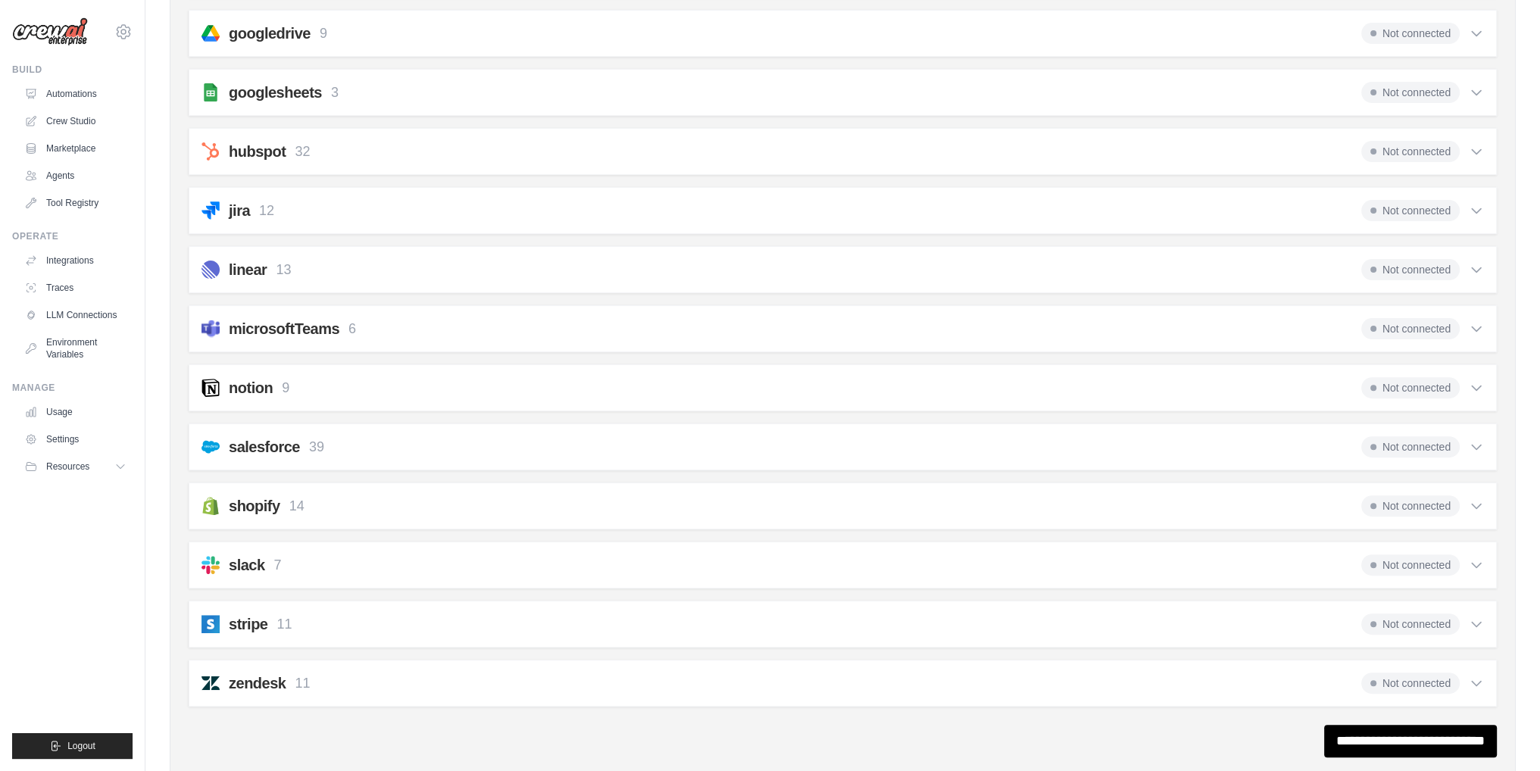
click at [400, 330] on div "microsoftTeams 6 Not connected" at bounding box center [842, 328] width 1282 height 21
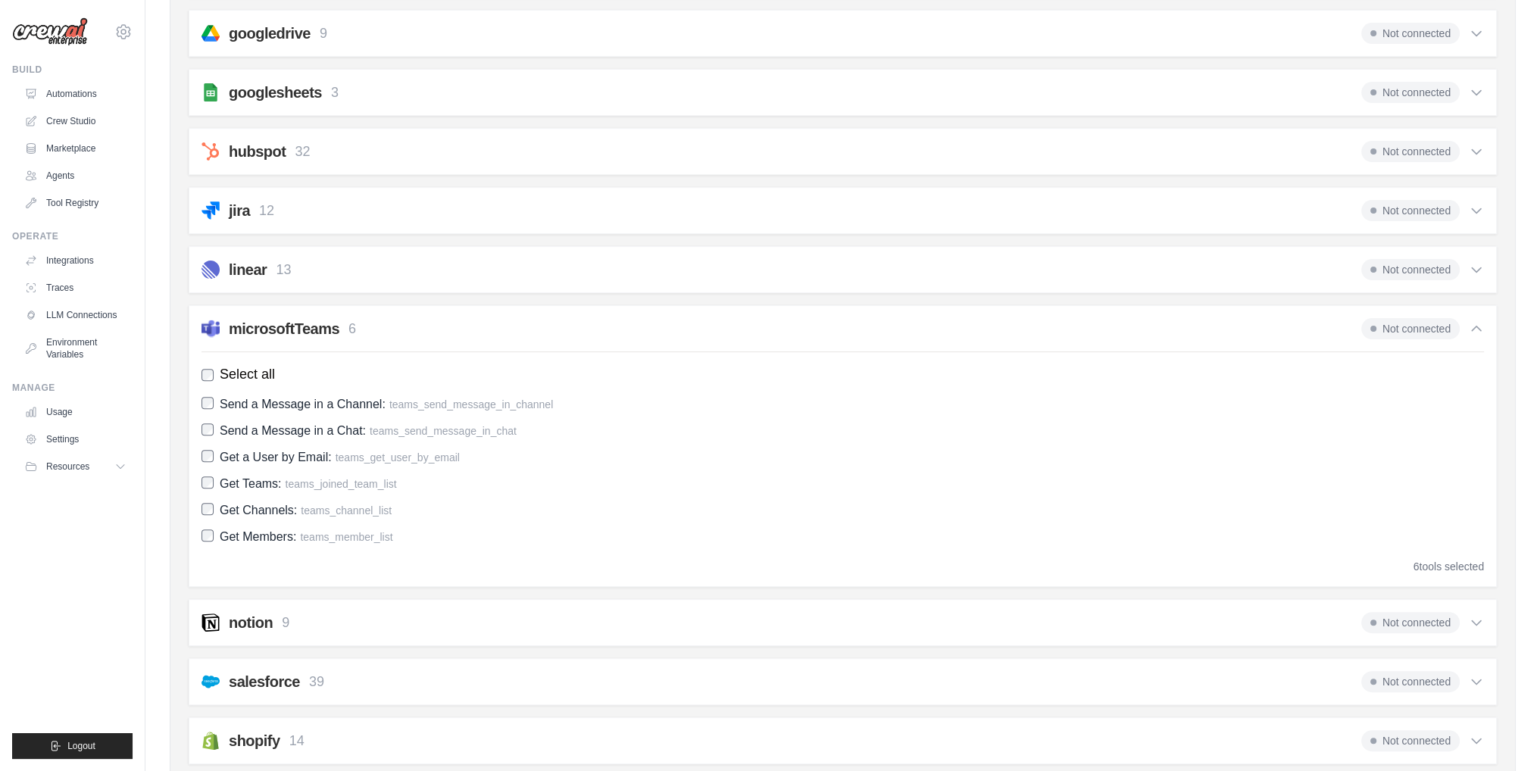
click at [400, 330] on div "microsoftTeams 6 Not connected" at bounding box center [842, 328] width 1282 height 21
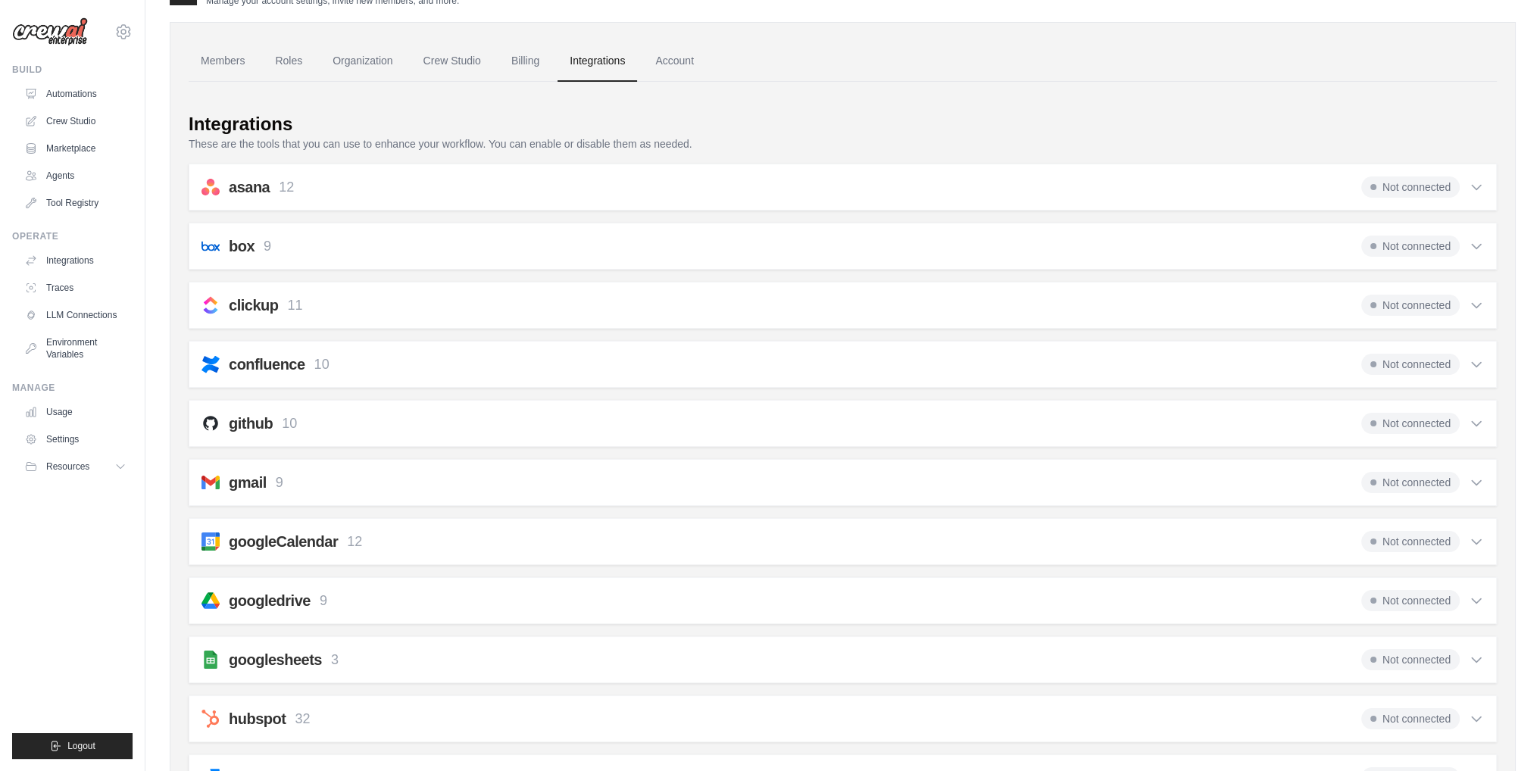
scroll to position [0, 0]
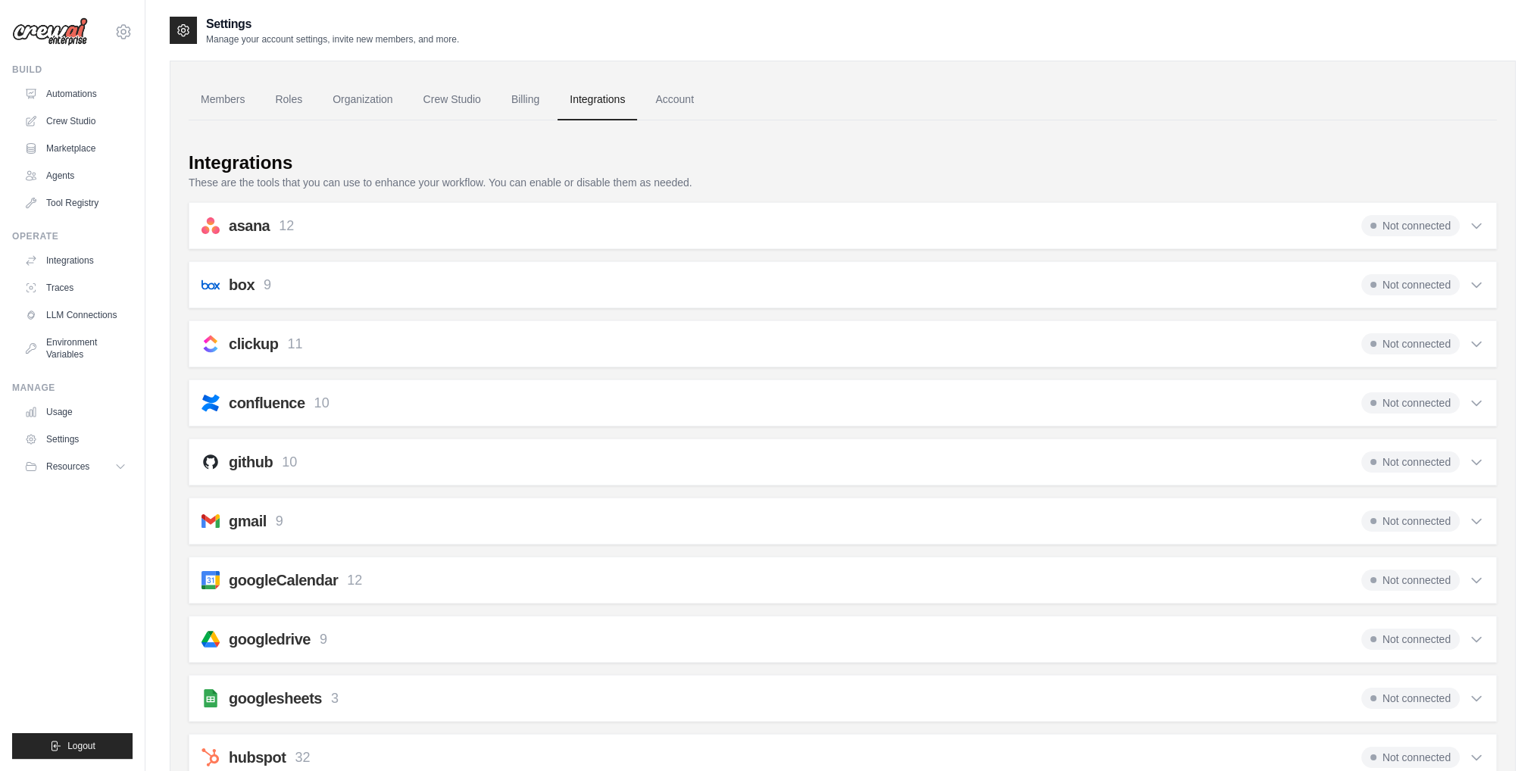
click at [406, 95] on ul "Members Roles Organization Crew Studio Billing Integrations Account" at bounding box center [843, 100] width 1308 height 41
click at [427, 101] on link "Crew Studio" at bounding box center [452, 100] width 82 height 41
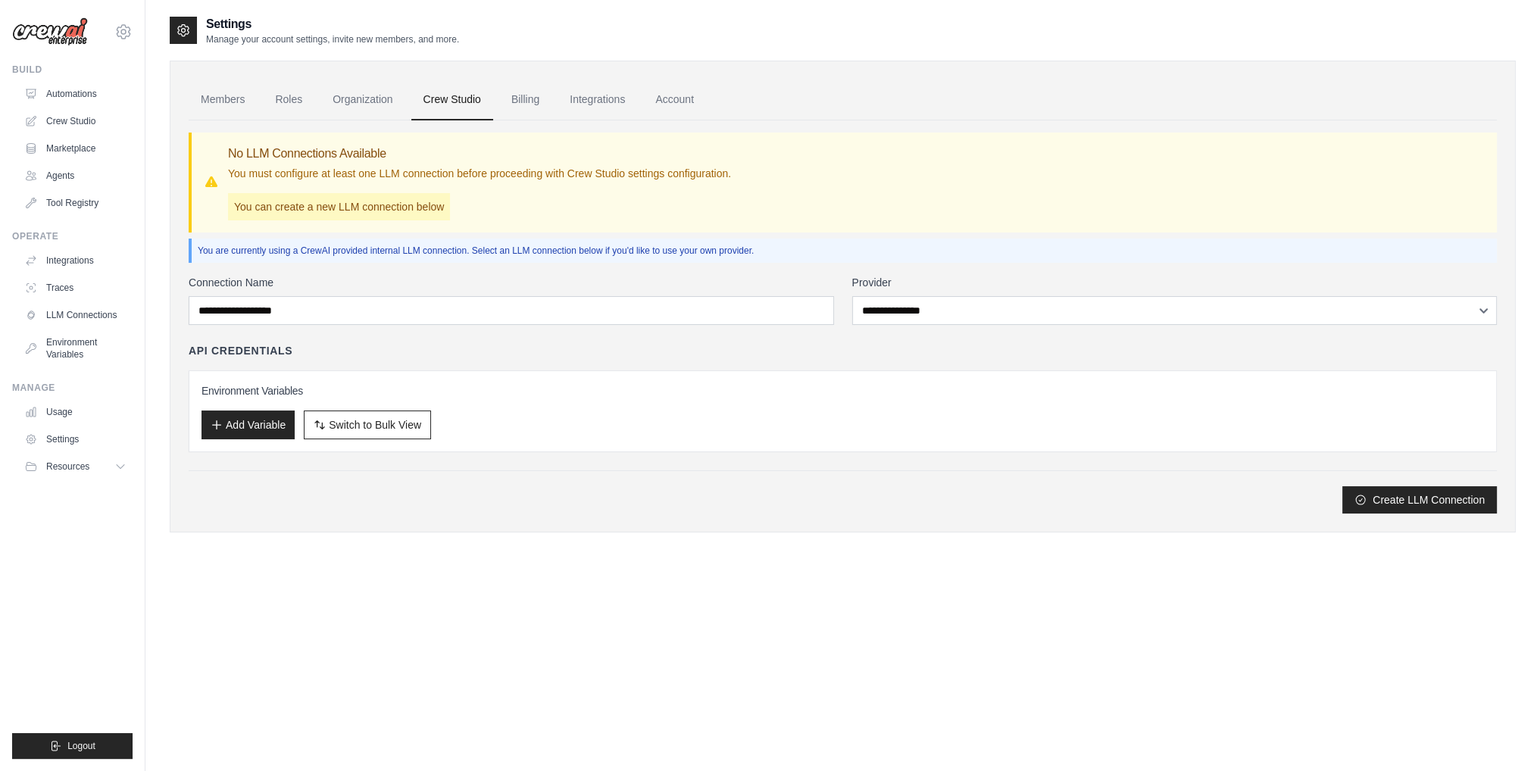
click at [370, 100] on link "Organization" at bounding box center [362, 100] width 84 height 41
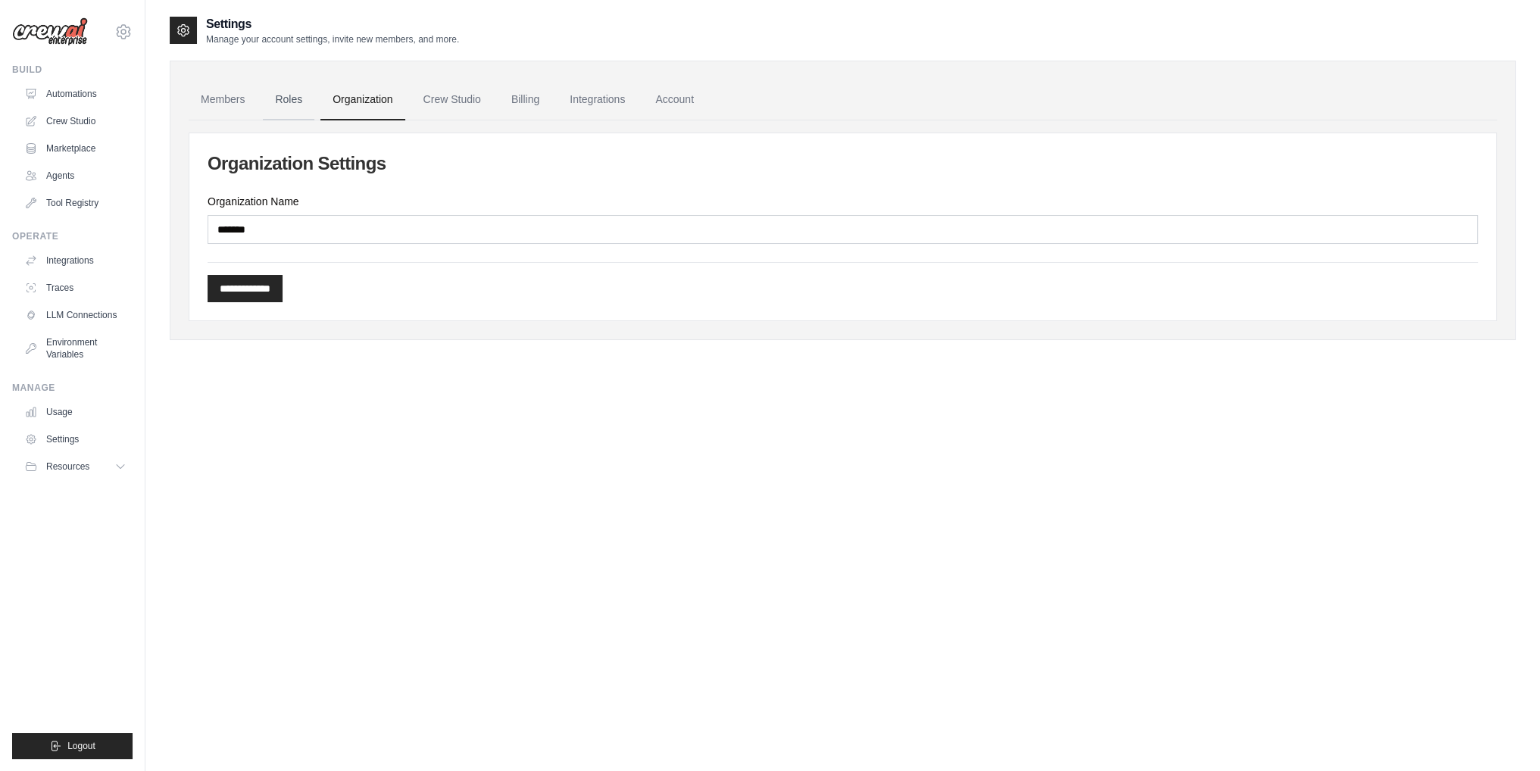
click at [291, 102] on link "Roles" at bounding box center [288, 100] width 51 height 41
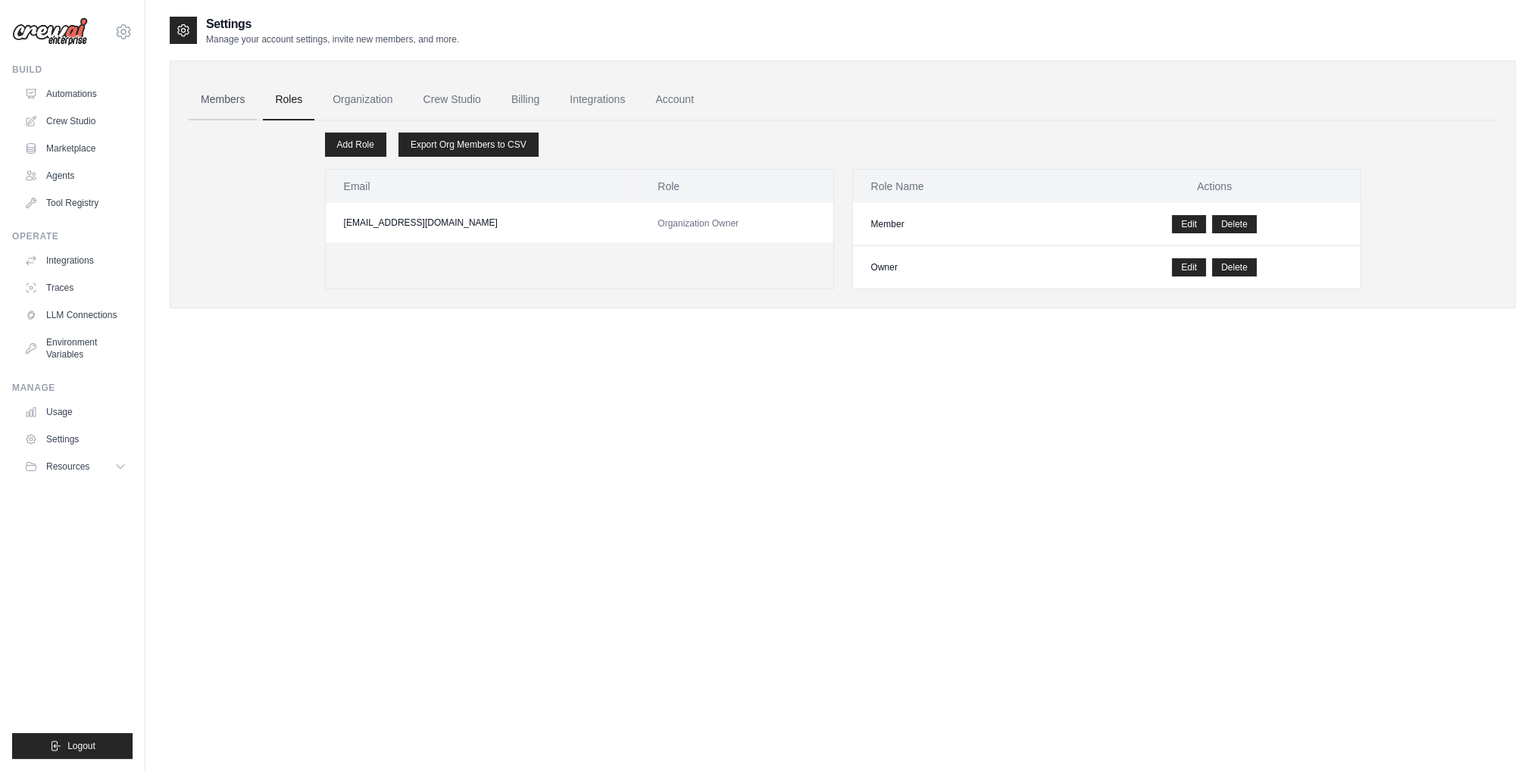
click at [215, 86] on link "Members" at bounding box center [223, 100] width 68 height 41
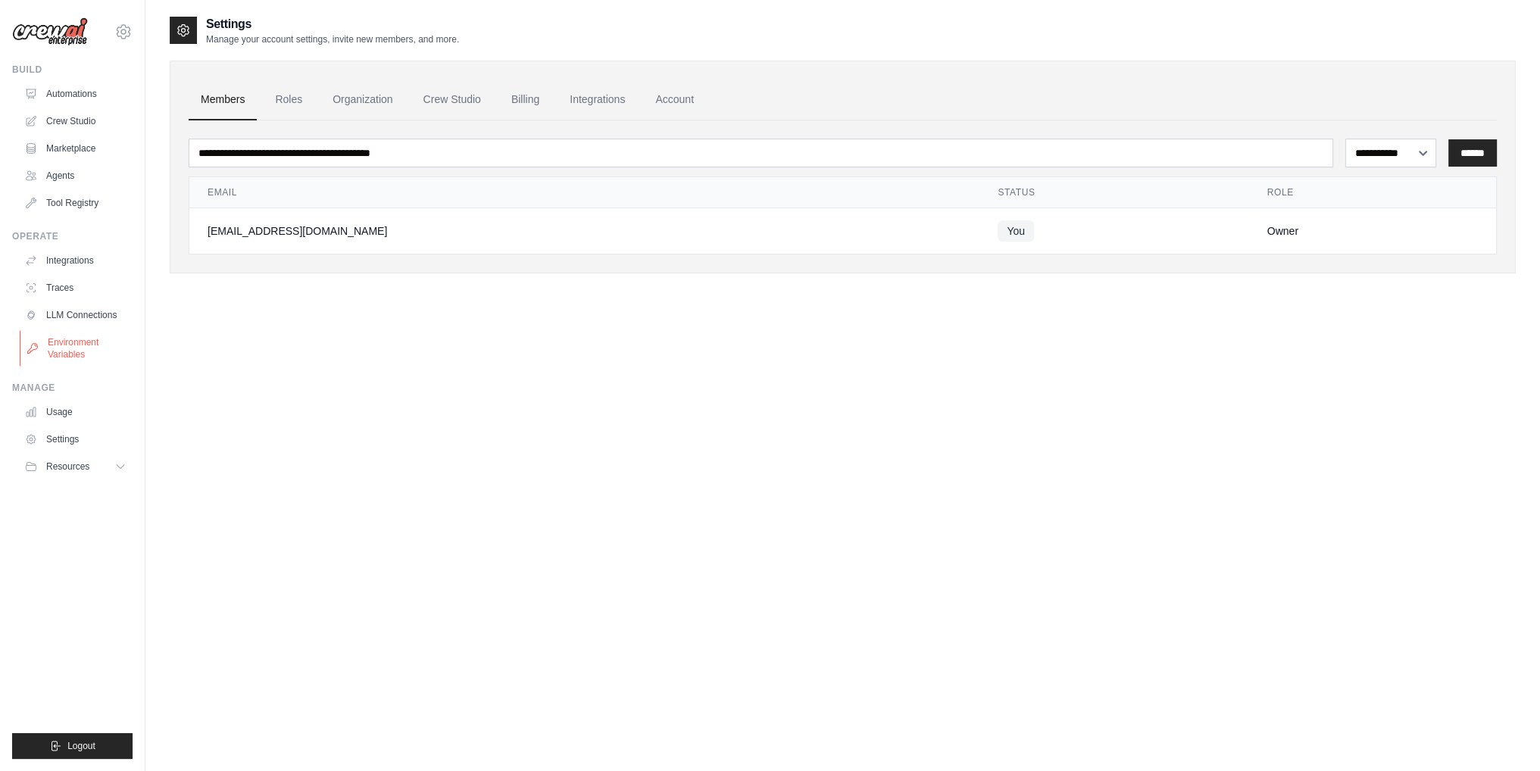
click at [88, 348] on link "Environment Variables" at bounding box center [77, 348] width 114 height 36
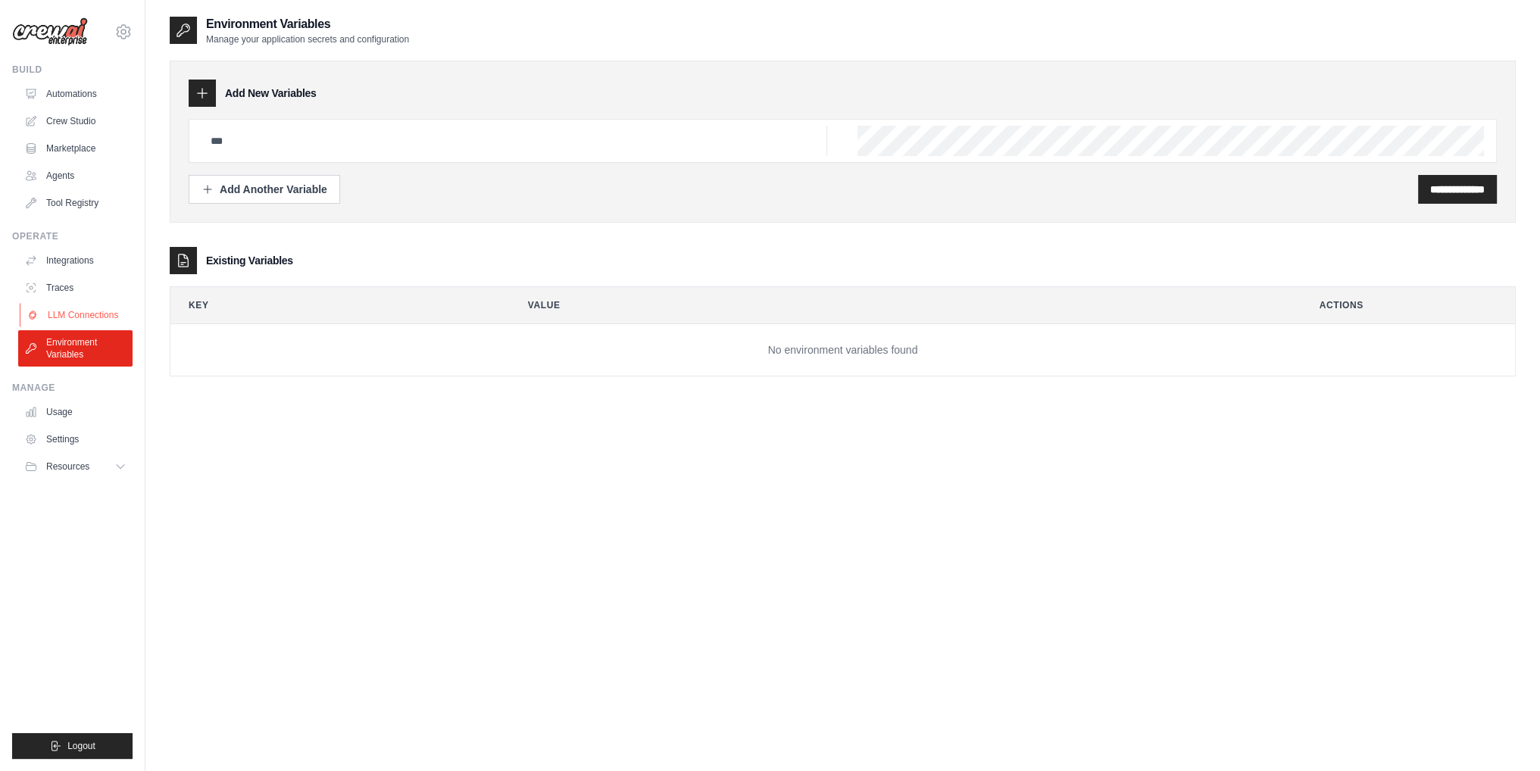
click at [83, 312] on link "LLM Connections" at bounding box center [77, 315] width 114 height 24
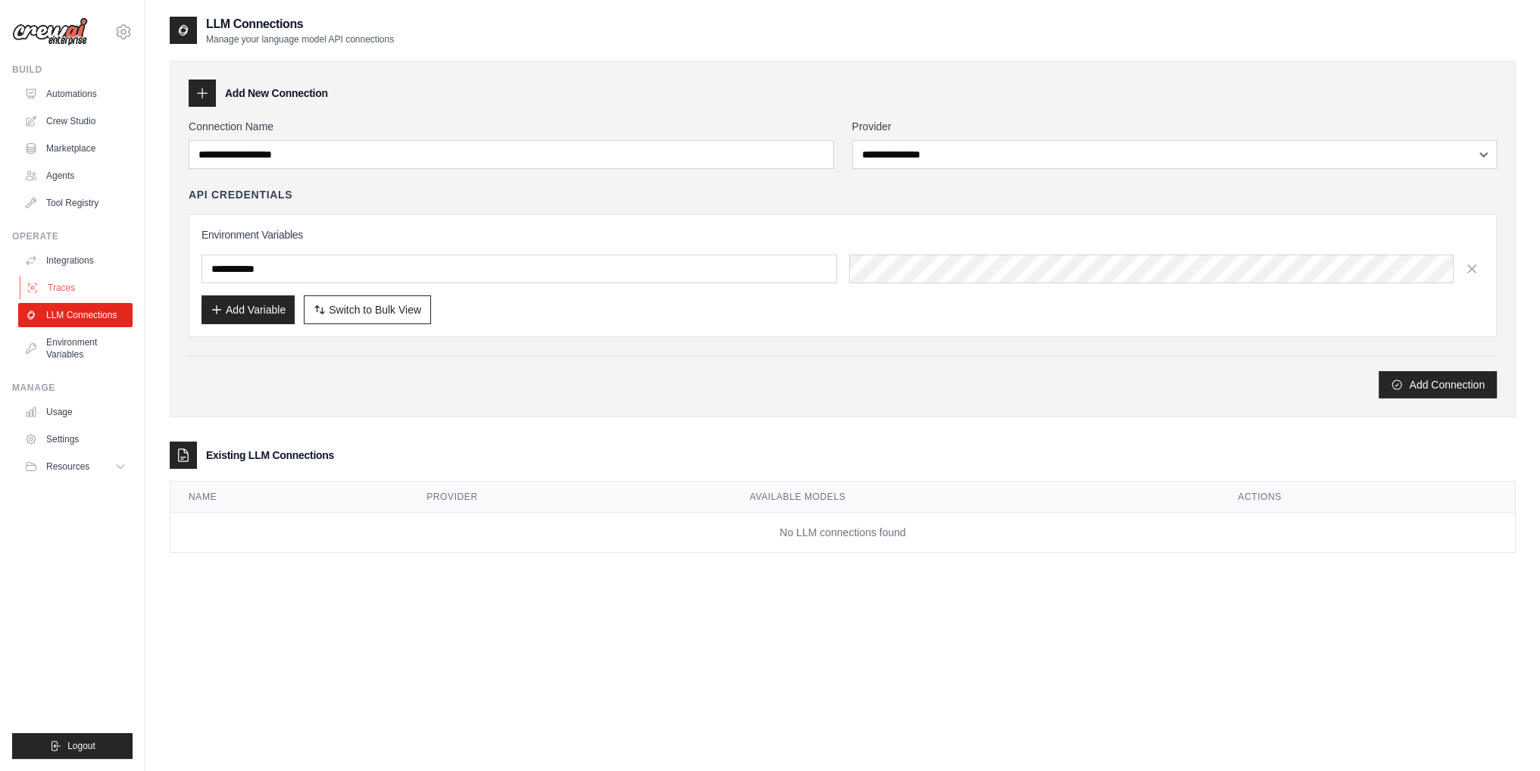
click at [79, 288] on link "Traces" at bounding box center [77, 288] width 114 height 24
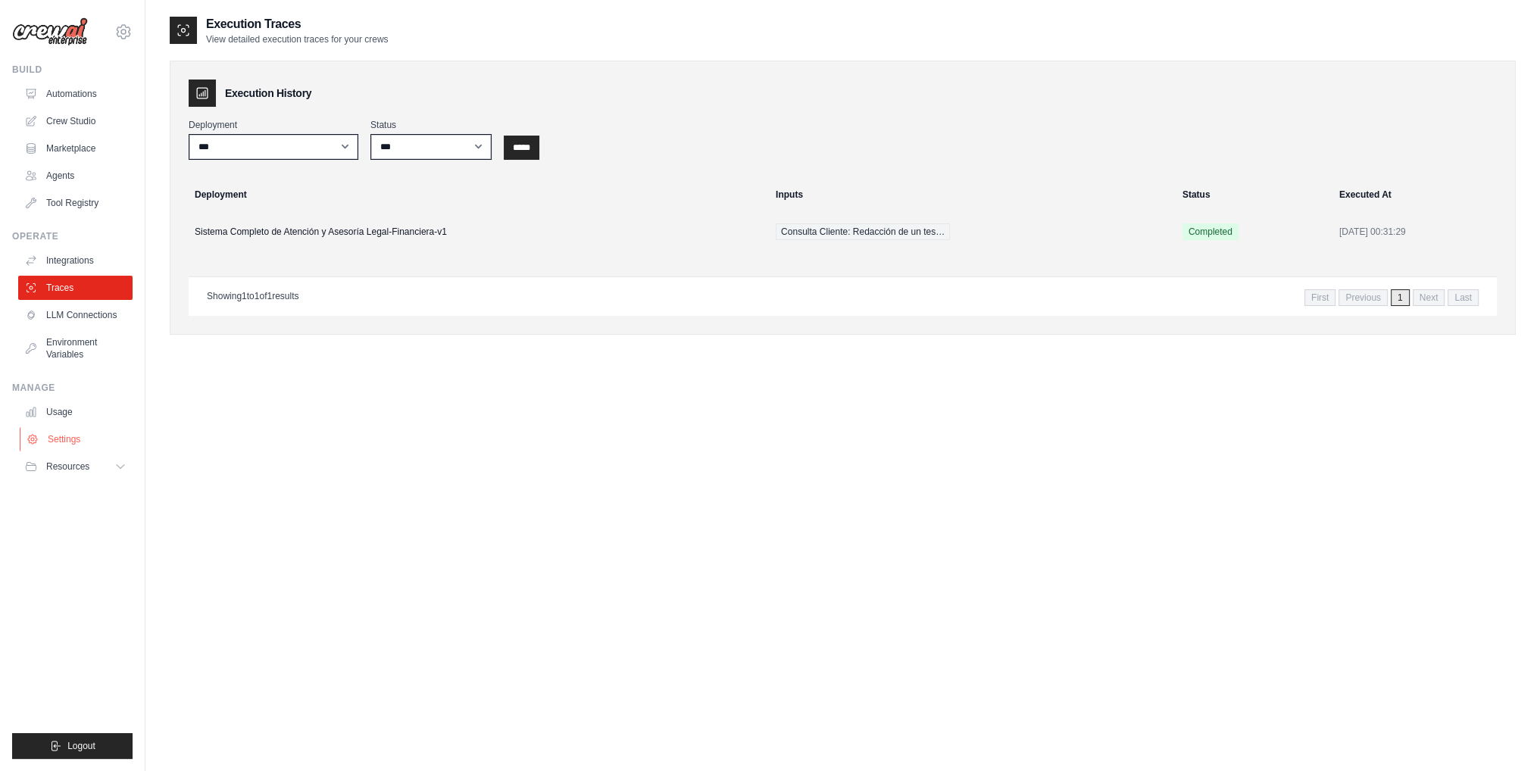
click at [86, 430] on link "Settings" at bounding box center [77, 439] width 114 height 24
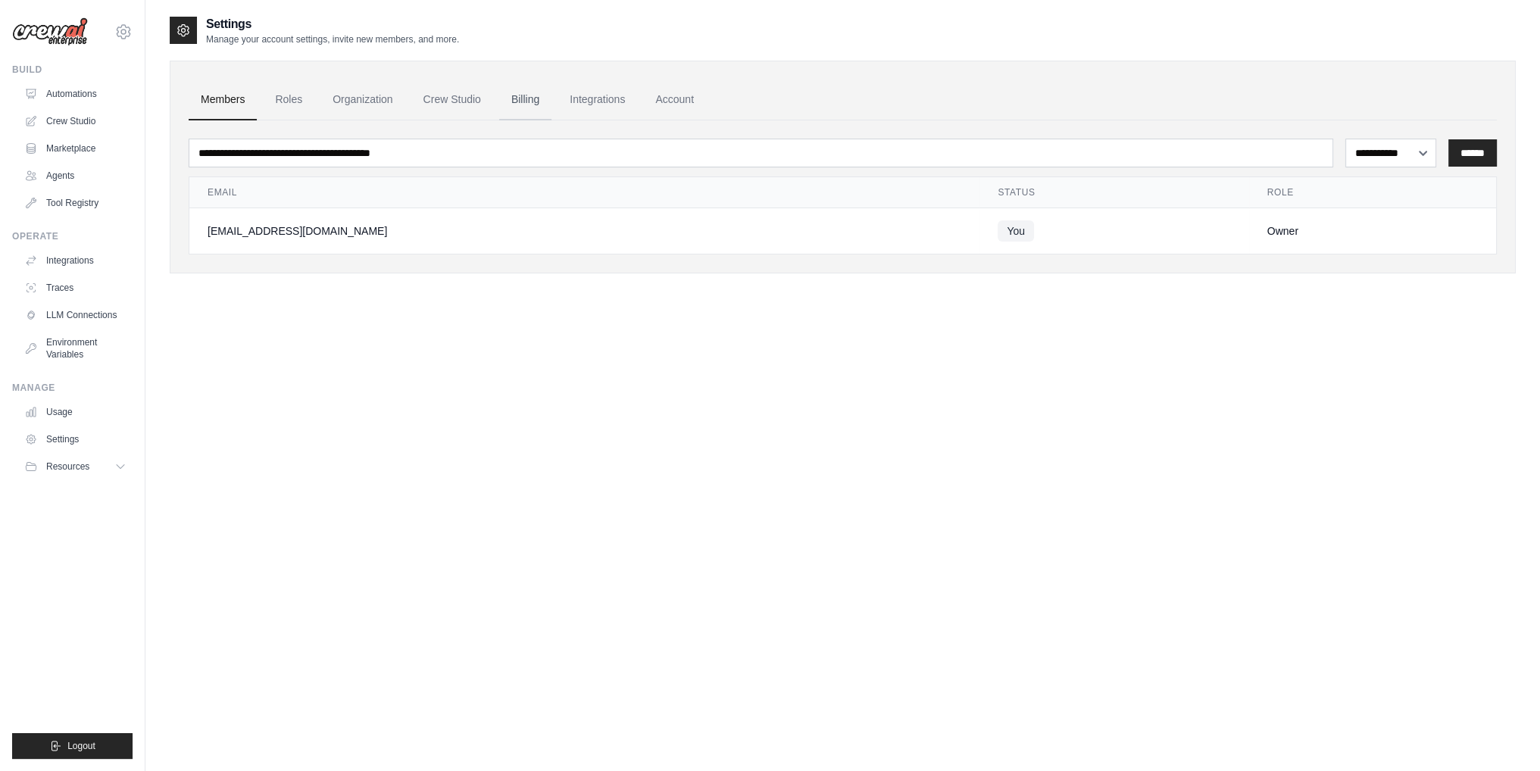
click at [518, 86] on link "Billing" at bounding box center [525, 100] width 52 height 41
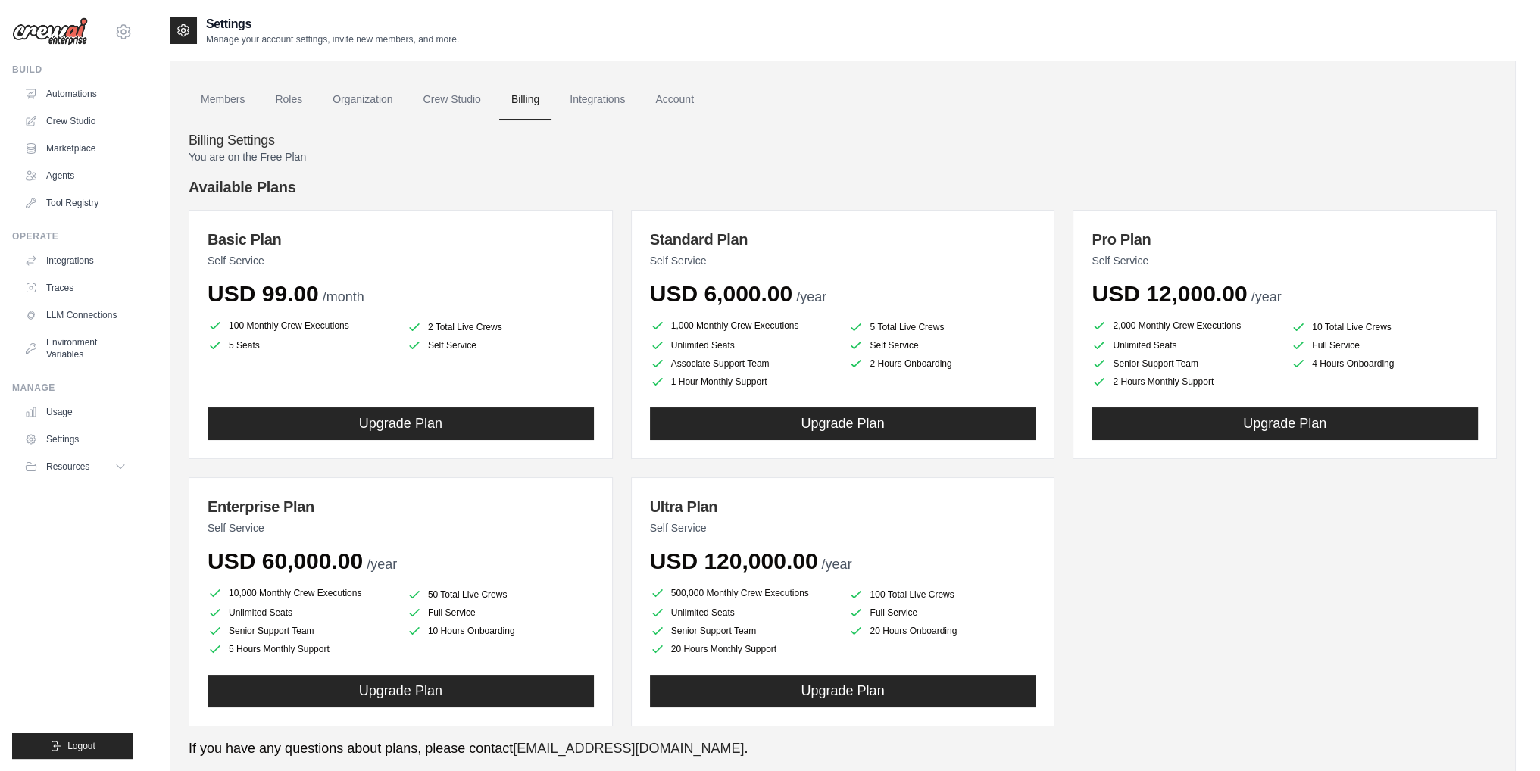
click at [273, 226] on div "Basic Plan Self Service USD 99.00 /month 100 Monthly Crew Executions 2 Total Li…" at bounding box center [401, 334] width 424 height 249
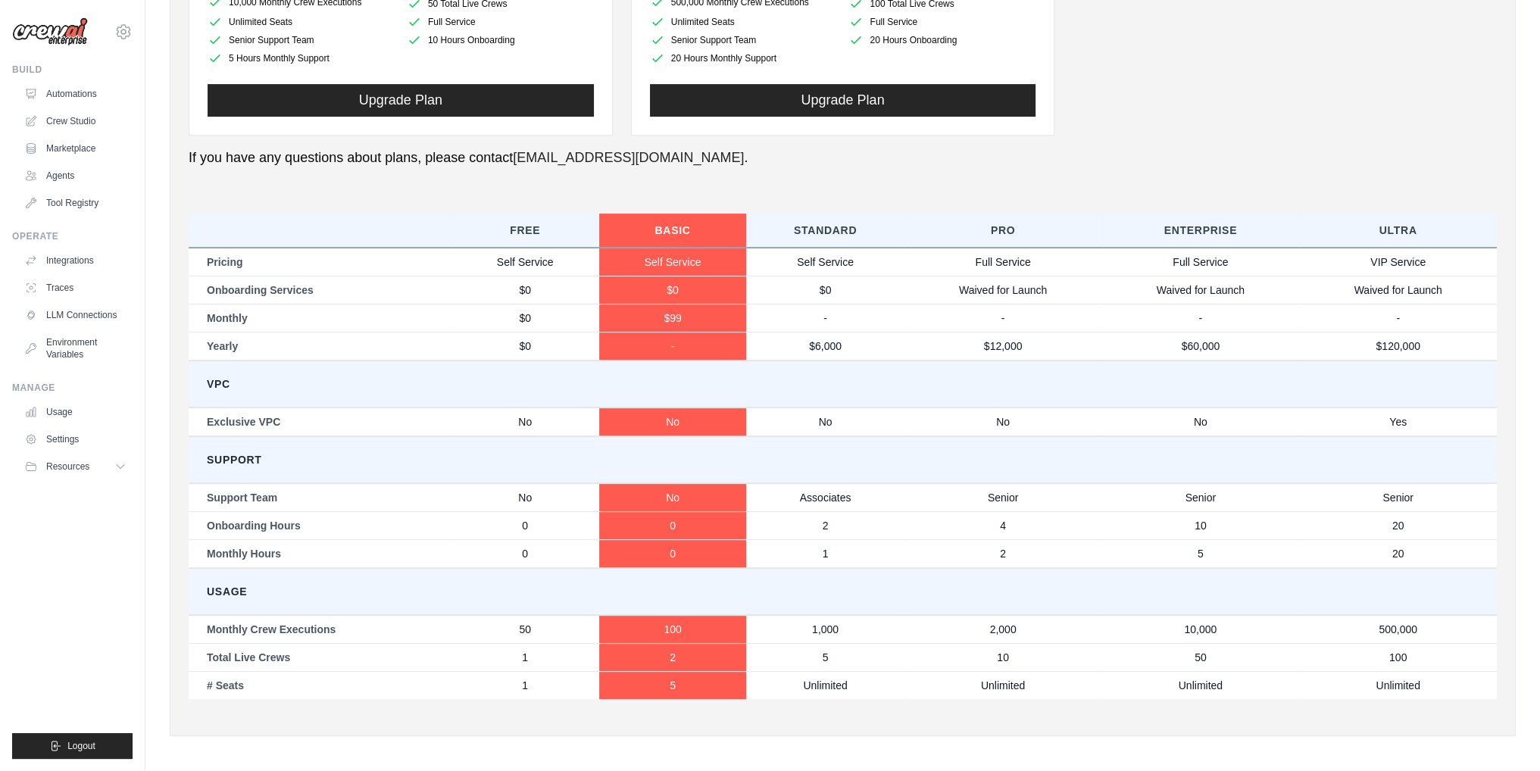
click at [519, 286] on td "$0" at bounding box center [525, 290] width 148 height 28
click at [526, 306] on td "$0" at bounding box center [525, 318] width 148 height 28
drag, startPoint x: 523, startPoint y: 526, endPoint x: 536, endPoint y: 531, distance: 13.7
click at [536, 531] on td "0" at bounding box center [525, 525] width 148 height 28
click at [536, 534] on td "0" at bounding box center [525, 525] width 148 height 28
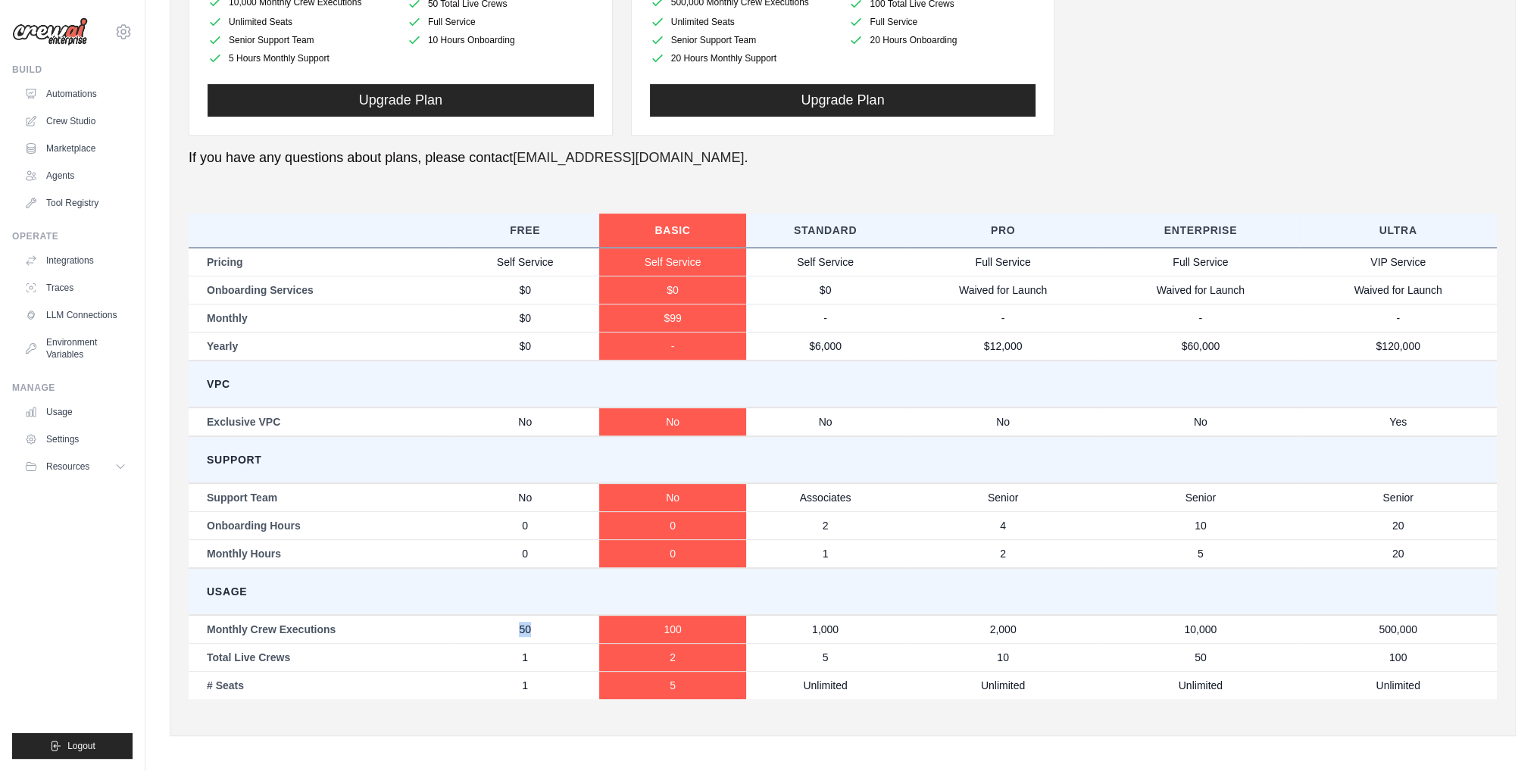
drag, startPoint x: 515, startPoint y: 624, endPoint x: 573, endPoint y: 633, distance: 58.3
click at [573, 633] on td "50" at bounding box center [525, 629] width 148 height 29
click at [545, 651] on td "1" at bounding box center [525, 657] width 148 height 28
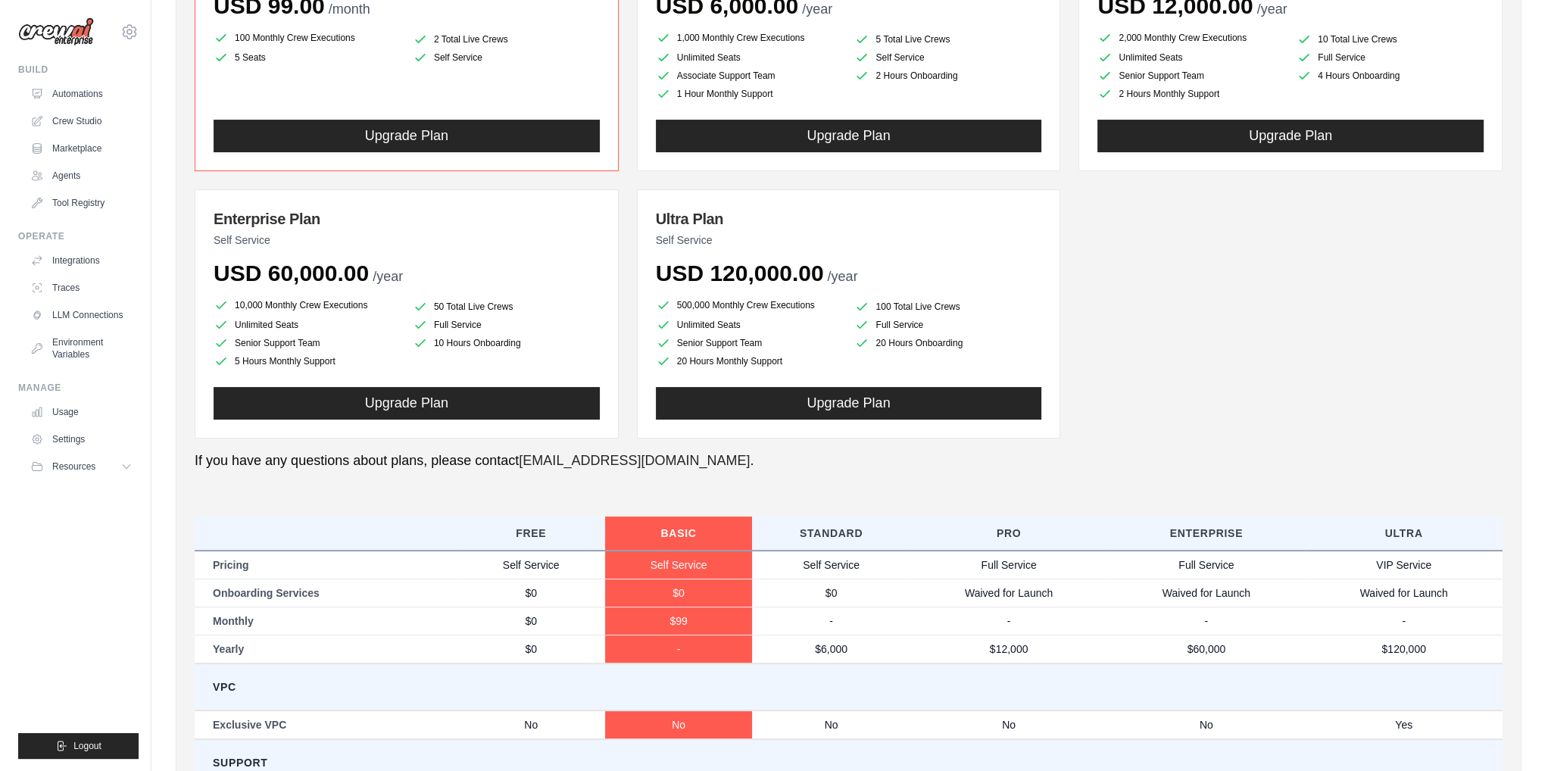
scroll to position [0, 0]
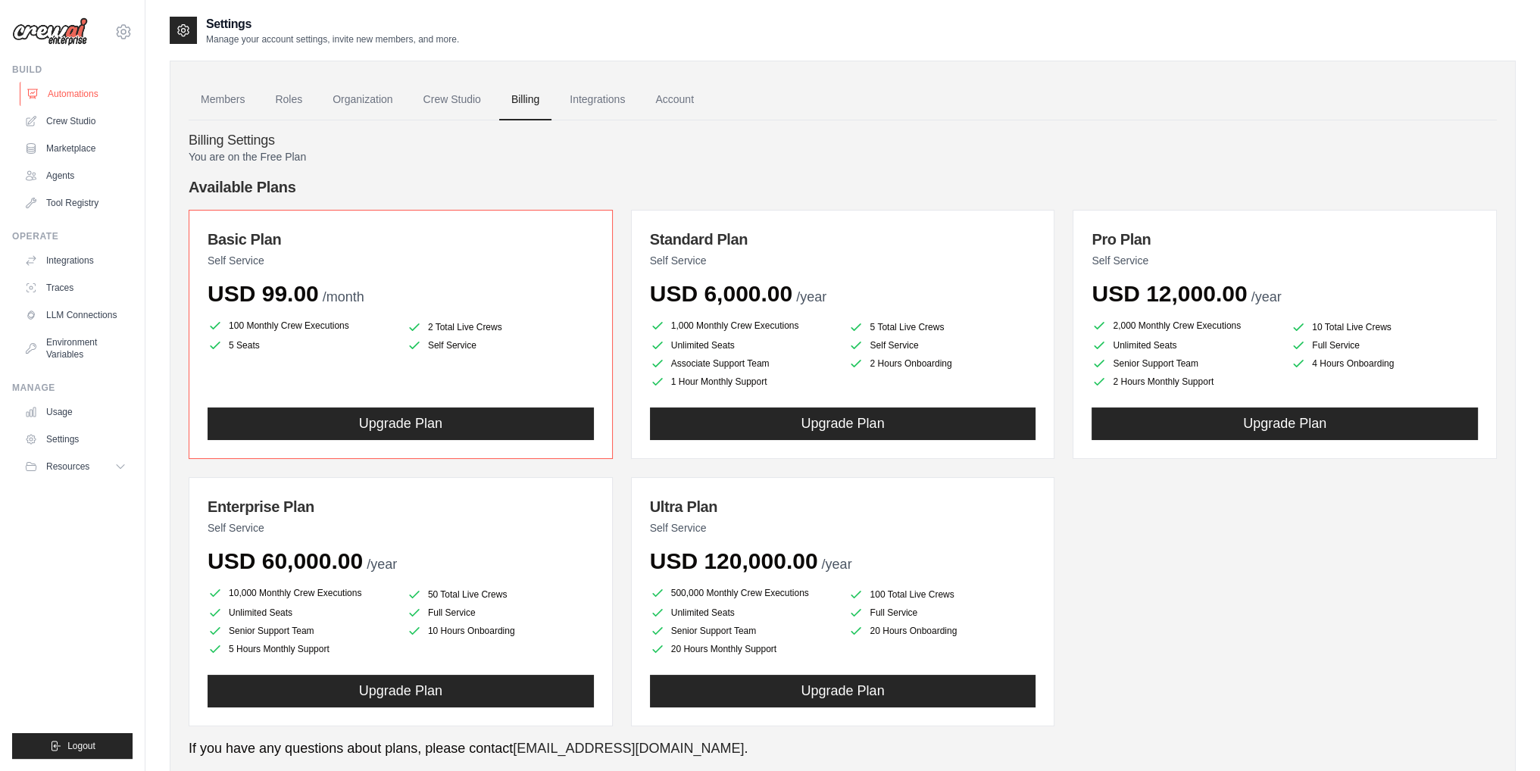
click at [65, 87] on link "Automations" at bounding box center [77, 94] width 114 height 24
